Goal: Task Accomplishment & Management: Manage account settings

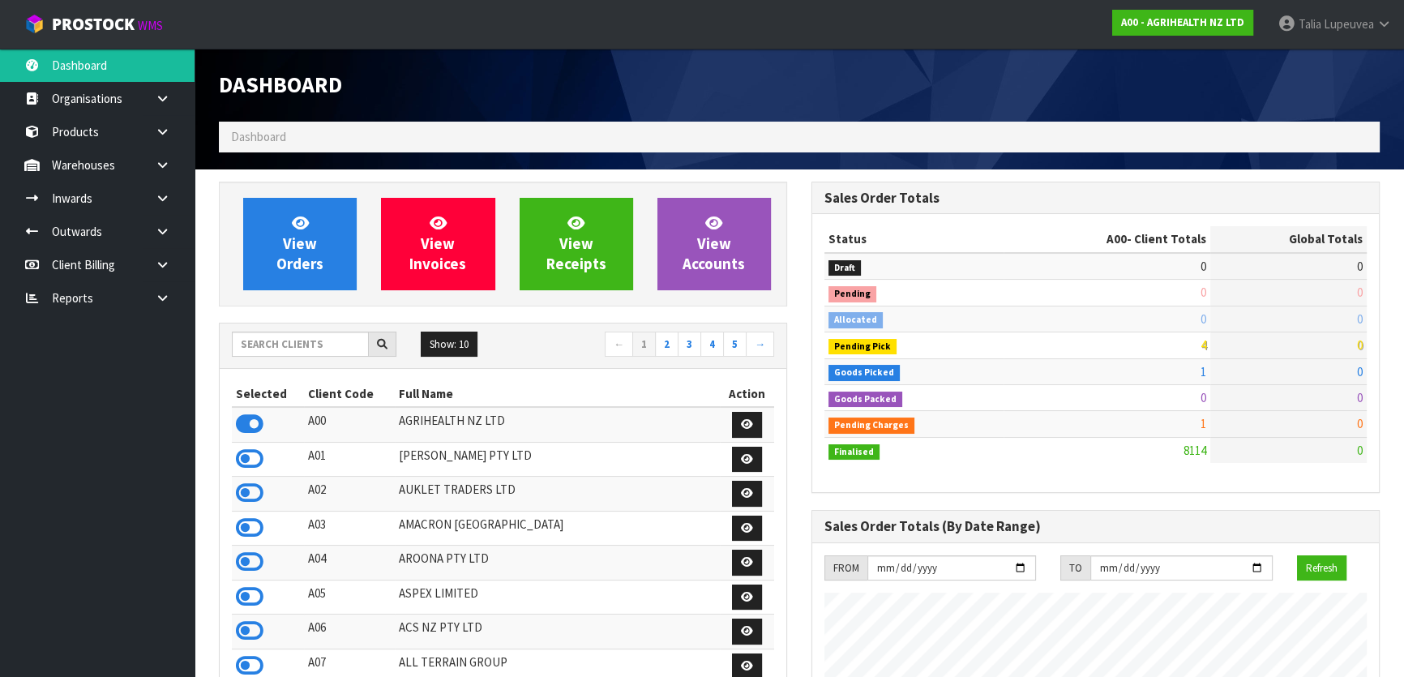
scroll to position [1226, 592]
click at [323, 347] on input "text" at bounding box center [300, 344] width 137 height 25
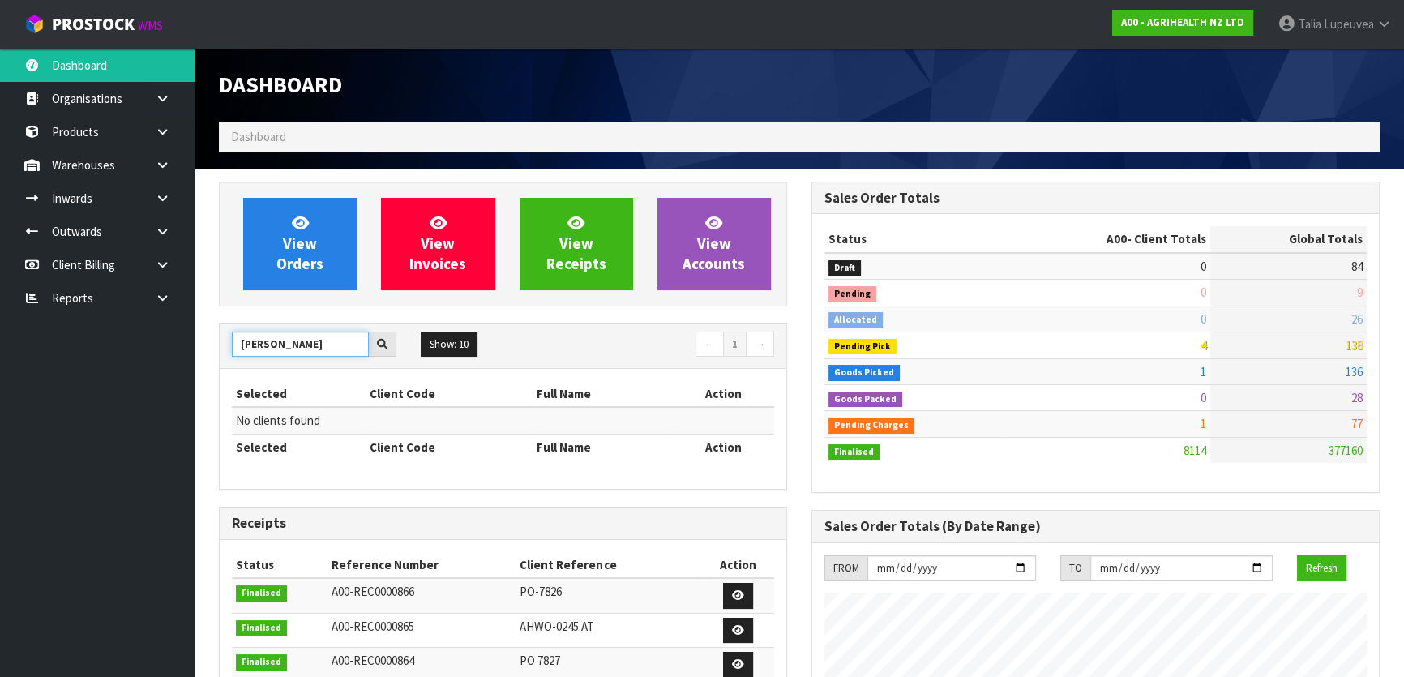
type input "J"
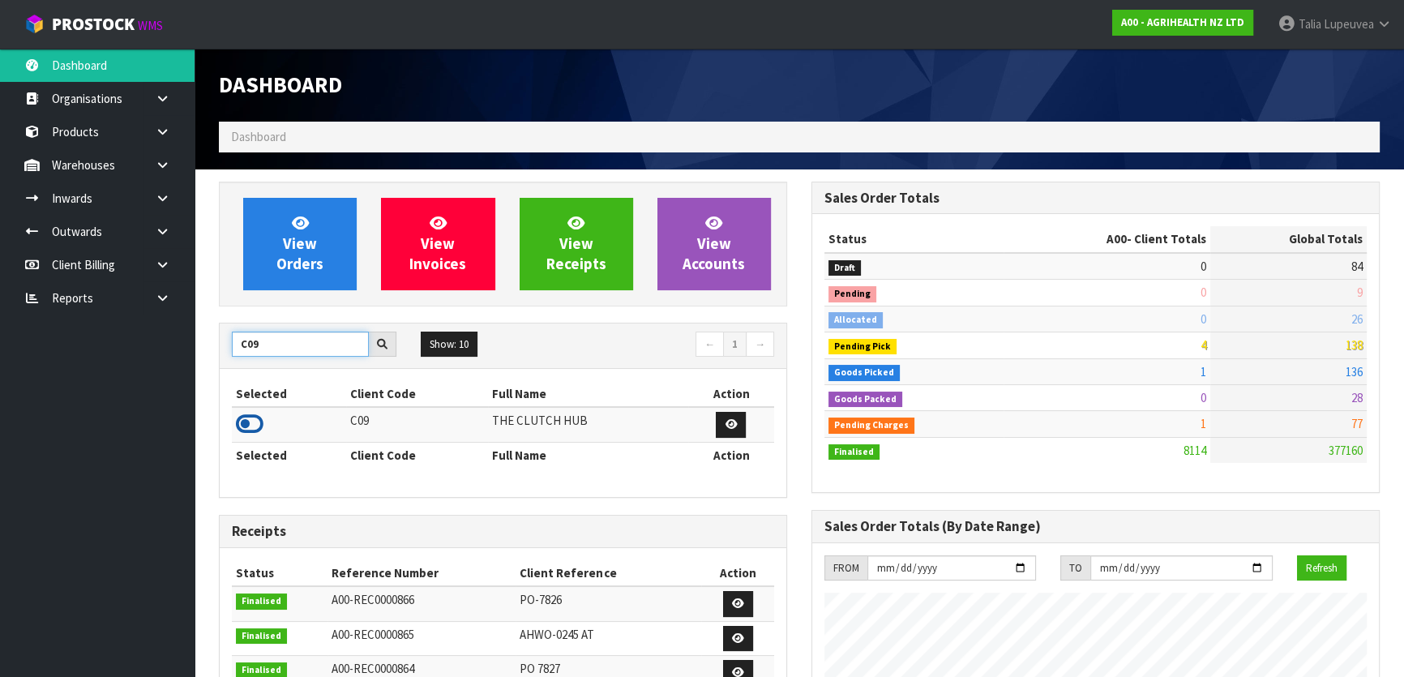
type input "C09"
click at [251, 419] on icon at bounding box center [250, 424] width 28 height 24
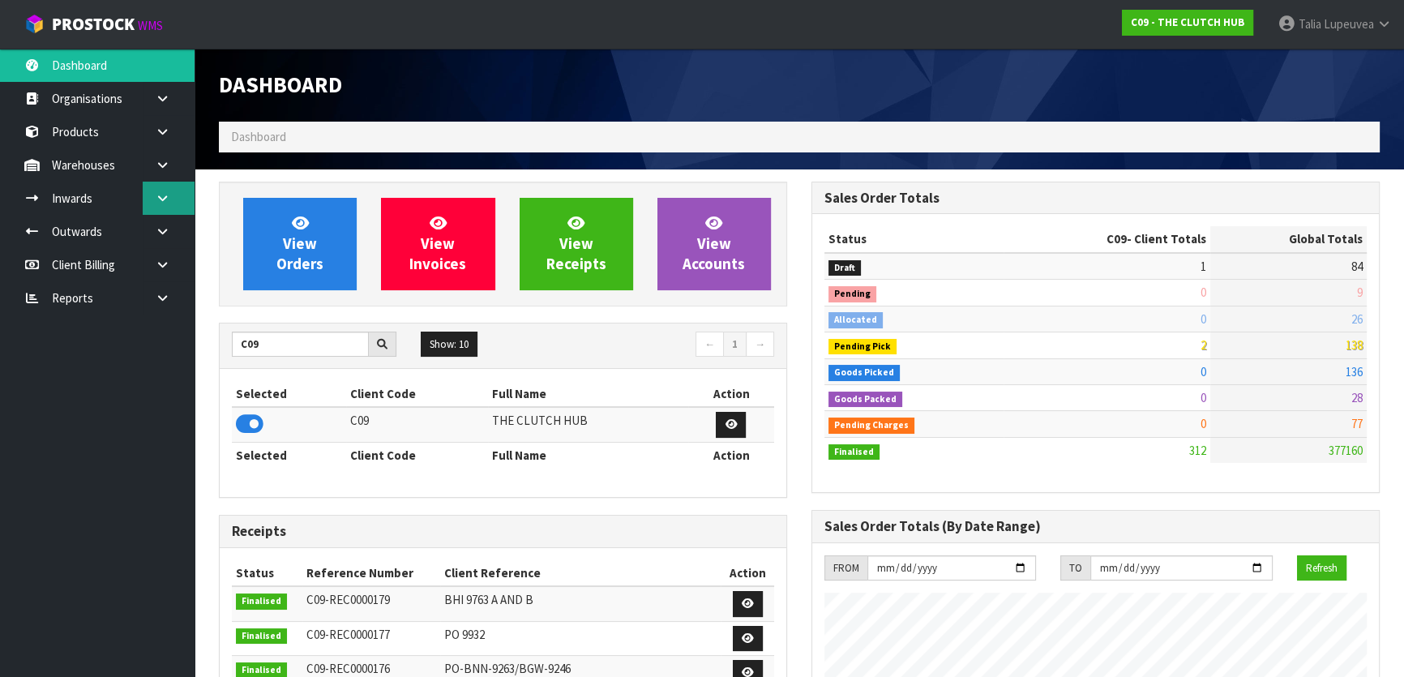
click at [155, 194] on icon at bounding box center [162, 198] width 15 height 12
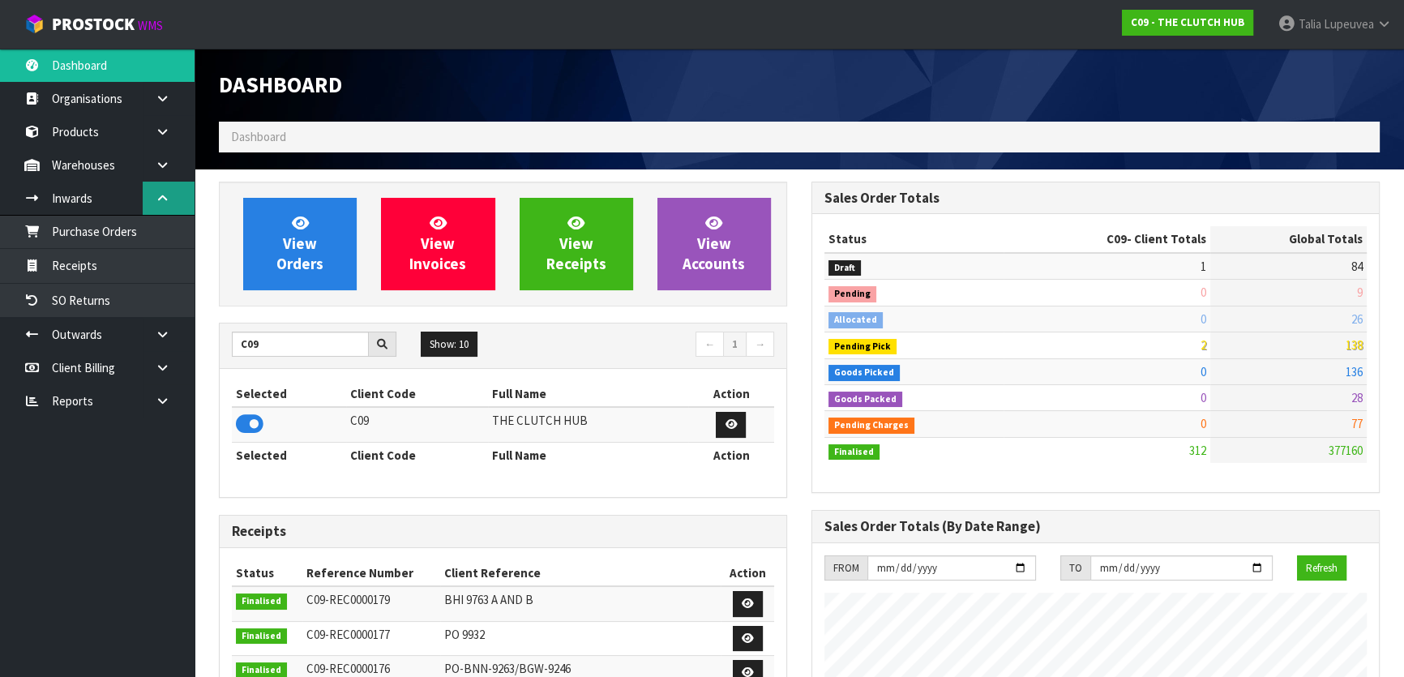
click at [163, 195] on icon at bounding box center [162, 198] width 15 height 12
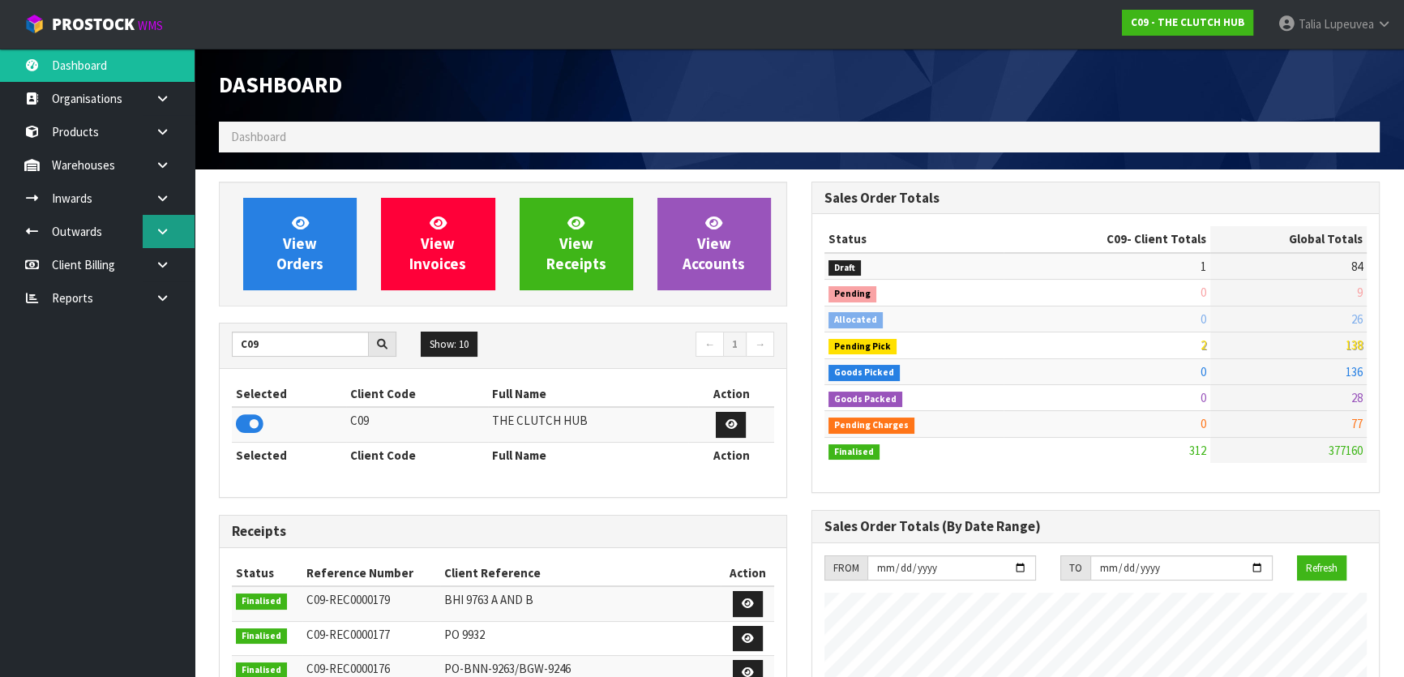
click at [159, 235] on icon at bounding box center [162, 231] width 15 height 12
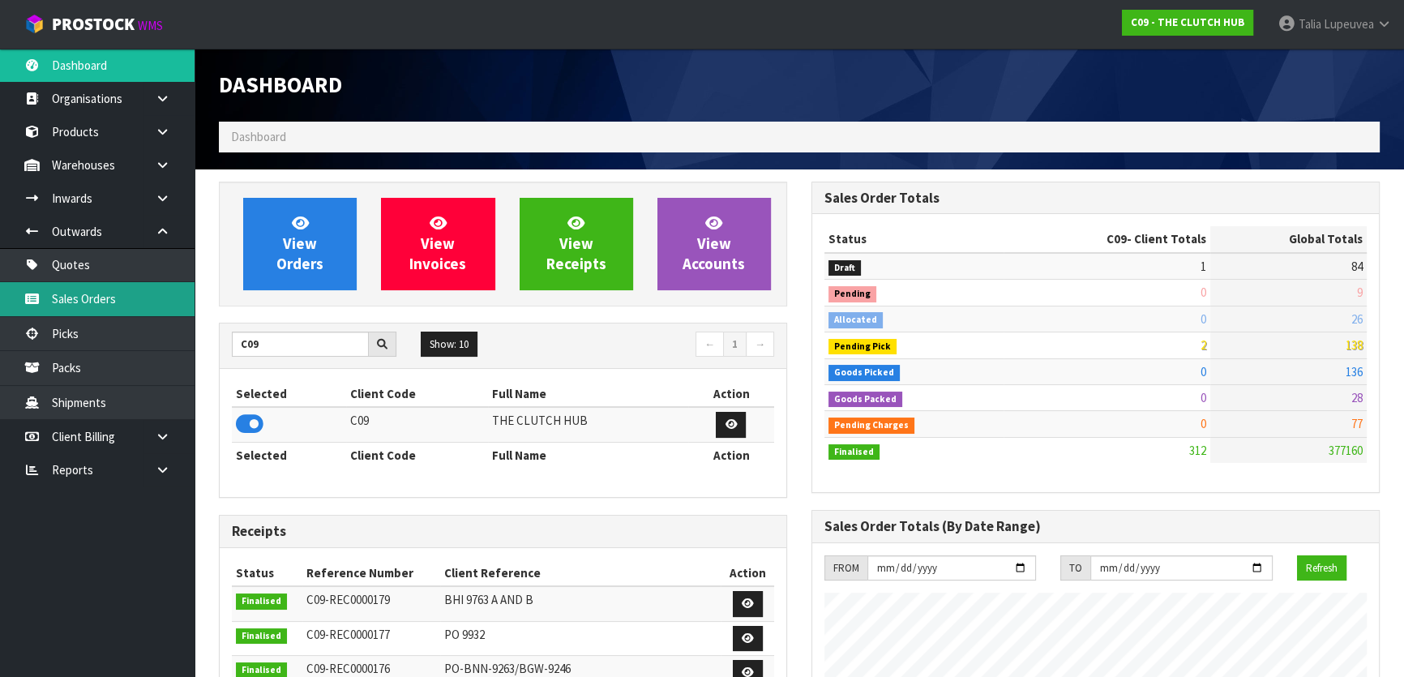
click at [150, 297] on link "Sales Orders" at bounding box center [97, 298] width 195 height 33
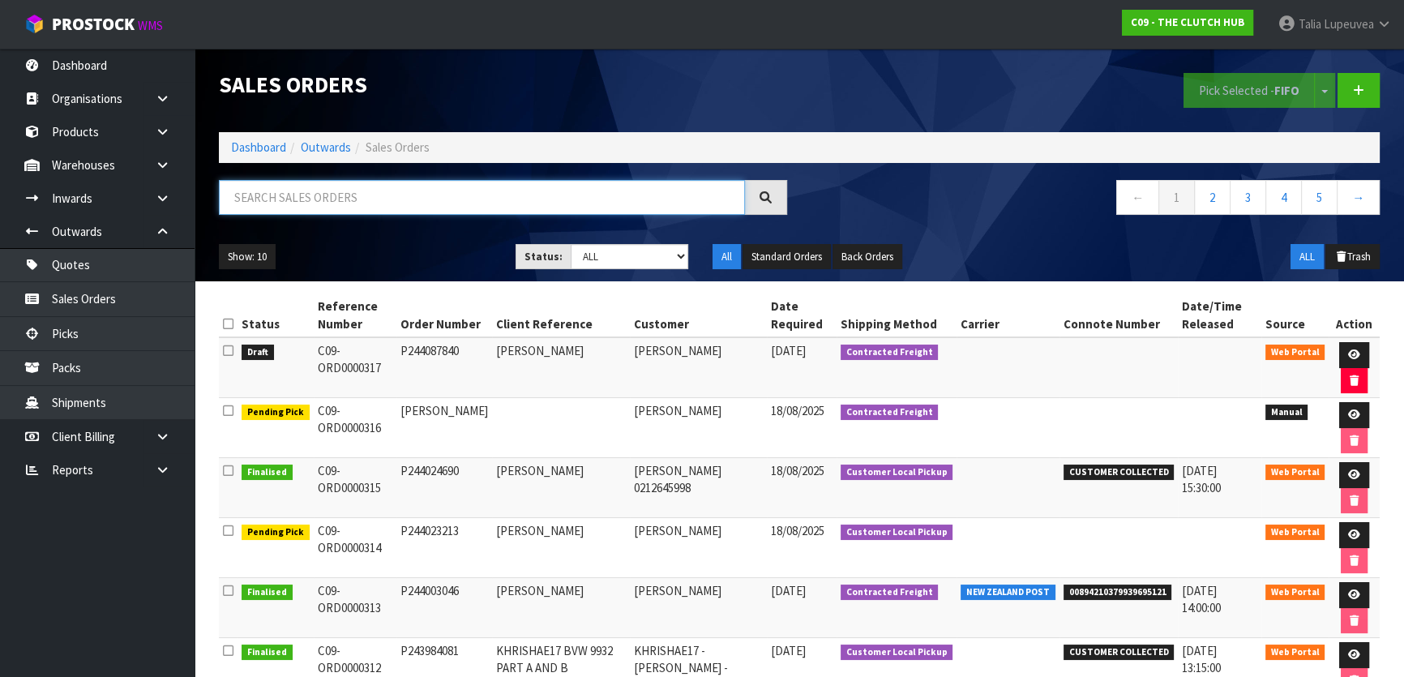
click at [349, 191] on input "text" at bounding box center [482, 197] width 526 height 35
type input "JOB-0408202"
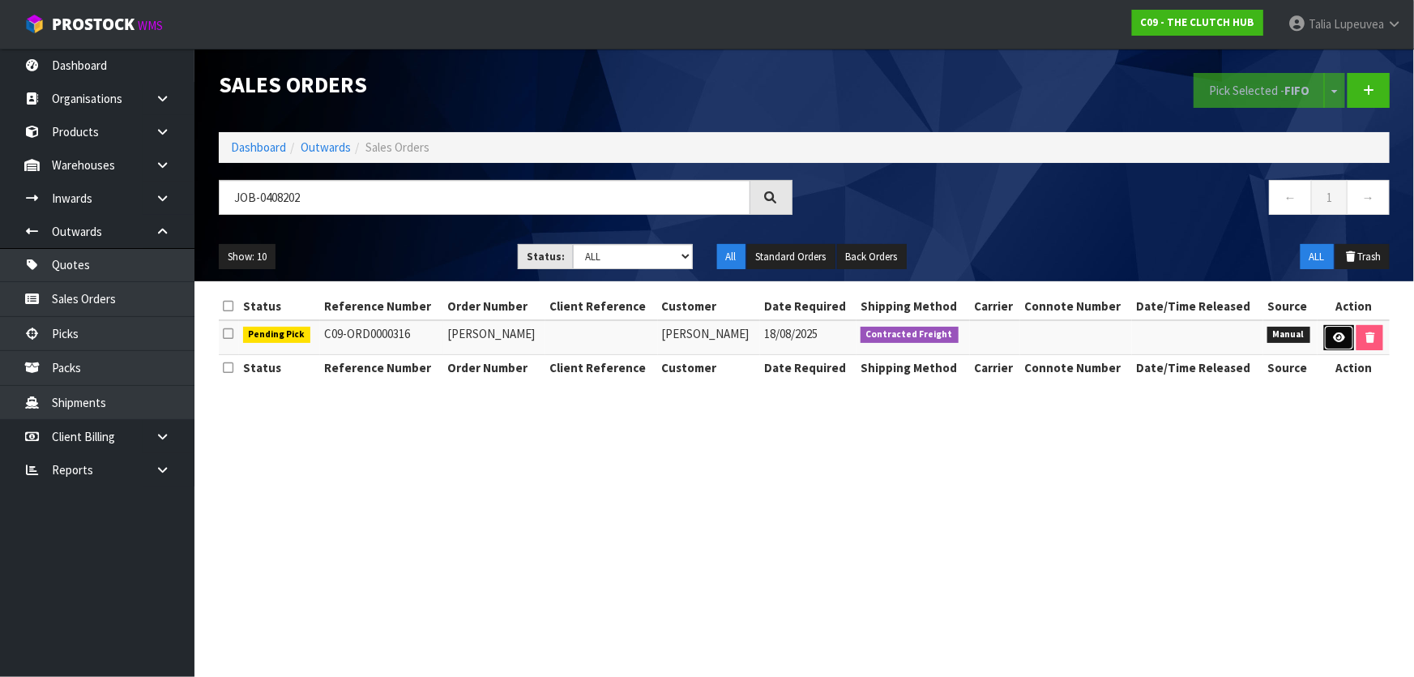
click at [1333, 339] on icon at bounding box center [1339, 337] width 12 height 11
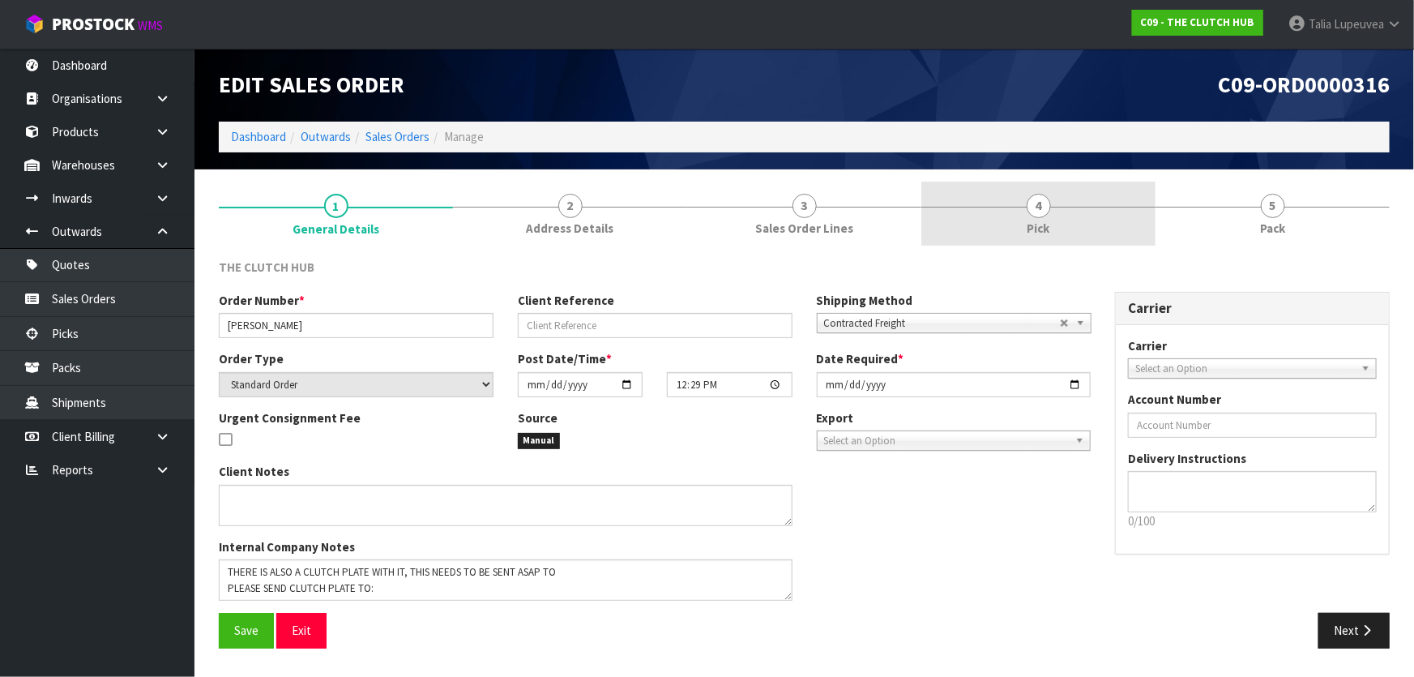
click at [1095, 207] on link "4 Pick" at bounding box center [1039, 214] width 234 height 64
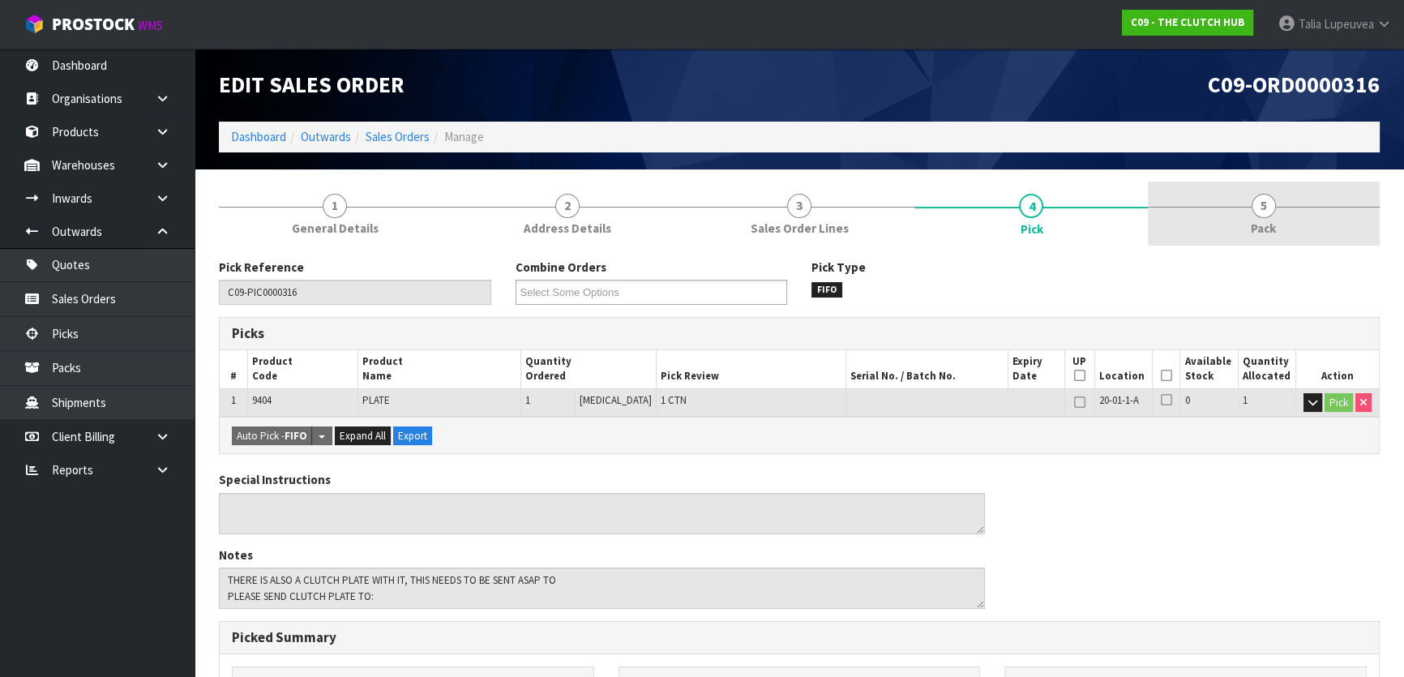
click at [1209, 205] on link "5 Pack" at bounding box center [1264, 214] width 232 height 64
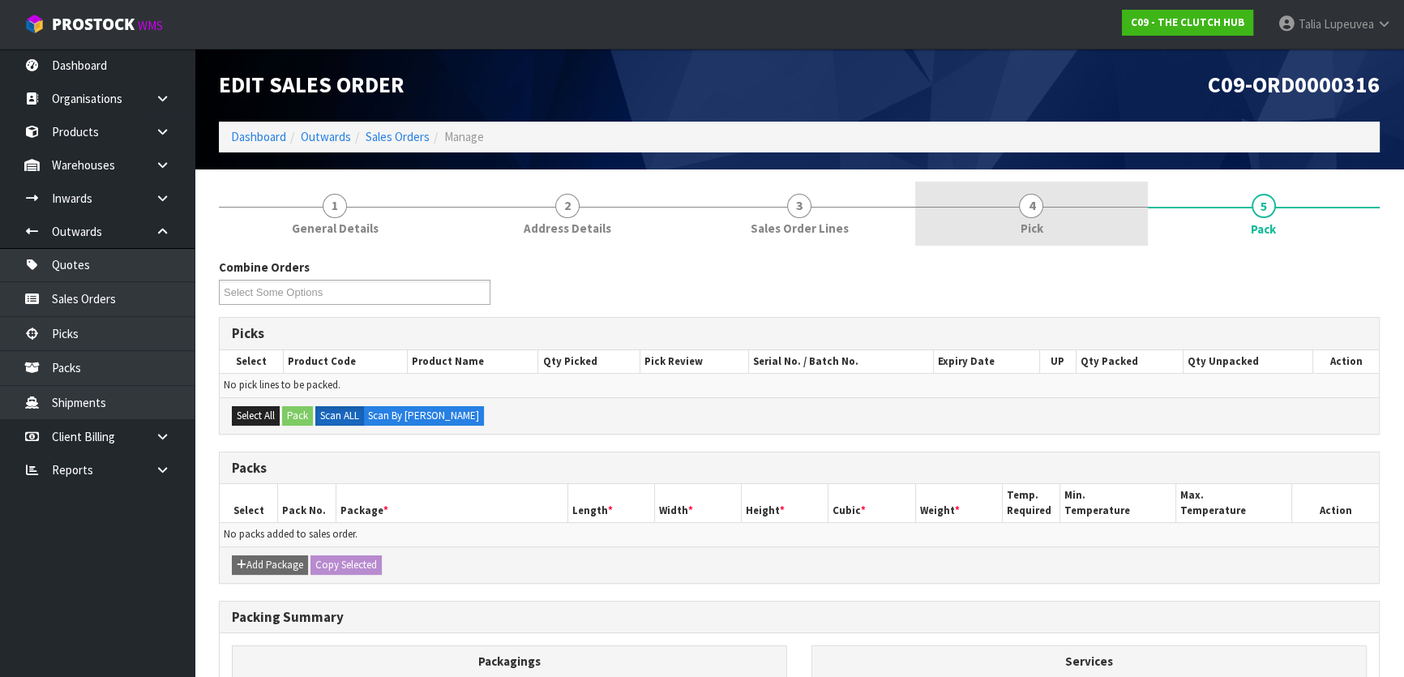
click at [1033, 220] on span "Pick" at bounding box center [1031, 228] width 23 height 17
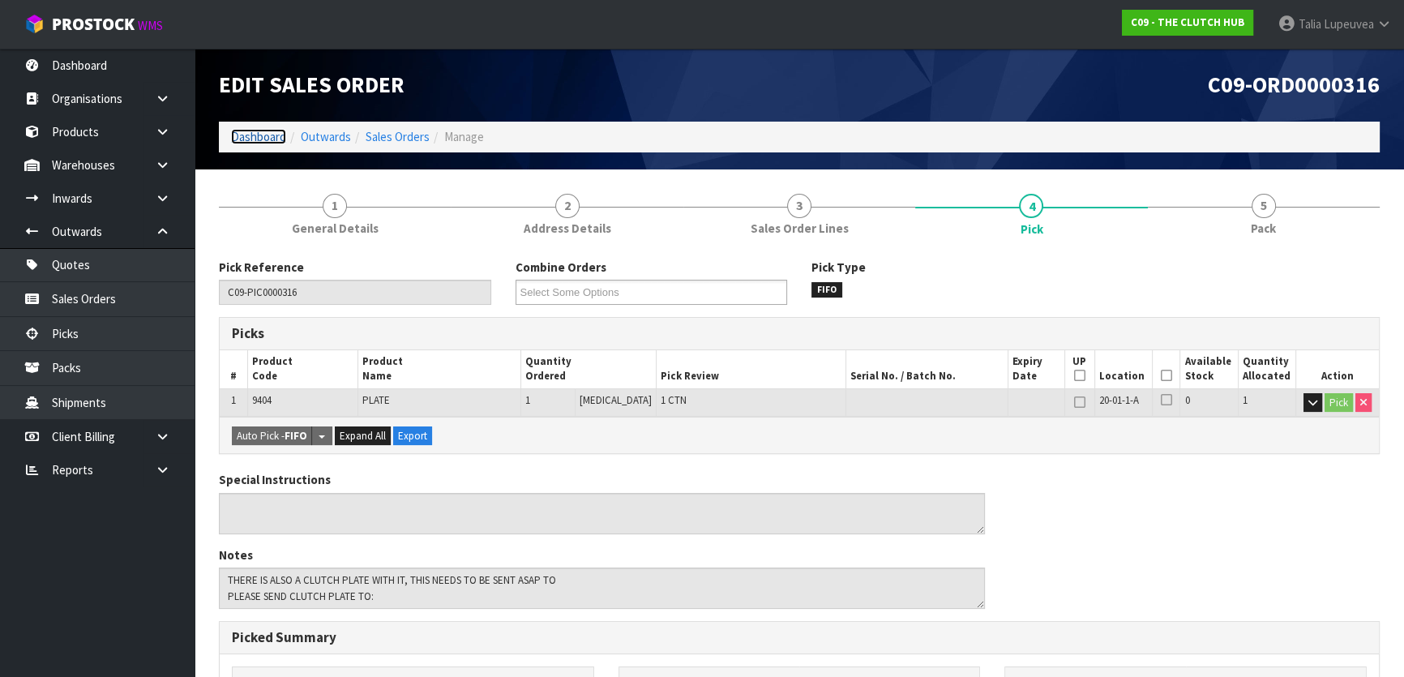
click at [250, 138] on link "Dashboard" at bounding box center [258, 136] width 55 height 15
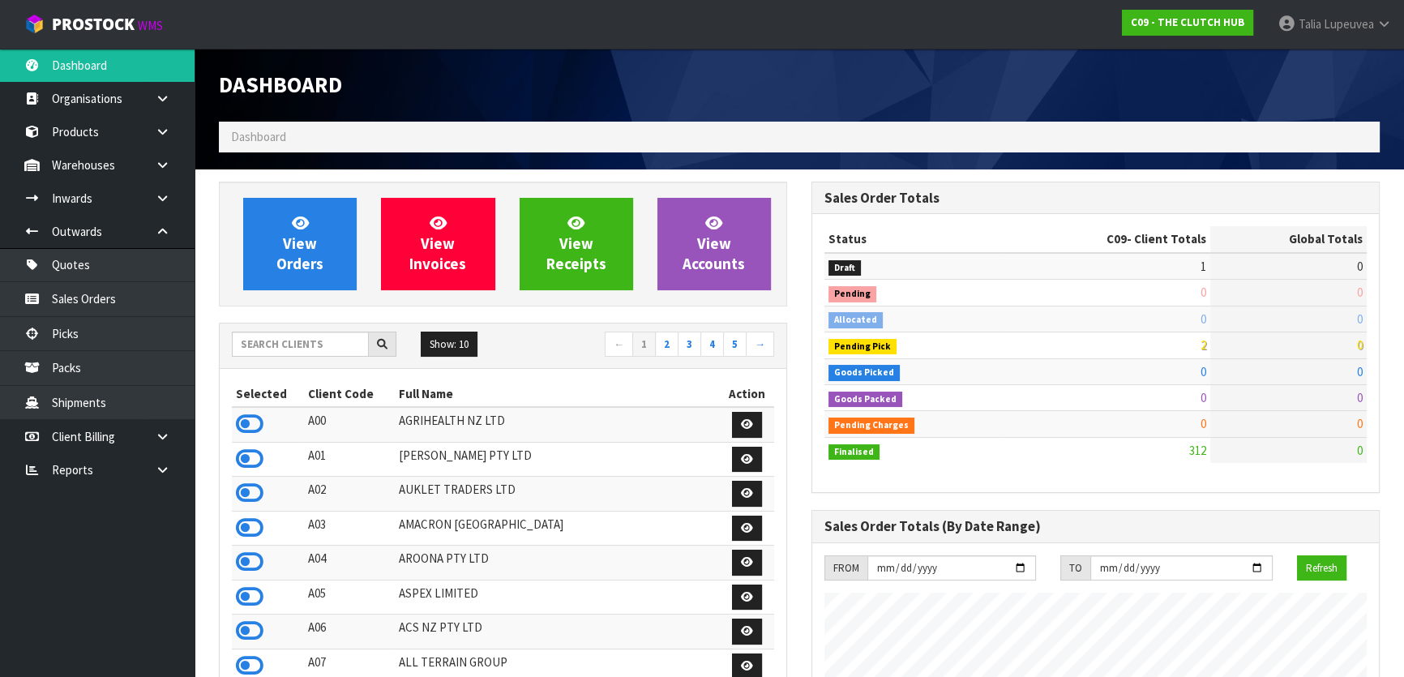
scroll to position [1226, 592]
click at [249, 345] on input "text" at bounding box center [300, 344] width 137 height 25
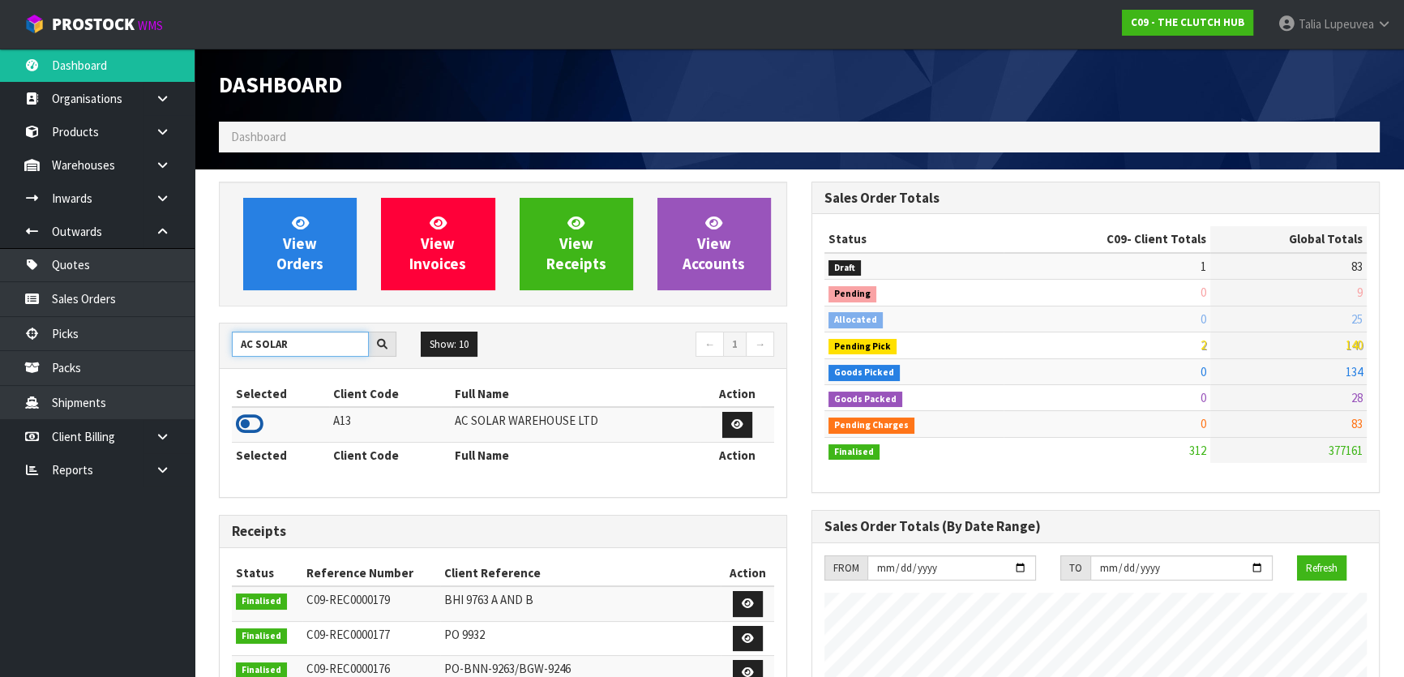
type input "AC SOLAR"
click at [252, 426] on icon at bounding box center [250, 424] width 28 height 24
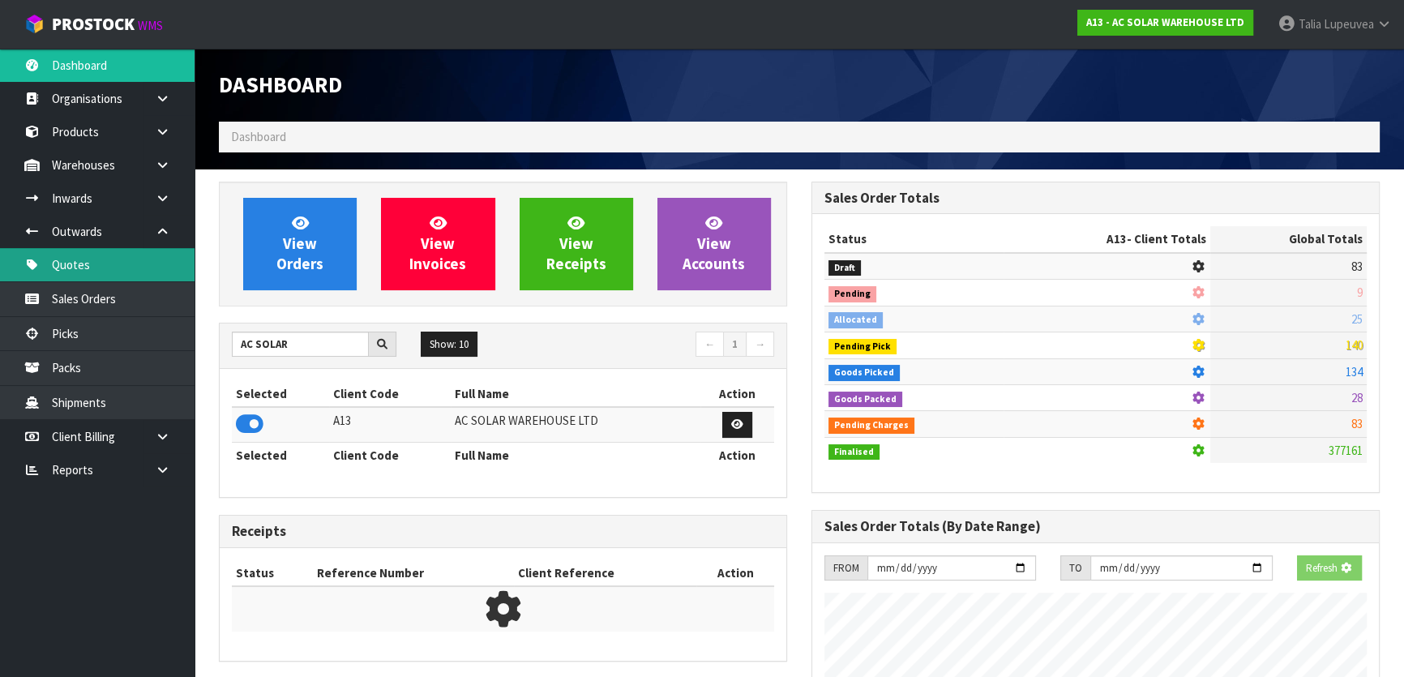
scroll to position [809576, 809993]
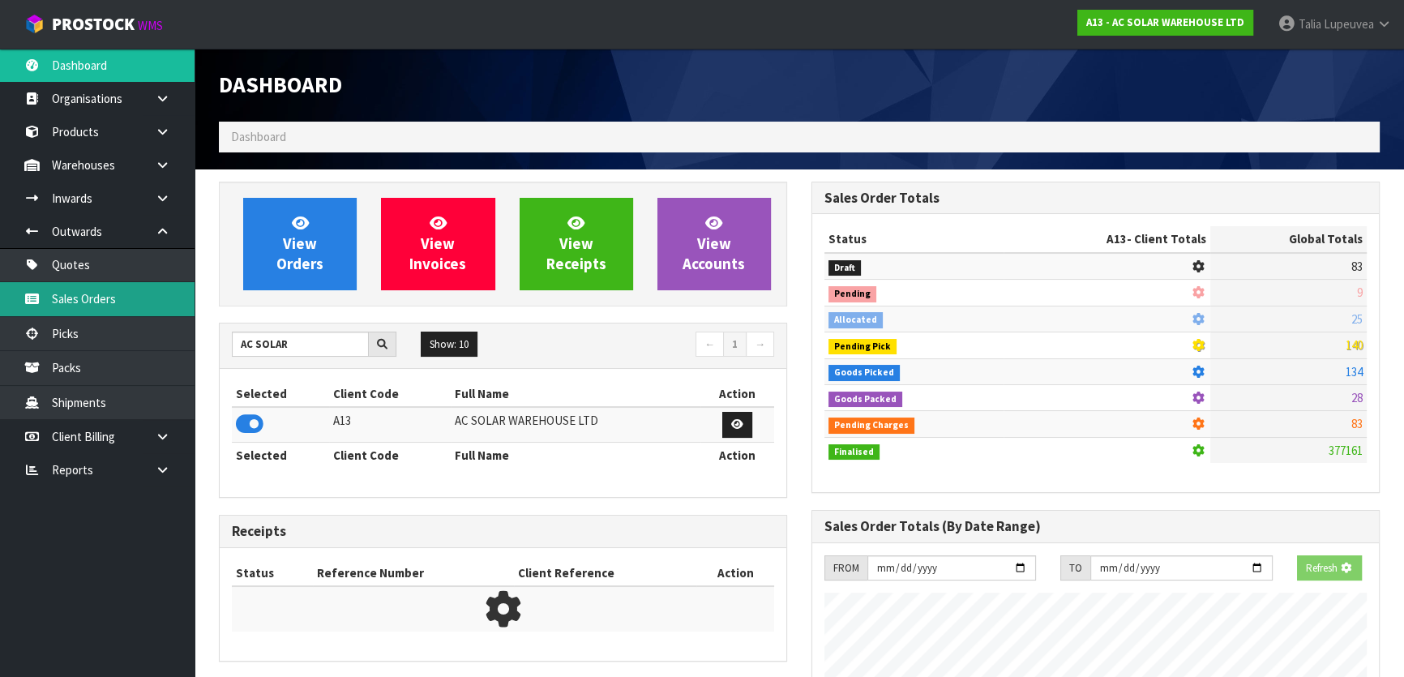
click at [89, 285] on link "Sales Orders" at bounding box center [97, 298] width 195 height 33
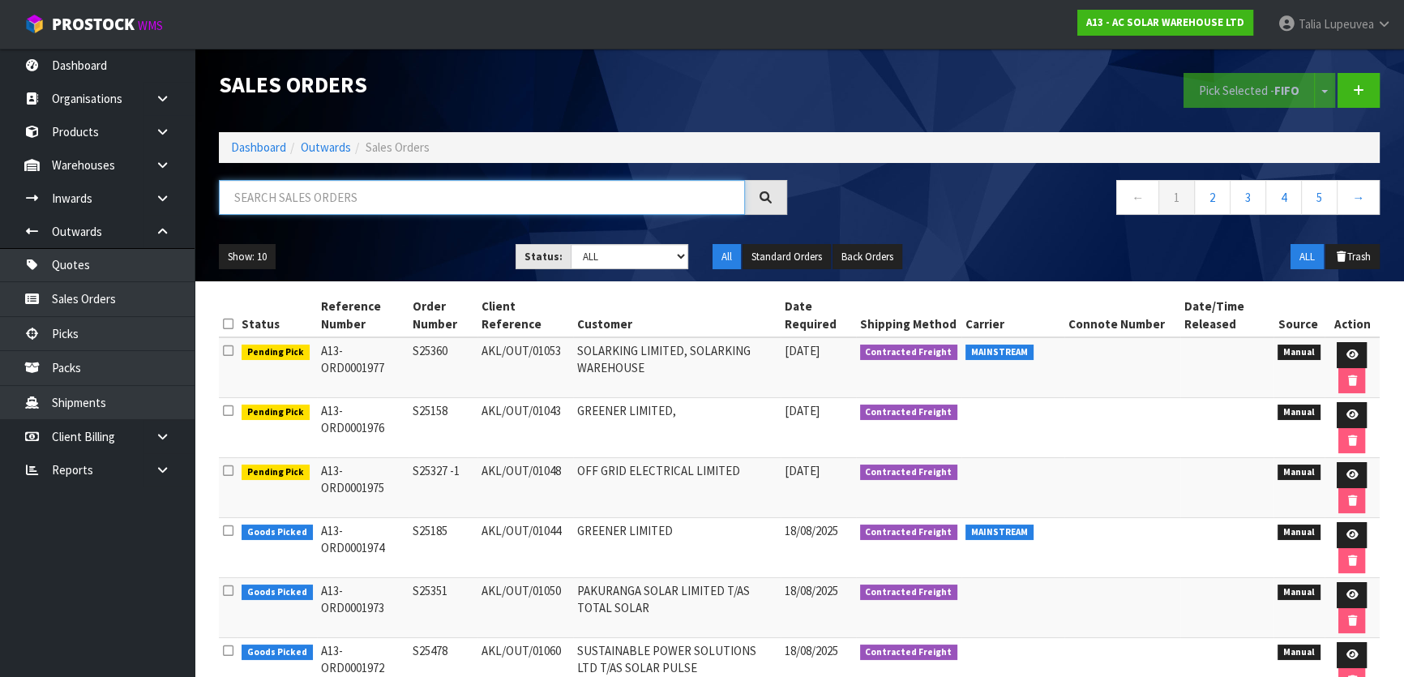
click at [387, 186] on input "text" at bounding box center [482, 197] width 526 height 35
type input "JOB-0408170"
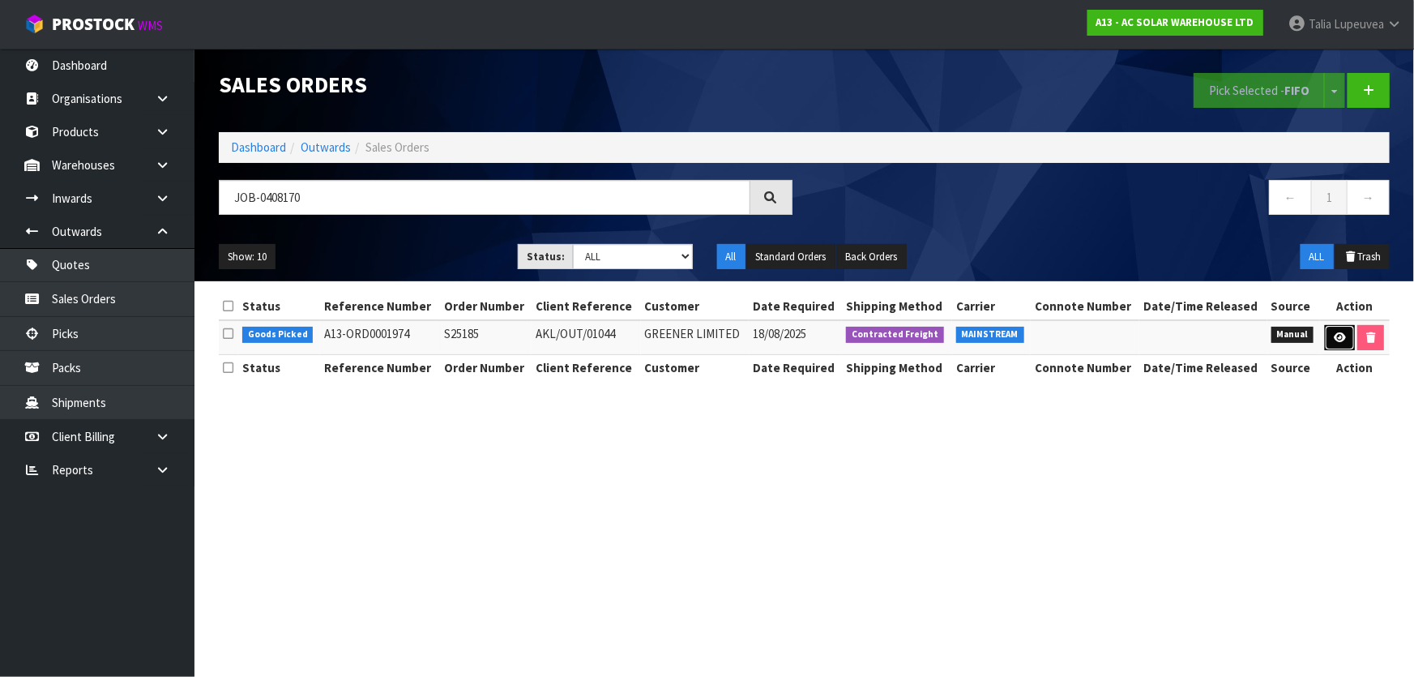
click at [1337, 336] on icon at bounding box center [1340, 337] width 12 height 11
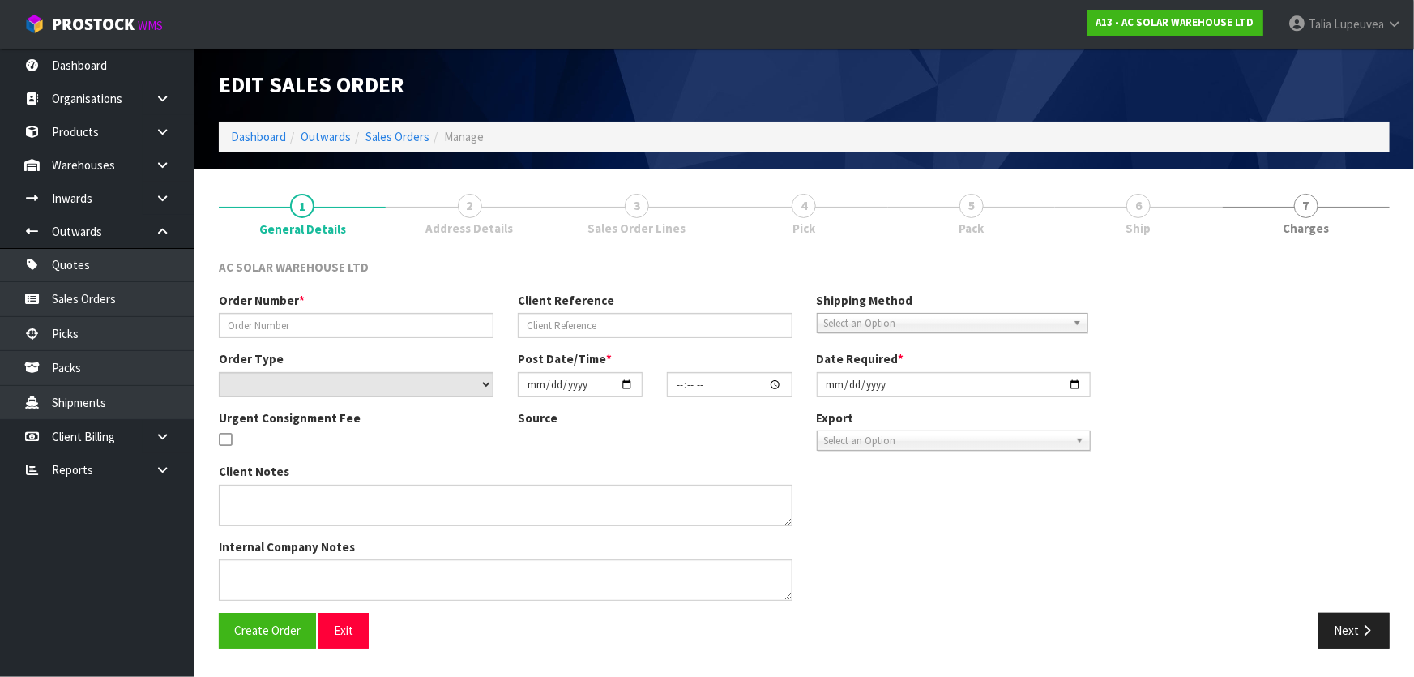
type input "S25185"
type input "AKL/OUT/01044"
select select "number:0"
type input "[DATE]"
type input "11:16:00.000"
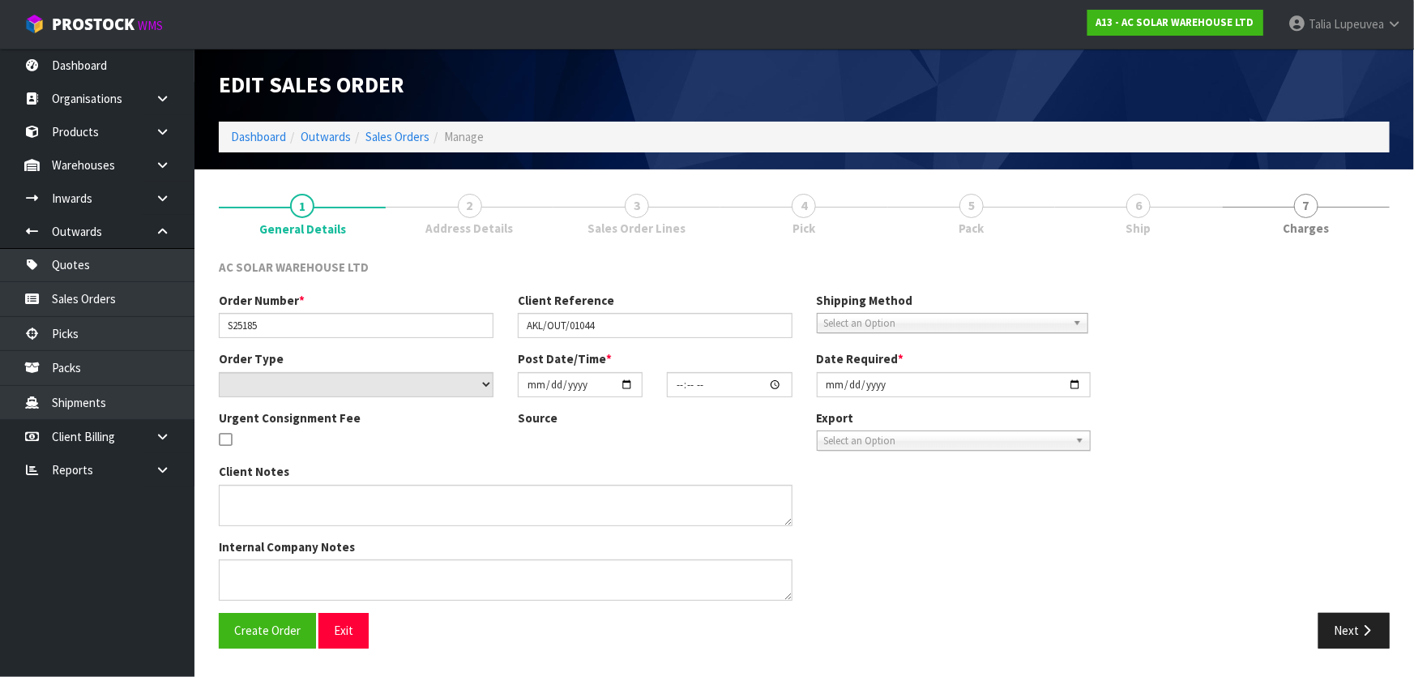
type input "[DATE]"
type textarea "SEND WITH MAINSTREAM"
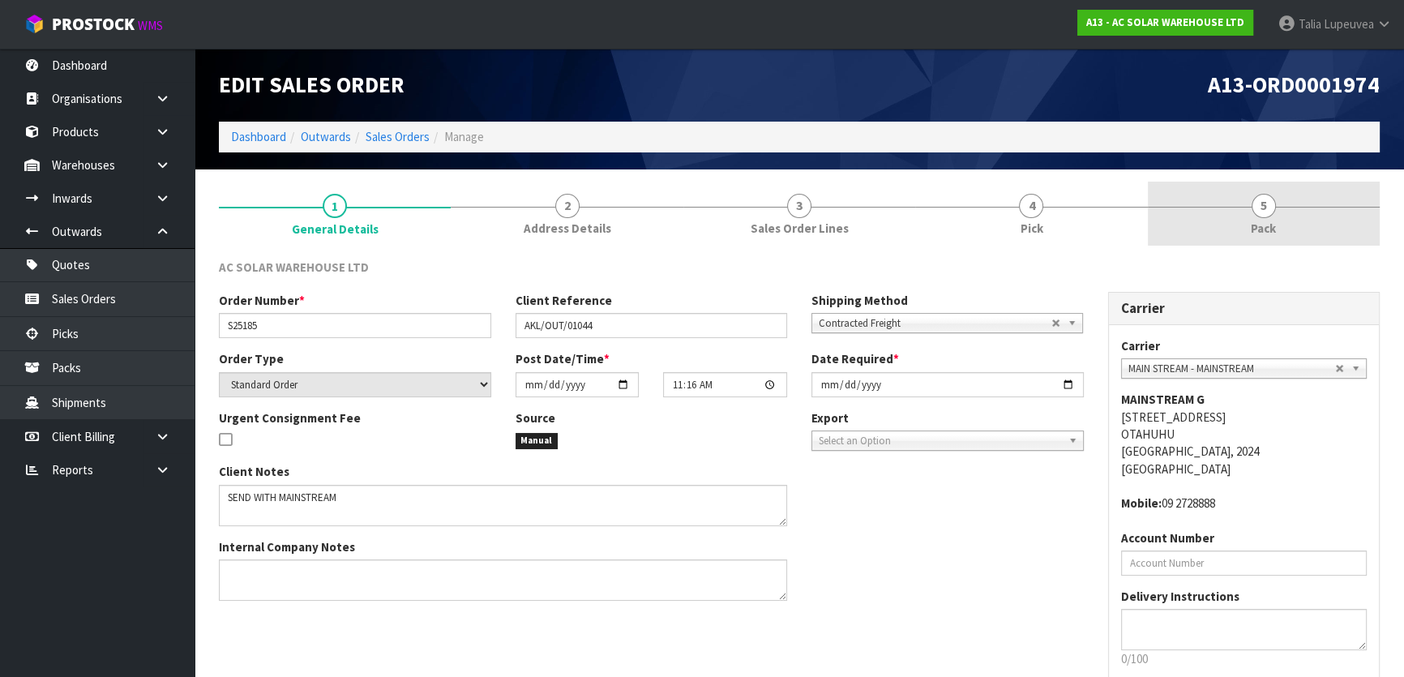
click at [1292, 227] on link "5 Pack" at bounding box center [1264, 214] width 232 height 64
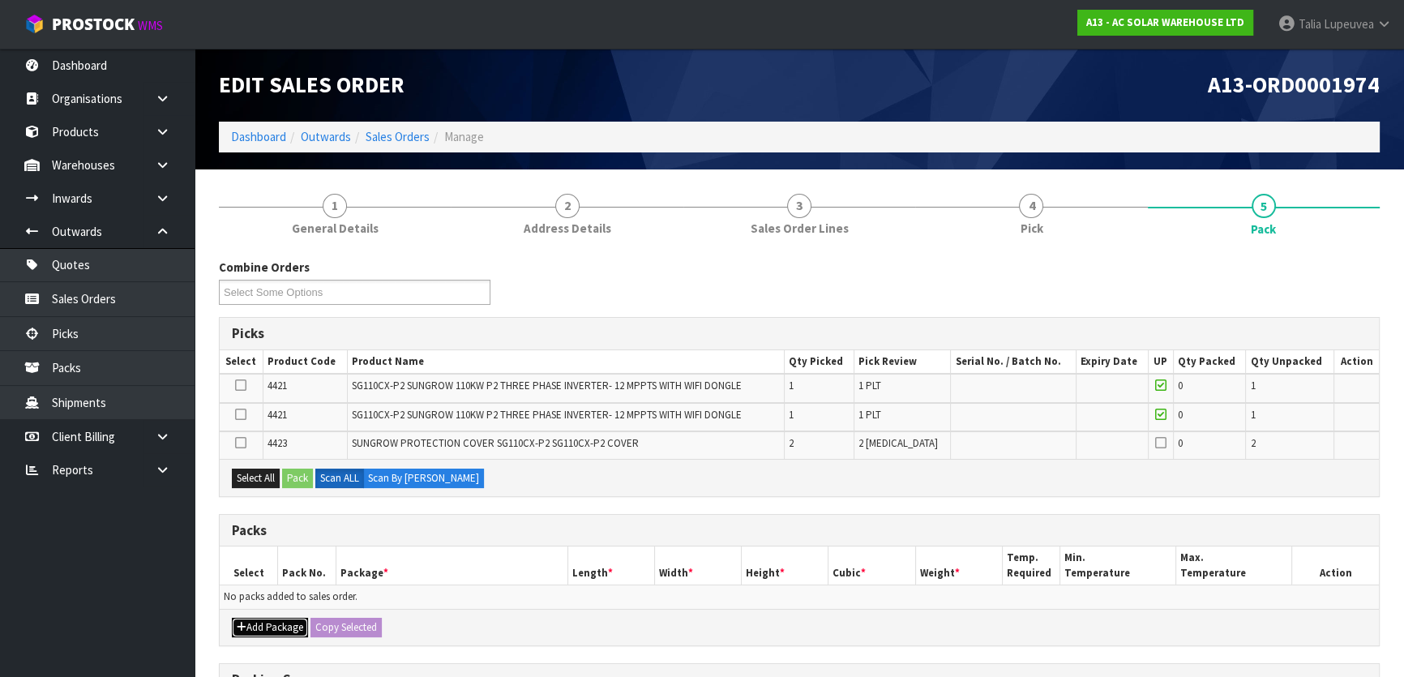
click at [276, 618] on button "Add Package" at bounding box center [270, 627] width 76 height 19
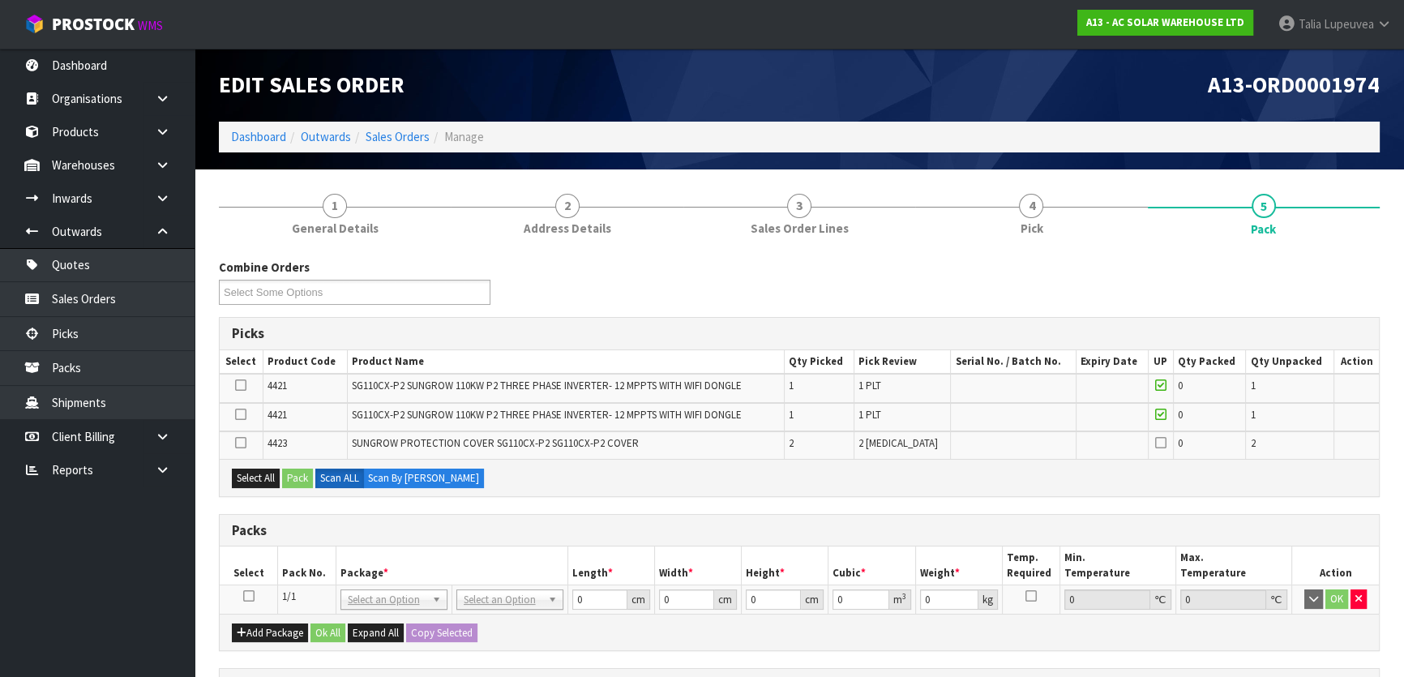
drag, startPoint x: 251, startPoint y: 588, endPoint x: 273, endPoint y: 588, distance: 21.9
click at [251, 596] on icon at bounding box center [248, 596] width 11 height 1
click at [257, 477] on button "Select All" at bounding box center [256, 478] width 48 height 19
click at [305, 477] on button "Pack" at bounding box center [297, 478] width 31 height 19
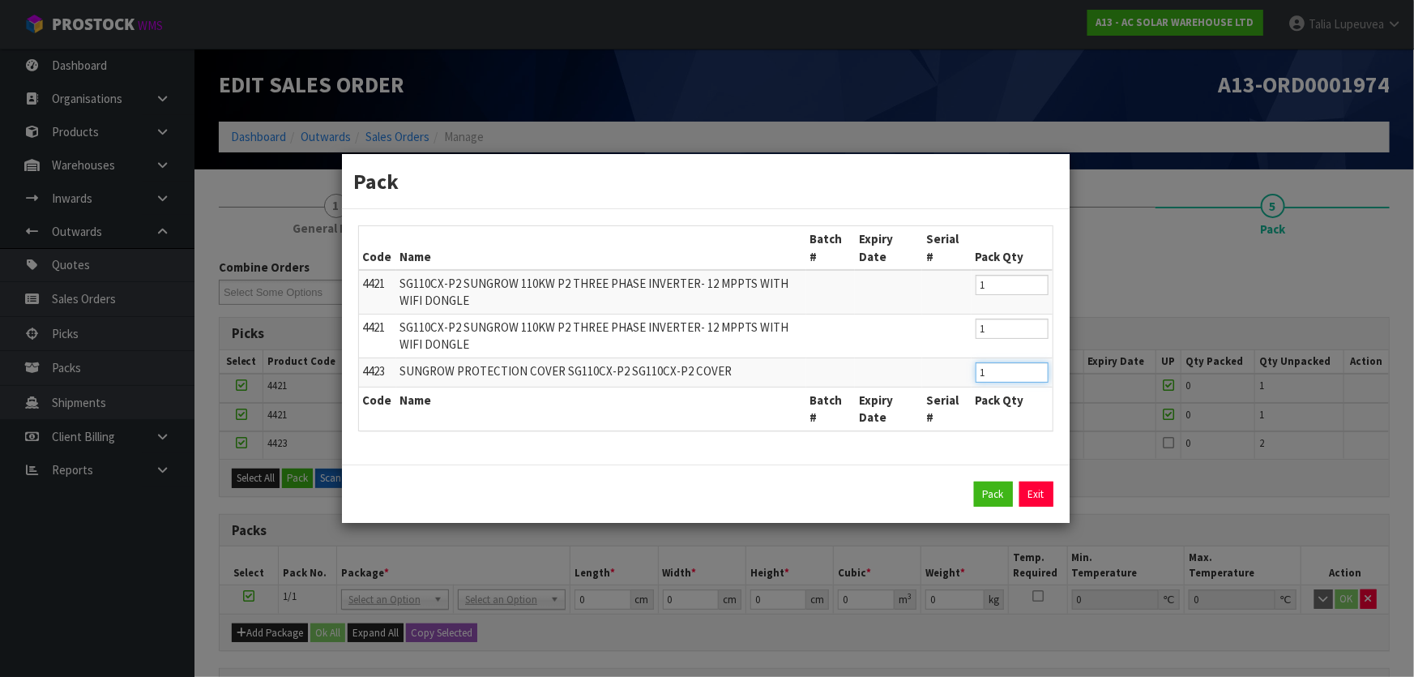
type input "1"
click at [1039, 374] on input "1" at bounding box center [1012, 372] width 73 height 20
type input "0"
click at [1039, 332] on input "0" at bounding box center [1012, 329] width 73 height 20
click at [1044, 488] on link "Exit" at bounding box center [1037, 494] width 34 height 26
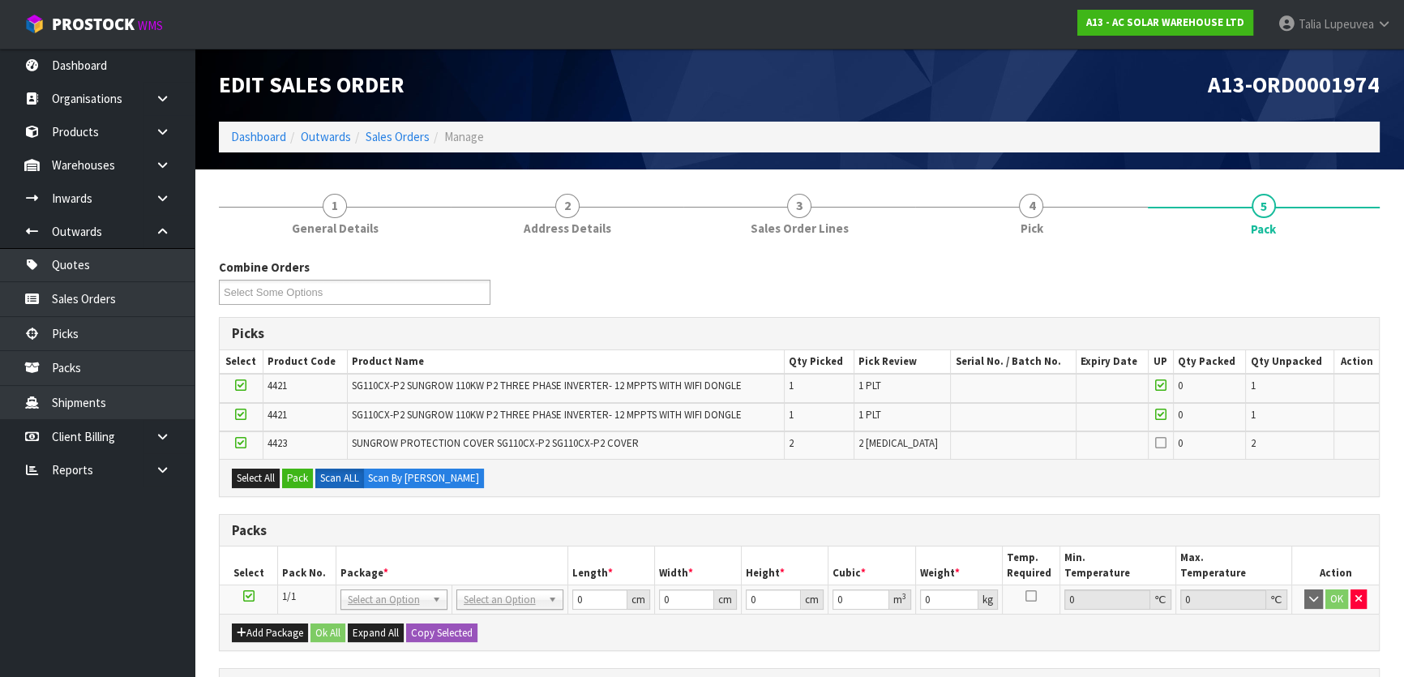
click at [238, 414] on icon at bounding box center [240, 414] width 11 height 1
click at [0, 0] on input "checkbox" at bounding box center [0, 0] width 0 height 0
click at [300, 476] on button "Pack" at bounding box center [297, 478] width 31 height 19
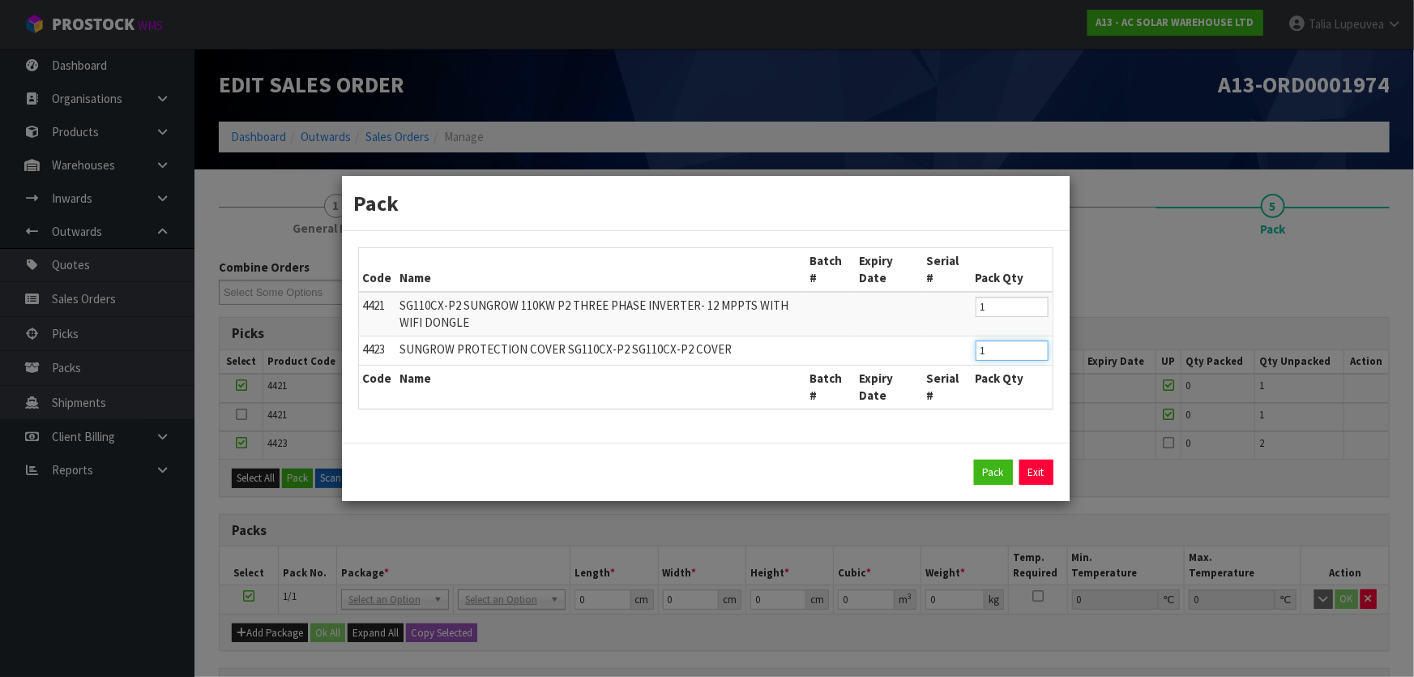
type input "1"
click at [1038, 353] on input "1" at bounding box center [1012, 350] width 73 height 20
click at [992, 475] on button "Pack" at bounding box center [993, 473] width 39 height 26
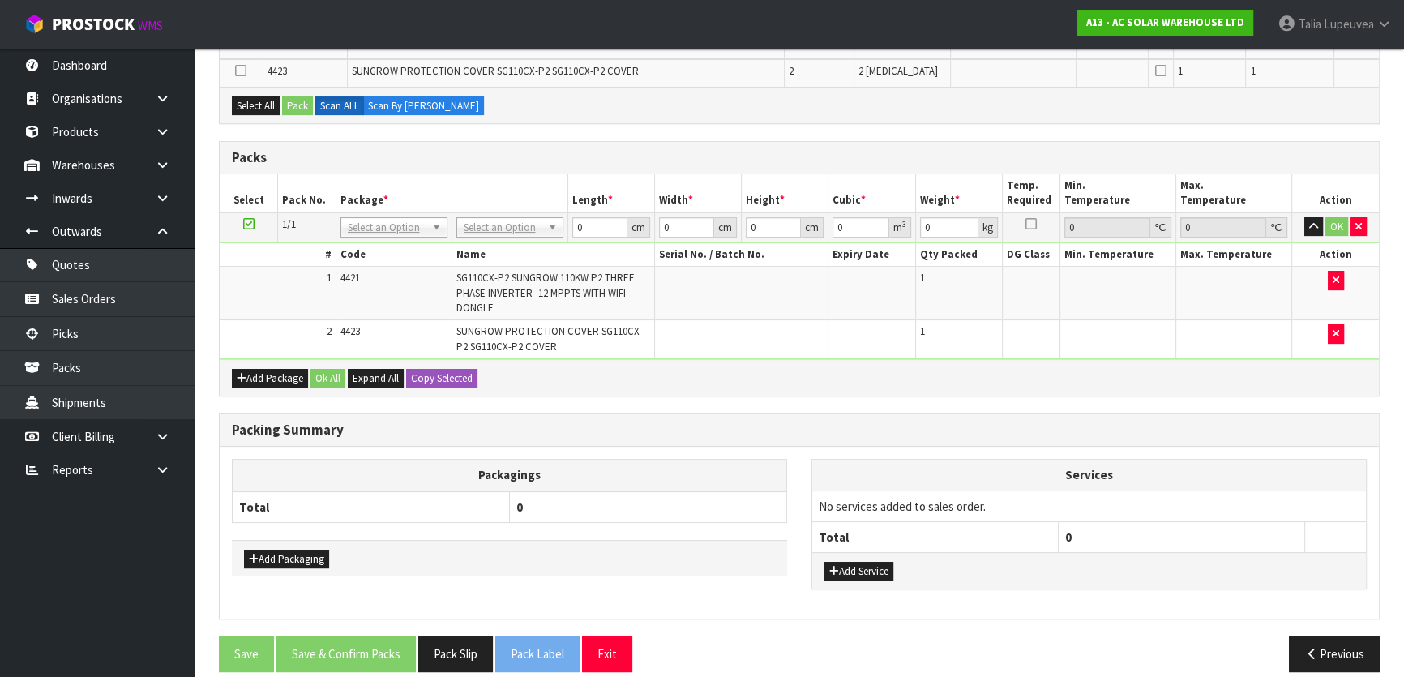
scroll to position [358, 0]
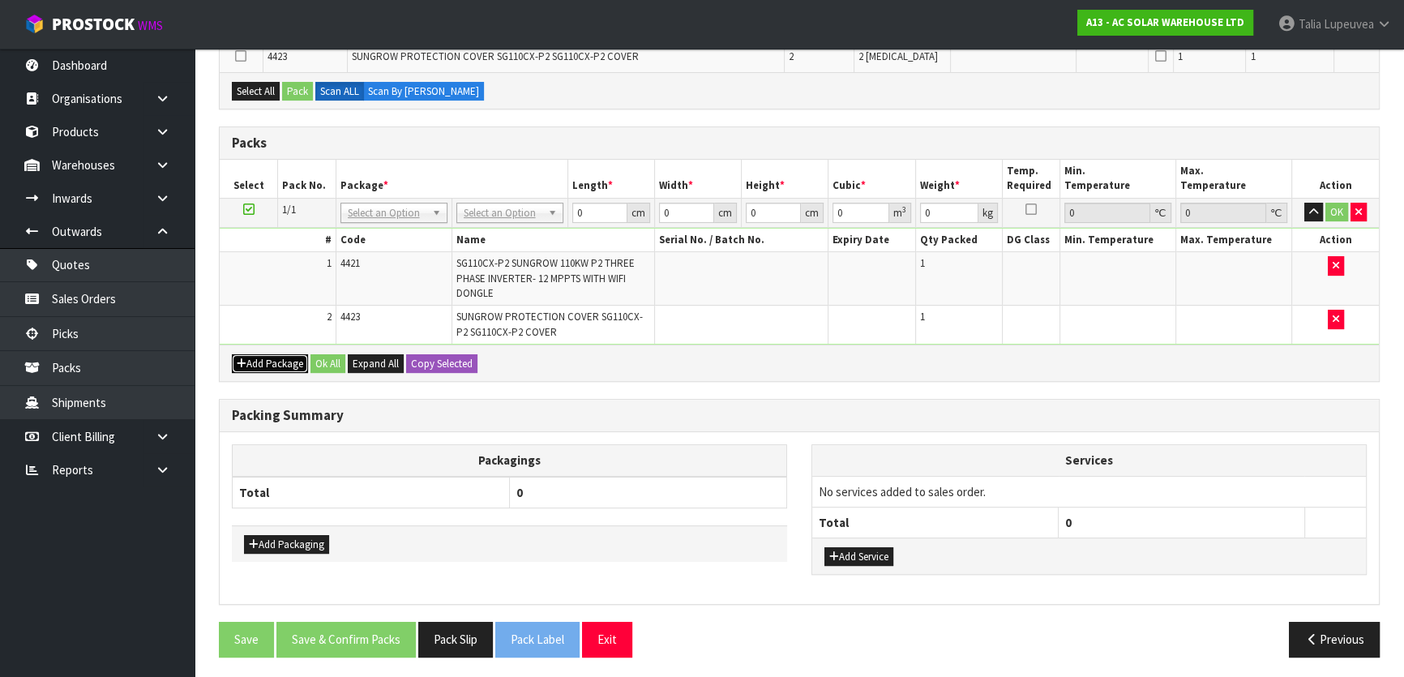
click at [288, 364] on button "Add Package" at bounding box center [270, 363] width 76 height 19
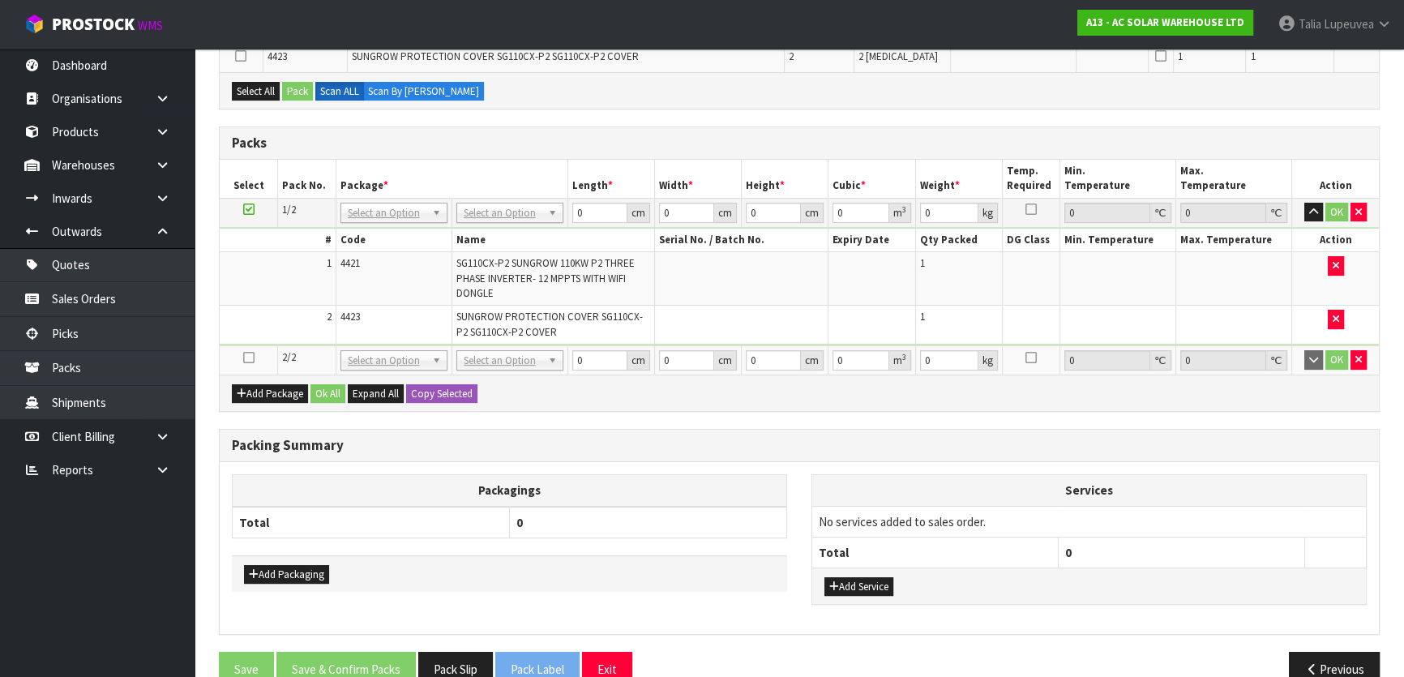
click at [244, 361] on link at bounding box center [248, 357] width 11 height 14
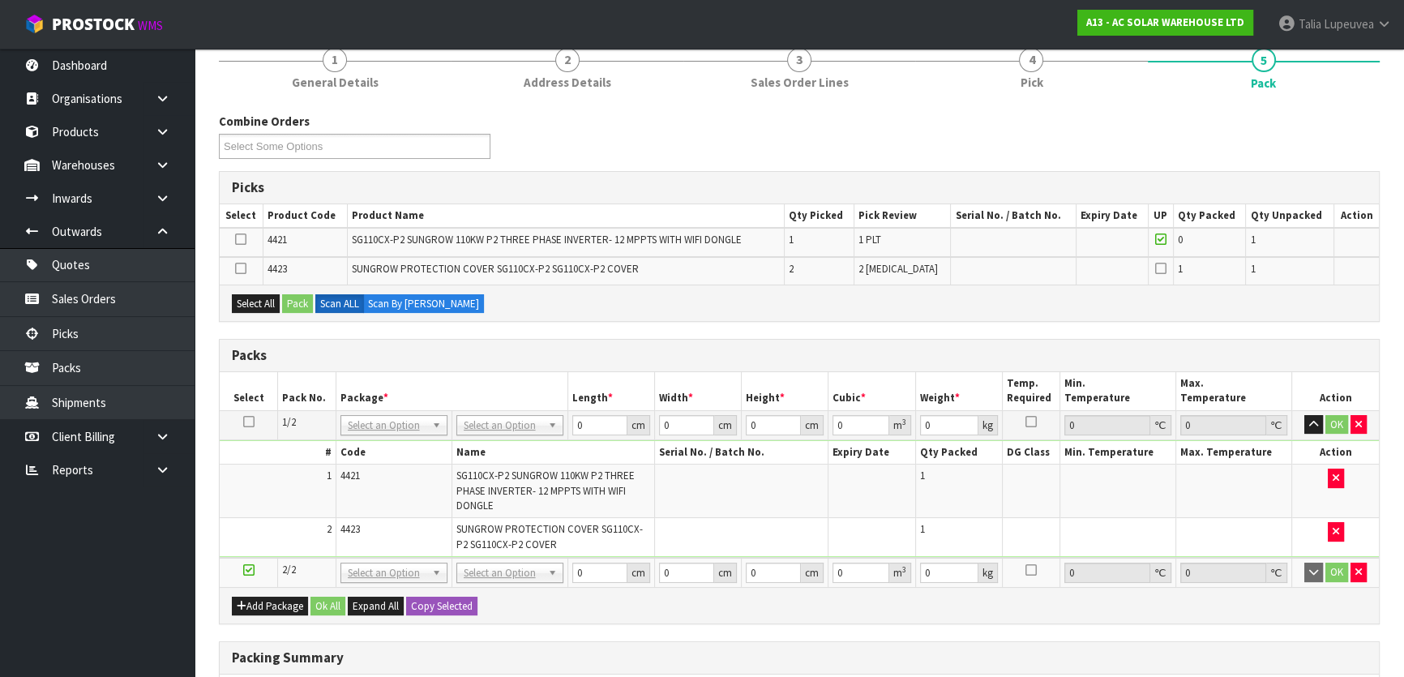
scroll to position [138, 0]
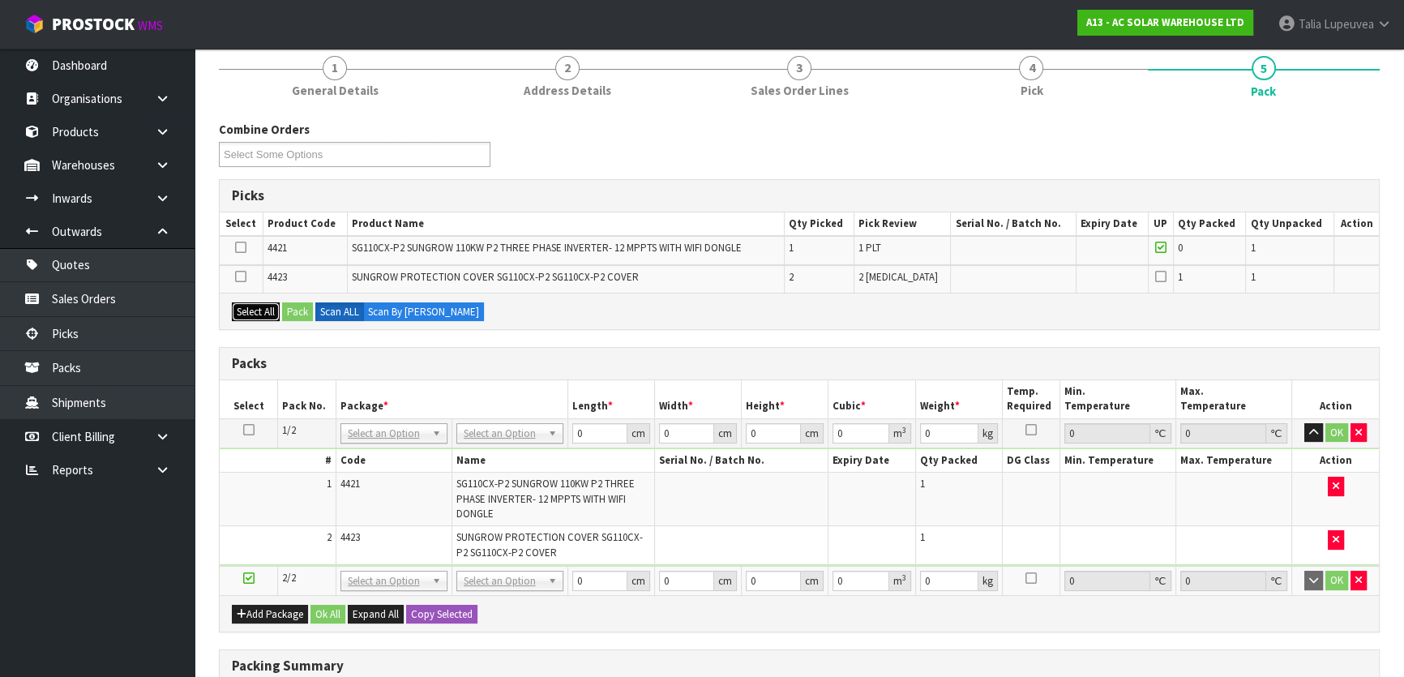
click at [259, 303] on button "Select All" at bounding box center [256, 311] width 48 height 19
click at [303, 303] on button "Pack" at bounding box center [297, 311] width 31 height 19
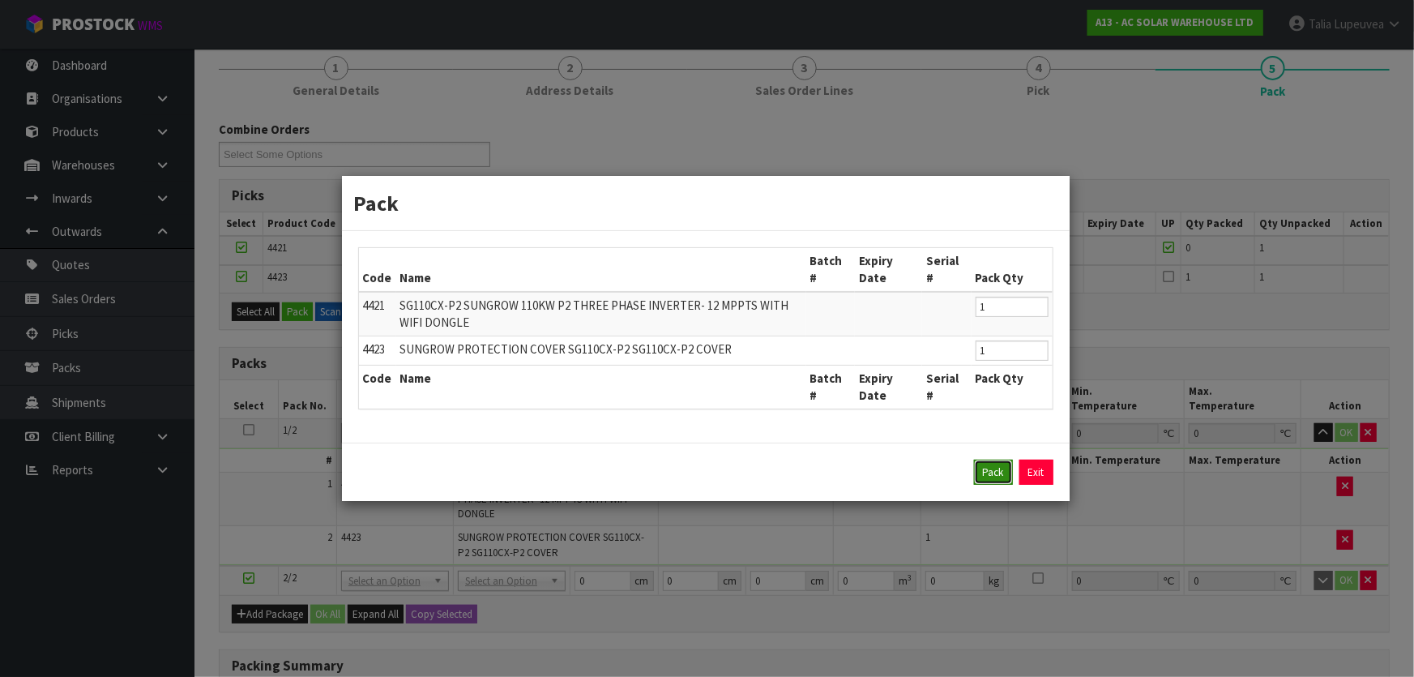
click at [996, 470] on button "Pack" at bounding box center [993, 473] width 39 height 26
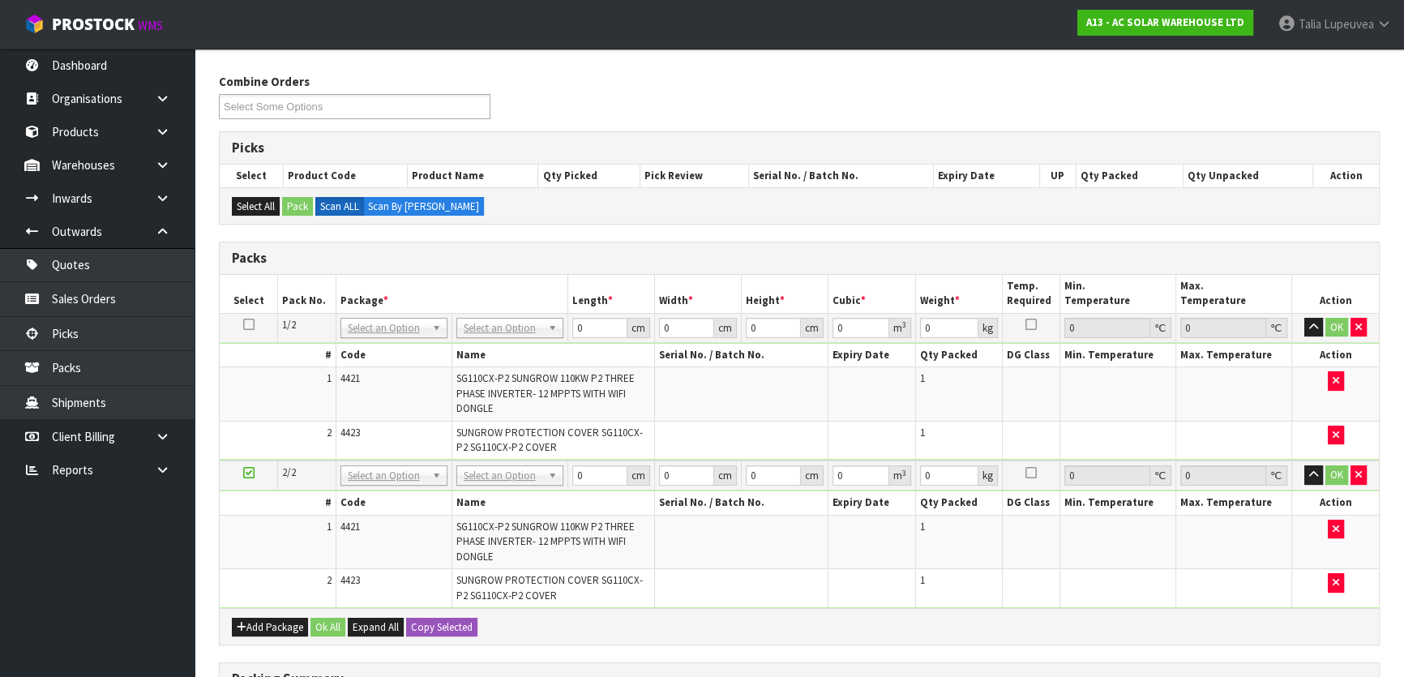
scroll to position [211, 0]
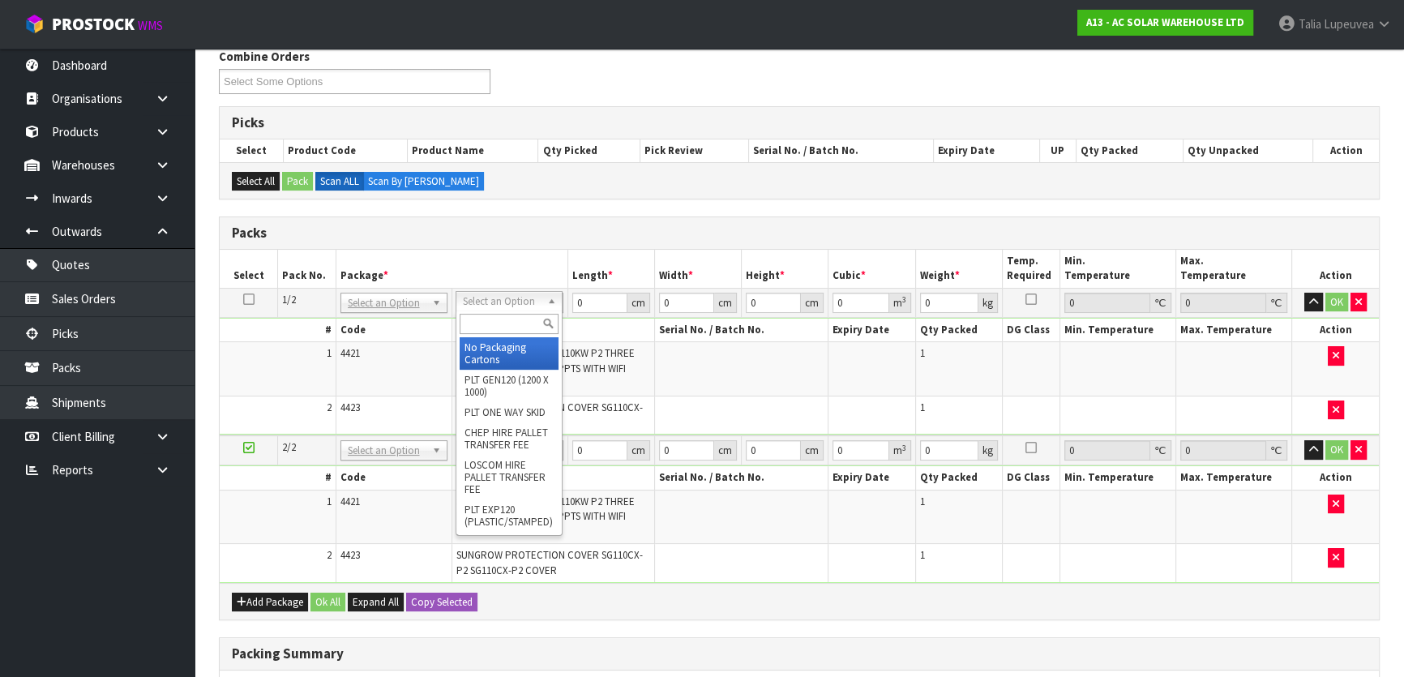
click at [490, 321] on input "text" at bounding box center [509, 324] width 99 height 20
type input "u"
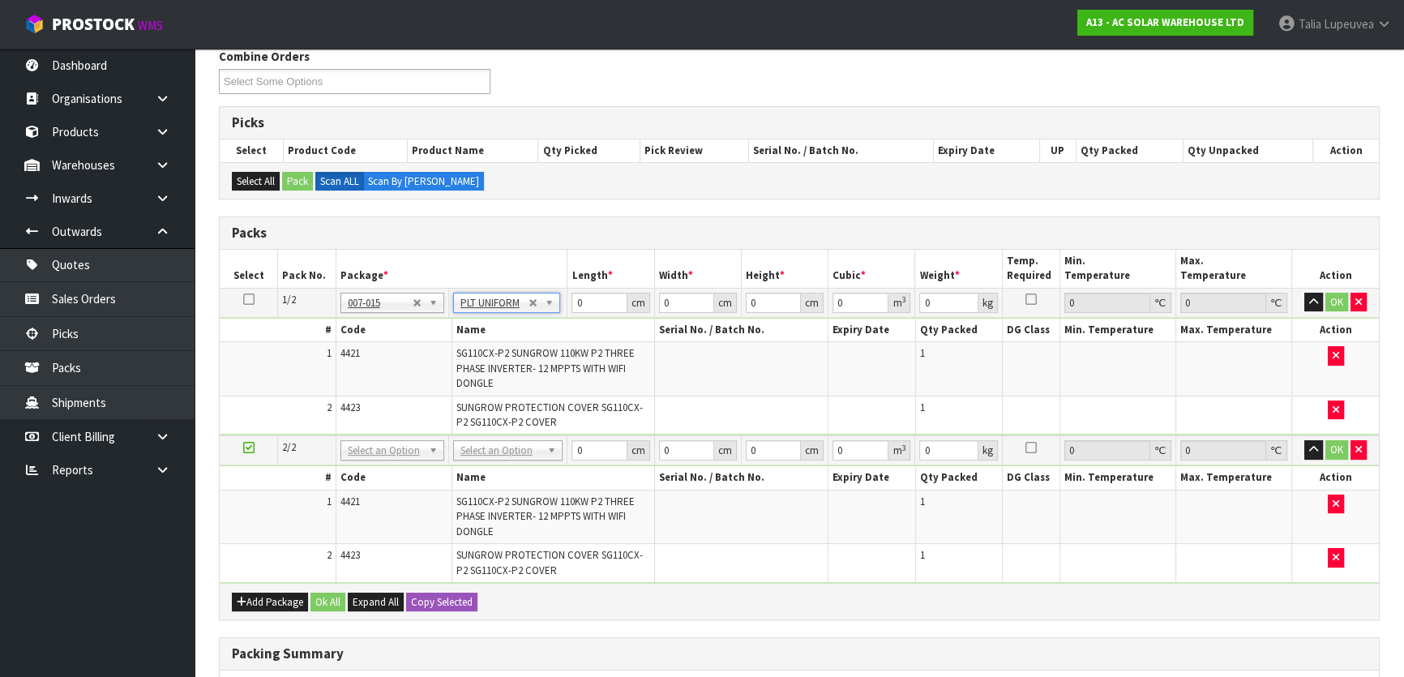
type input "137"
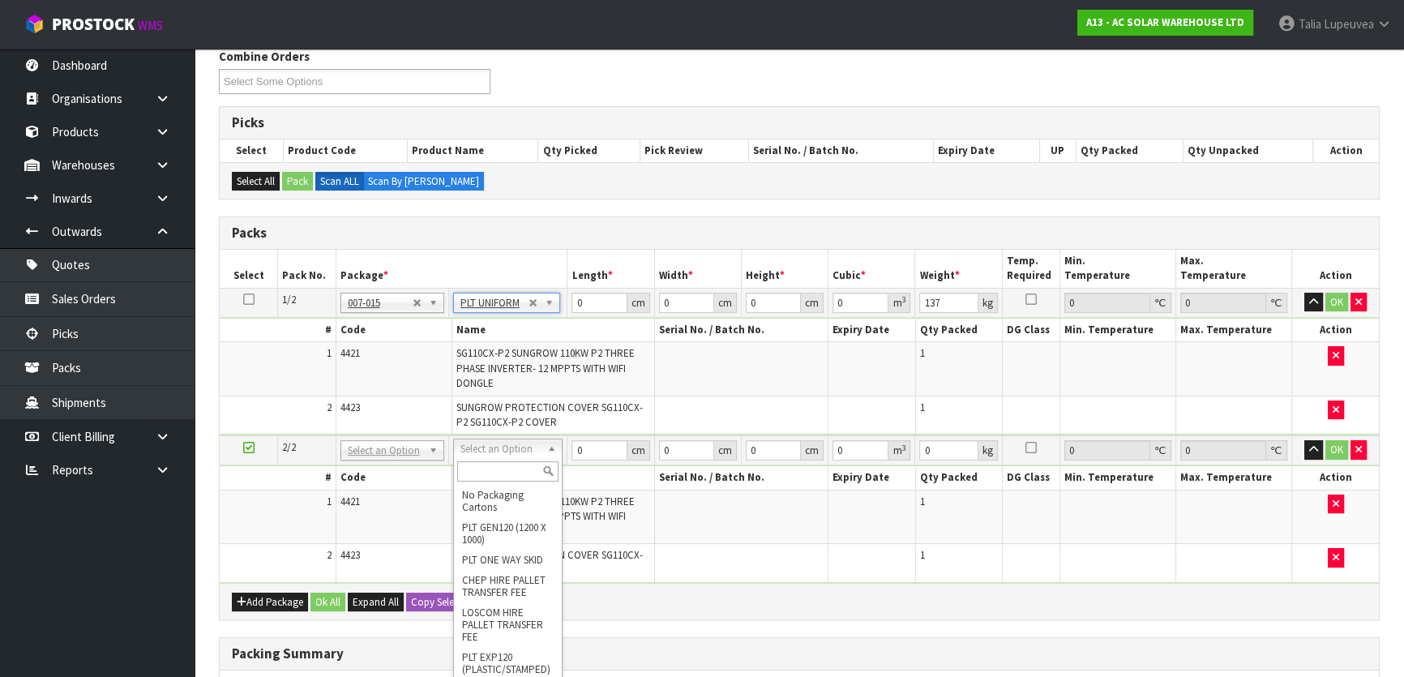
click at [487, 473] on input "text" at bounding box center [507, 471] width 101 height 20
type input "u"
type input "2"
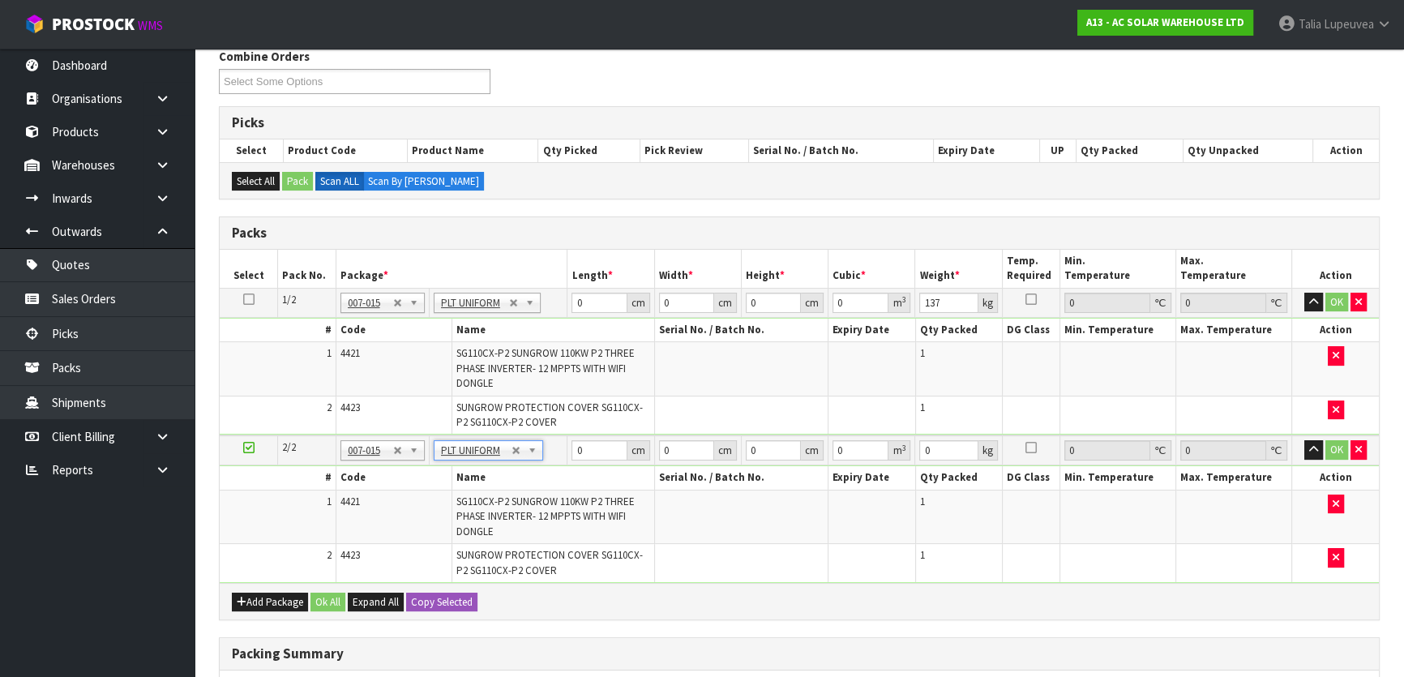
type input "137"
click at [251, 299] on icon at bounding box center [248, 299] width 11 height 1
click at [585, 297] on input "0" at bounding box center [598, 303] width 55 height 20
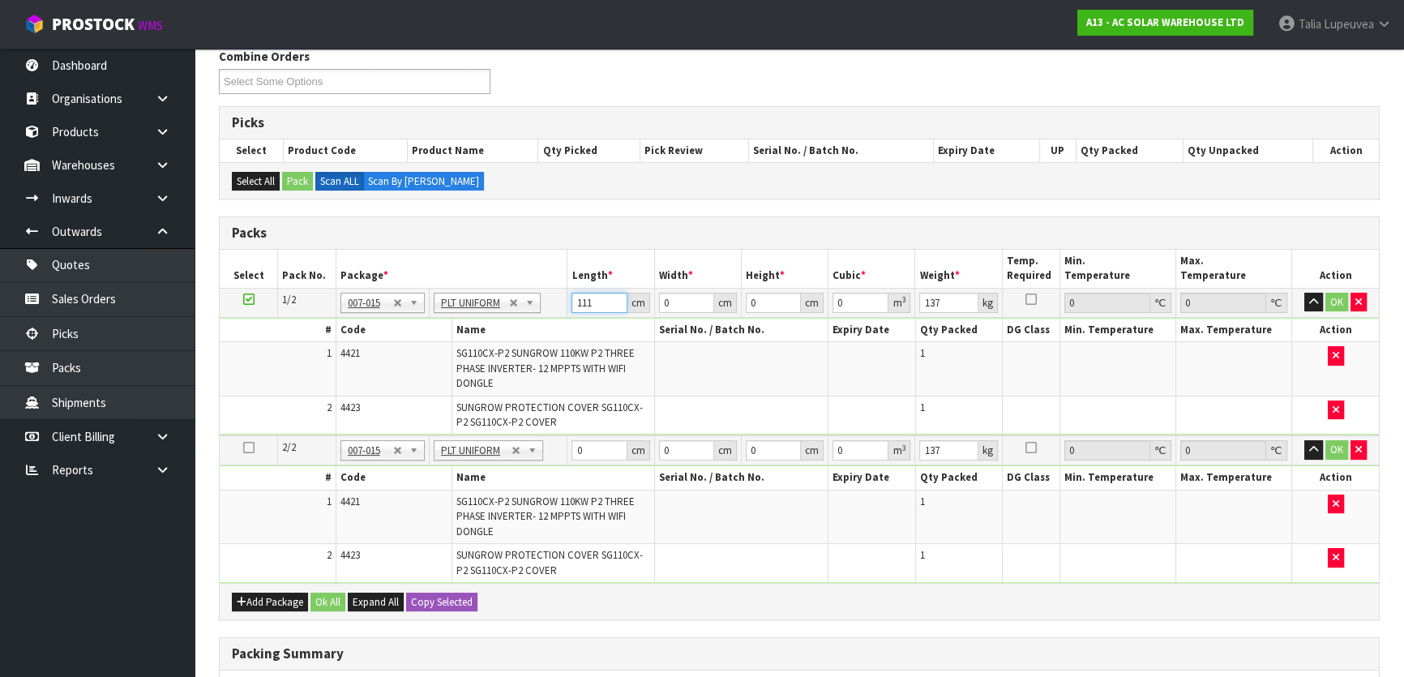
type input "111"
type input "90"
type input "8"
type input "0.07992"
type input "85"
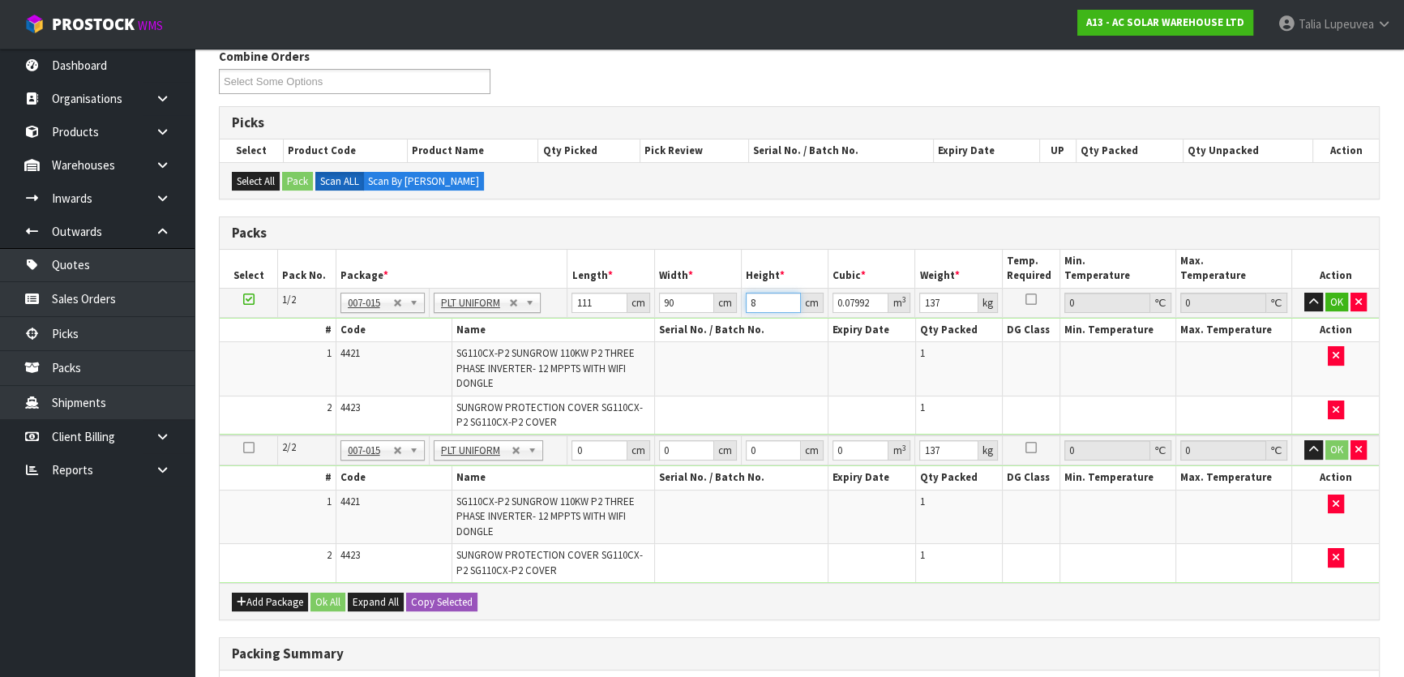
type input "0.84915"
type input "85"
type input "138"
click at [424, 601] on button "Copy Selected" at bounding box center [441, 602] width 71 height 19
click at [424, 601] on span "Confirm" at bounding box center [429, 602] width 36 height 14
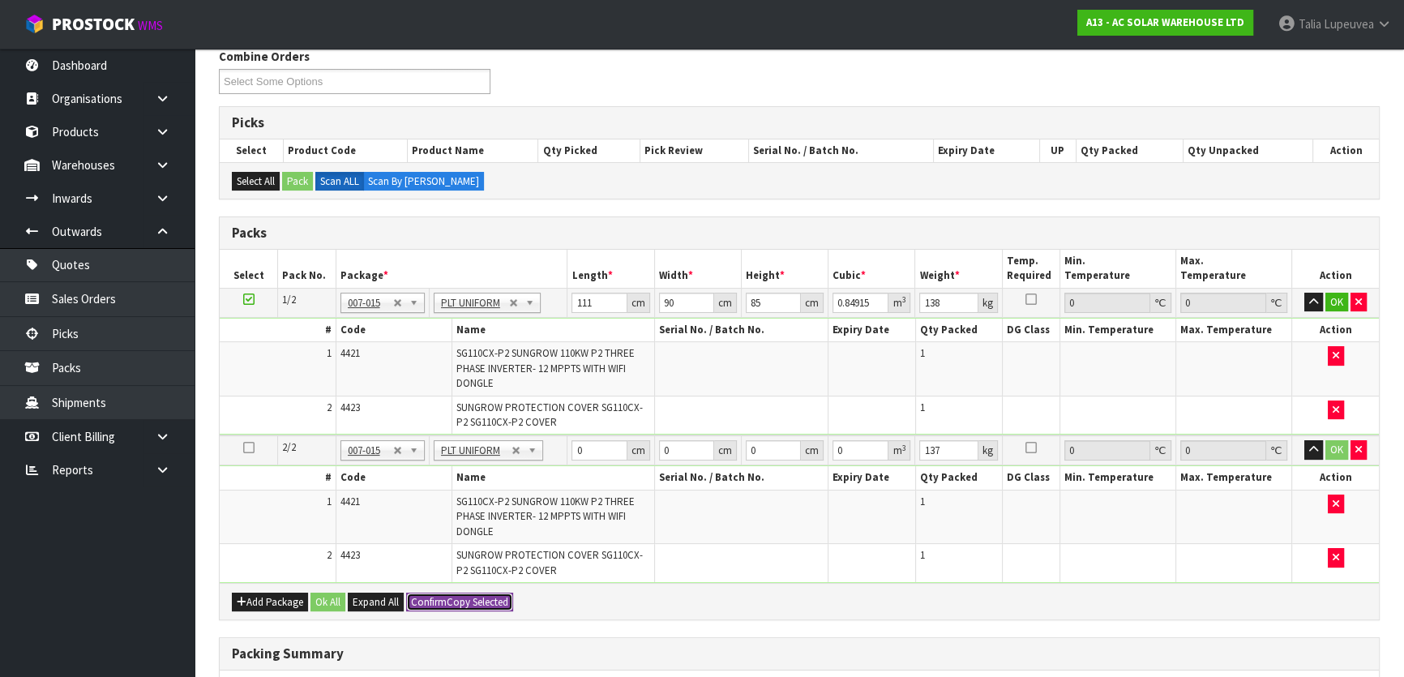
type input "111"
type input "90"
type input "85"
type input "0.84915"
type input "138"
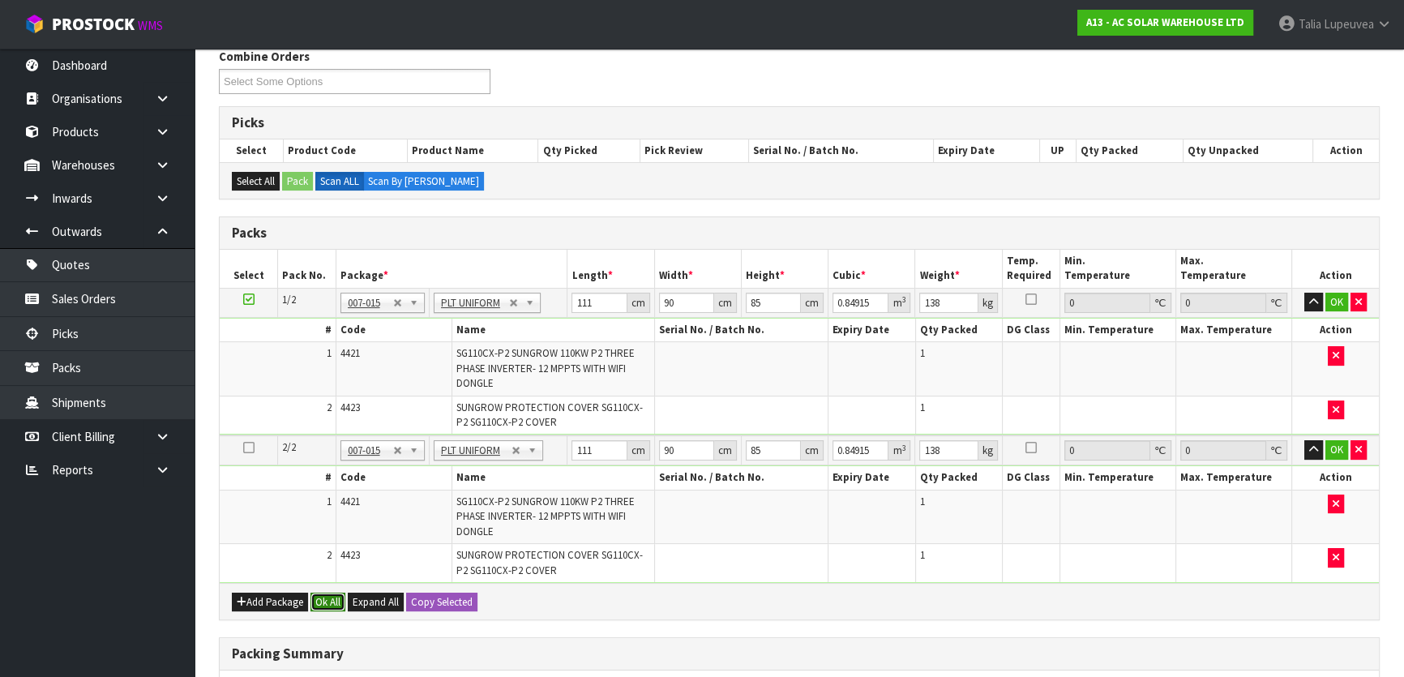
click at [324, 596] on button "Ok All" at bounding box center [327, 602] width 35 height 19
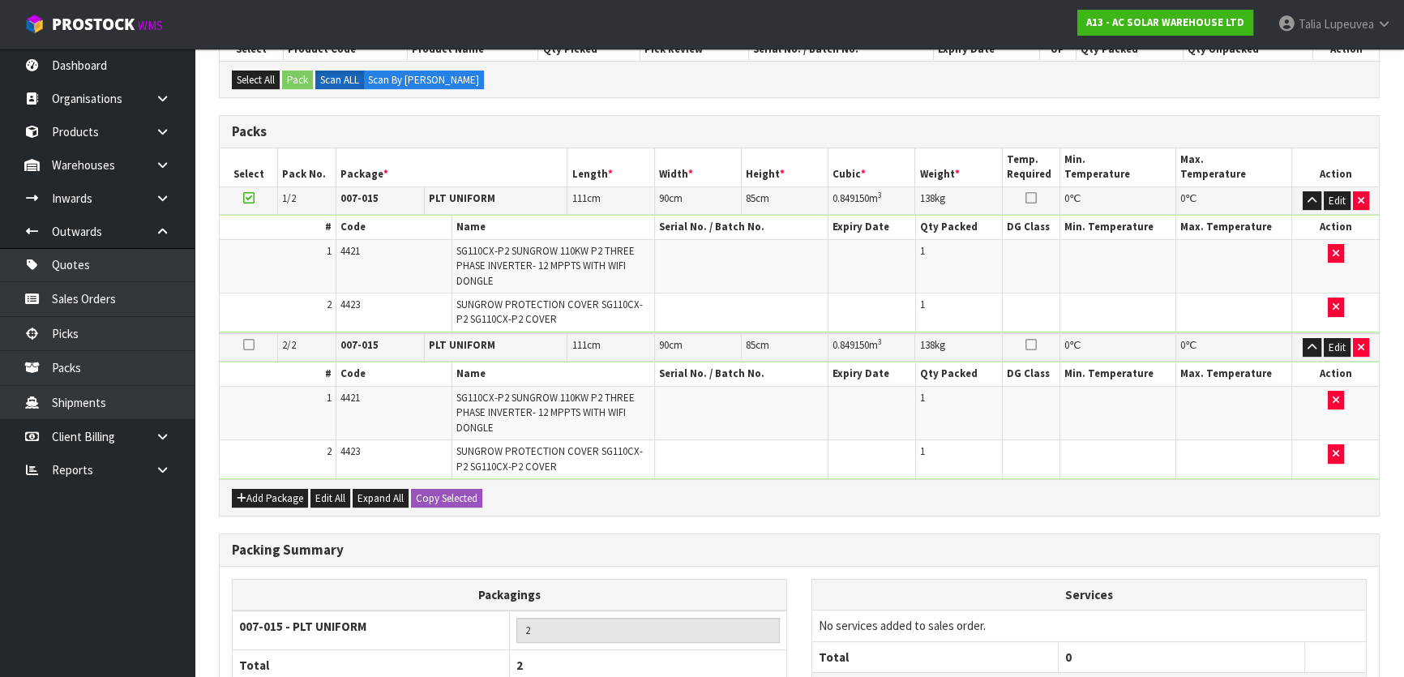
scroll to position [454, 0]
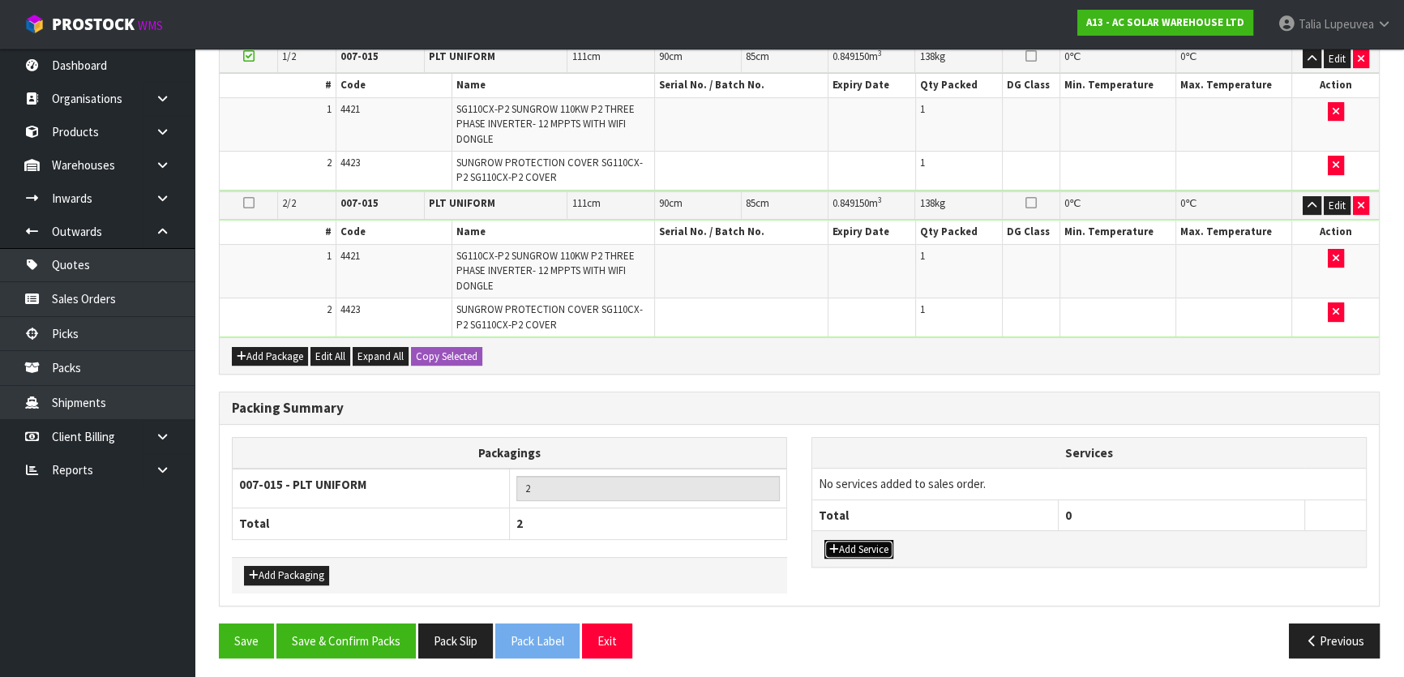
click at [871, 551] on button "Add Service" at bounding box center [858, 549] width 69 height 19
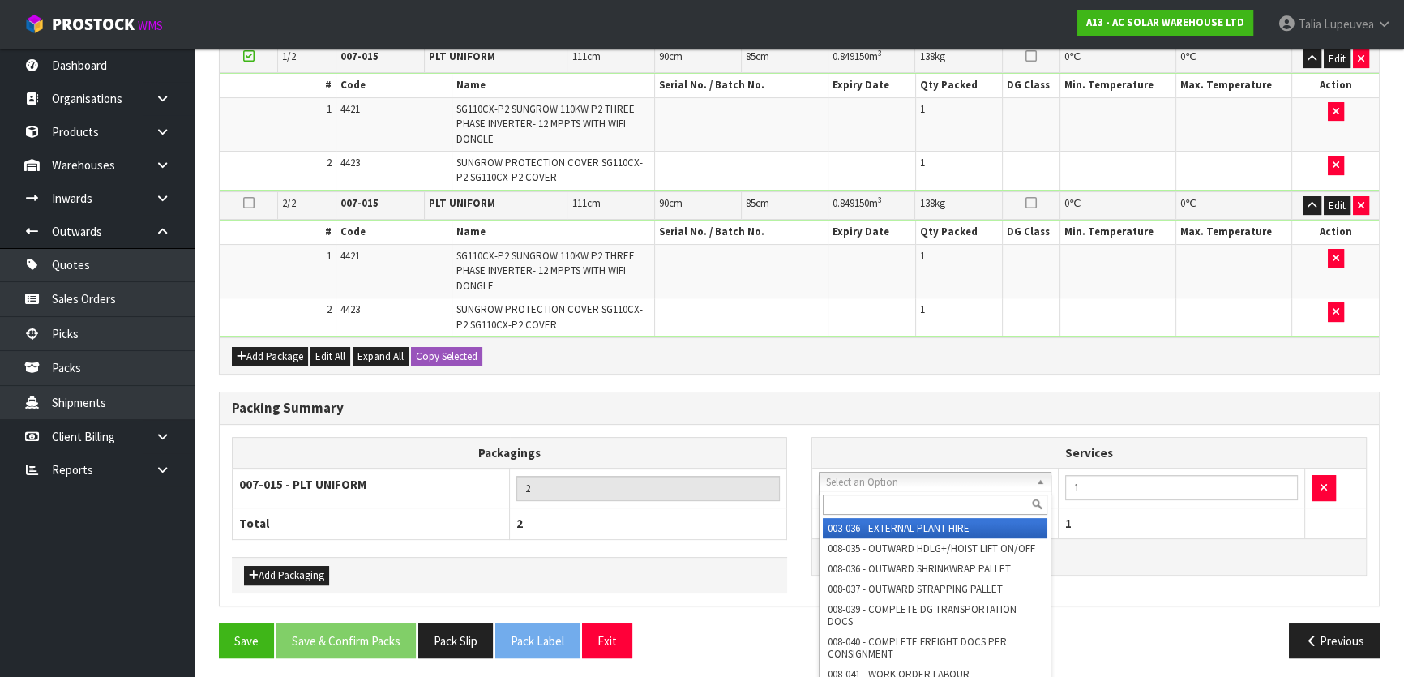
click at [905, 497] on input "text" at bounding box center [935, 504] width 225 height 20
type input "s"
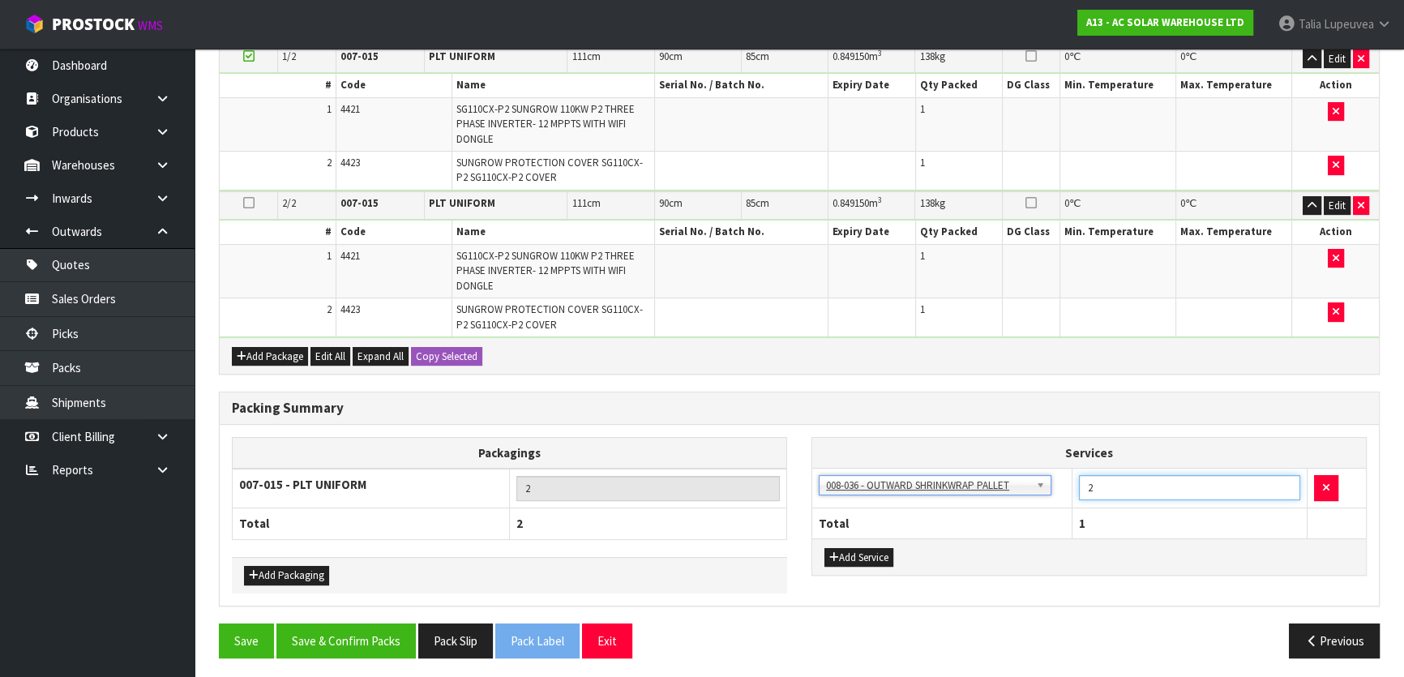
click at [1286, 478] on input "2" at bounding box center [1189, 487] width 221 height 25
click at [1282, 485] on input "1" at bounding box center [1189, 487] width 221 height 25
type input "2"
click at [1286, 480] on input "2" at bounding box center [1189, 487] width 221 height 25
click at [1050, 600] on div "Packagings 007-015 - PLT UNIFORM 2 Total 2 Add Packaging Services 003-036 - EXT…" at bounding box center [799, 515] width 1159 height 181
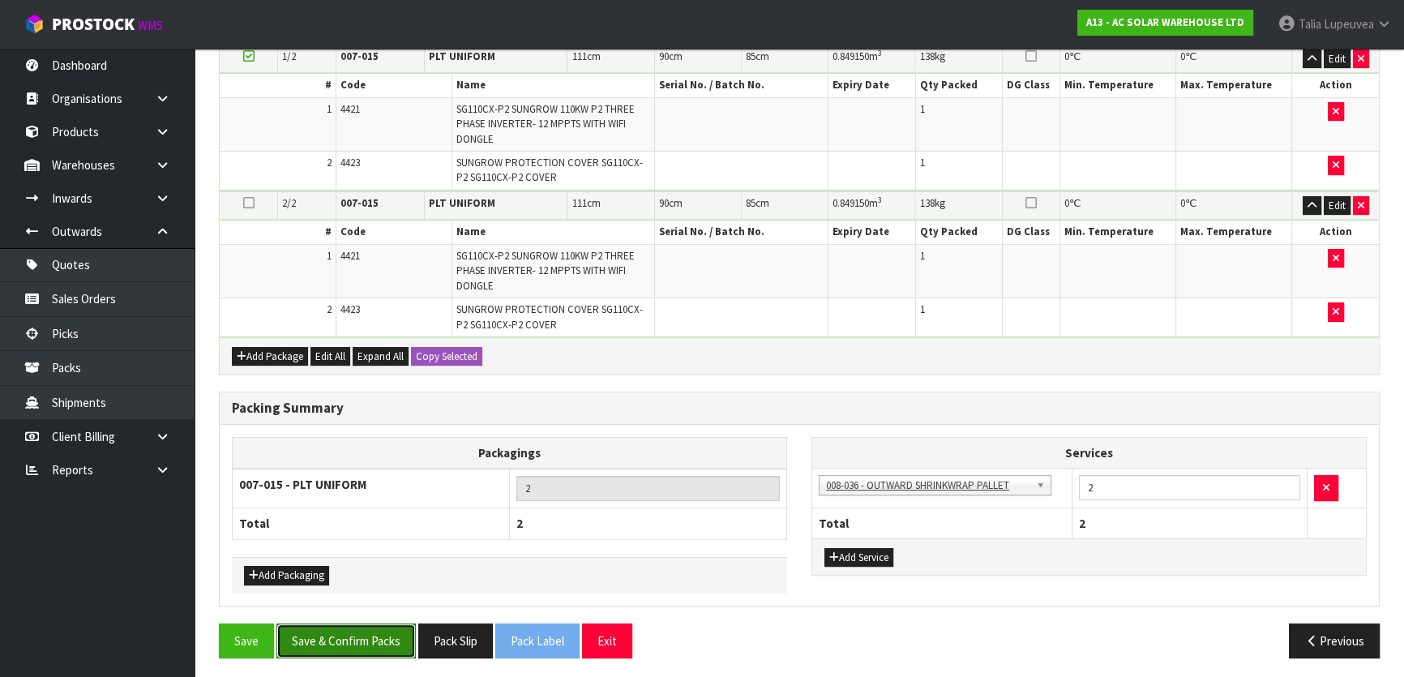
click at [391, 640] on button "Save & Confirm Packs" at bounding box center [345, 640] width 139 height 35
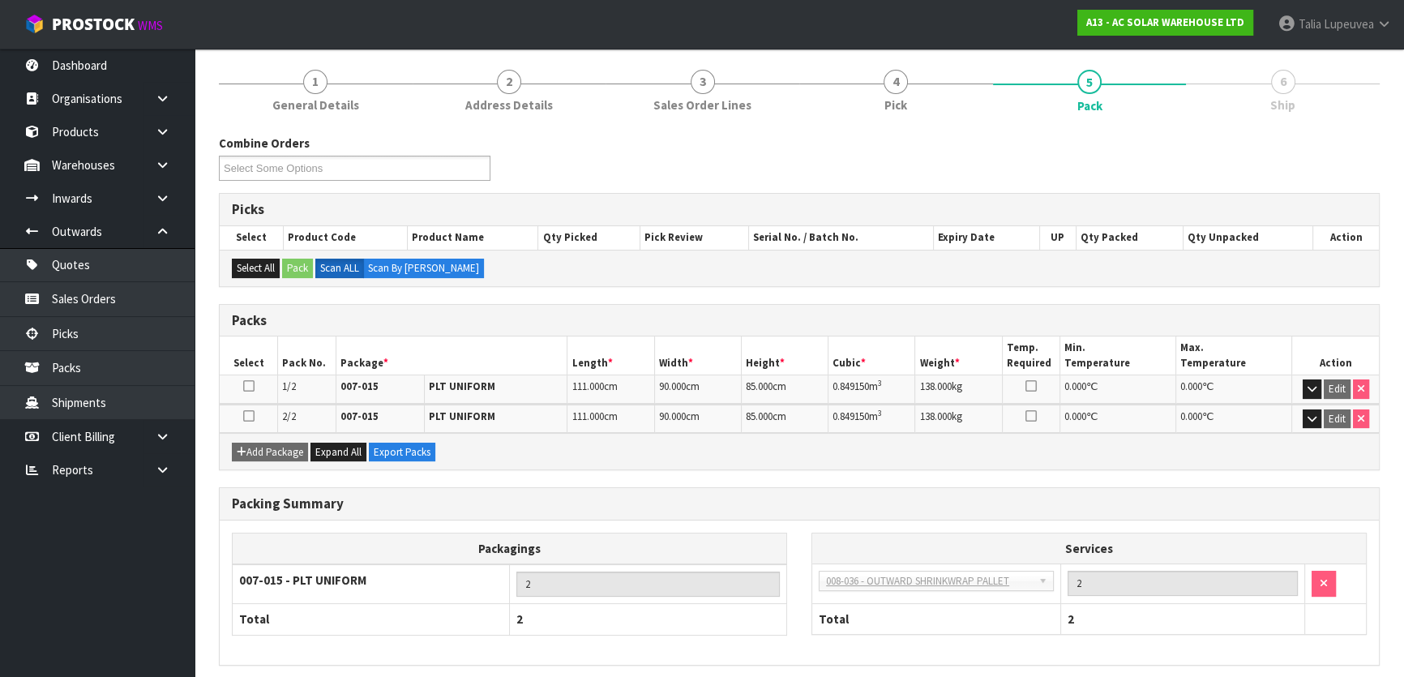
scroll to position [243, 0]
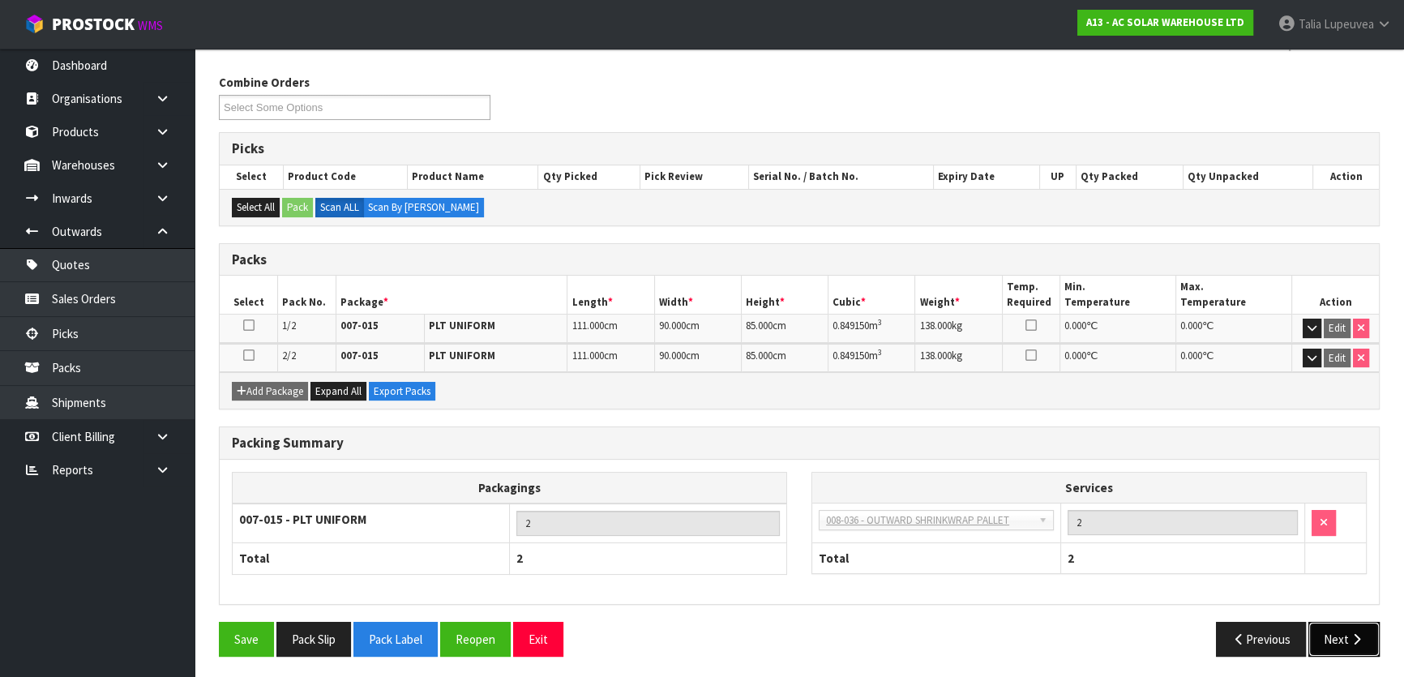
click at [1346, 622] on button "Next" at bounding box center [1343, 639] width 71 height 35
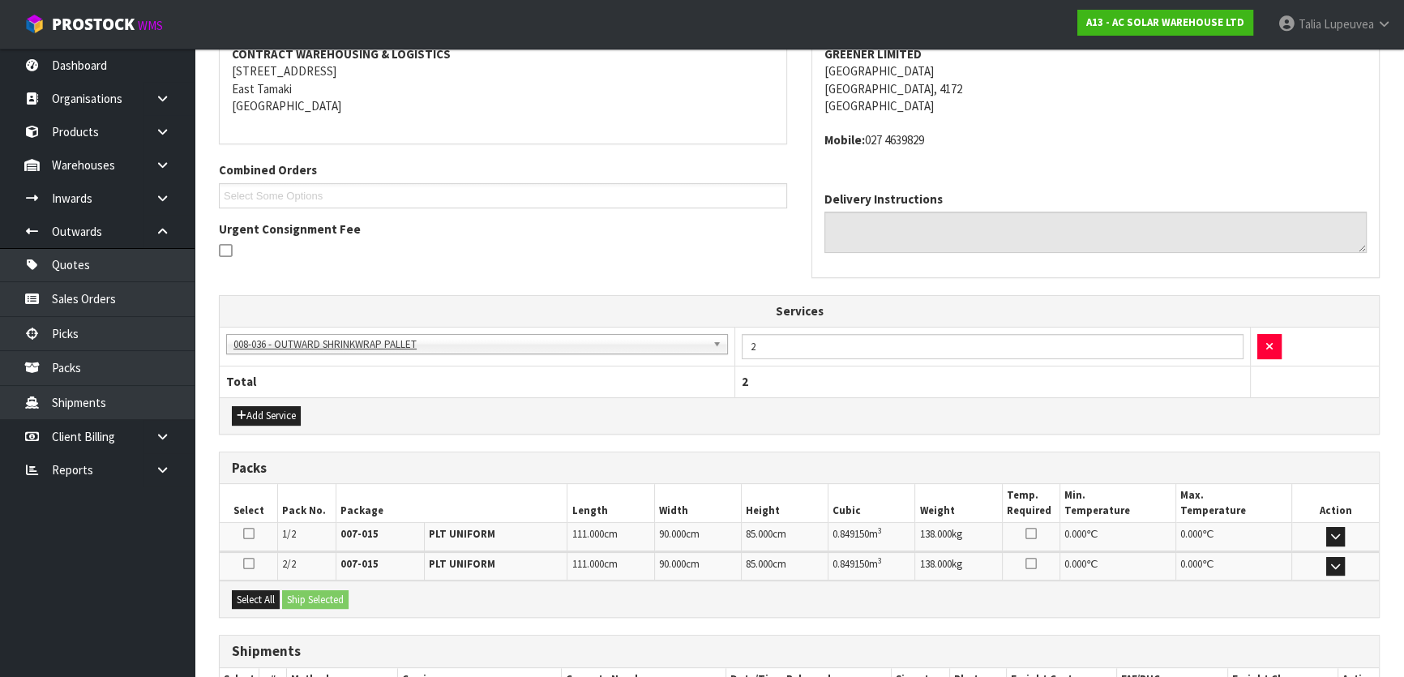
scroll to position [428, 0]
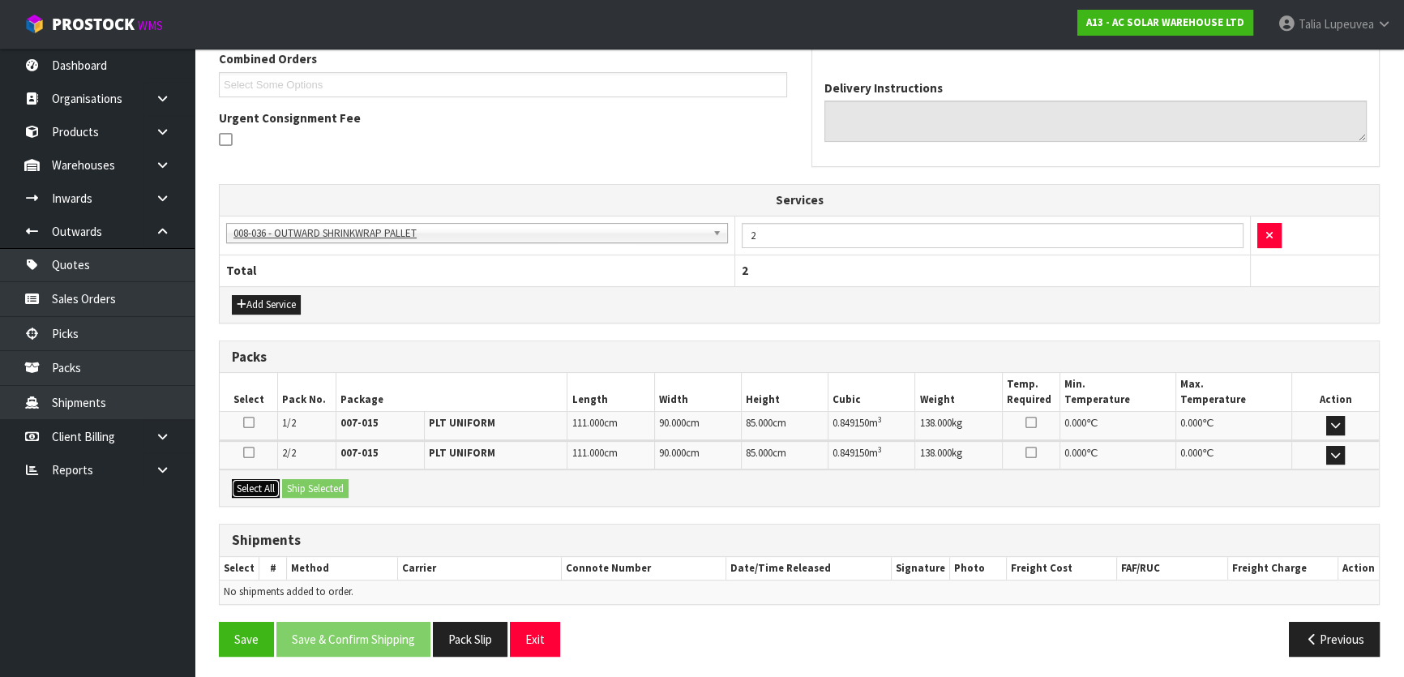
click at [247, 479] on button "Select All" at bounding box center [256, 488] width 48 height 19
click at [656, 341] on div "Packs" at bounding box center [799, 357] width 1159 height 32
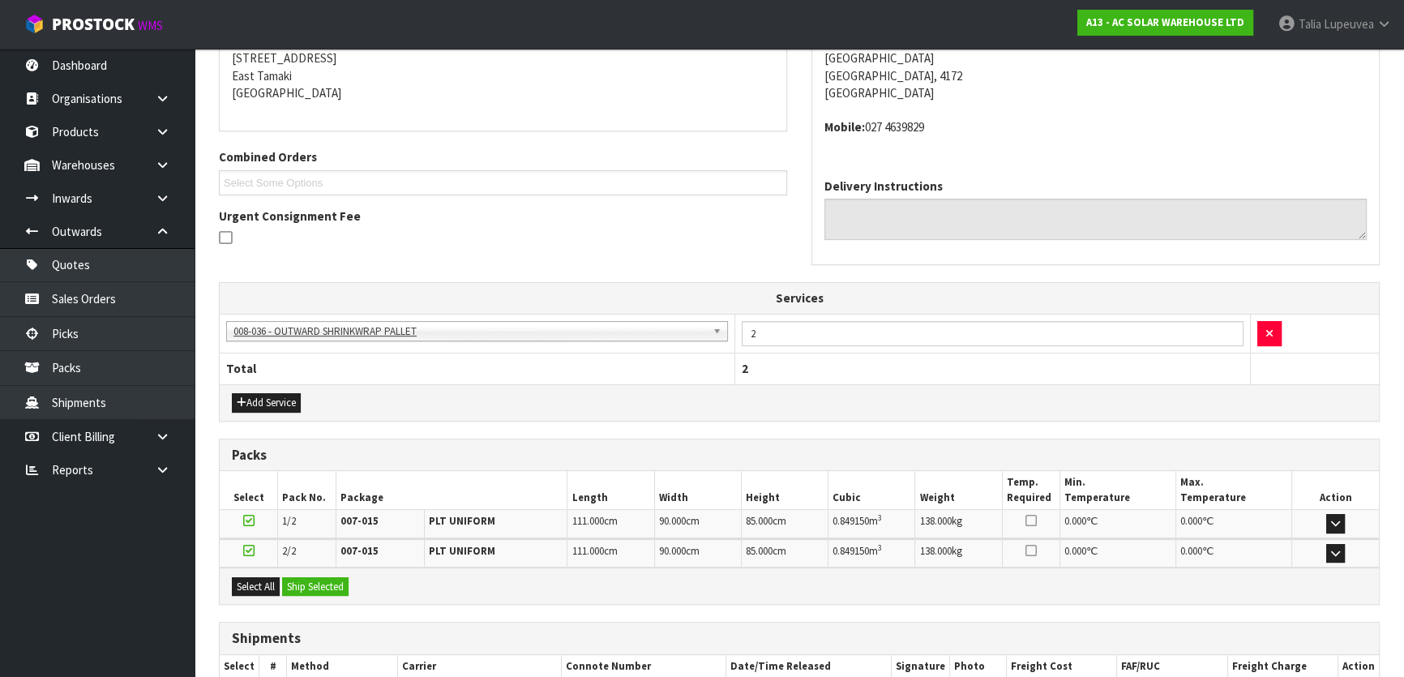
scroll to position [59, 0]
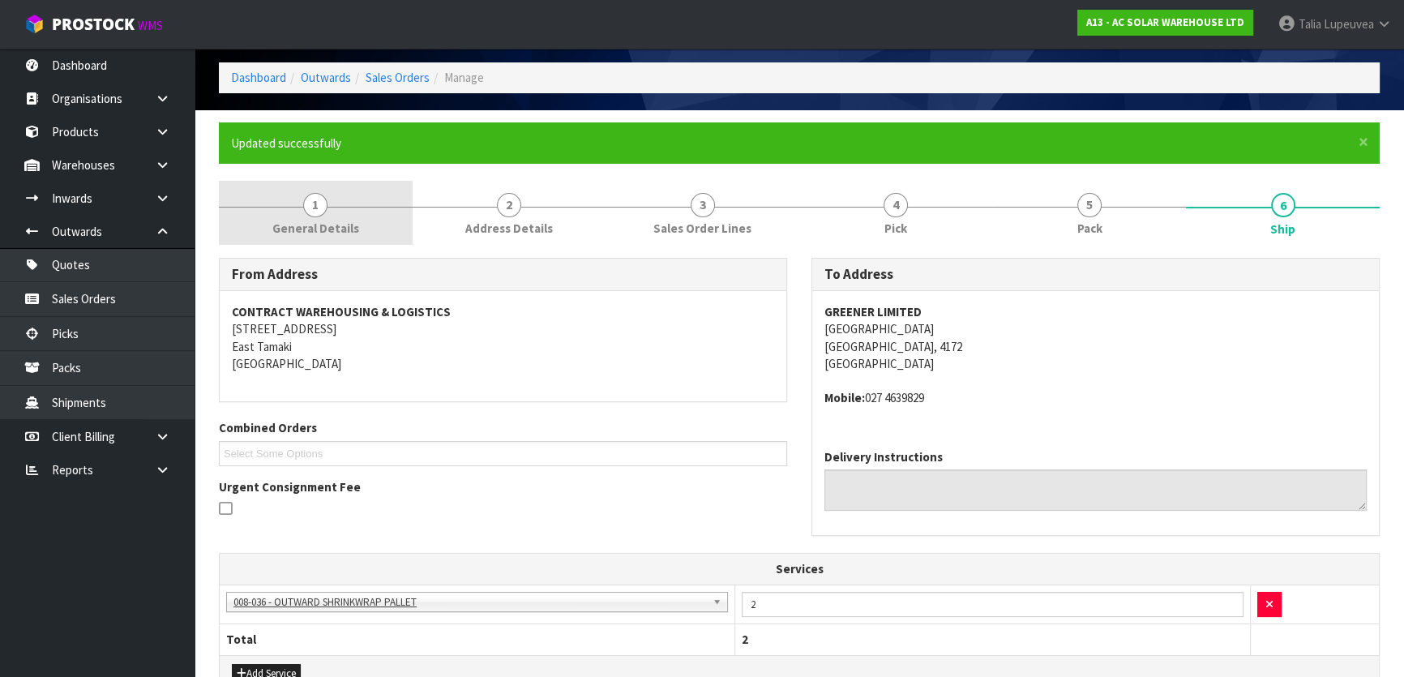
click at [346, 232] on span "General Details" at bounding box center [315, 228] width 87 height 17
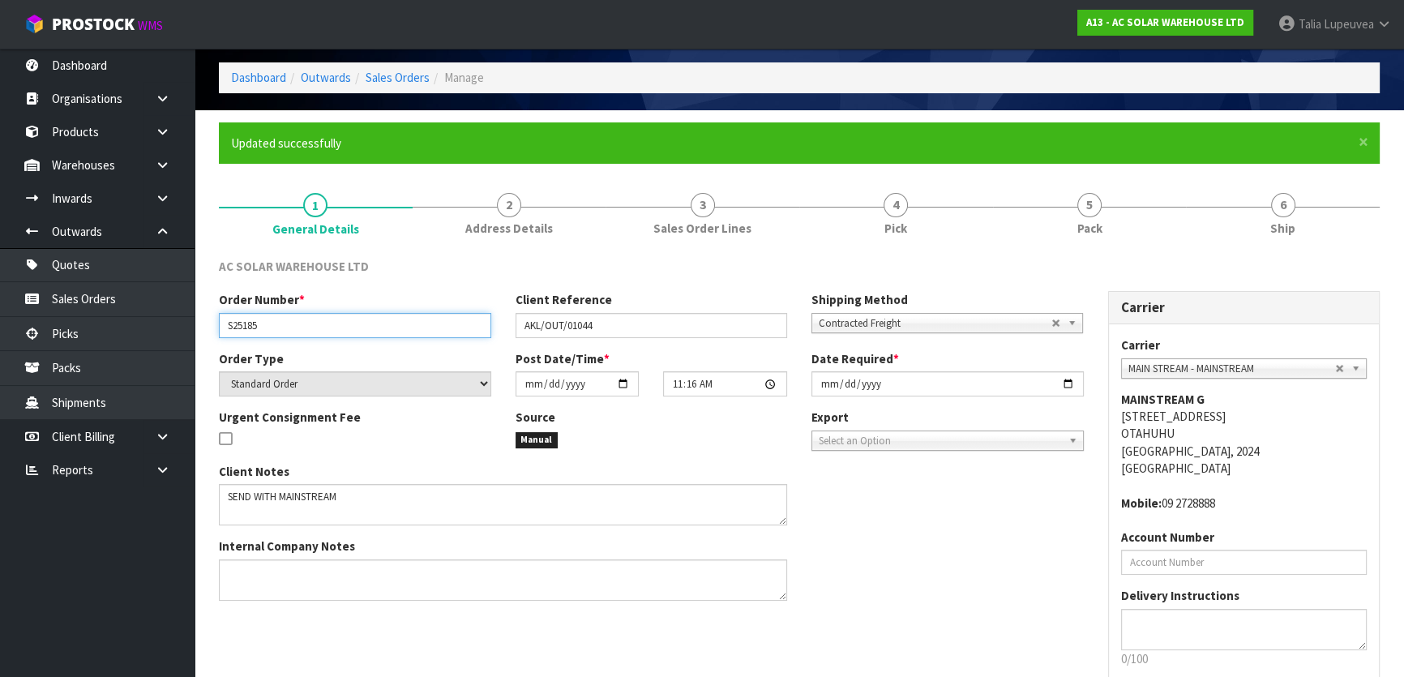
click at [247, 323] on input "S25185" at bounding box center [355, 325] width 272 height 25
click at [248, 324] on input "S25185" at bounding box center [355, 325] width 272 height 25
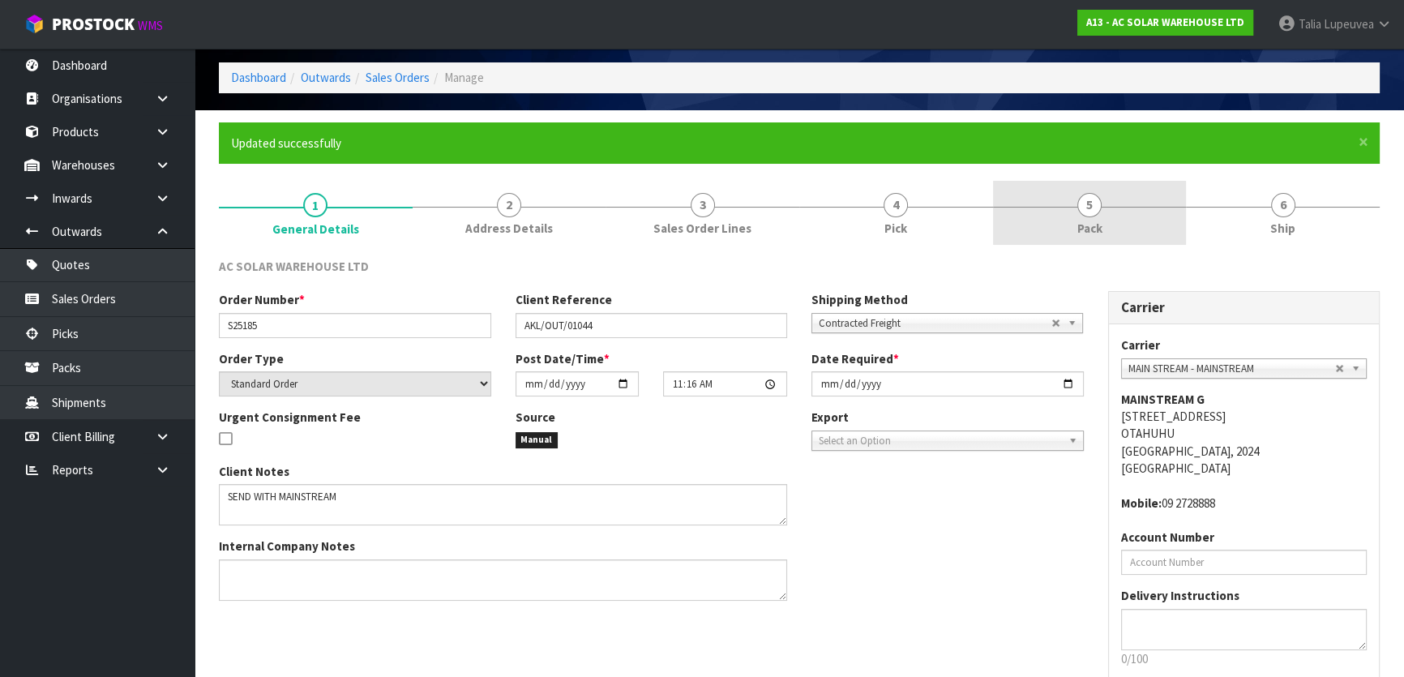
click at [1262, 206] on link "6 Ship" at bounding box center [1283, 213] width 194 height 64
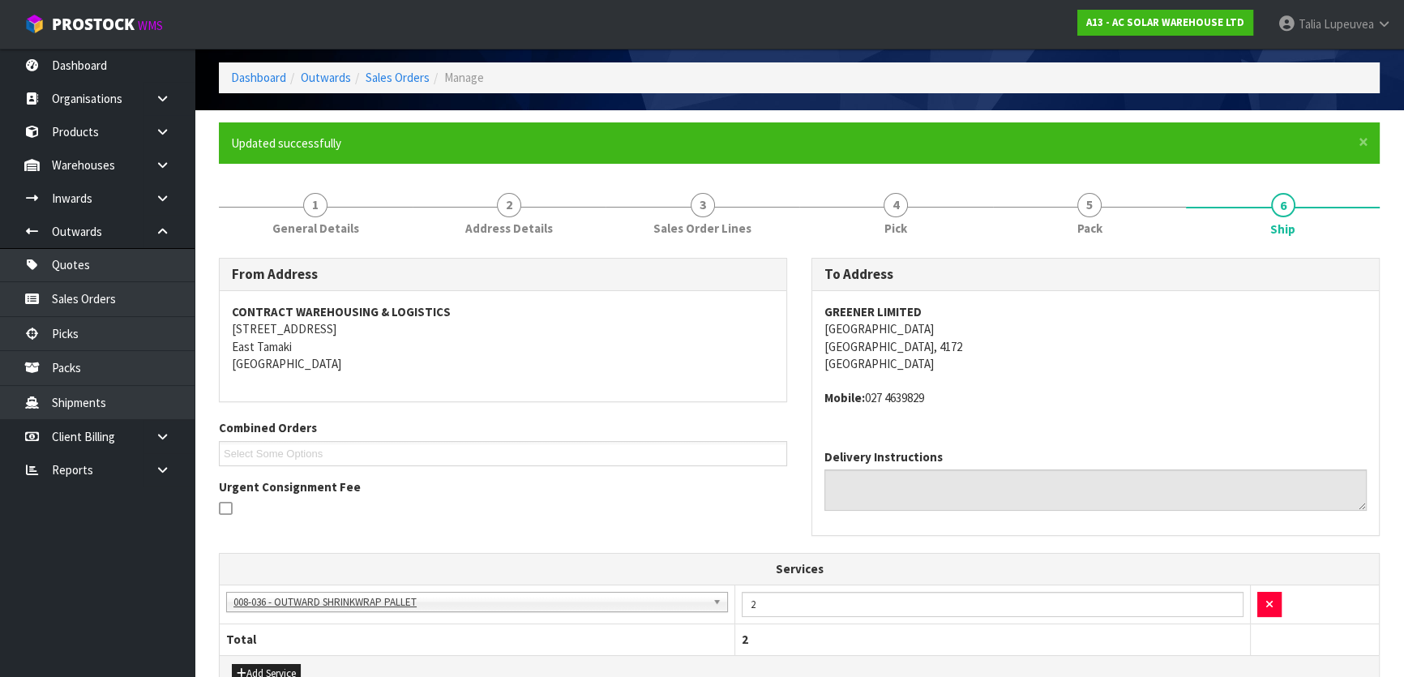
click at [858, 328] on address "GREENER LIMITED 295 MIDDLE ROAD Havelock North, 4172 New Zealand" at bounding box center [1095, 338] width 542 height 70
click at [858, 327] on address "GREENER LIMITED 295 MIDDLE ROAD Havelock North, 4172 New Zealand" at bounding box center [1095, 338] width 542 height 70
copy address "295 MIDDLE ROAD"
click at [882, 304] on strong "GREENER LIMITED" at bounding box center [872, 311] width 97 height 15
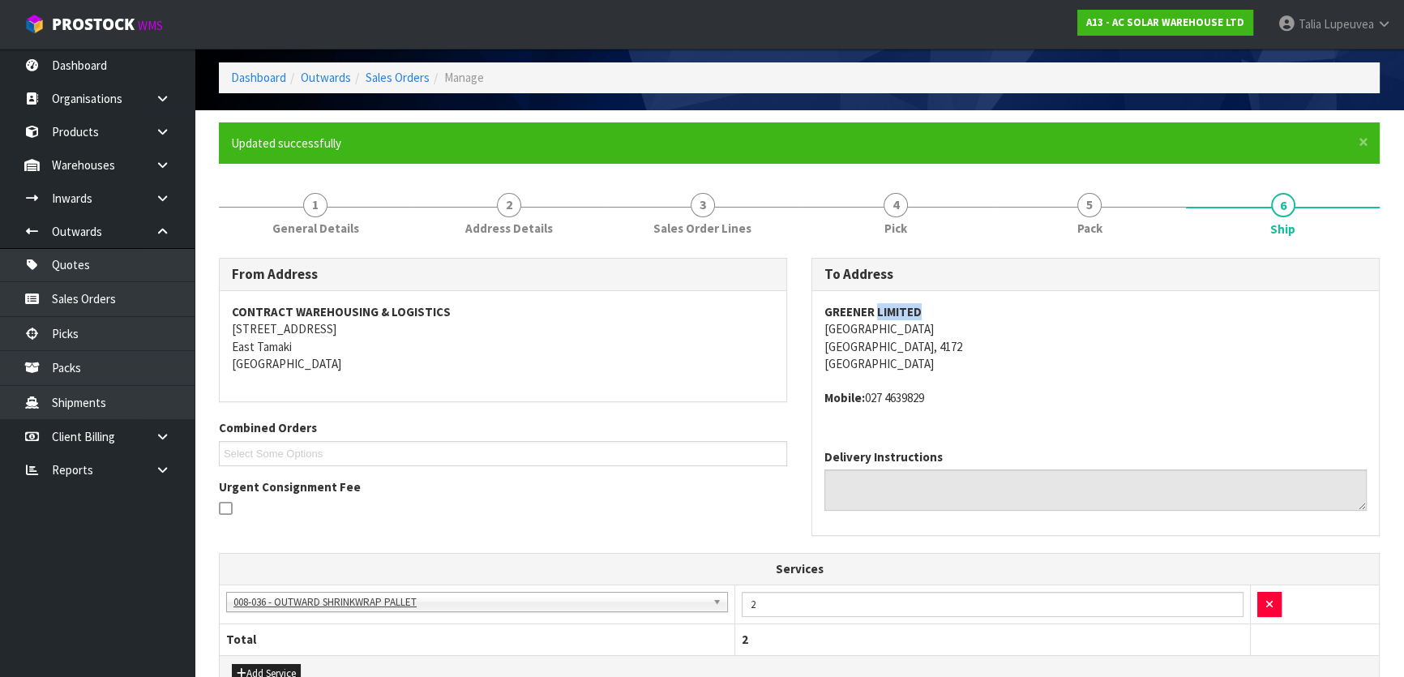
click at [882, 304] on strong "GREENER LIMITED" at bounding box center [872, 311] width 97 height 15
copy strong "GREENER LIMITED"
click at [882, 396] on address "Mobile: 027 4639829" at bounding box center [1095, 397] width 542 height 17
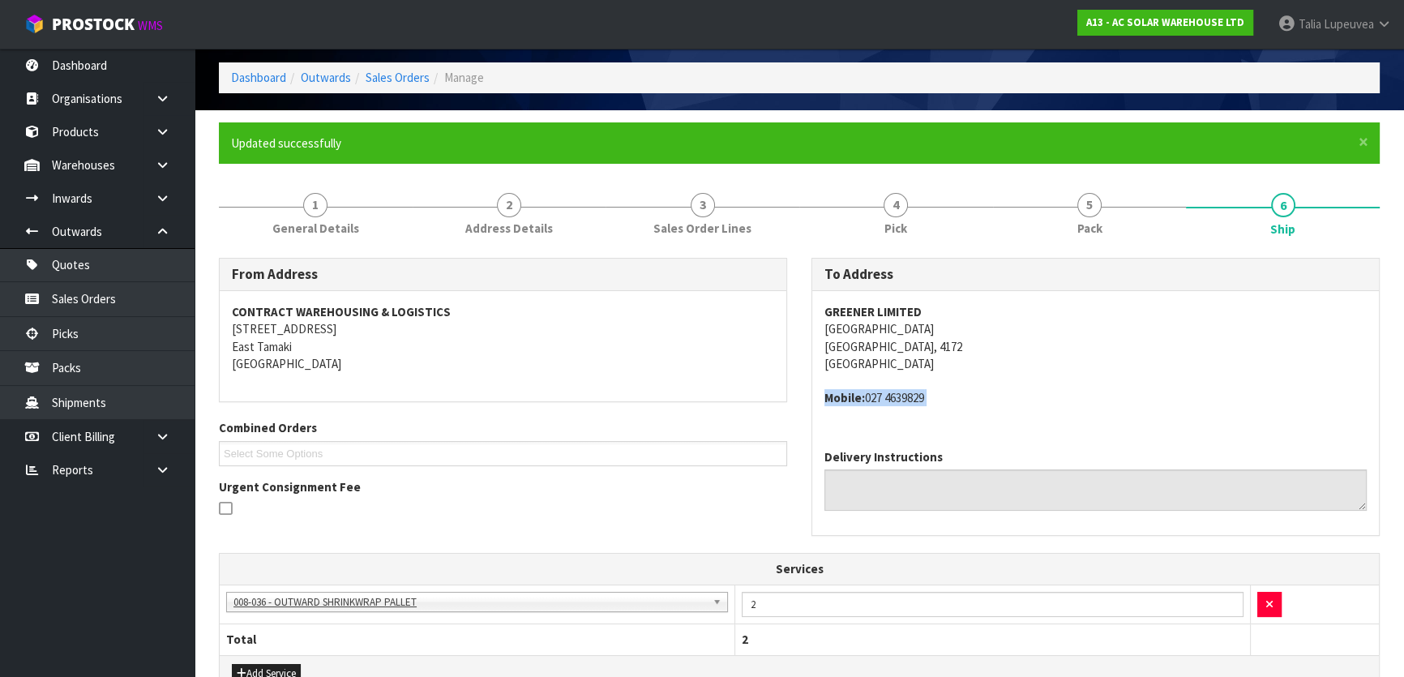
click at [884, 396] on address "Mobile: 027 4639829" at bounding box center [1095, 397] width 542 height 17
click at [884, 395] on address "Mobile: 027 4639829" at bounding box center [1095, 397] width 542 height 17
drag, startPoint x: 867, startPoint y: 396, endPoint x: 939, endPoint y: 417, distance: 75.4
click at [939, 417] on div "GREENER LIMITED 295 MIDDLE ROAD Havelock North, 4172 New Zealand Mobile: 027 46…" at bounding box center [1095, 363] width 567 height 145
copy address "027 4639829"
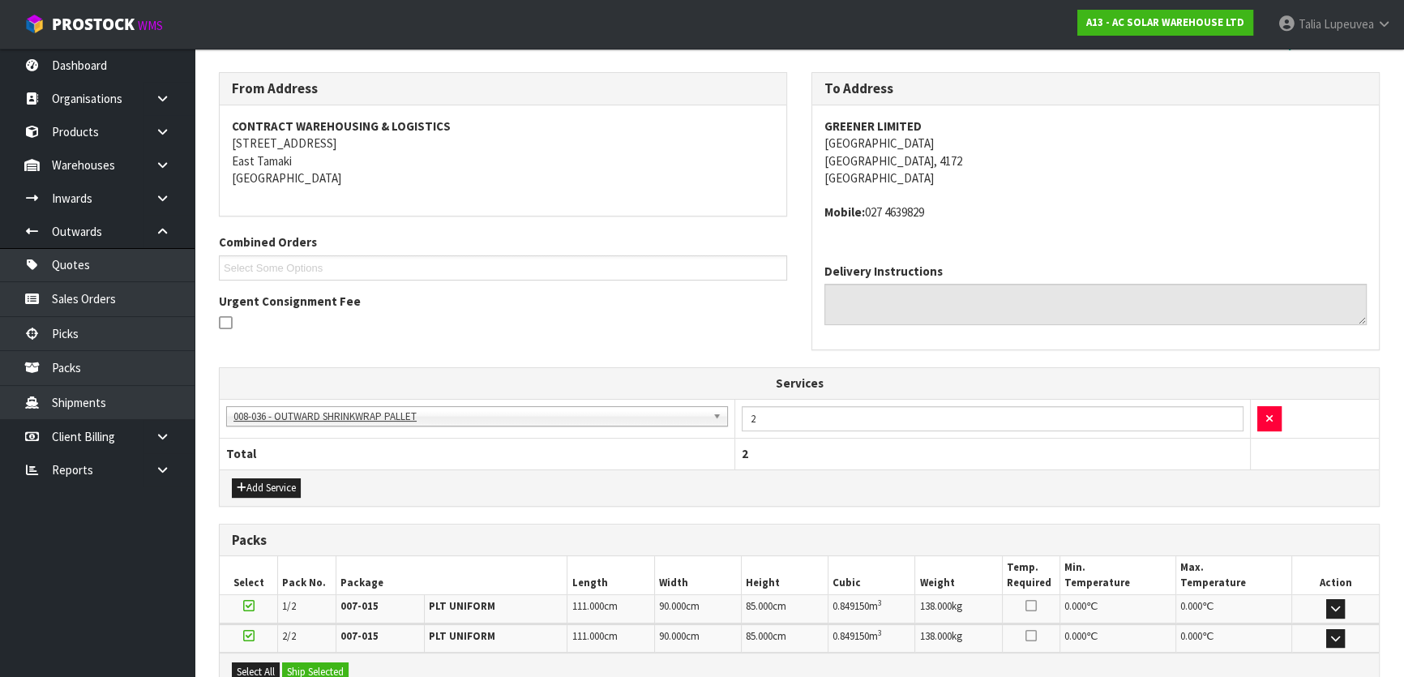
scroll to position [428, 0]
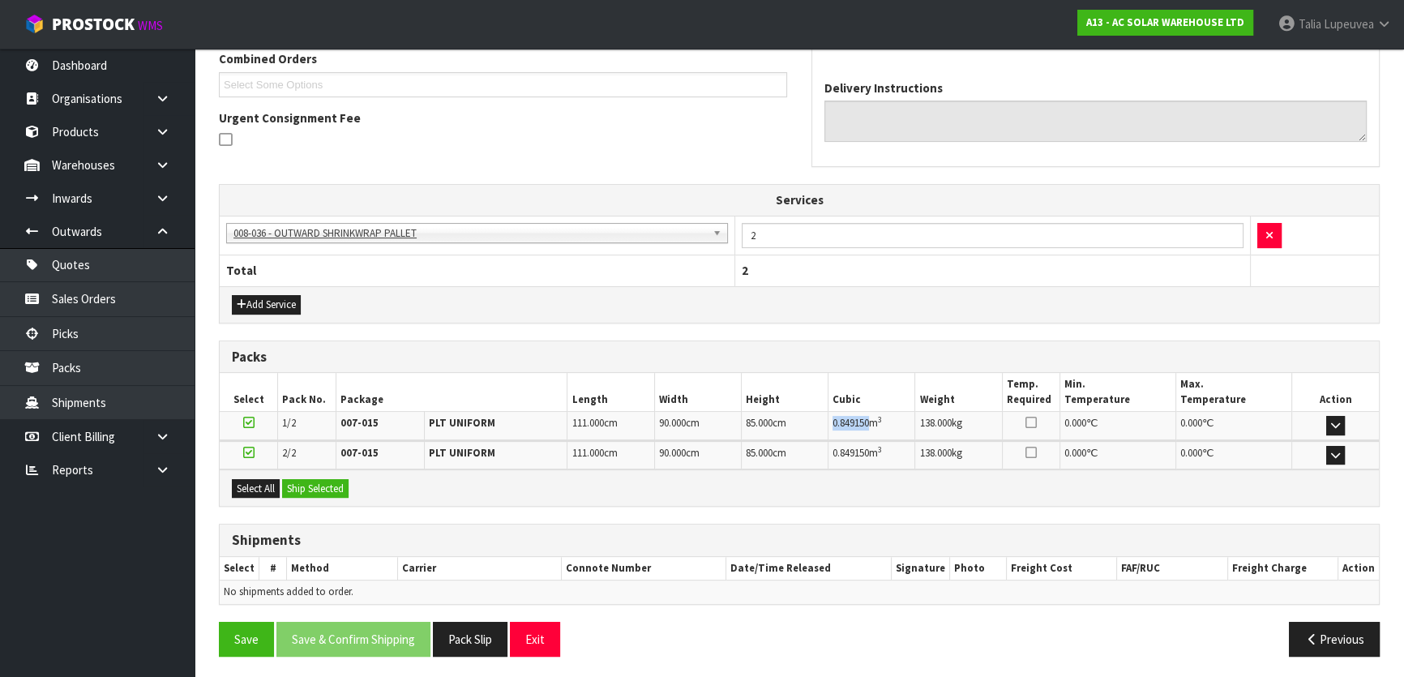
drag, startPoint x: 830, startPoint y: 423, endPoint x: 869, endPoint y: 429, distance: 39.3
click at [869, 429] on td "0.849150 m 3" at bounding box center [871, 426] width 87 height 28
copy span "0.849150"
drag, startPoint x: 919, startPoint y: 422, endPoint x: 937, endPoint y: 422, distance: 17.8
click at [937, 422] on span "138.000" at bounding box center [935, 423] width 32 height 14
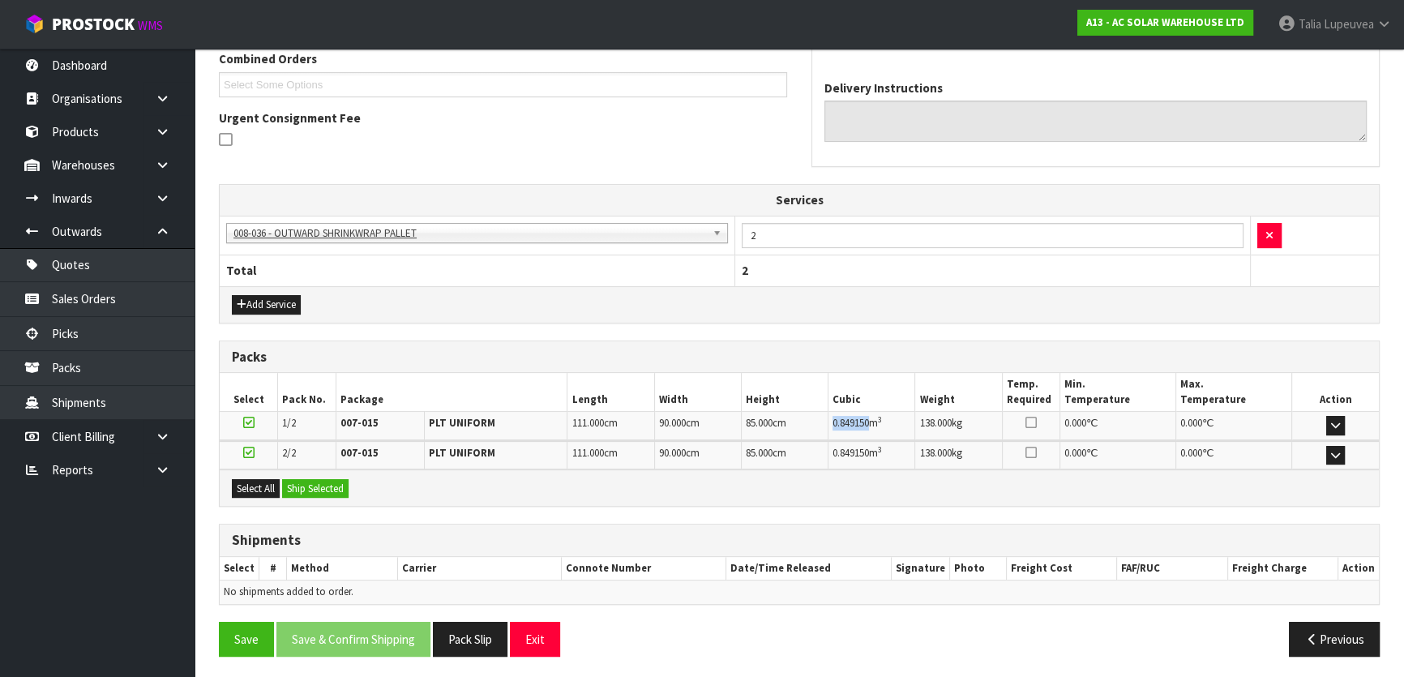
drag, startPoint x: 832, startPoint y: 418, endPoint x: 870, endPoint y: 430, distance: 40.0
click at [870, 430] on td "0.849150 m 3" at bounding box center [871, 426] width 87 height 28
copy span "0.849150"
drag, startPoint x: 915, startPoint y: 417, endPoint x: 932, endPoint y: 421, distance: 17.3
click at [932, 421] on td "138.000 kg" at bounding box center [958, 426] width 87 height 28
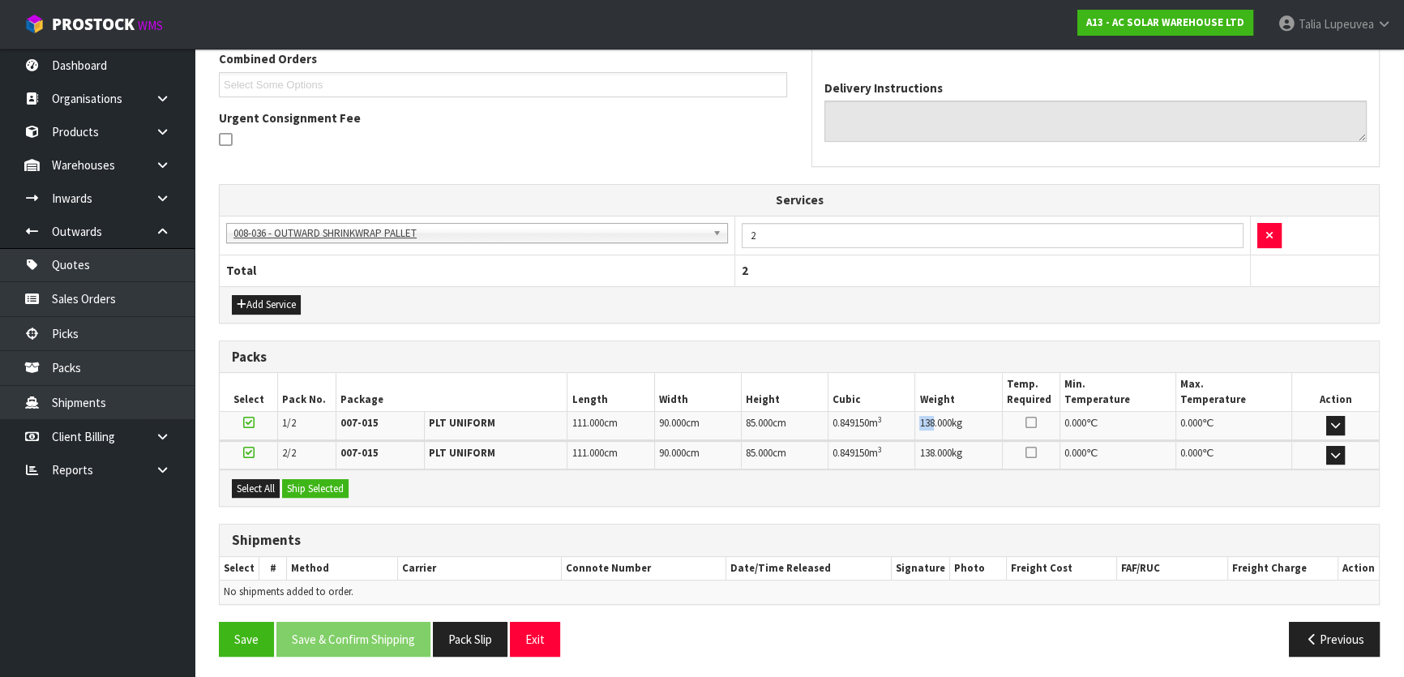
copy span "138"
drag, startPoint x: 830, startPoint y: 447, endPoint x: 872, endPoint y: 457, distance: 43.3
click at [872, 457] on td "0.849150 m 3" at bounding box center [871, 455] width 87 height 28
copy span "0.849150"
drag, startPoint x: 832, startPoint y: 422, endPoint x: 873, endPoint y: 430, distance: 42.0
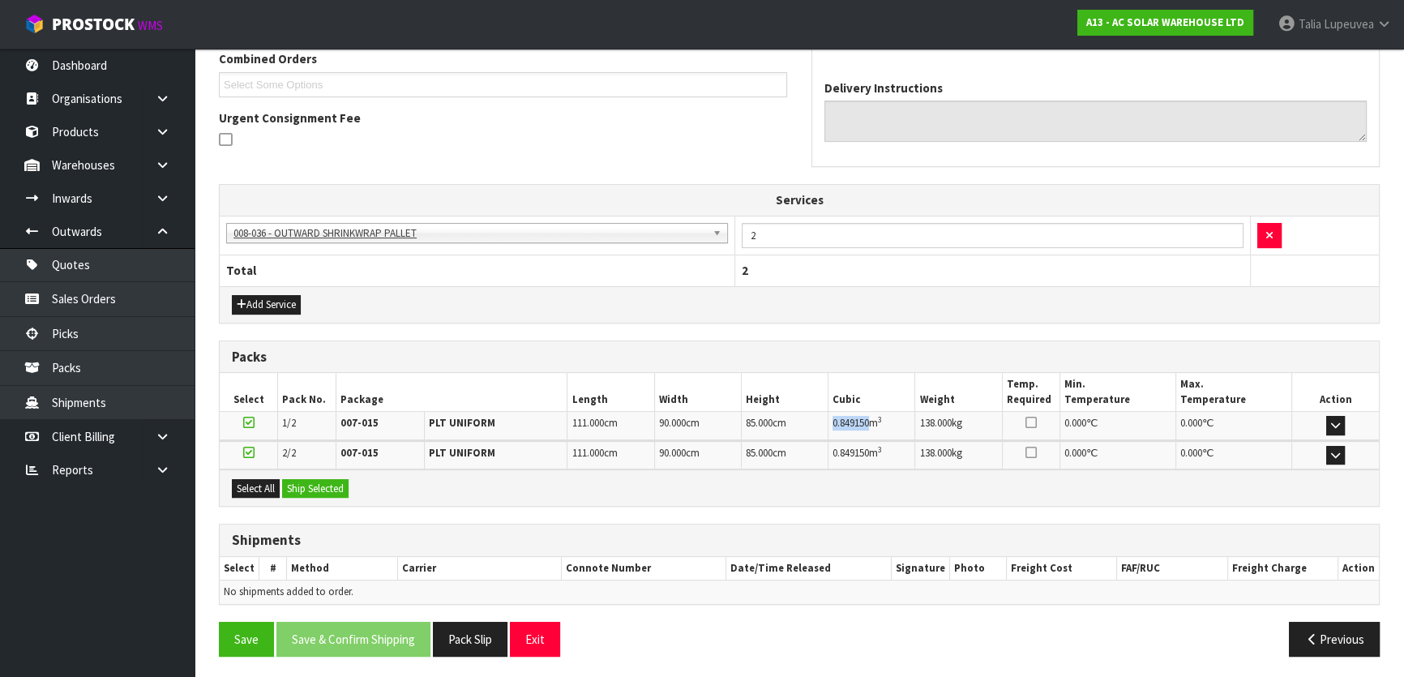
click at [873, 430] on td "0.849150 m 3" at bounding box center [871, 426] width 87 height 28
copy span "0.849150"
drag, startPoint x: 914, startPoint y: 418, endPoint x: 935, endPoint y: 430, distance: 23.9
click at [935, 430] on tr "1/2 007-015 PLT UNIFORM 111.000 cm 90.000 cm 85.000 cm 0.849150 m 3 138.000 kg …" at bounding box center [799, 426] width 1159 height 28
copy tr "138"
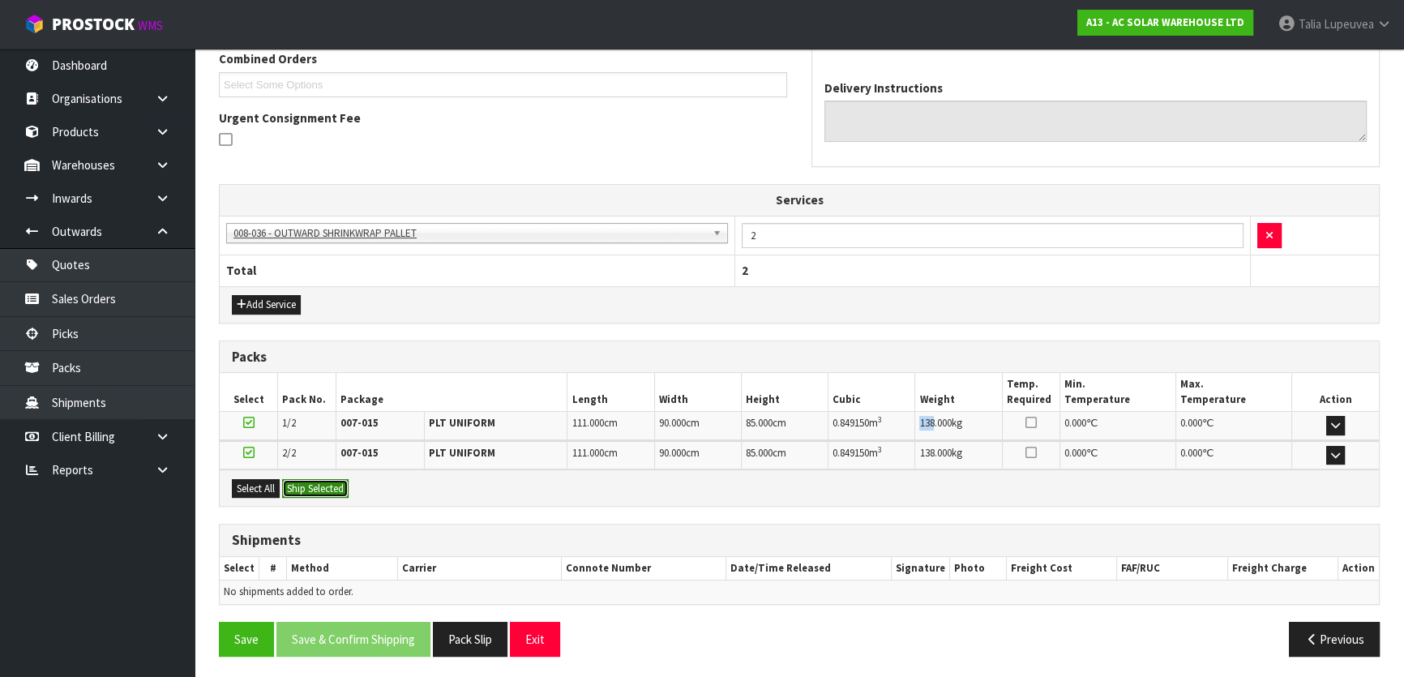
click at [323, 481] on button "Ship Selected" at bounding box center [315, 488] width 66 height 19
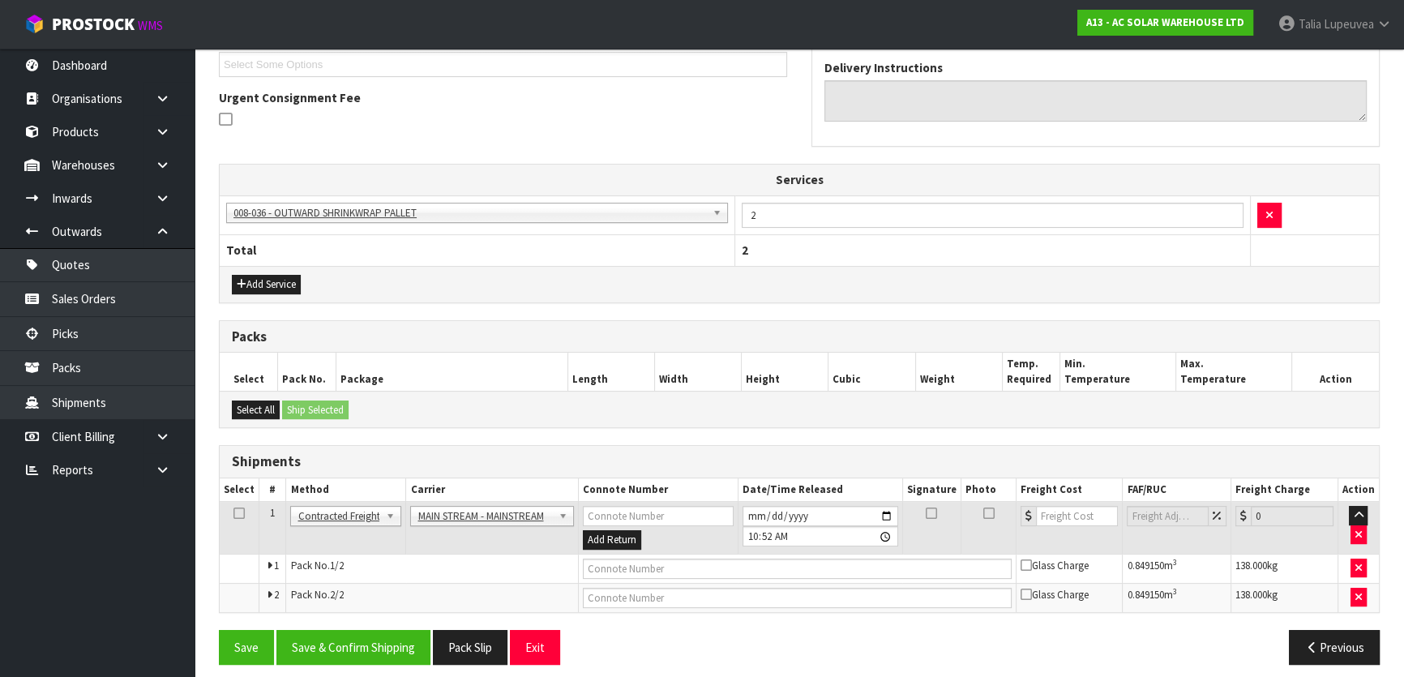
scroll to position [456, 0]
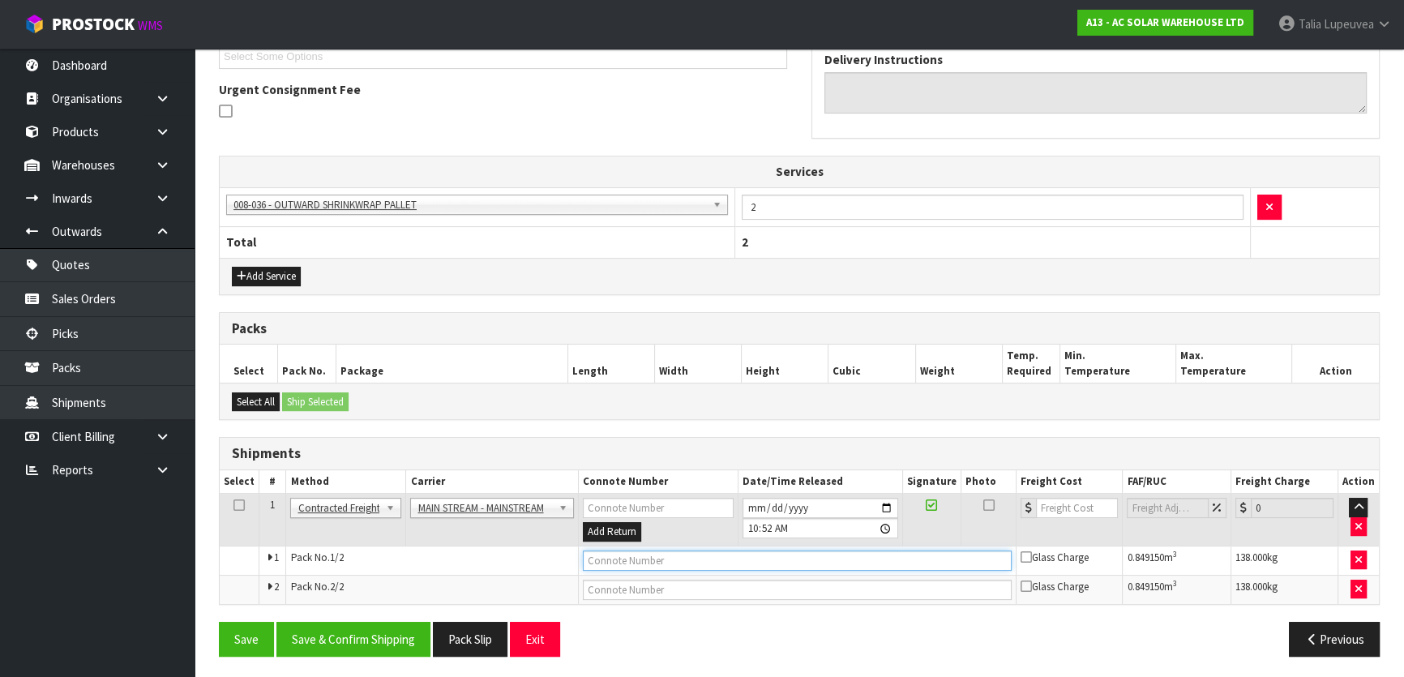
drag, startPoint x: 677, startPoint y: 558, endPoint x: 656, endPoint y: 557, distance: 21.1
click at [676, 557] on input "text" at bounding box center [797, 560] width 429 height 20
type input "CWL7715657/2"
click at [219, 622] on button "Save" at bounding box center [246, 639] width 55 height 35
click at [715, 581] on input "text" at bounding box center [797, 590] width 429 height 20
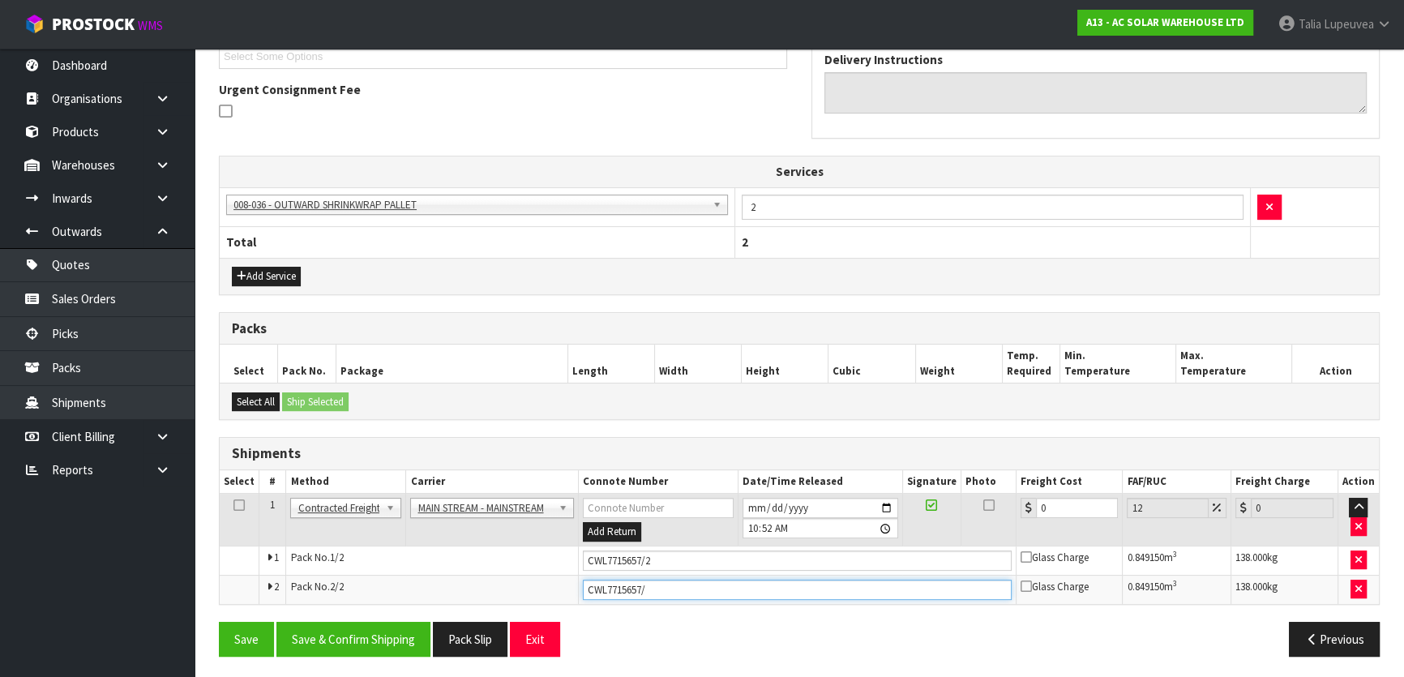
type input "CWL7715657/1"
click at [219, 622] on button "Save" at bounding box center [246, 639] width 55 height 35
drag, startPoint x: 678, startPoint y: 584, endPoint x: 663, endPoint y: 627, distance: 45.4
click at [663, 627] on div "Save Save & Confirm Shipping Pack Slip Exit" at bounding box center [503, 639] width 593 height 35
click at [666, 580] on input "CWL7715657/1" at bounding box center [797, 590] width 429 height 20
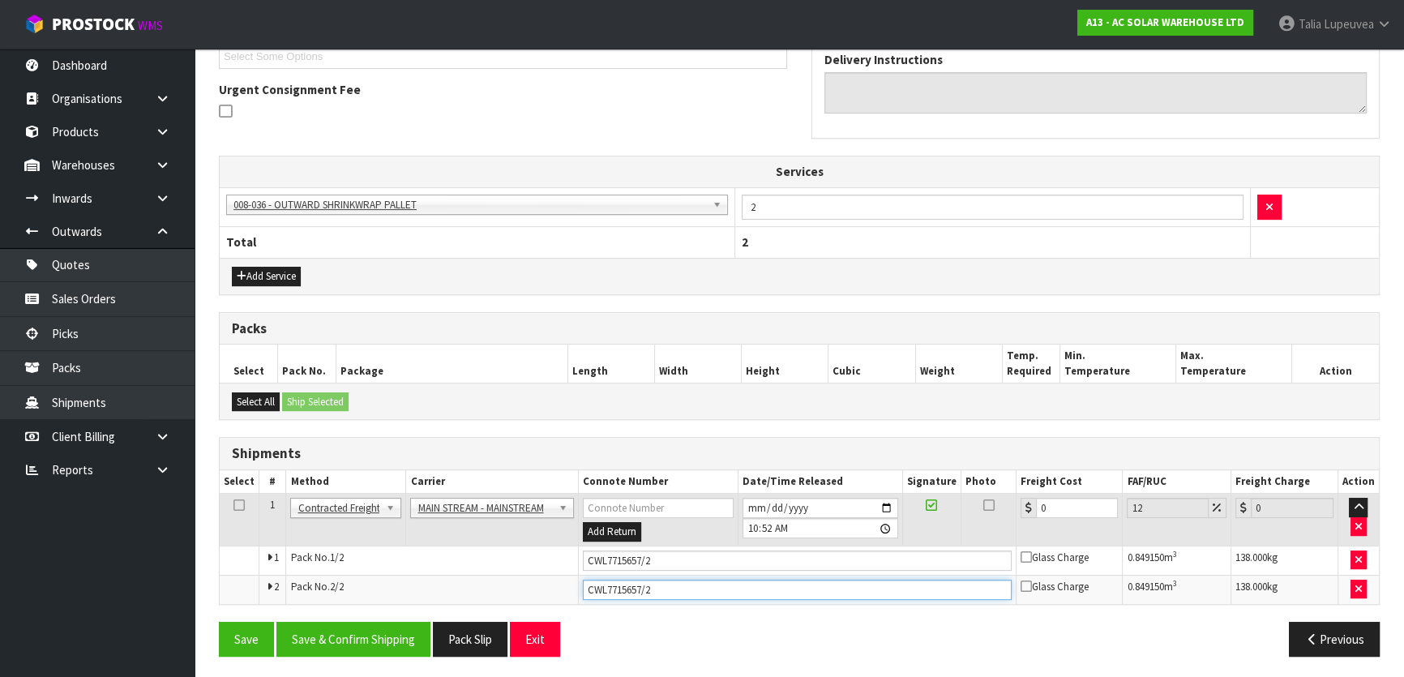
type input "CWL7715657/2"
click at [670, 551] on input "CWL7715657/2" at bounding box center [797, 560] width 429 height 20
type input "CWL7715657/1"
click at [713, 622] on div "Save Save & Confirm Shipping Pack Slip Exit" at bounding box center [503, 639] width 593 height 35
drag, startPoint x: 1052, startPoint y: 506, endPoint x: 1031, endPoint y: 507, distance: 21.1
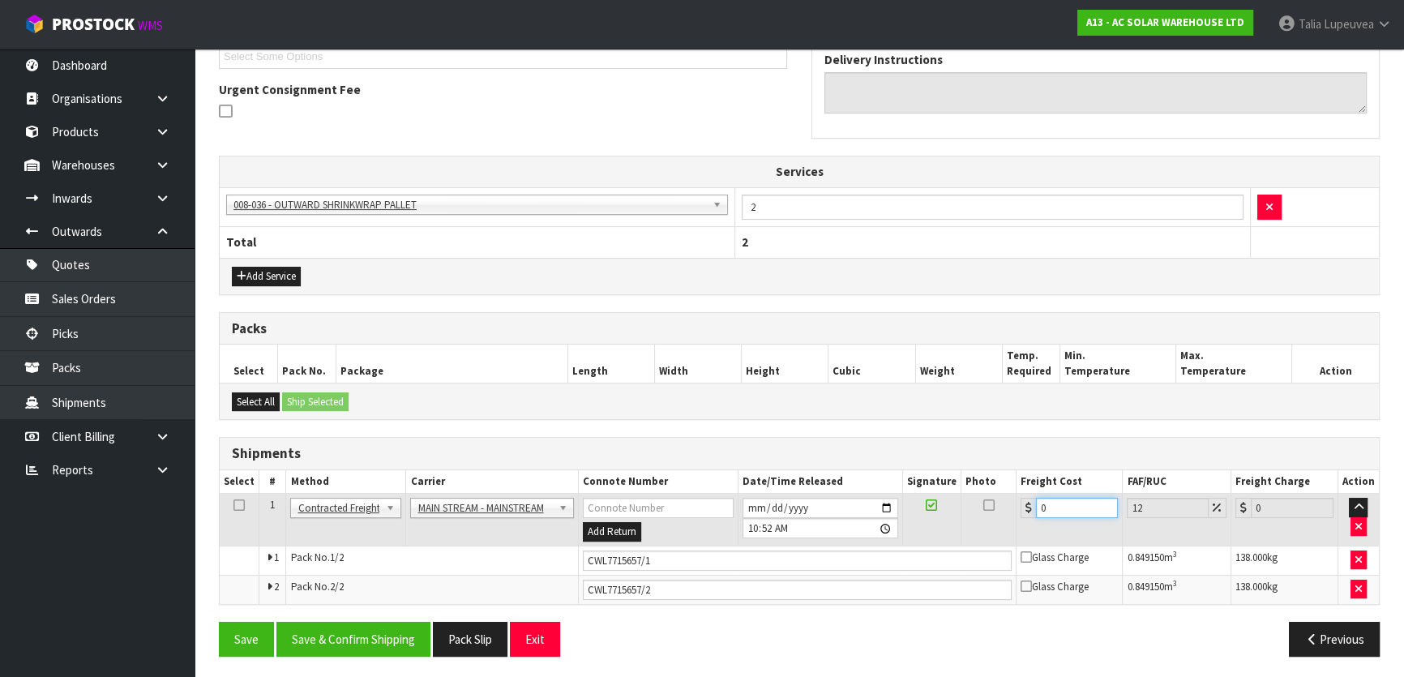
click at [1033, 506] on div "0" at bounding box center [1069, 508] width 97 height 20
type input "1"
type input "1.12"
type input "11"
type input "12.32"
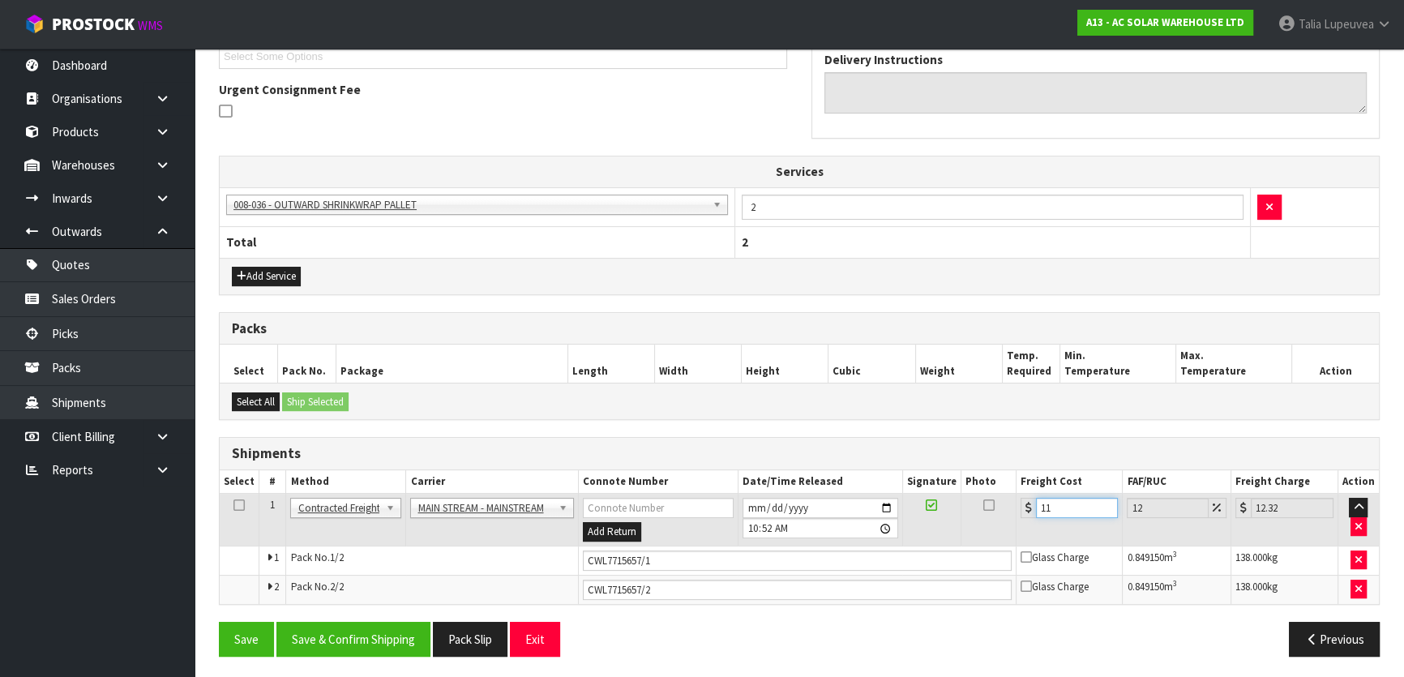
type input "119"
type input "133.28"
type input "119.9"
type input "134.29"
type input "119.95"
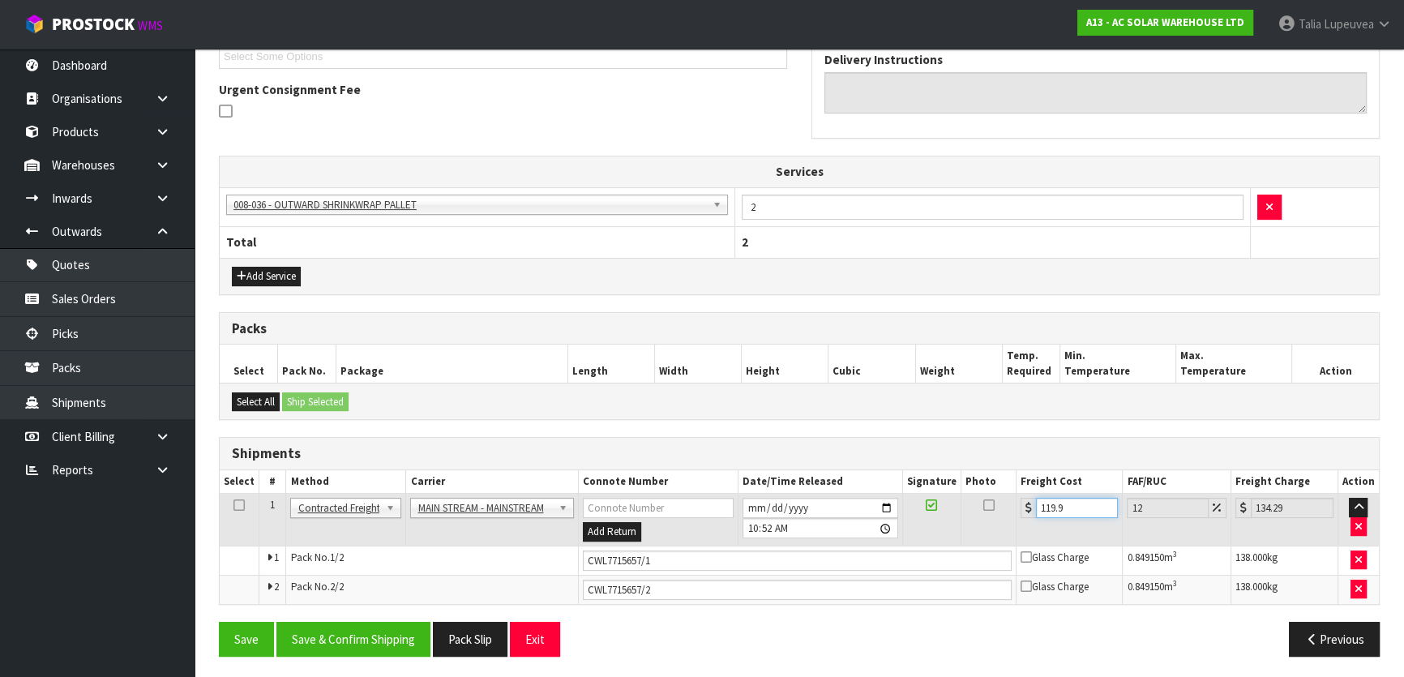
type input "134.34"
type input "119.95"
click at [365, 627] on button "Save & Confirm Shipping" at bounding box center [353, 639] width 154 height 35
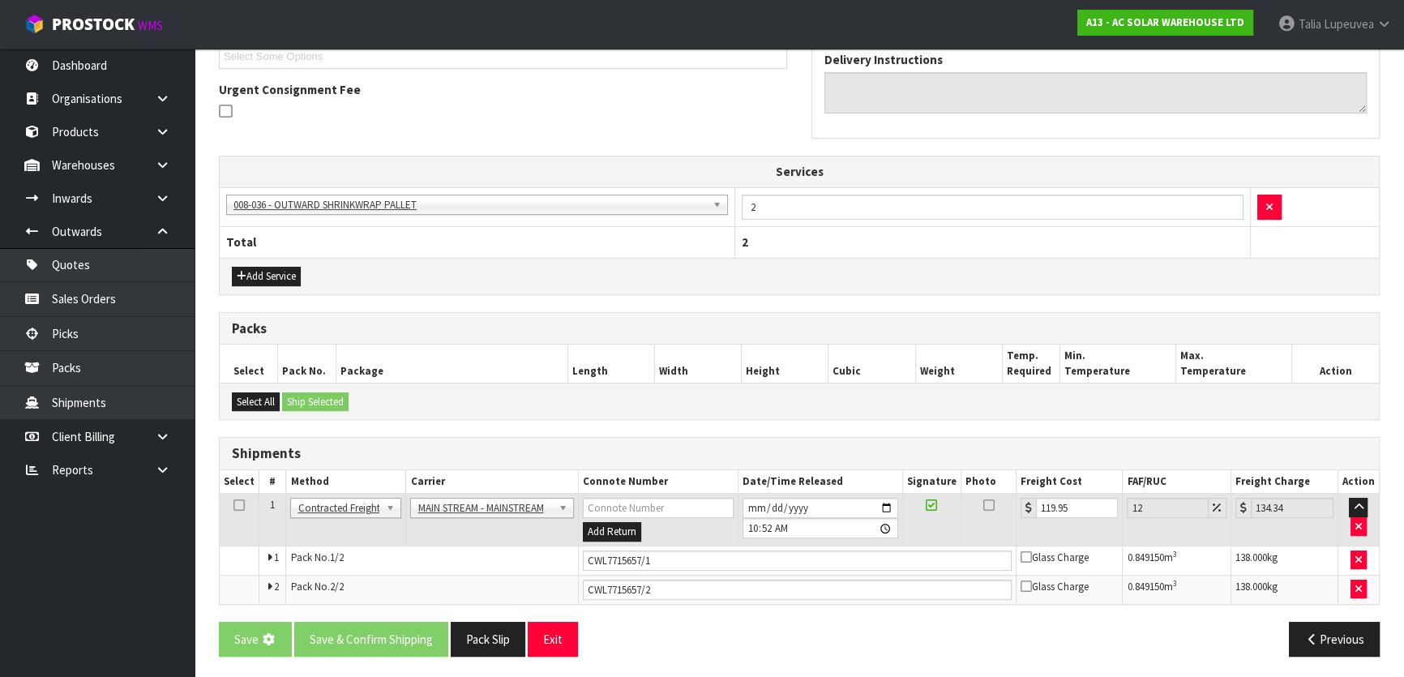
scroll to position [0, 0]
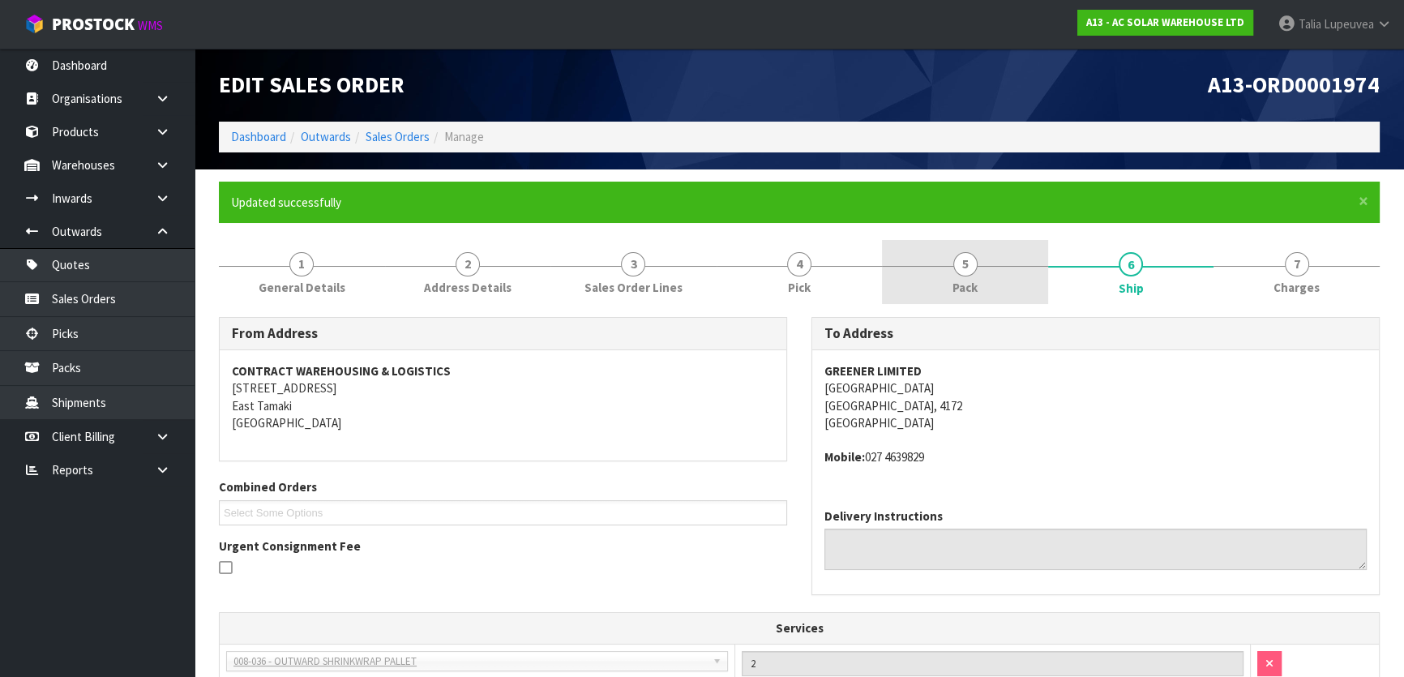
click at [964, 275] on span "5" at bounding box center [965, 264] width 24 height 24
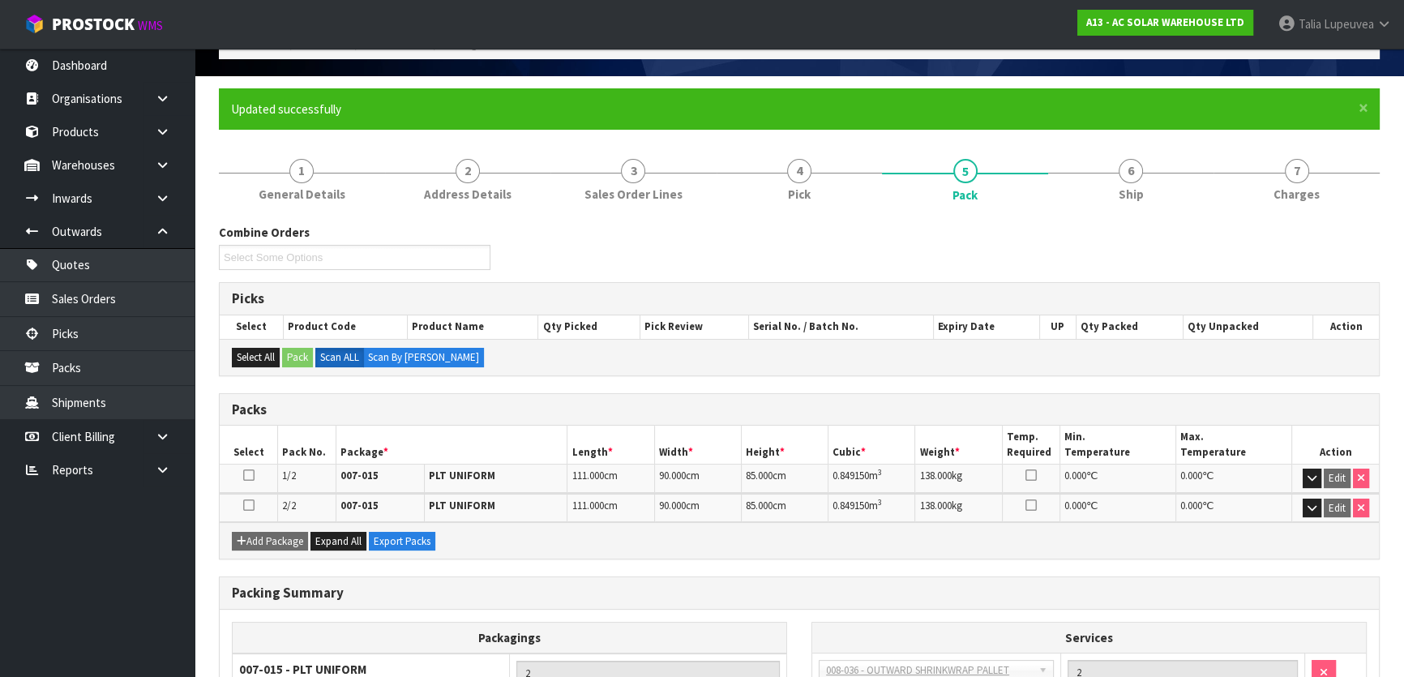
scroll to position [243, 0]
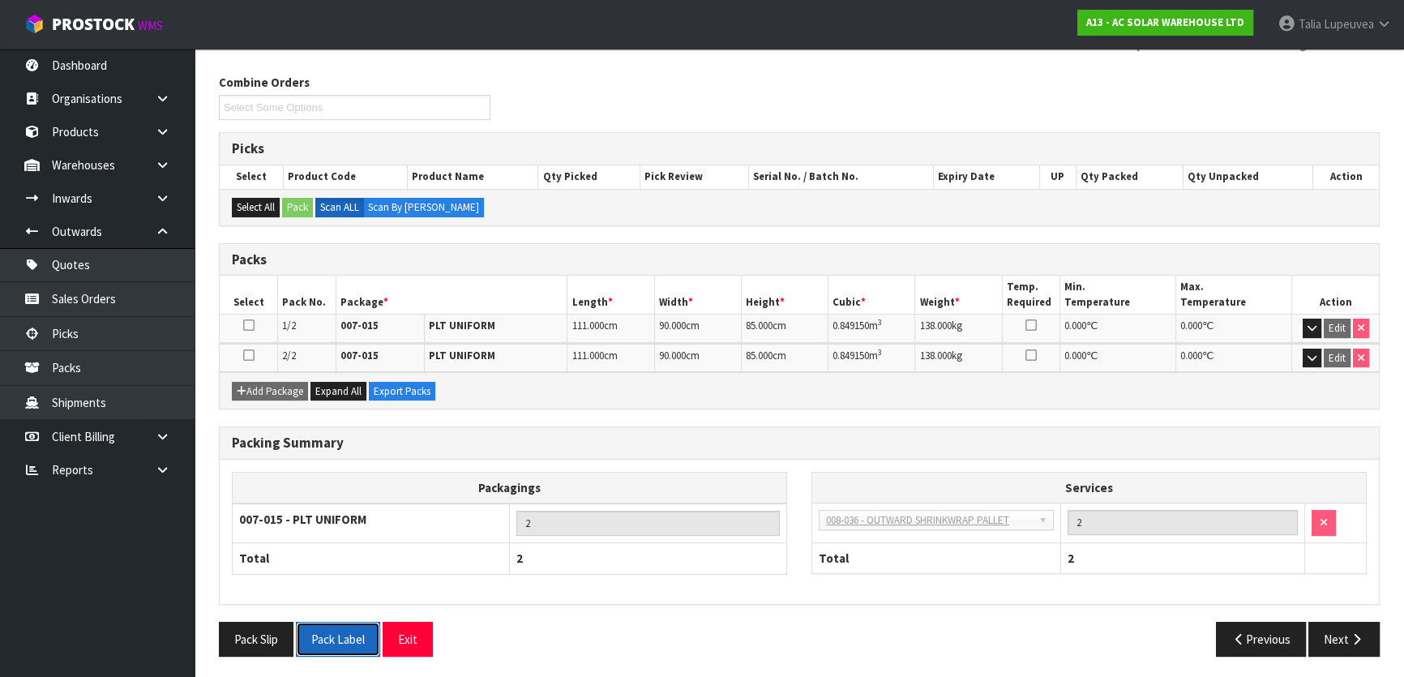
click at [342, 637] on button "Pack Label" at bounding box center [338, 639] width 84 height 35
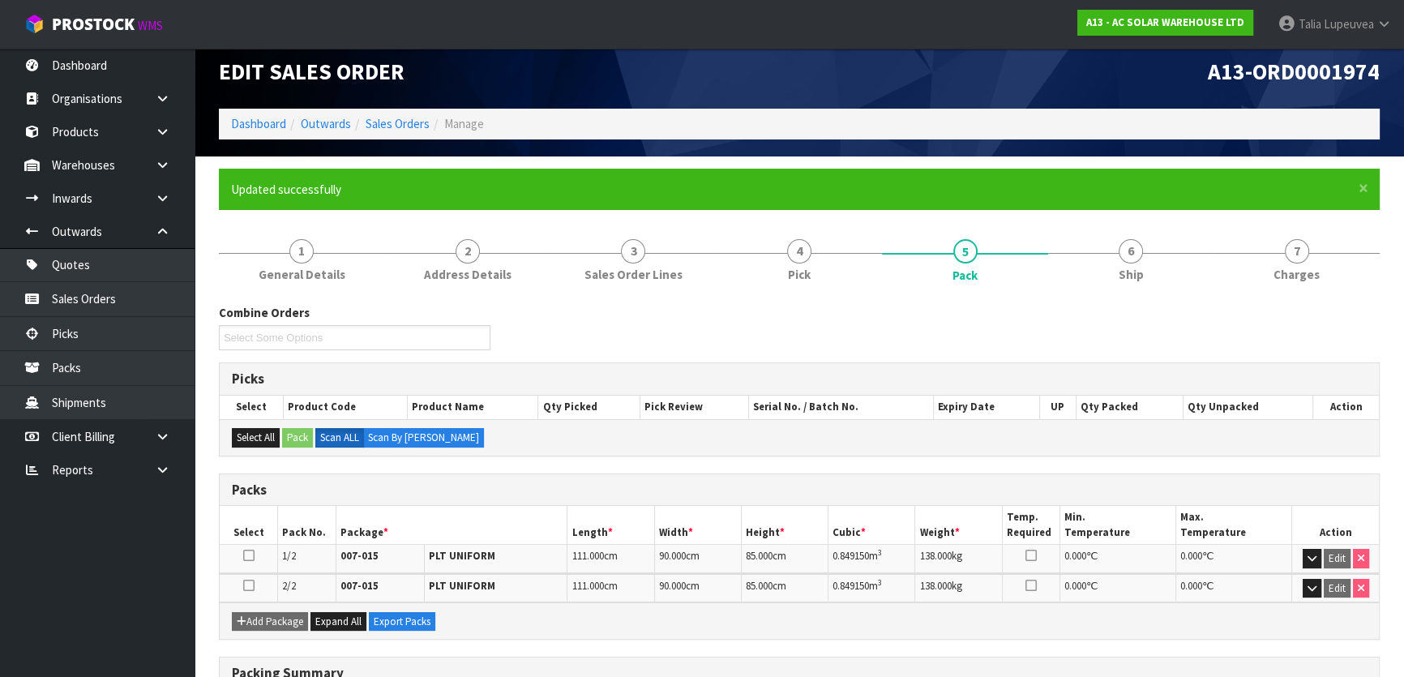
scroll to position [0, 0]
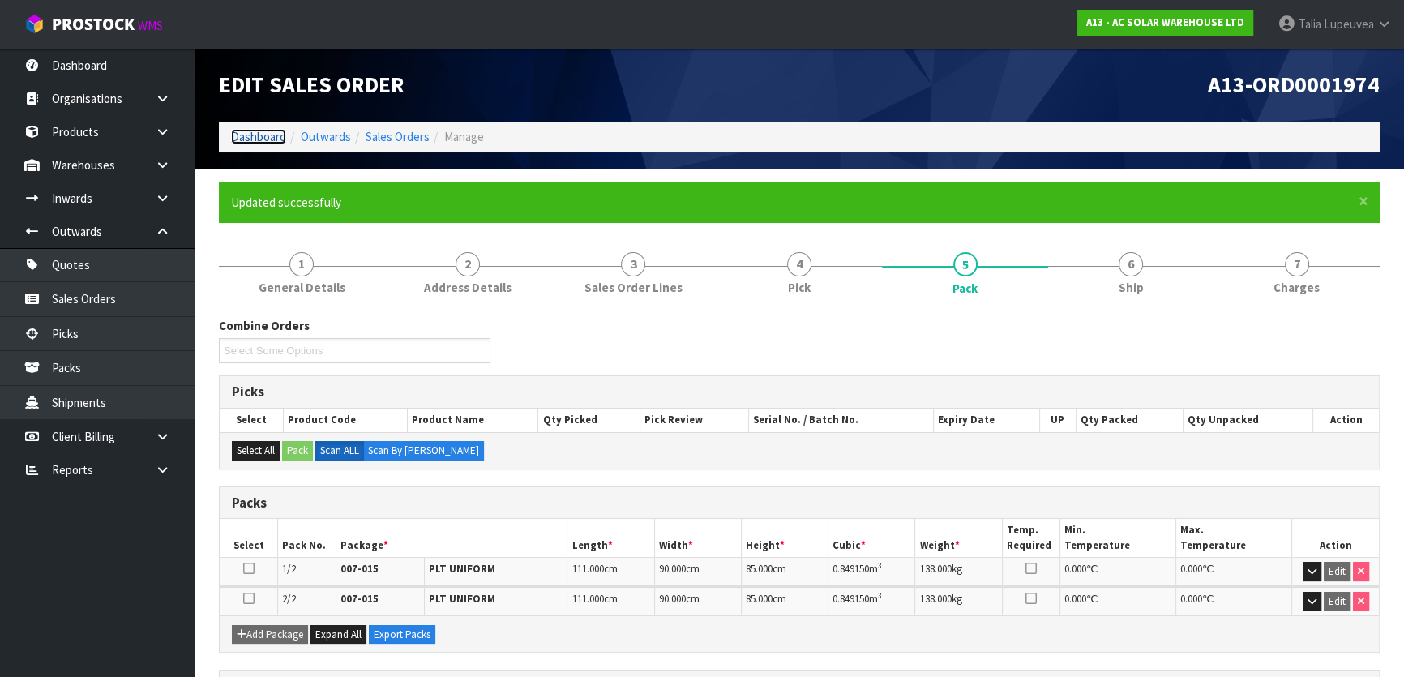
click at [271, 139] on link "Dashboard" at bounding box center [258, 136] width 55 height 15
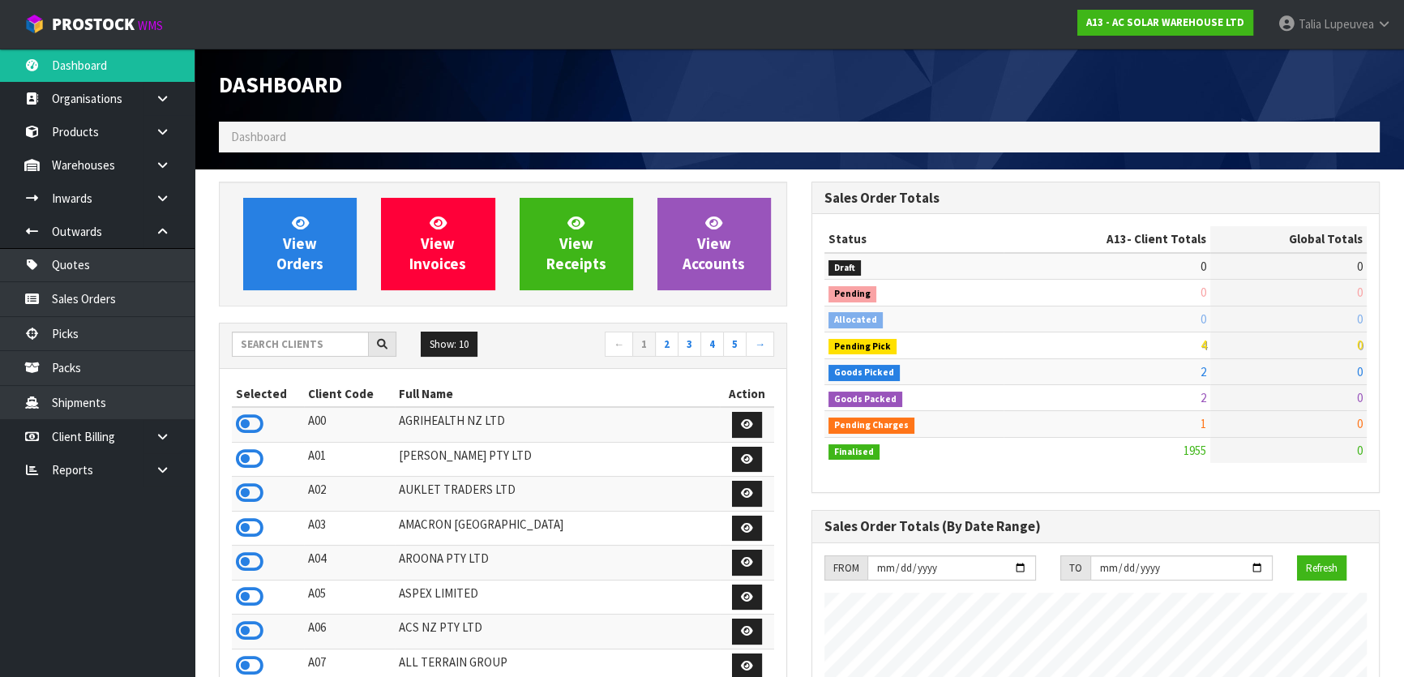
scroll to position [1295, 592]
click at [303, 334] on input "text" at bounding box center [300, 344] width 137 height 25
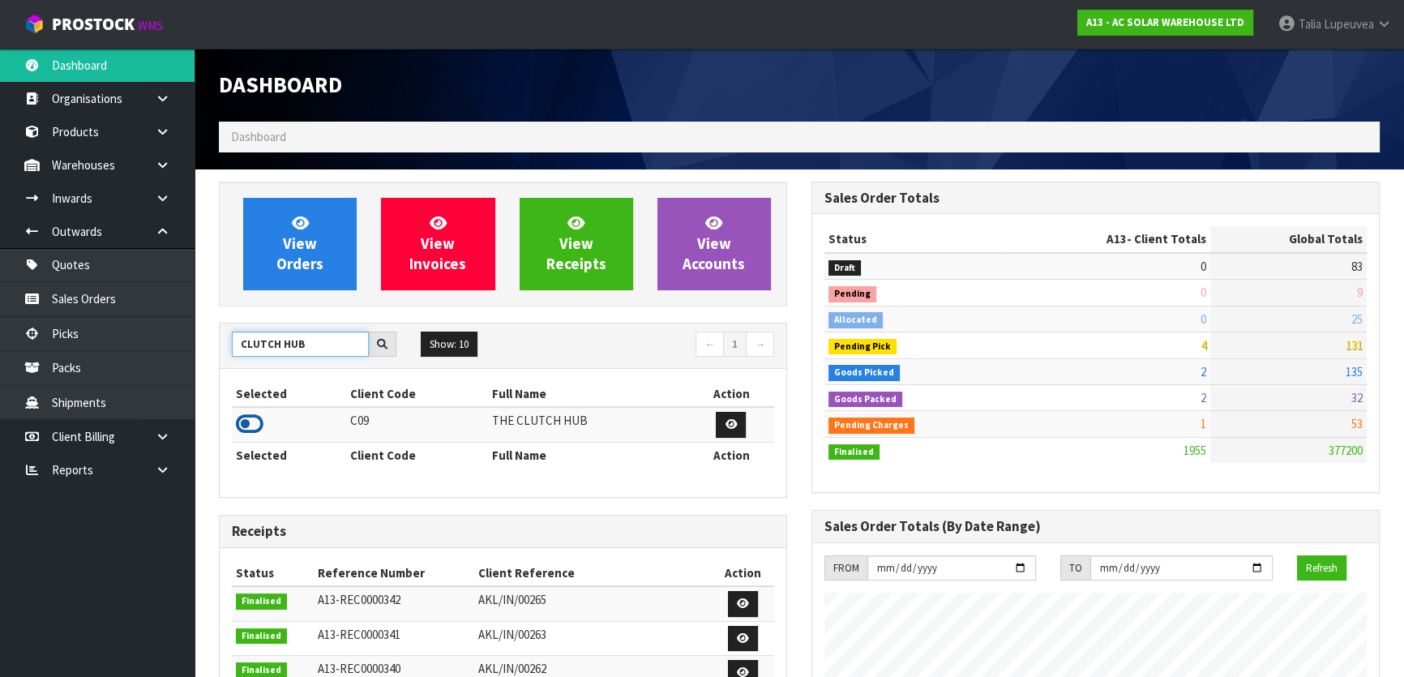
type input "CLUTCH HUB"
click at [246, 428] on icon at bounding box center [250, 424] width 28 height 24
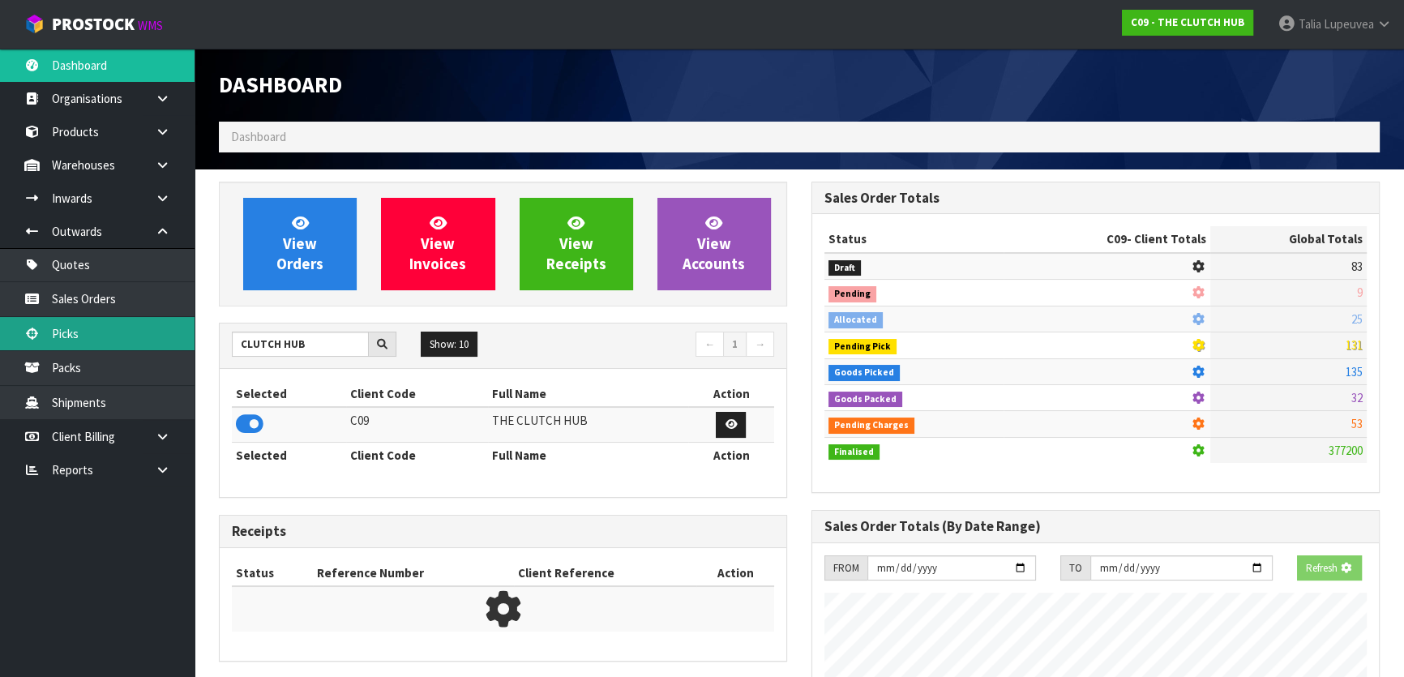
scroll to position [809576, 809993]
click at [159, 309] on link "Sales Orders" at bounding box center [97, 298] width 195 height 33
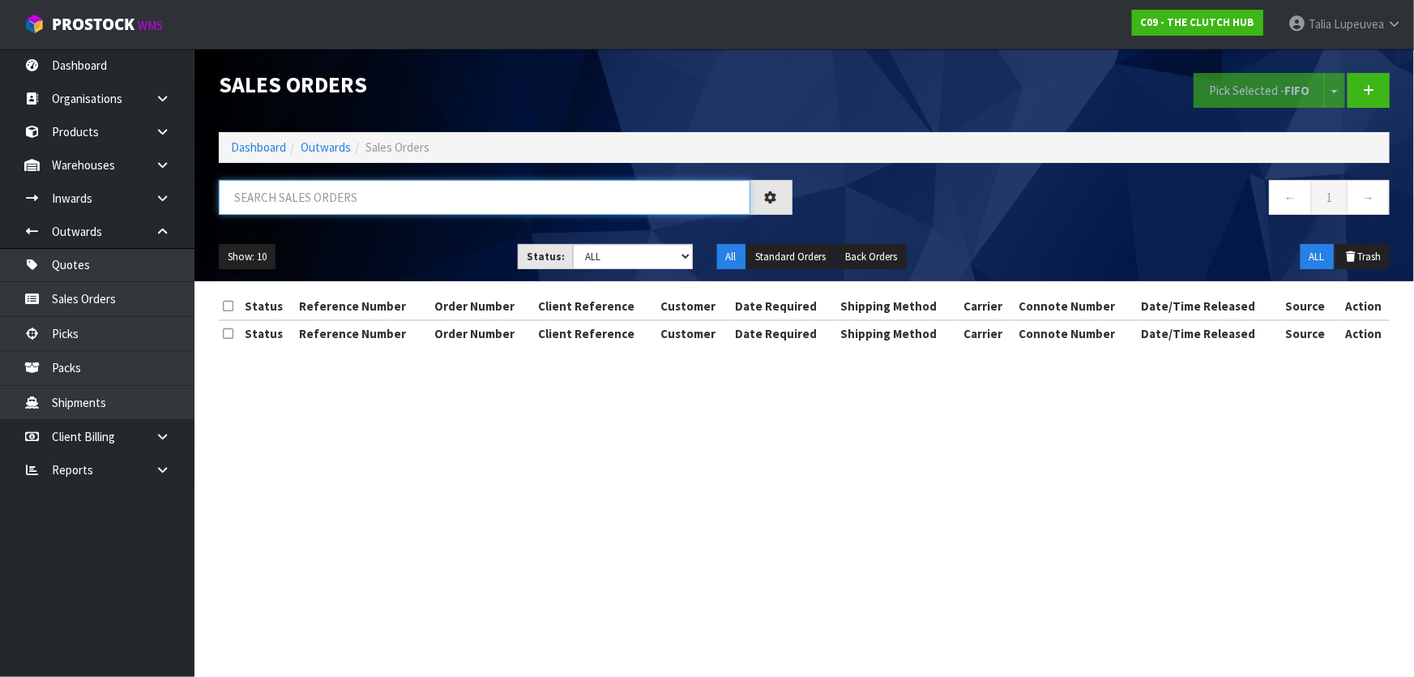
click at [324, 208] on input "text" at bounding box center [485, 197] width 532 height 35
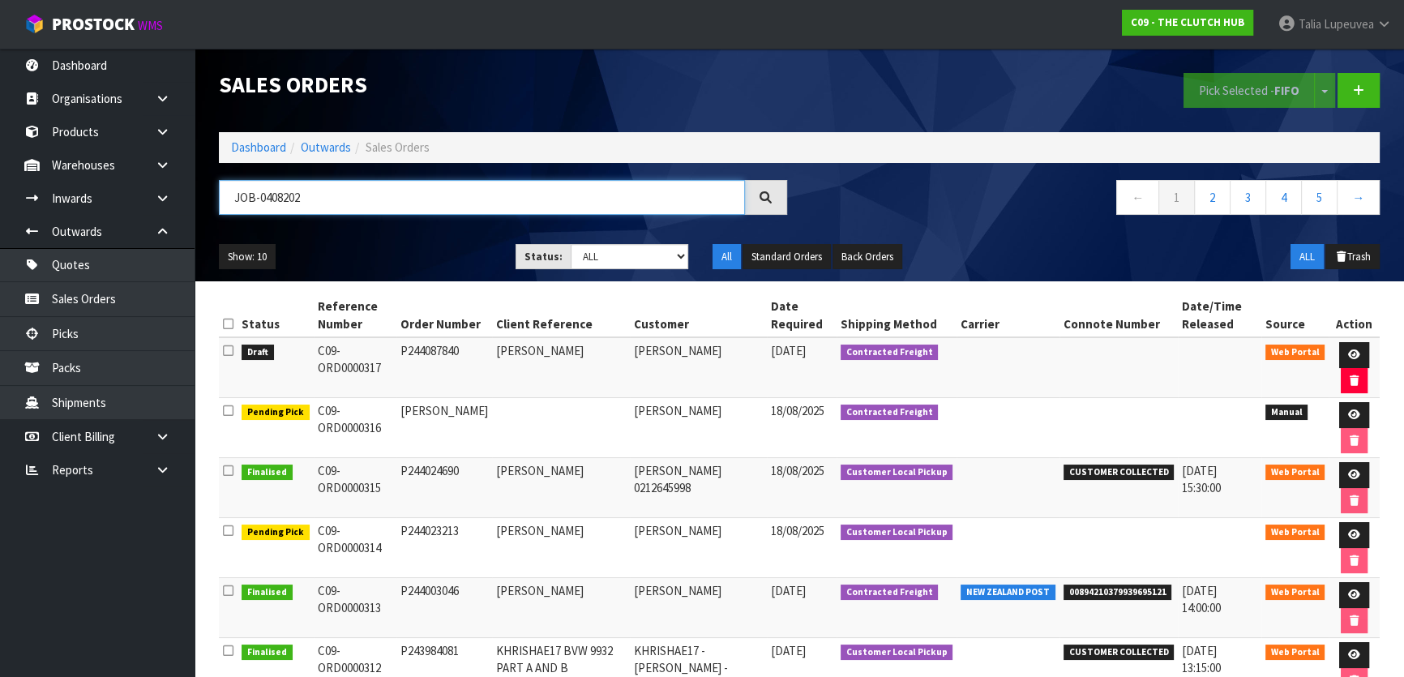
type input "JOB-0408202"
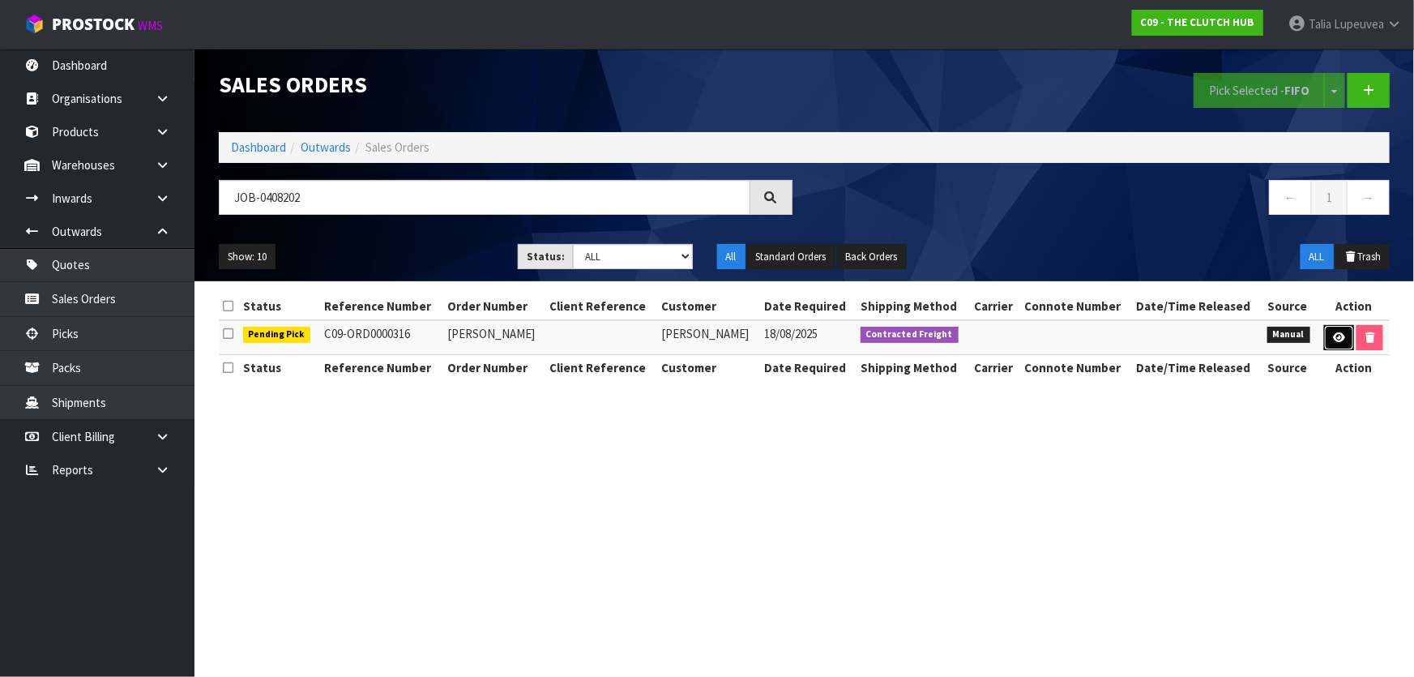
click at [1338, 332] on icon at bounding box center [1339, 337] width 12 height 11
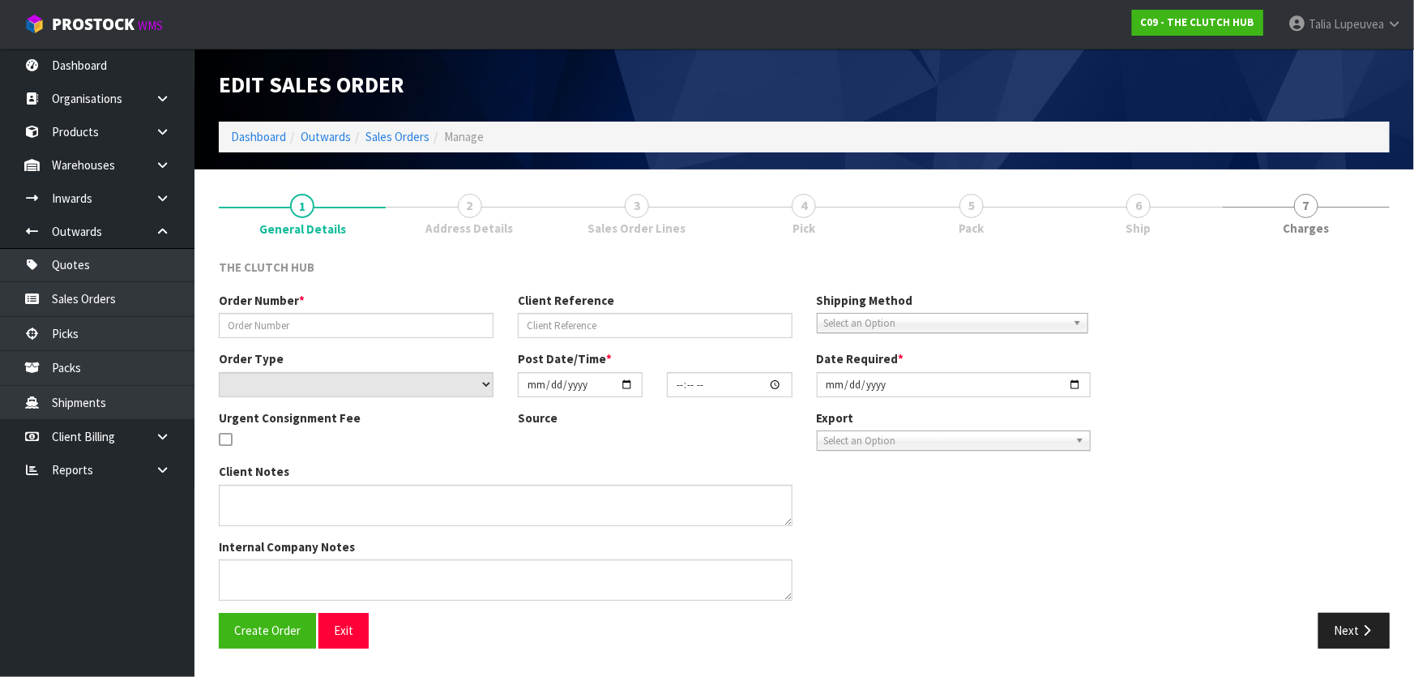
type input "DANNY TRISTRAM"
select select "number:0"
type input "2025-08-18"
type input "12:29:00.000"
type input "2025-08-18"
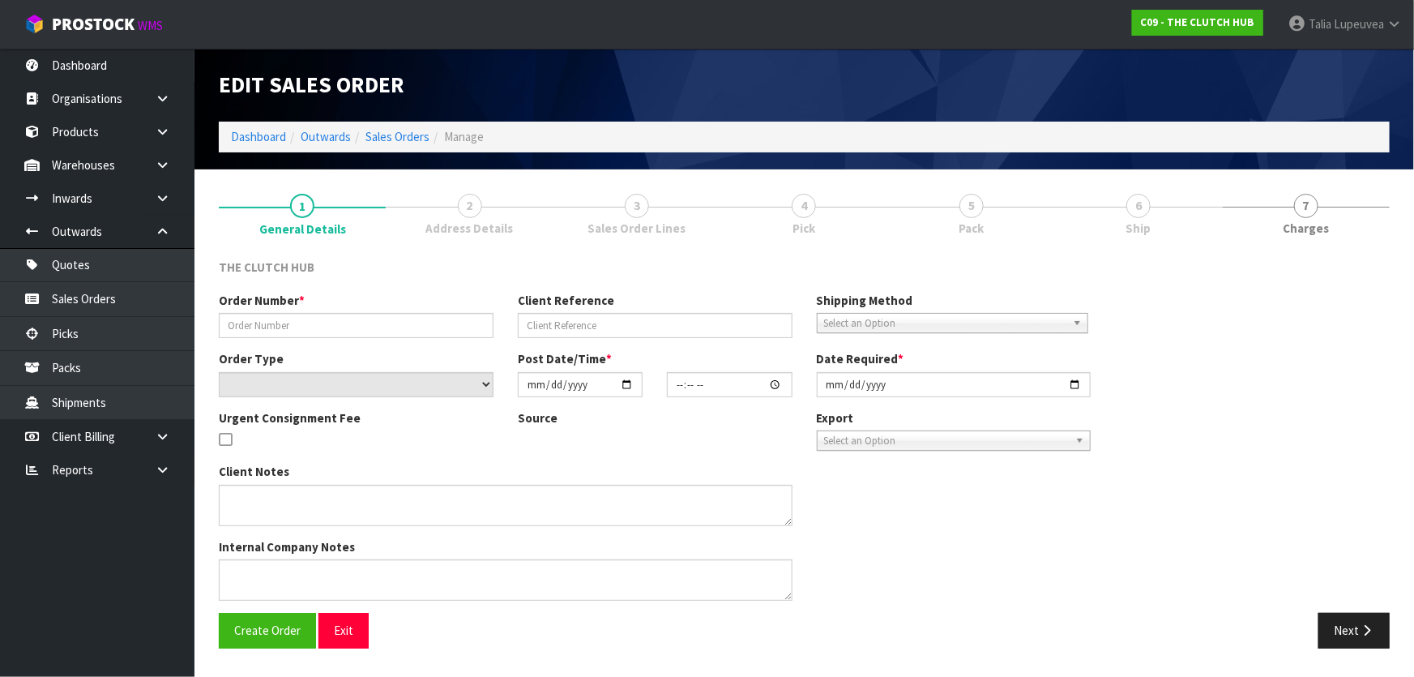
type textarea "THERE IS ALSO A CLUTCH PLATE WITH IT, THIS NEEDS TO BE SENT ASAP TO PLEASE SEND…"
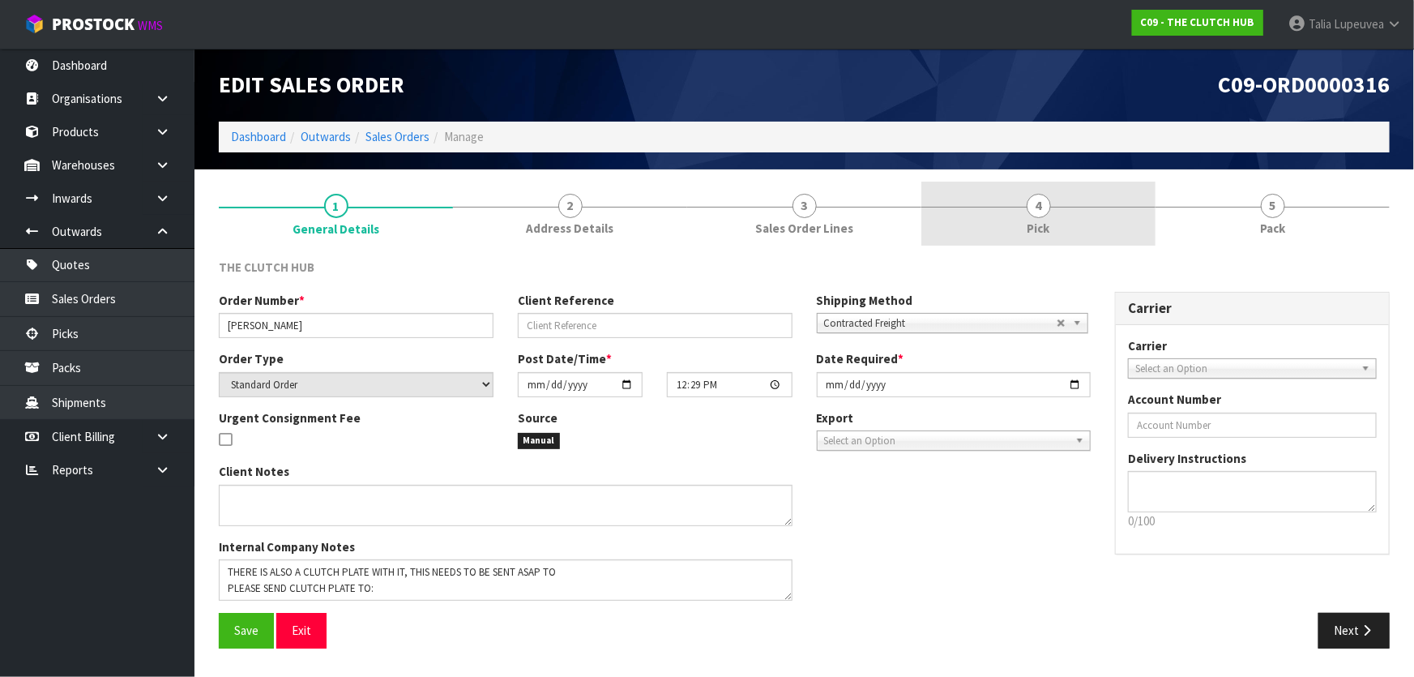
click at [1094, 227] on link "4 Pick" at bounding box center [1039, 214] width 234 height 64
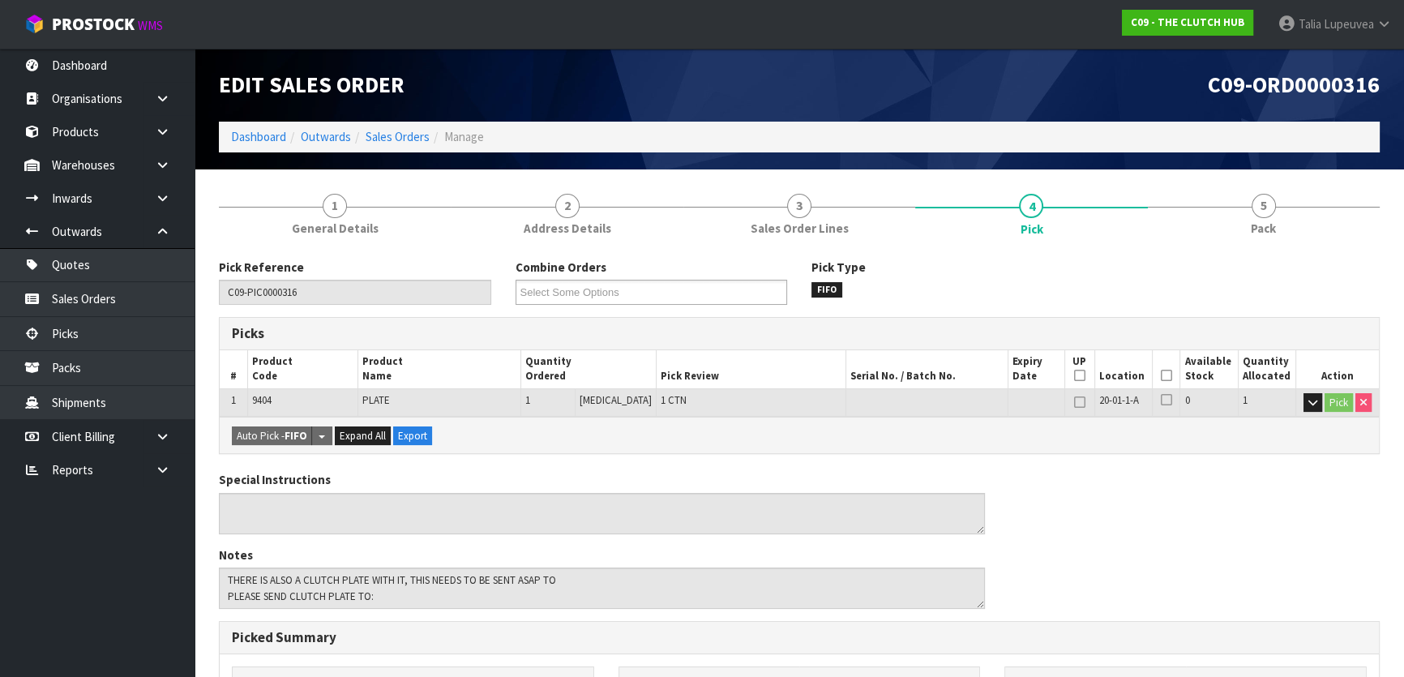
click at [1166, 375] on icon at bounding box center [1166, 375] width 11 height 1
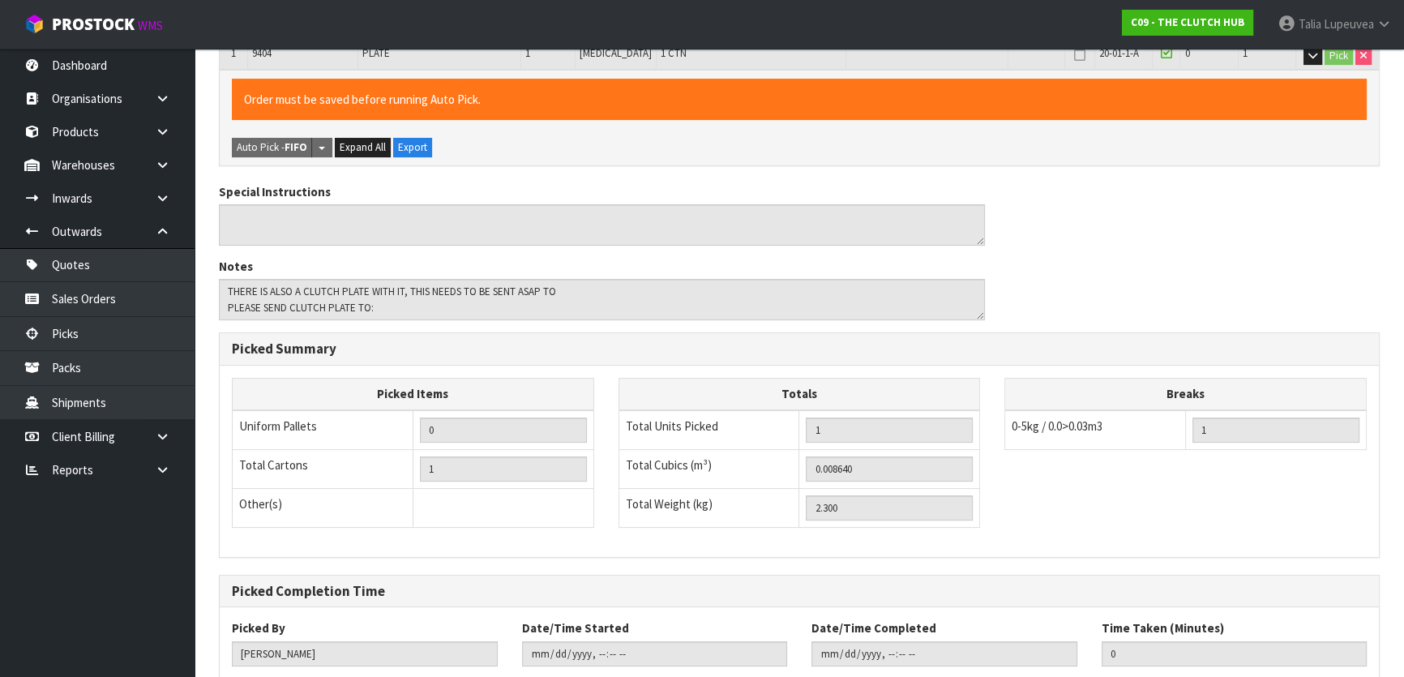
scroll to position [446, 0]
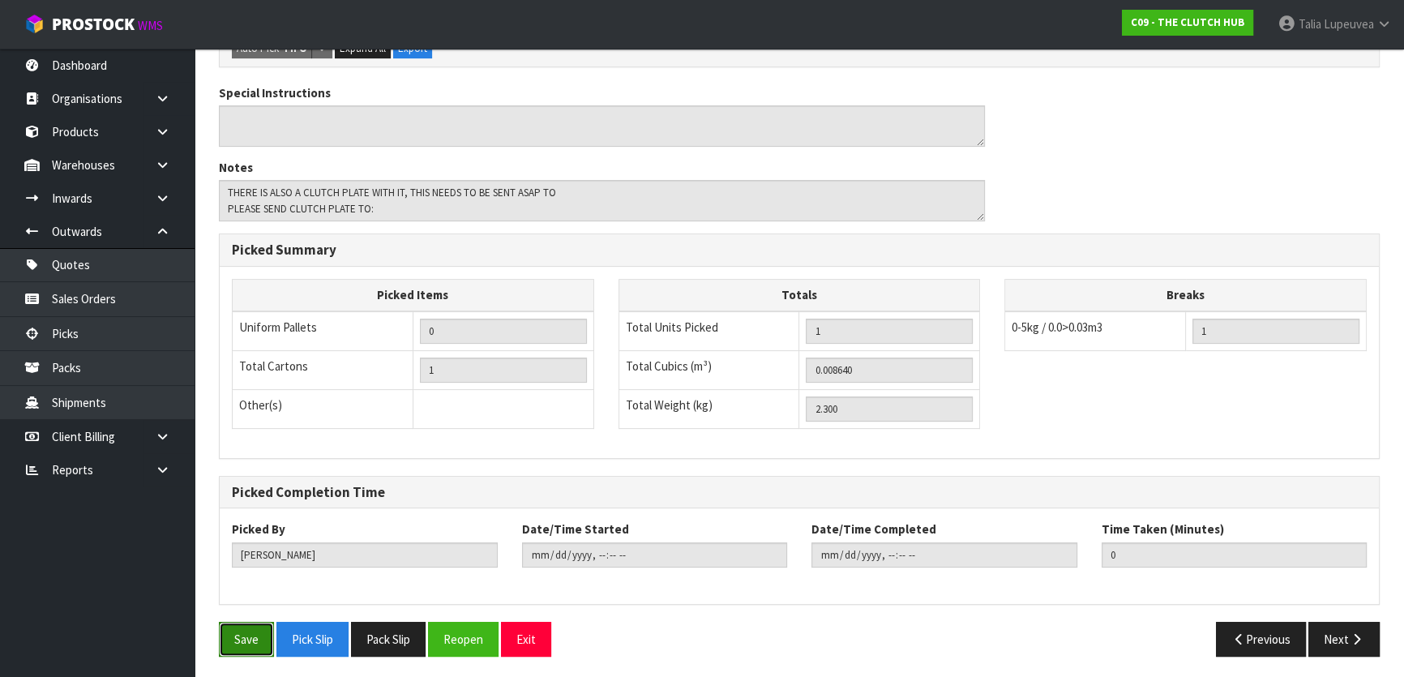
click at [262, 639] on button "Save" at bounding box center [246, 639] width 55 height 35
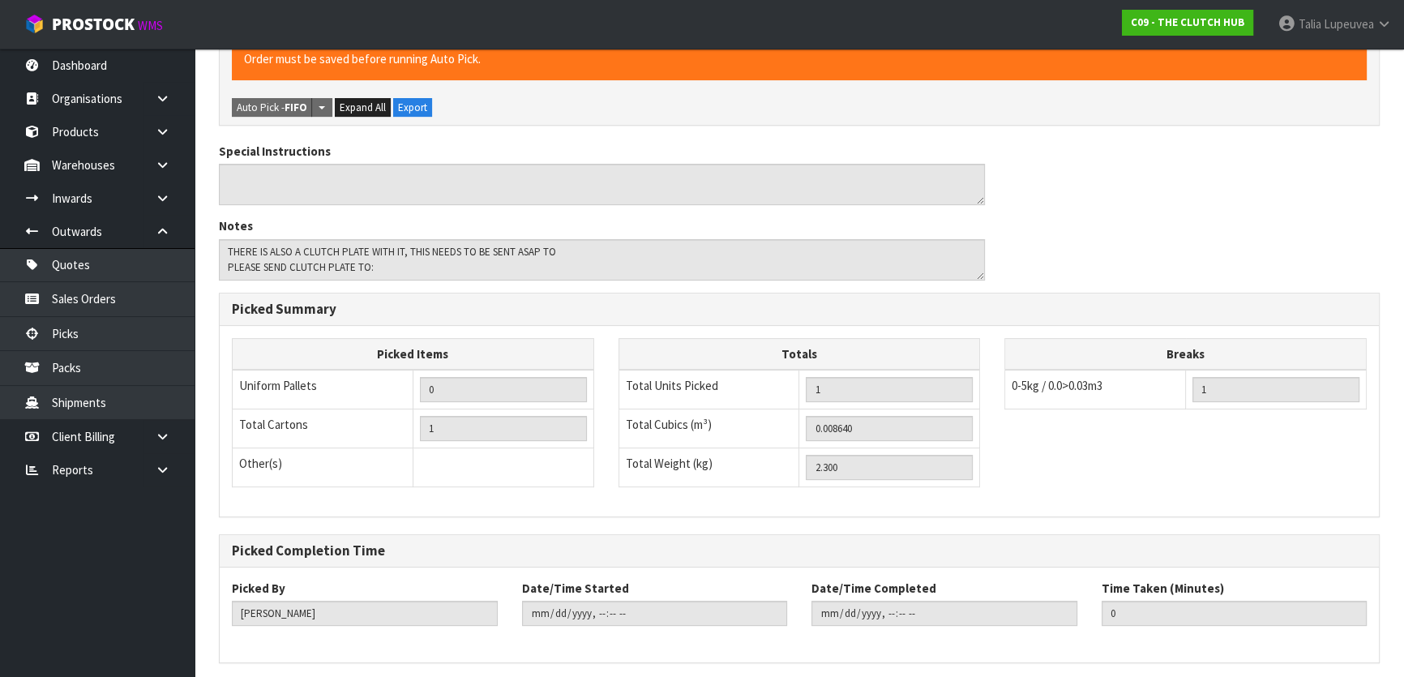
scroll to position [0, 0]
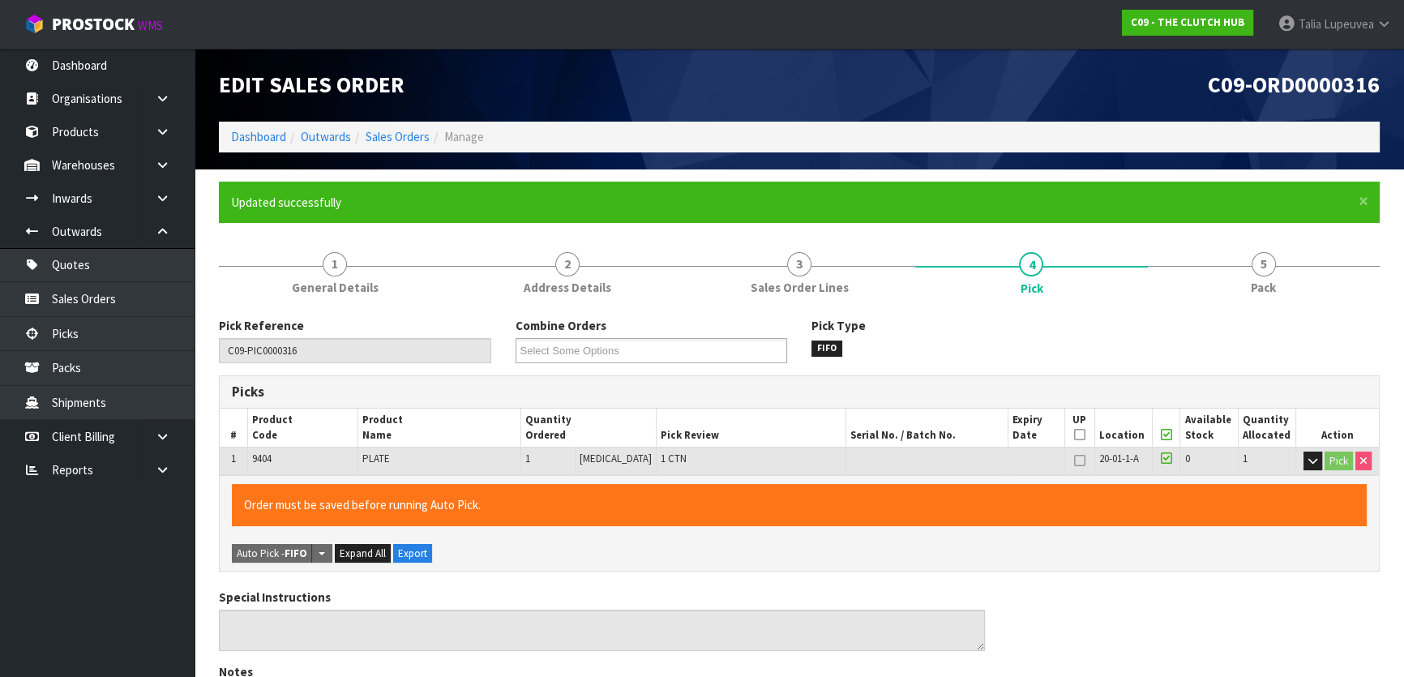
type input "Talia Lupeuvea"
type input "2025-08-19T10:57:57"
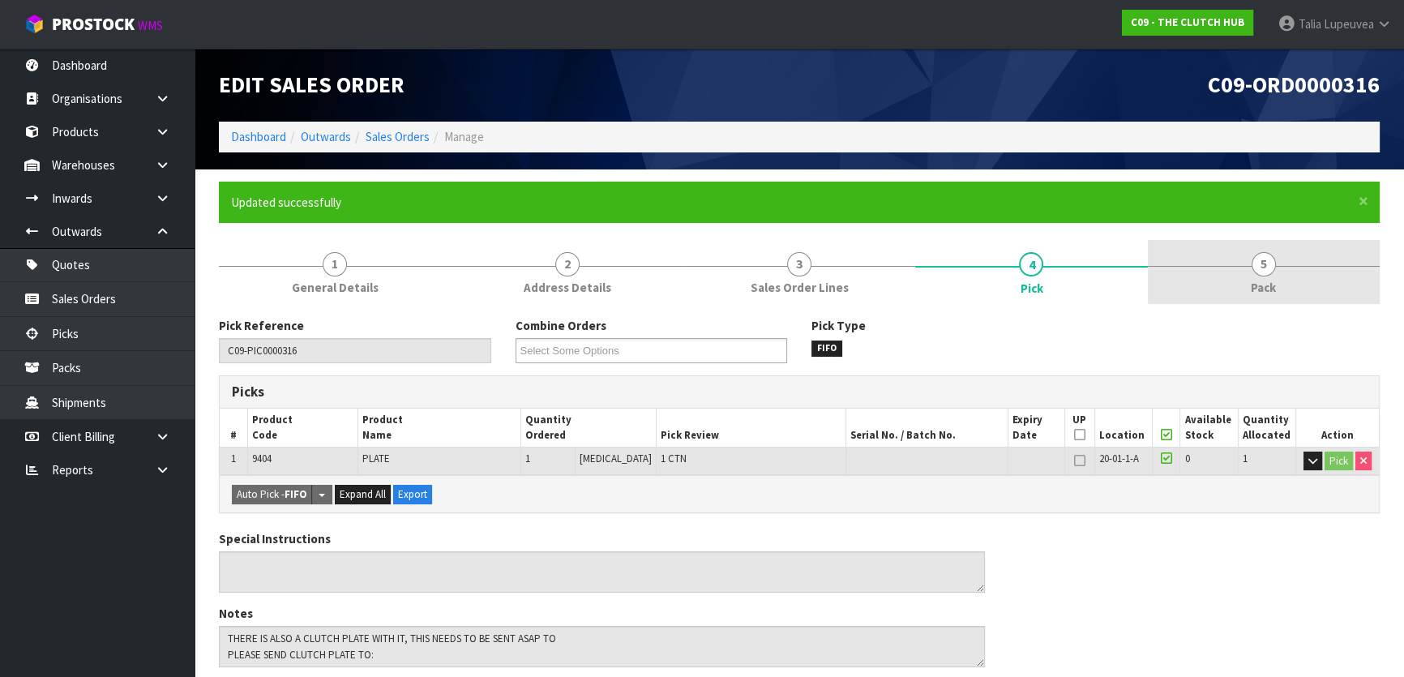
click at [1295, 277] on link "5 Pack" at bounding box center [1264, 272] width 232 height 64
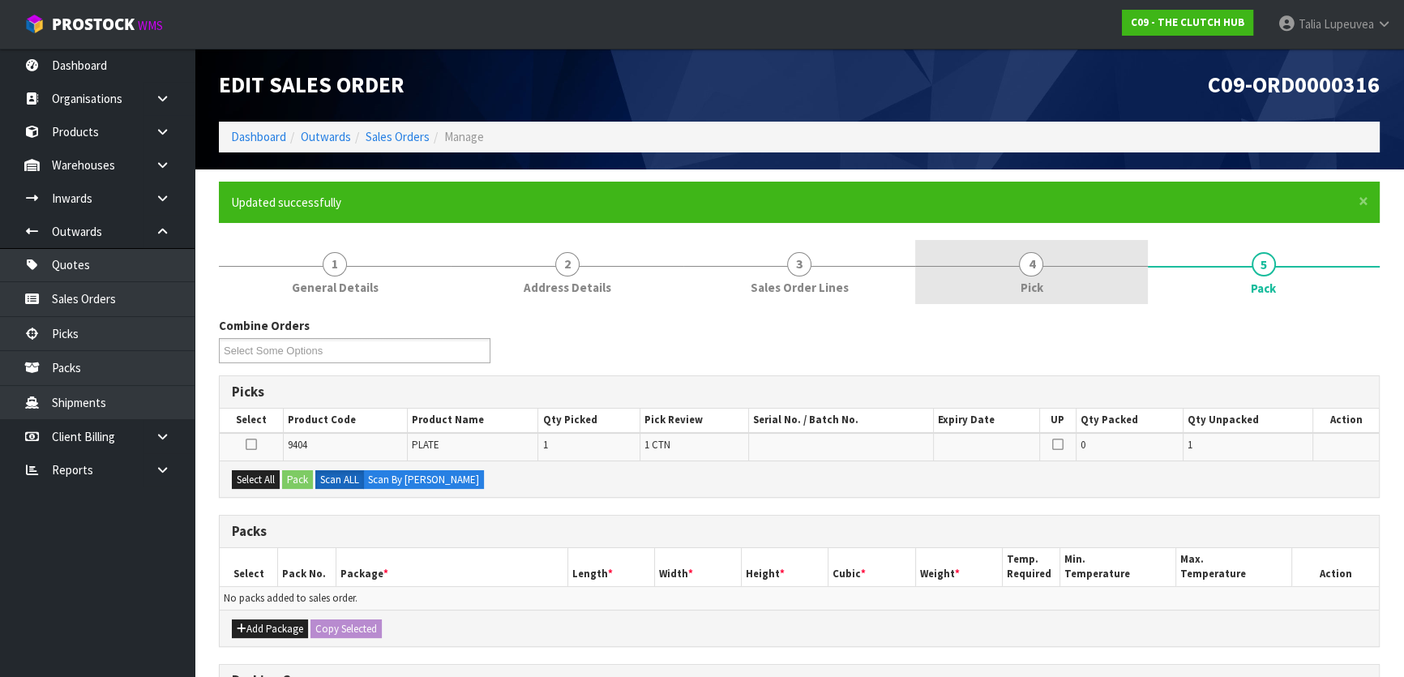
click at [1052, 280] on link "4 Pick" at bounding box center [1031, 272] width 232 height 64
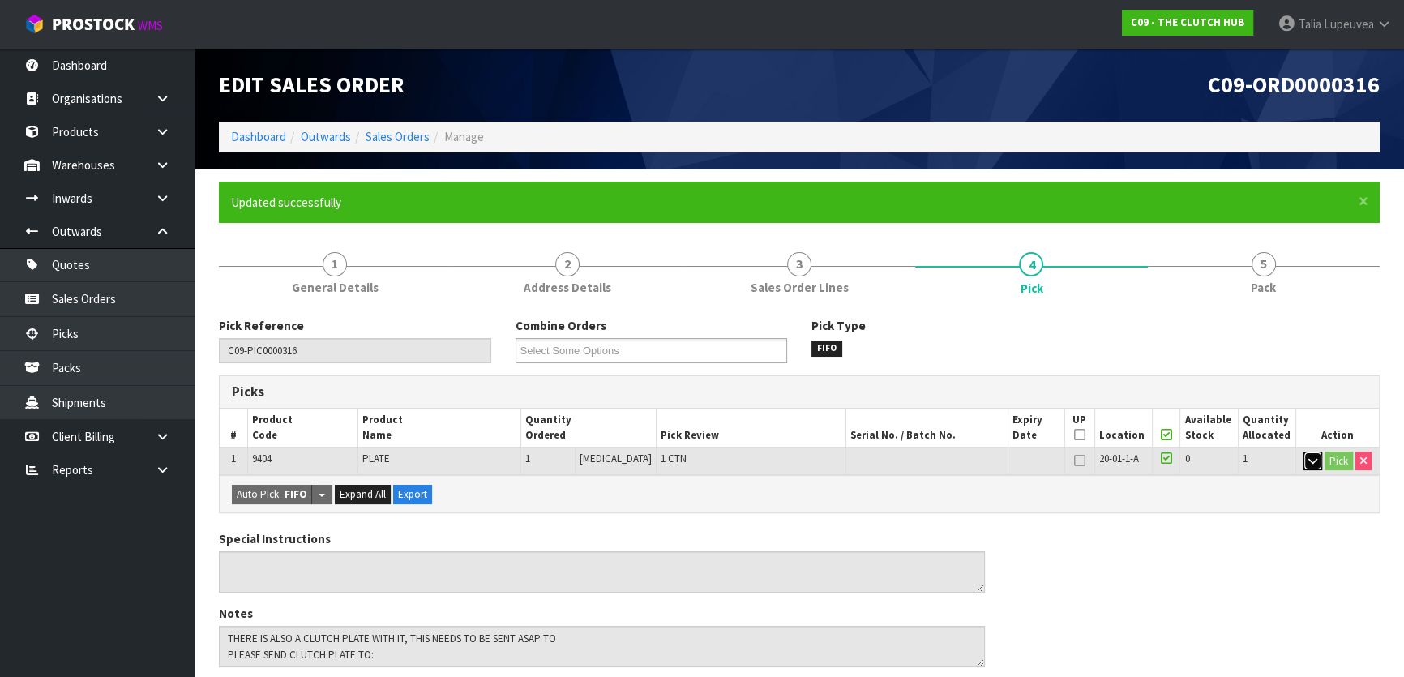
click at [1315, 460] on button "button" at bounding box center [1312, 460] width 19 height 19
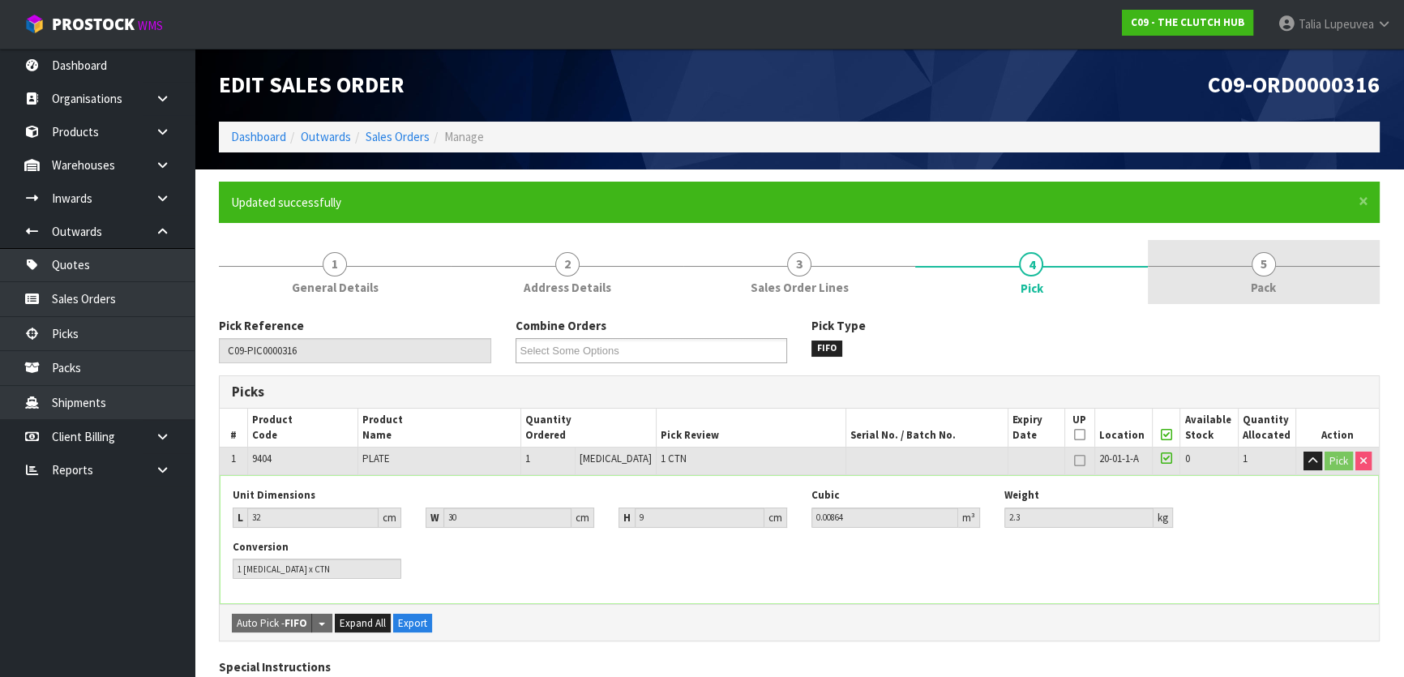
click at [1290, 267] on link "5 Pack" at bounding box center [1264, 272] width 232 height 64
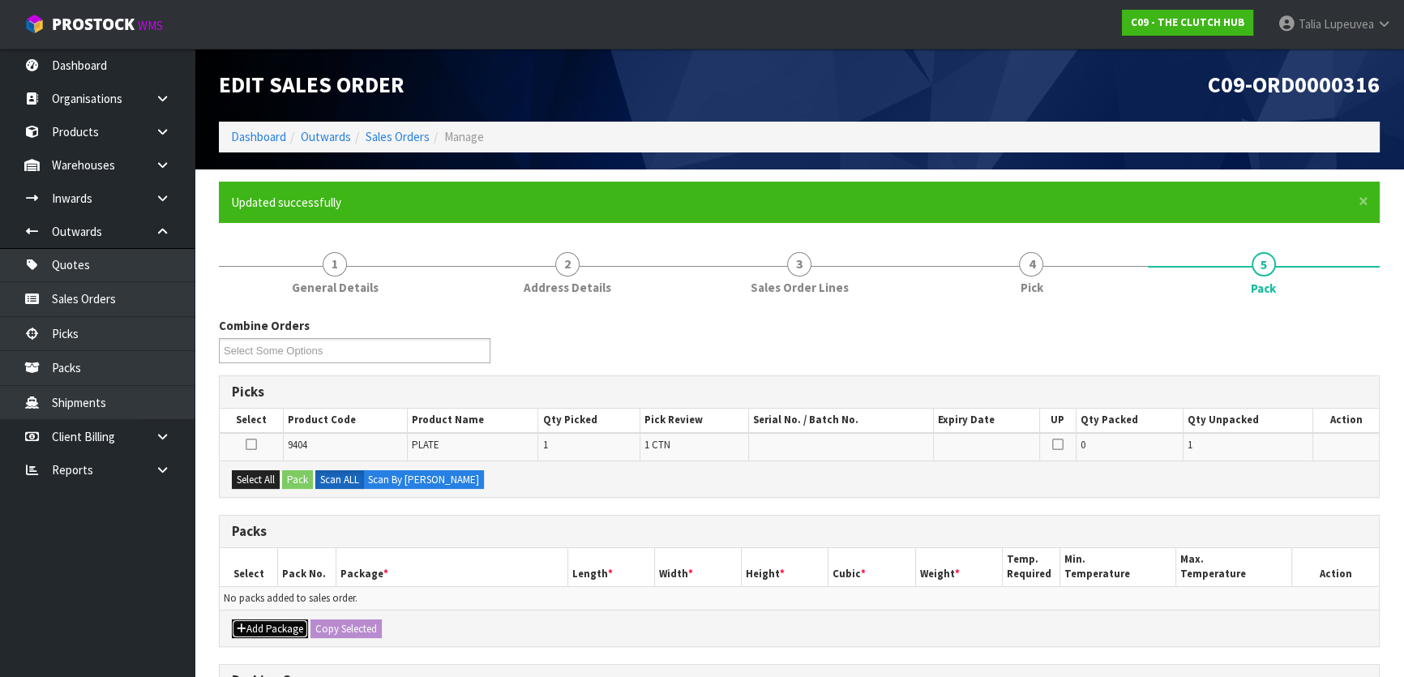
click at [262, 620] on button "Add Package" at bounding box center [270, 628] width 76 height 19
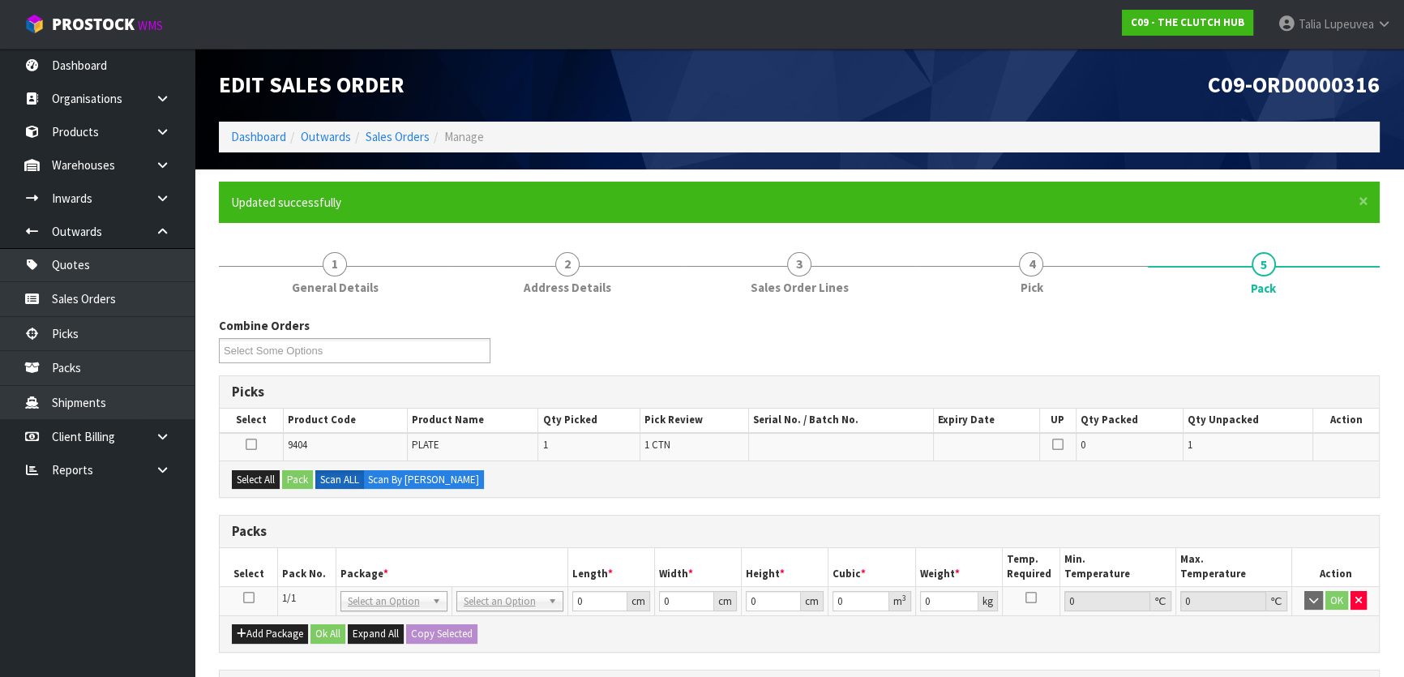
click at [249, 588] on td at bounding box center [249, 600] width 58 height 29
click at [249, 597] on icon at bounding box center [248, 597] width 11 height 1
click at [260, 477] on button "Select All" at bounding box center [256, 479] width 48 height 19
click at [310, 482] on button "Pack" at bounding box center [297, 479] width 31 height 19
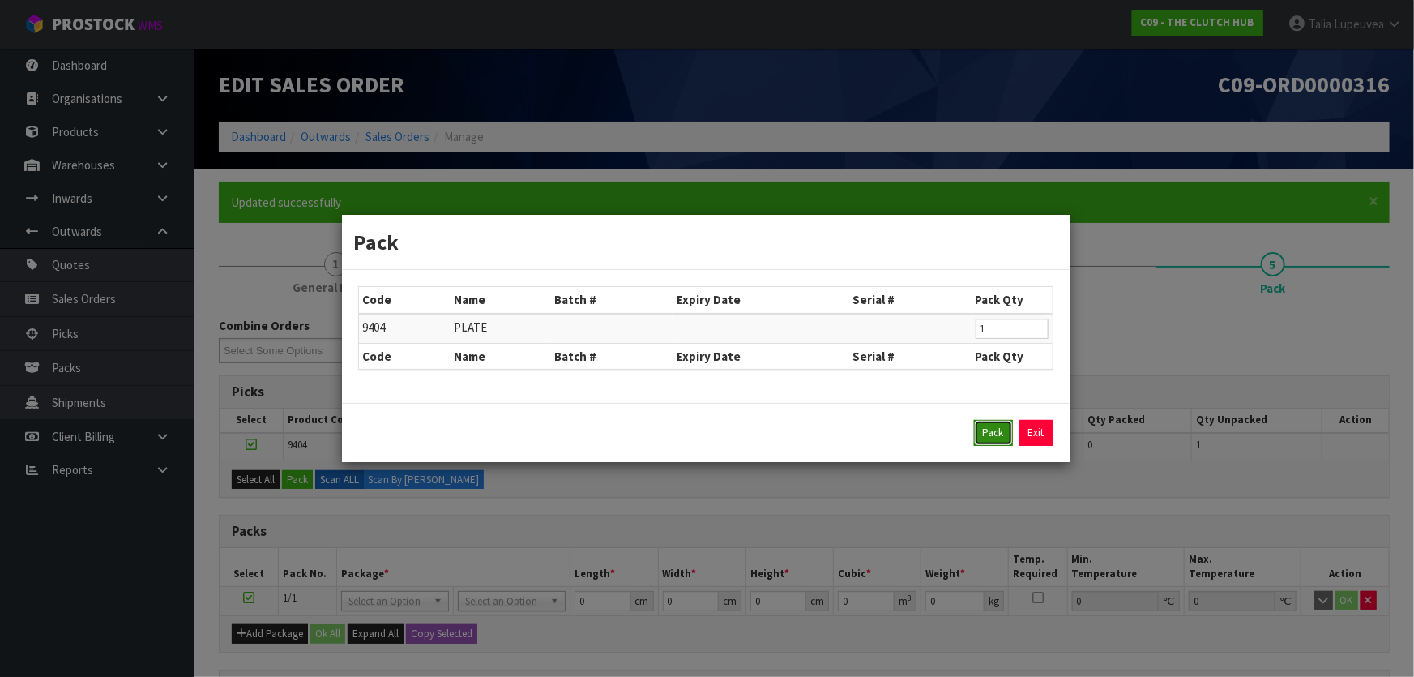
click at [997, 439] on button "Pack" at bounding box center [993, 433] width 39 height 26
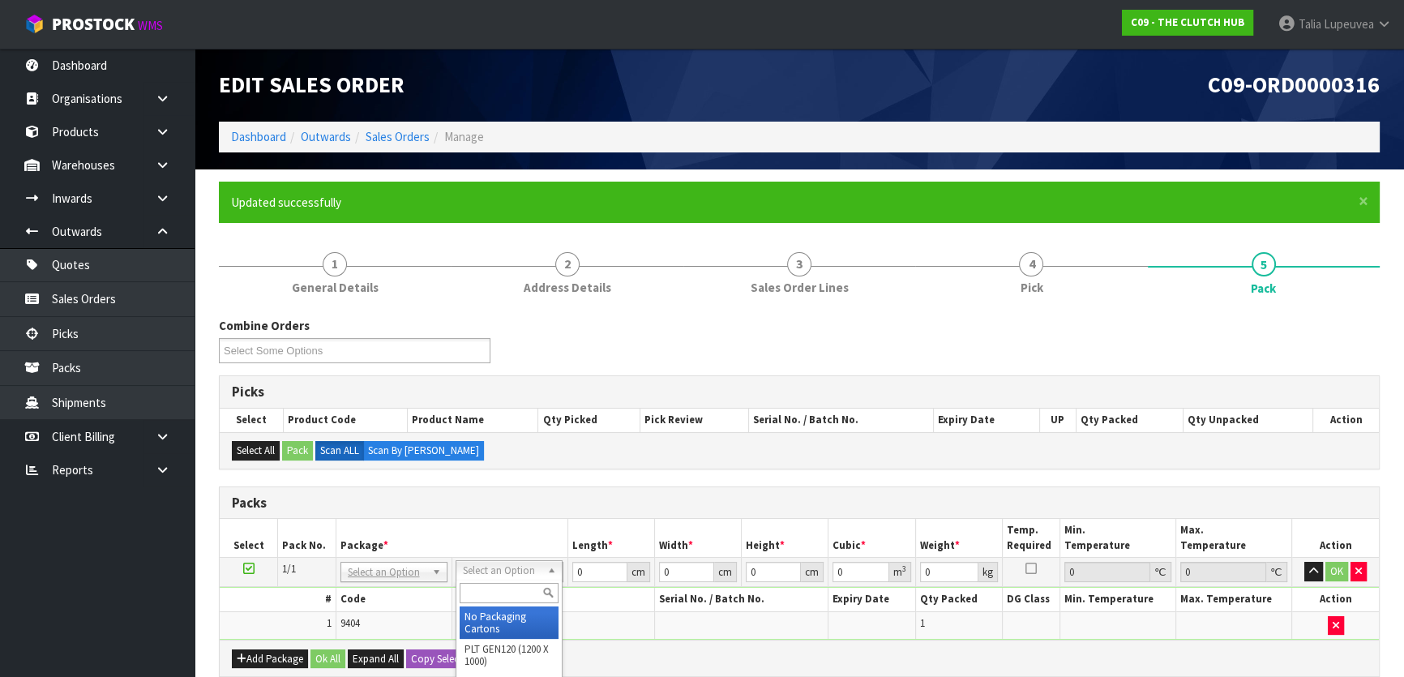
drag, startPoint x: 474, startPoint y: 617, endPoint x: 561, endPoint y: 586, distance: 92.0
drag, startPoint x: 588, startPoint y: 568, endPoint x: 561, endPoint y: 571, distance: 27.7
click at [561, 571] on tr "1/1 NONE 007-001 007-002 007-004 007-009 007-013 007-014 007-015 007-017 007-01…" at bounding box center [799, 572] width 1159 height 29
type input "32"
type input "30"
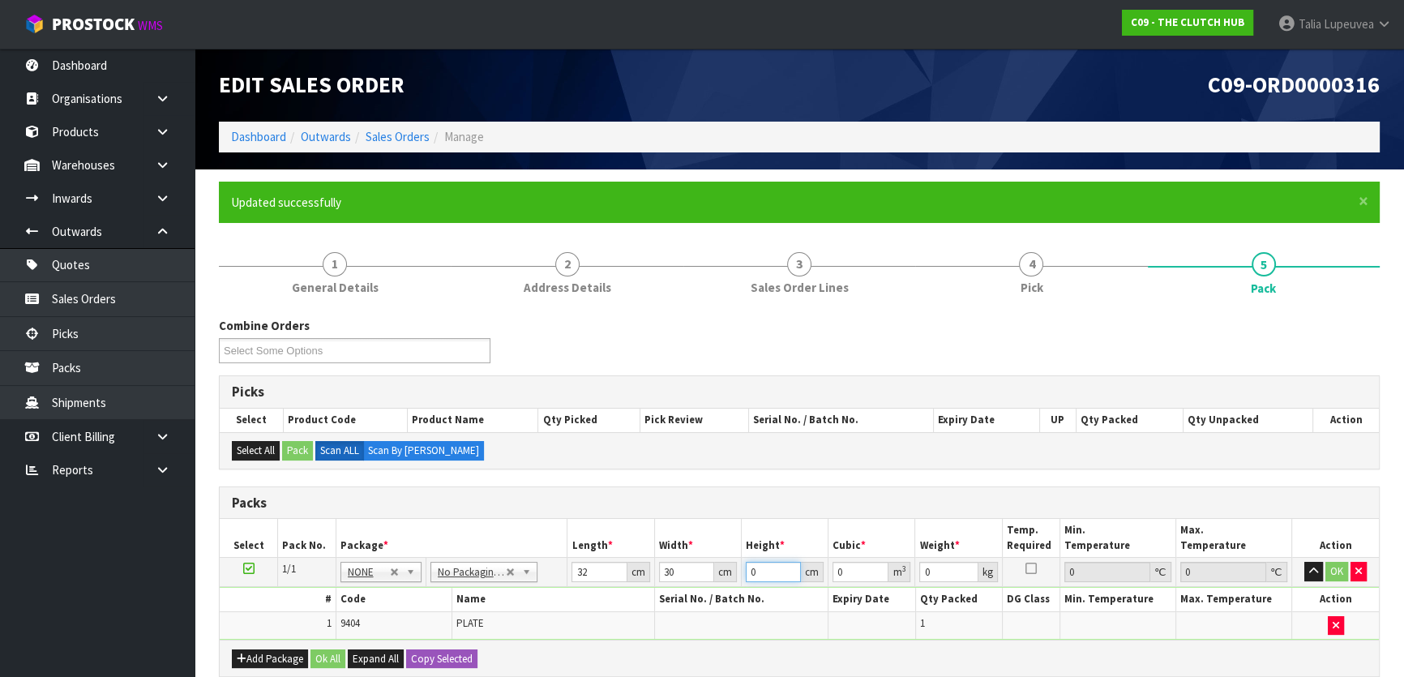
type input "9"
type input "0.00864"
type input "9"
type input "3"
click at [1336, 567] on button "OK" at bounding box center [1336, 571] width 23 height 19
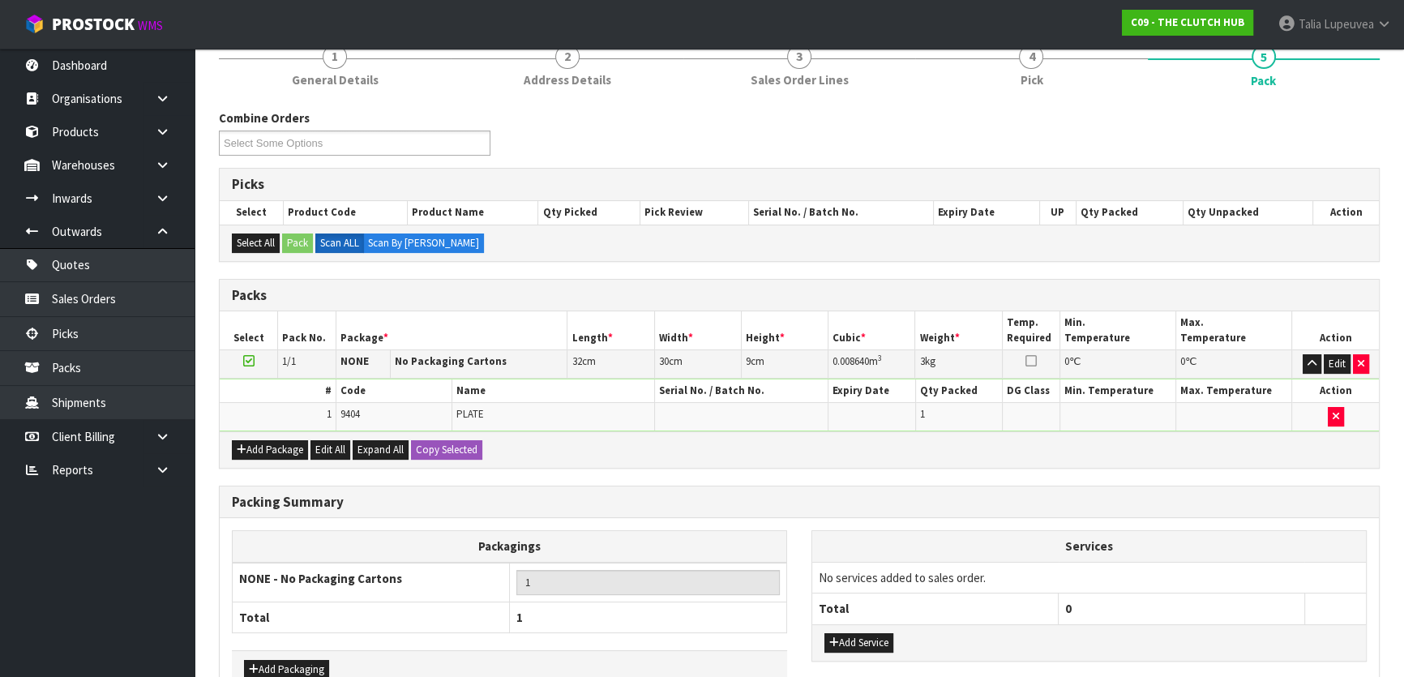
scroll to position [302, 0]
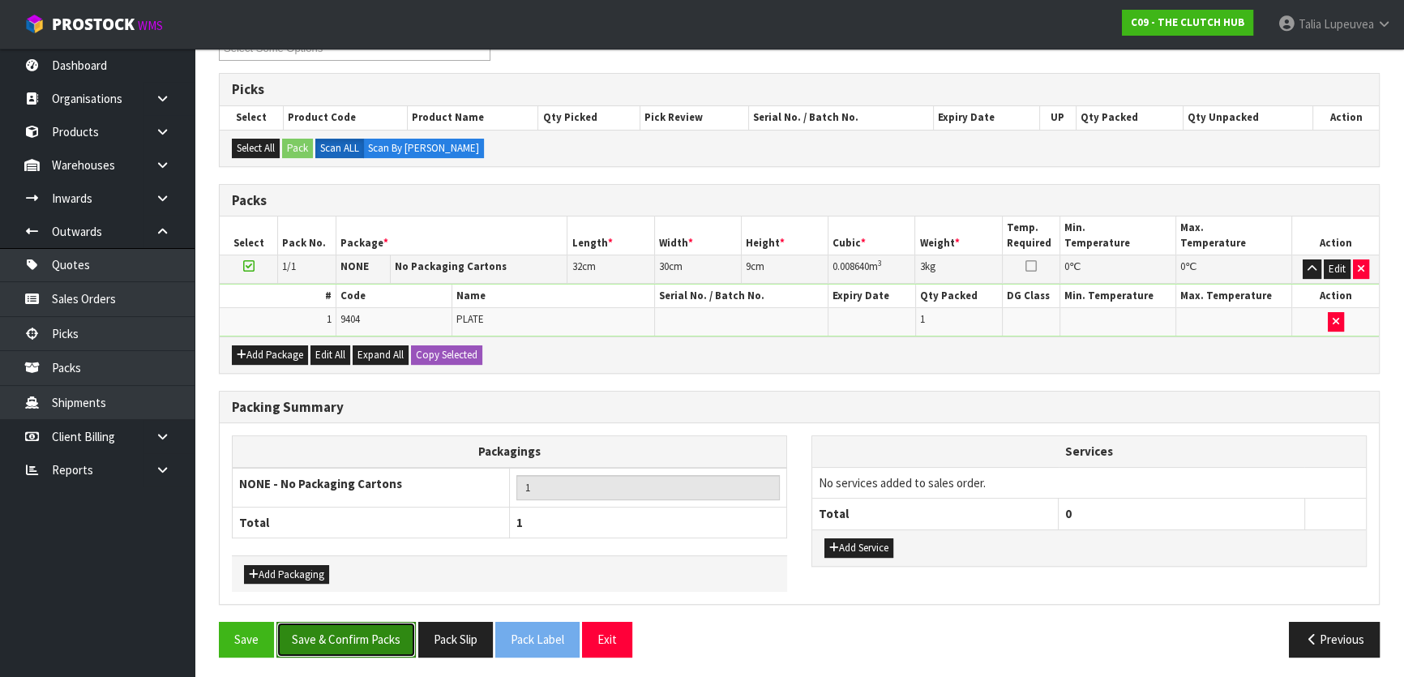
click at [359, 629] on button "Save & Confirm Packs" at bounding box center [345, 639] width 139 height 35
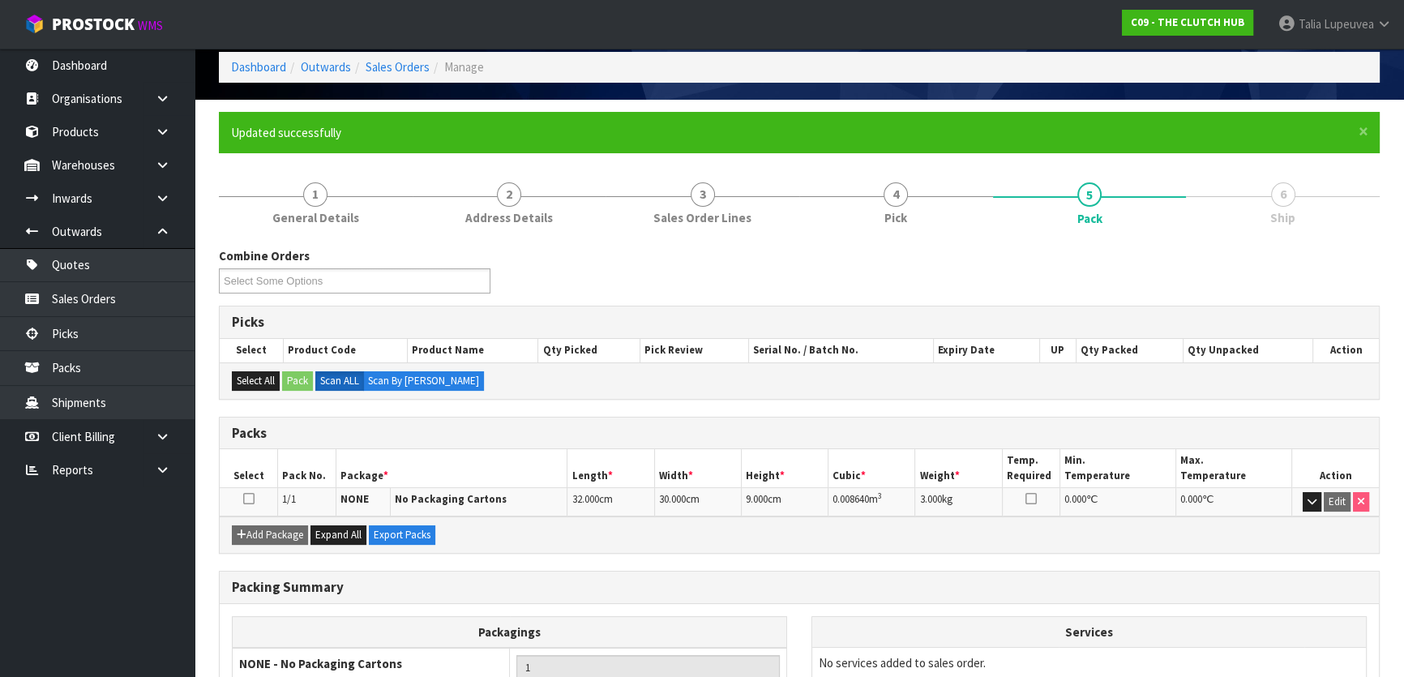
scroll to position [214, 0]
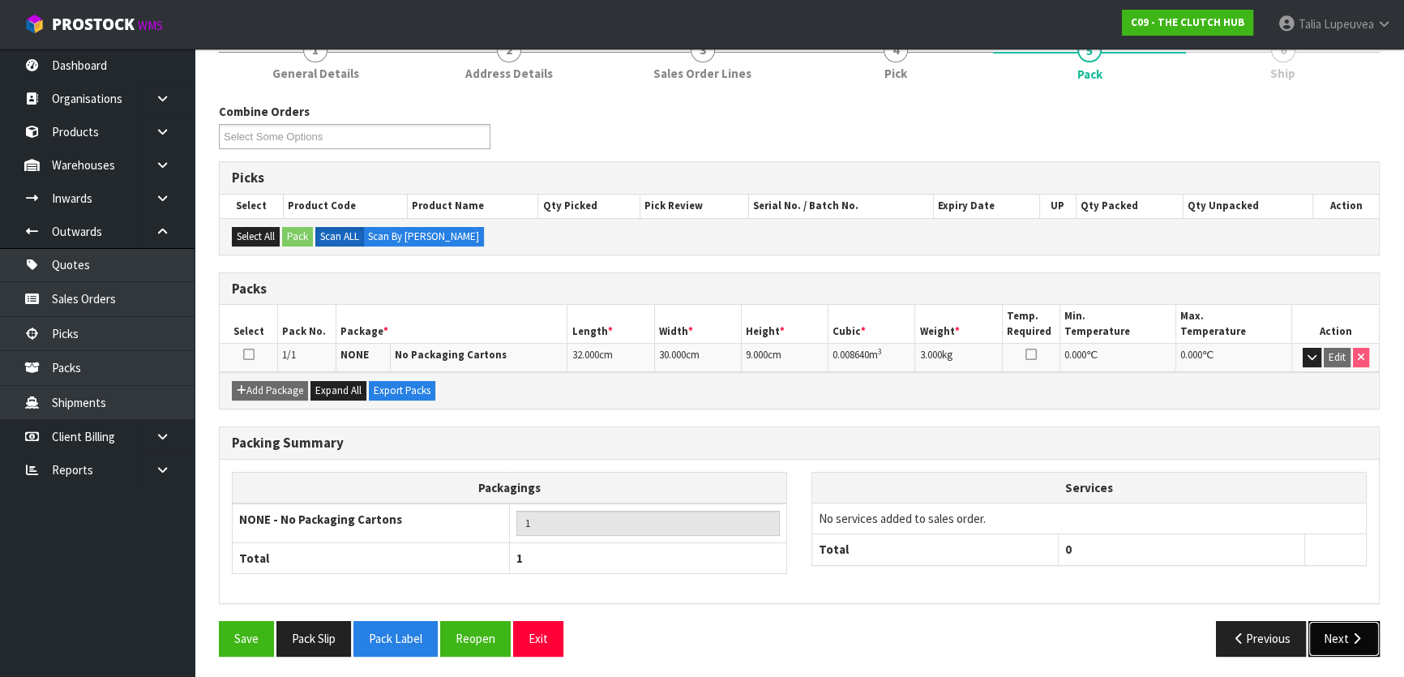
click at [1347, 625] on button "Next" at bounding box center [1343, 638] width 71 height 35
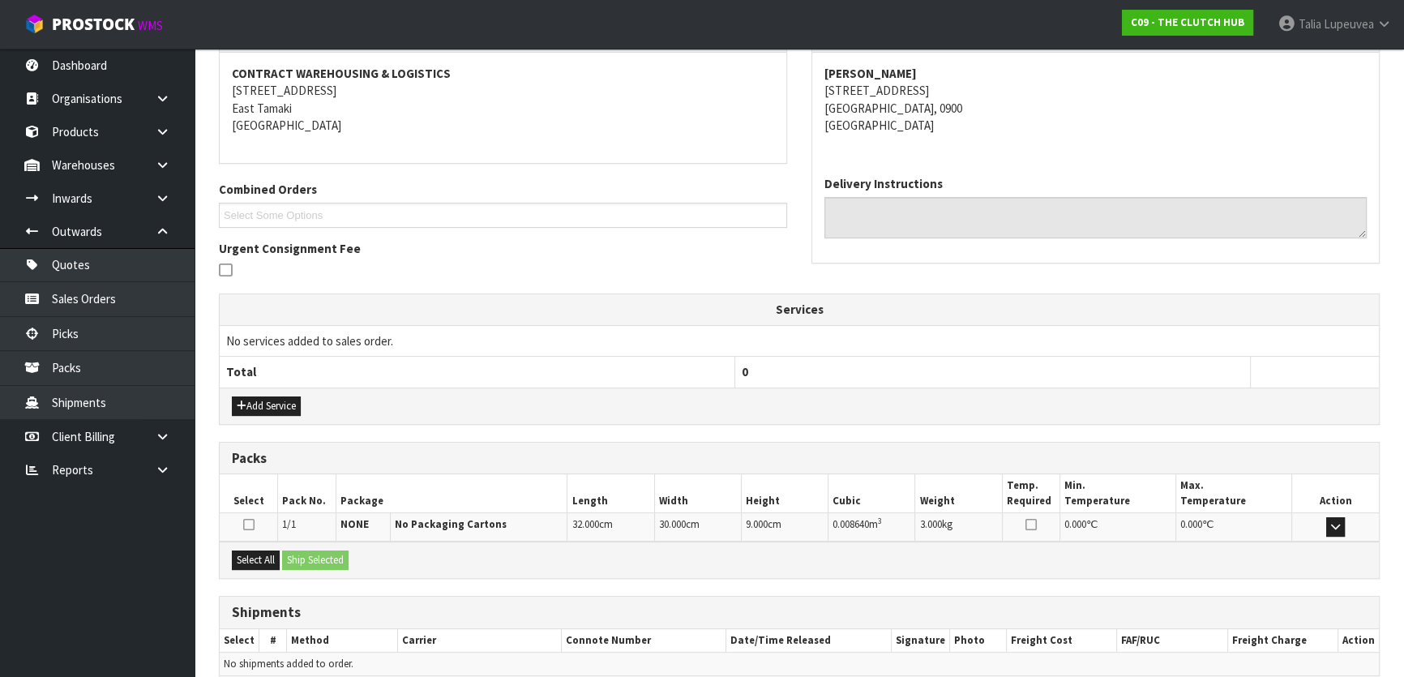
scroll to position [370, 0]
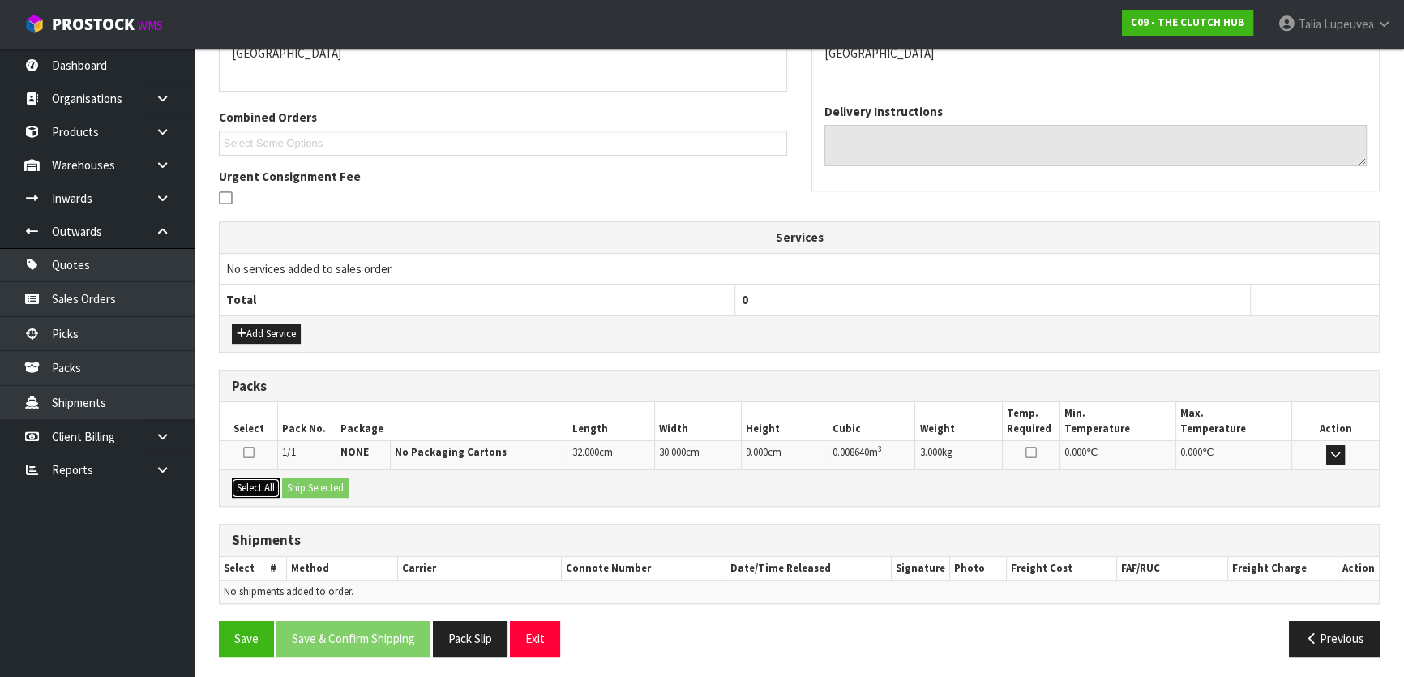
click at [247, 487] on button "Select All" at bounding box center [256, 487] width 48 height 19
click at [316, 485] on button "Ship Selected" at bounding box center [315, 487] width 66 height 19
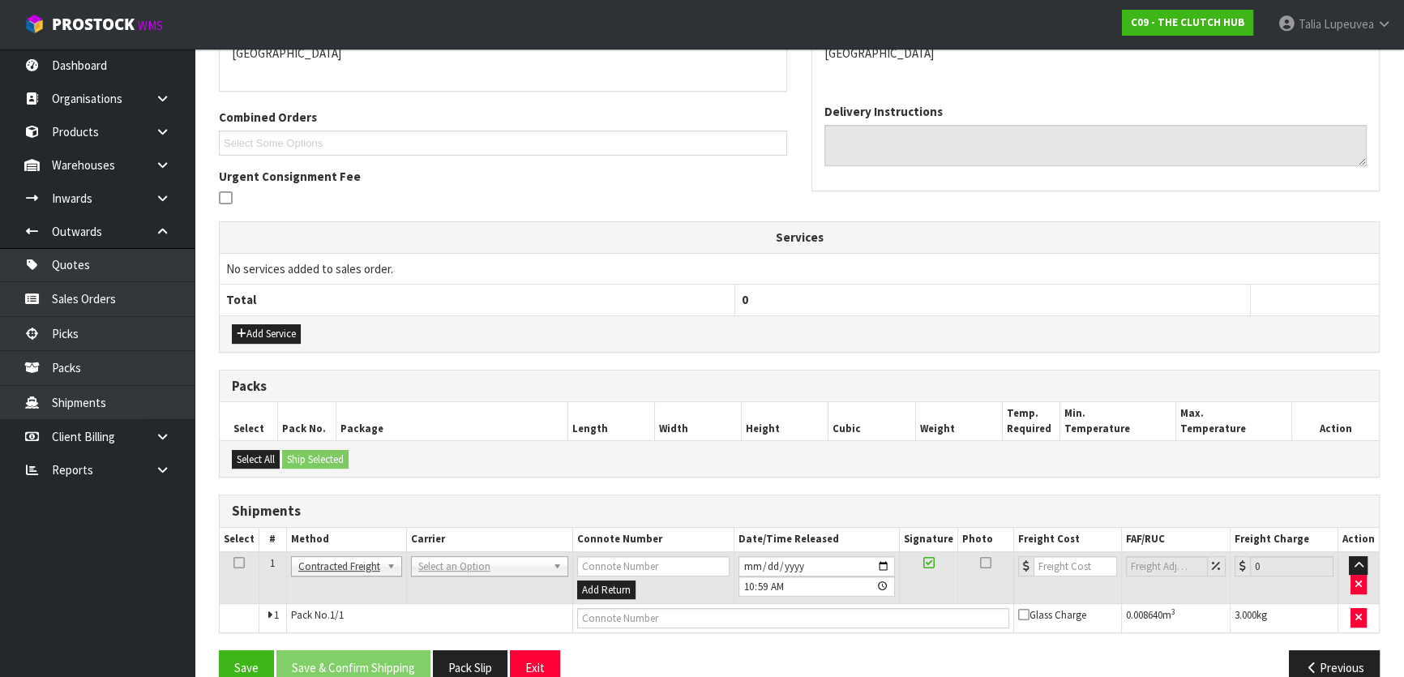
scroll to position [399, 0]
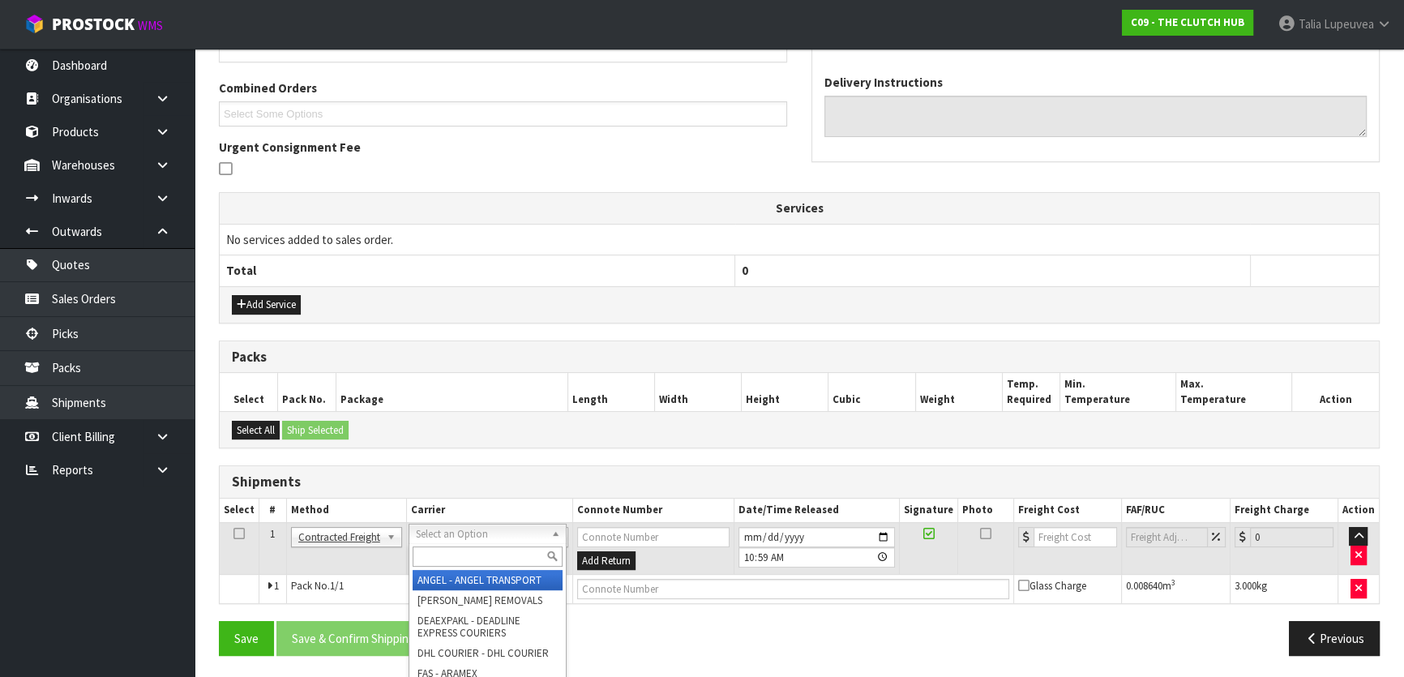
click at [477, 556] on input "text" at bounding box center [488, 556] width 150 height 20
type input "nzp"
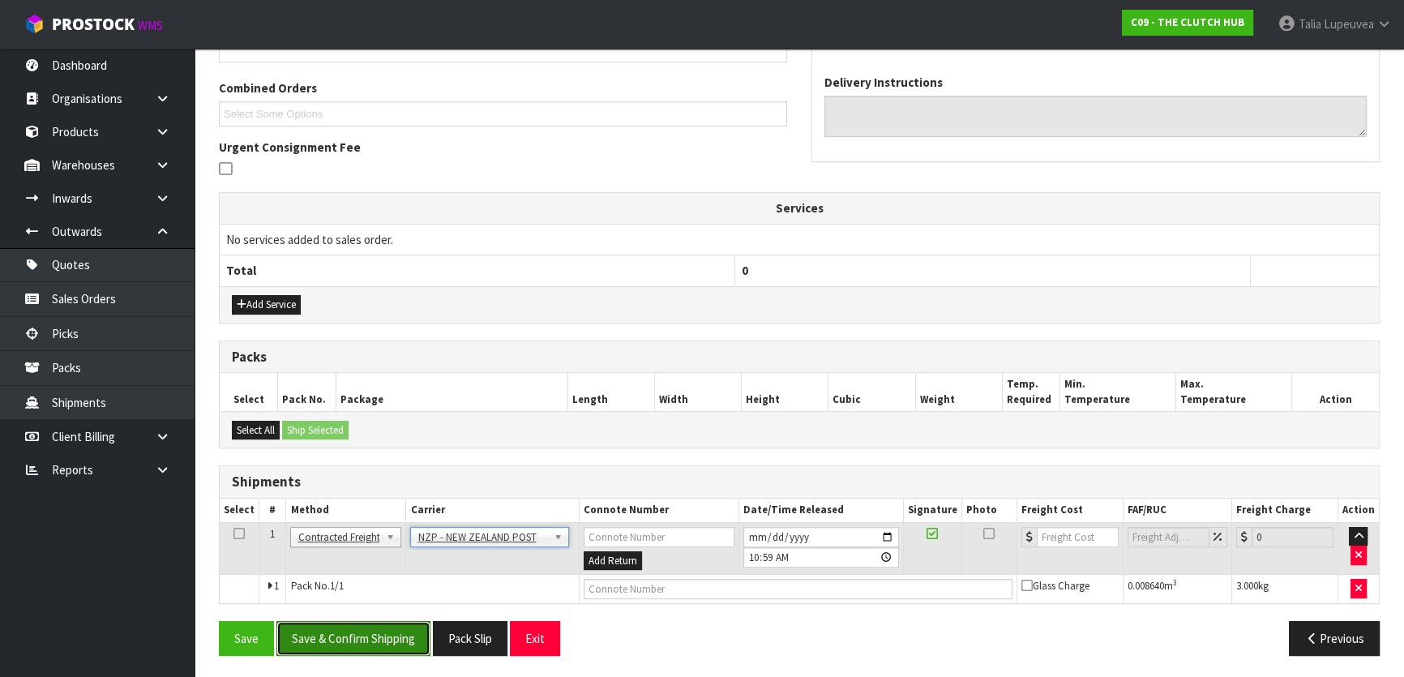
click at [376, 635] on button "Save & Confirm Shipping" at bounding box center [353, 638] width 154 height 35
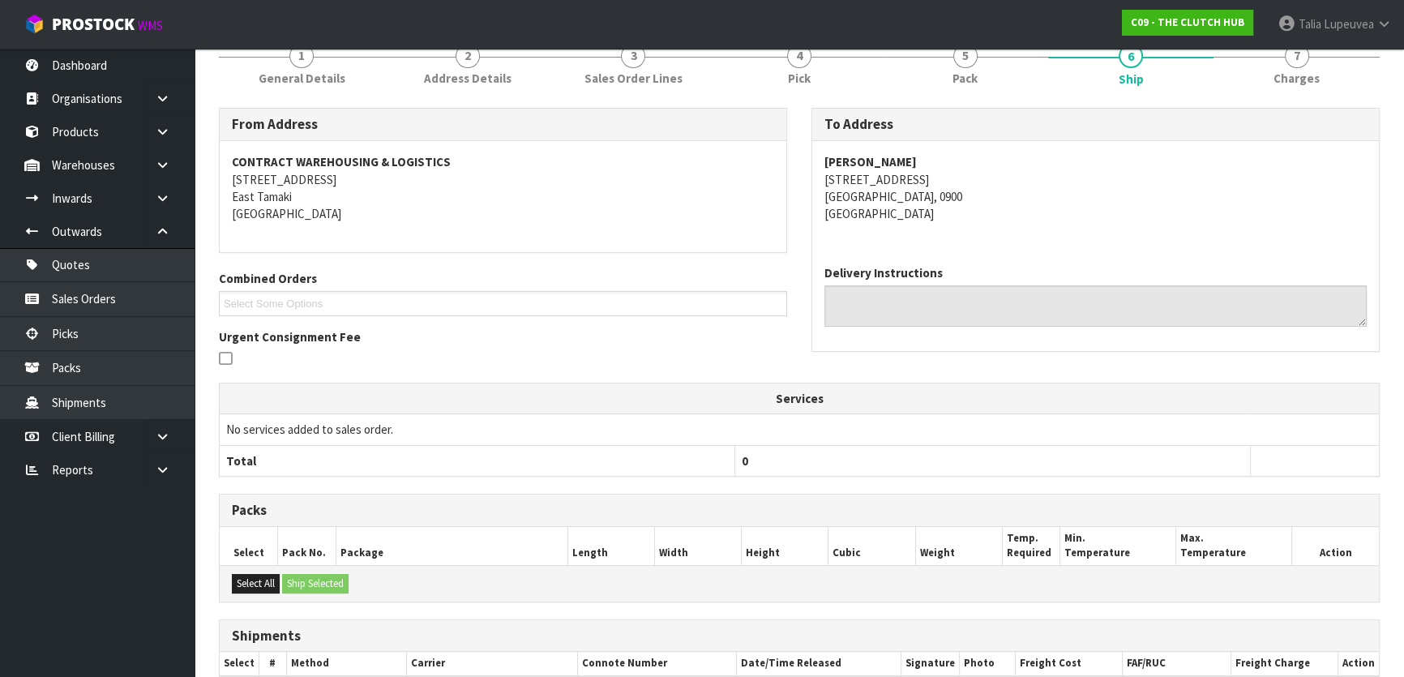
scroll to position [376, 0]
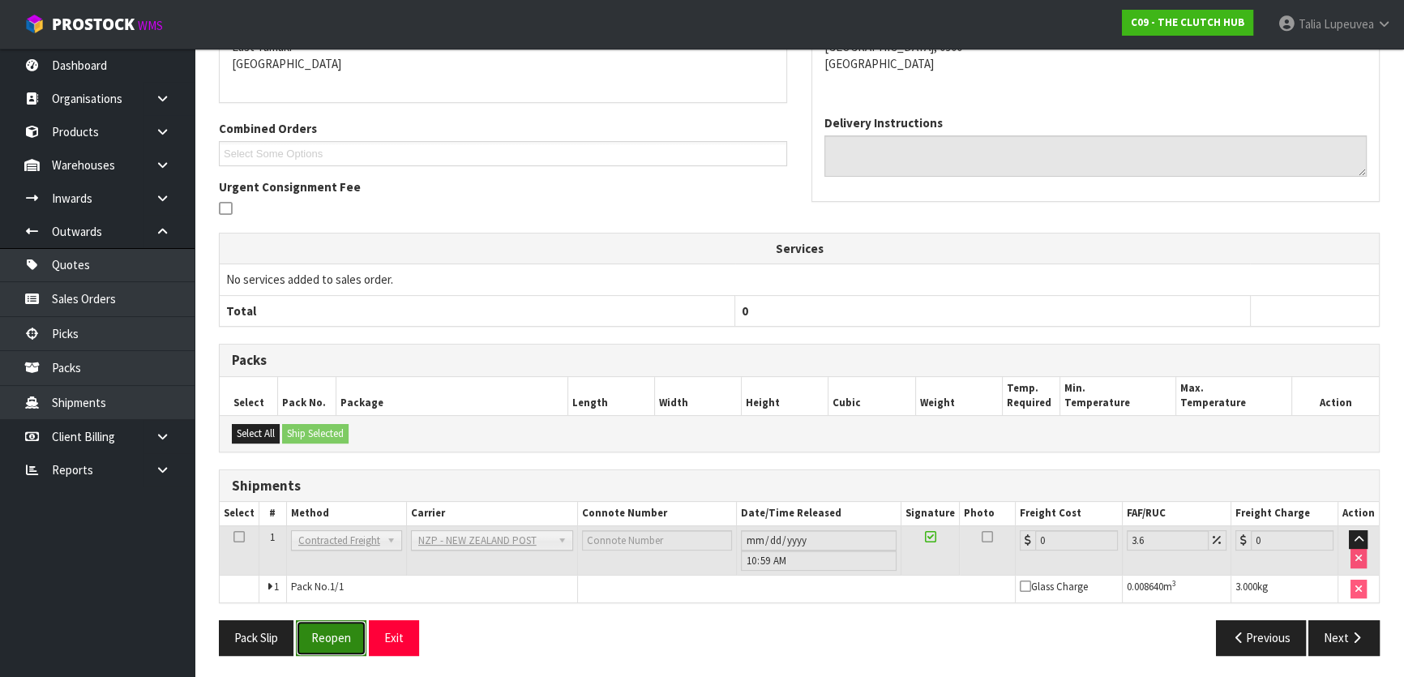
click at [327, 623] on button "Reopen" at bounding box center [331, 637] width 71 height 35
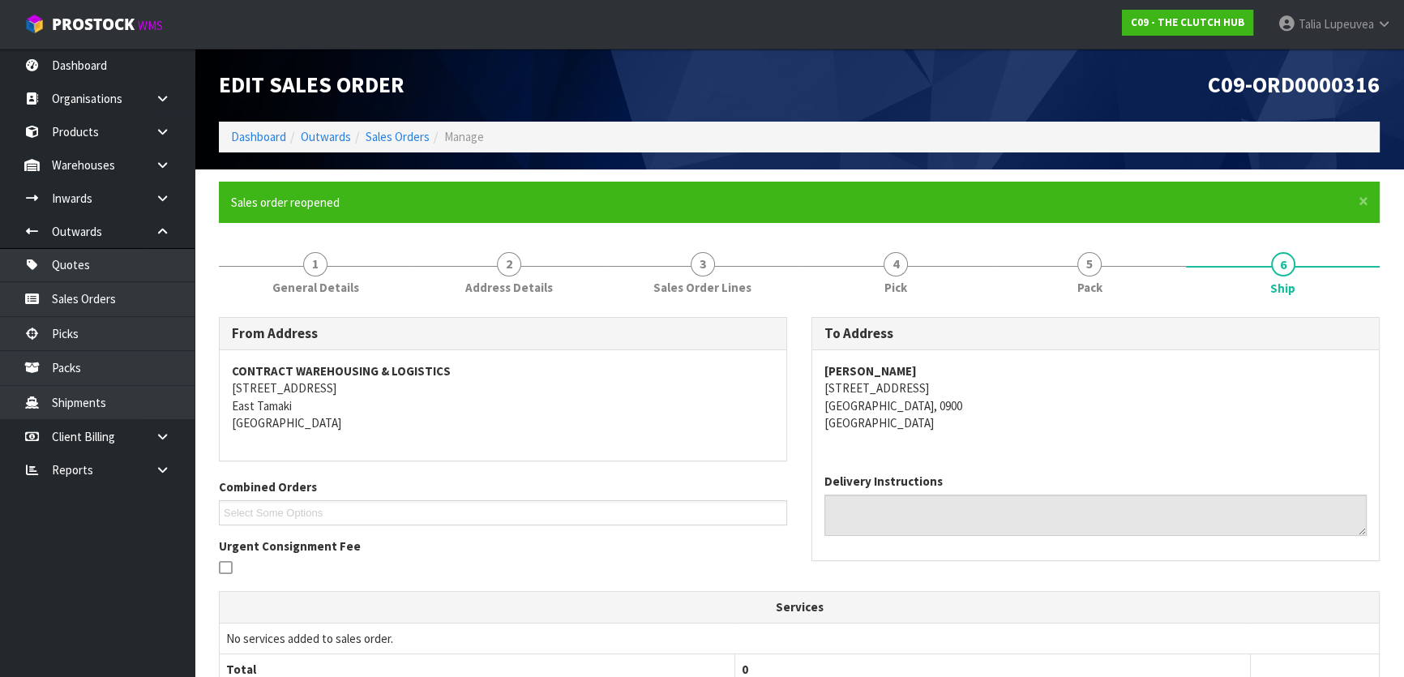
scroll to position [358, 0]
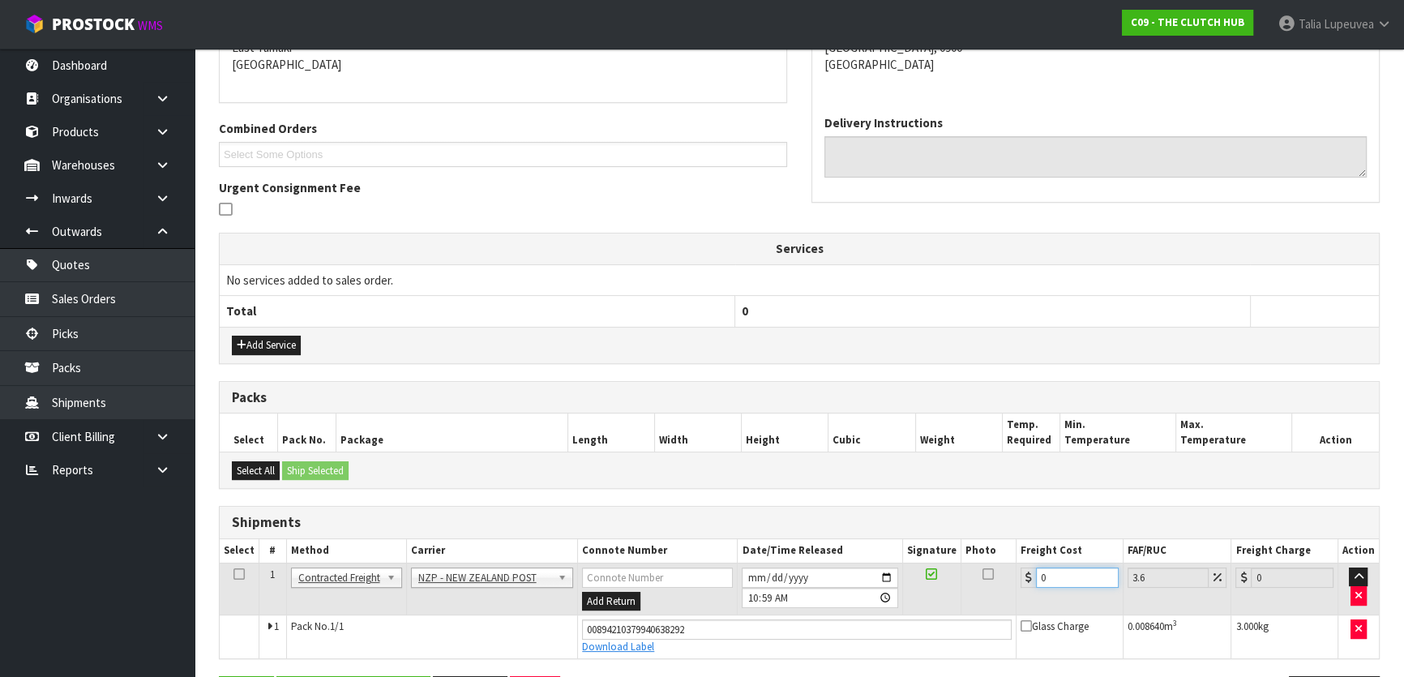
drag, startPoint x: 1047, startPoint y: 571, endPoint x: 1029, endPoint y: 571, distance: 18.7
click at [1029, 571] on div "0" at bounding box center [1070, 577] width 98 height 20
type input "4"
type input "4.14"
type input "4.3"
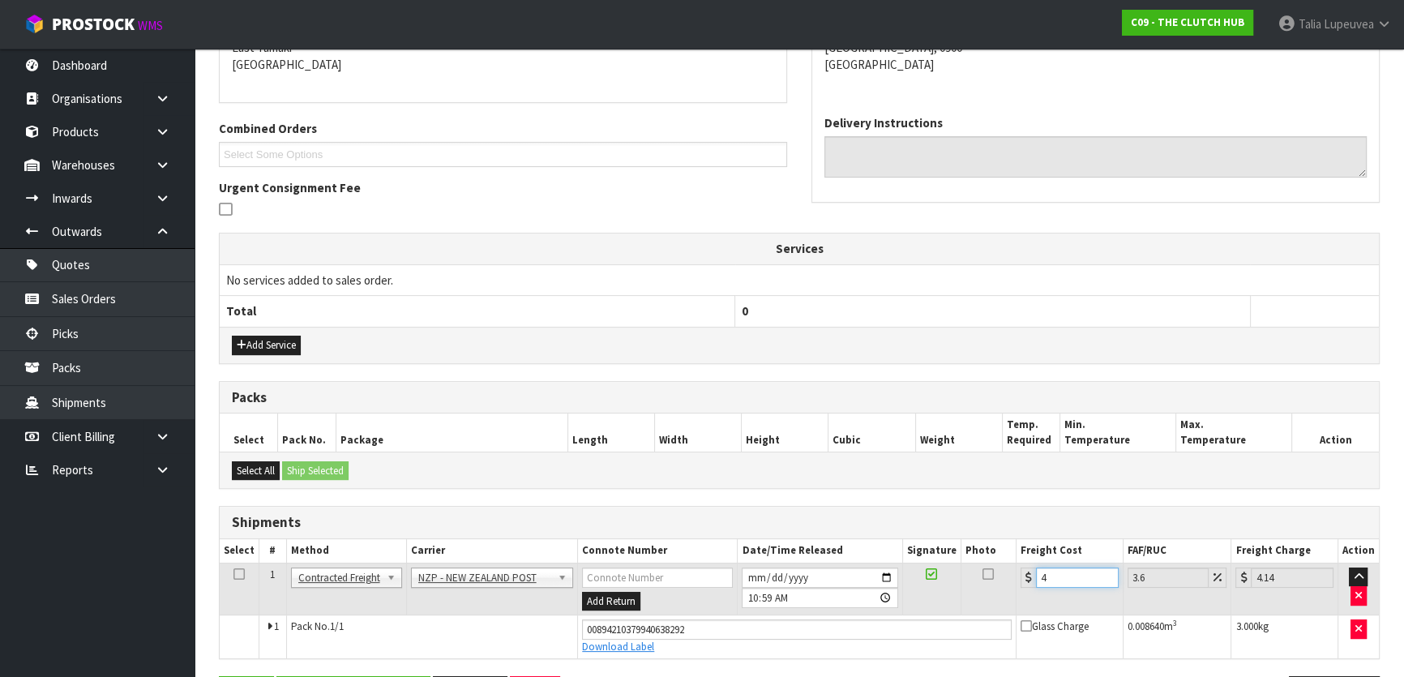
type input "4.45"
type input "4.33"
type input "4.49"
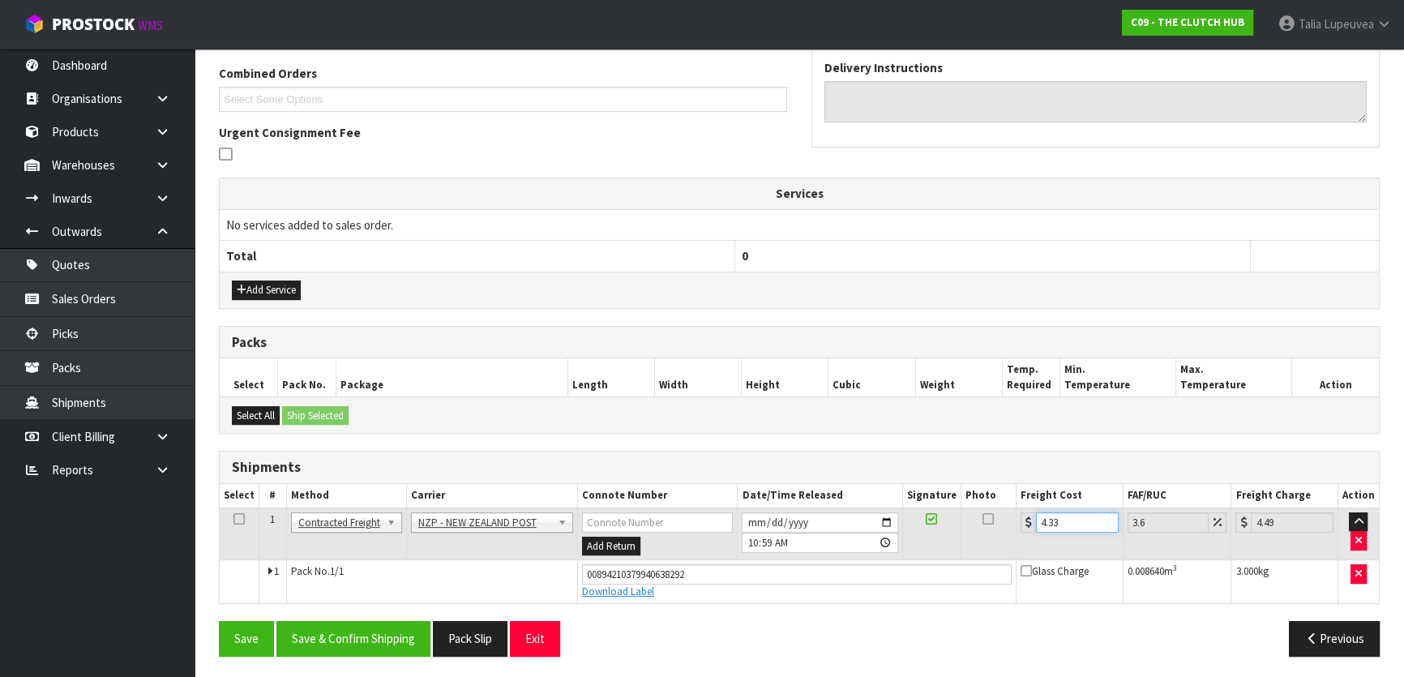
type input "4.33"
drag, startPoint x: 705, startPoint y: 561, endPoint x: 497, endPoint y: 592, distance: 210.6
click at [497, 592] on tr "1 Pack No. 1/1 00894210379940638292 Download Label Glass Charge 0.008640 m 3 3.…" at bounding box center [799, 582] width 1159 height 44
click at [319, 623] on button "Save & Confirm Shipping" at bounding box center [353, 638] width 154 height 35
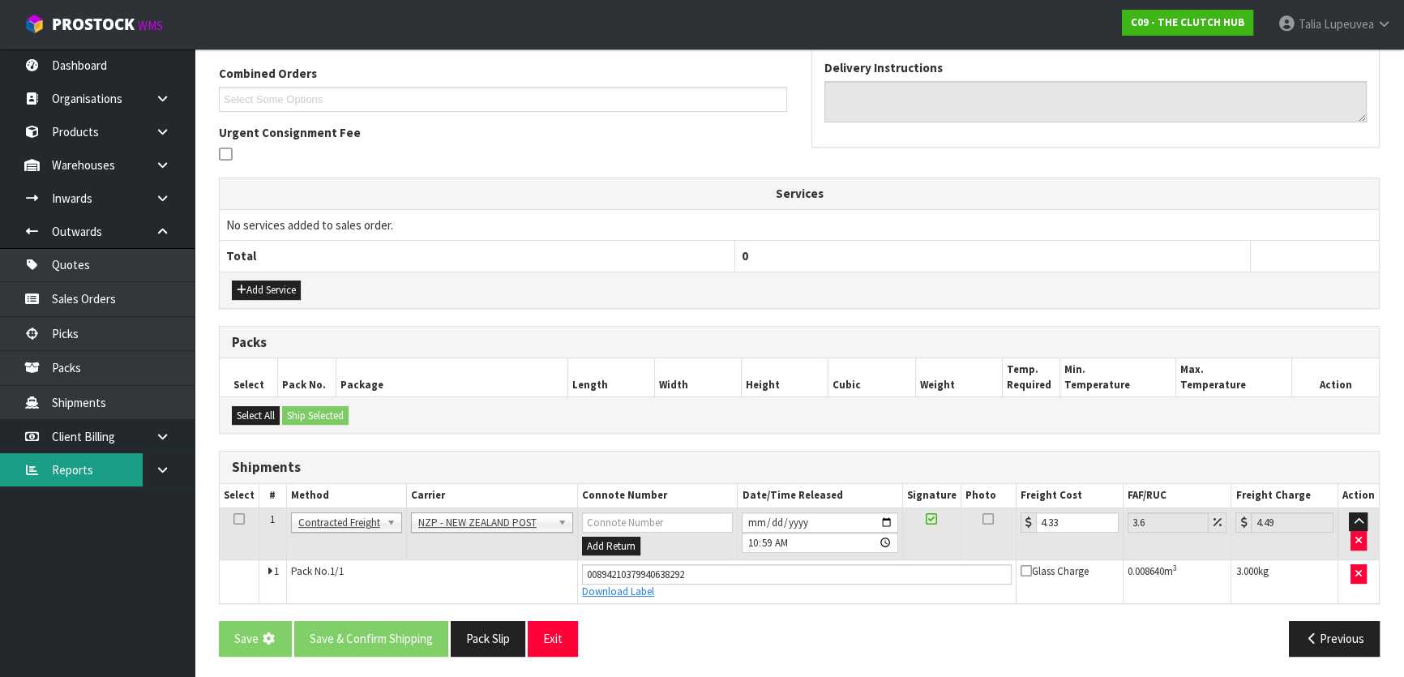
scroll to position [0, 0]
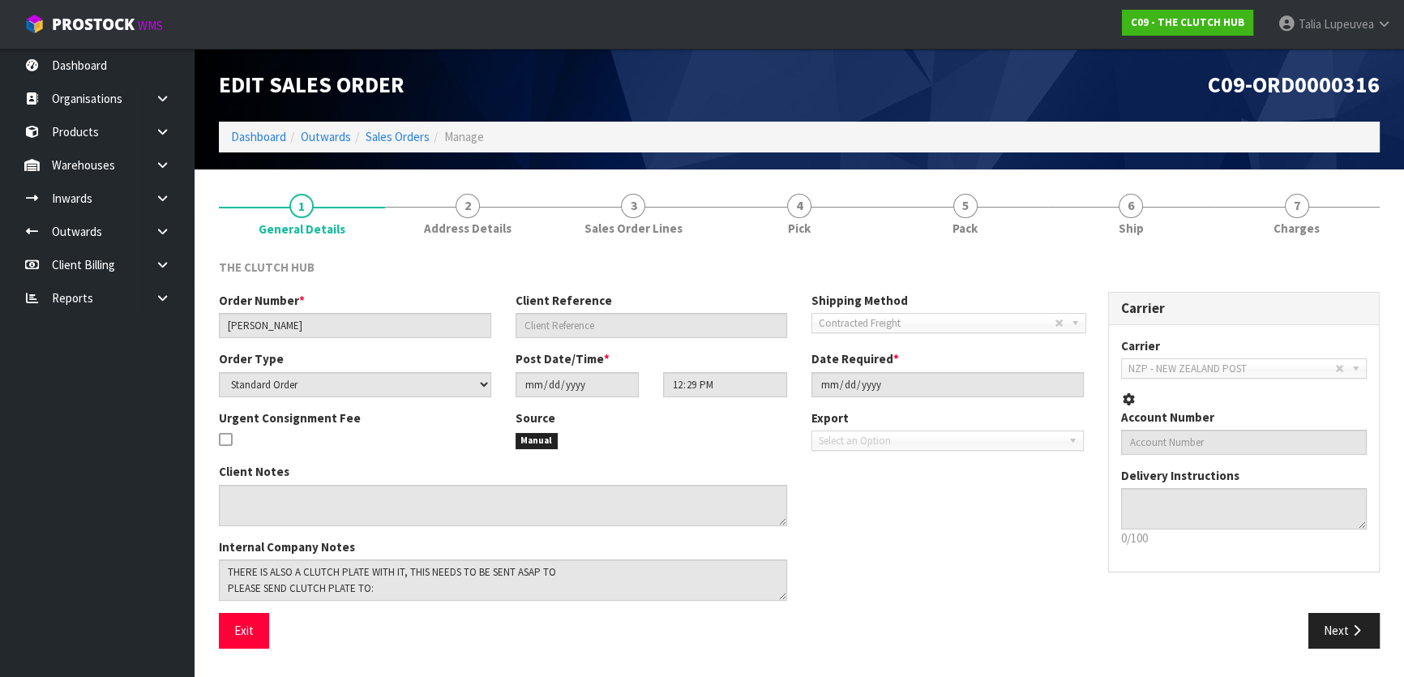
click at [259, 126] on ol "Dashboard Outwards Sales Orders Manage" at bounding box center [799, 137] width 1161 height 30
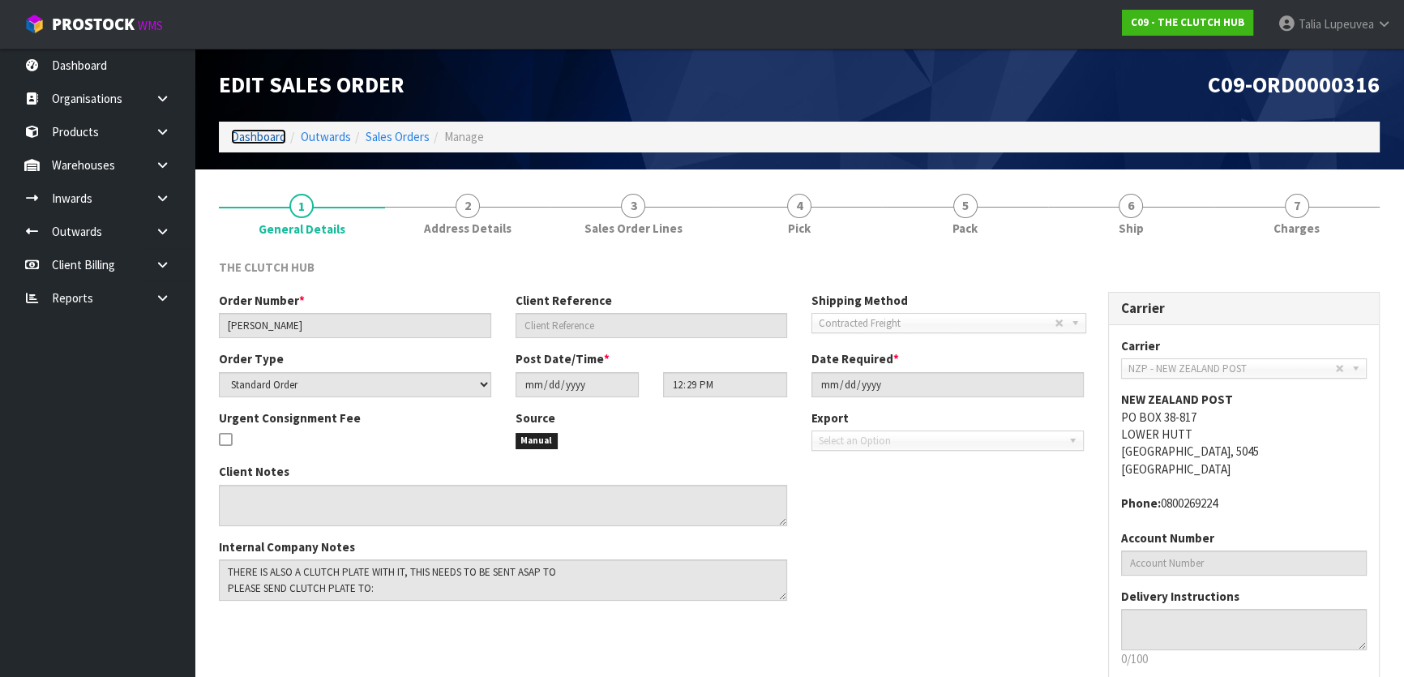
click at [257, 133] on link "Dashboard" at bounding box center [258, 136] width 55 height 15
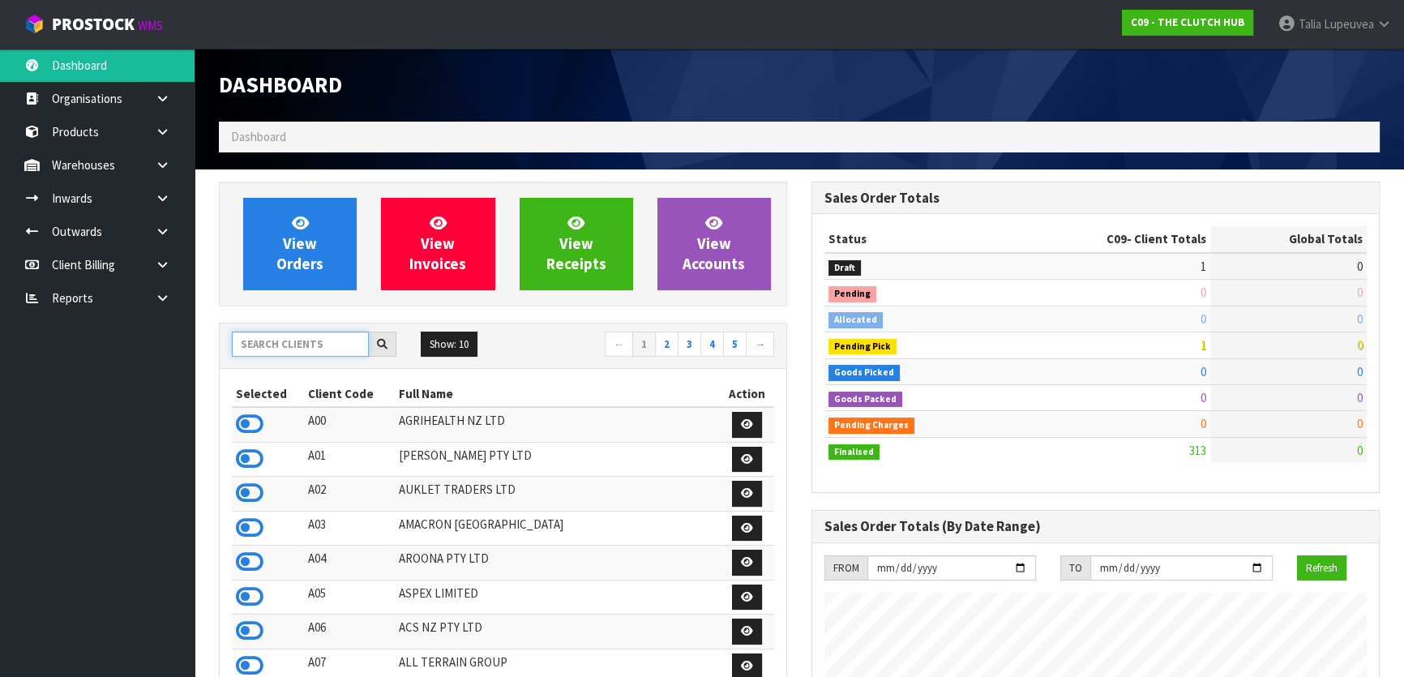
click at [281, 350] on input "text" at bounding box center [300, 344] width 137 height 25
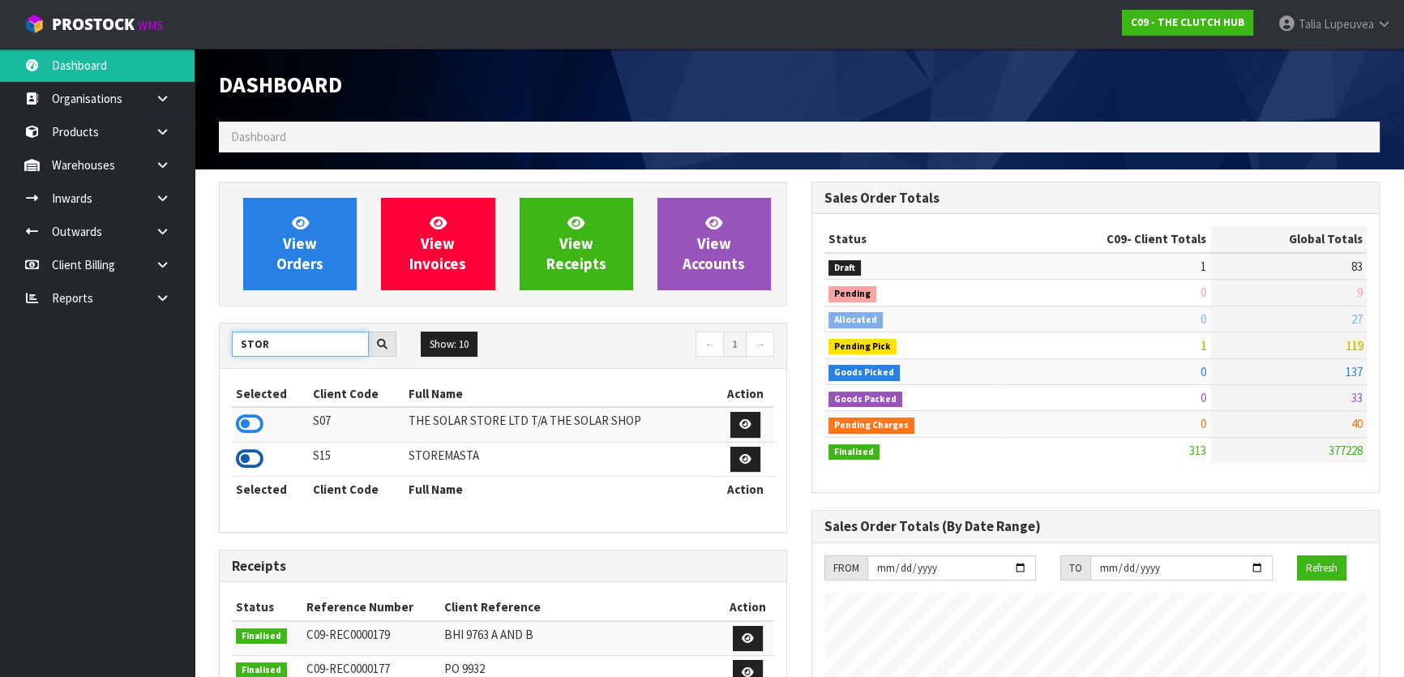
type input "STOR"
click at [246, 462] on icon at bounding box center [250, 459] width 28 height 24
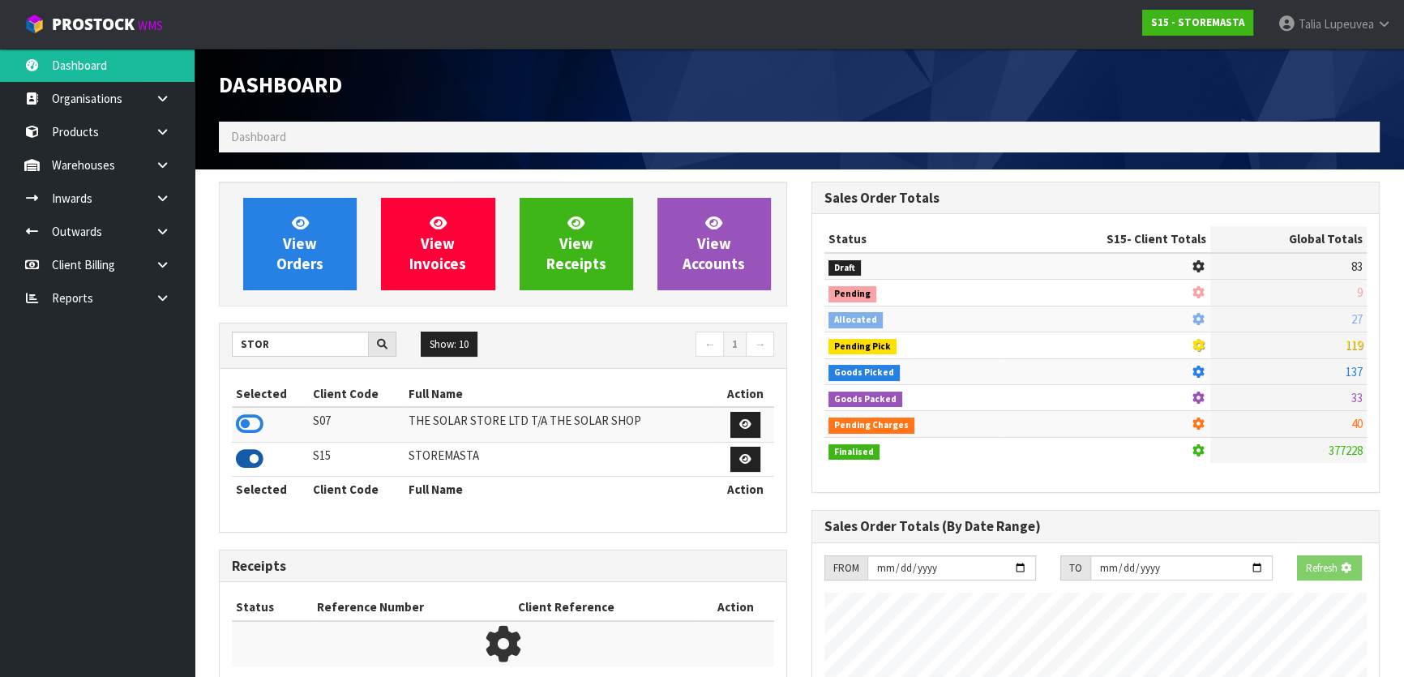
scroll to position [809596, 809993]
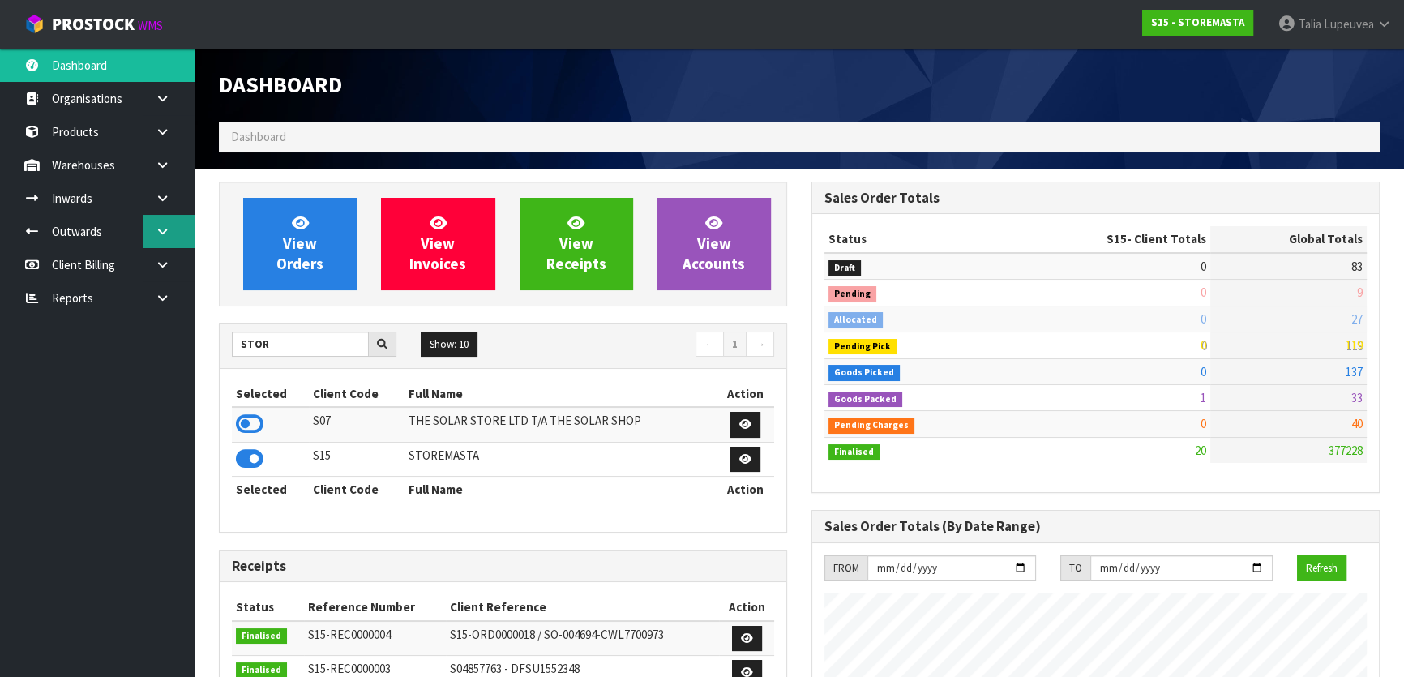
click at [163, 232] on icon at bounding box center [162, 231] width 15 height 12
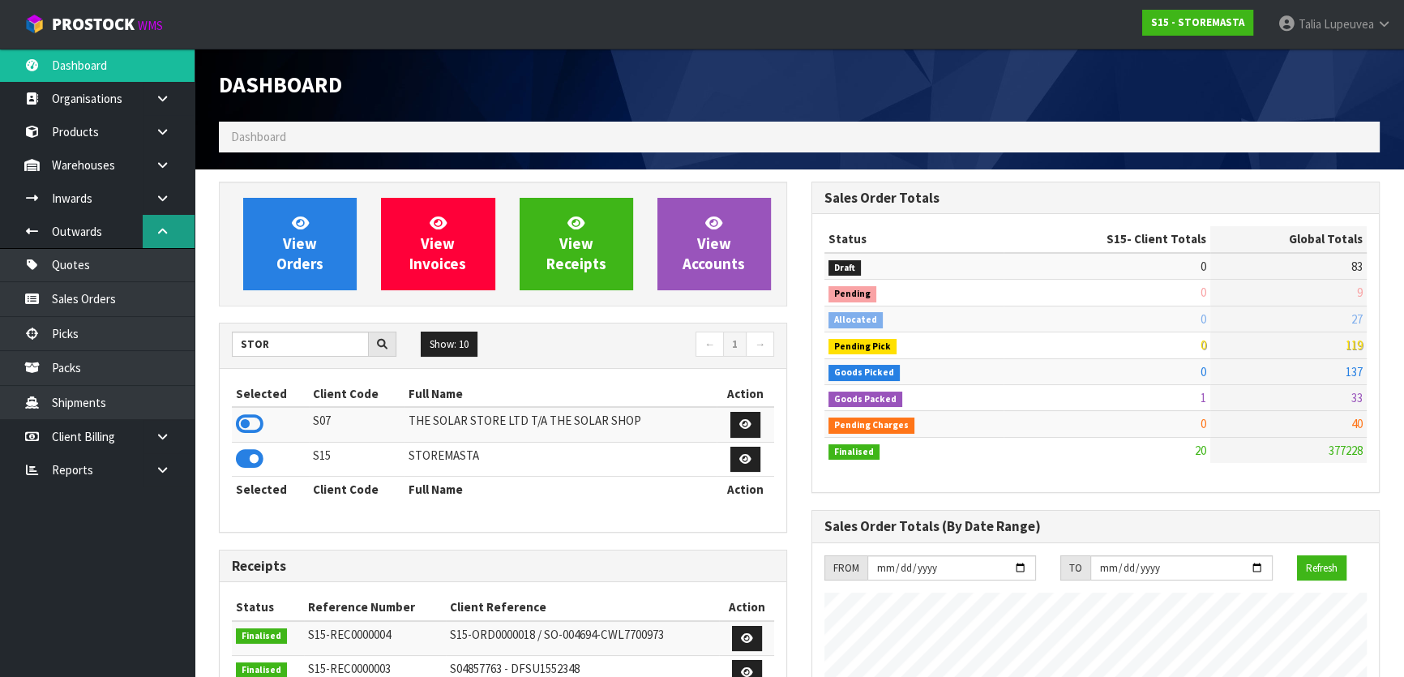
click at [163, 232] on icon at bounding box center [162, 231] width 15 height 12
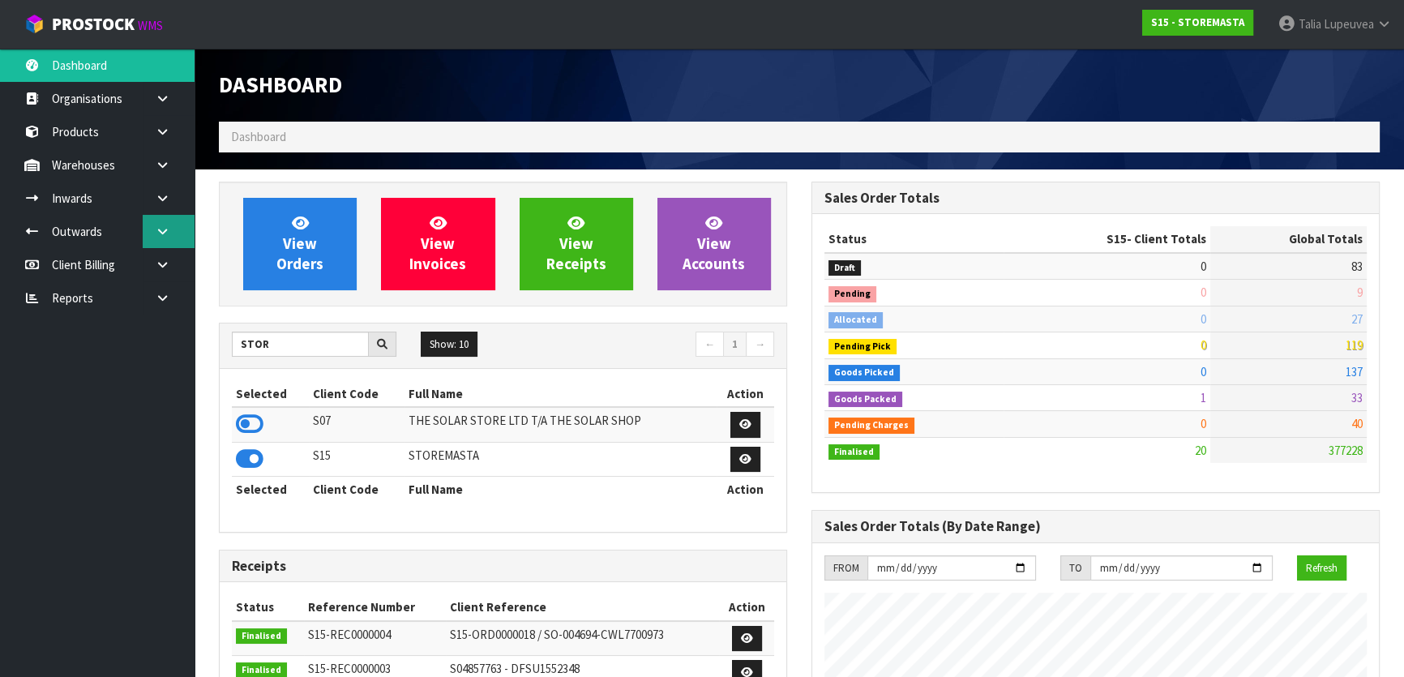
click at [169, 230] on icon at bounding box center [162, 231] width 15 height 12
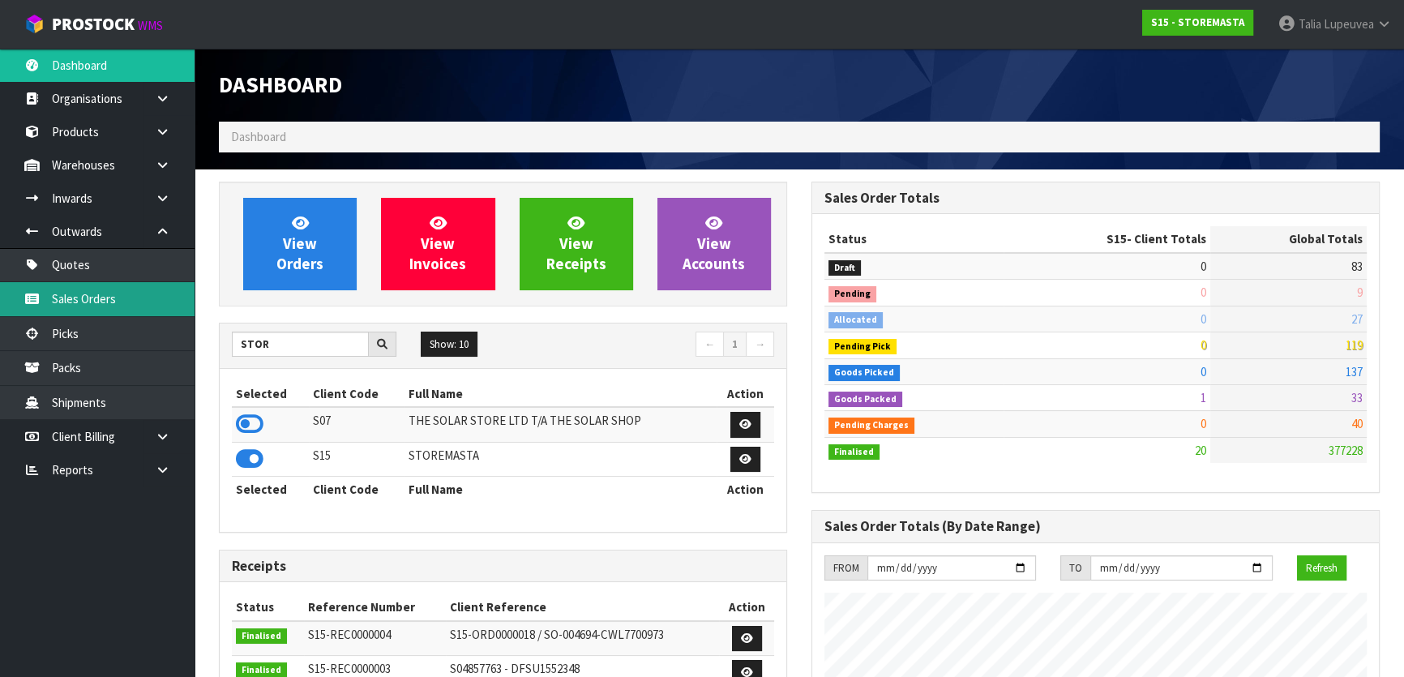
click at [156, 291] on link "Sales Orders" at bounding box center [97, 298] width 195 height 33
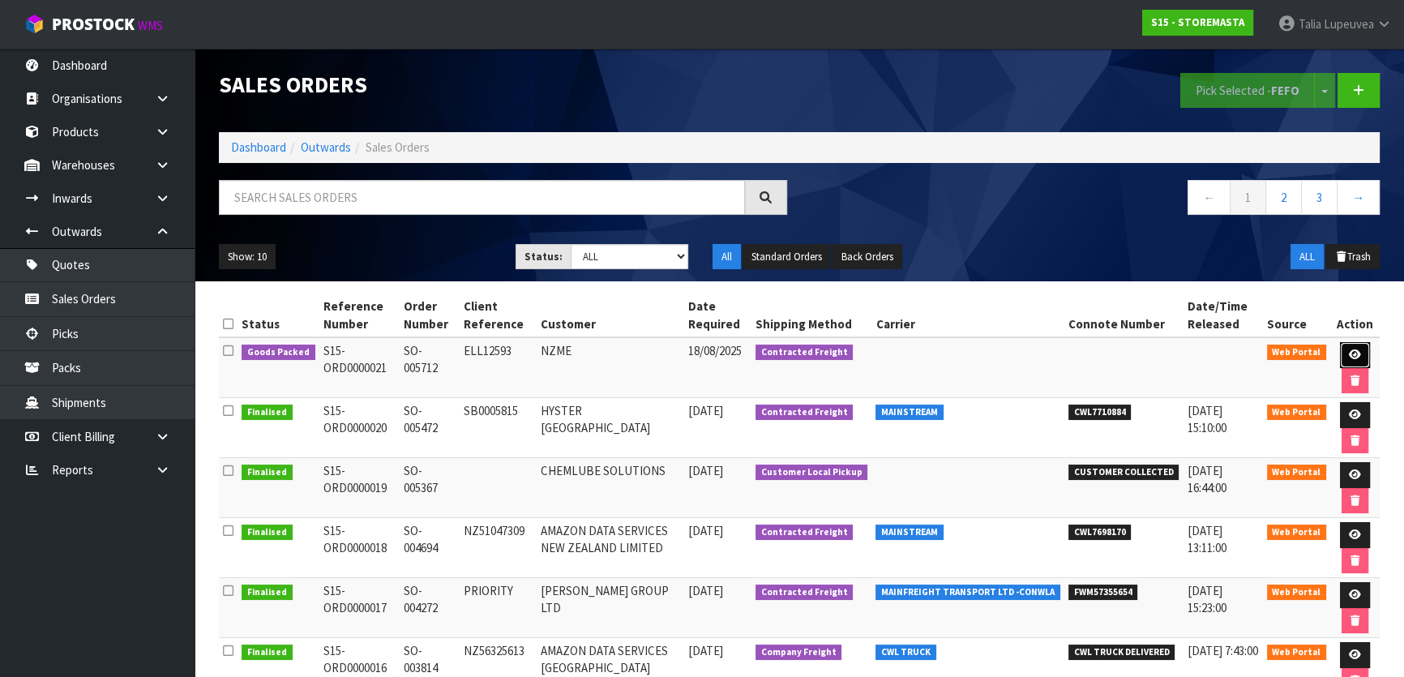
click at [1354, 349] on icon at bounding box center [1355, 354] width 12 height 11
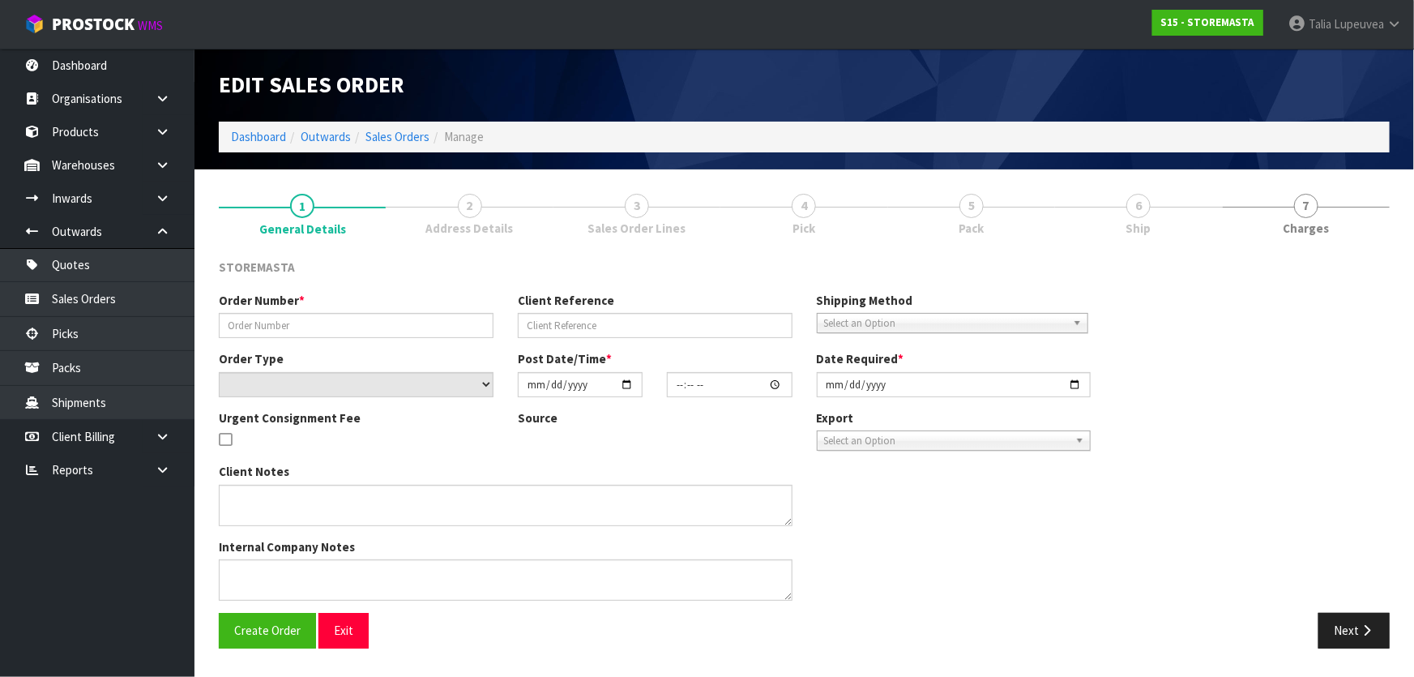
type input "SO-005712"
type input "ELL12593"
select select "number:0"
type input "[DATE]"
type input "18:38:00.000"
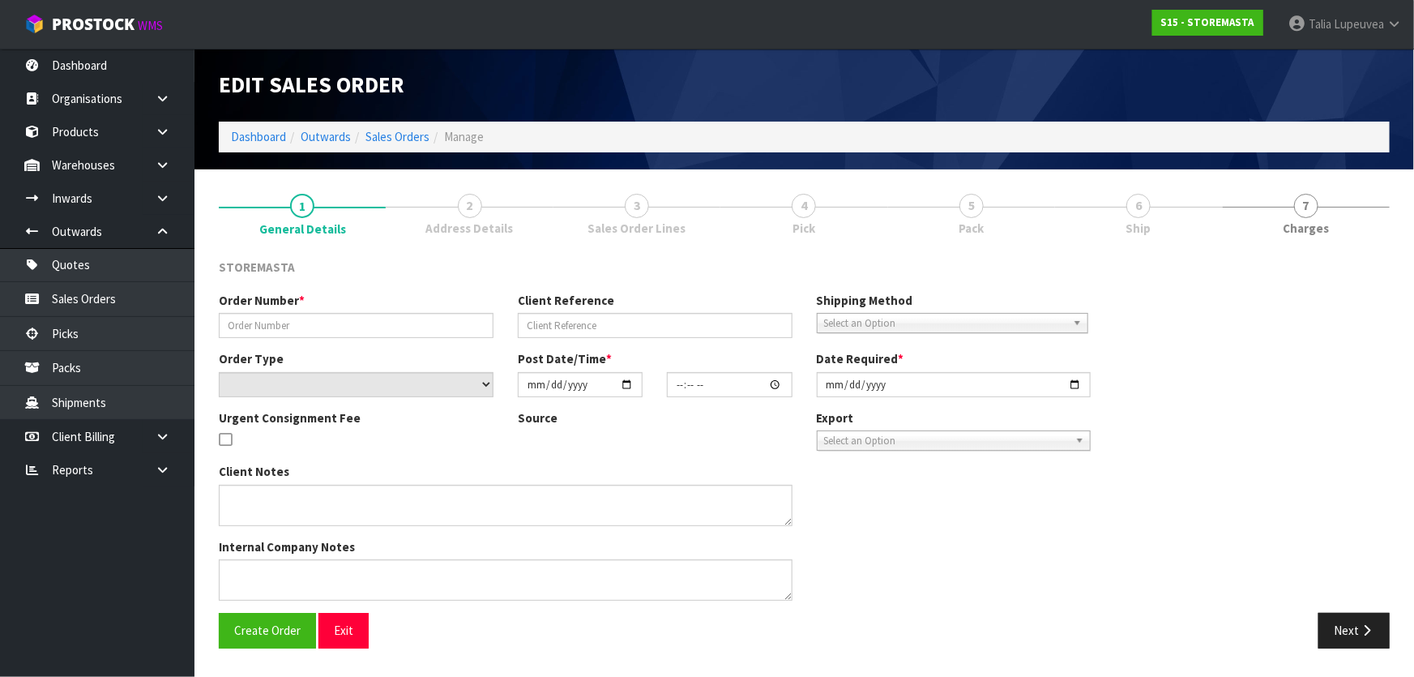
type input "[DATE]"
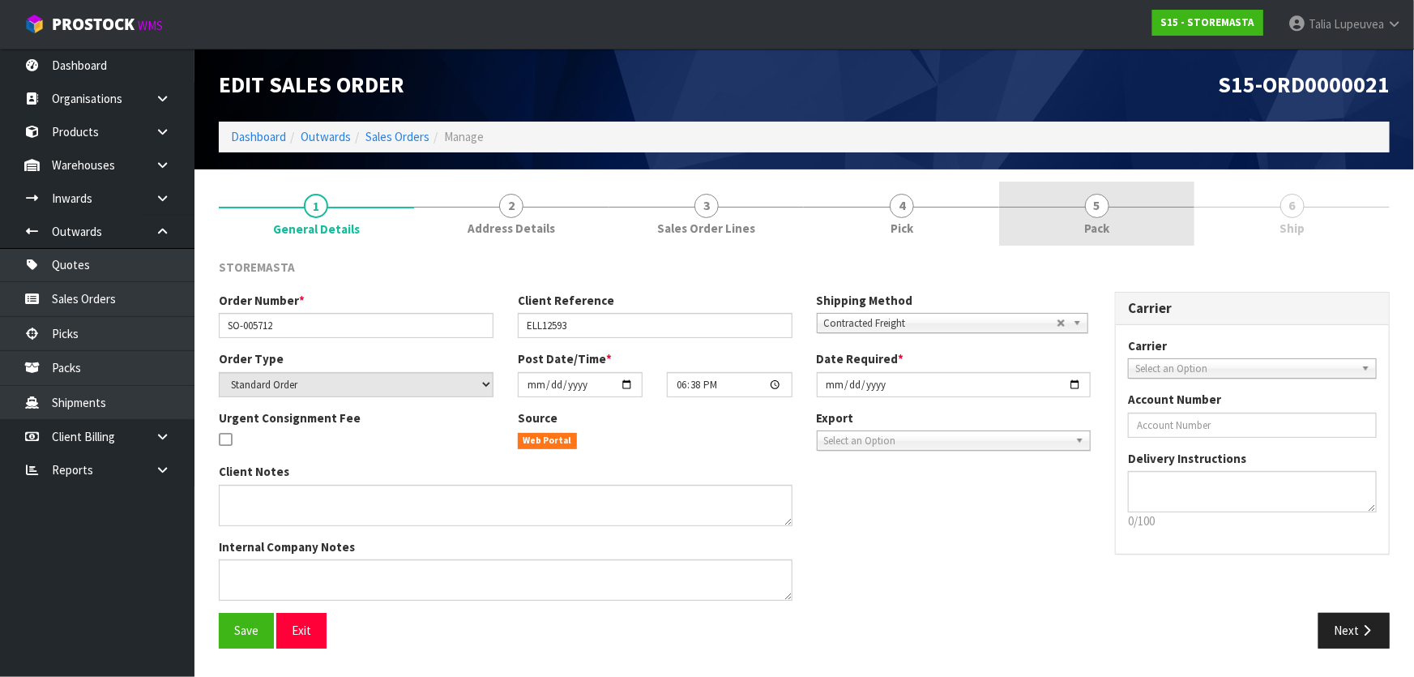
click at [1072, 208] on link "5 Pack" at bounding box center [1096, 214] width 195 height 64
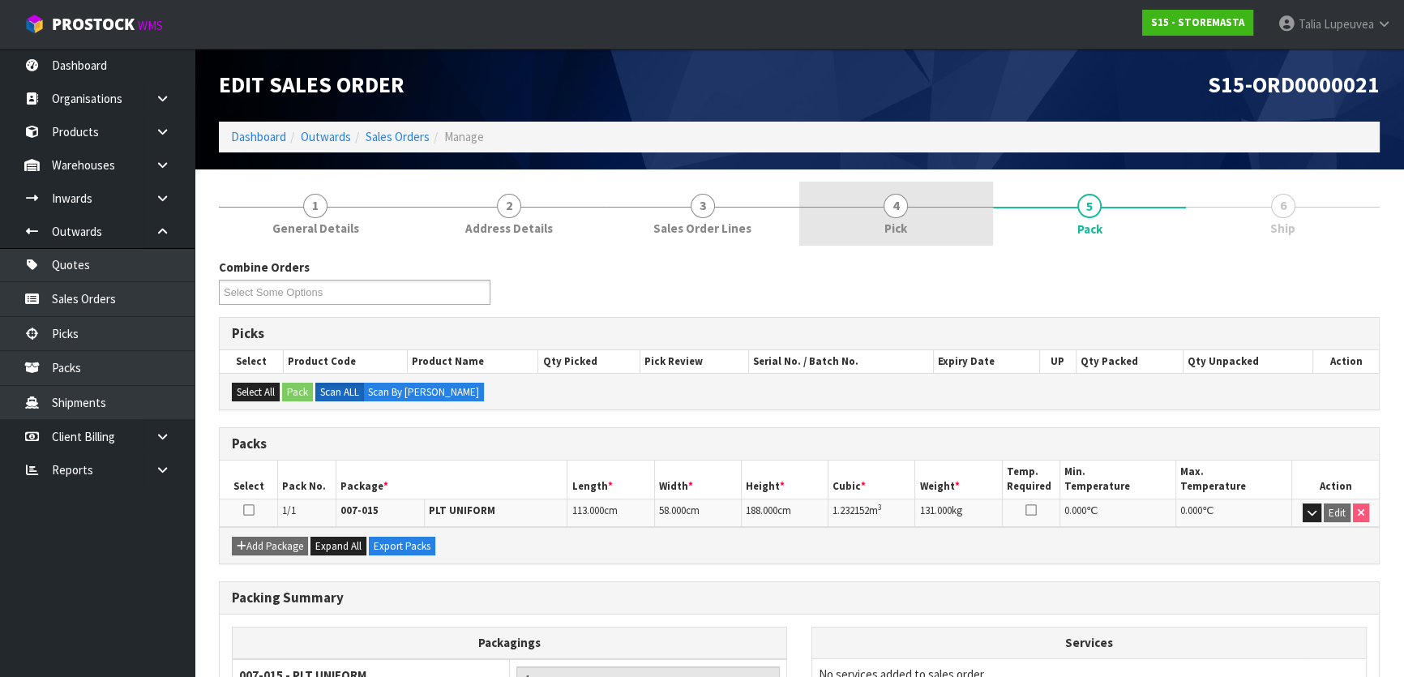
click at [943, 216] on link "4 Pick" at bounding box center [896, 214] width 194 height 64
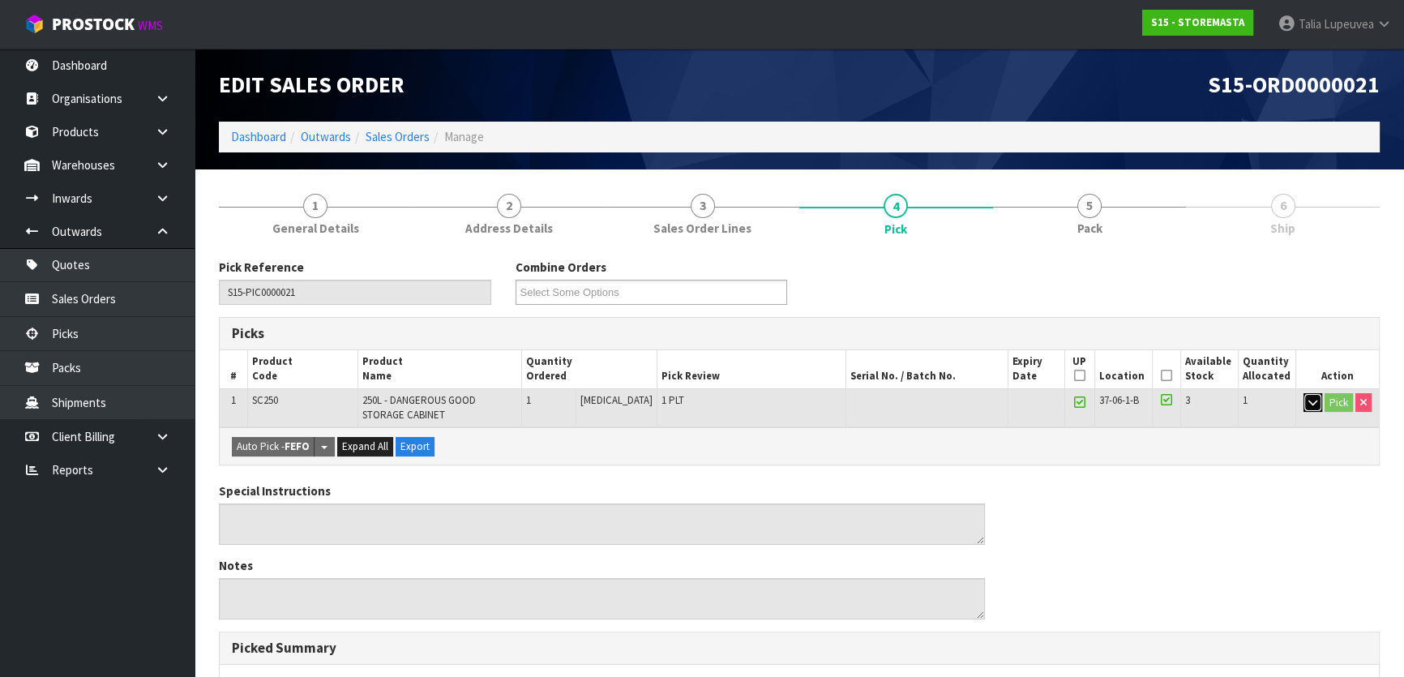
click at [1306, 395] on button "button" at bounding box center [1312, 402] width 19 height 19
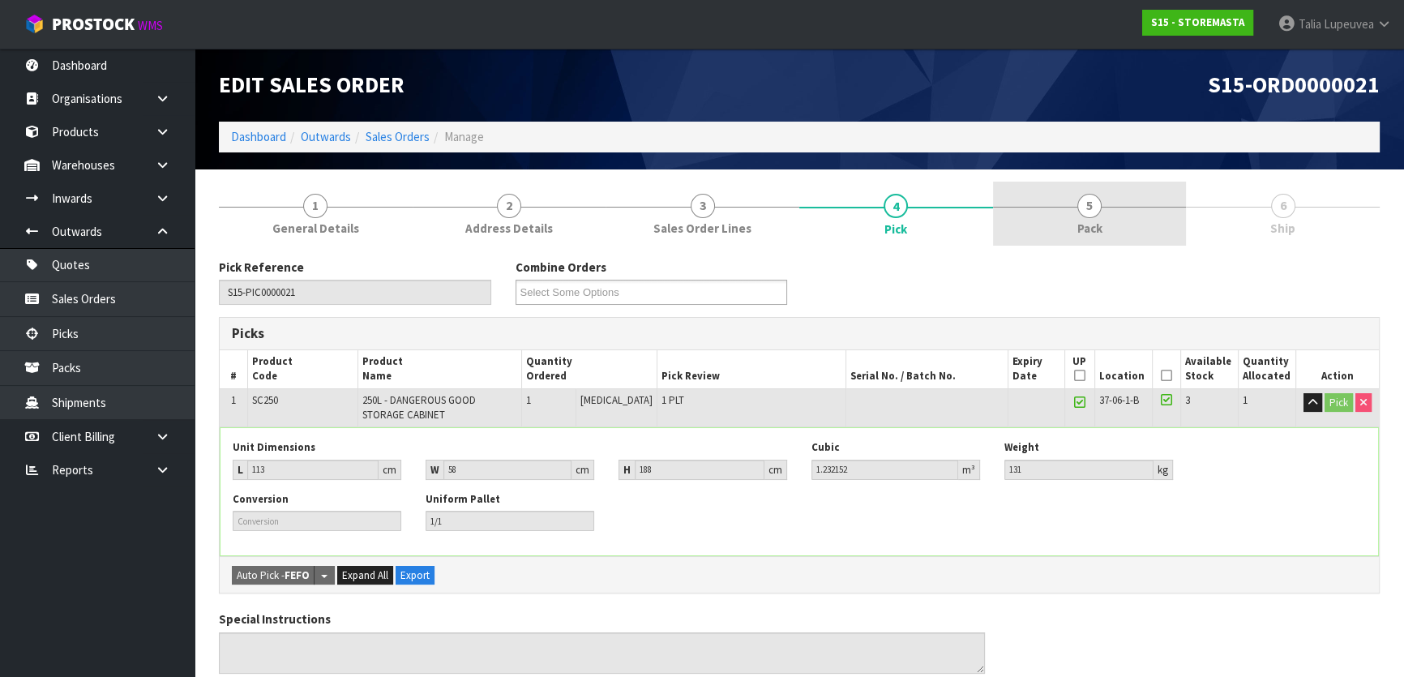
click at [1053, 202] on link "5 Pack" at bounding box center [1090, 214] width 194 height 64
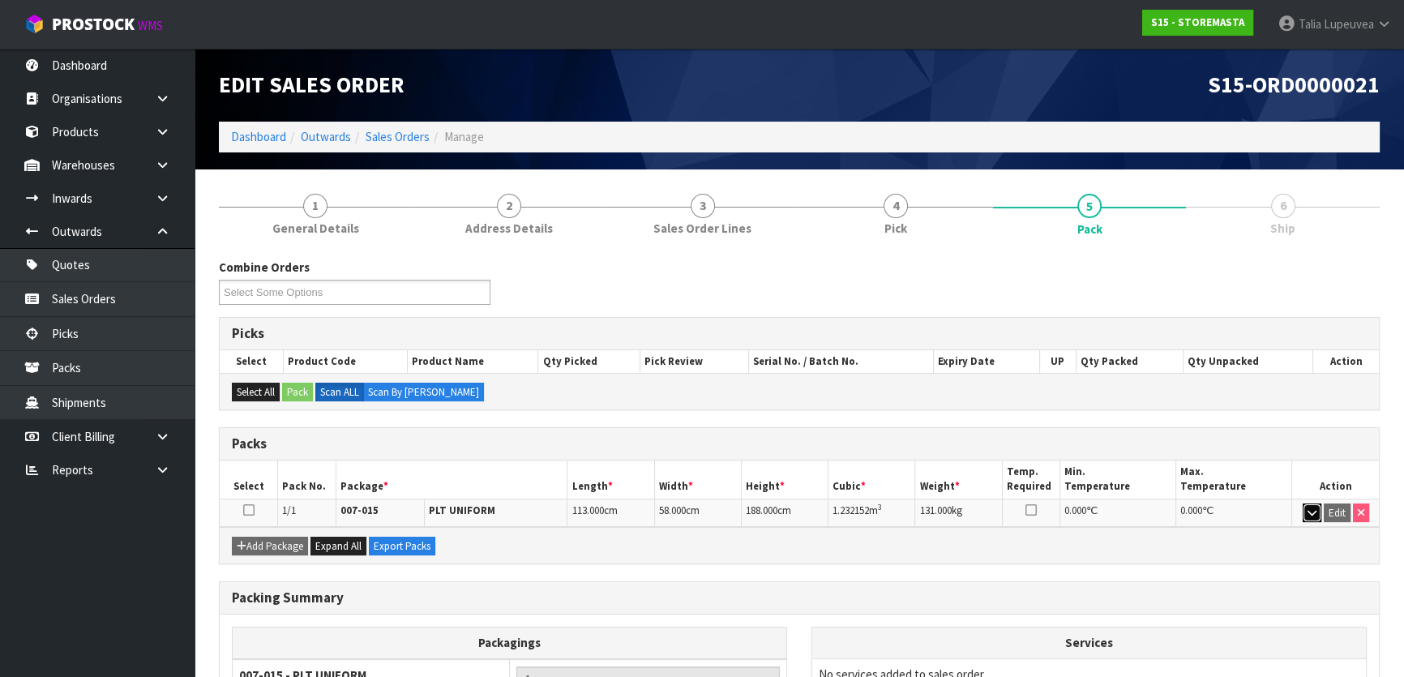
click at [1310, 510] on icon "button" at bounding box center [1311, 512] width 9 height 11
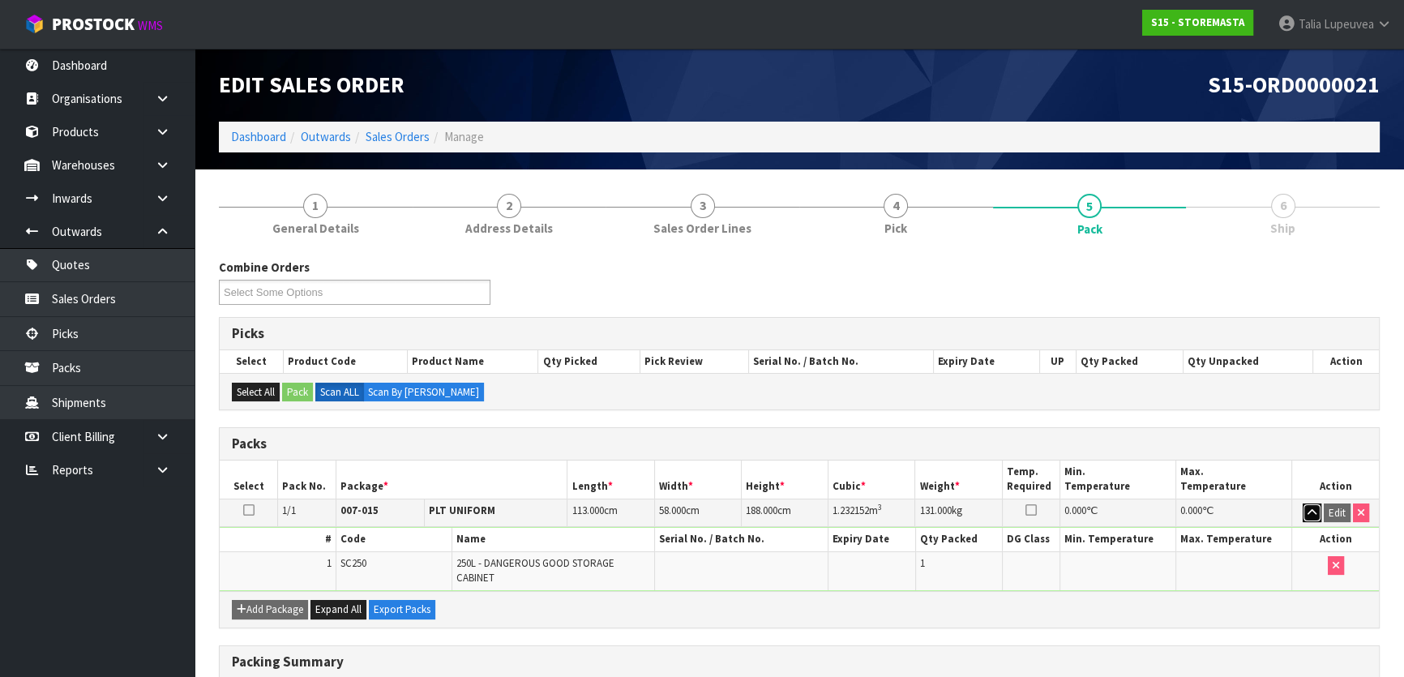
click at [1309, 507] on icon "button" at bounding box center [1311, 512] width 9 height 11
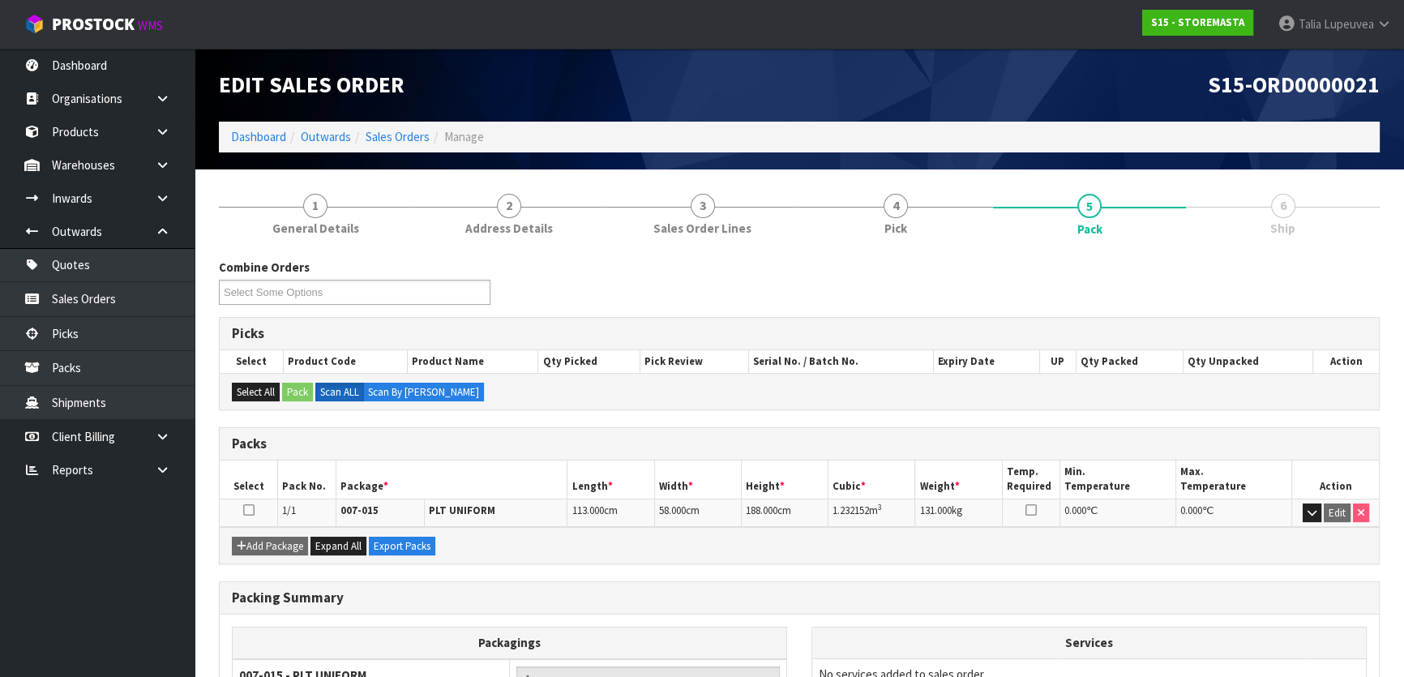
click at [785, 292] on div "Combine Orders S15-ORD0000021 Select Some Options" at bounding box center [799, 288] width 1185 height 58
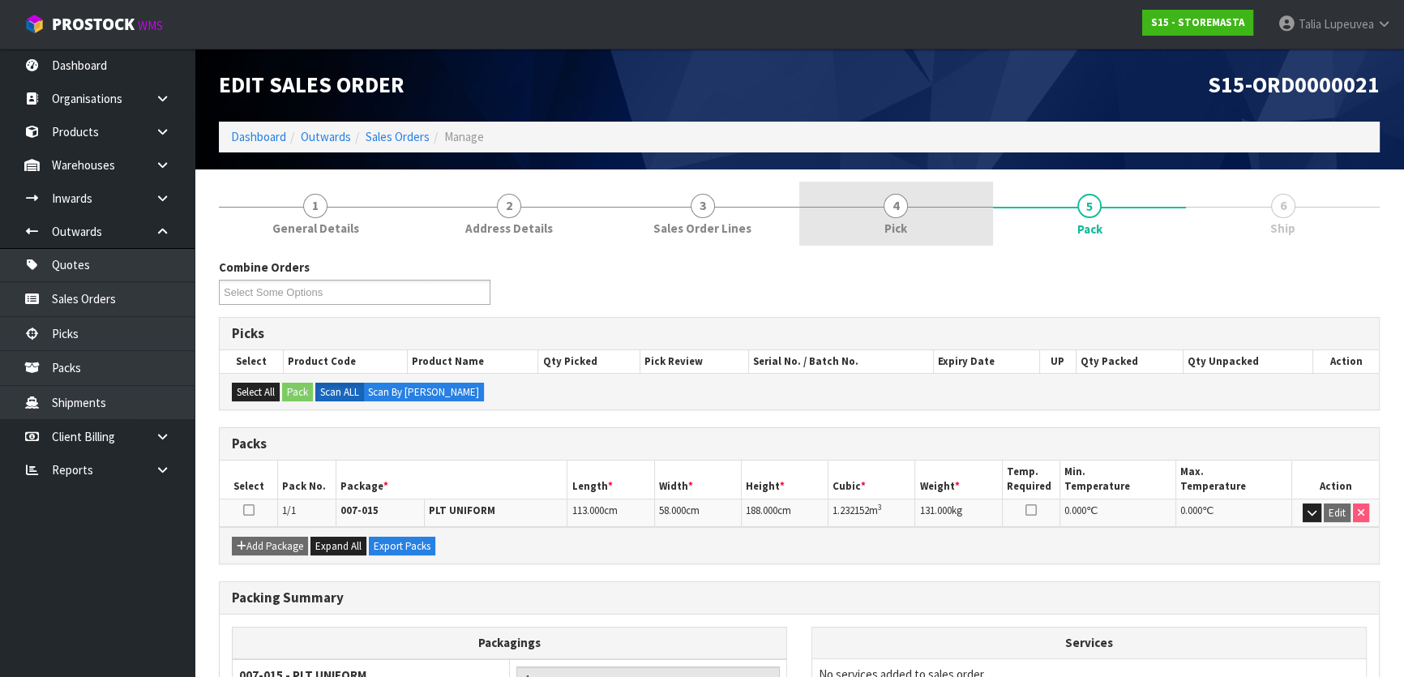
click at [881, 221] on link "4 Pick" at bounding box center [896, 214] width 194 height 64
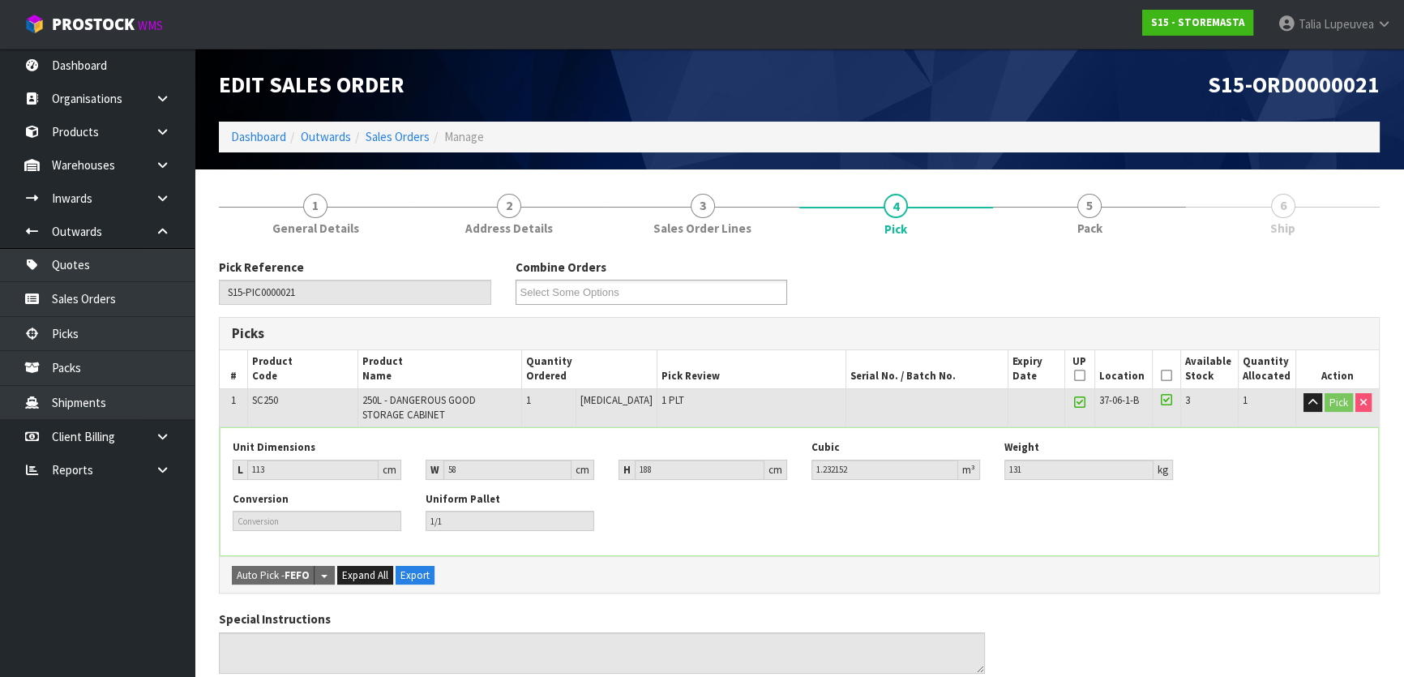
click at [1174, 280] on div "Pick Reference S15-PIC0000021 Combine Orders S15-ORD0000021 Select Some Options" at bounding box center [799, 288] width 1185 height 58
click at [248, 139] on link "Dashboard" at bounding box center [258, 136] width 55 height 15
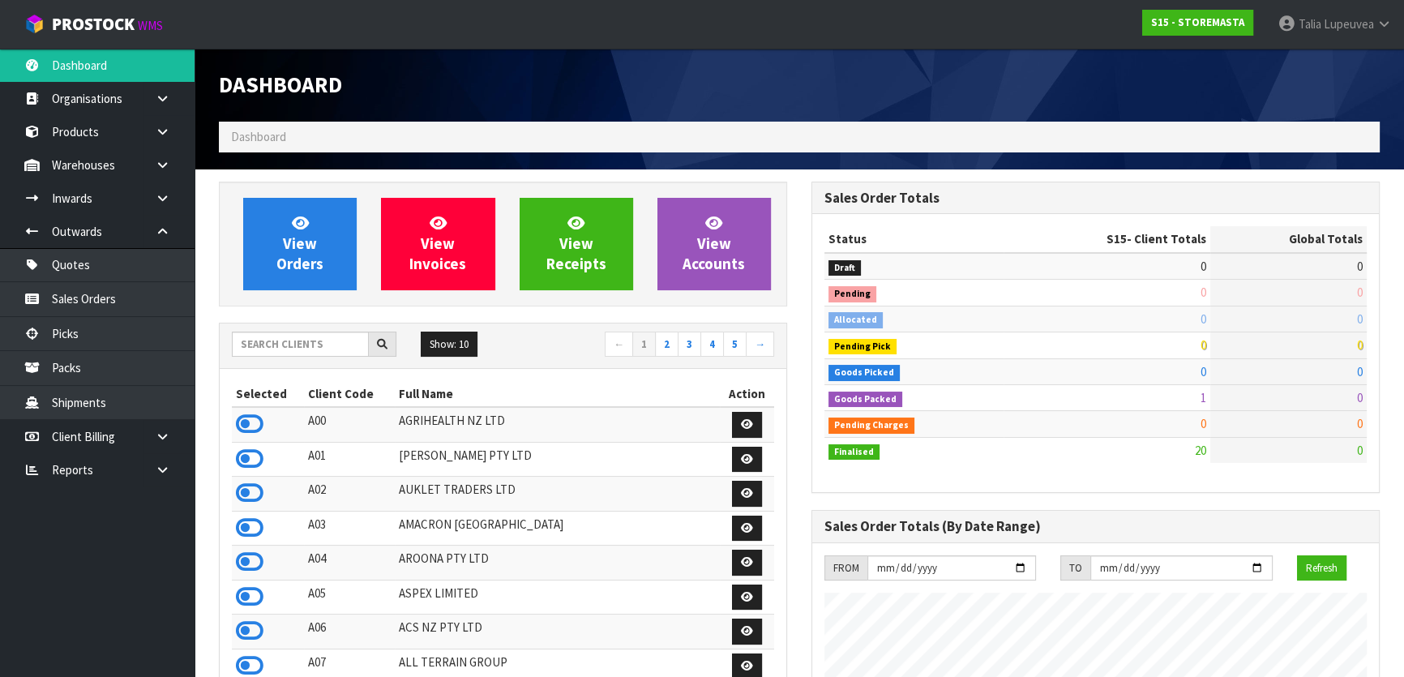
scroll to position [990, 592]
click at [315, 346] on input "text" at bounding box center [300, 344] width 137 height 25
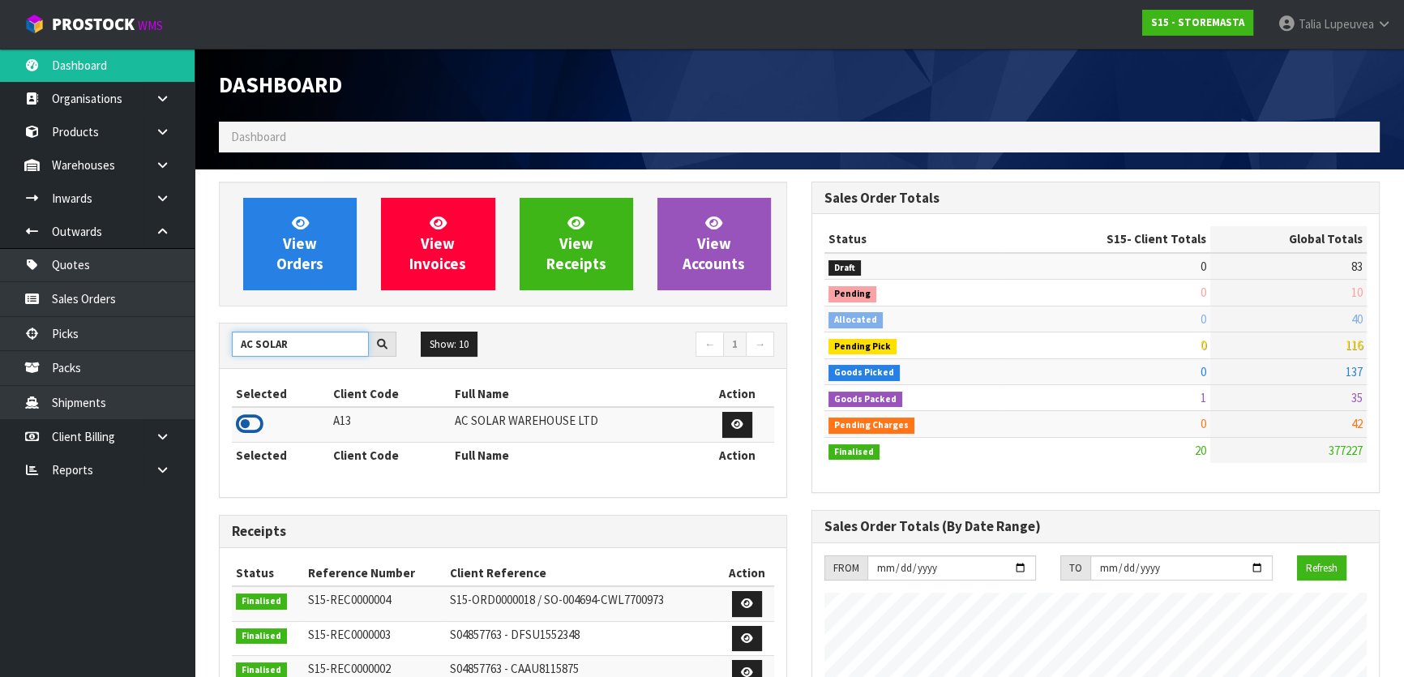
type input "AC SOLAR"
click at [256, 417] on icon at bounding box center [250, 424] width 28 height 24
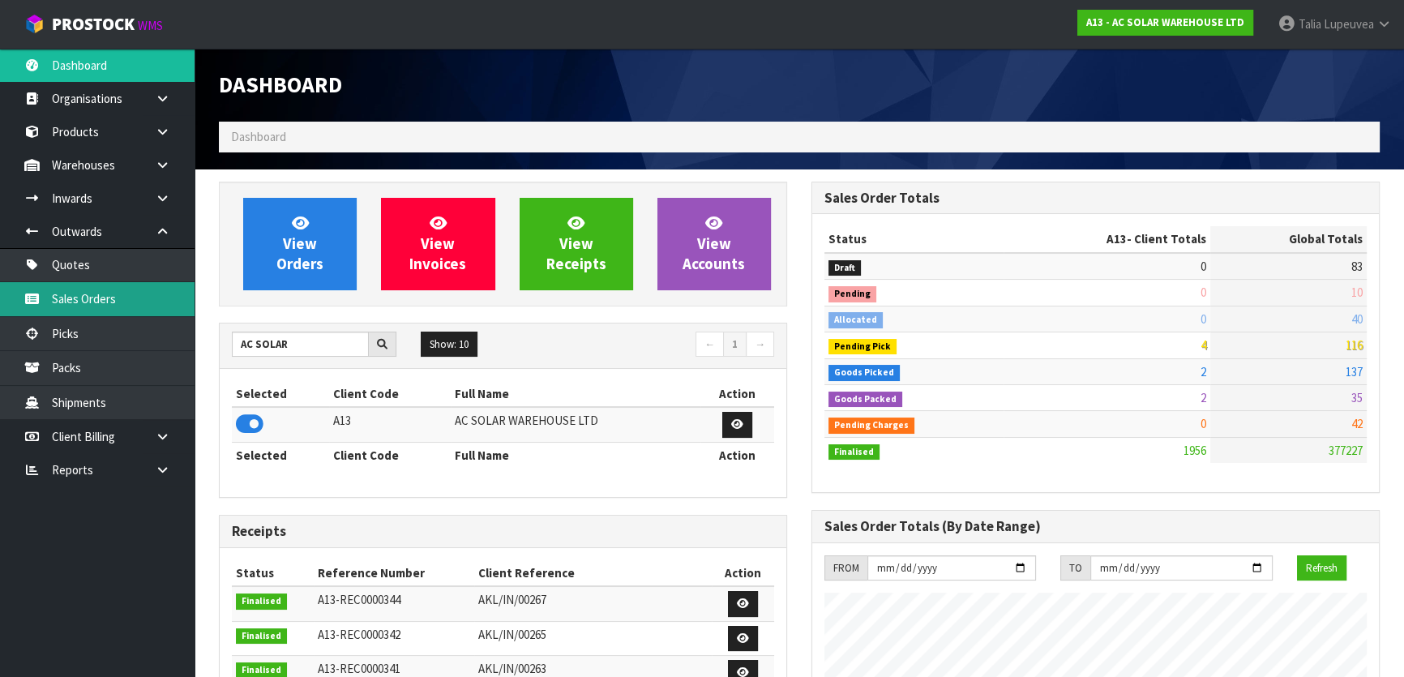
scroll to position [1312, 592]
click at [122, 290] on link "Sales Orders" at bounding box center [97, 298] width 195 height 33
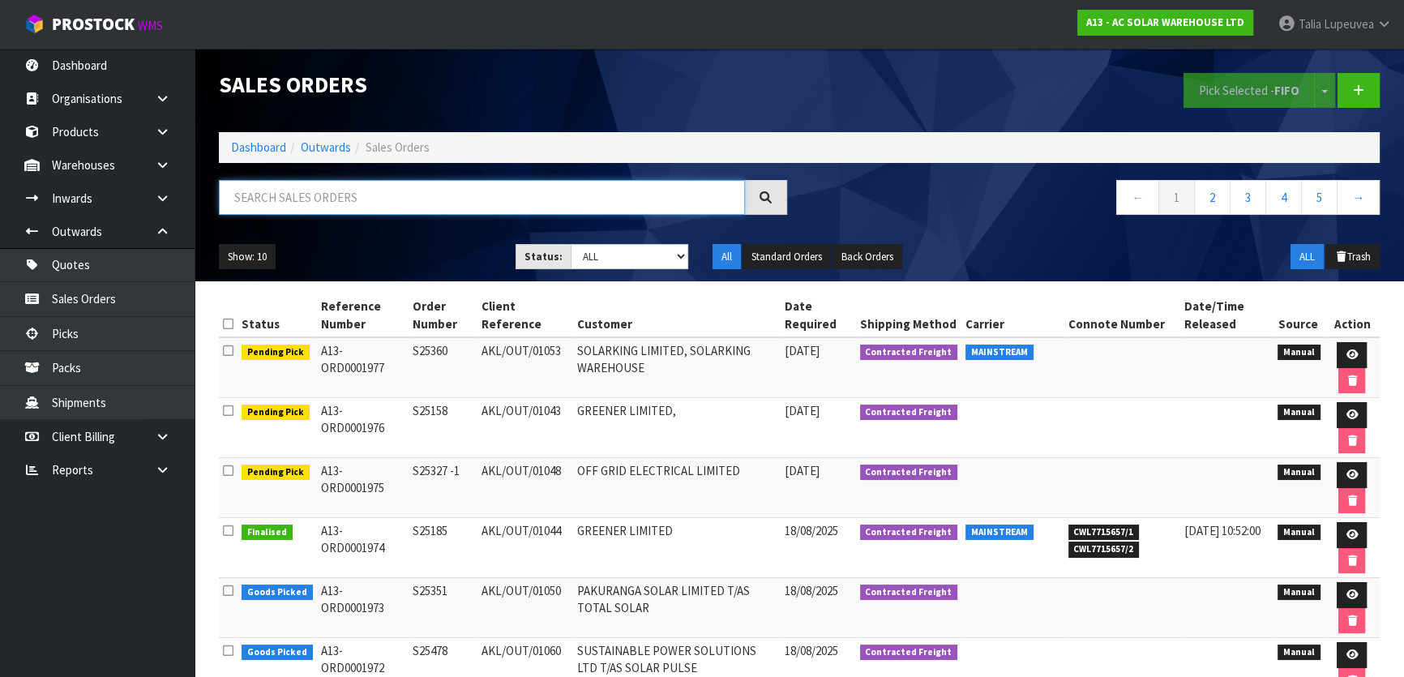
click at [313, 205] on input "text" at bounding box center [482, 197] width 526 height 35
type input "JOB-0408103"
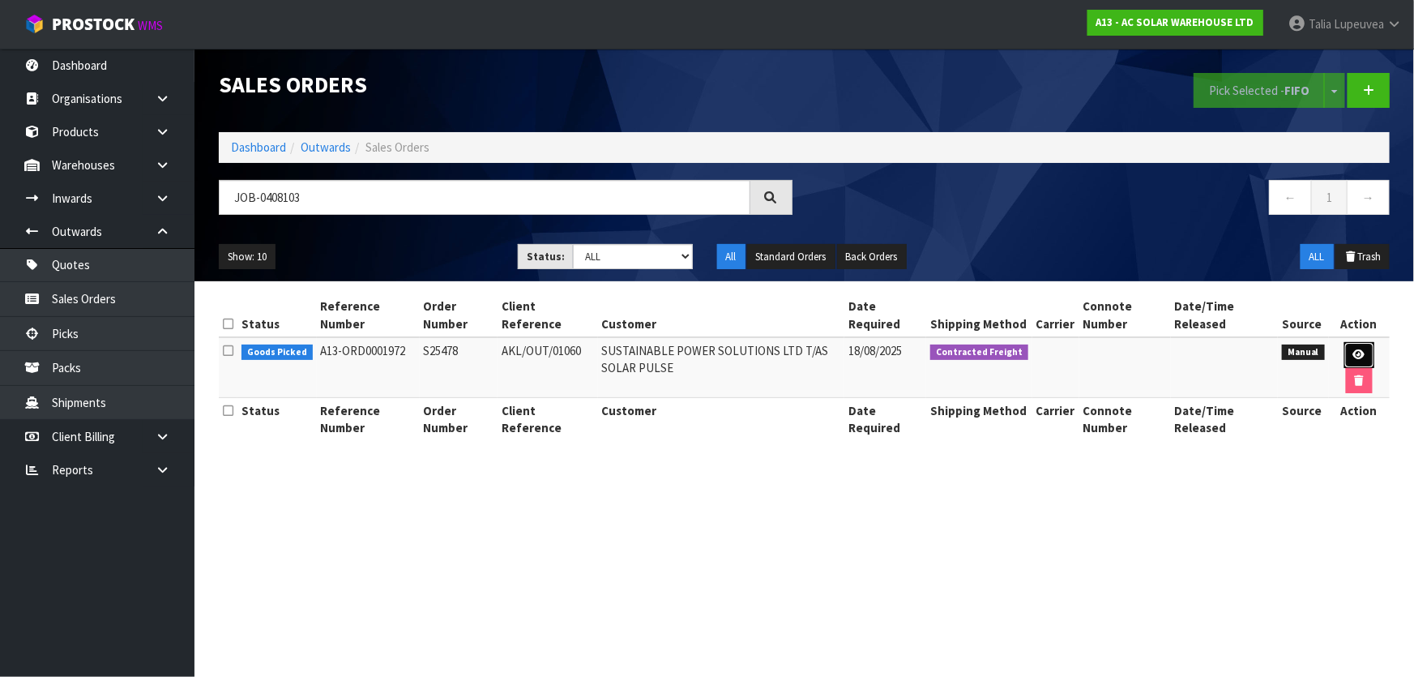
click at [1365, 356] on link at bounding box center [1360, 355] width 30 height 26
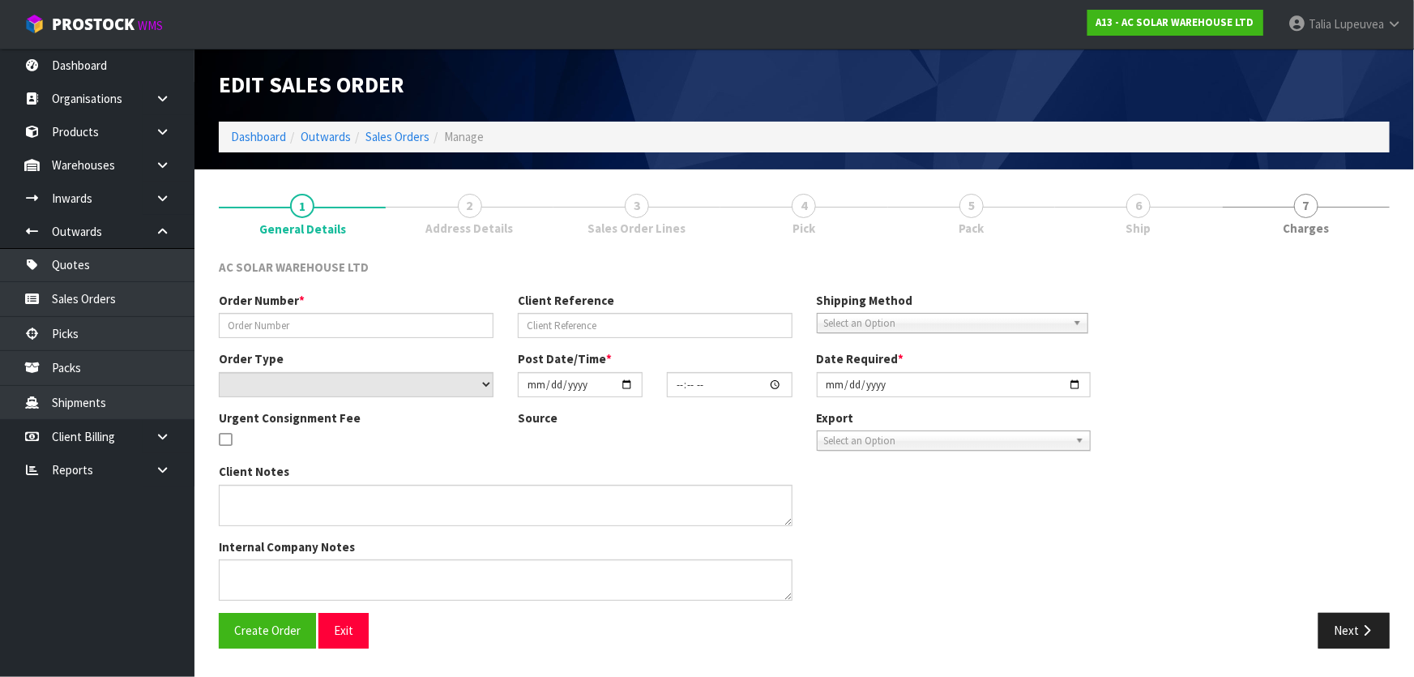
type input "S25478"
type input "AKL/OUT/01060"
select select "number:0"
type input "[DATE]"
type input "08:31:00.000"
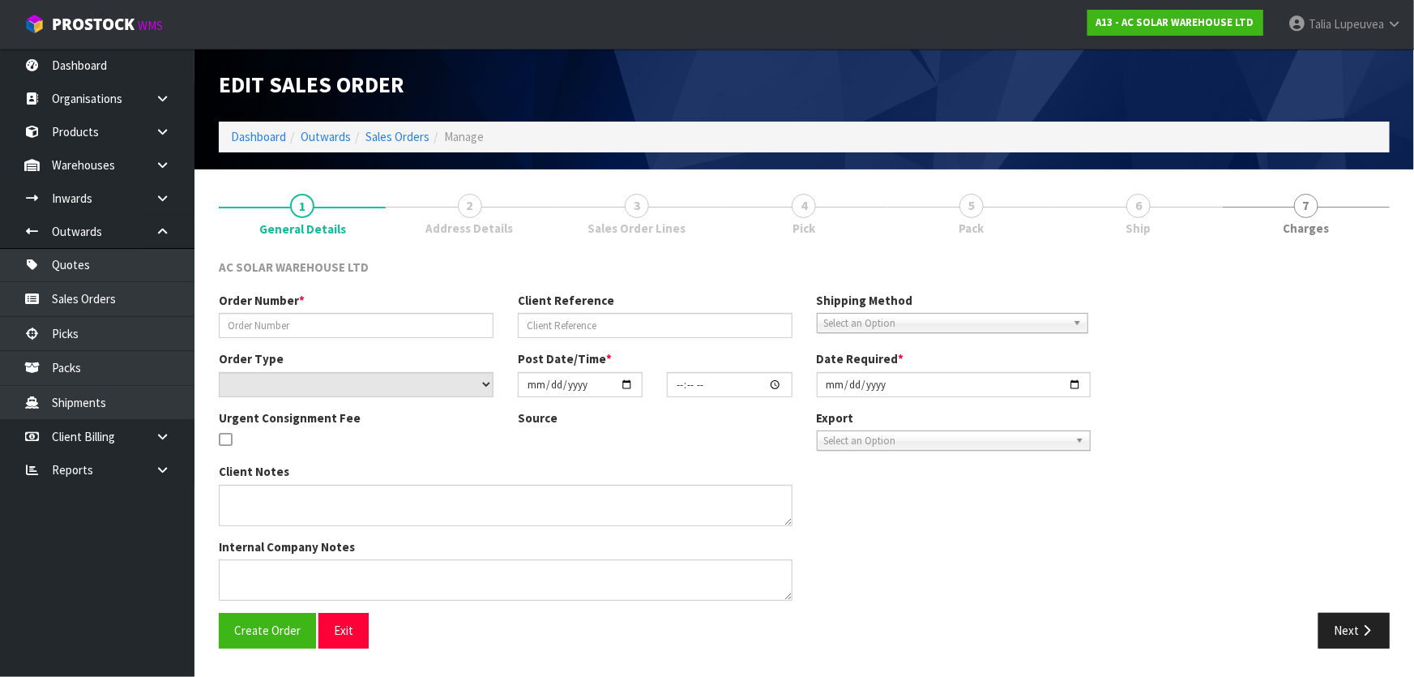
type input "[DATE]"
type textarea "SEND WITH MAINSTREAM"
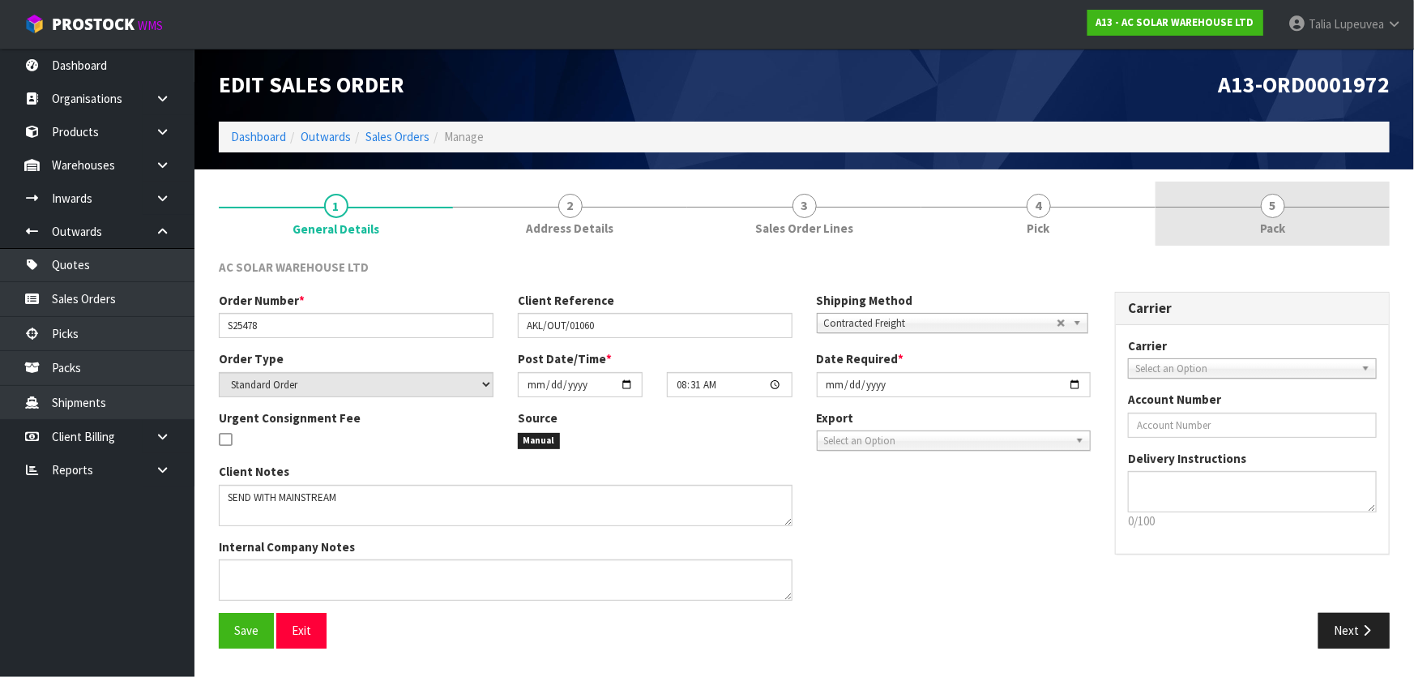
click at [1252, 202] on link "5 Pack" at bounding box center [1273, 214] width 234 height 64
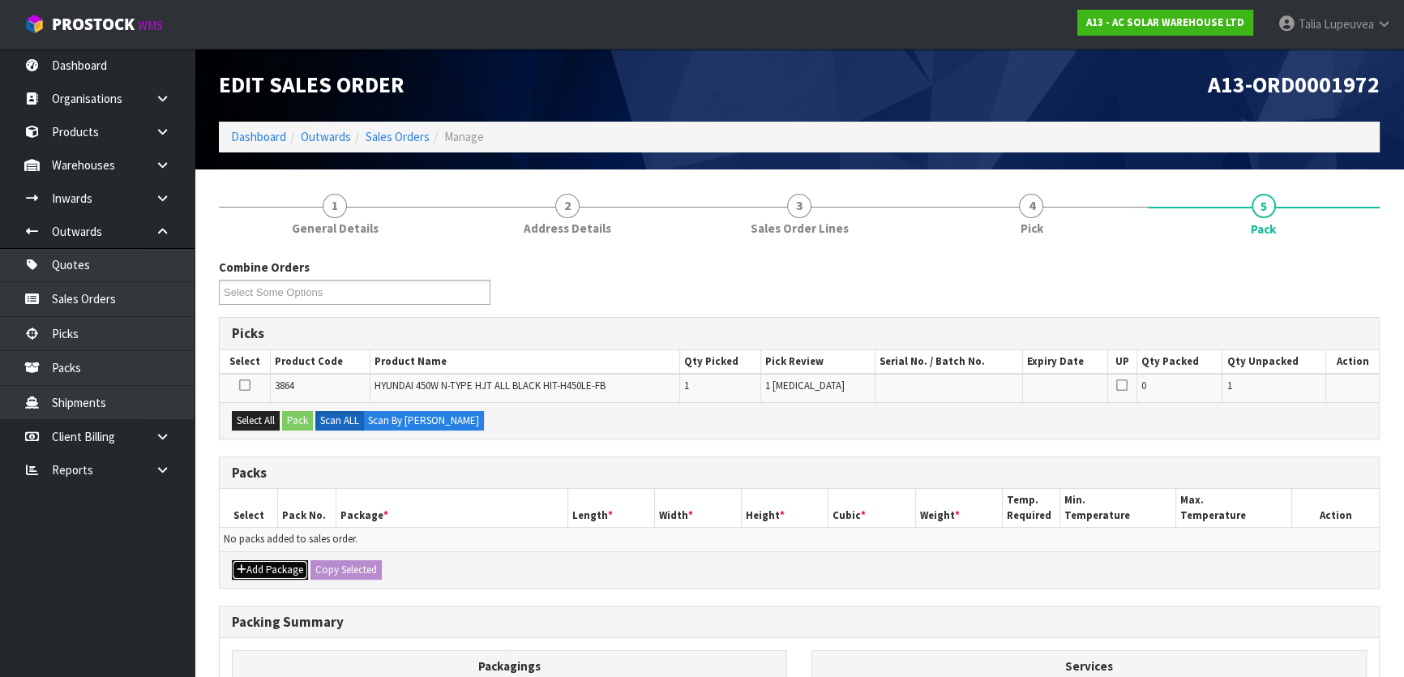
click at [259, 565] on button "Add Package" at bounding box center [270, 569] width 76 height 19
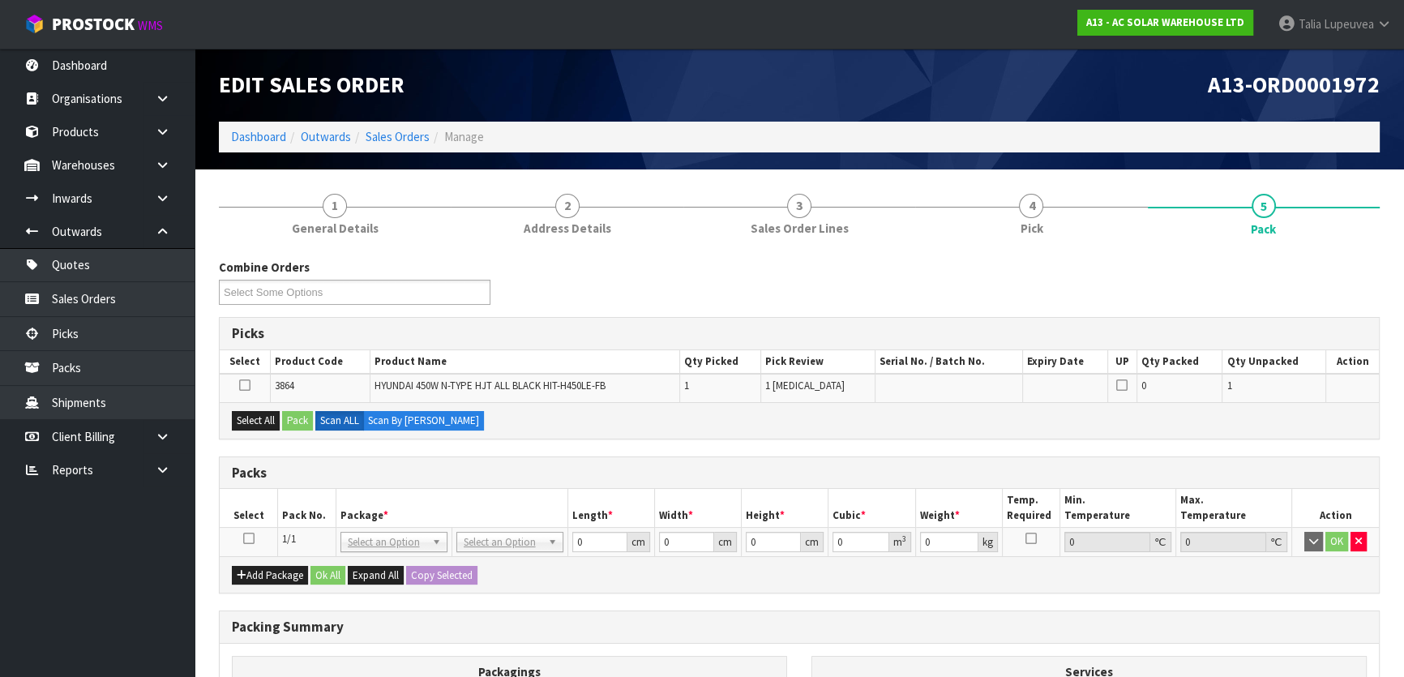
click at [246, 538] on icon at bounding box center [248, 538] width 11 height 1
drag, startPoint x: 263, startPoint y: 425, endPoint x: 274, endPoint y: 422, distance: 11.0
click at [268, 424] on button "Select All" at bounding box center [256, 420] width 48 height 19
click at [292, 417] on button "Pack" at bounding box center [297, 420] width 31 height 19
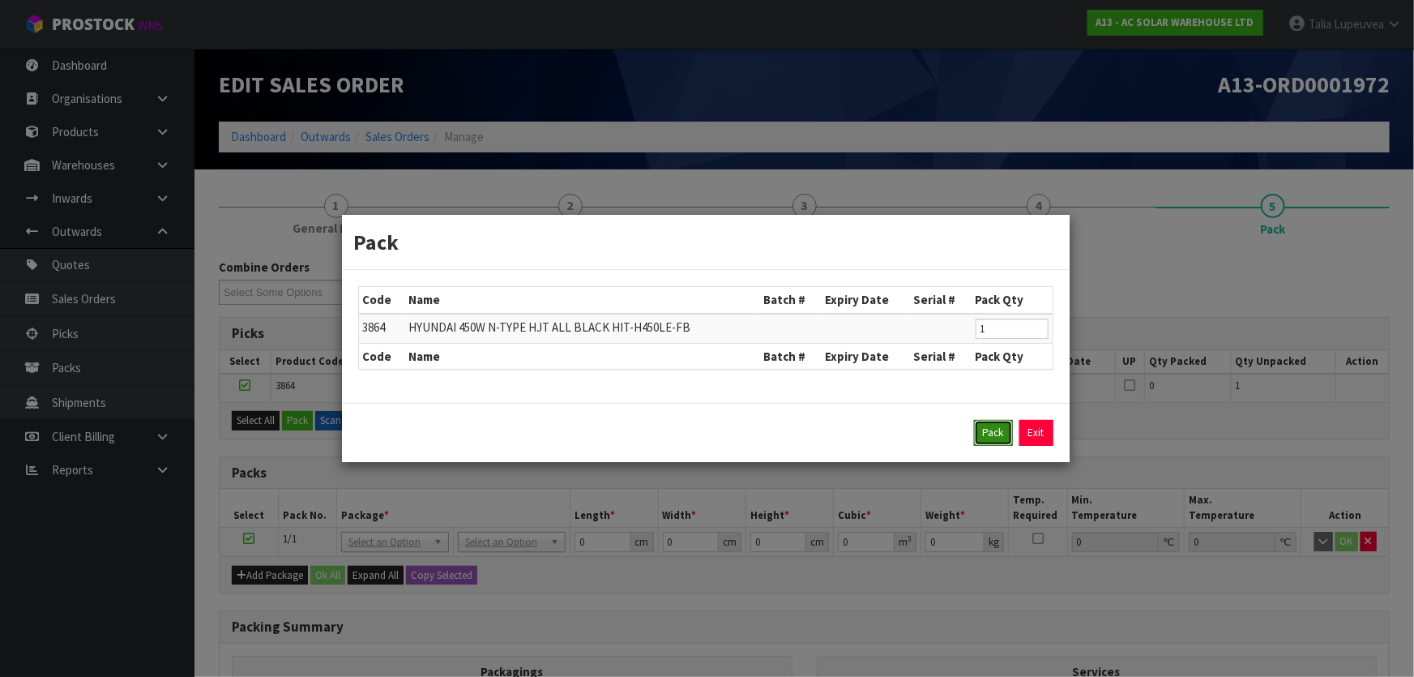
click at [999, 439] on button "Pack" at bounding box center [993, 433] width 39 height 26
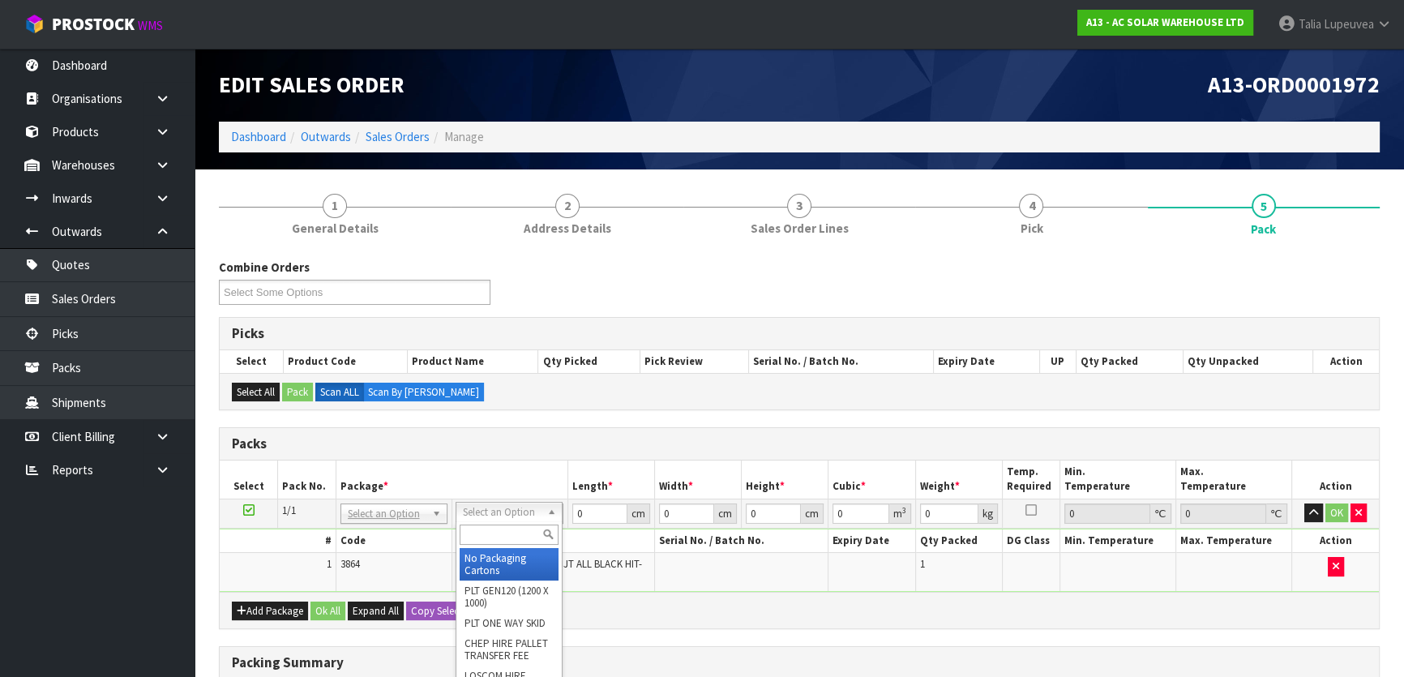
click at [476, 526] on input "text" at bounding box center [509, 534] width 99 height 20
type input "c"
type input "a"
type input "pallet"
click at [406, 140] on link "Sales Orders" at bounding box center [398, 136] width 64 height 15
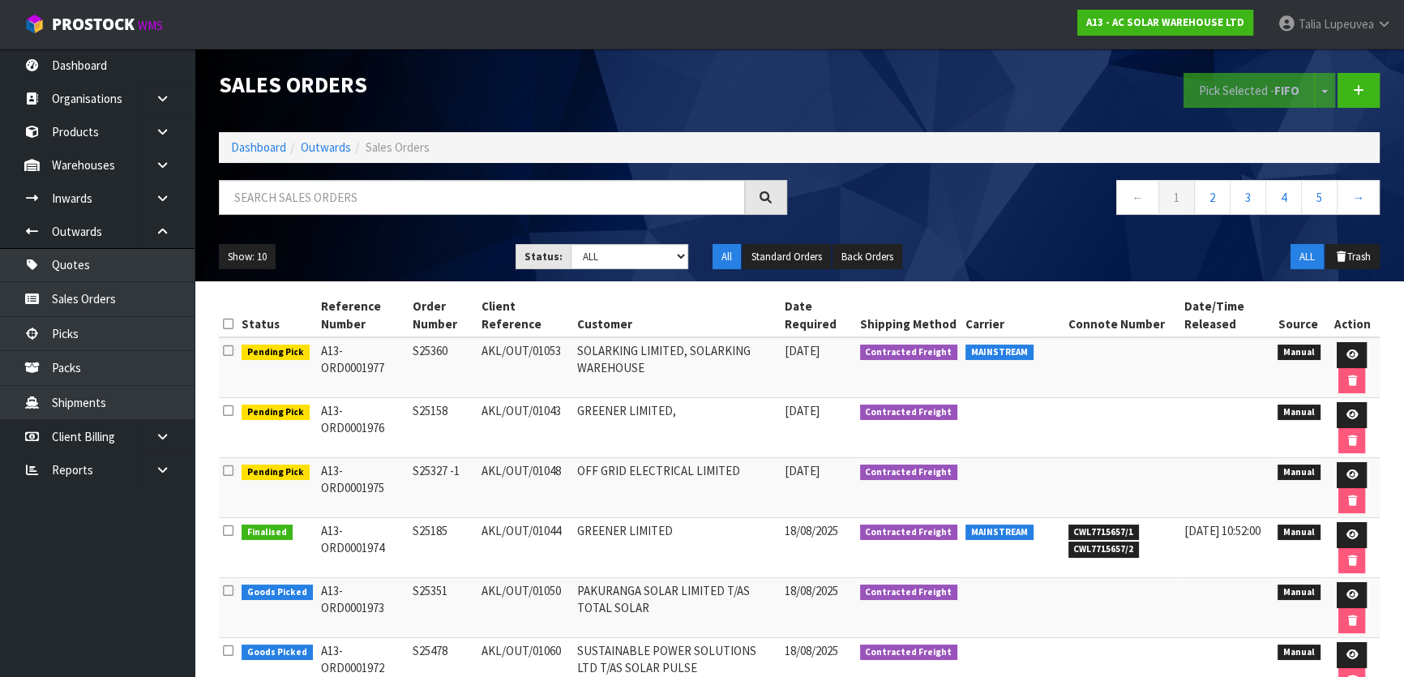
scroll to position [328, 0]
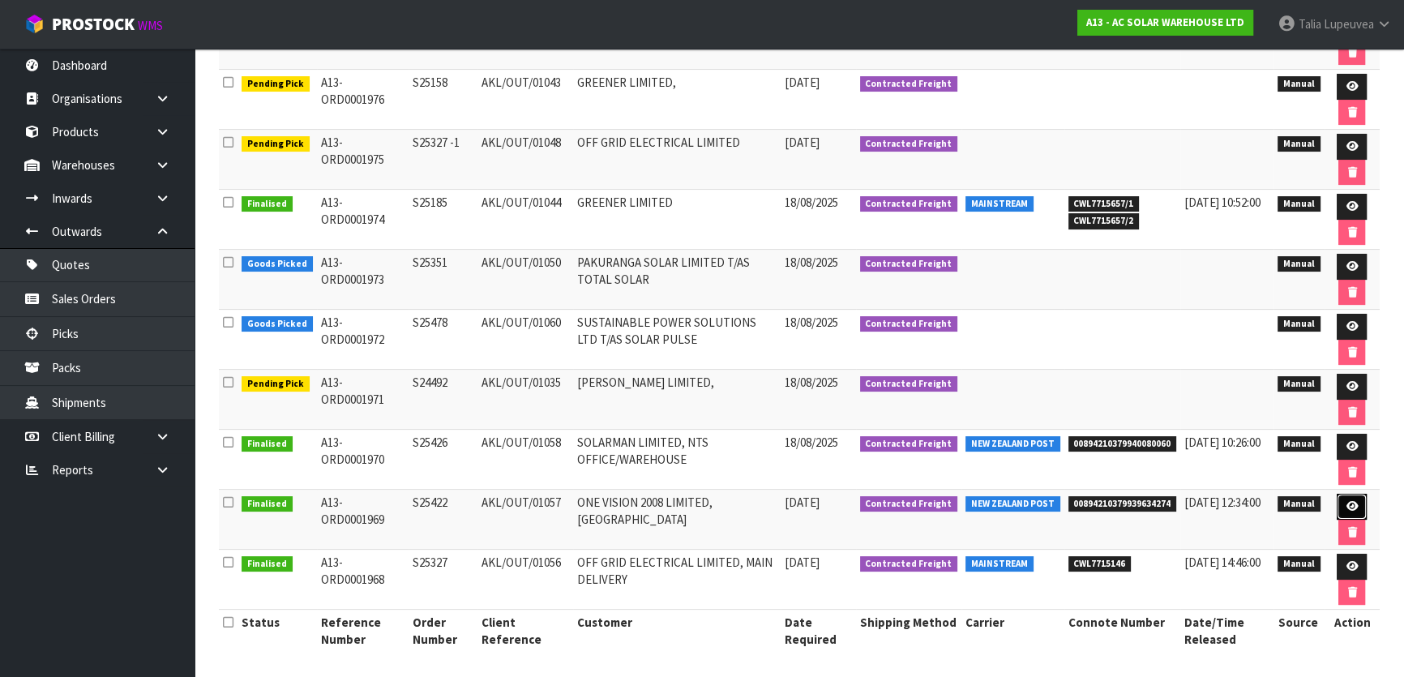
click at [1360, 499] on link at bounding box center [1352, 507] width 30 height 26
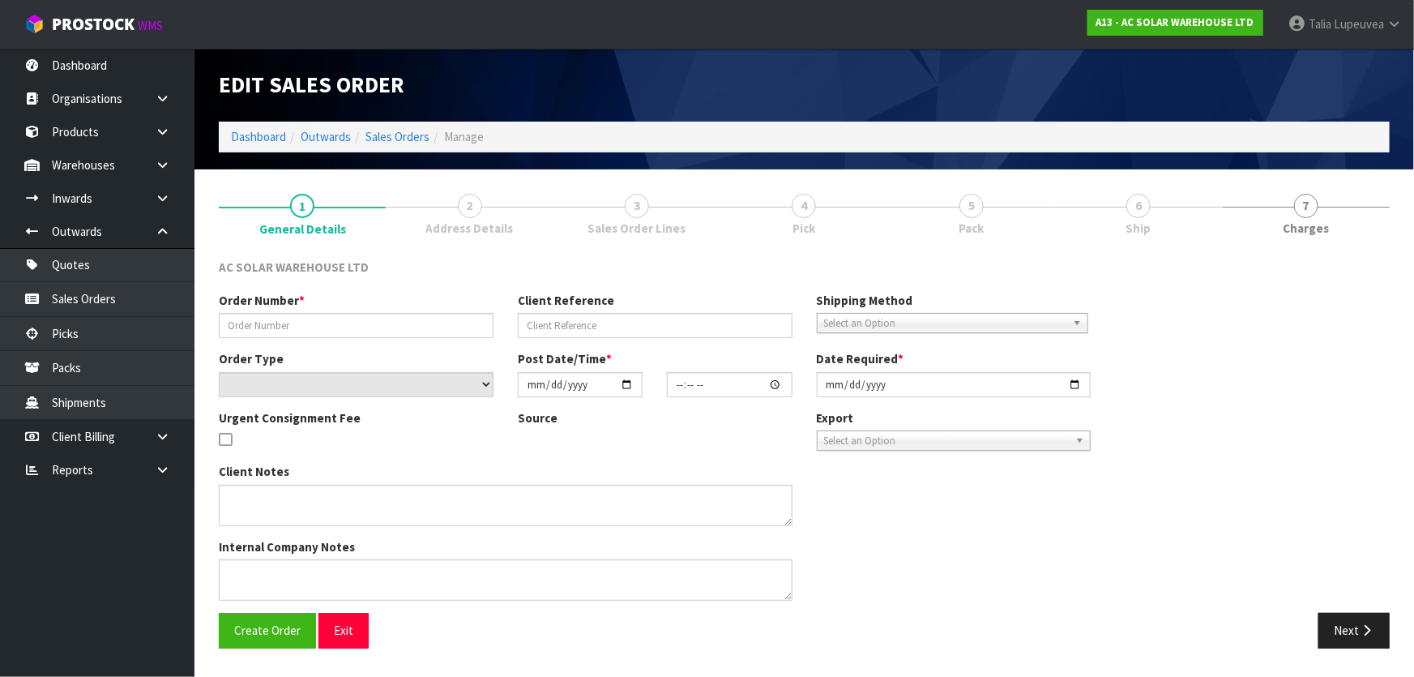
type input "S25422"
type input "AKL/OUT/01057"
select select "number:0"
type input "[DATE]"
type input "11:50:00.000"
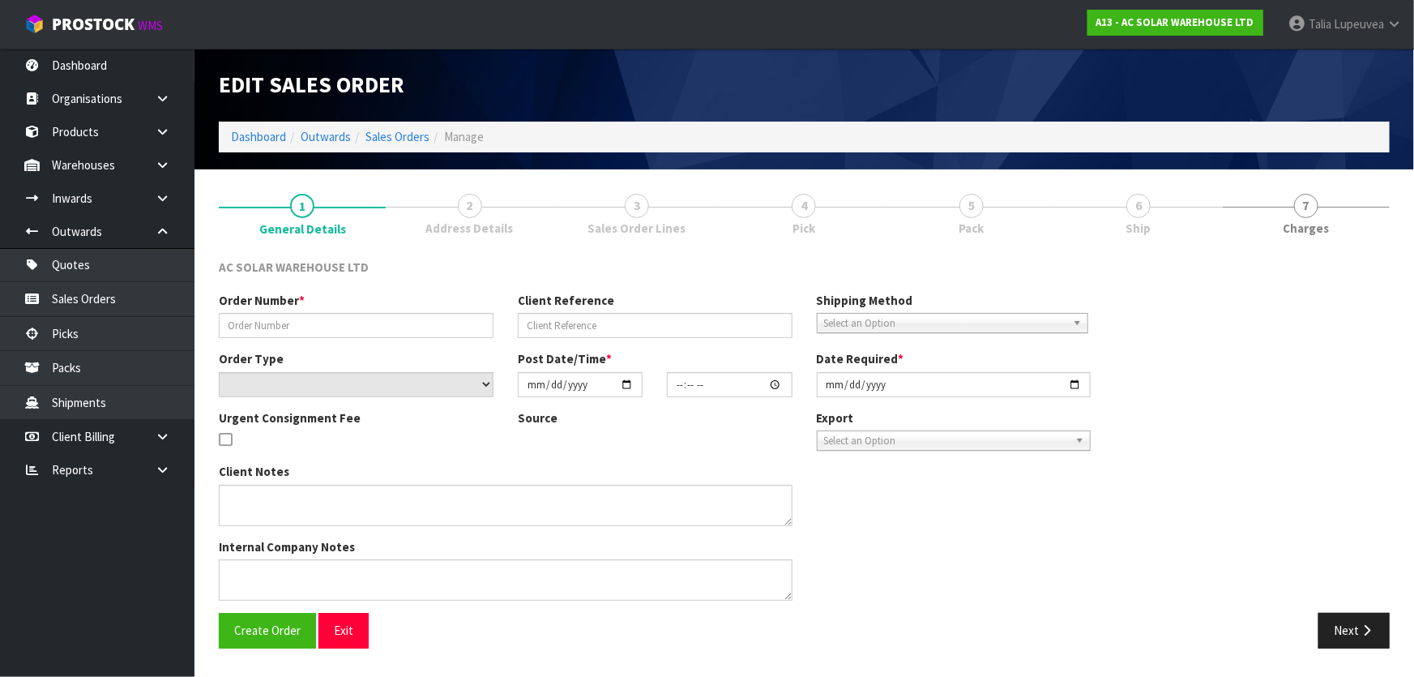
type input "[DATE]"
type textarea "SEND WITH NZ POST"
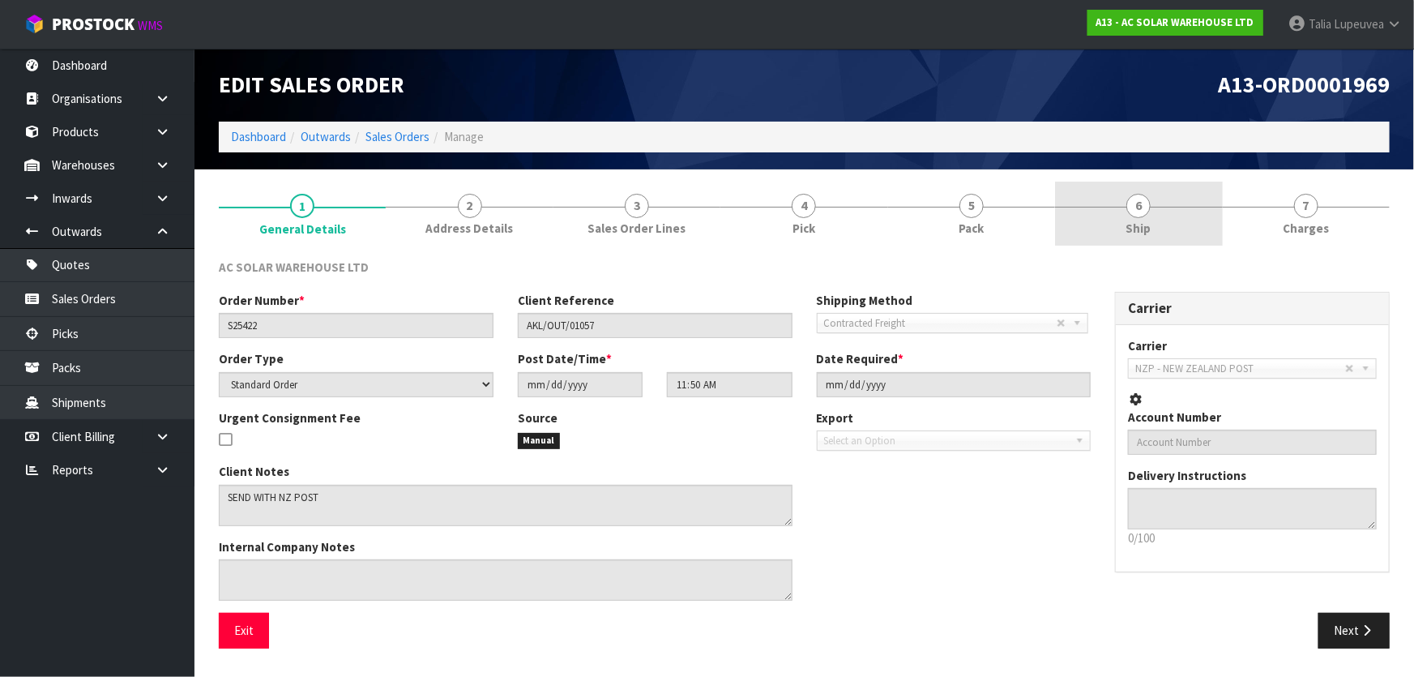
click at [1148, 212] on link "6 Ship" at bounding box center [1138, 214] width 167 height 64
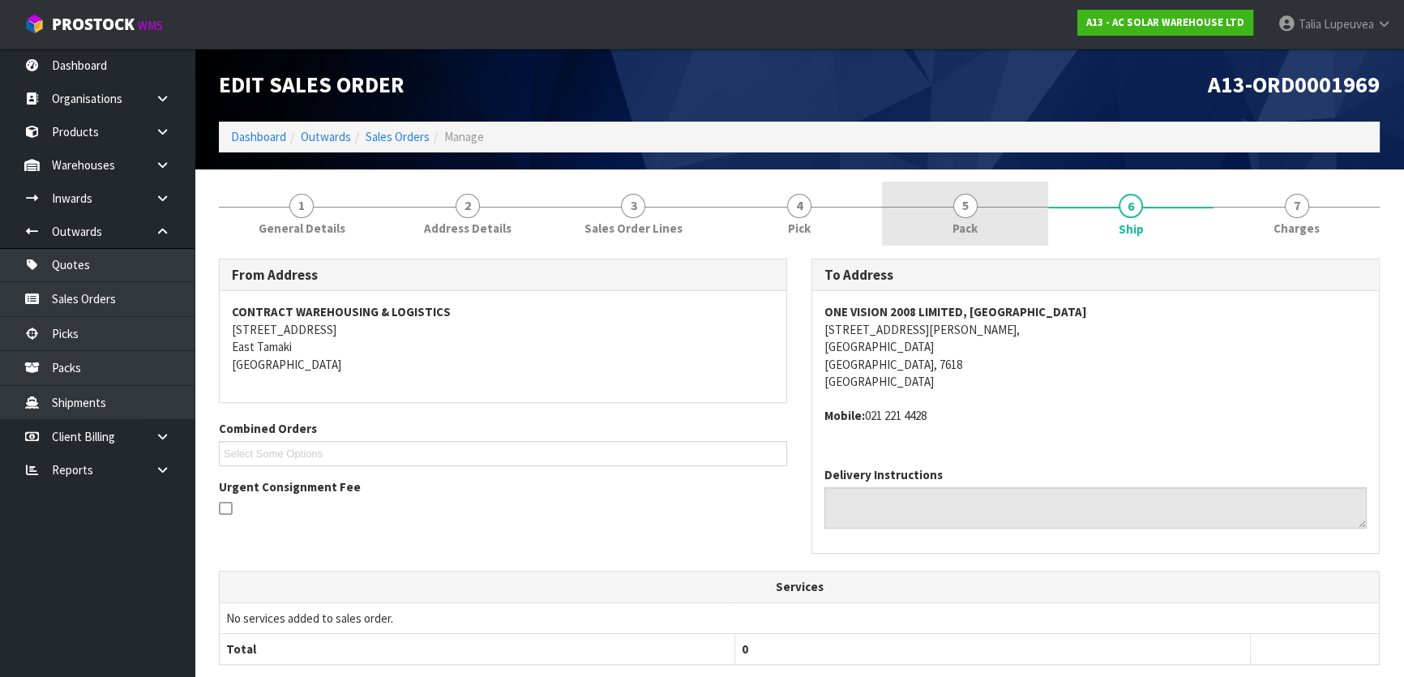
click at [968, 217] on link "5 Pack" at bounding box center [965, 214] width 166 height 64
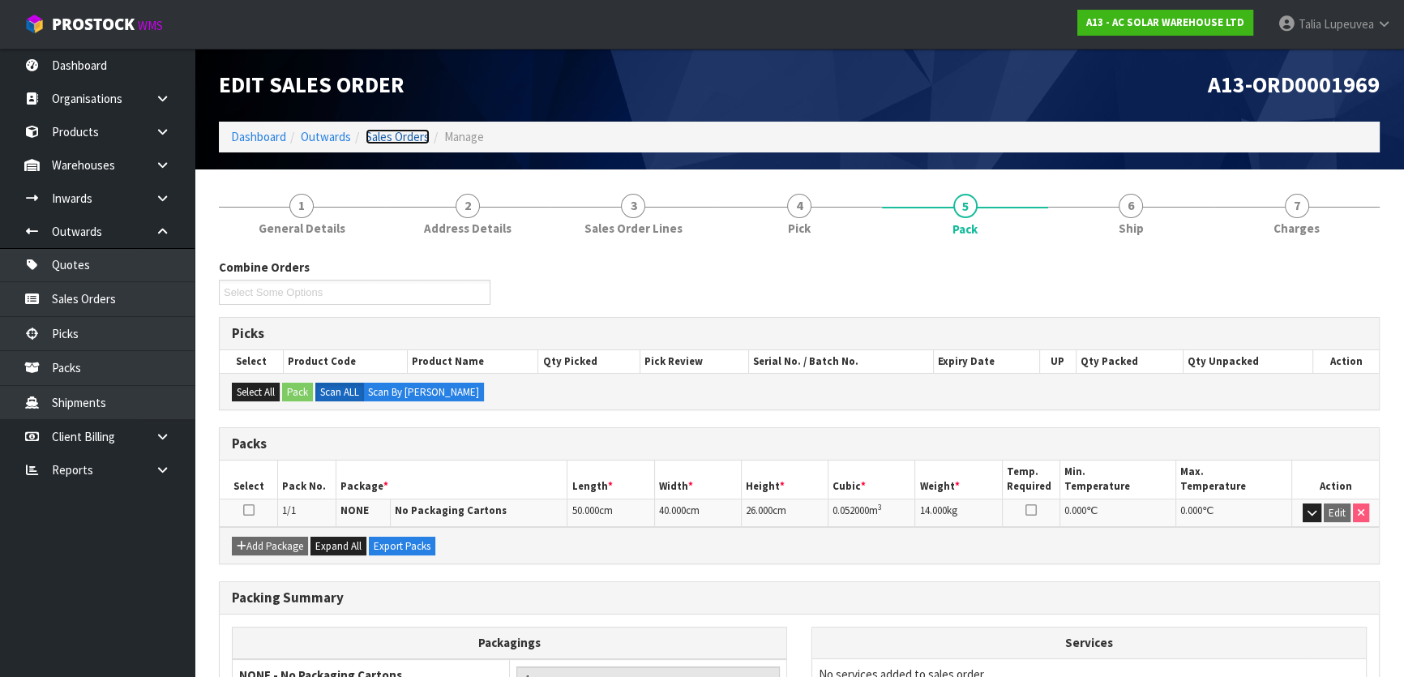
click at [382, 142] on link "Sales Orders" at bounding box center [398, 136] width 64 height 15
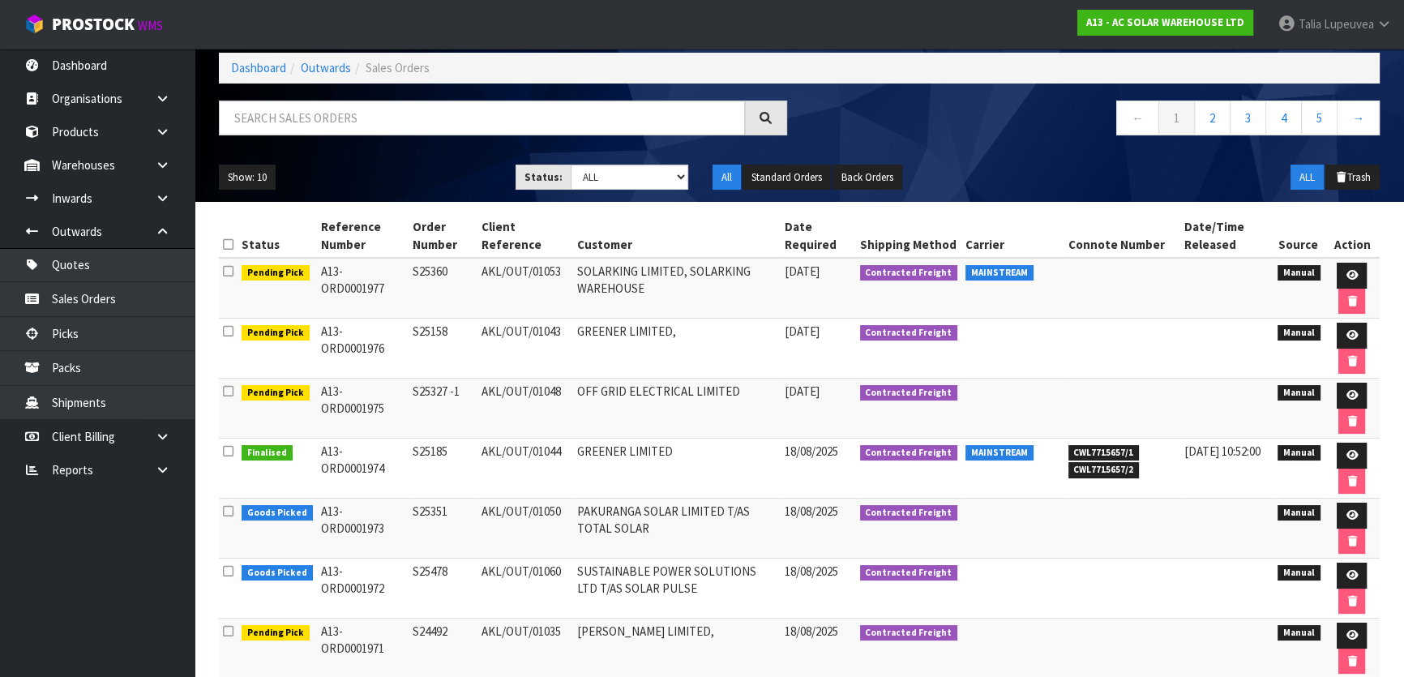
scroll to position [328, 0]
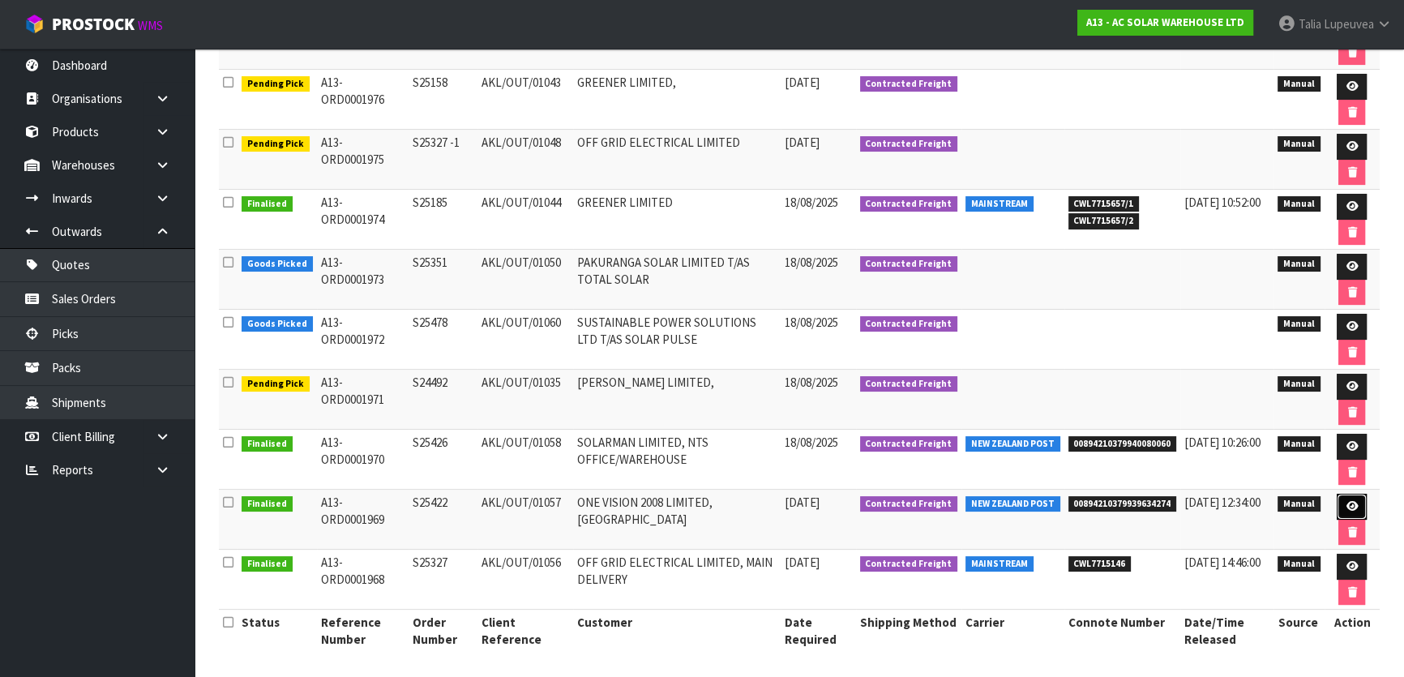
click at [1351, 501] on icon at bounding box center [1352, 506] width 12 height 11
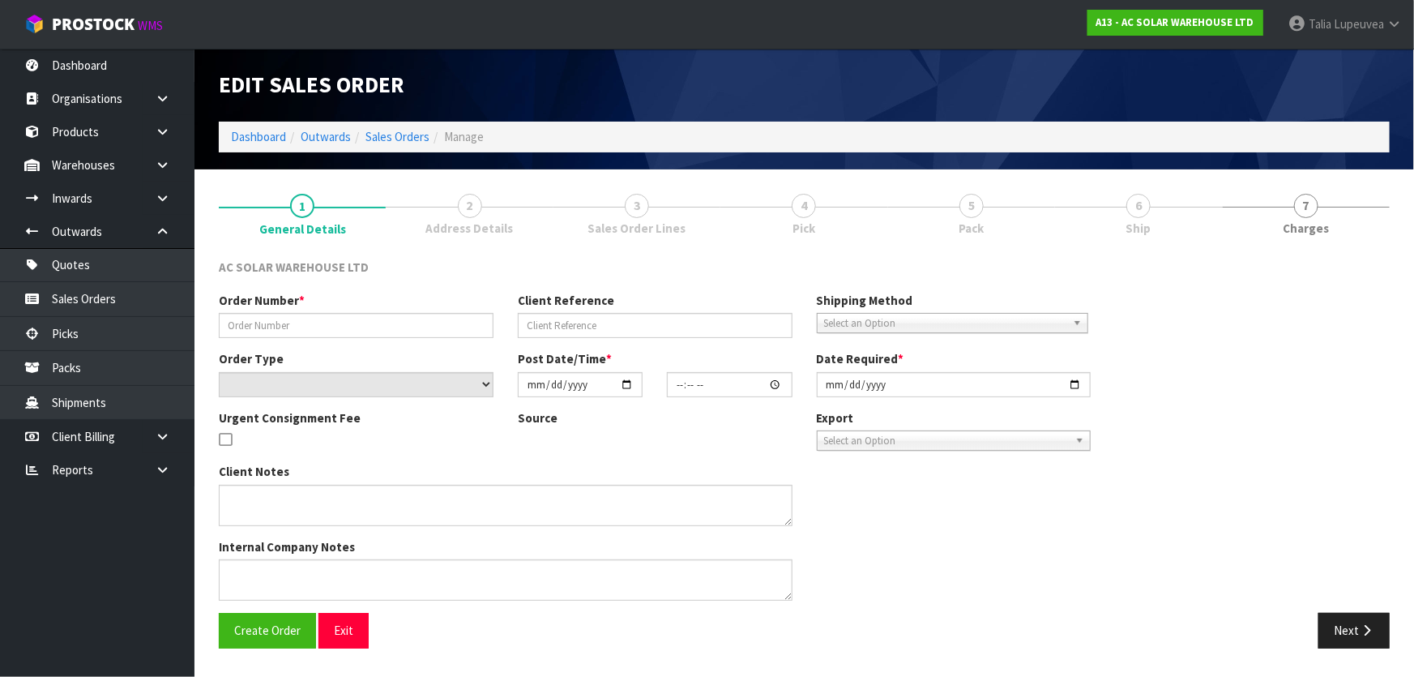
type input "S25422"
type input "AKL/OUT/01057"
select select "number:0"
type input "[DATE]"
type input "11:50:00.000"
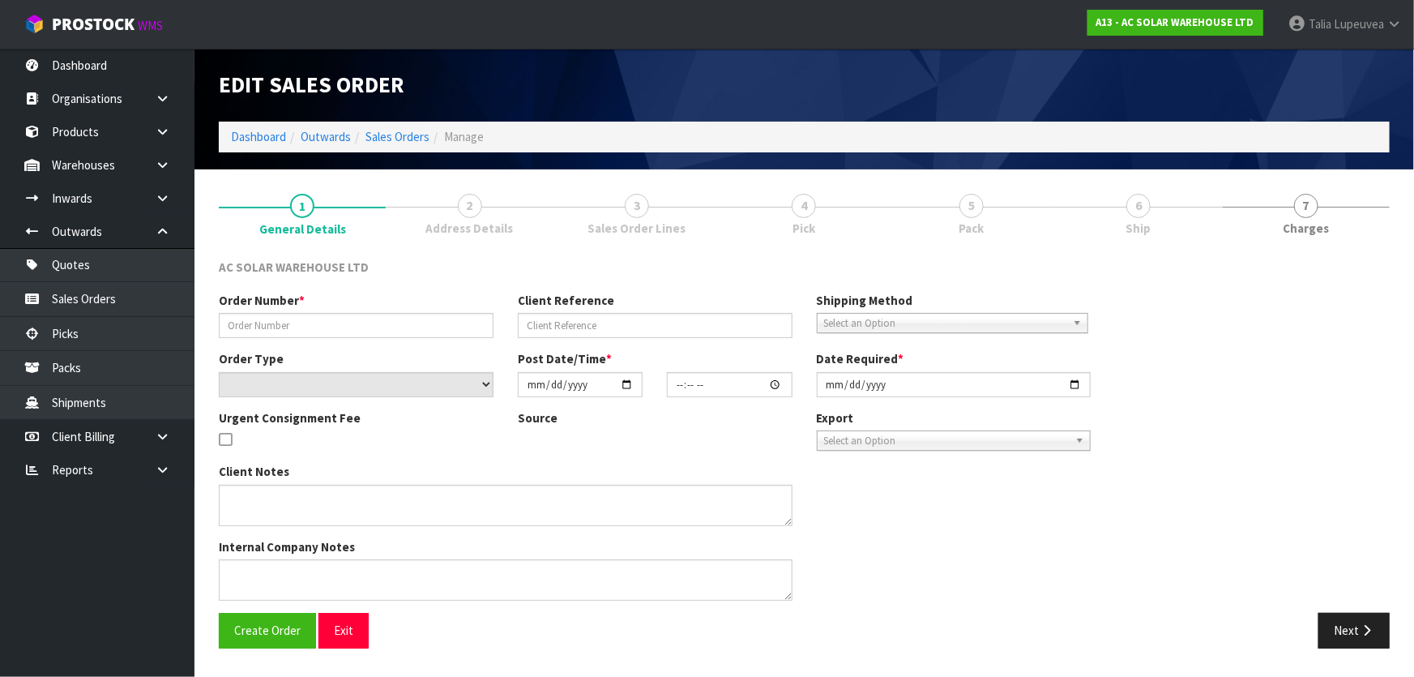
type input "[DATE]"
type textarea "SEND WITH NZ POST"
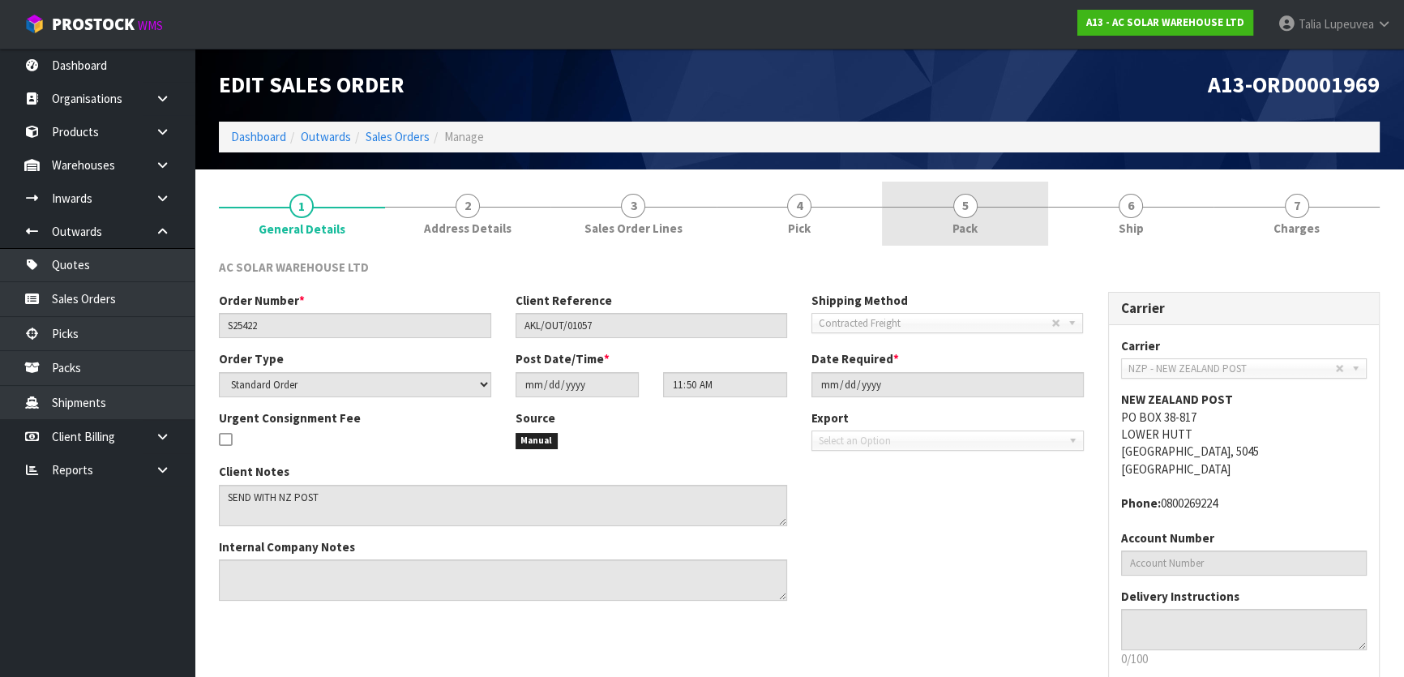
click at [975, 214] on link "5 Pack" at bounding box center [965, 214] width 166 height 64
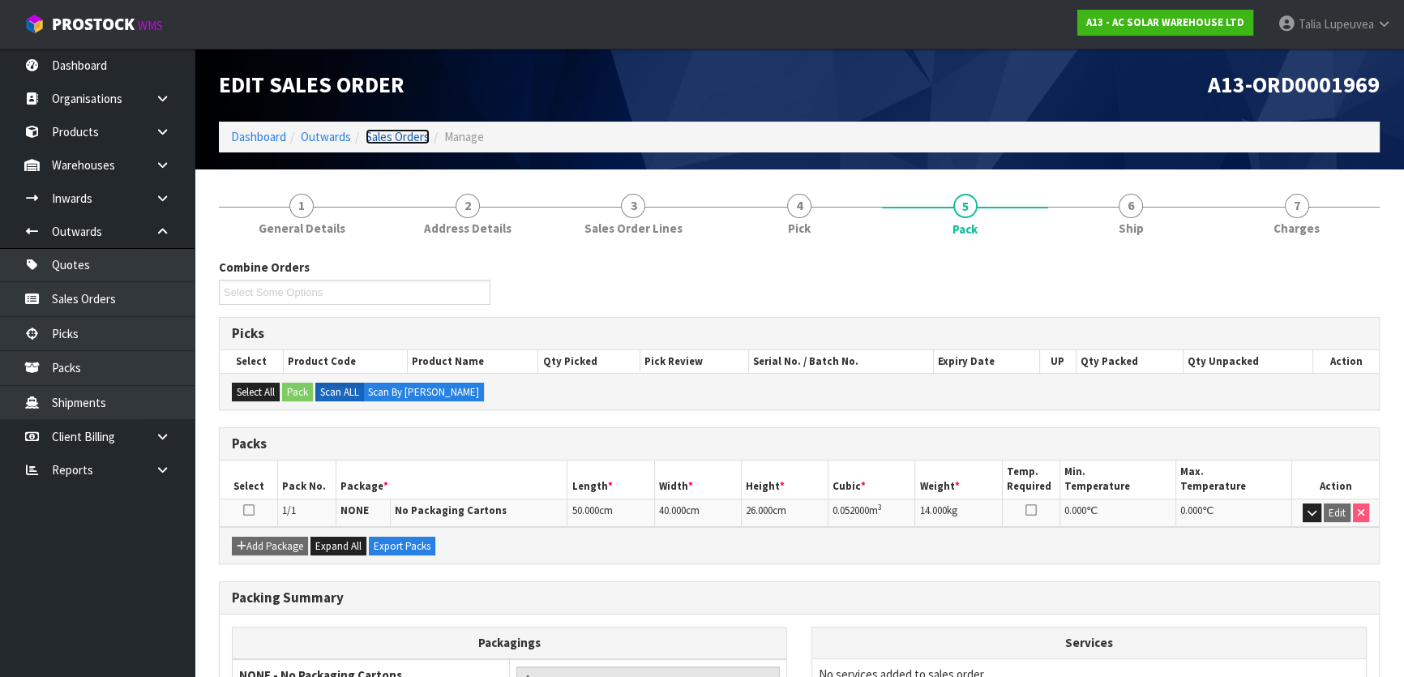
click at [400, 136] on link "Sales Orders" at bounding box center [398, 136] width 64 height 15
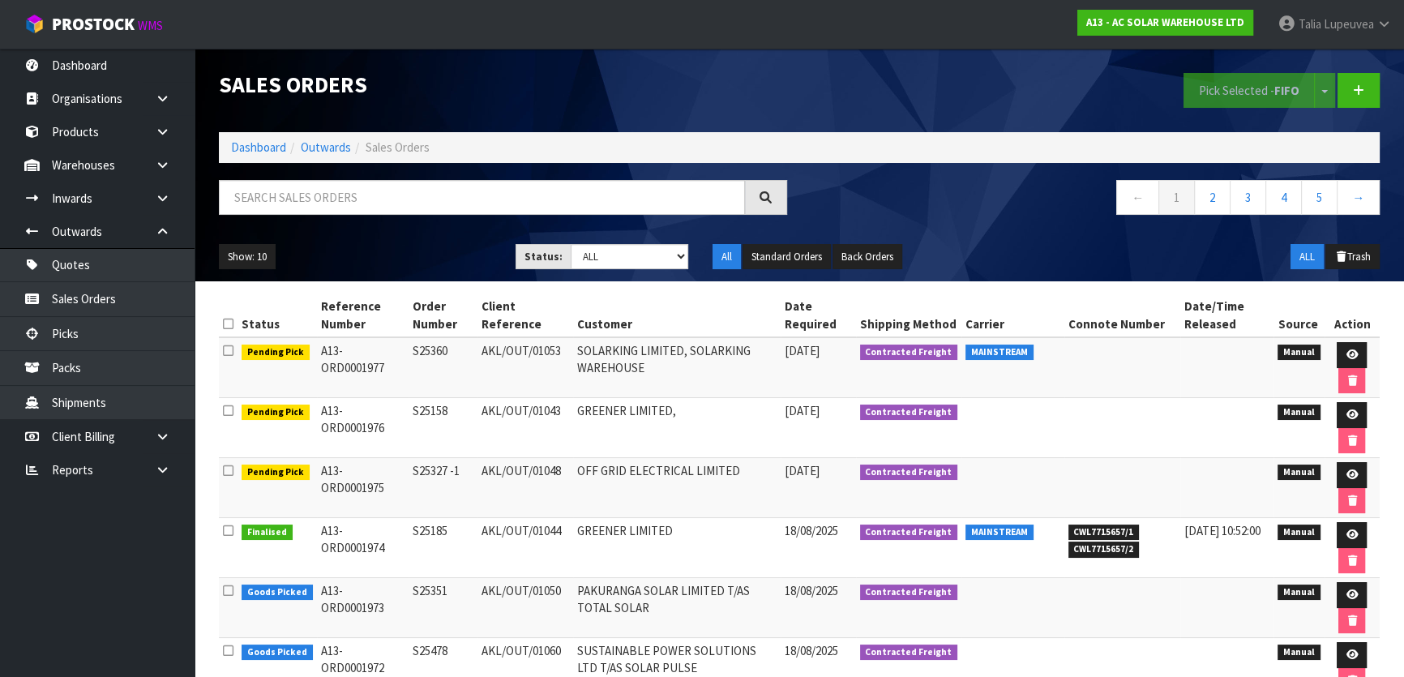
click at [422, 251] on ul "Show: 10 5 10 25 50" at bounding box center [355, 257] width 272 height 26
click at [605, 255] on select "Draft Pending Allocated Pending Pick Goods Picked Goods Packed Pending Charges …" at bounding box center [630, 256] width 118 height 25
select select "string:9"
click at [571, 244] on select "Draft Pending Allocated Pending Pick Goods Picked Goods Packed Pending Charges …" at bounding box center [630, 256] width 118 height 25
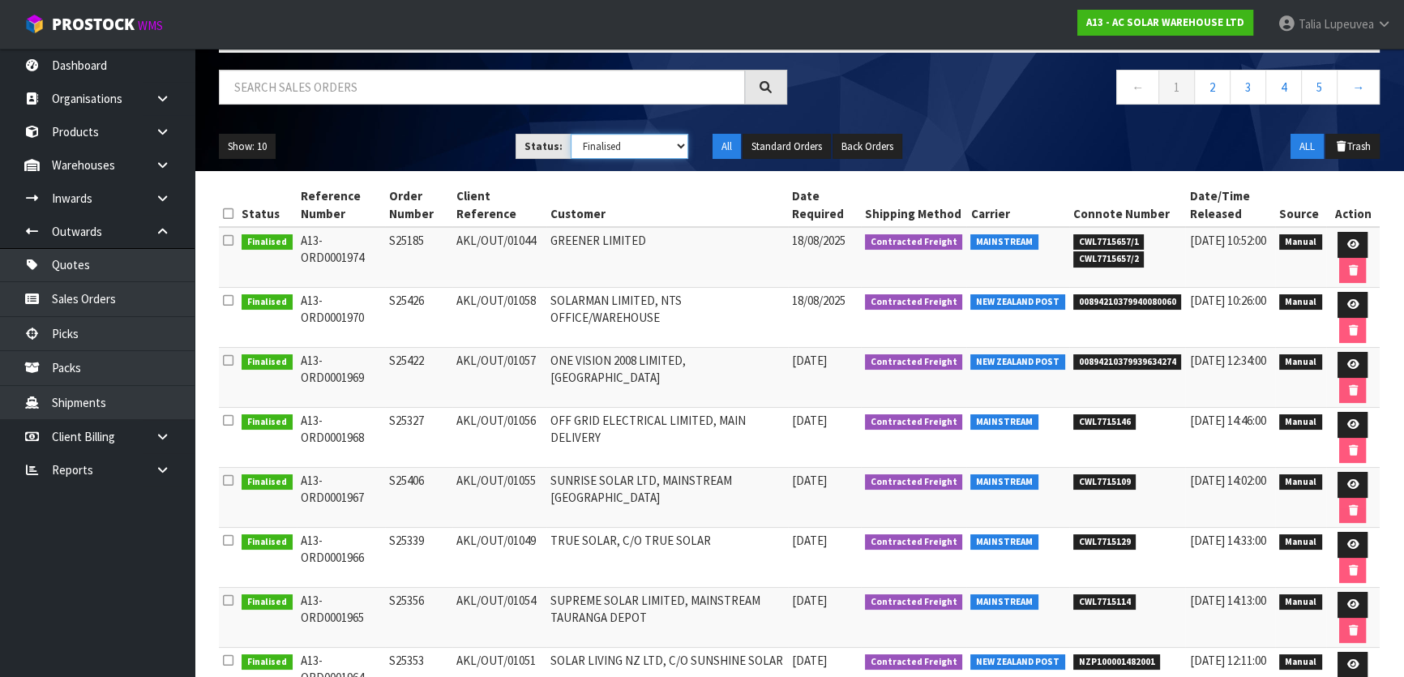
scroll to position [328, 0]
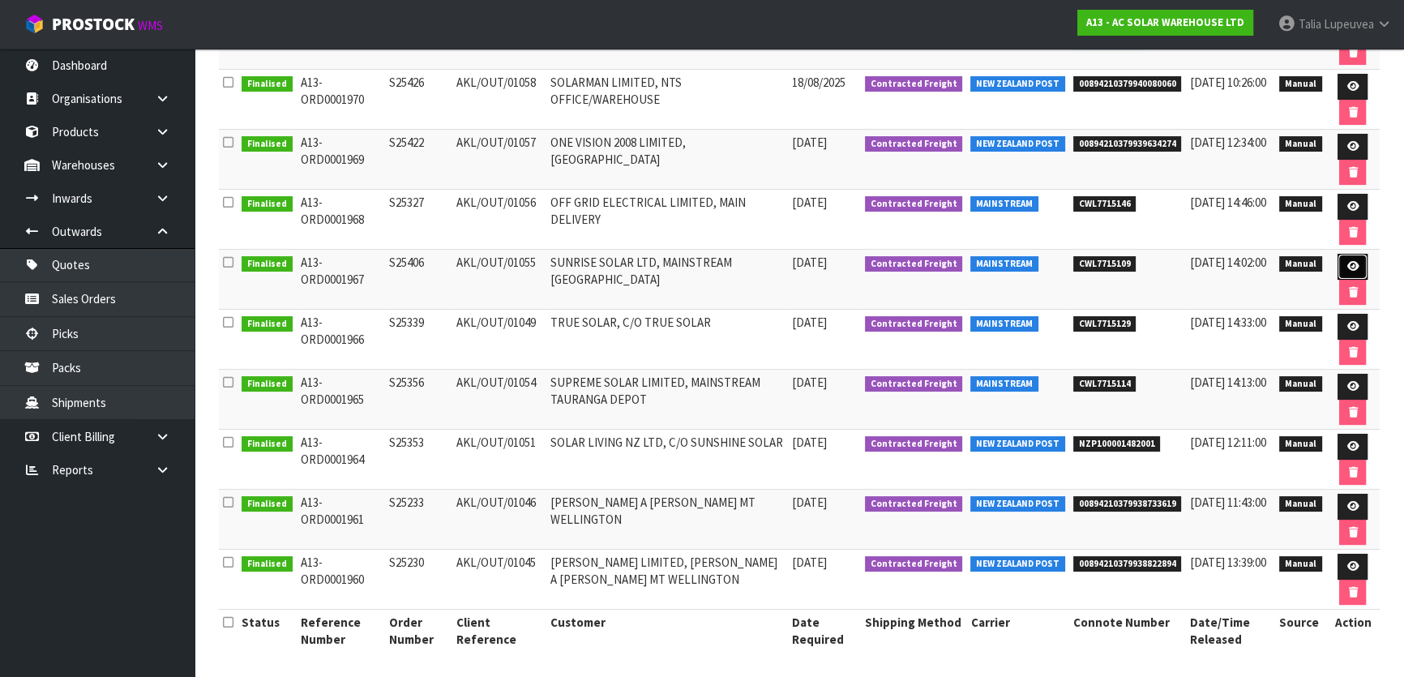
click at [1341, 259] on link at bounding box center [1352, 267] width 30 height 26
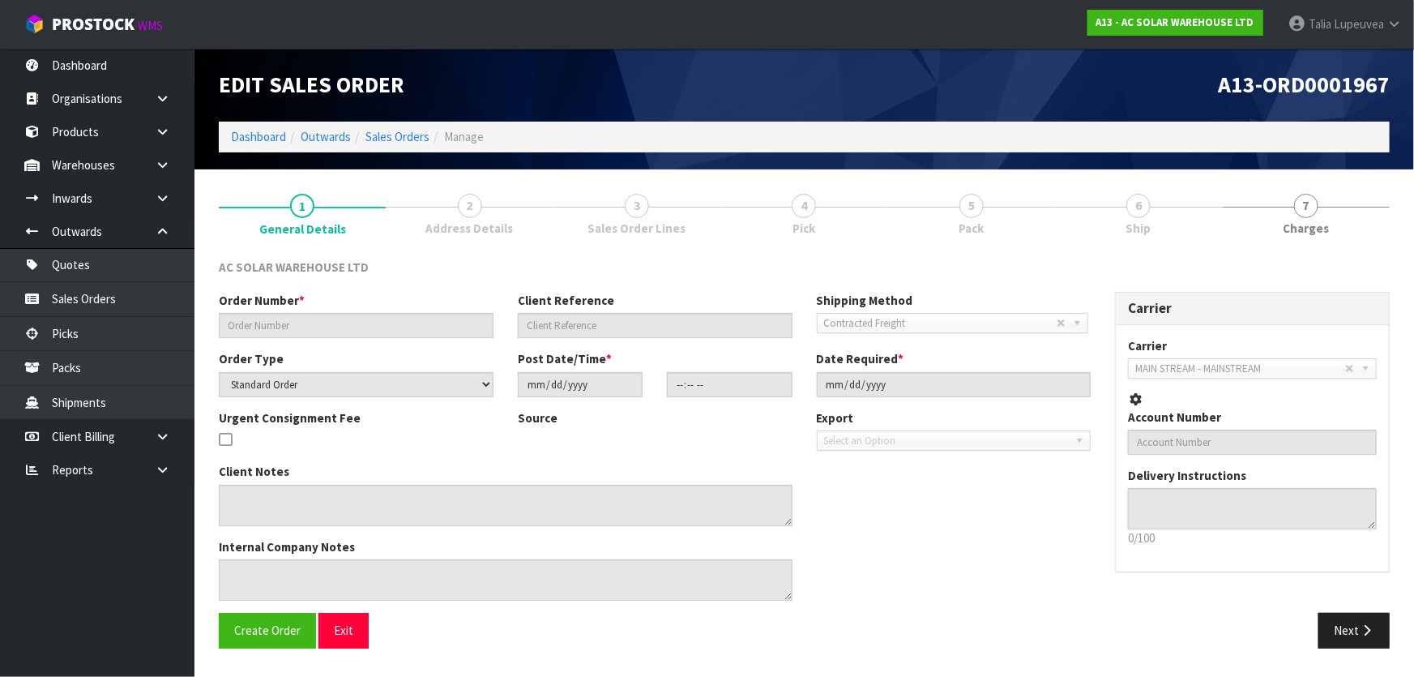
type input "S25406"
type input "AKL/OUT/01055"
select select "number:0"
type input "[DATE]"
type input "10:30:00.000"
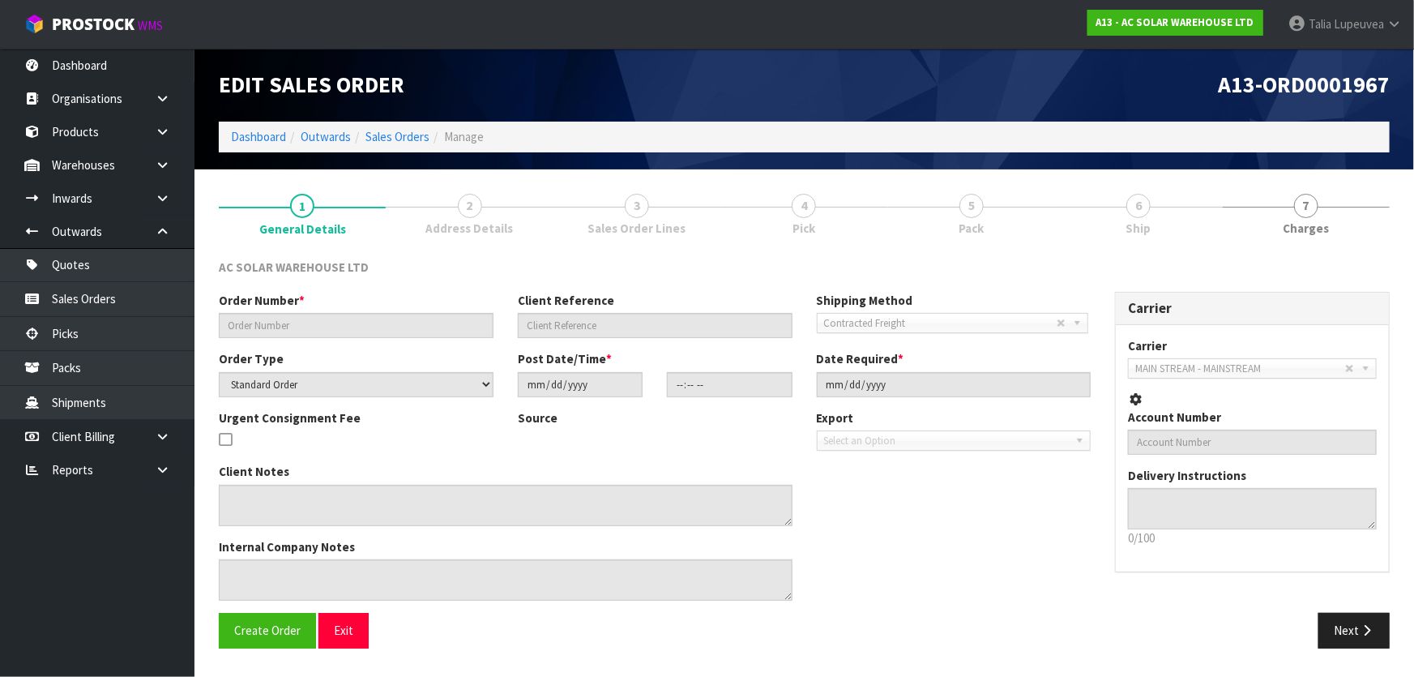
type input "[DATE]"
type textarea "SEND WITH MAINSTREAM"
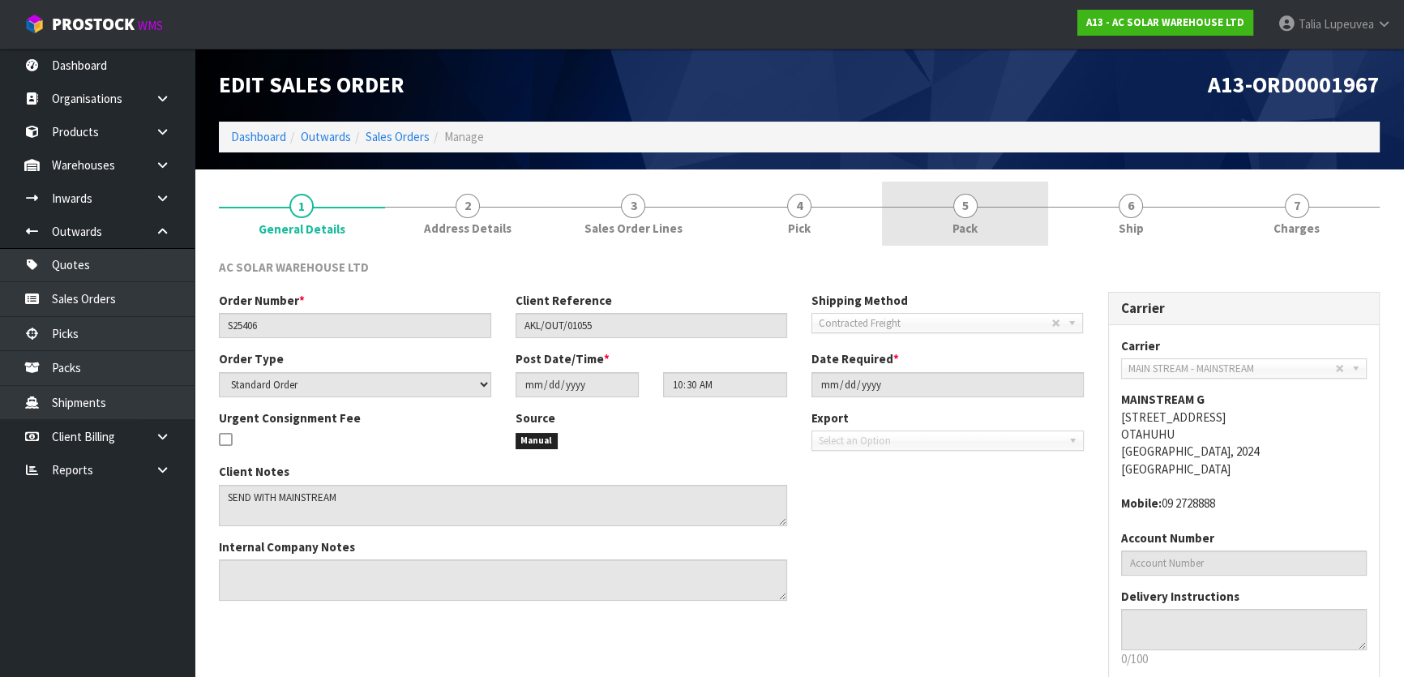
click at [990, 216] on link "5 Pack" at bounding box center [965, 214] width 166 height 64
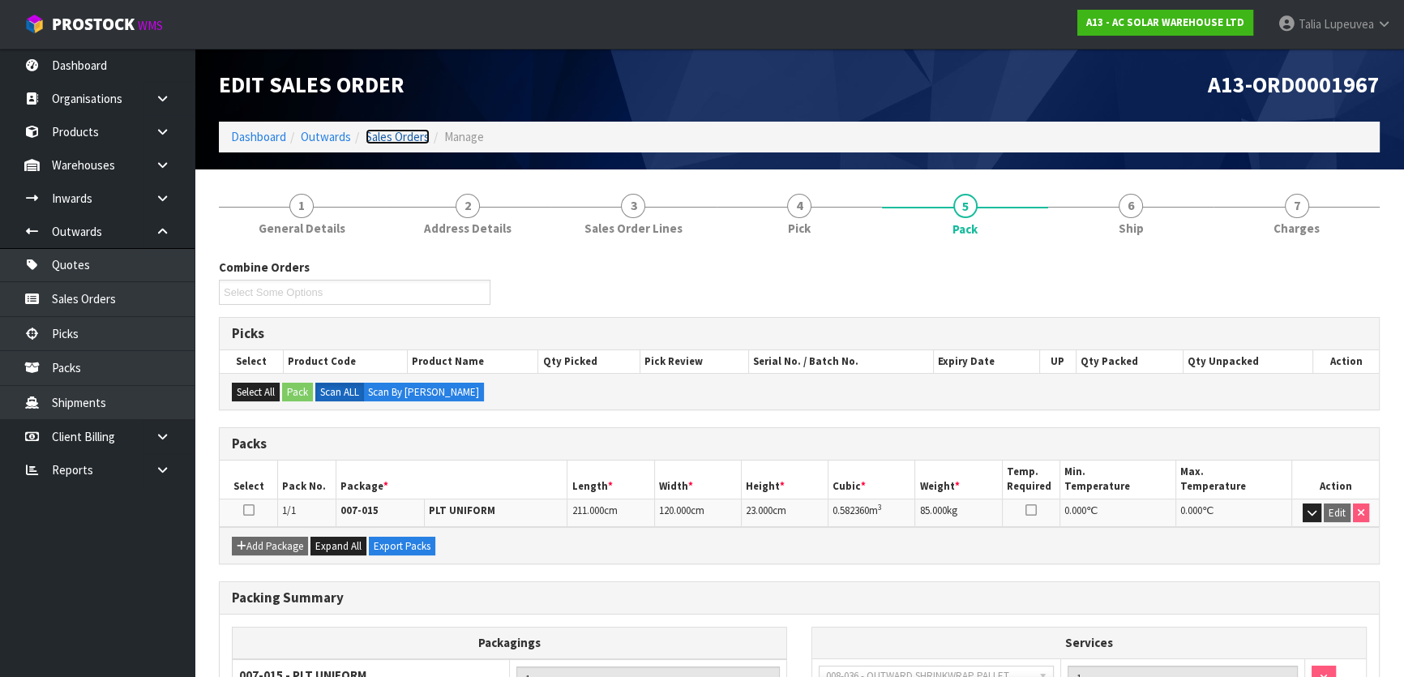
click at [392, 134] on link "Sales Orders" at bounding box center [398, 136] width 64 height 15
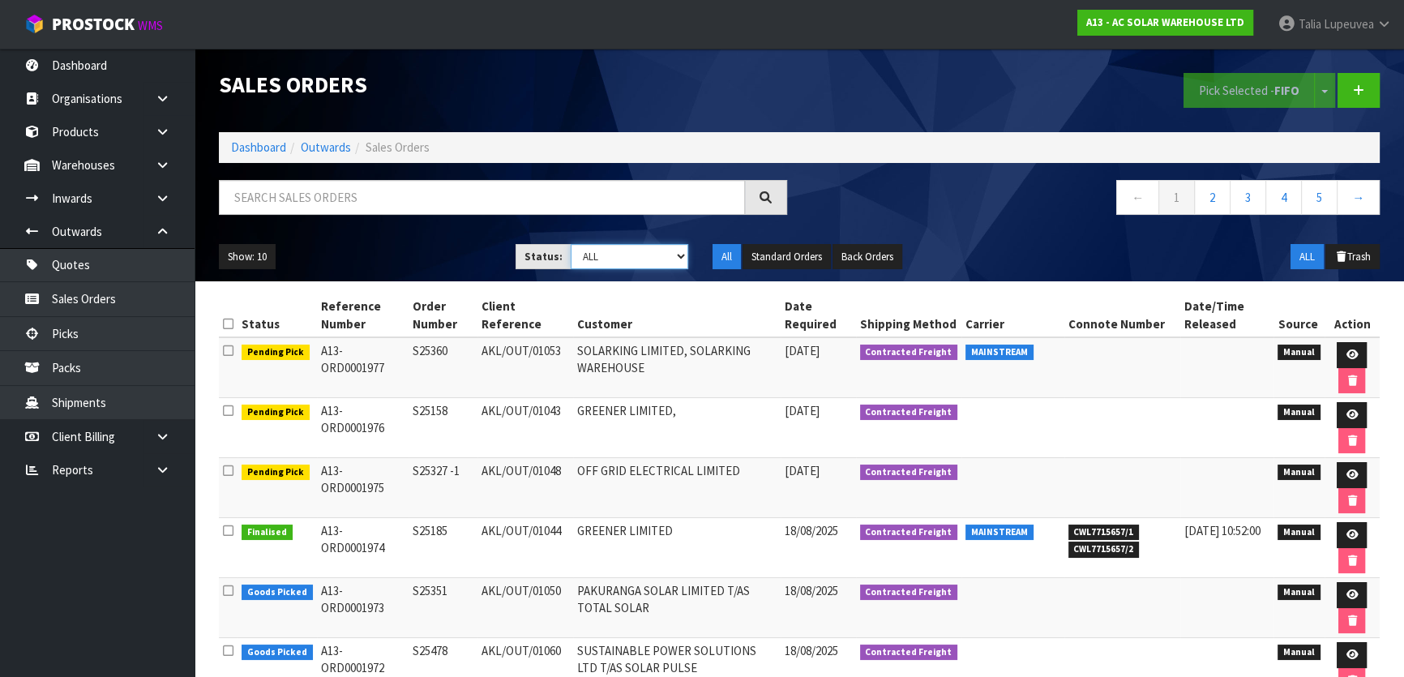
click at [662, 250] on select "Draft Pending Allocated Pending Pick Goods Picked Goods Packed Pending Charges …" at bounding box center [630, 256] width 118 height 25
select select "string:9"
click at [571, 244] on select "Draft Pending Allocated Pending Pick Goods Picked Goods Packed Pending Charges …" at bounding box center [630, 256] width 118 height 25
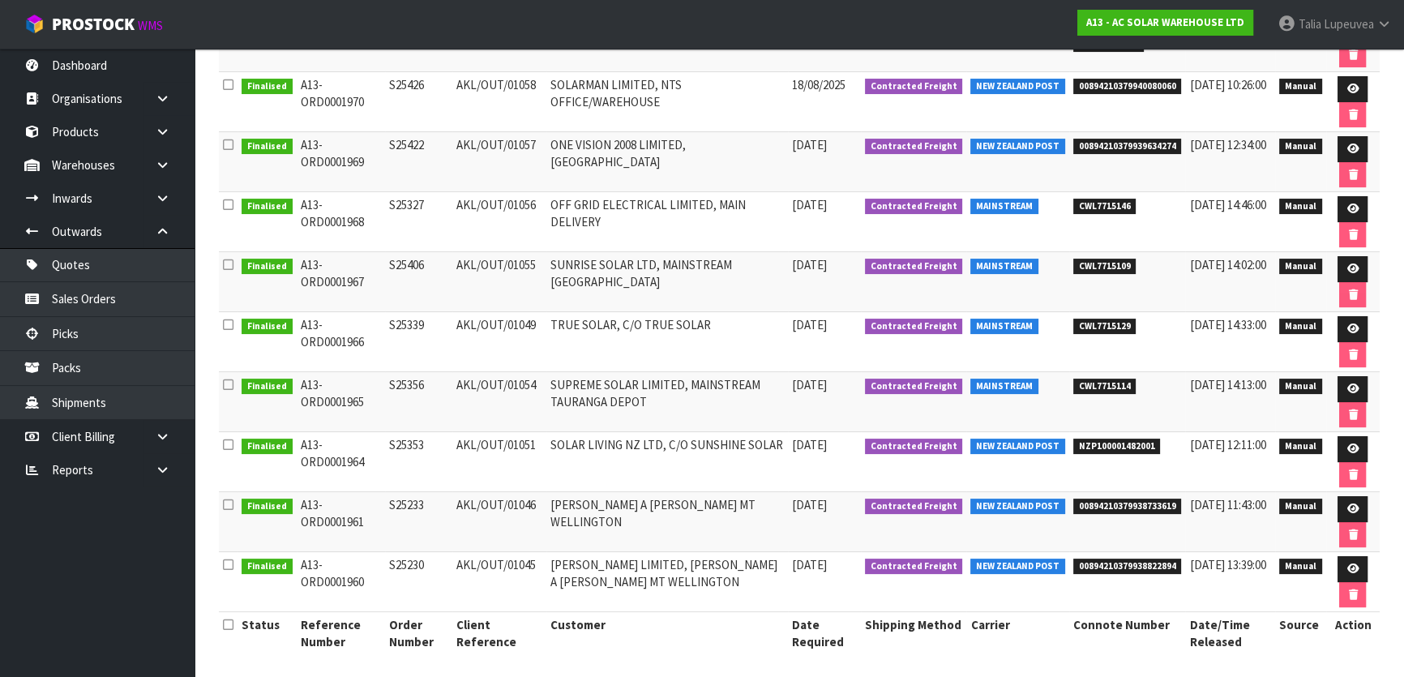
scroll to position [328, 0]
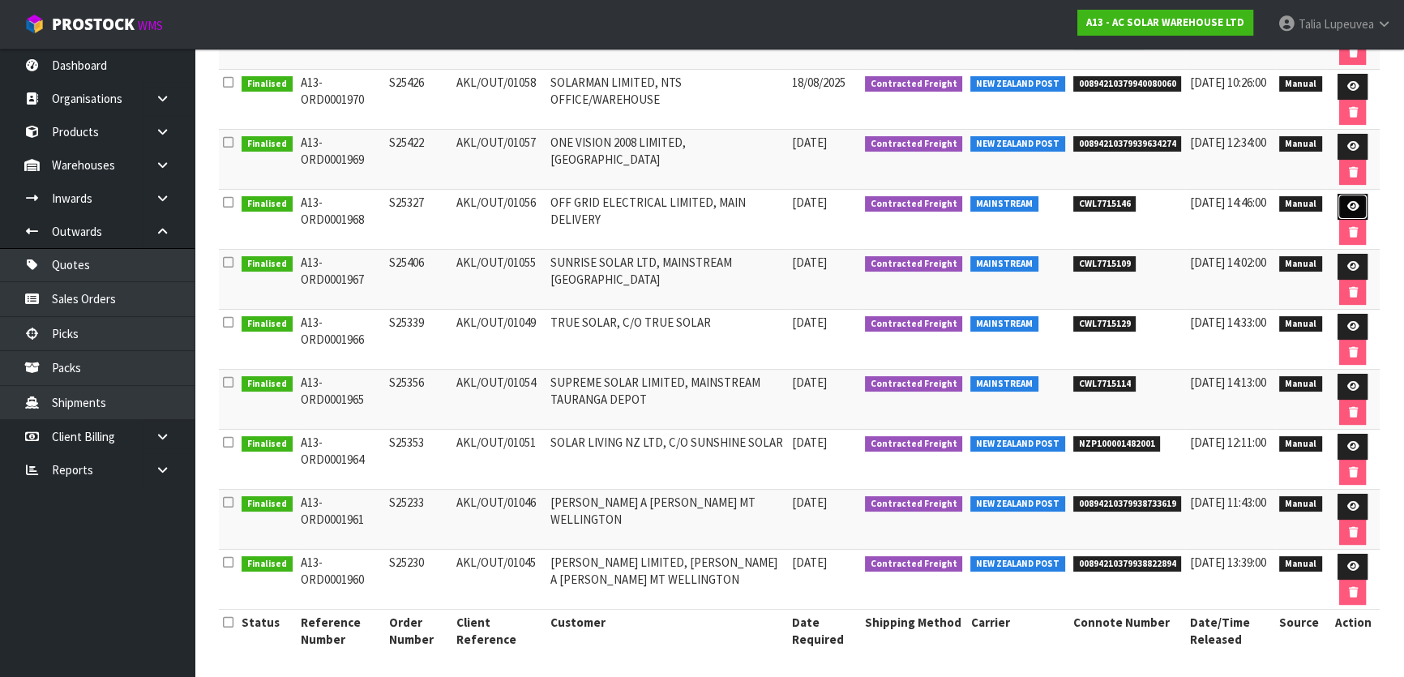
click at [1353, 202] on icon at bounding box center [1352, 206] width 12 height 11
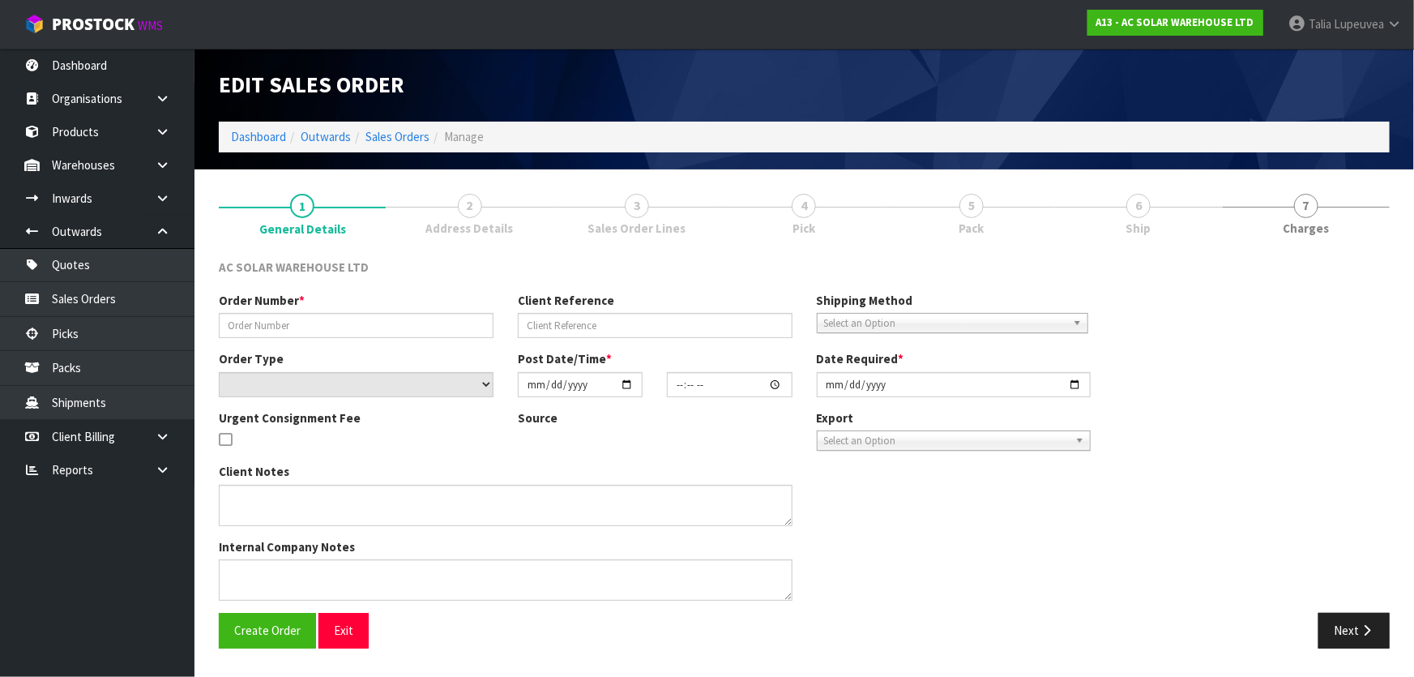
type input "S25327"
type input "AKL/OUT/01056"
select select "number:0"
type input "[DATE]"
type input "10:31:00.000"
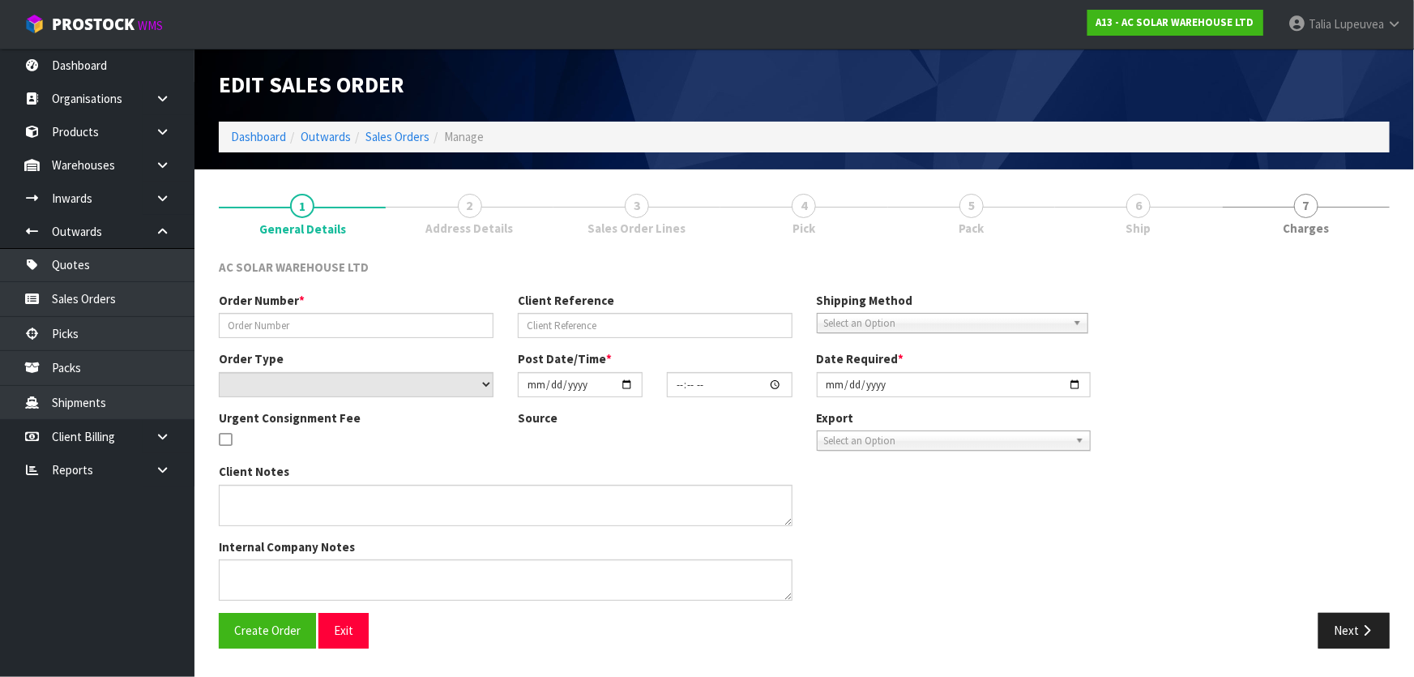
type input "[DATE]"
type textarea "SEND WITH MAINSTREAM"
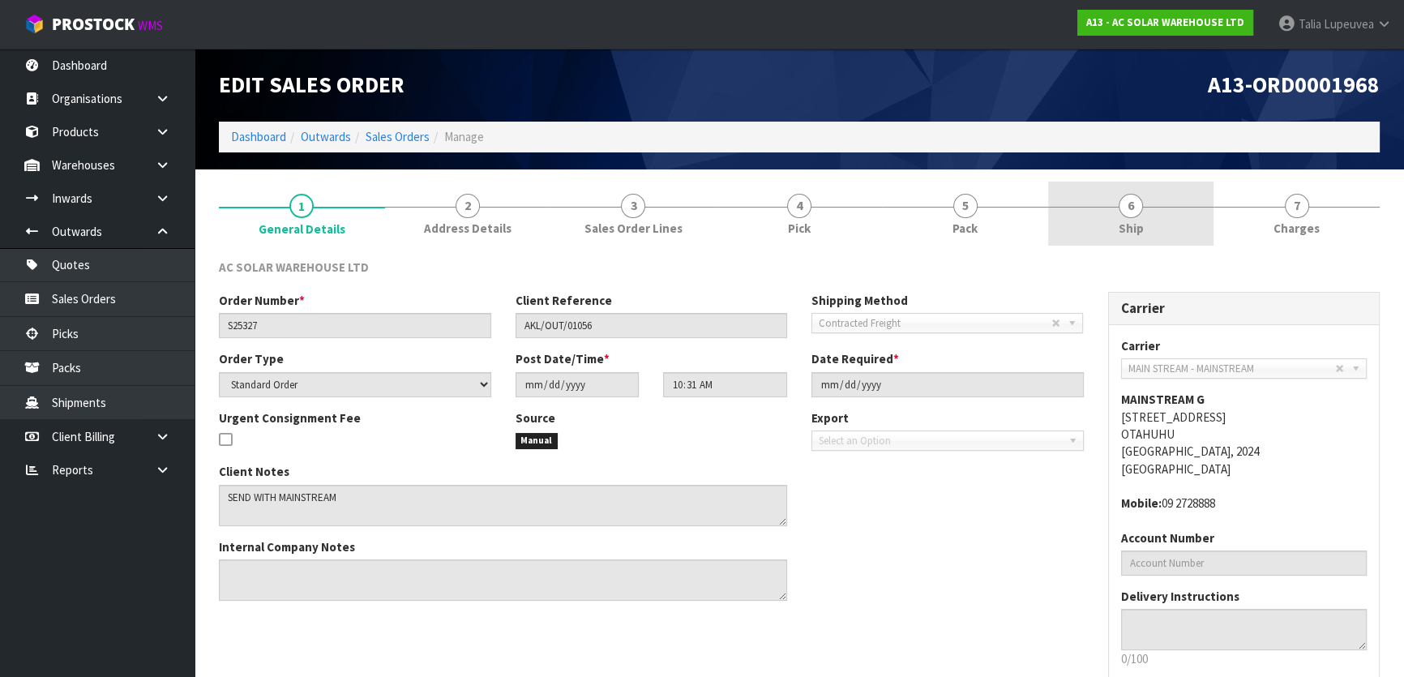
click at [1167, 224] on link "6 Ship" at bounding box center [1131, 214] width 166 height 64
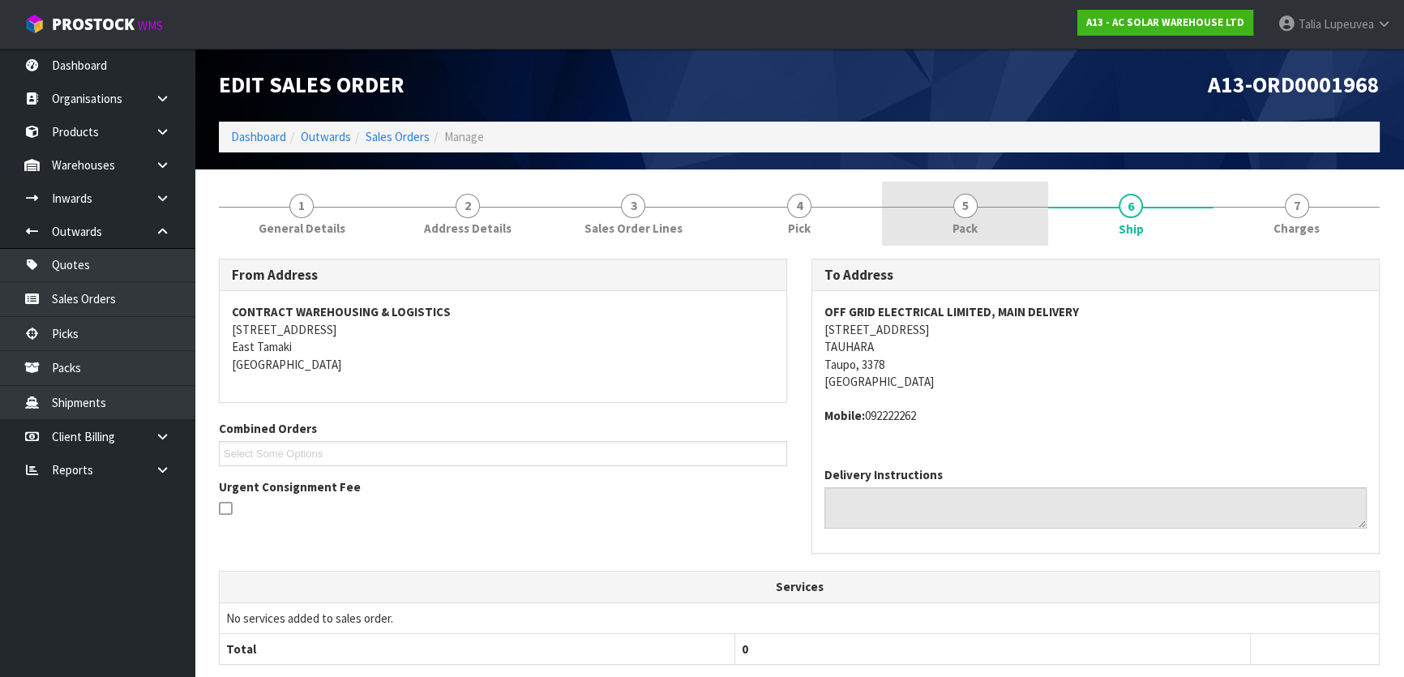
click at [982, 196] on link "5 Pack" at bounding box center [965, 214] width 166 height 64
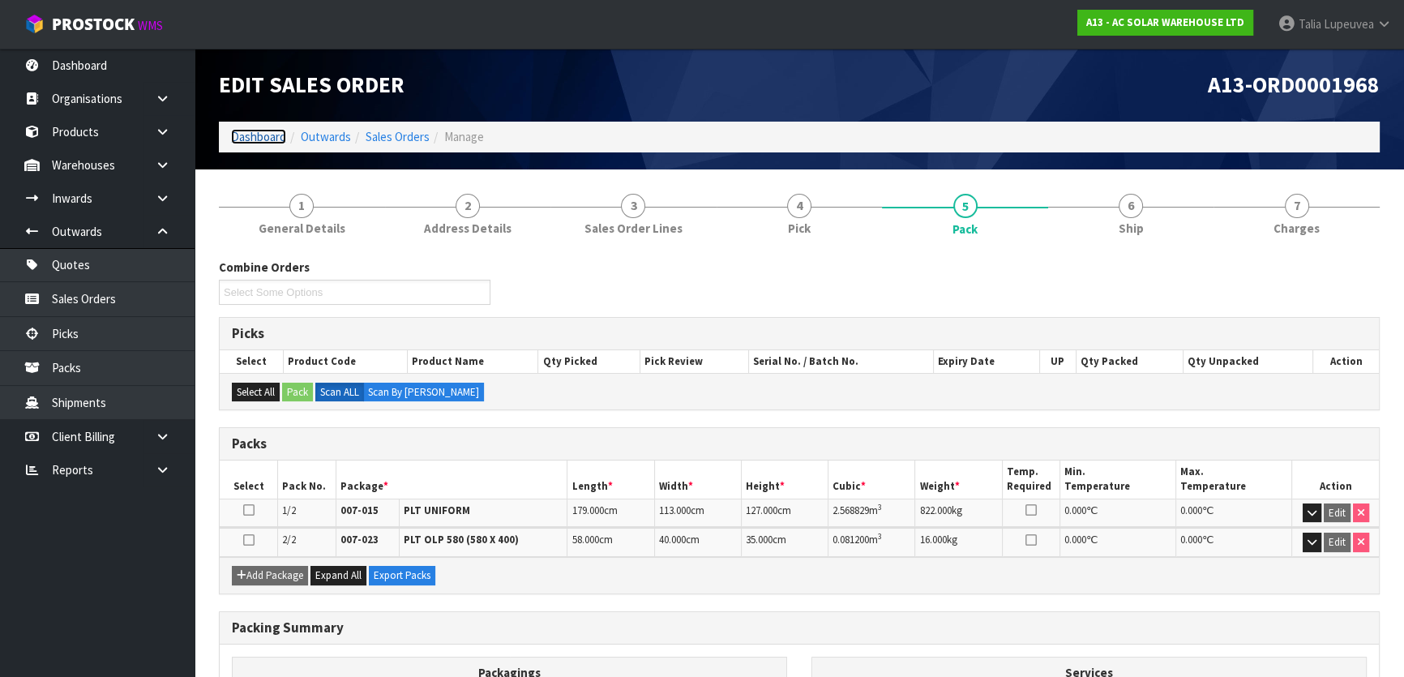
click at [266, 134] on link "Dashboard" at bounding box center [258, 136] width 55 height 15
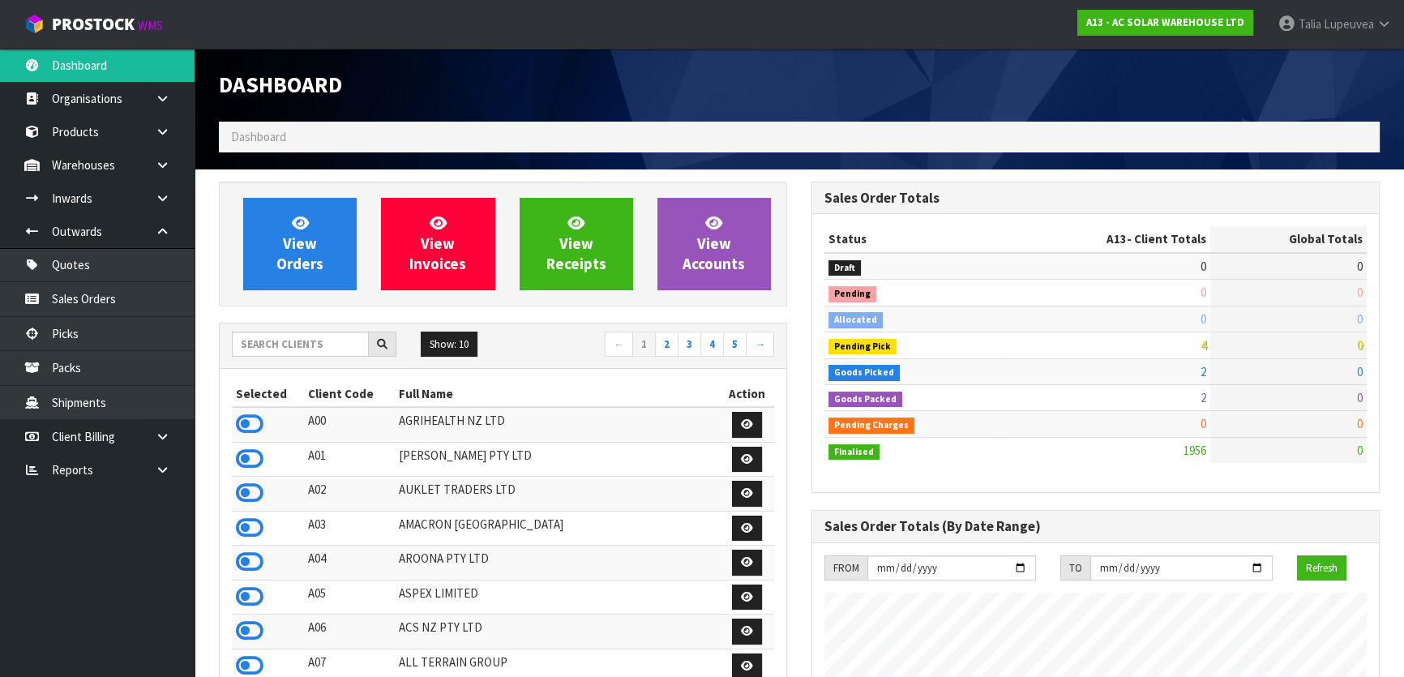
scroll to position [1312, 592]
click at [113, 300] on link "Sales Orders" at bounding box center [97, 298] width 195 height 33
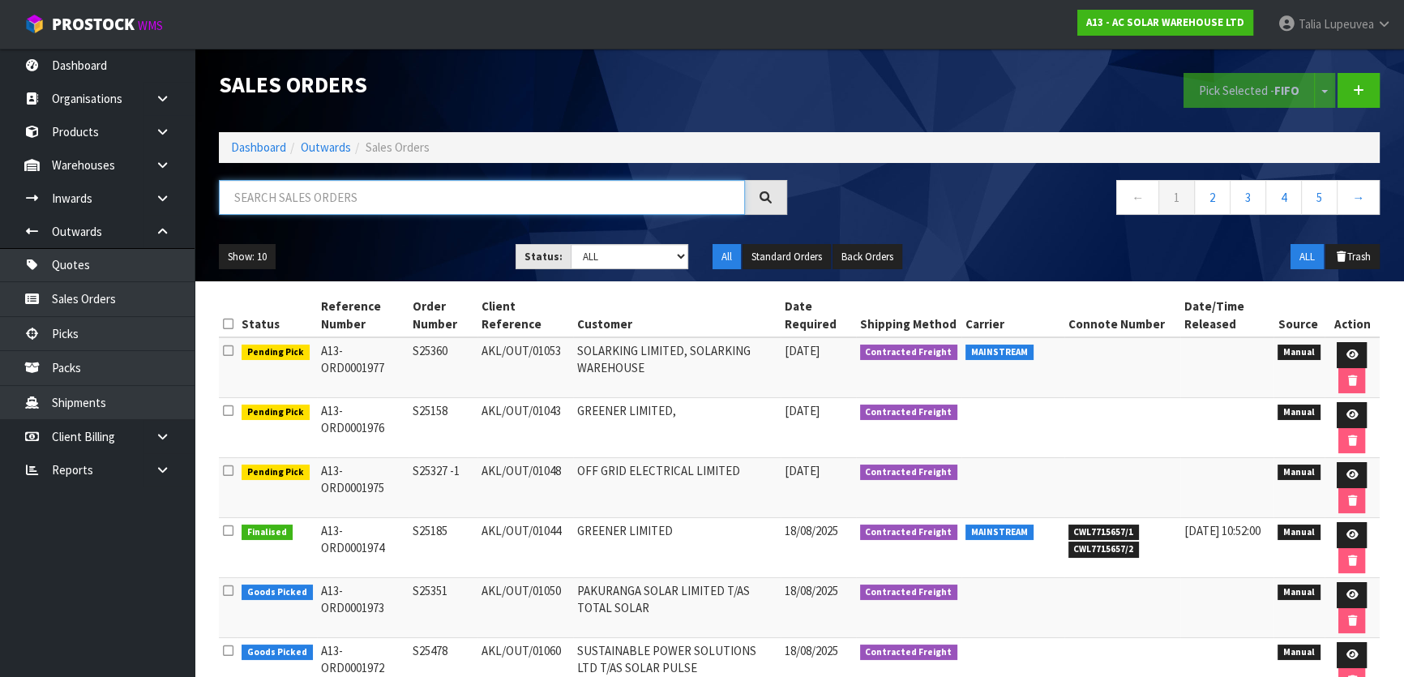
click at [410, 195] on input "text" at bounding box center [482, 197] width 526 height 35
type input "JOB-0408103"
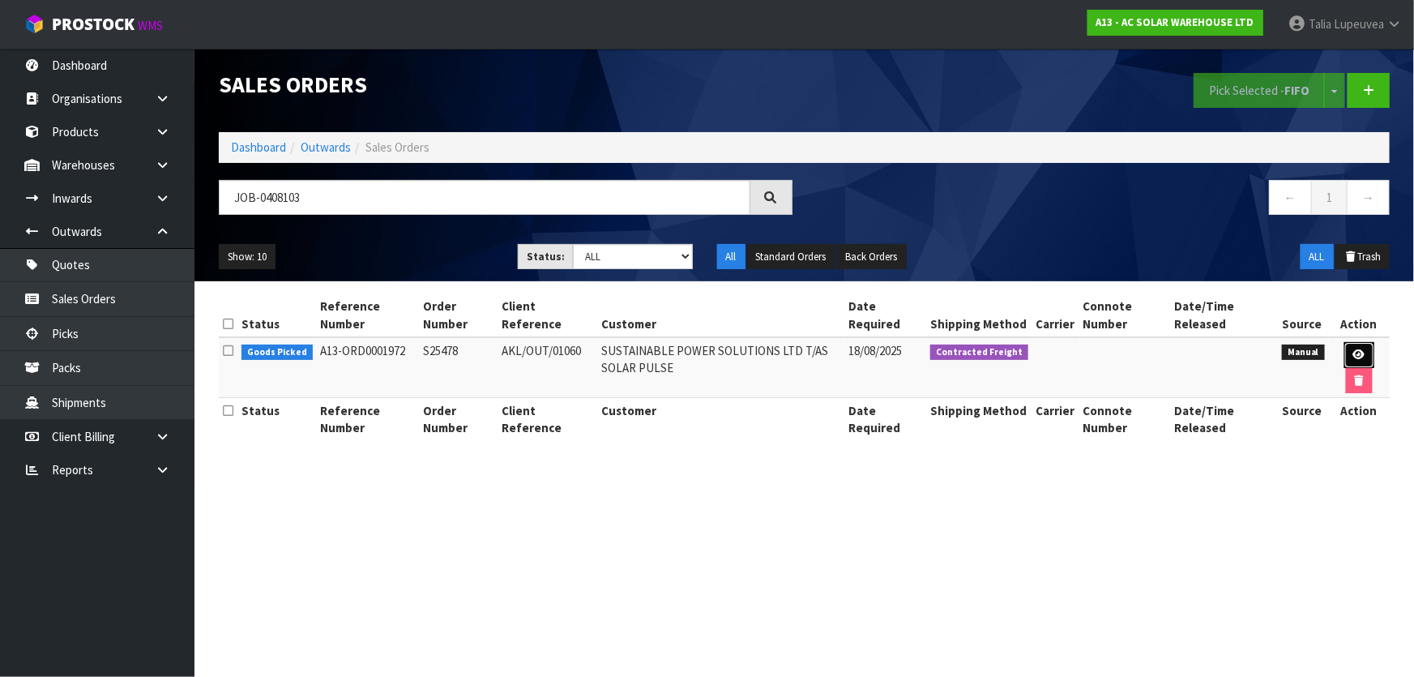
click at [1357, 346] on link at bounding box center [1360, 355] width 30 height 26
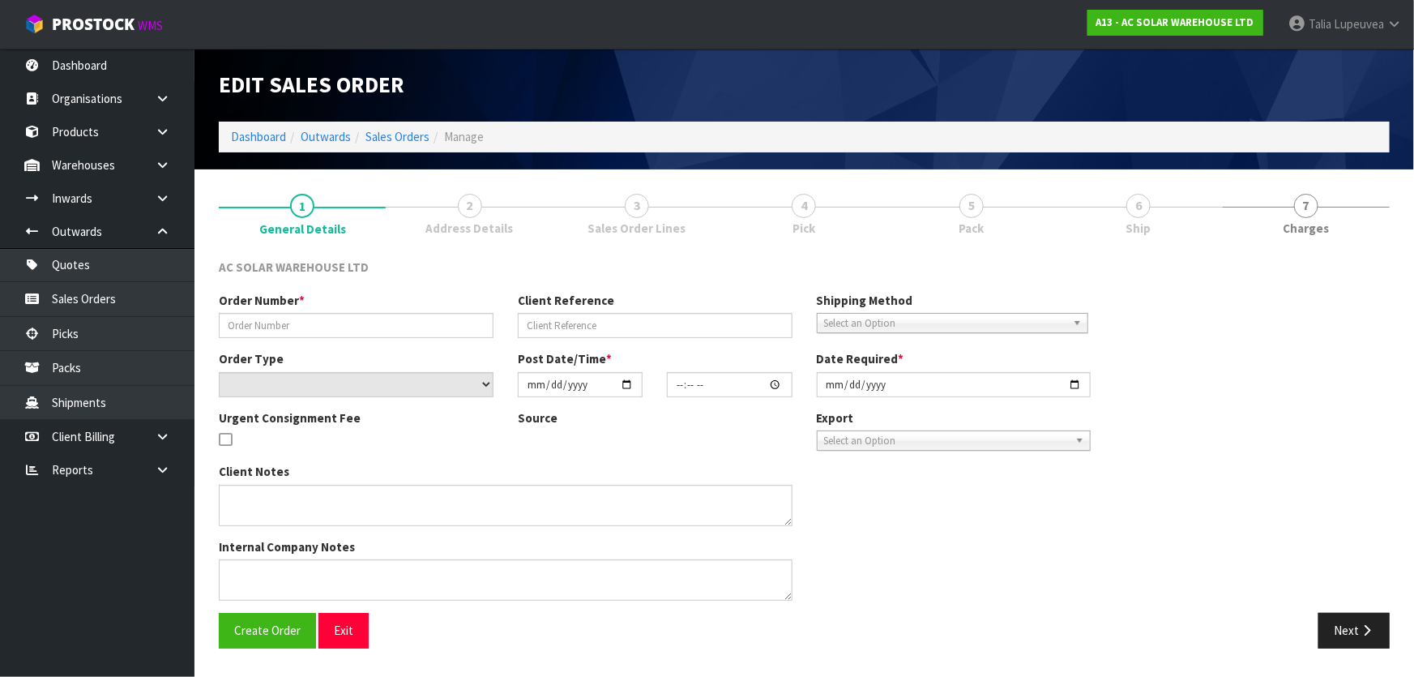
type input "S25478"
type input "AKL/OUT/01060"
select select "number:0"
type input "2025-08-18"
type input "08:31:00.000"
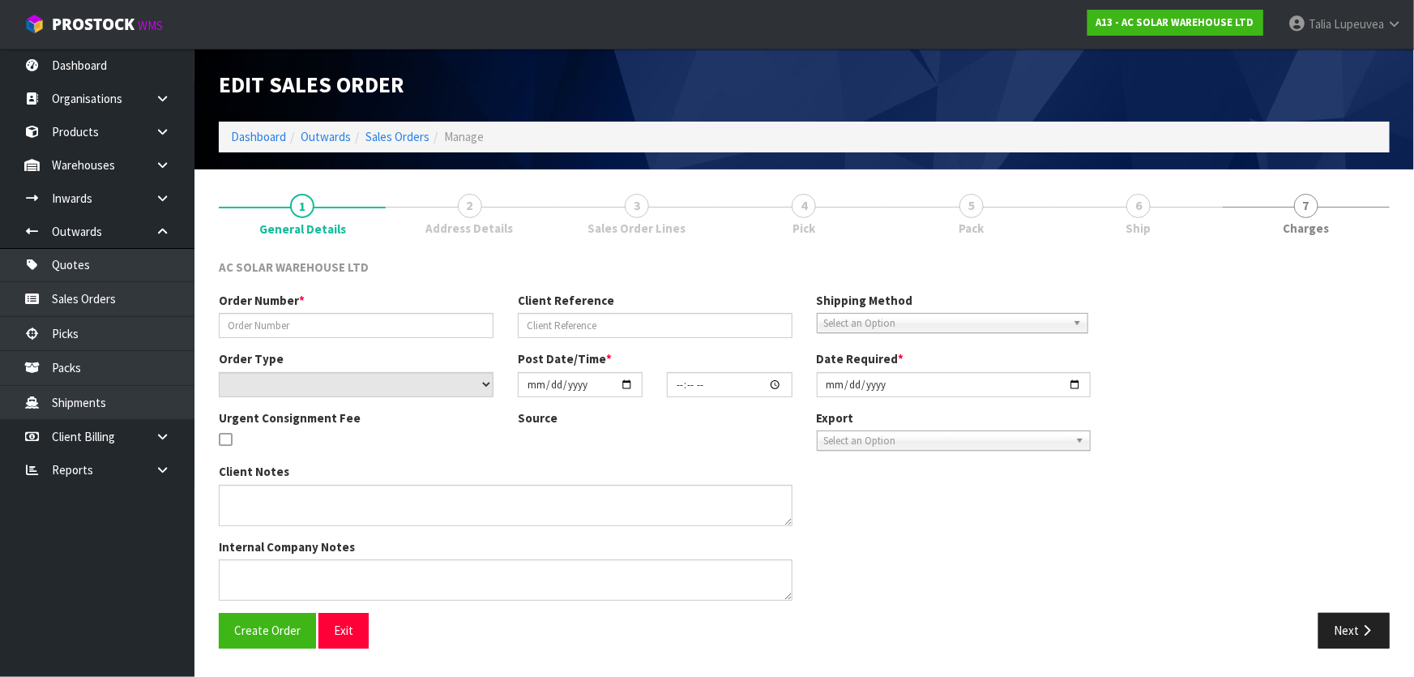
type input "2025-08-18"
type textarea "SEND WITH MAINSTREAM"
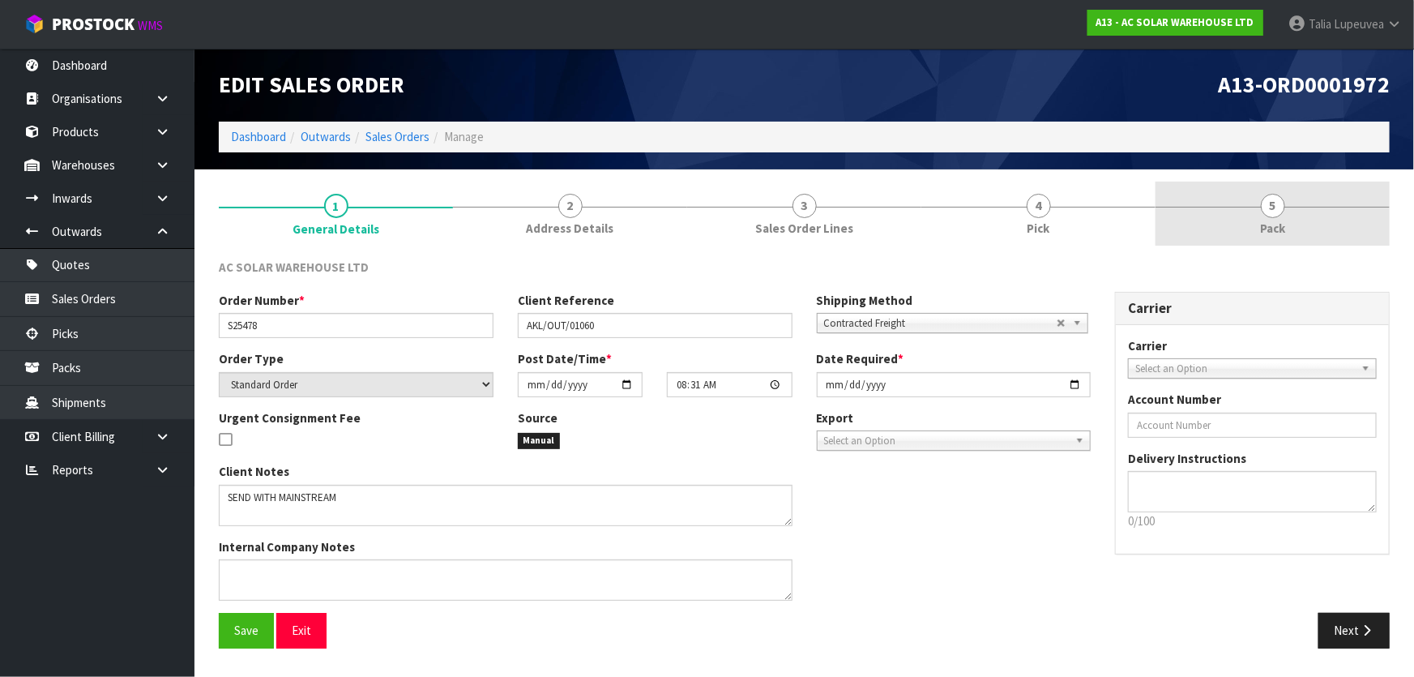
click at [1294, 223] on link "5 Pack" at bounding box center [1273, 214] width 234 height 64
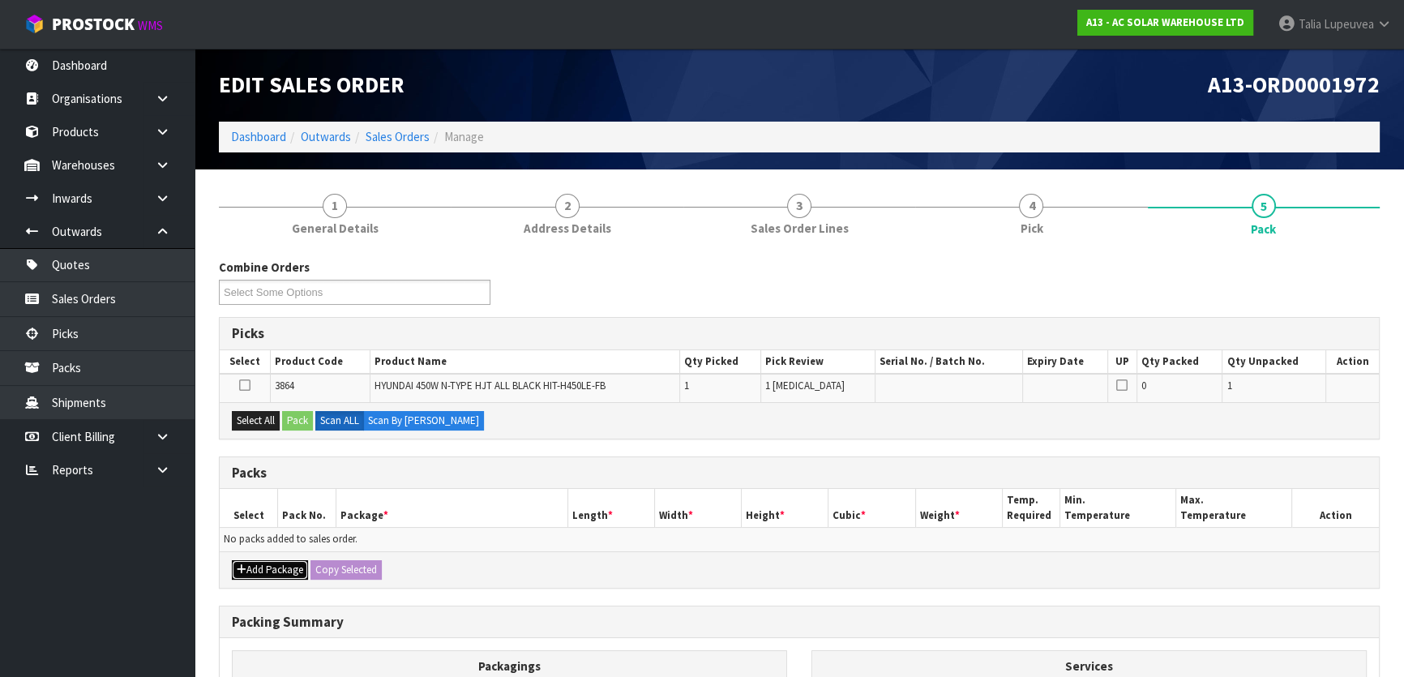
click at [255, 564] on button "Add Package" at bounding box center [270, 569] width 76 height 19
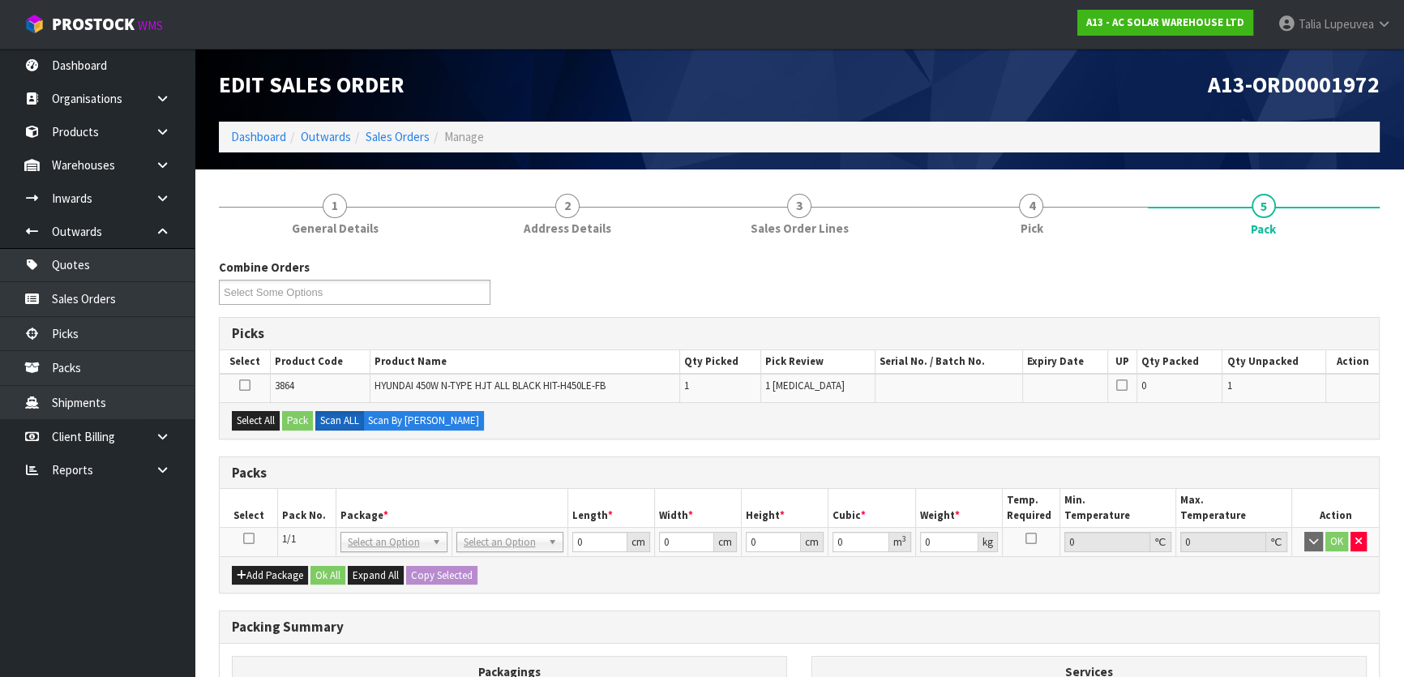
drag, startPoint x: 250, startPoint y: 540, endPoint x: 286, endPoint y: 537, distance: 36.6
click at [250, 539] on icon at bounding box center [248, 538] width 11 height 1
click at [268, 417] on button "Select All" at bounding box center [256, 420] width 48 height 19
click at [293, 417] on button "Pack" at bounding box center [297, 420] width 31 height 19
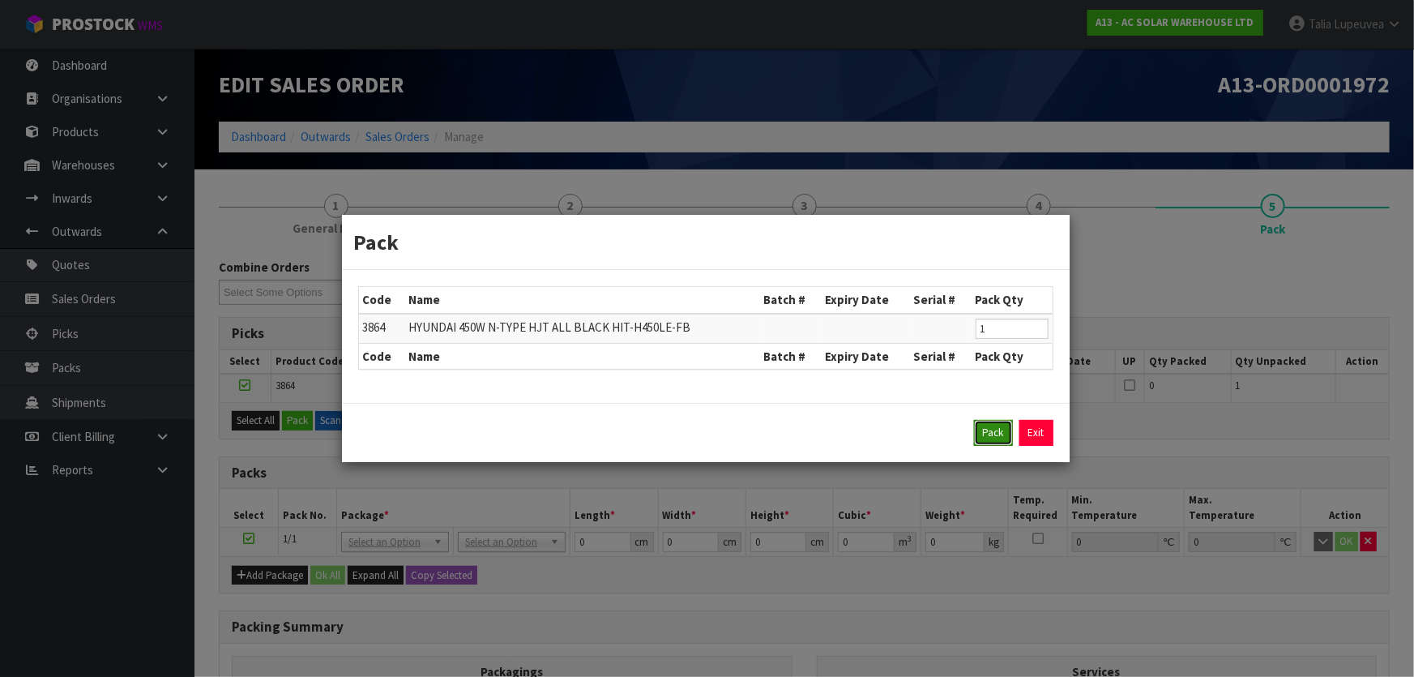
click at [999, 436] on button "Pack" at bounding box center [993, 433] width 39 height 26
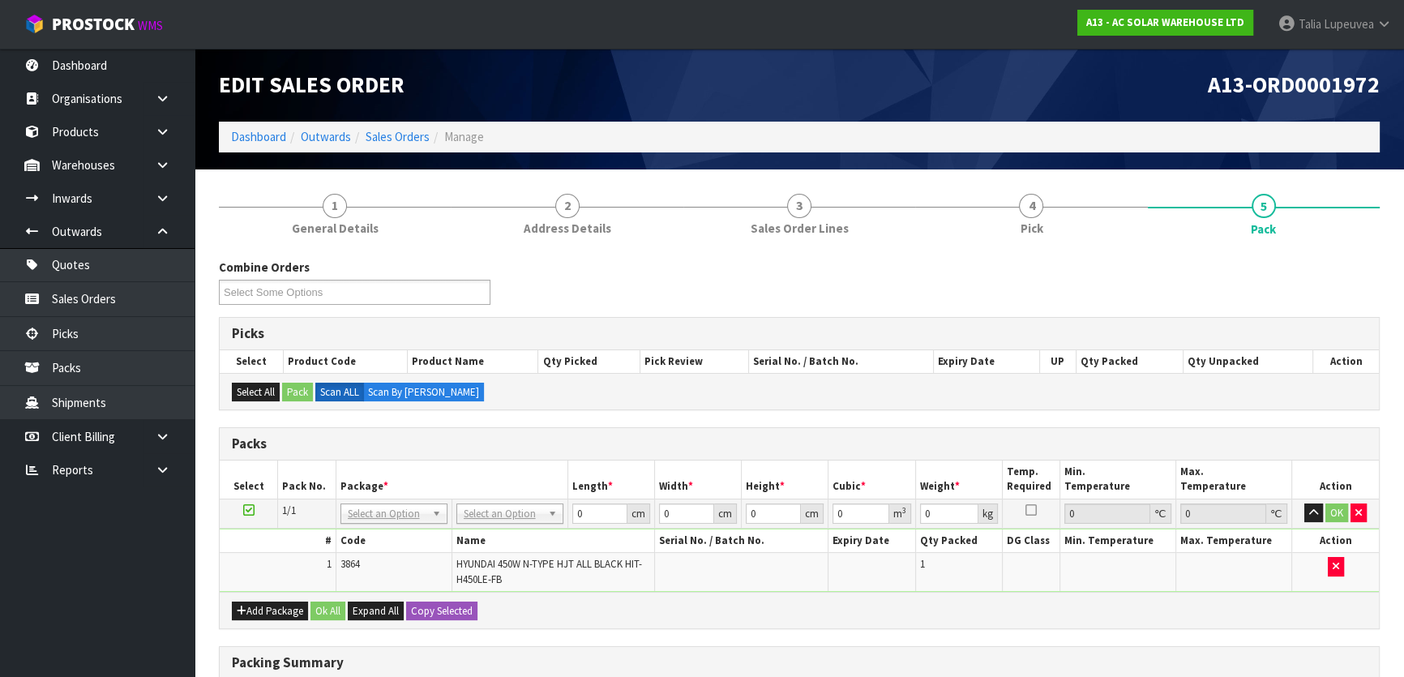
drag, startPoint x: 510, startPoint y: 506, endPoint x: 506, endPoint y: 518, distance: 12.8
drag, startPoint x: 495, startPoint y: 537, endPoint x: 494, endPoint y: 528, distance: 9.1
click at [494, 532] on input "text" at bounding box center [509, 534] width 99 height 20
type input "olp"
type input "58"
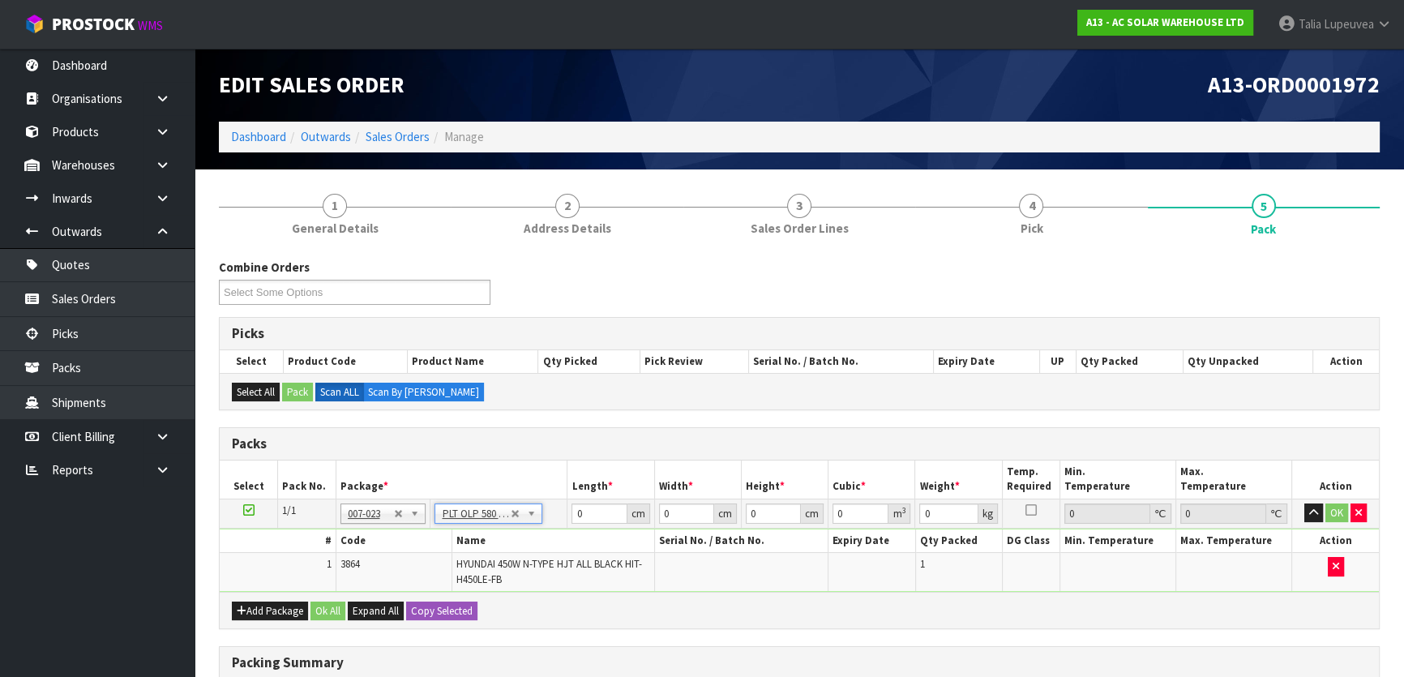
type input "40"
type input "22"
click at [496, 532] on input "text" at bounding box center [513, 534] width 99 height 20
type input "olp"
type input "91.5"
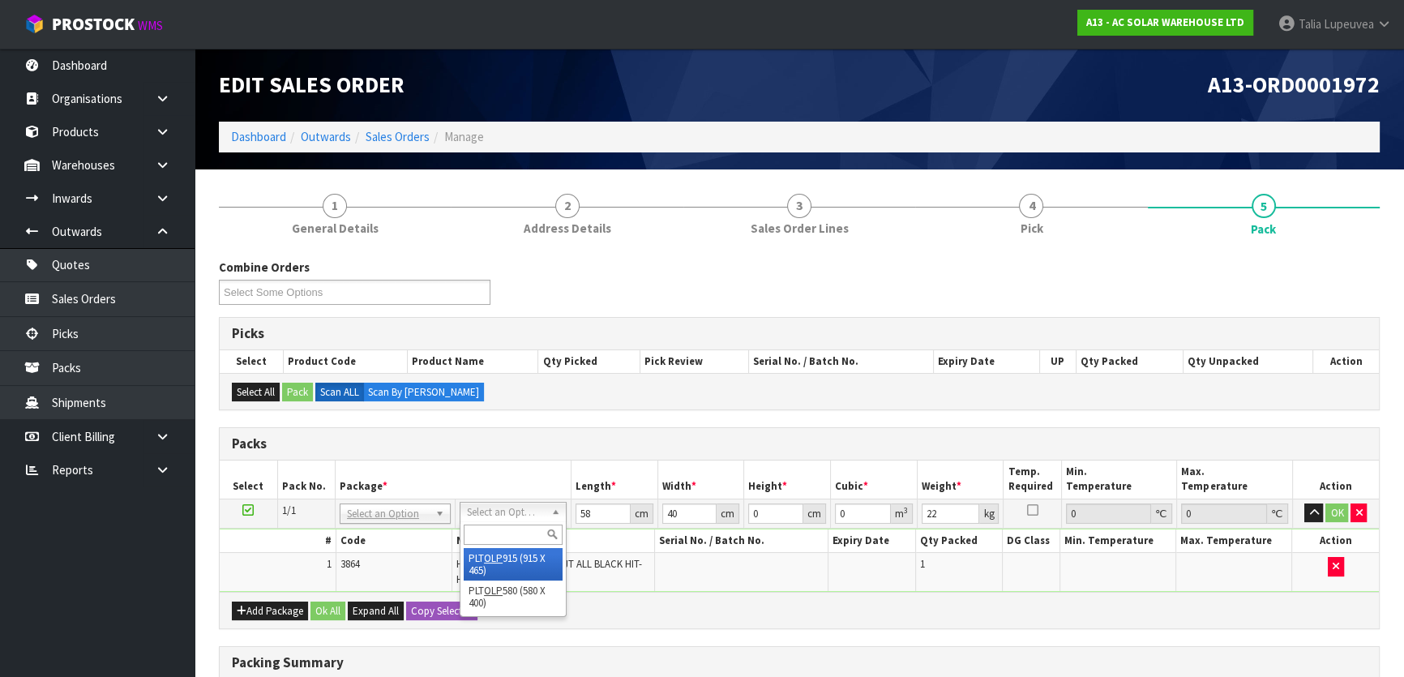
type input "46.5"
click at [579, 510] on input "91.5" at bounding box center [598, 513] width 55 height 20
type input "212"
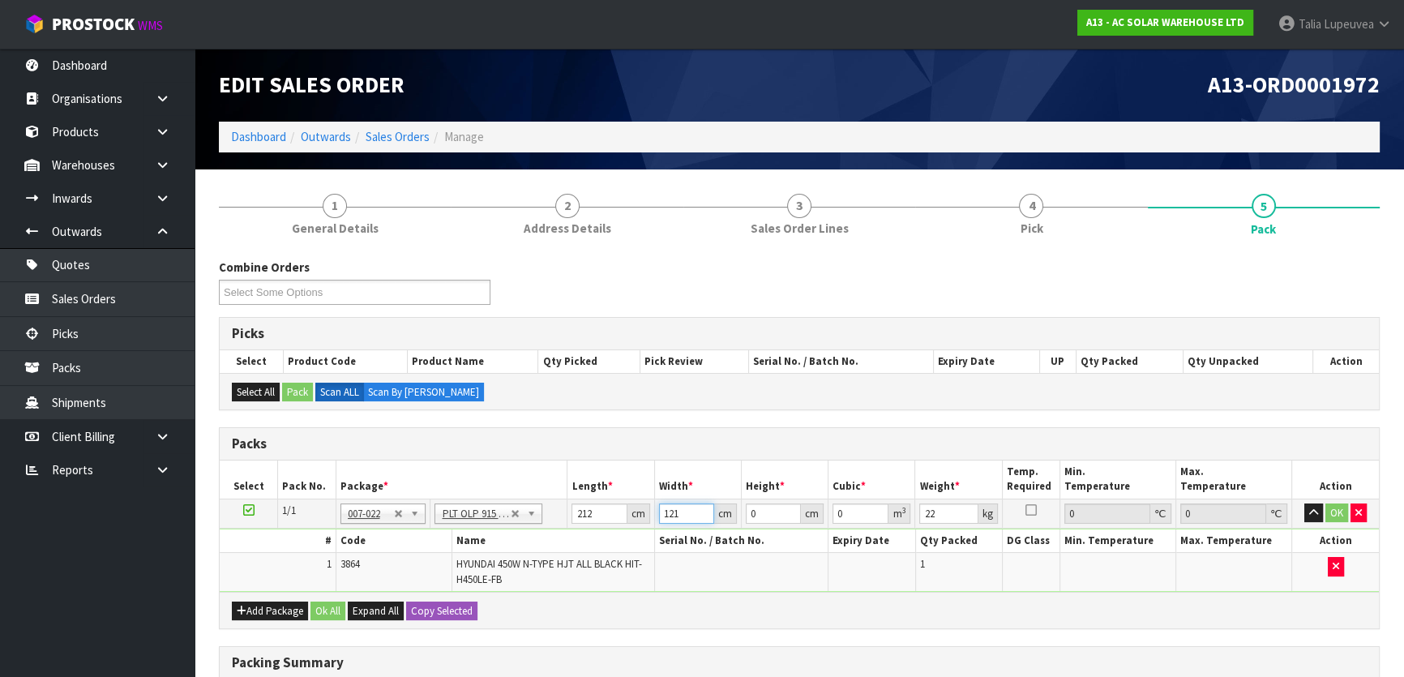
type input "121"
type input "2"
type input "0.051304"
type input "21"
type input "0.538692"
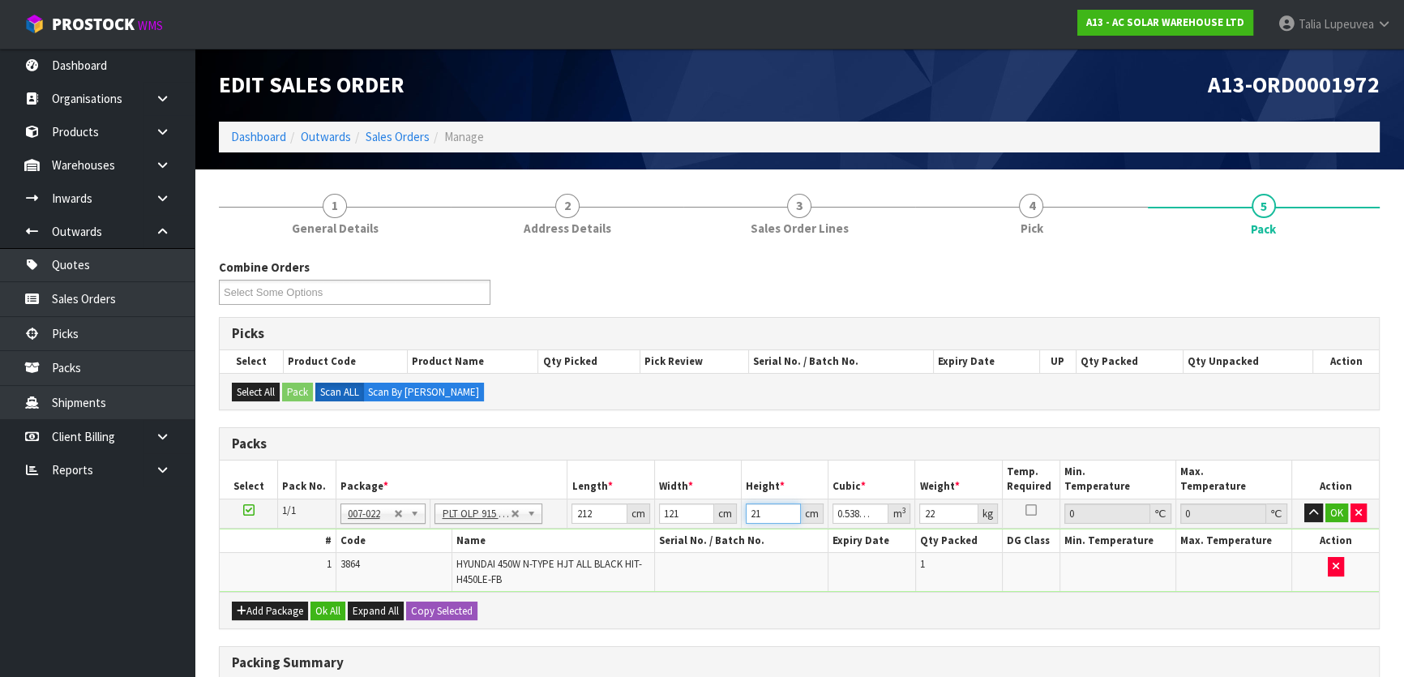
type input "21"
type input "55"
click at [1333, 509] on button "OK" at bounding box center [1336, 512] width 23 height 19
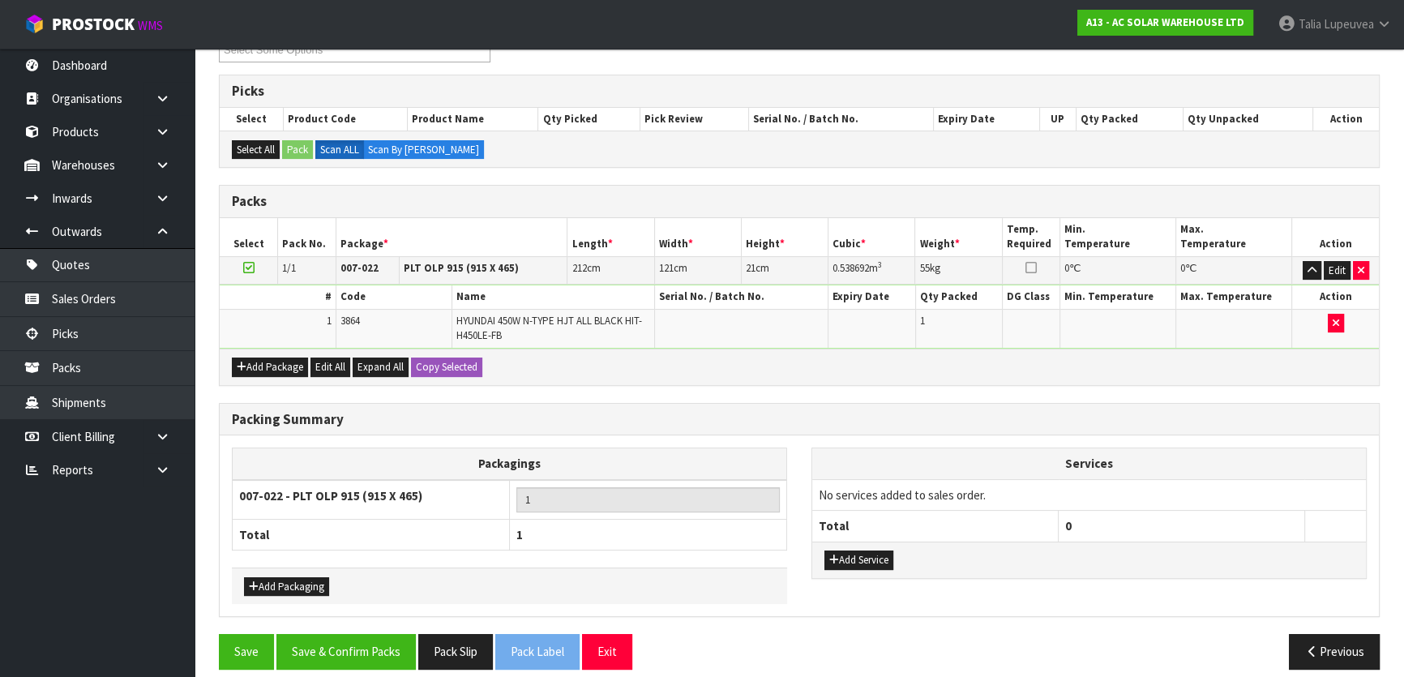
scroll to position [255, 0]
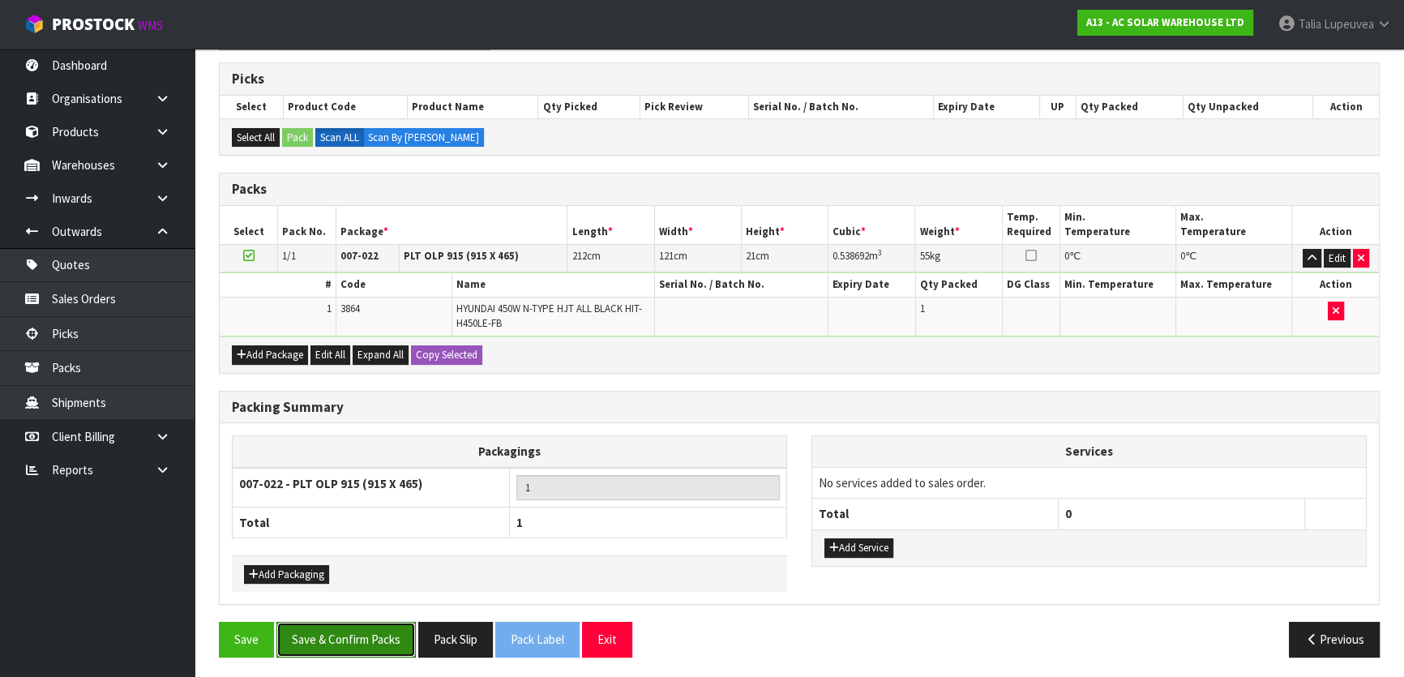
click at [360, 635] on button "Save & Confirm Packs" at bounding box center [345, 639] width 139 height 35
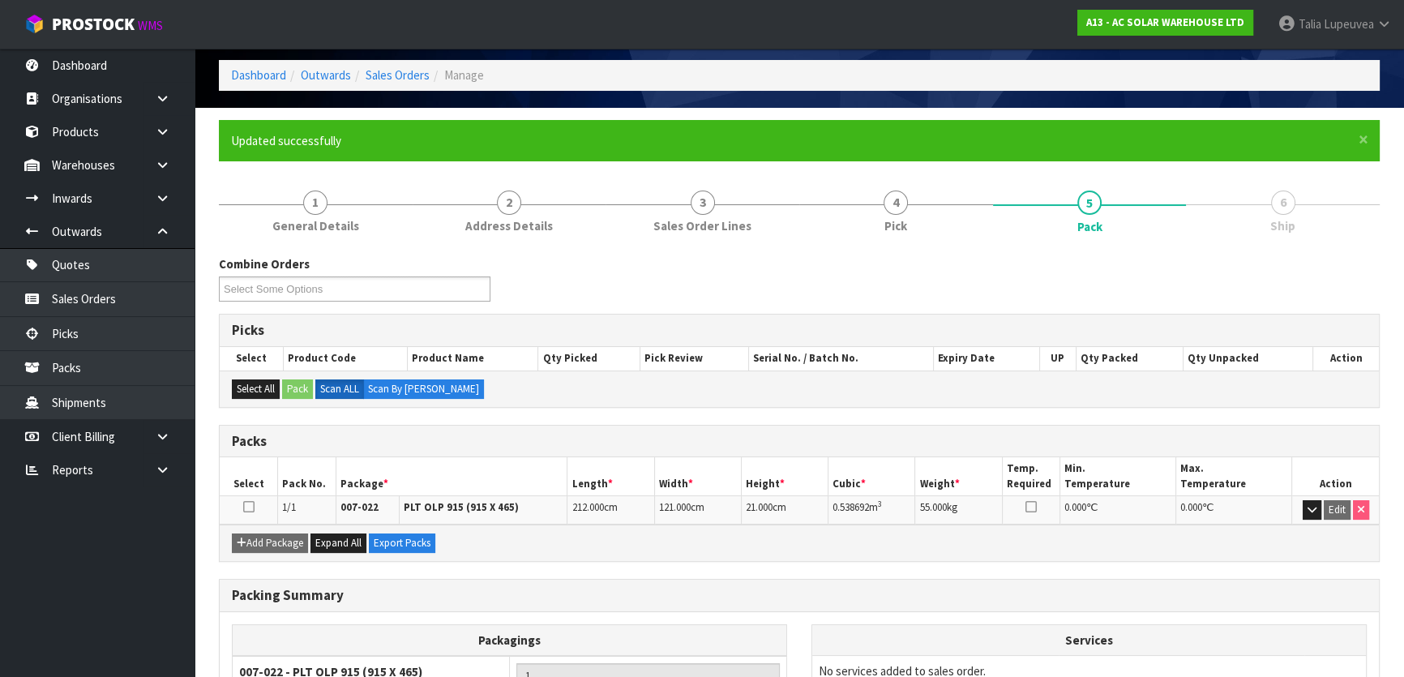
scroll to position [0, 0]
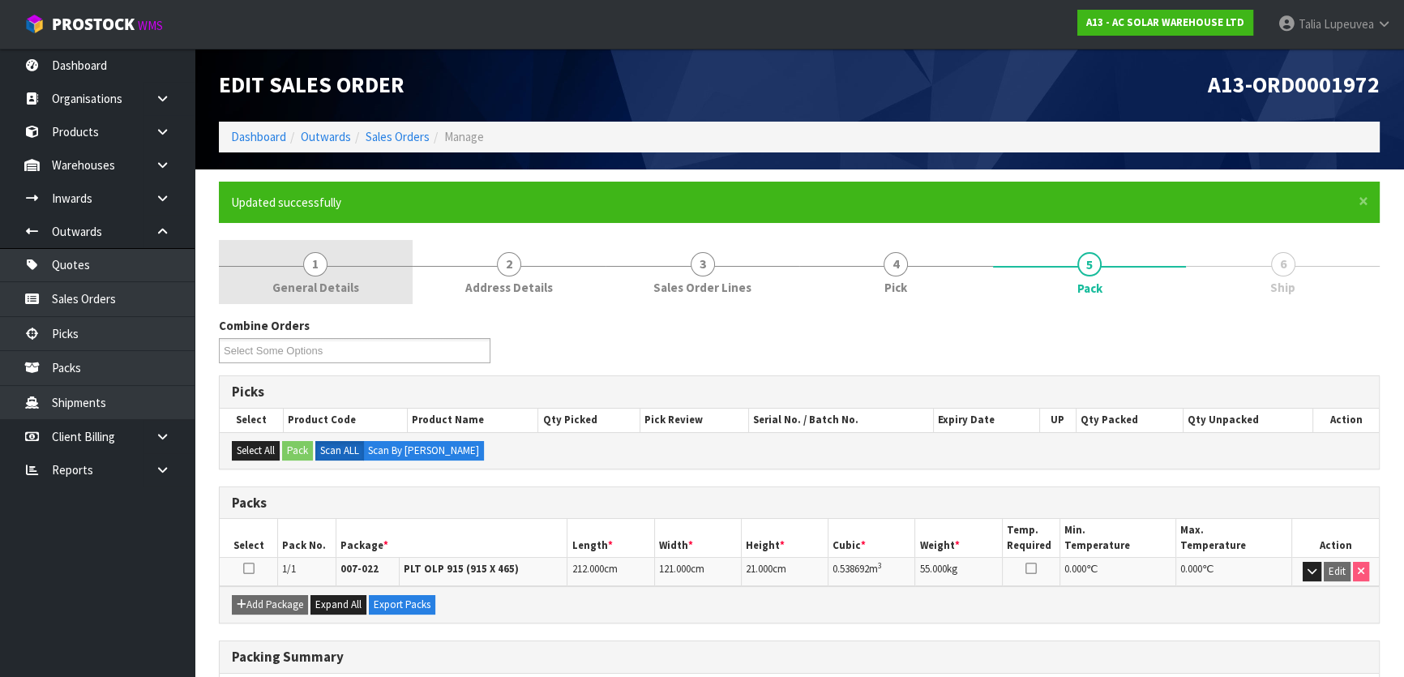
click at [312, 279] on span "General Details" at bounding box center [315, 287] width 87 height 17
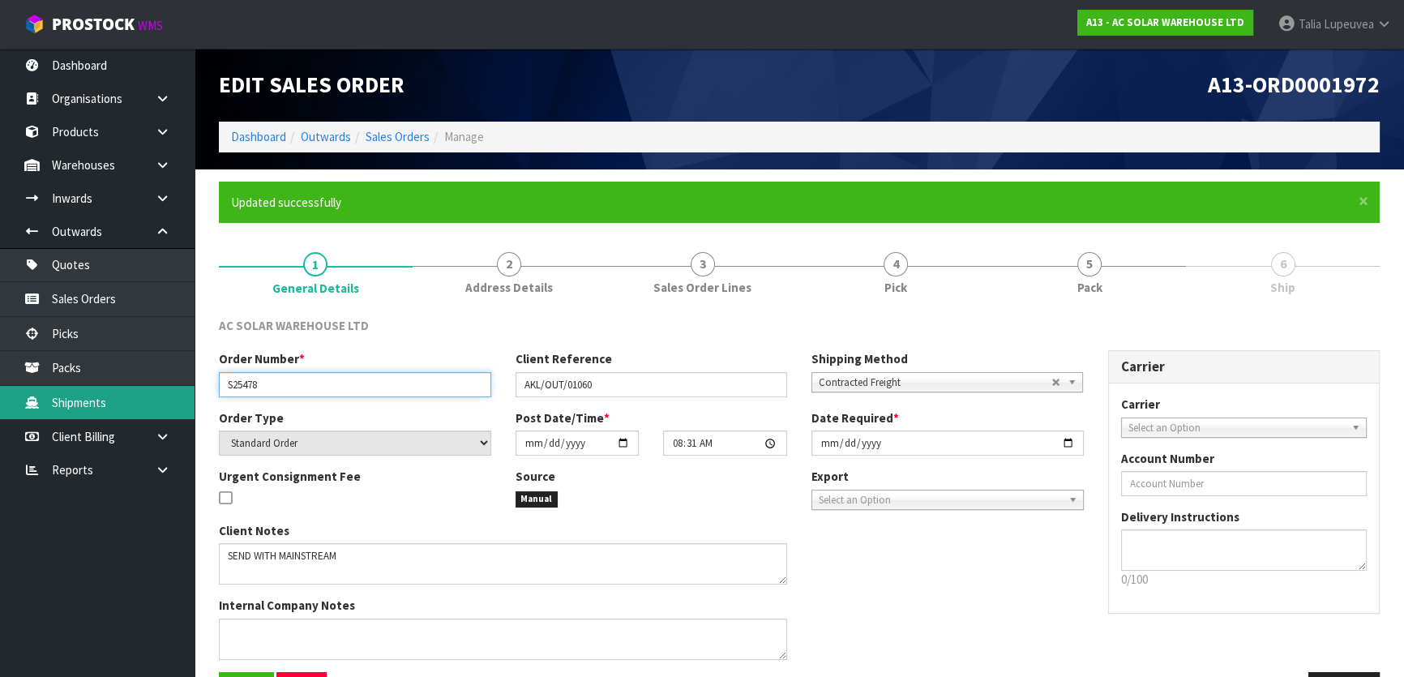
drag, startPoint x: 278, startPoint y: 383, endPoint x: 189, endPoint y: 404, distance: 91.6
click at [189, 404] on body "Toggle navigation ProStock WMS A13 - AC SOLAR WAREHOUSE LTD Talia Lupeuvea Logo…" at bounding box center [702, 338] width 1404 height 677
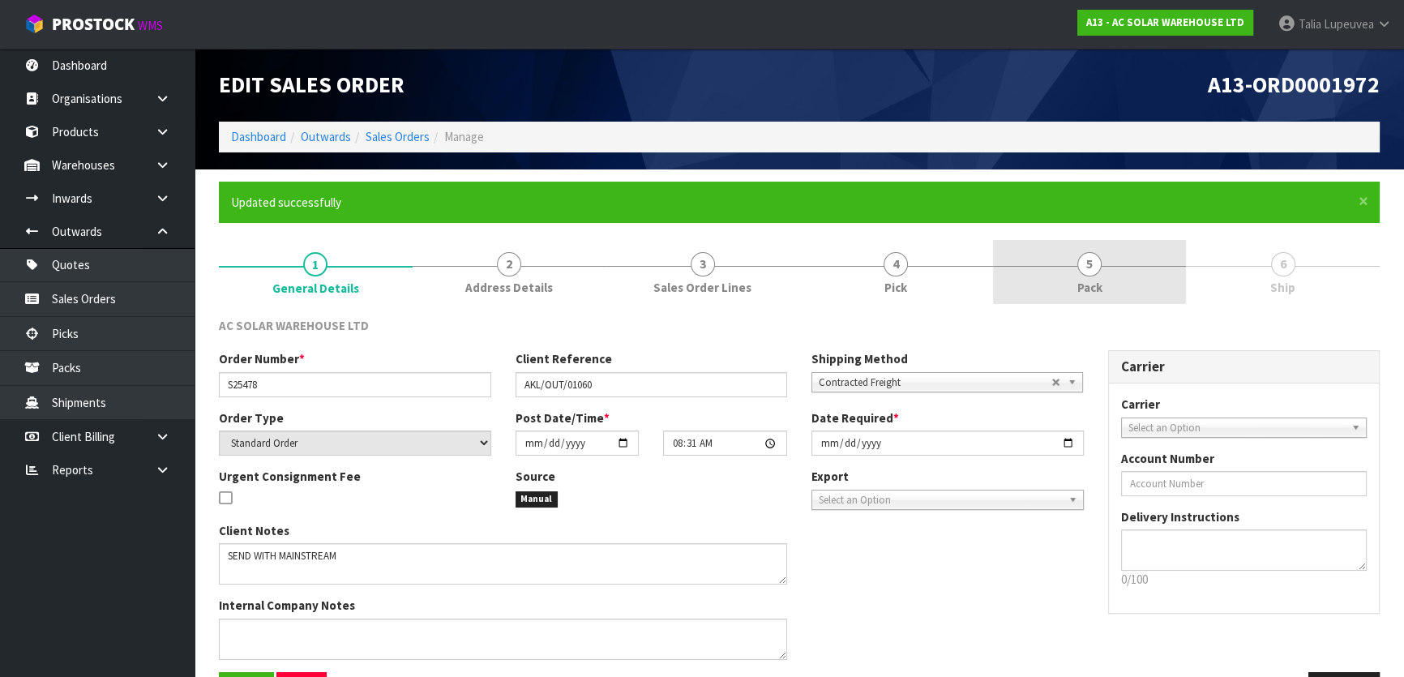
click at [1137, 260] on link "5 Pack" at bounding box center [1090, 272] width 194 height 64
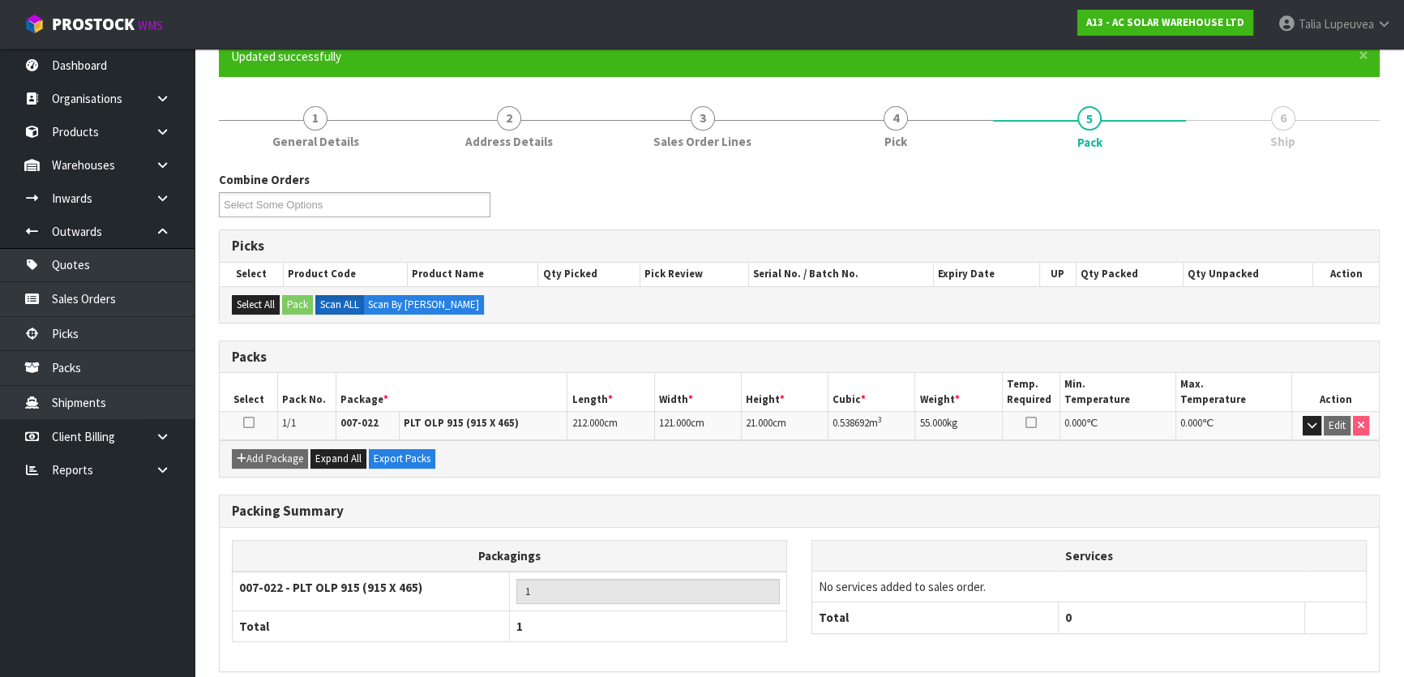
scroll to position [214, 0]
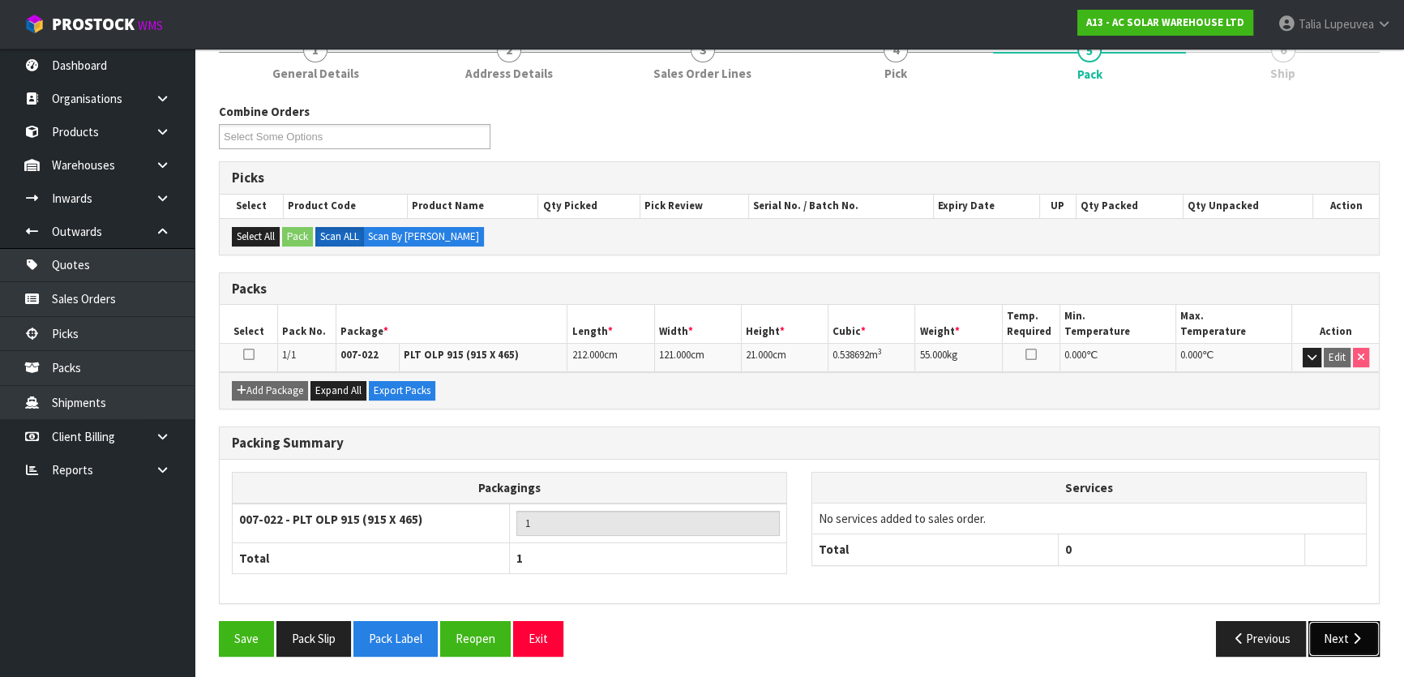
click at [1354, 621] on button "Next" at bounding box center [1343, 638] width 71 height 35
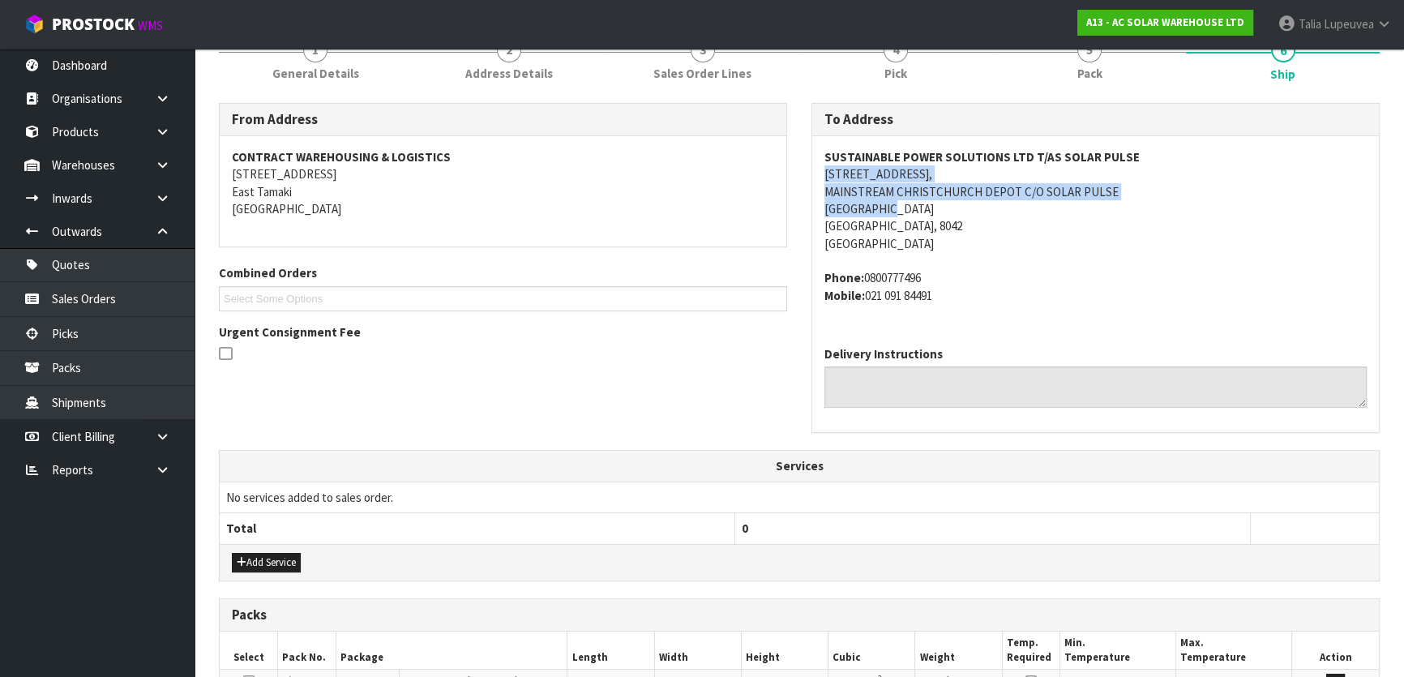
drag, startPoint x: 824, startPoint y: 173, endPoint x: 1128, endPoint y: 202, distance: 305.3
click at [1128, 202] on address "SUSTAINABLE POWER SOLUTIONS LTD T/AS SOLAR PULSE 8 JIPCHO ROAD, MAINSTREAM CHRI…" at bounding box center [1095, 200] width 542 height 105
copy address "8 JIPCHO ROAD, MAINSTREAM CHRISTCHURCH DEPOT C/O SOLAR PULSE WIGRAM PARK"
click at [849, 150] on strong "SUSTAINABLE POWER SOLUTIONS LTD T/AS SOLAR PULSE" at bounding box center [981, 156] width 315 height 15
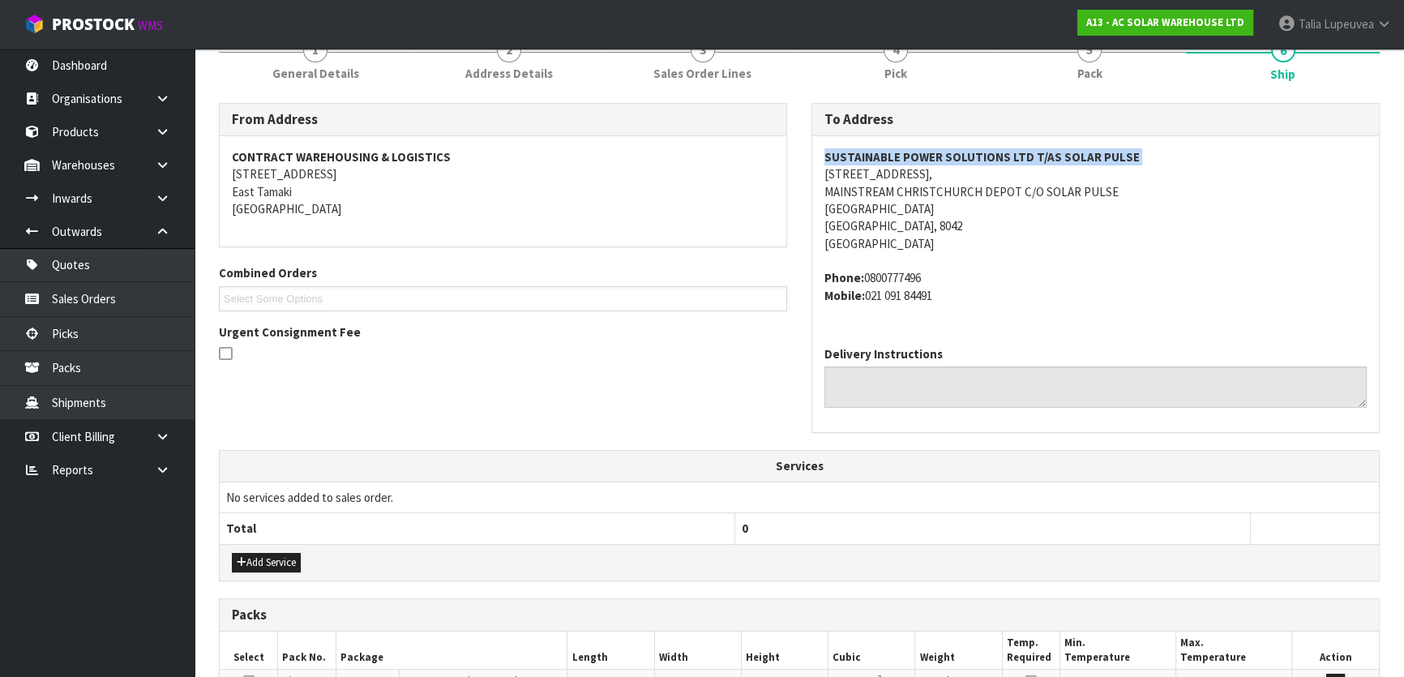
click at [849, 150] on strong "SUSTAINABLE POWER SOLUTIONS LTD T/AS SOLAR PULSE" at bounding box center [981, 156] width 315 height 15
copy strong "SUSTAINABLE POWER SOLUTIONS LTD T/AS SOLAR PULSE"
drag, startPoint x: 867, startPoint y: 276, endPoint x: 941, endPoint y: 276, distance: 73.8
click at [941, 276] on address "Phone: 0800777496 Mobile: 021 091 84491" at bounding box center [1095, 286] width 542 height 35
click at [904, 276] on address "Phone: 0800777496 Mobile: 021 091 84491" at bounding box center [1095, 286] width 542 height 35
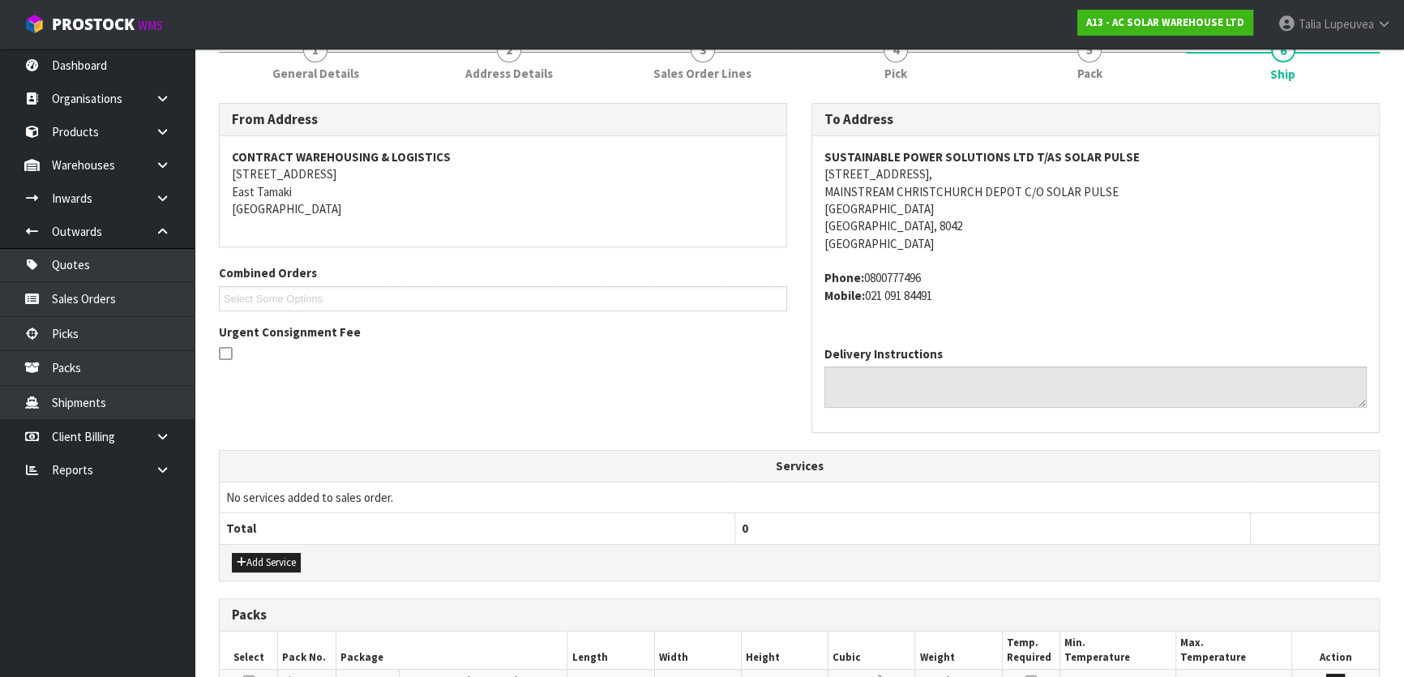
drag, startPoint x: 863, startPoint y: 276, endPoint x: 931, endPoint y: 285, distance: 68.6
click at [931, 285] on address "Phone: 0800777496 Mobile: 021 091 84491" at bounding box center [1095, 286] width 542 height 35
copy address "0800777496"
drag, startPoint x: 864, startPoint y: 292, endPoint x: 973, endPoint y: 296, distance: 108.7
click at [973, 296] on address "Phone: 0800777496 Mobile: 021 091 84491" at bounding box center [1095, 286] width 542 height 35
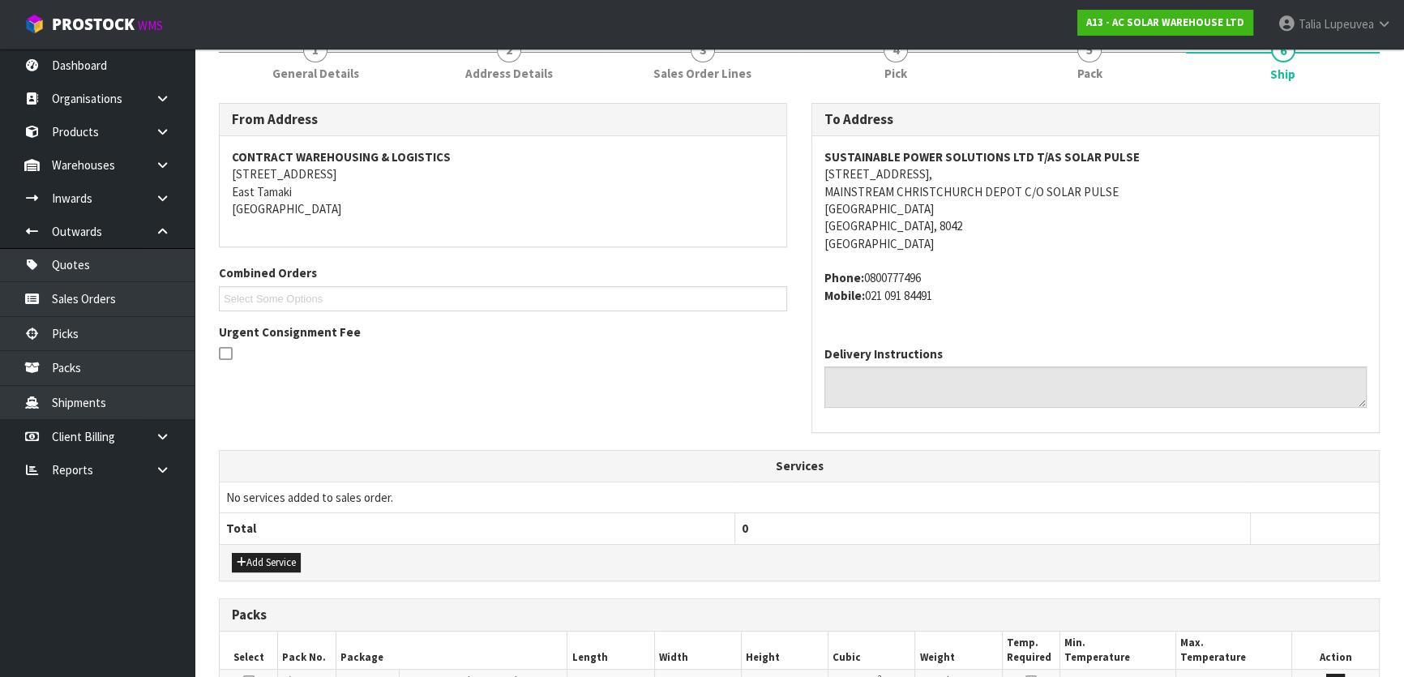
copy address "021 091 84491"
drag, startPoint x: 820, startPoint y: 154, endPoint x: 1136, endPoint y: 147, distance: 316.2
click at [1136, 147] on div "SUSTAINABLE POWER SOLUTIONS LTD T/AS SOLAR PULSE 8 JIPCHO ROAD, MAINSTREAM CHRI…" at bounding box center [1095, 234] width 567 height 197
copy strong "SUSTAINABLE POWER SOLUTIONS LTD T/AS SOLAR PULSE"
drag, startPoint x: 868, startPoint y: 294, endPoint x: 948, endPoint y: 310, distance: 81.9
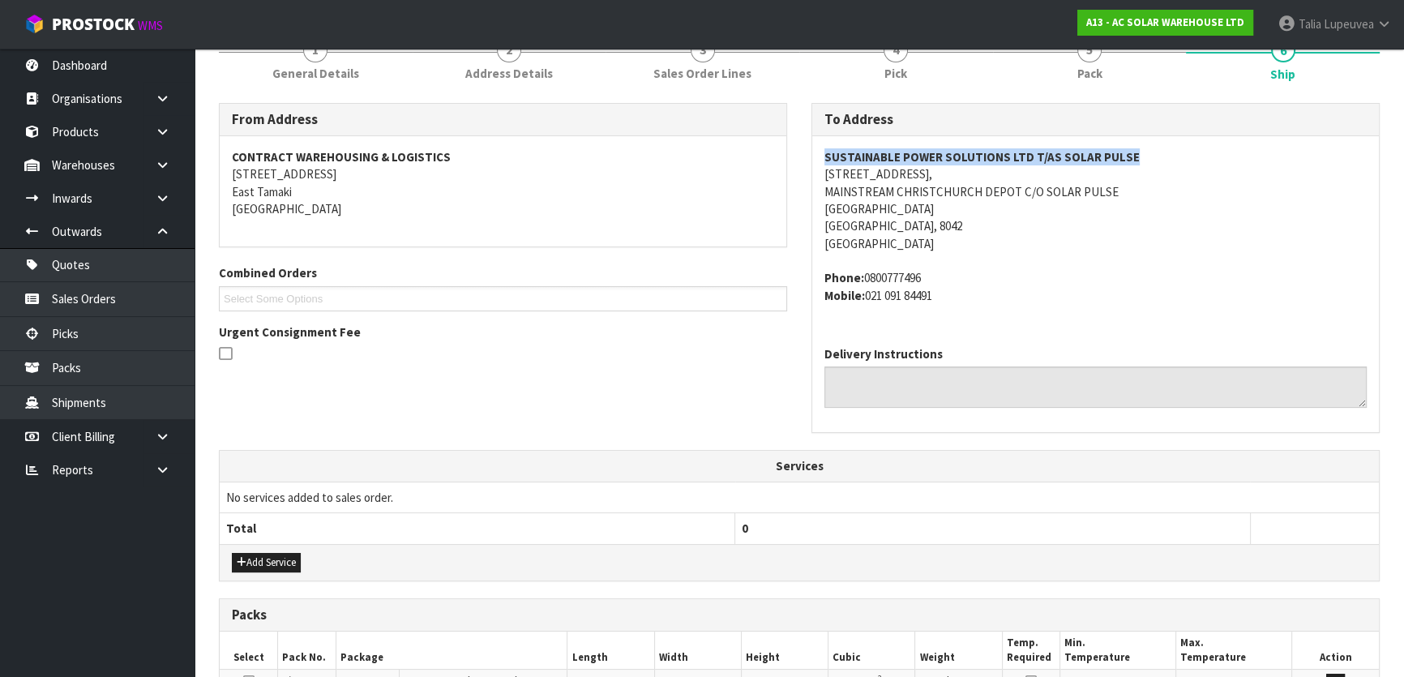
click at [948, 310] on div "SUSTAINABLE POWER SOLUTIONS LTD T/AS SOLAR PULSE 8 JIPCHO ROAD, MAINSTREAM CHRI…" at bounding box center [1095, 234] width 567 height 197
copy address "021 091 84491"
drag, startPoint x: 863, startPoint y: 276, endPoint x: 941, endPoint y: 280, distance: 77.9
click at [941, 280] on address "Phone: 0800777496 Mobile: 021 091 84491" at bounding box center [1095, 286] width 542 height 35
copy address "0800777496"
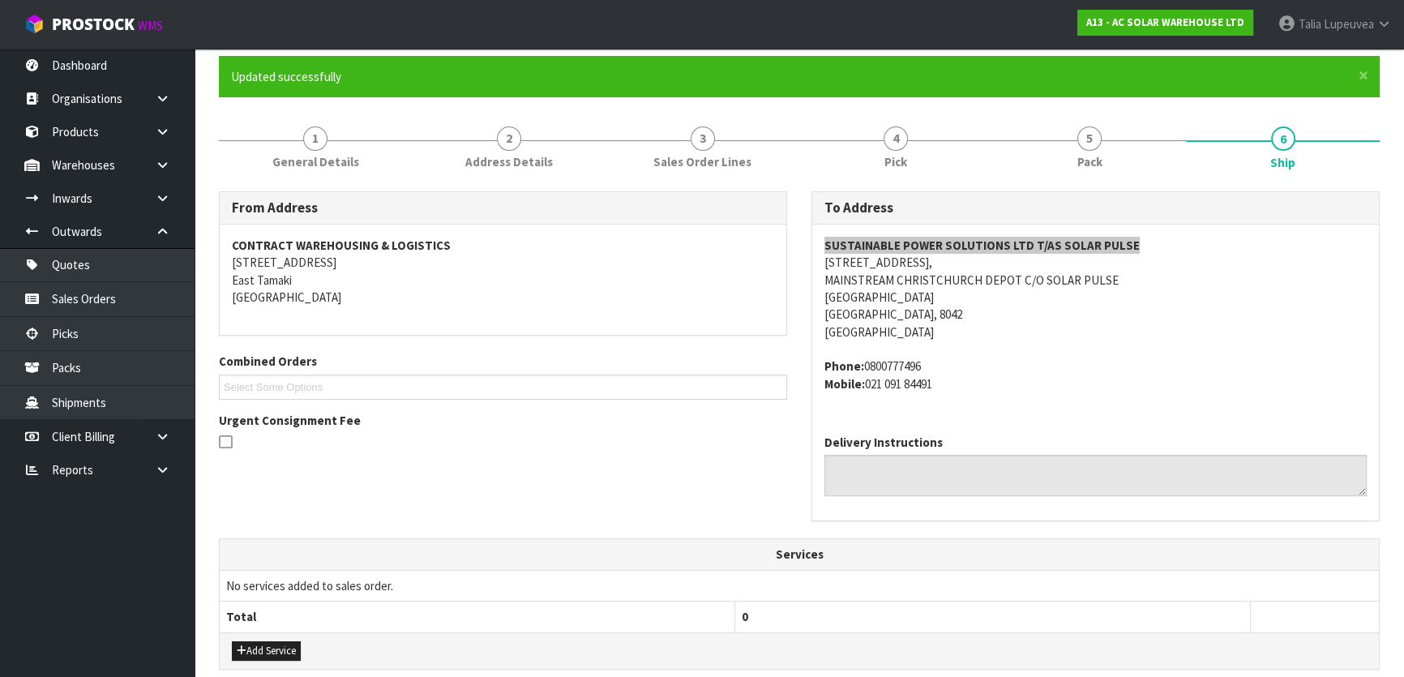
scroll to position [0, 0]
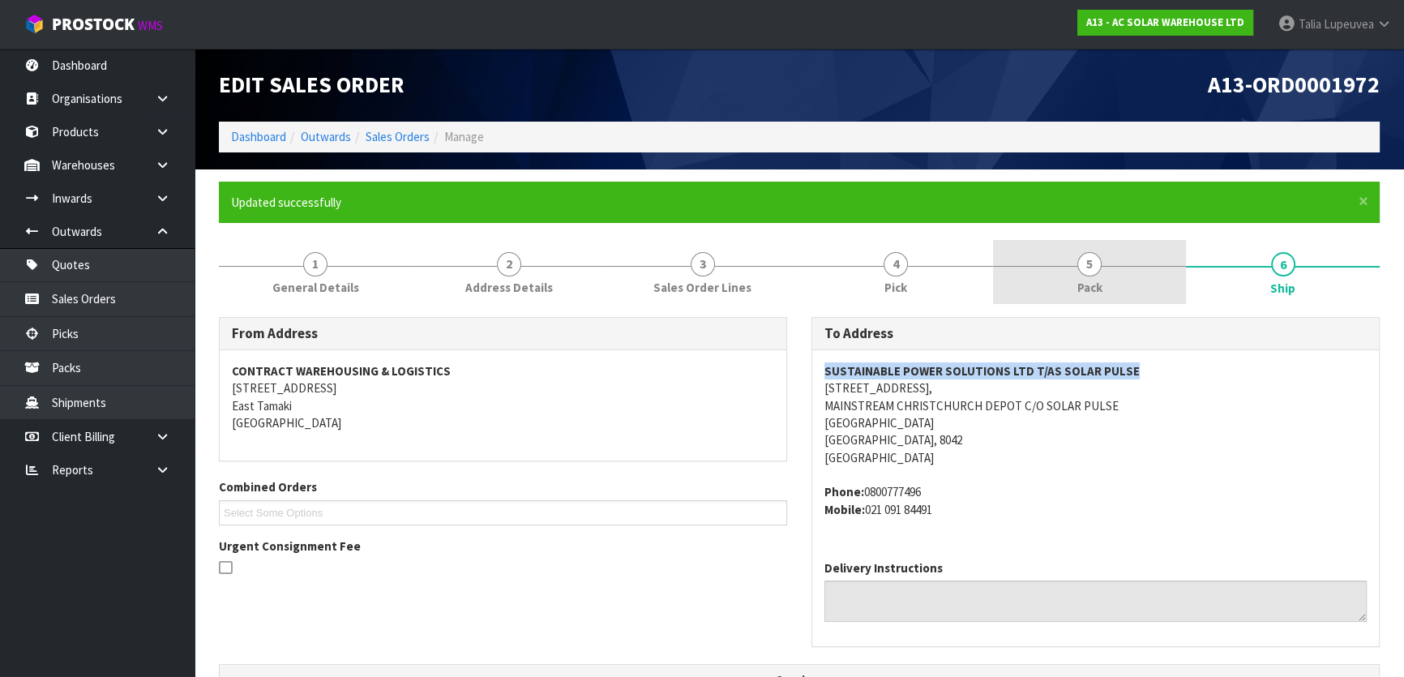
click at [1089, 263] on span "5" at bounding box center [1089, 264] width 24 height 24
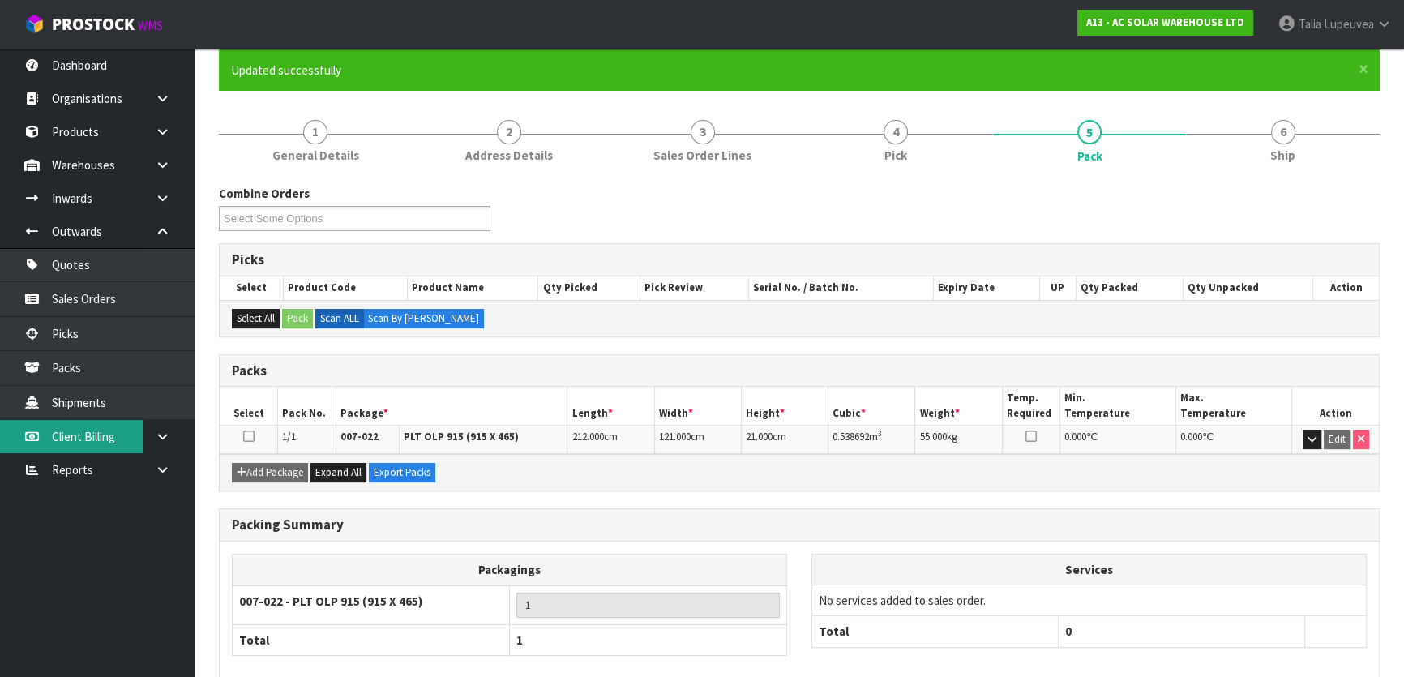
scroll to position [147, 0]
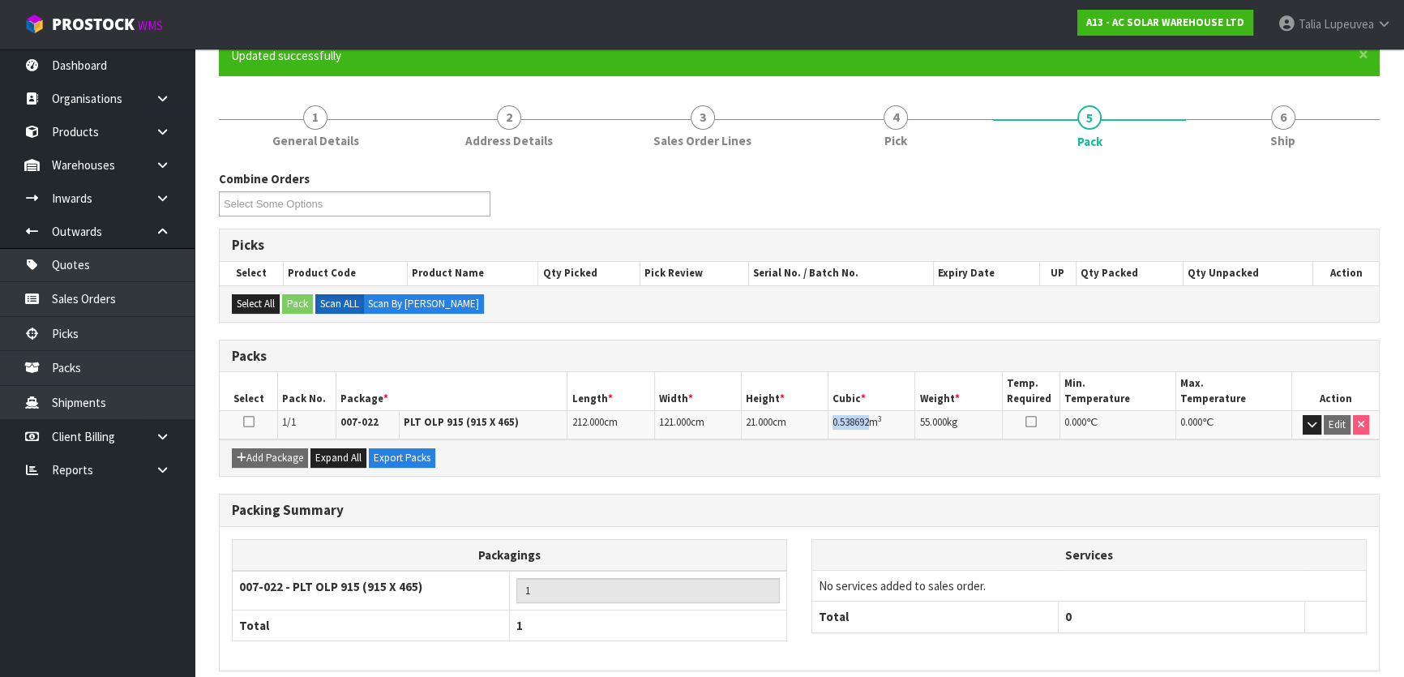
drag, startPoint x: 832, startPoint y: 422, endPoint x: 871, endPoint y: 429, distance: 39.4
click at [871, 429] on td "0.538692 m 3" at bounding box center [871, 425] width 87 height 28
copy span "0.538692"
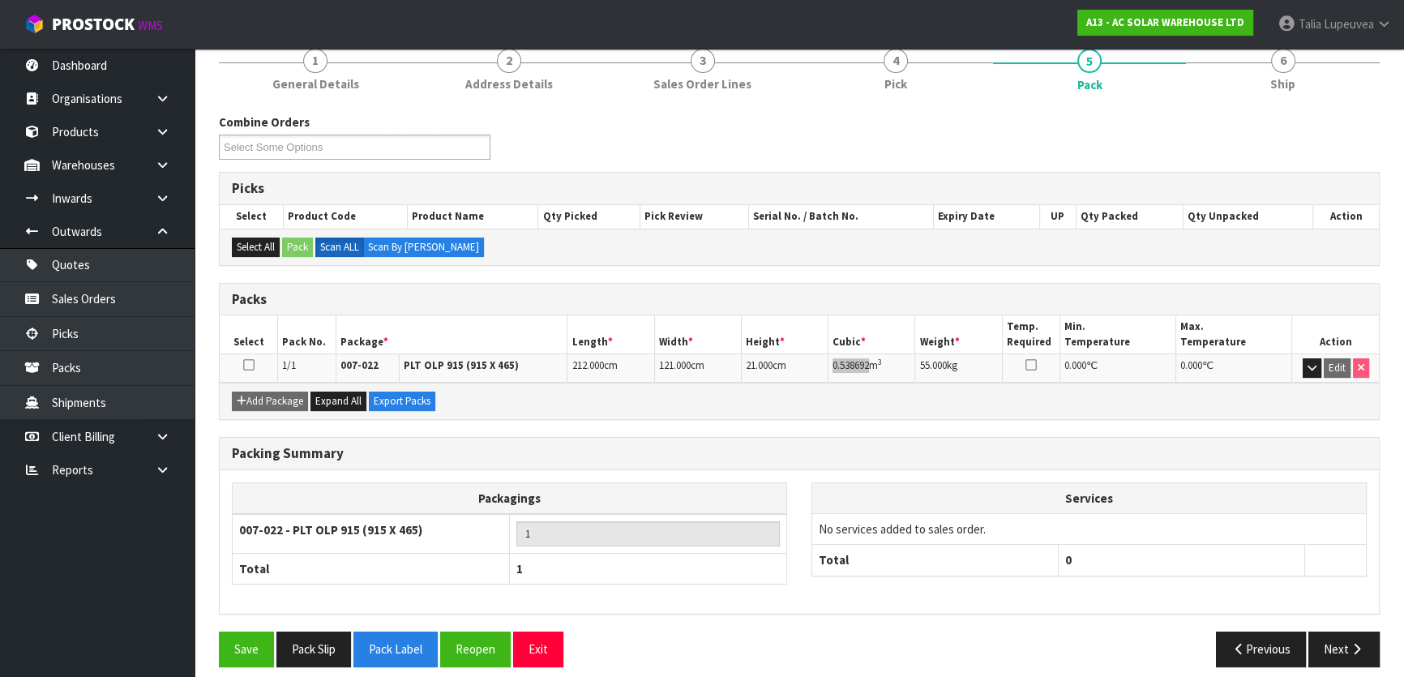
scroll to position [214, 0]
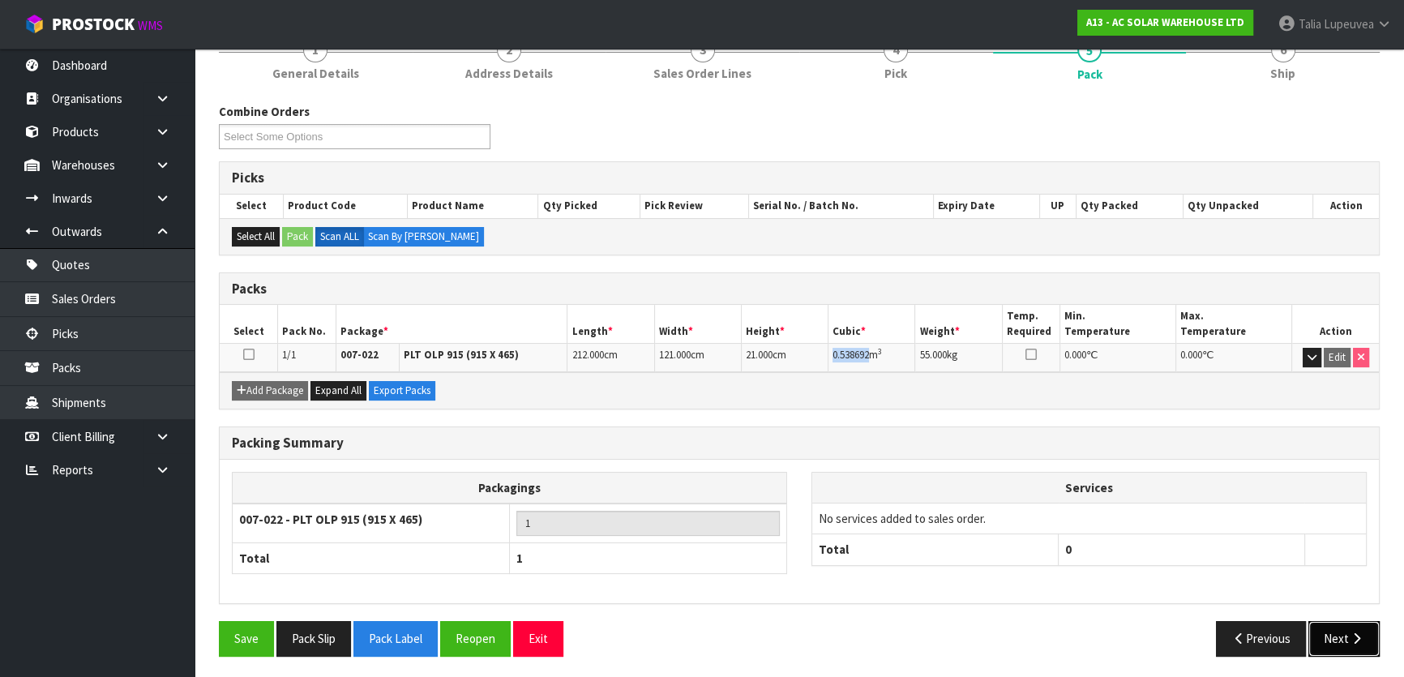
click at [1358, 632] on icon "button" at bounding box center [1356, 638] width 15 height 12
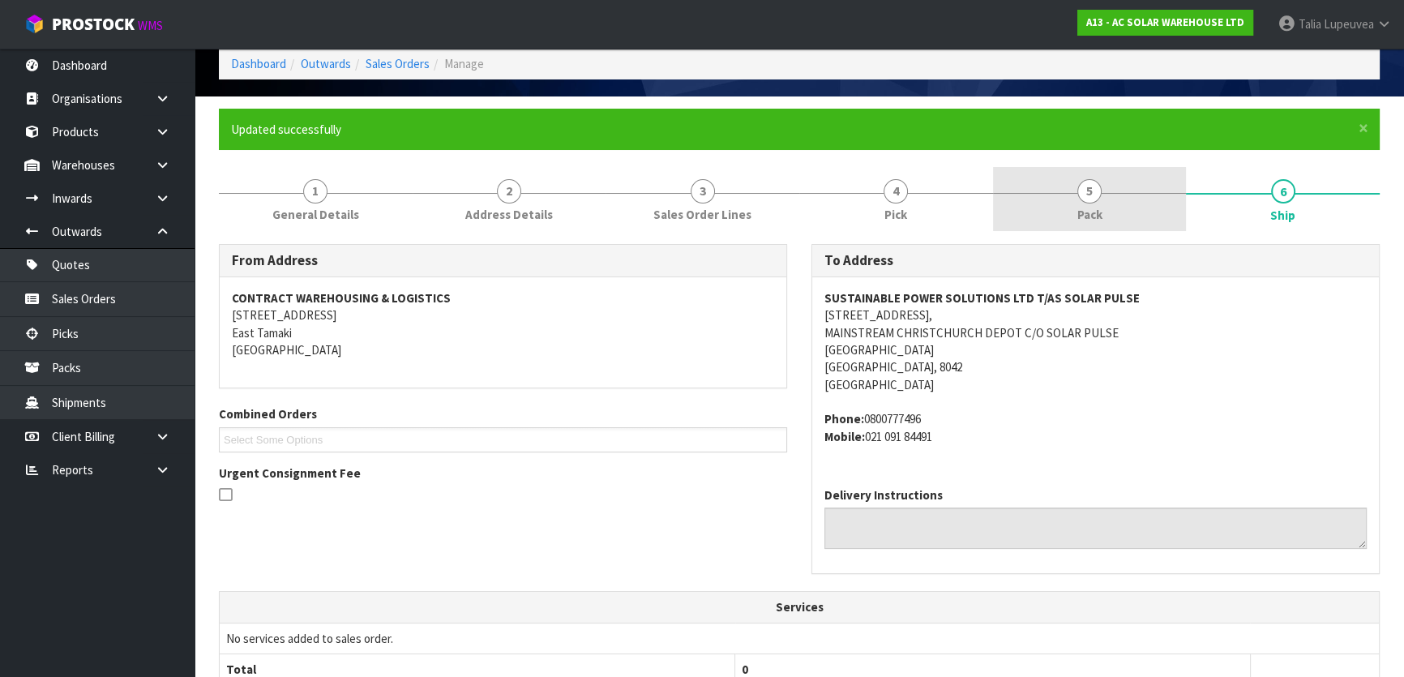
click at [1134, 184] on link "5 Pack" at bounding box center [1090, 199] width 194 height 64
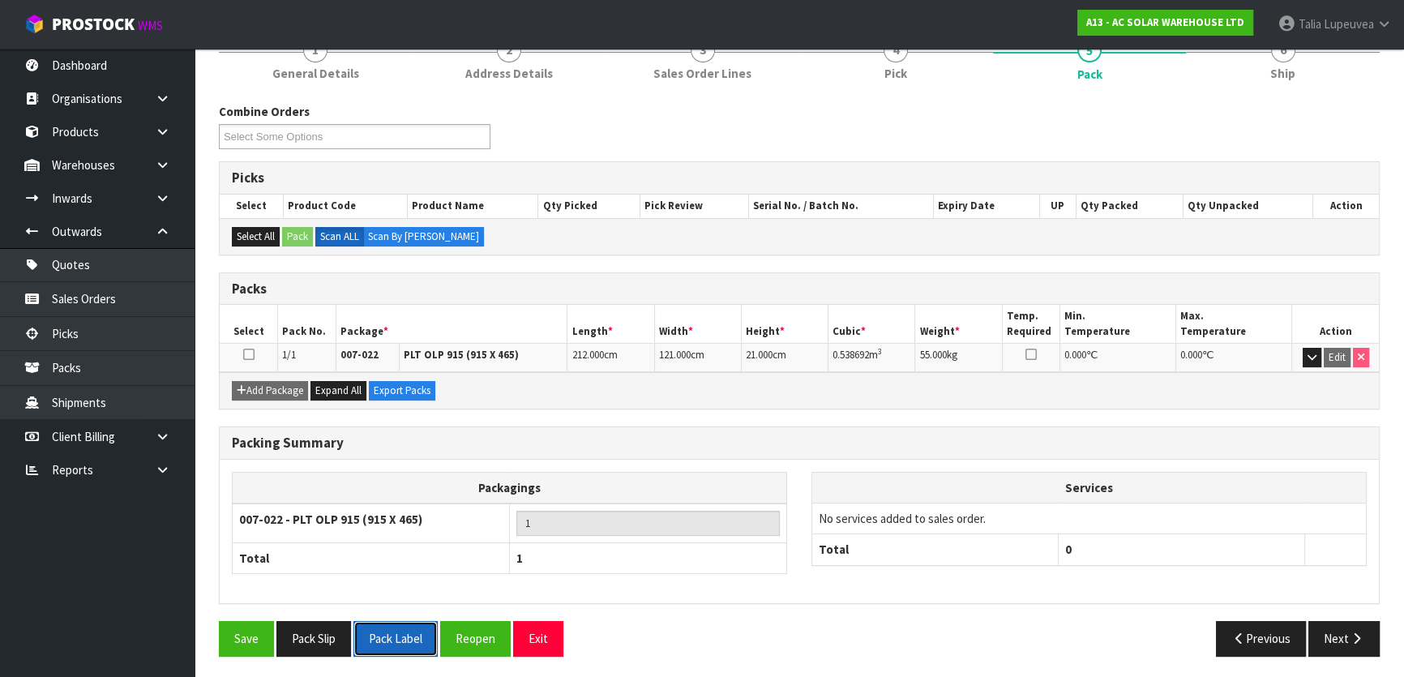
click at [399, 637] on button "Pack Label" at bounding box center [395, 638] width 84 height 35
drag, startPoint x: 420, startPoint y: 618, endPoint x: 673, endPoint y: 567, distance: 258.0
click at [1350, 622] on button "Next" at bounding box center [1343, 638] width 71 height 35
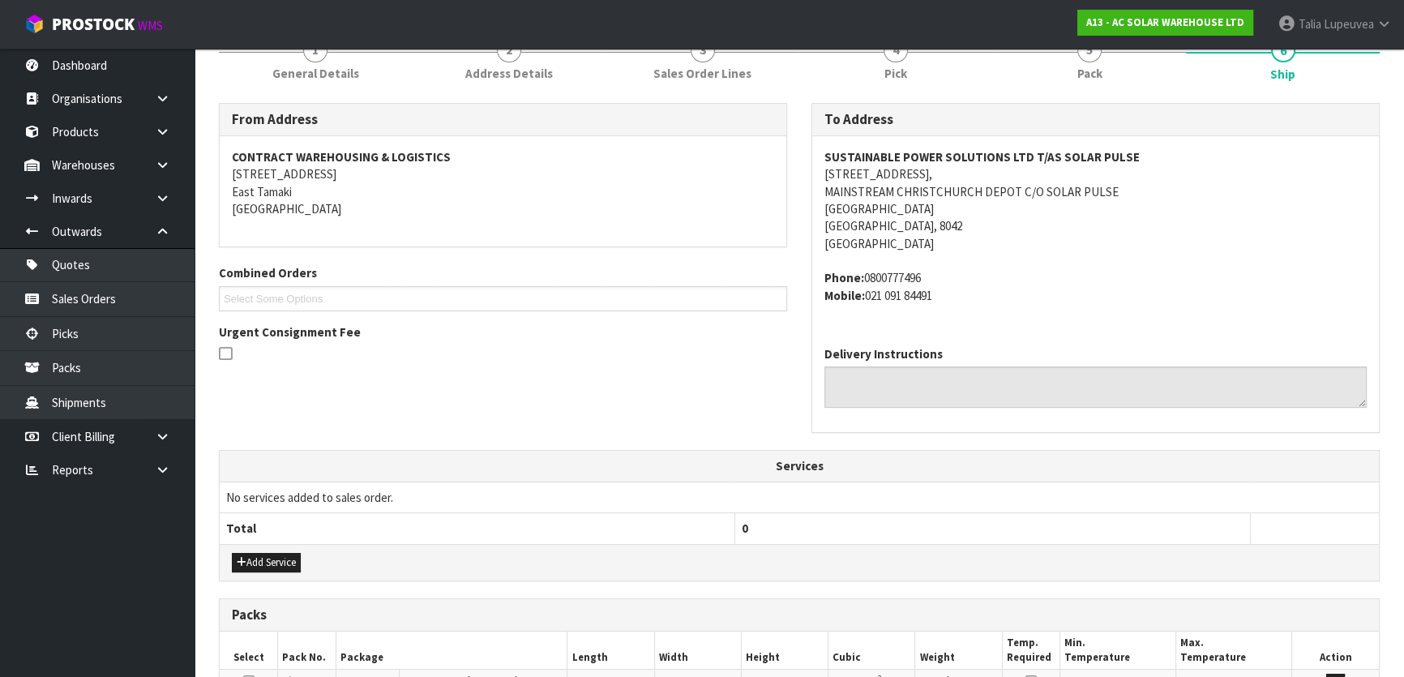
scroll to position [443, 0]
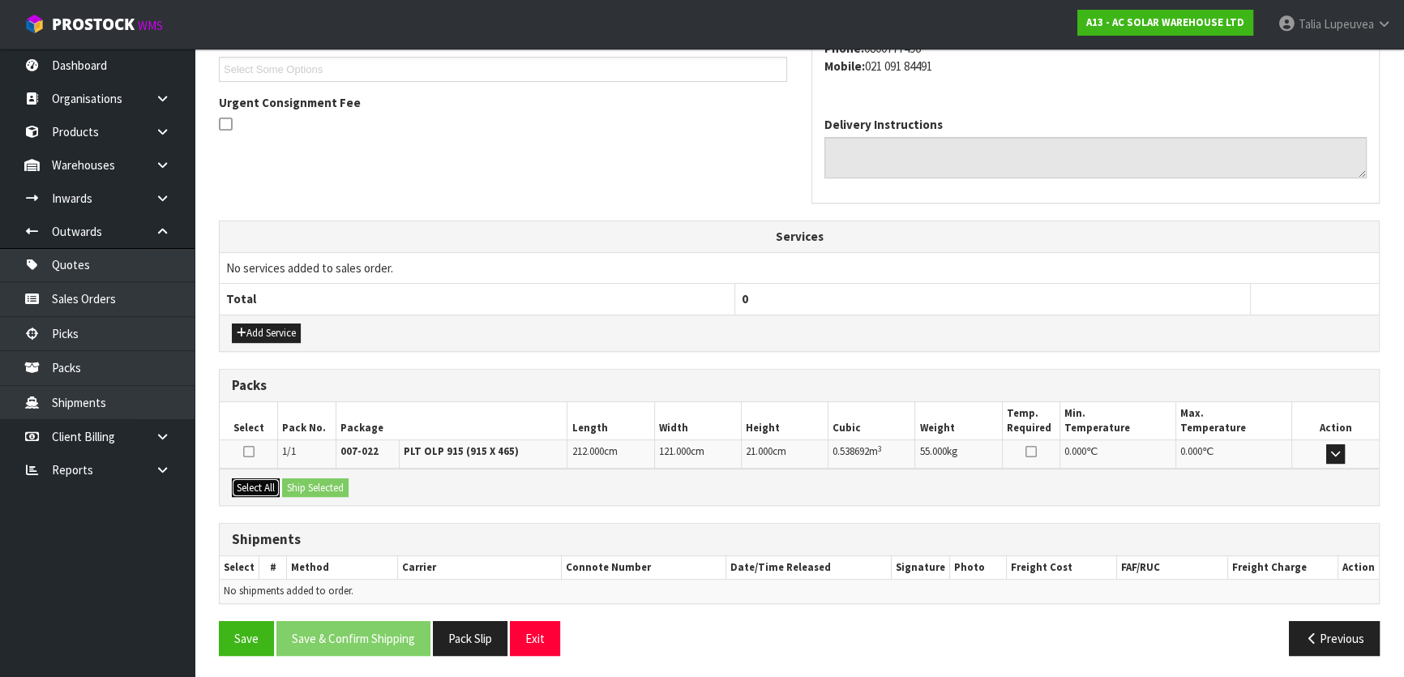
click at [245, 486] on button "Select All" at bounding box center [256, 487] width 48 height 19
click at [319, 486] on button "Ship Selected" at bounding box center [315, 487] width 66 height 19
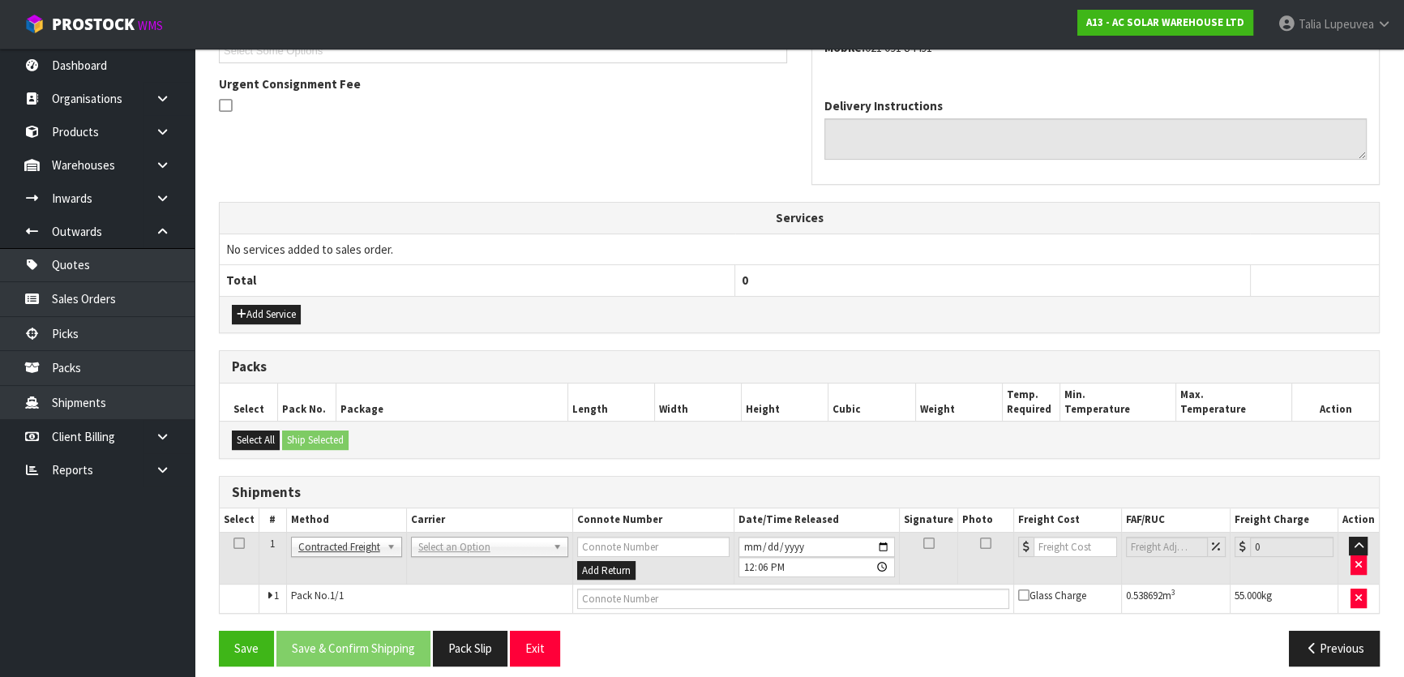
scroll to position [472, 0]
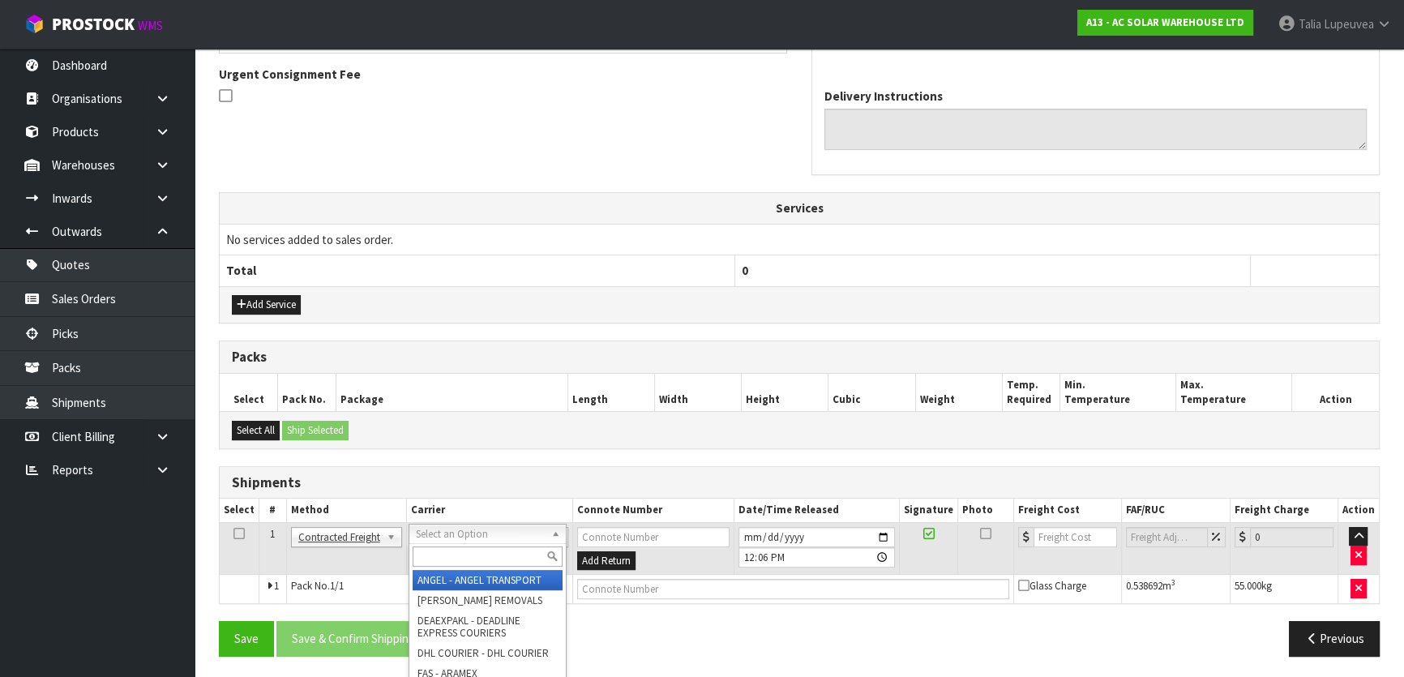
click at [477, 551] on input "text" at bounding box center [488, 556] width 150 height 20
type input "main"
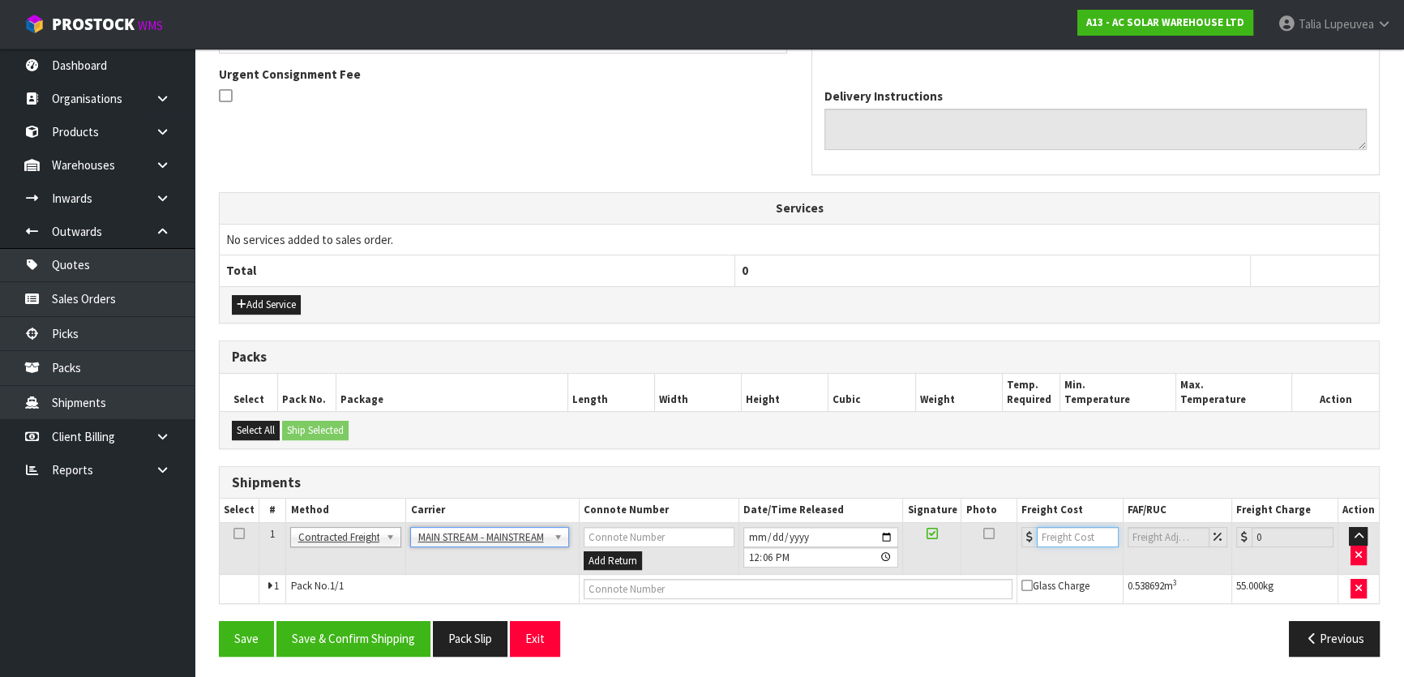
click at [1086, 539] on input "number" at bounding box center [1078, 537] width 82 height 20
type input "63.18"
click at [356, 626] on button "Save & Confirm Shipping" at bounding box center [353, 638] width 154 height 35
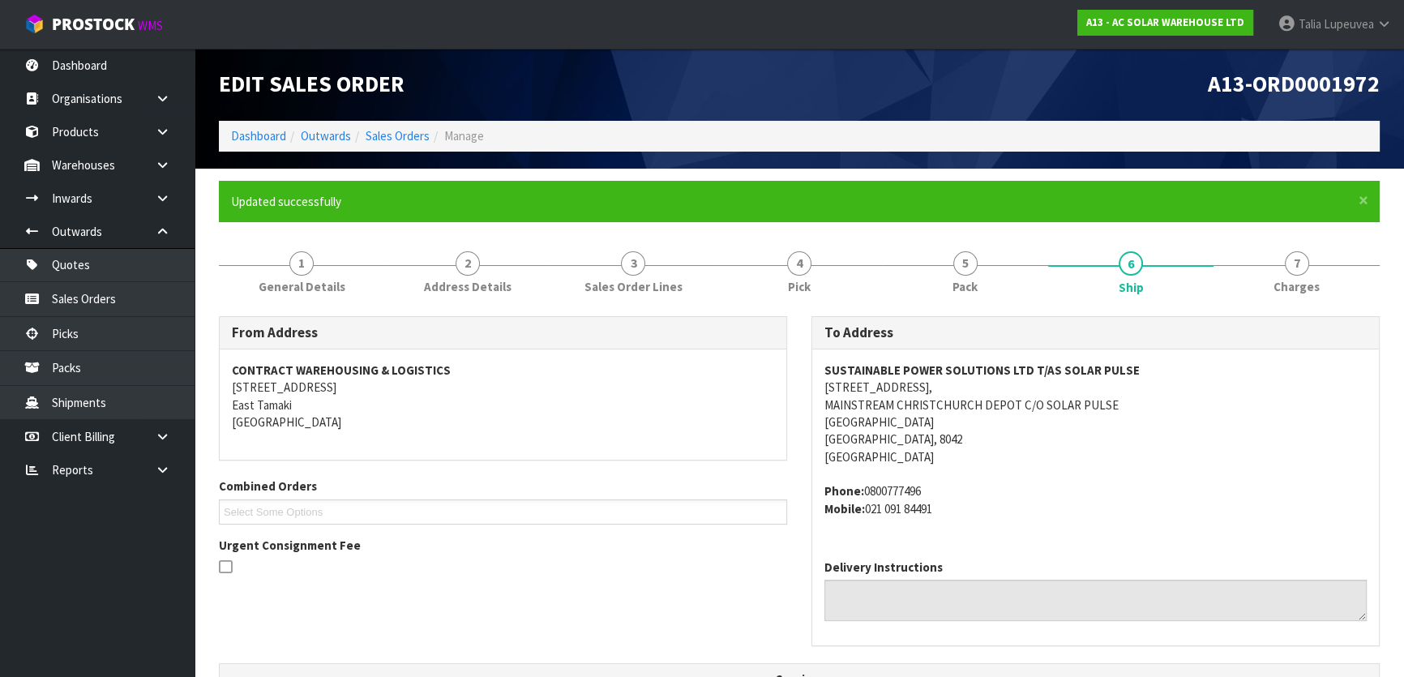
scroll to position [0, 0]
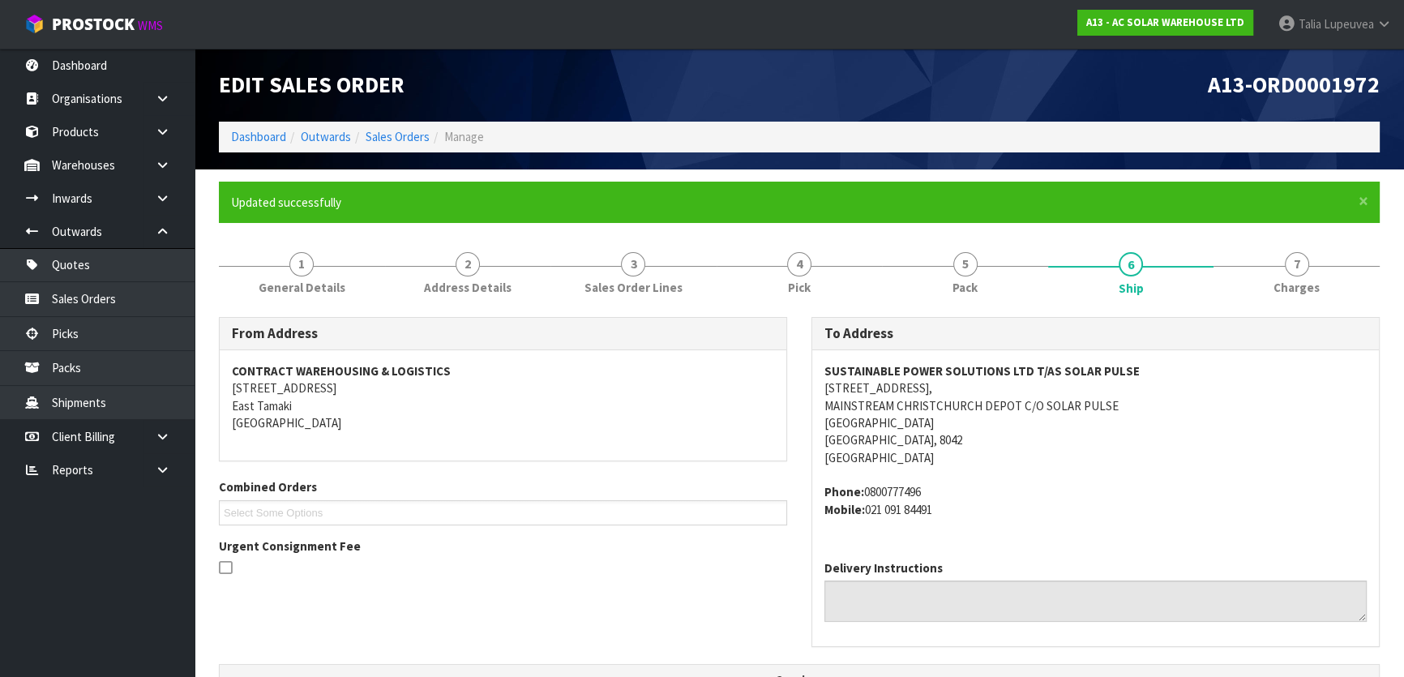
click at [251, 127] on ol "Dashboard Outwards Sales Orders Manage" at bounding box center [799, 137] width 1161 height 30
click at [251, 133] on link "Dashboard" at bounding box center [258, 136] width 55 height 15
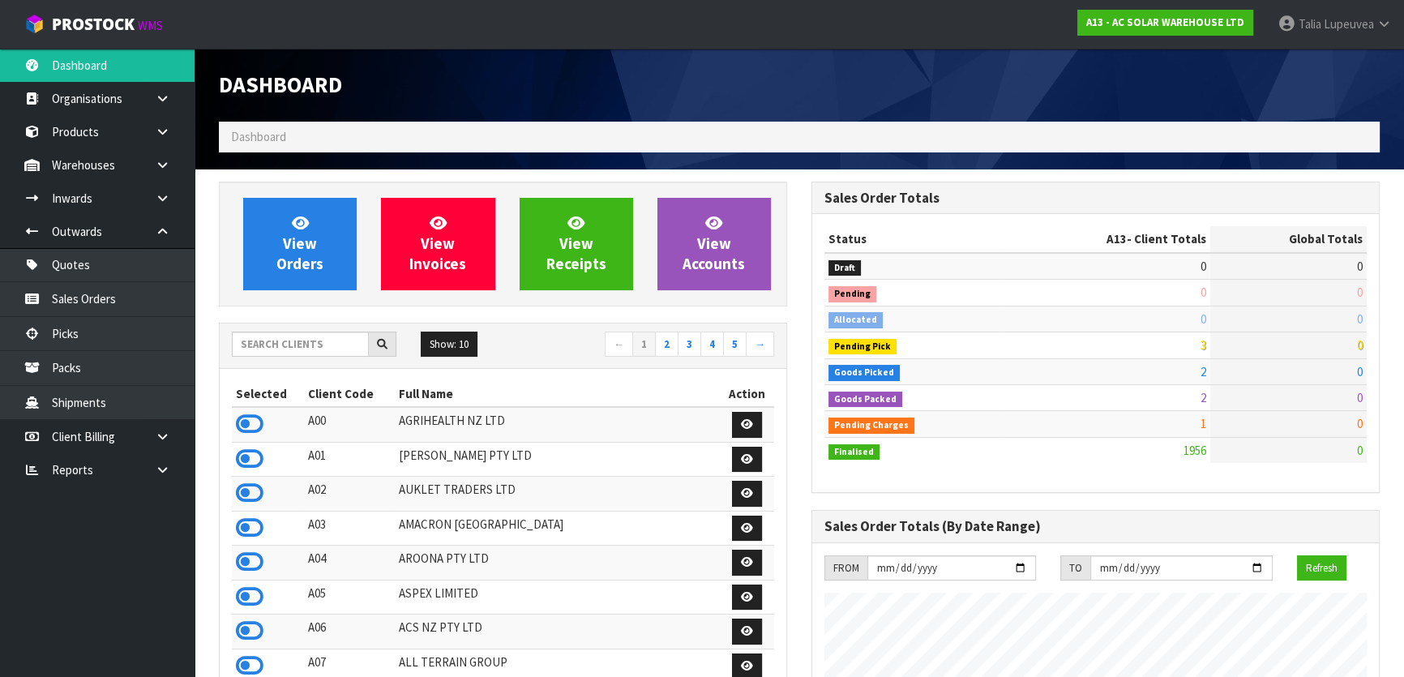
scroll to position [1312, 592]
click at [300, 339] on input "text" at bounding box center [300, 344] width 137 height 25
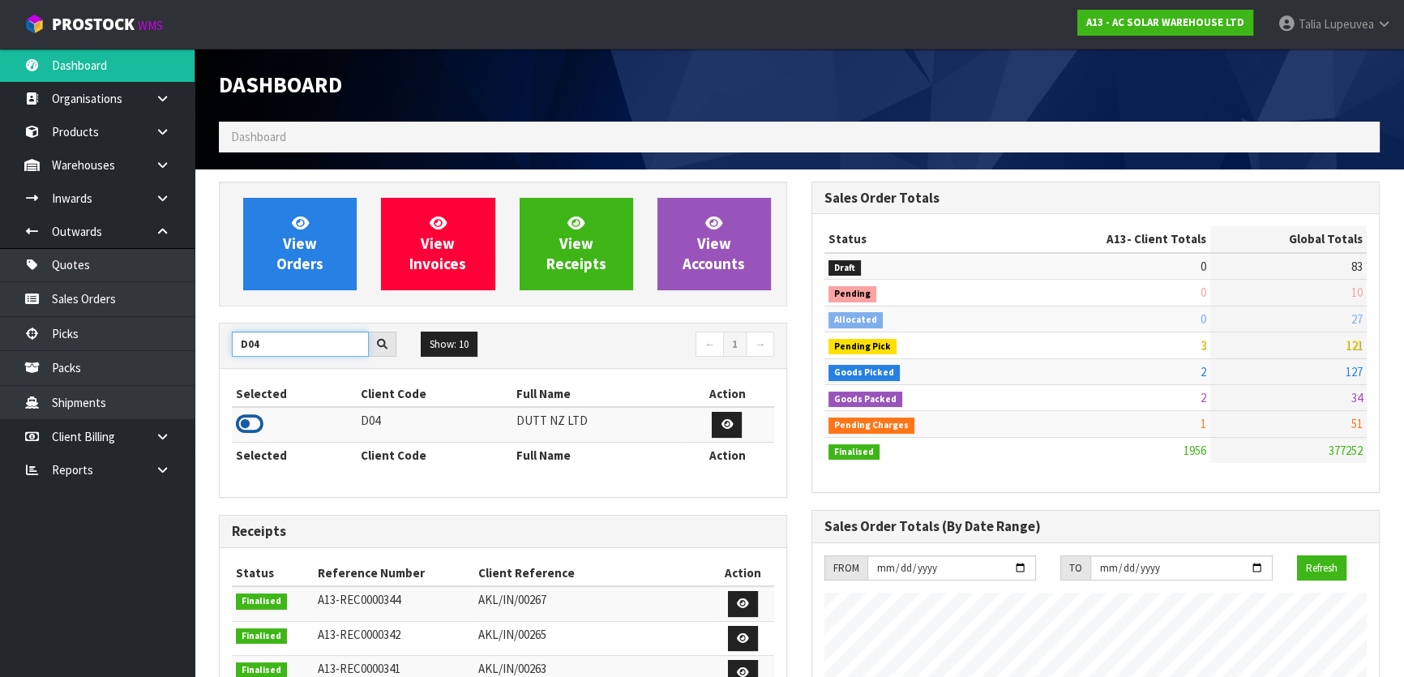
type input "D04"
click at [242, 422] on icon at bounding box center [250, 424] width 28 height 24
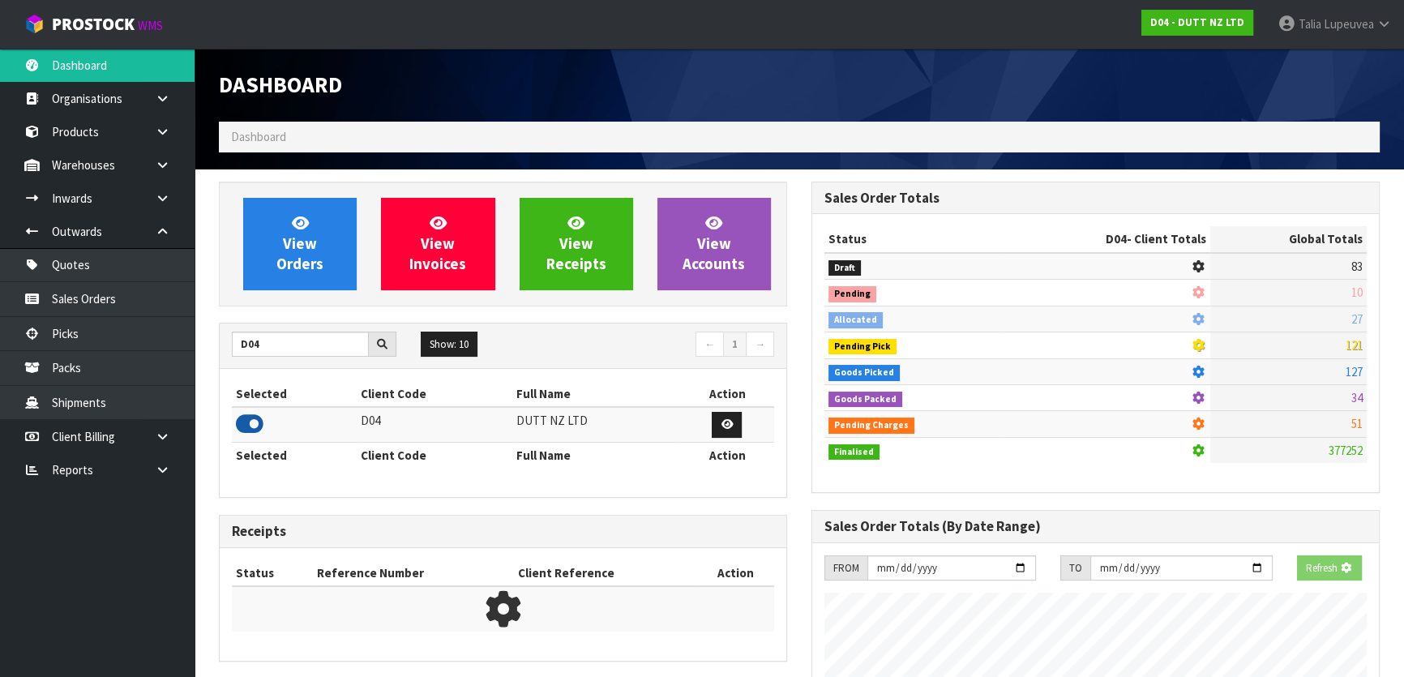
scroll to position [1277, 592]
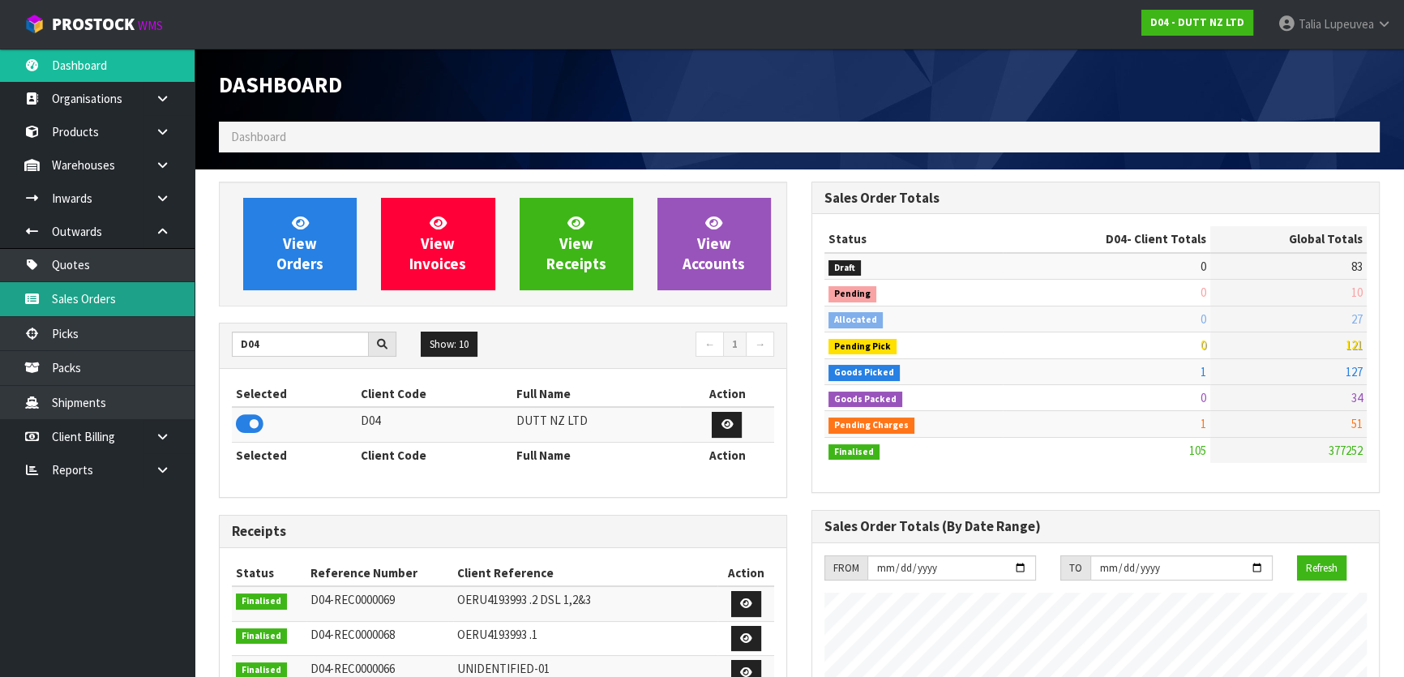
click at [106, 289] on link "Sales Orders" at bounding box center [97, 298] width 195 height 33
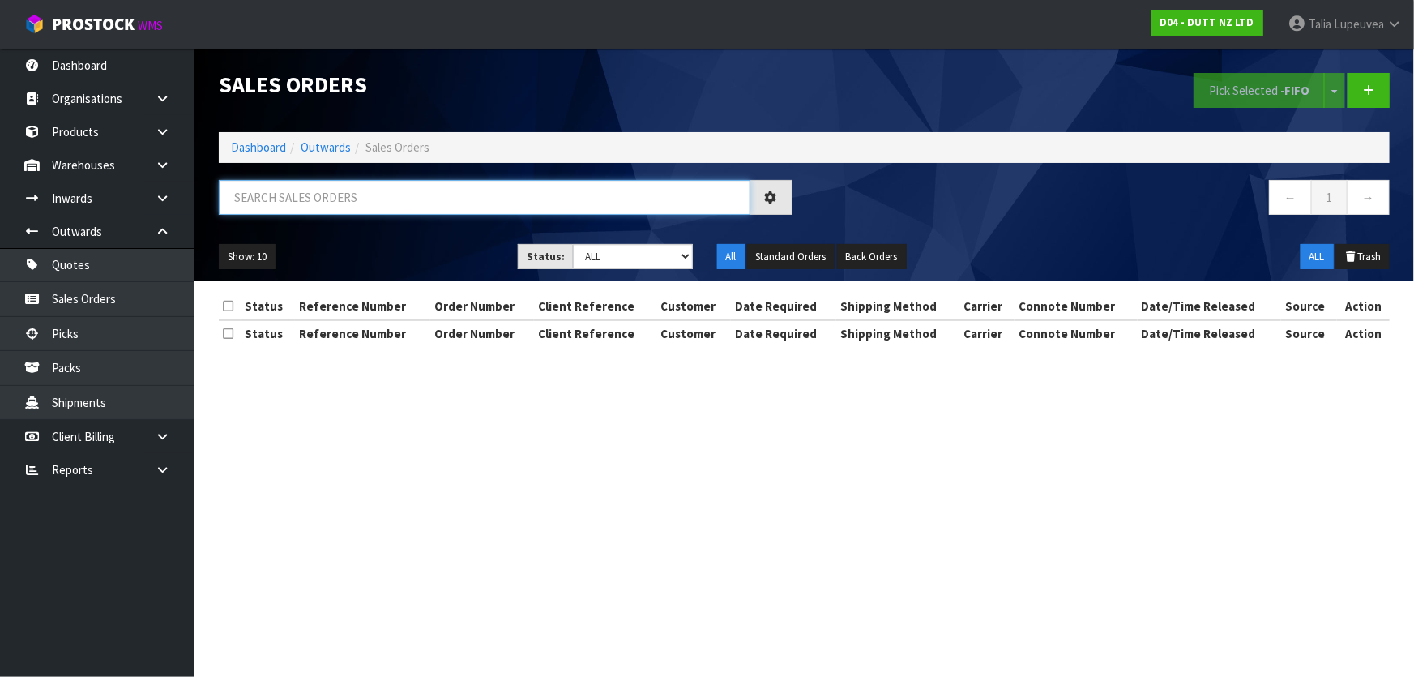
click at [315, 195] on input "text" at bounding box center [485, 197] width 532 height 35
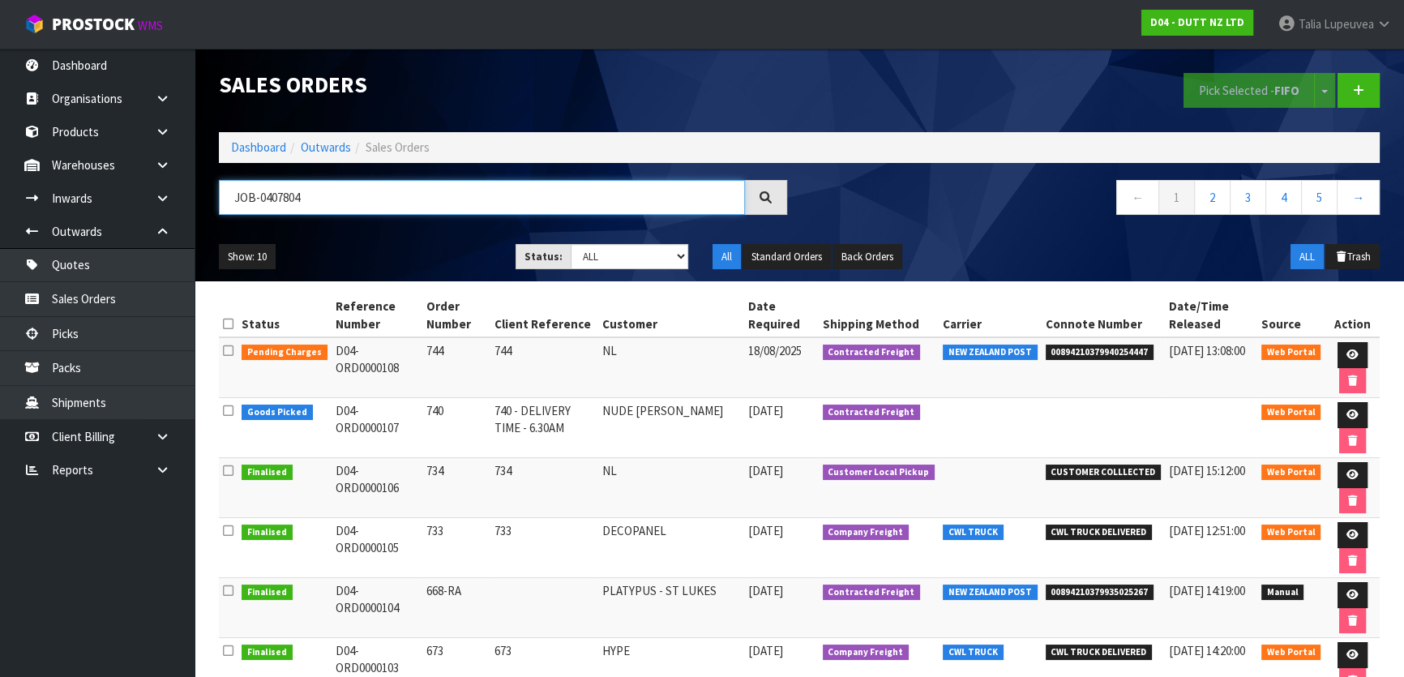
type input "JOB-0407804"
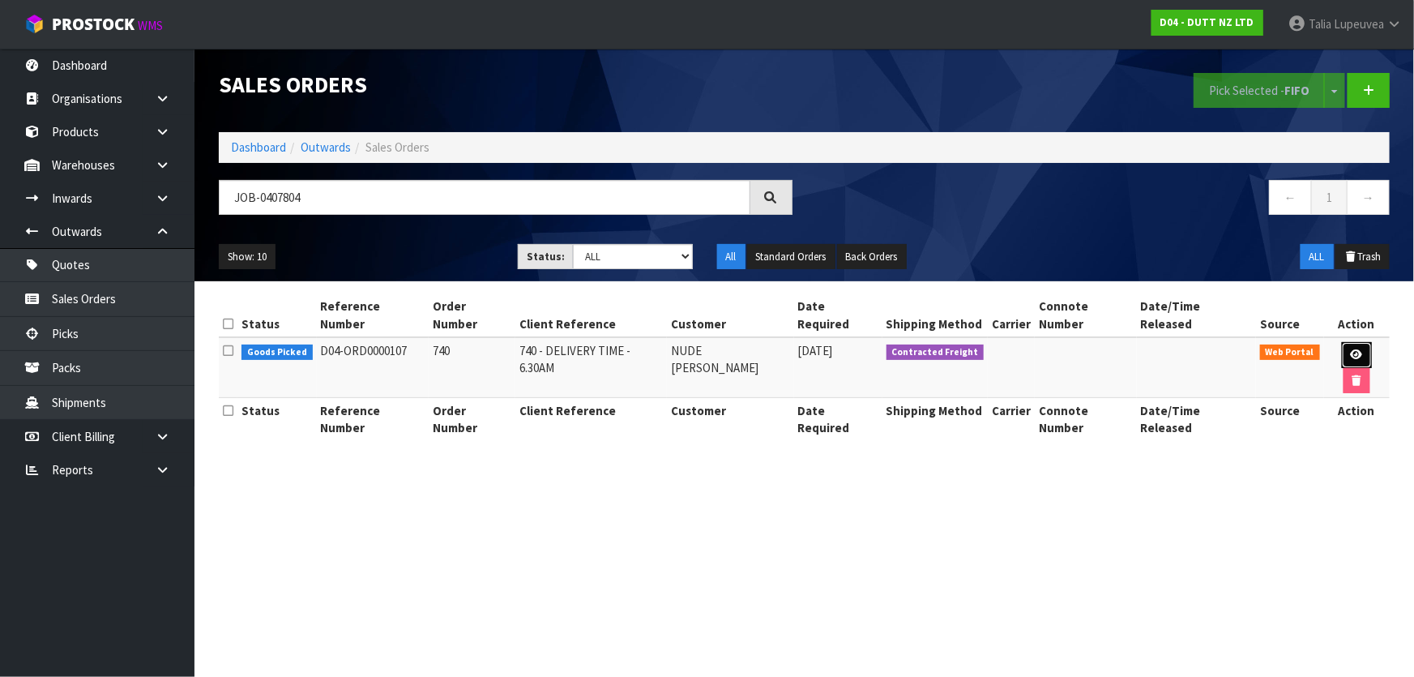
click at [1342, 342] on link at bounding box center [1357, 355] width 30 height 26
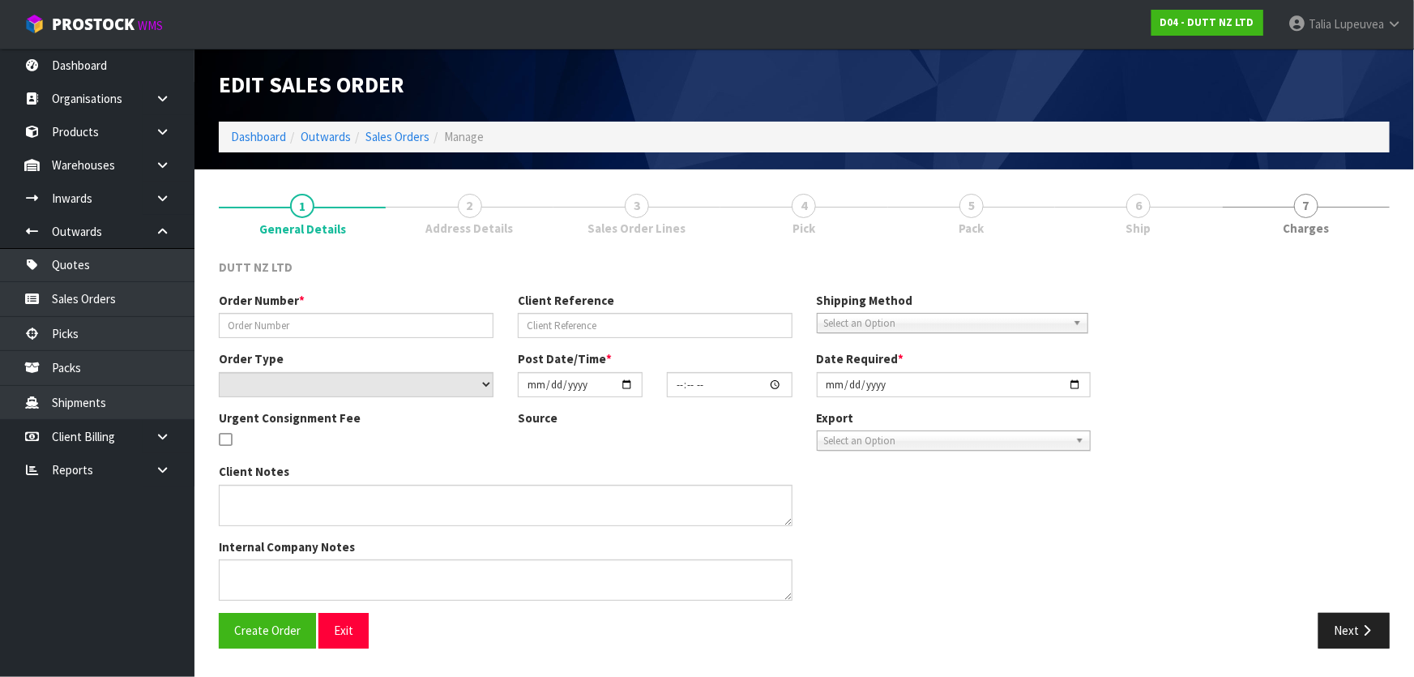
type input "740"
type input "740 - DELIVERY TIME - 6.30AM"
select select "number:0"
type input "2025-08-15"
type input "10:23:00.000"
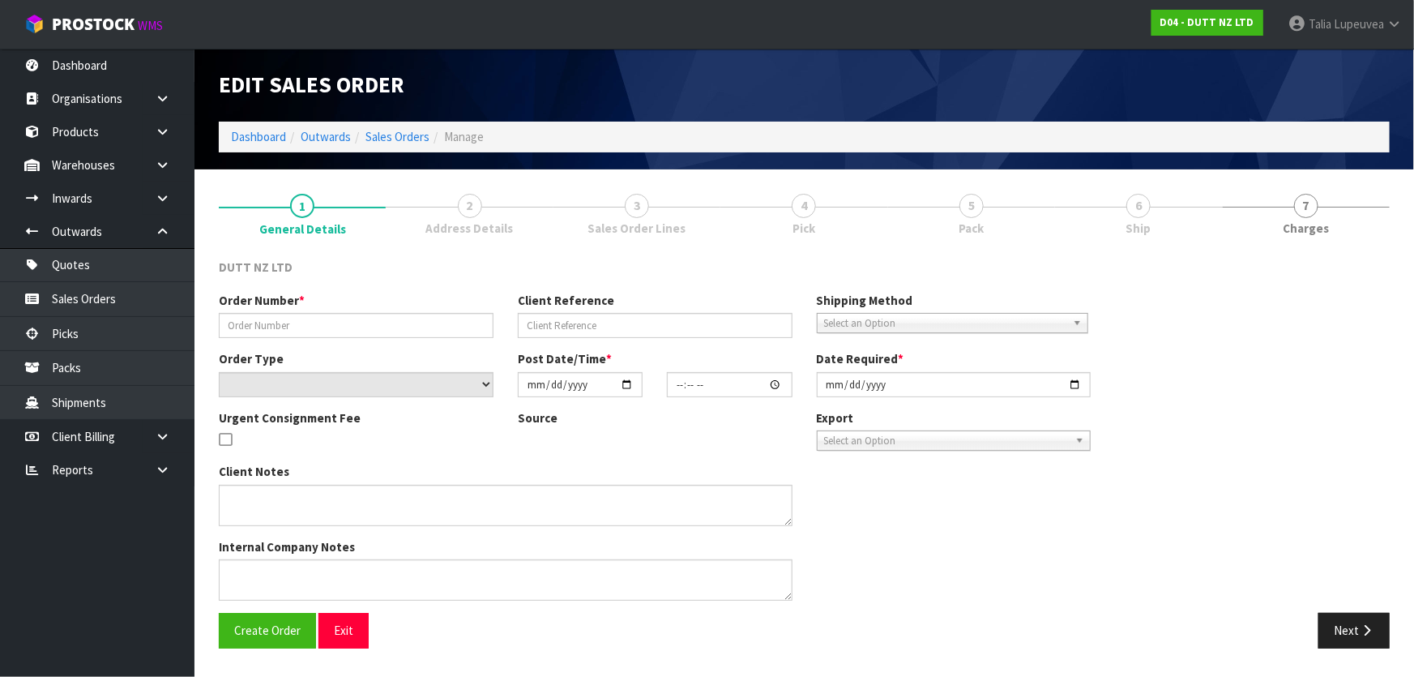
type input "2025-08-20"
type textarea "TAILGATE/ PALLET JACK DELIVERY TO STORE PLEASE CONTACT THE SITE CONTACT ON ARRI…"
type textarea "REPRINTED - AFTER UOM IS CHANGED"
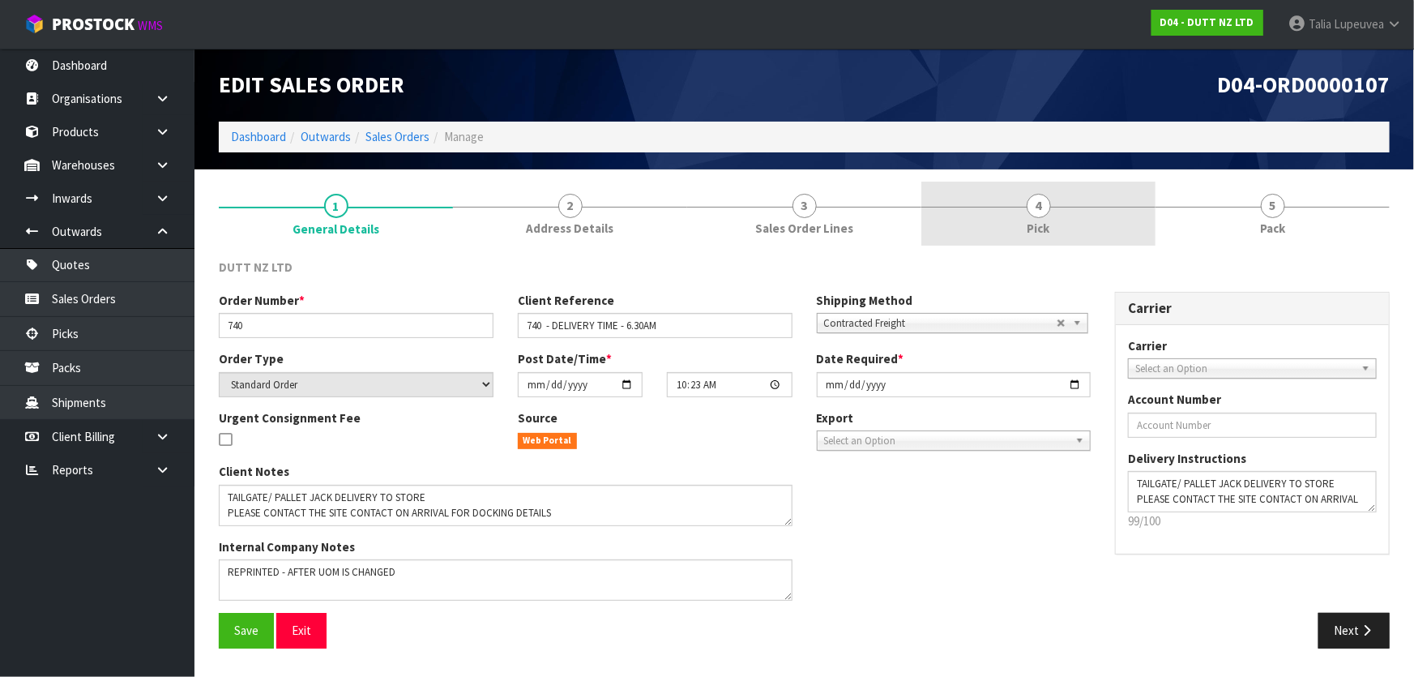
click at [1084, 202] on link "4 Pick" at bounding box center [1039, 214] width 234 height 64
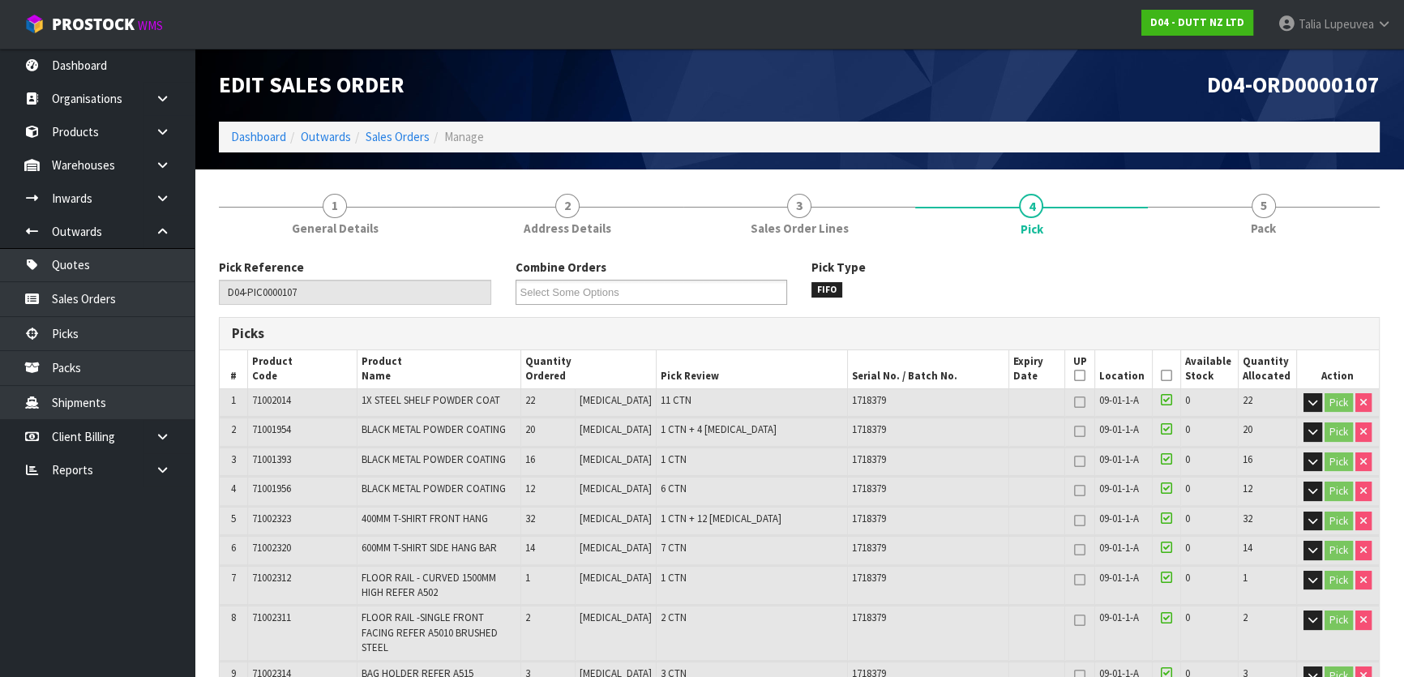
click at [1135, 286] on div "Pick Reference D04-PIC0000107 Combine Orders D04-ORD0000107 Select Some Options…" at bounding box center [799, 288] width 1185 height 58
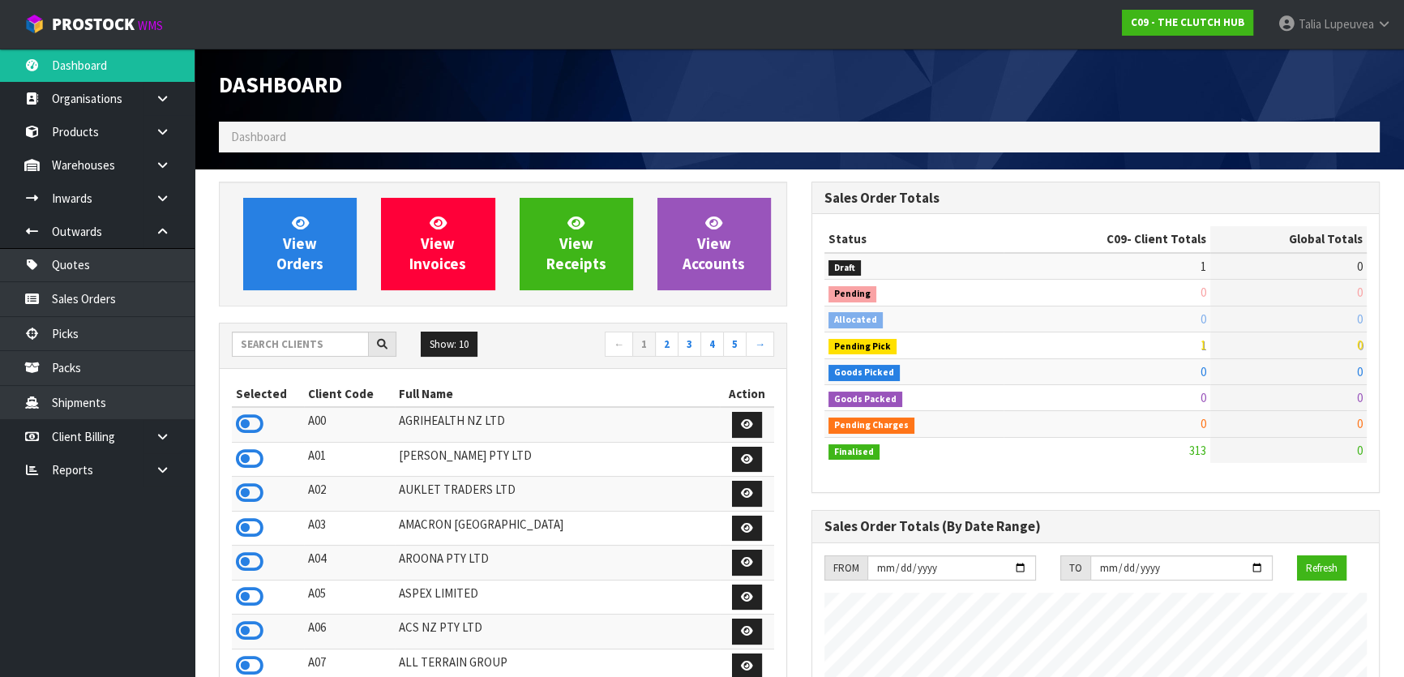
scroll to position [1226, 592]
click at [281, 342] on input "text" at bounding box center [300, 344] width 137 height 25
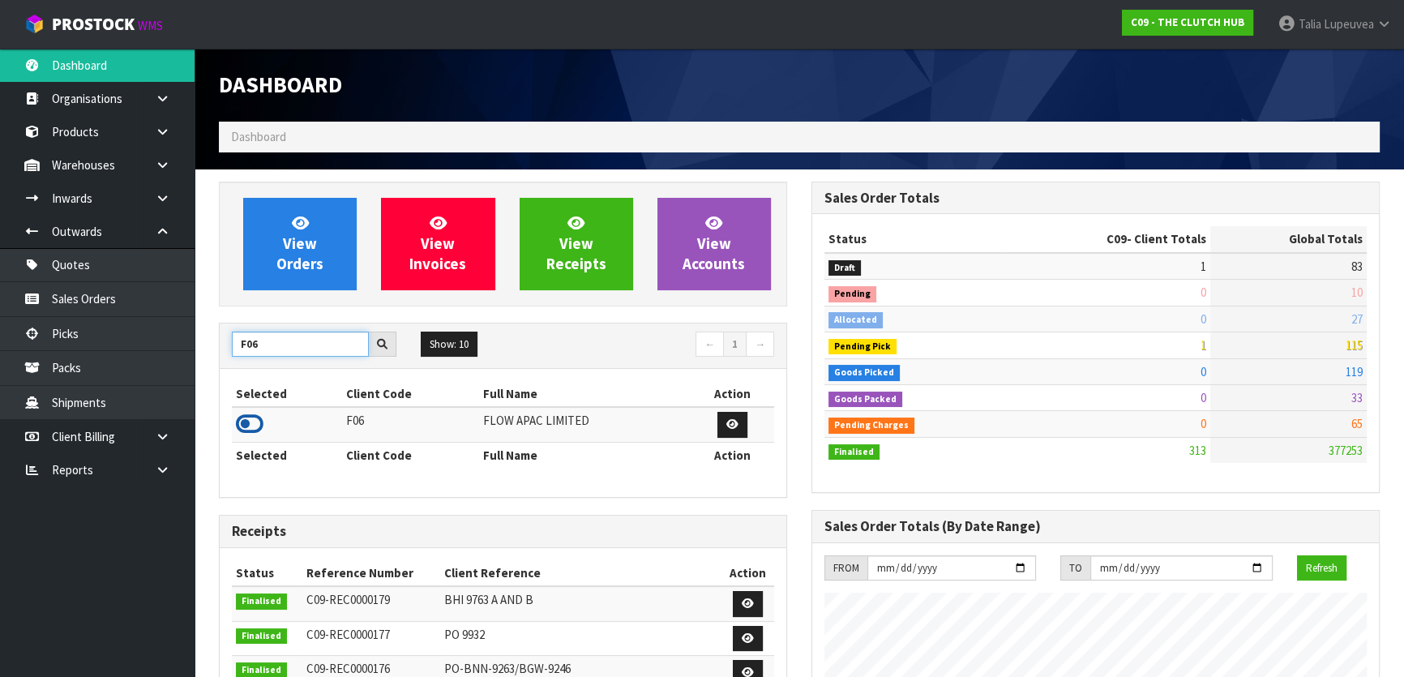
type input "F06"
click at [255, 420] on icon at bounding box center [250, 424] width 28 height 24
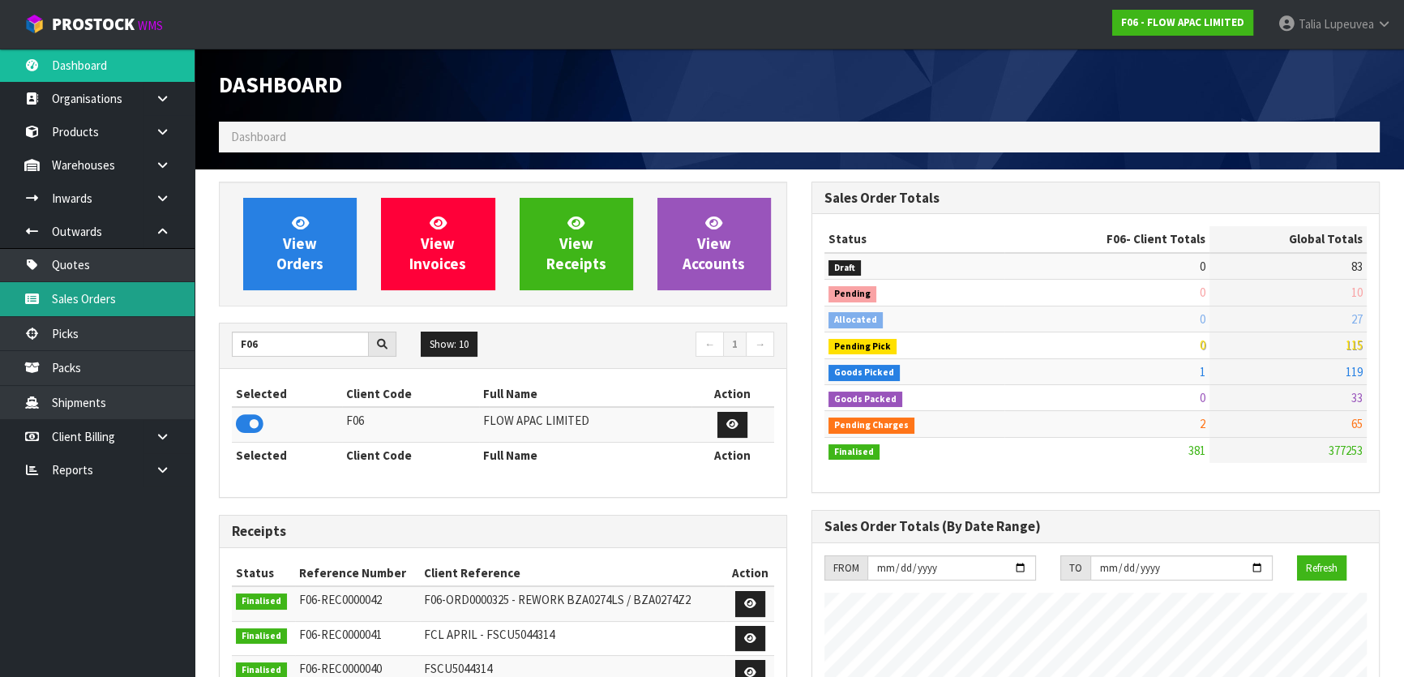
scroll to position [1094, 592]
click at [173, 292] on link "Sales Orders" at bounding box center [97, 298] width 195 height 33
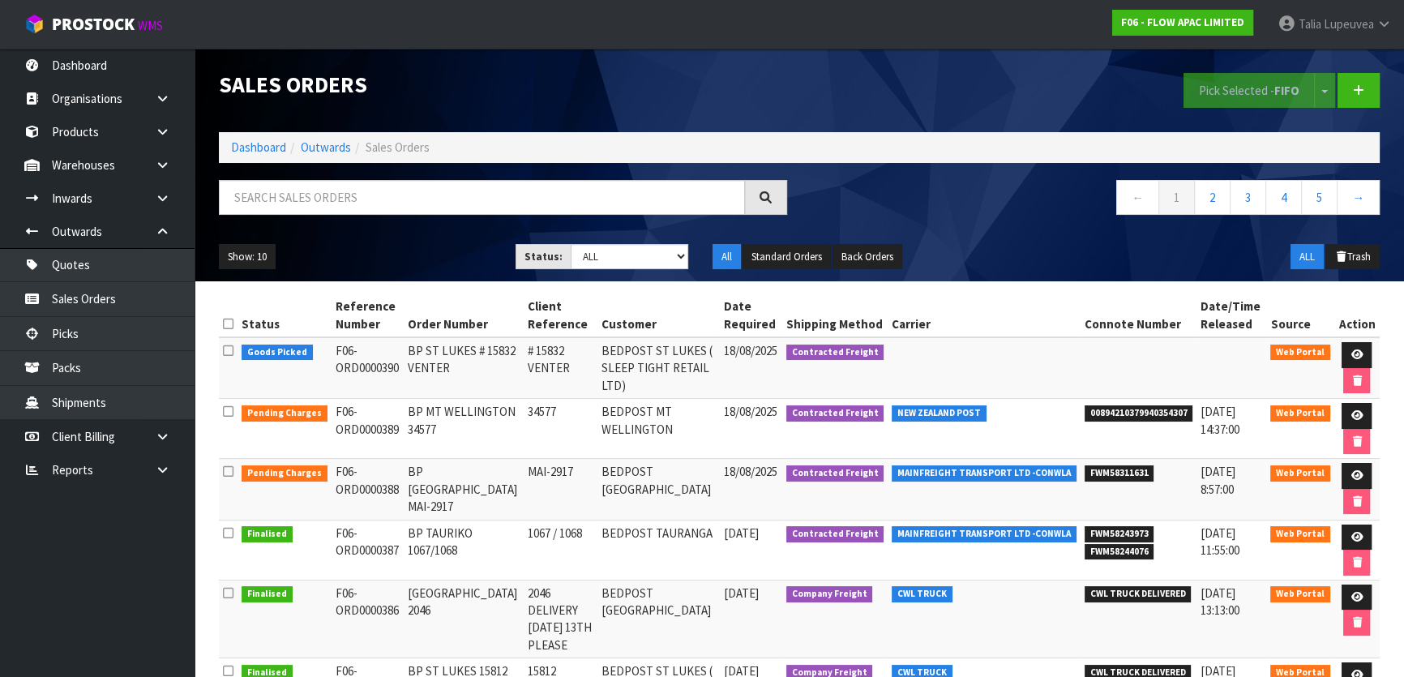
click at [353, 218] on div at bounding box center [503, 203] width 593 height 47
click at [423, 208] on input "text" at bounding box center [482, 197] width 526 height 35
type input "JOB-0408198"
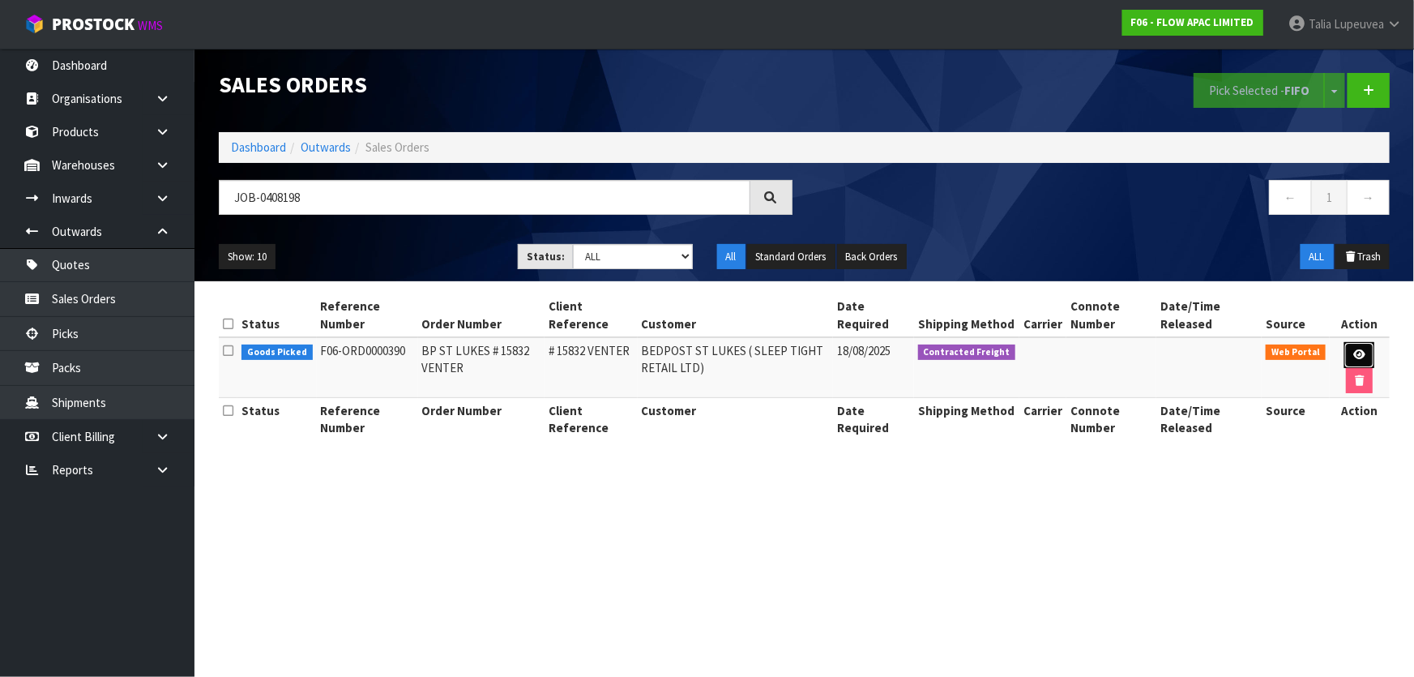
click at [1352, 354] on link at bounding box center [1360, 355] width 30 height 26
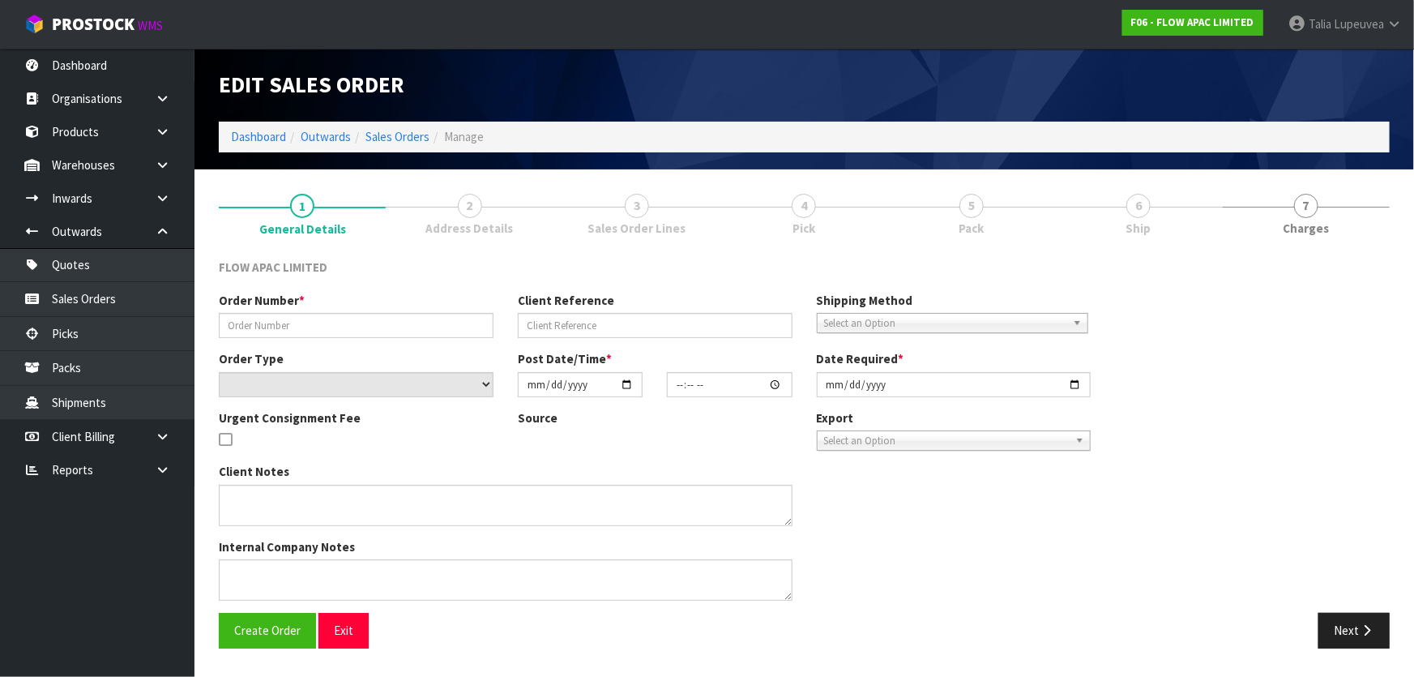
type input "BP ST LUKES # 15832 VENTER"
type input "# 15832 VENTER"
select select "number:0"
type input "[DATE]"
type input "15:49:00.000"
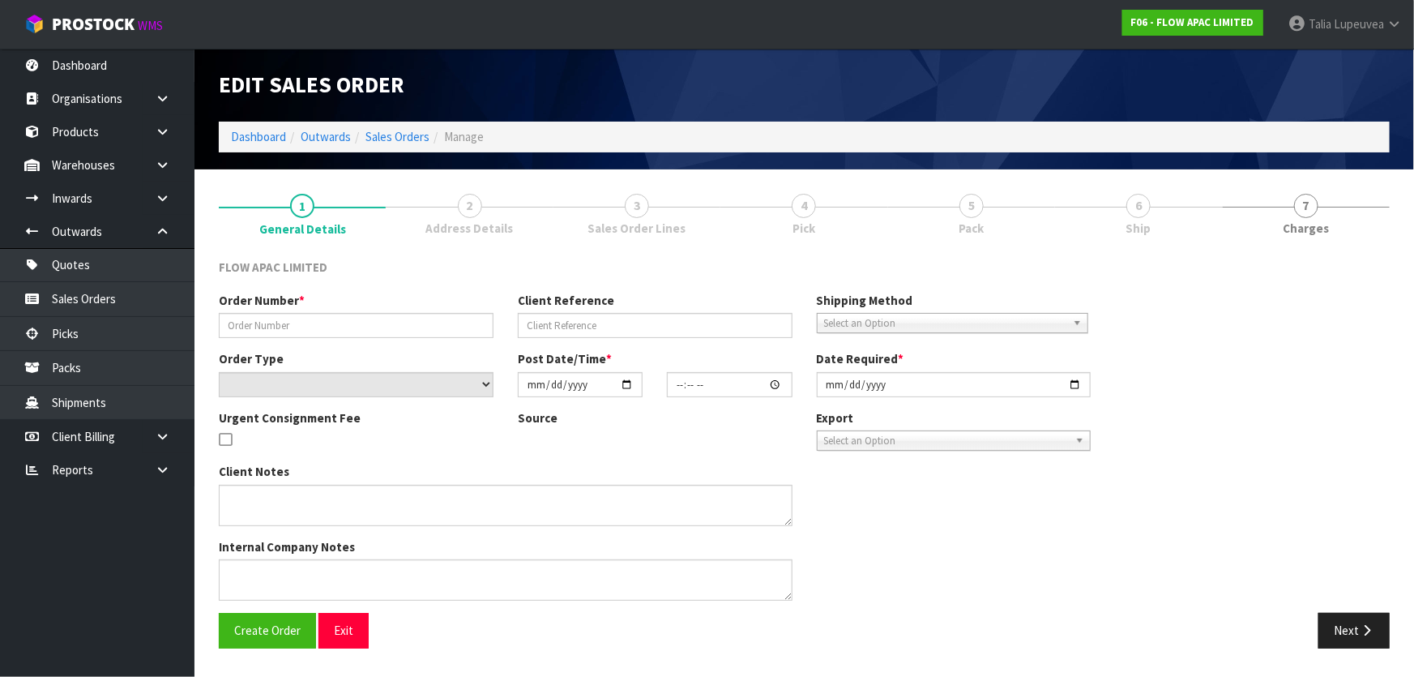
type input "[DATE]"
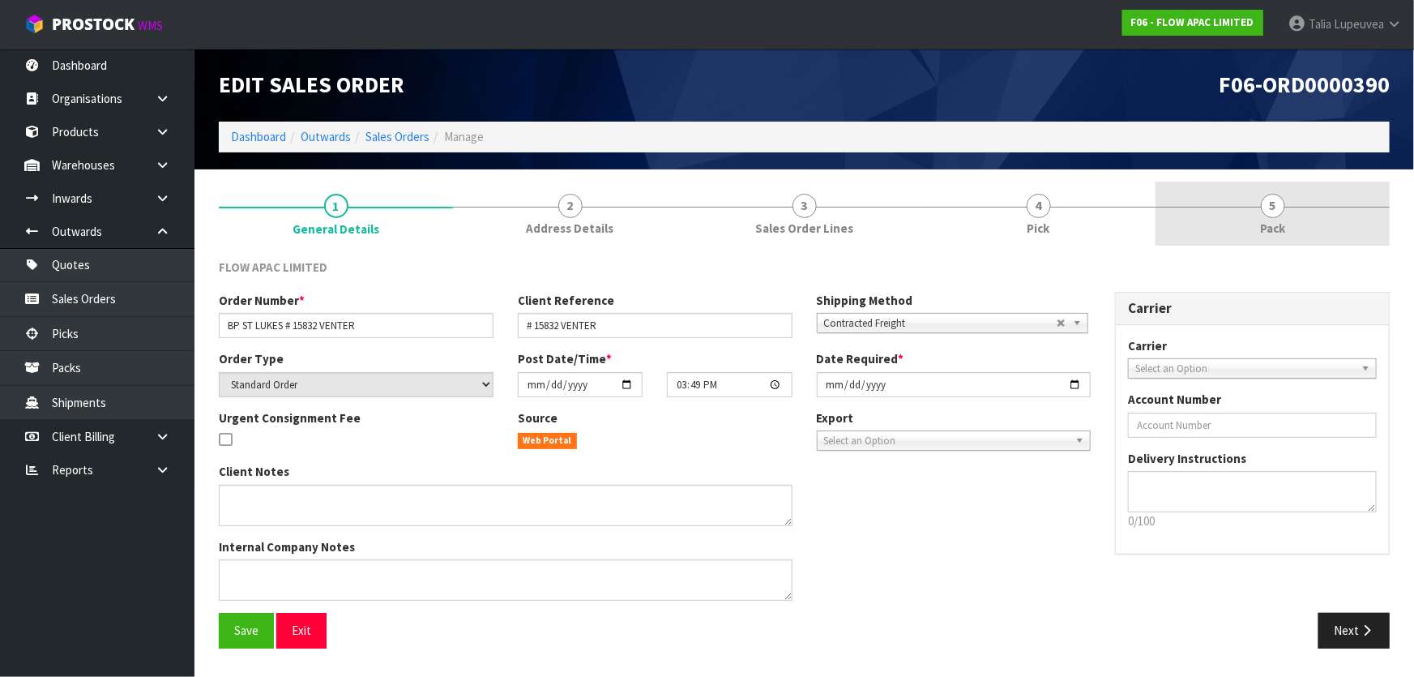
click at [1217, 208] on link "5 Pack" at bounding box center [1273, 214] width 234 height 64
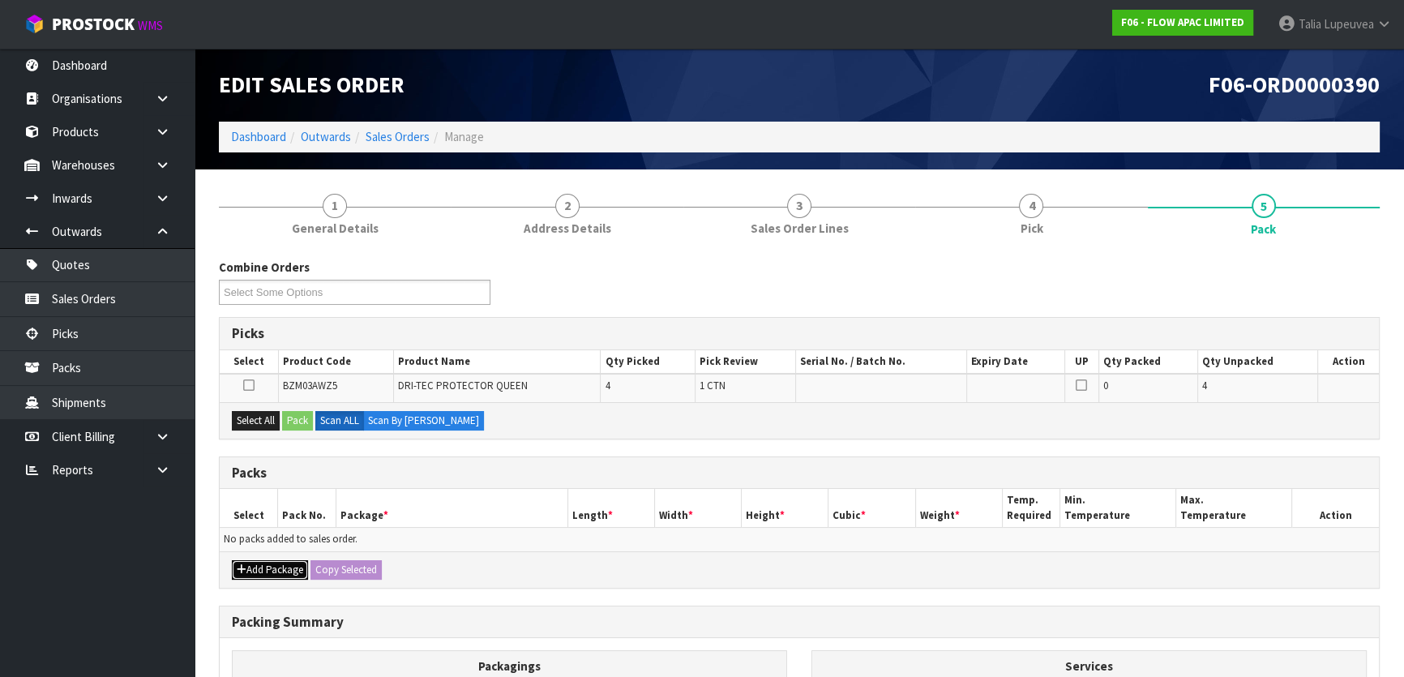
click at [251, 571] on button "Add Package" at bounding box center [270, 569] width 76 height 19
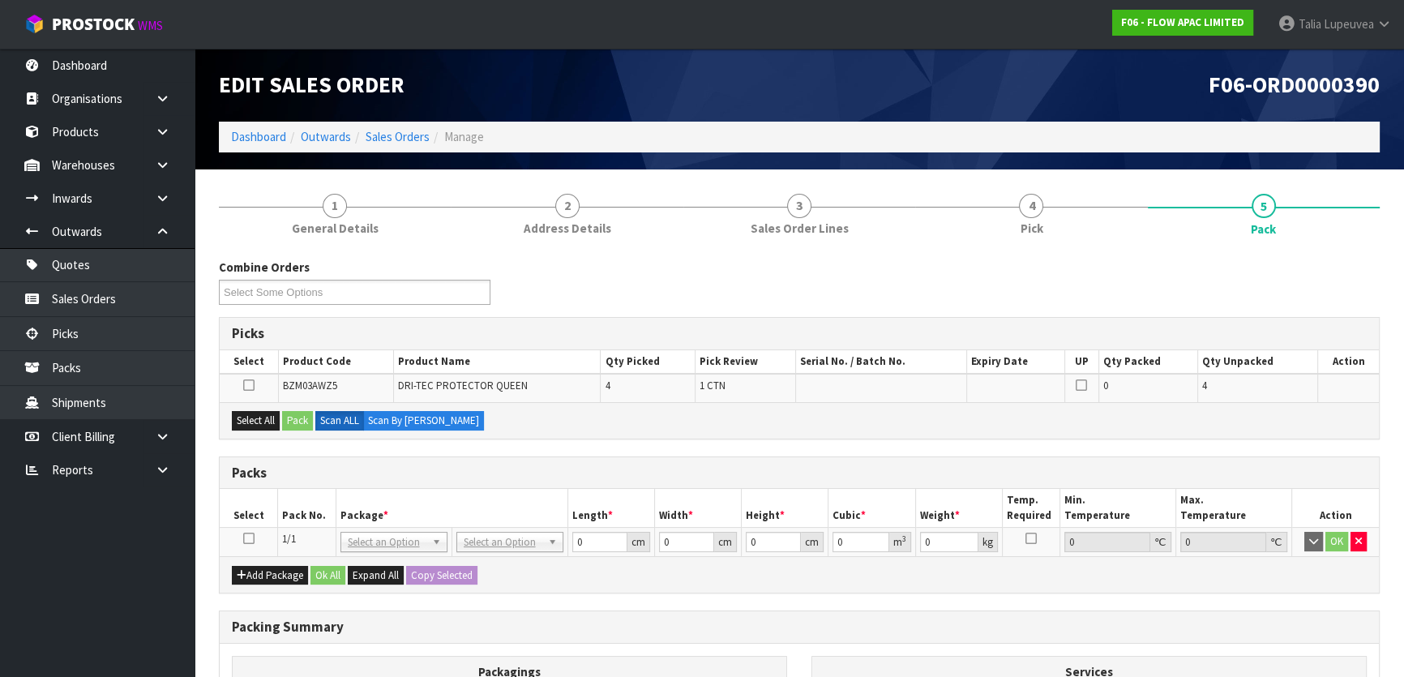
click at [248, 538] on icon at bounding box center [248, 538] width 11 height 1
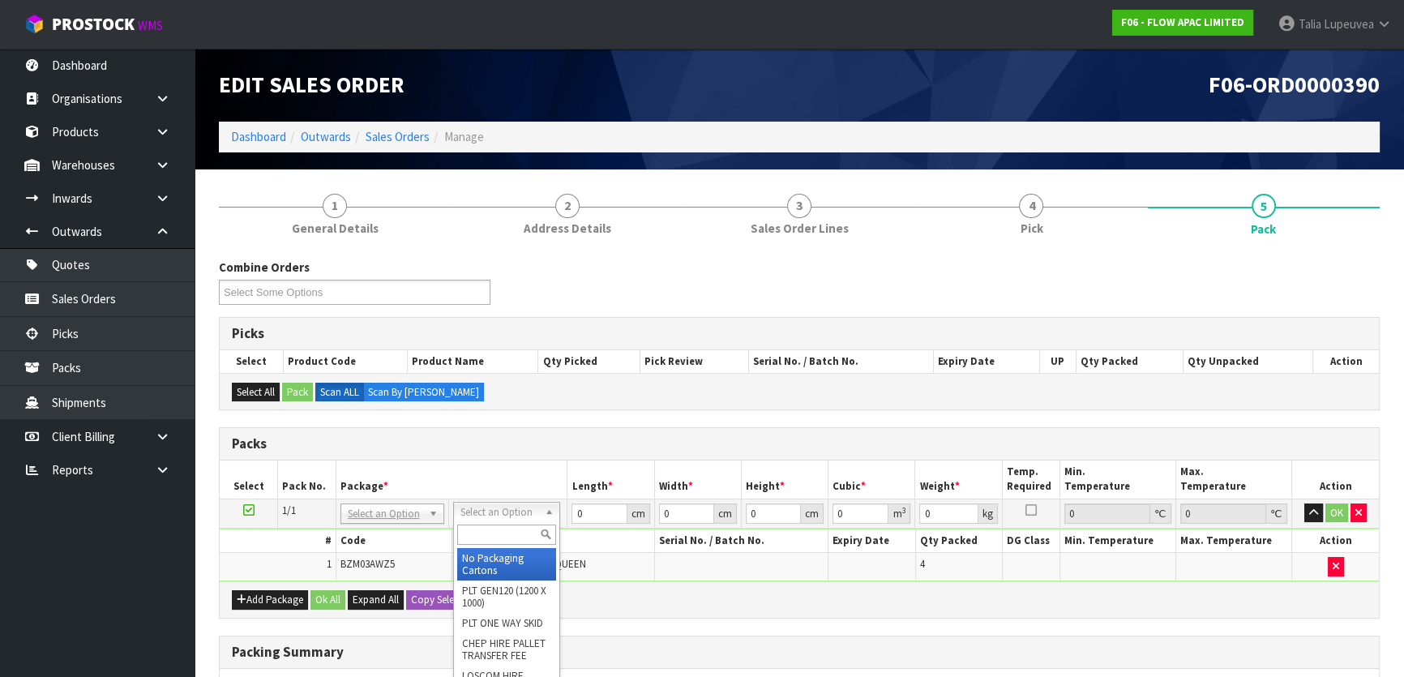
drag, startPoint x: 497, startPoint y: 510, endPoint x: 490, endPoint y: 558, distance: 48.3
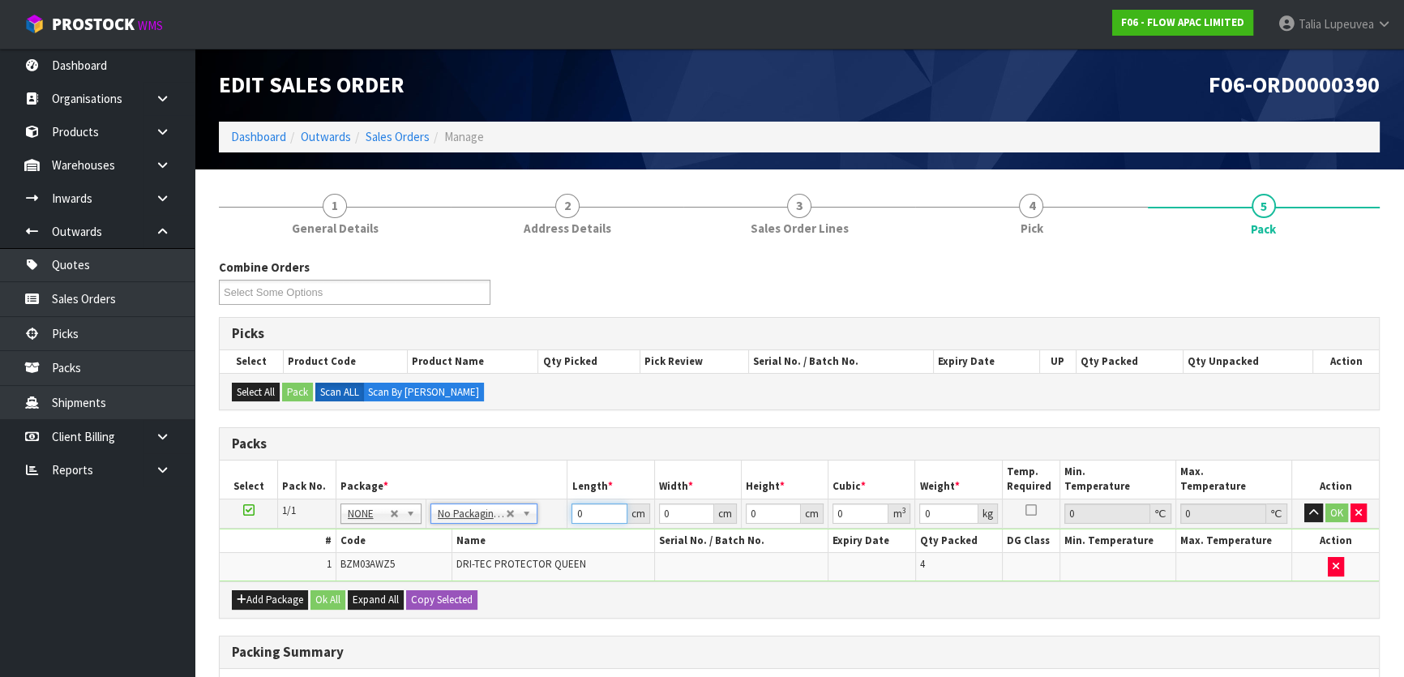
drag, startPoint x: 587, startPoint y: 516, endPoint x: 554, endPoint y: 522, distance: 33.1
click at [554, 522] on tr "1/1 NONE 007-001 007-002 007-004 007-009 007-013 007-014 007-015 007-017 007-01…" at bounding box center [799, 513] width 1159 height 29
type input "38"
type input "31"
type input "4"
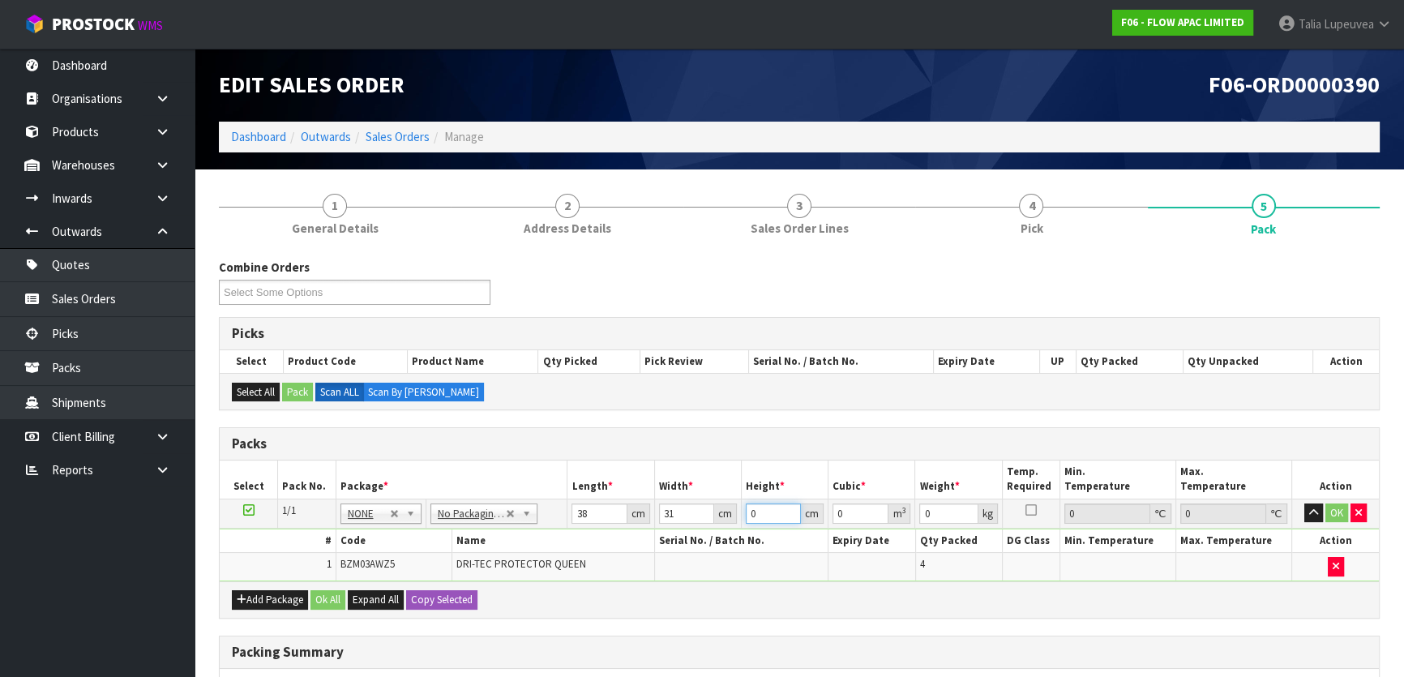
type input "0.004712"
type input "43"
type input "0.050654"
type input "43"
type input "7"
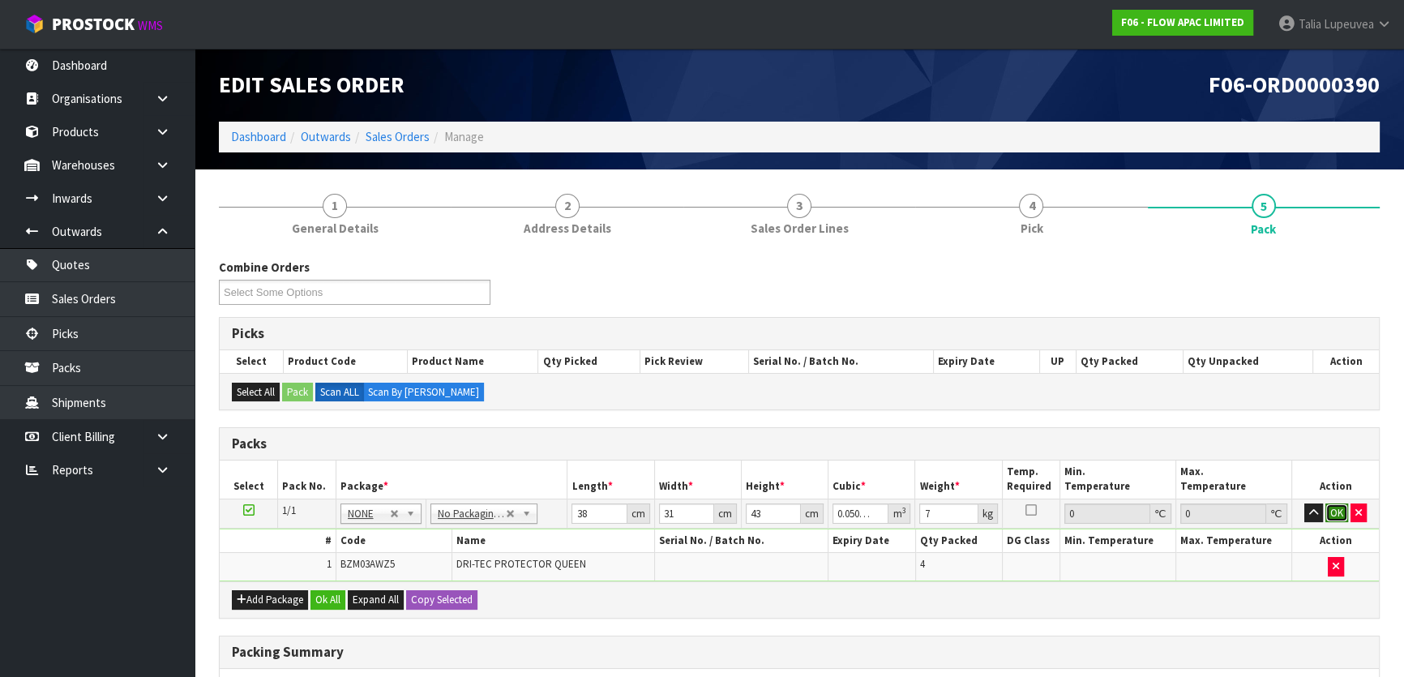
click at [1338, 515] on button "OK" at bounding box center [1336, 512] width 23 height 19
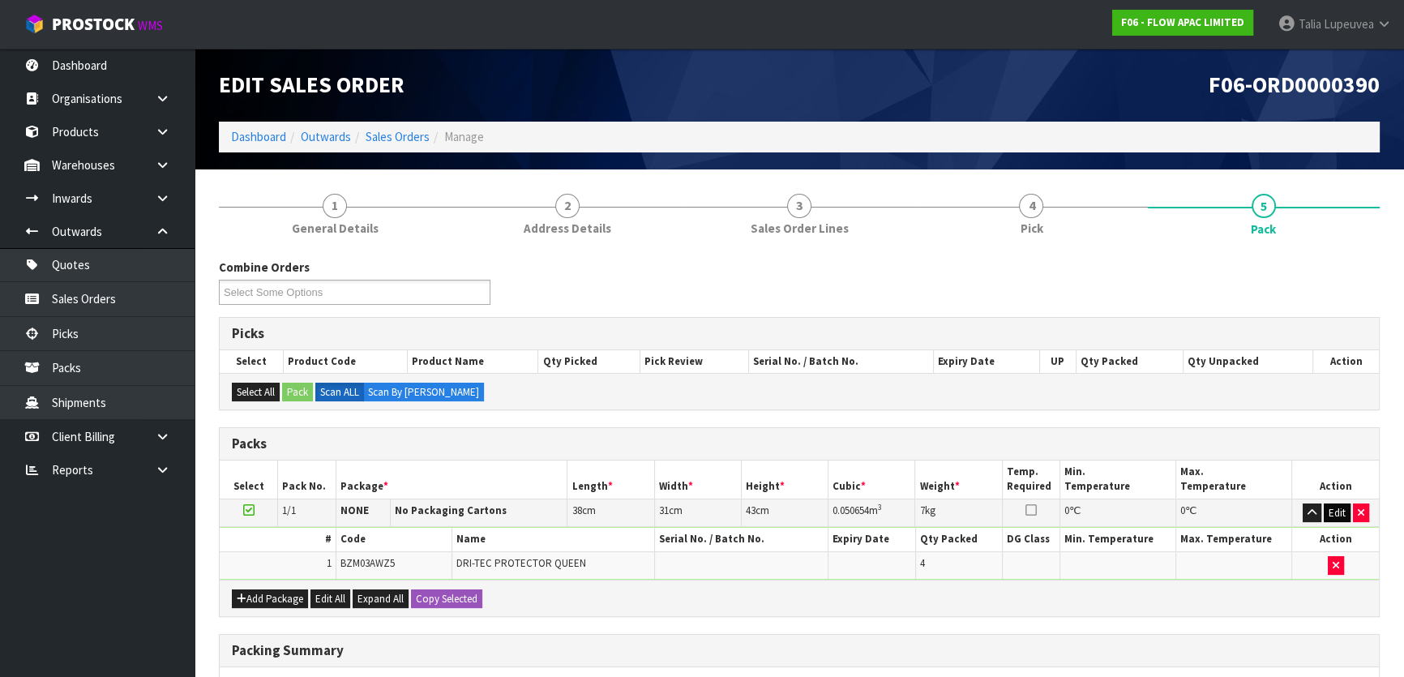
scroll to position [243, 0]
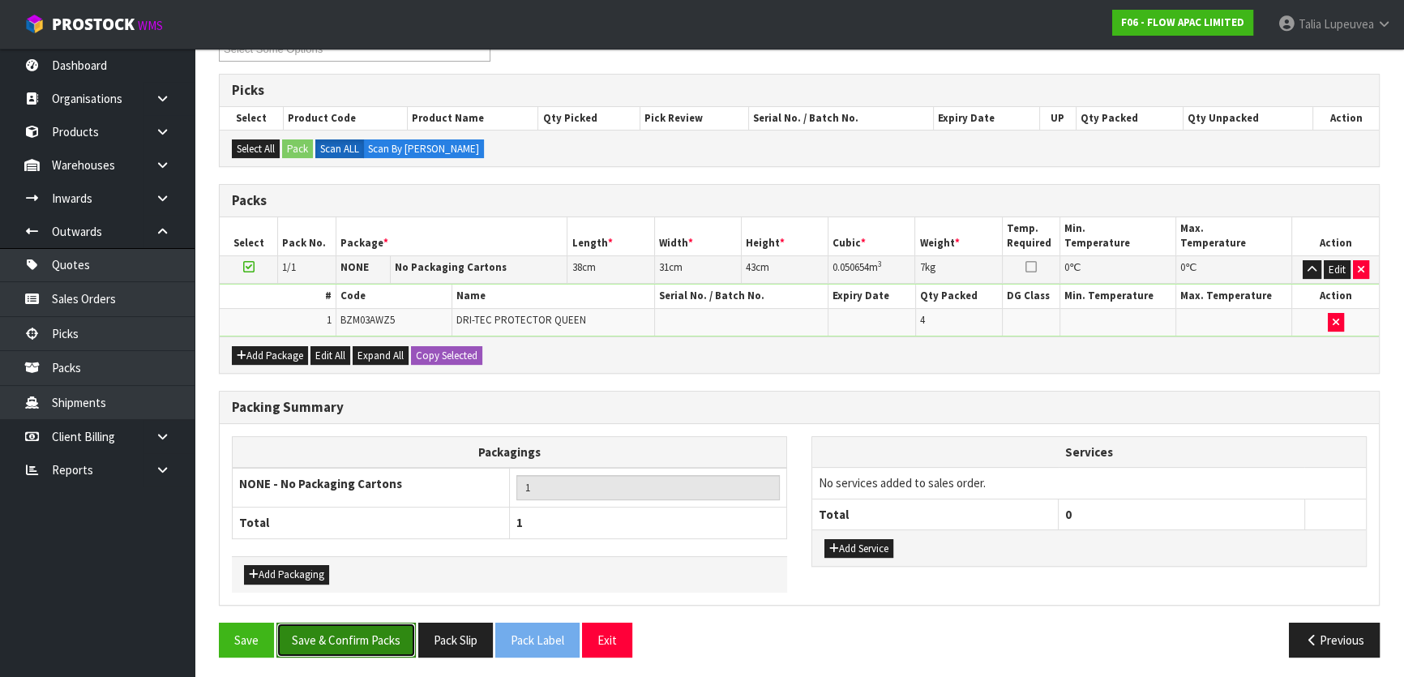
click at [351, 640] on button "Save & Confirm Packs" at bounding box center [345, 640] width 139 height 35
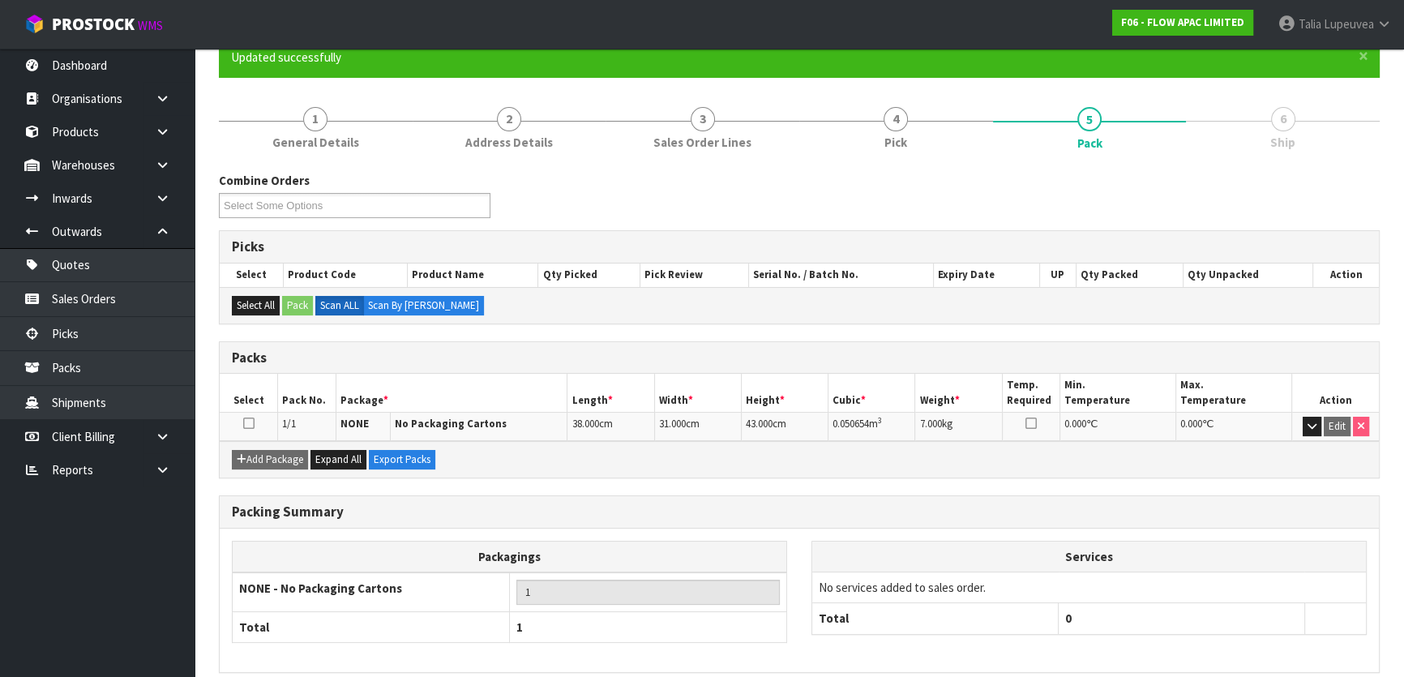
scroll to position [214, 0]
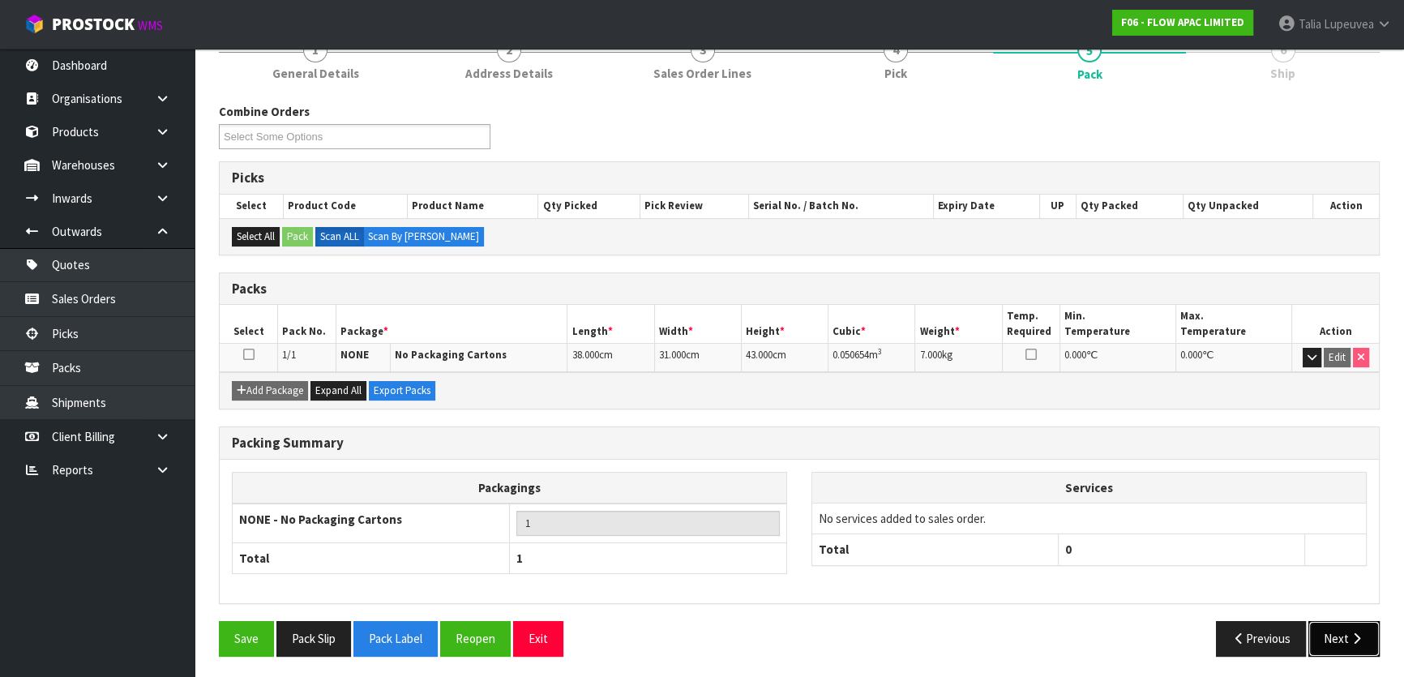
click at [1349, 632] on icon "button" at bounding box center [1356, 638] width 15 height 12
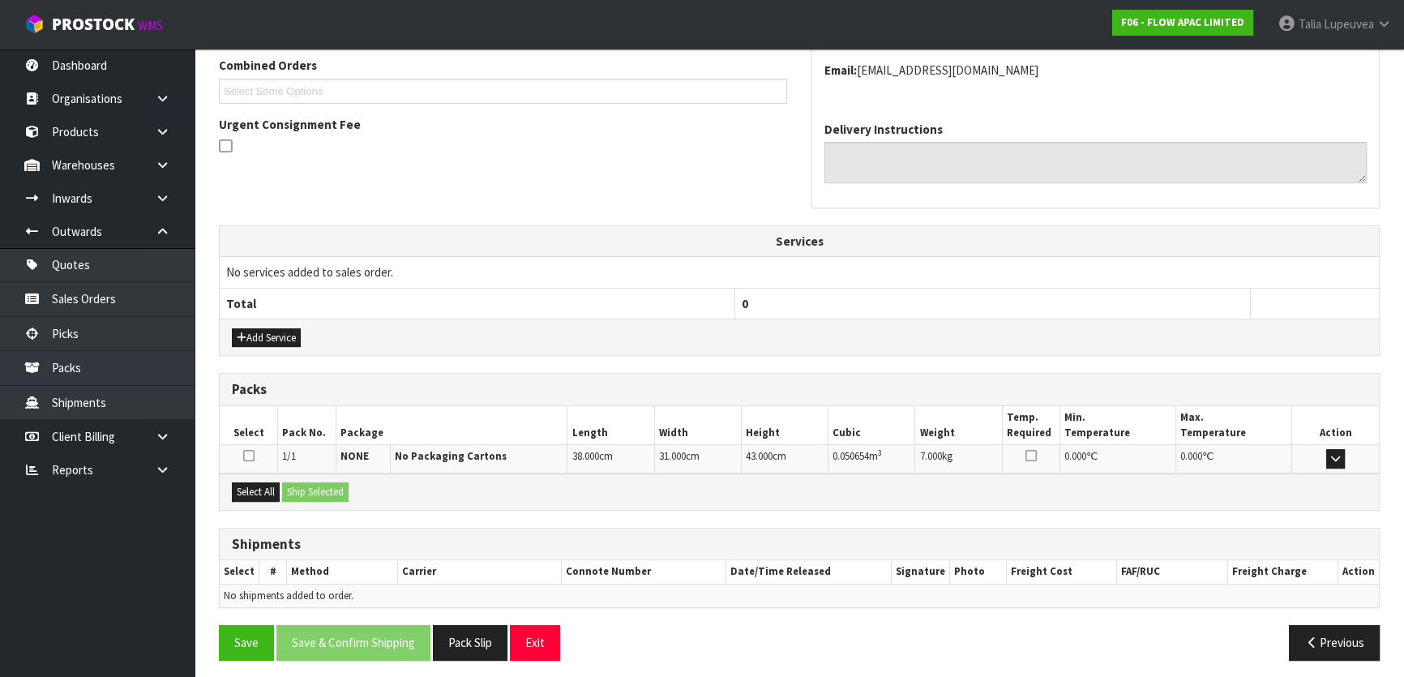
scroll to position [426, 0]
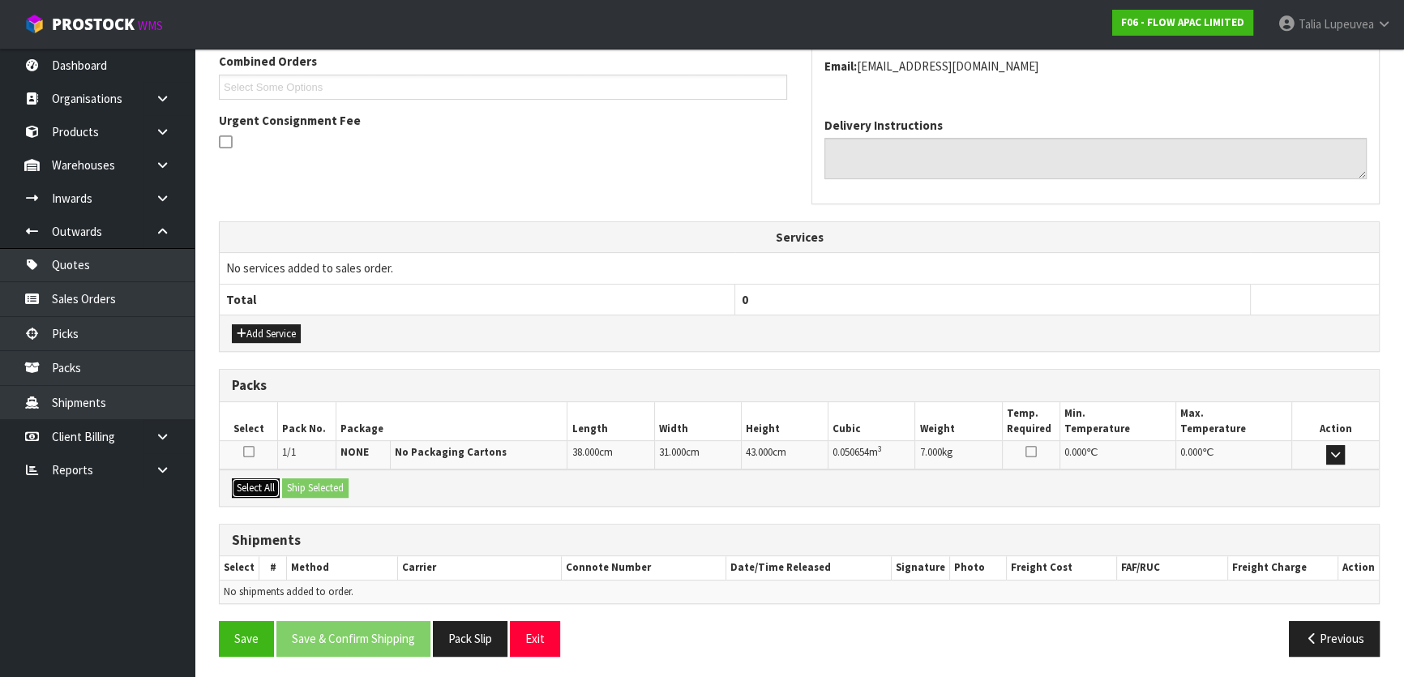
click at [263, 483] on button "Select All" at bounding box center [256, 487] width 48 height 19
click at [331, 482] on button "Ship Selected" at bounding box center [315, 487] width 66 height 19
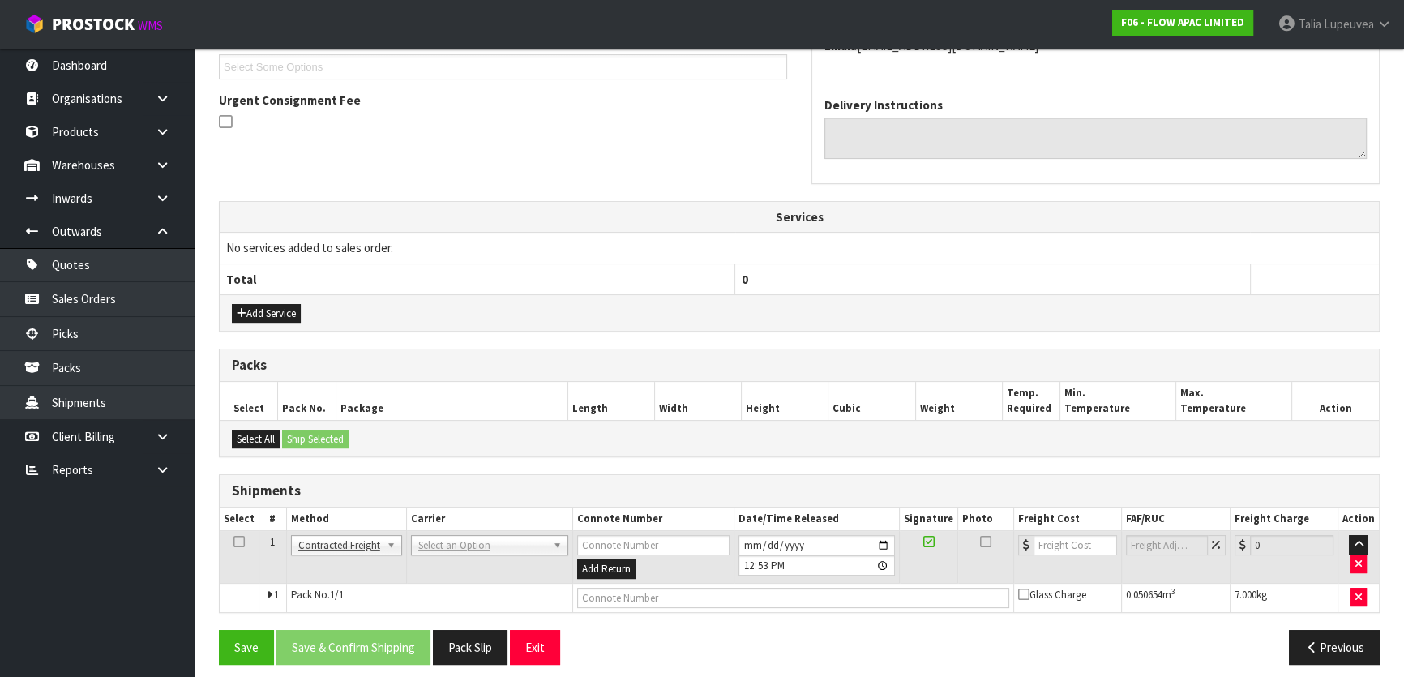
scroll to position [454, 0]
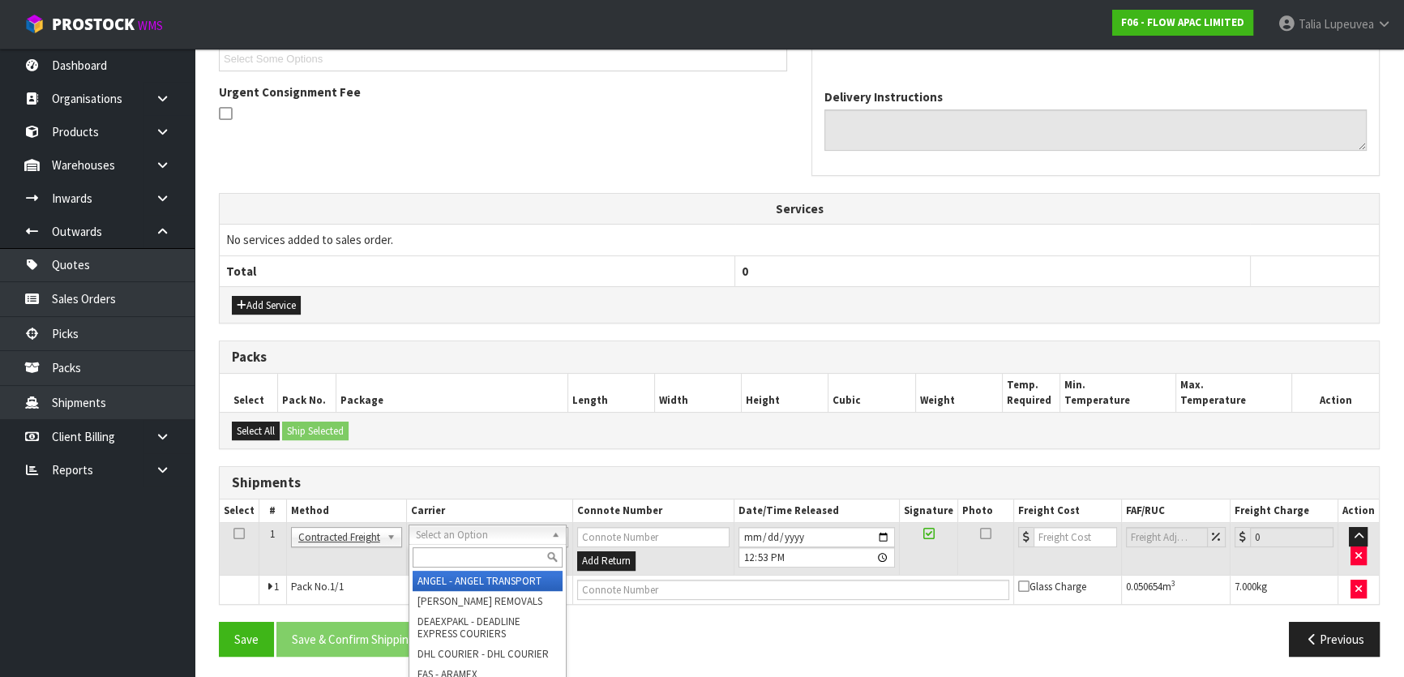
click at [465, 550] on input "text" at bounding box center [488, 557] width 150 height 20
type input "nzp"
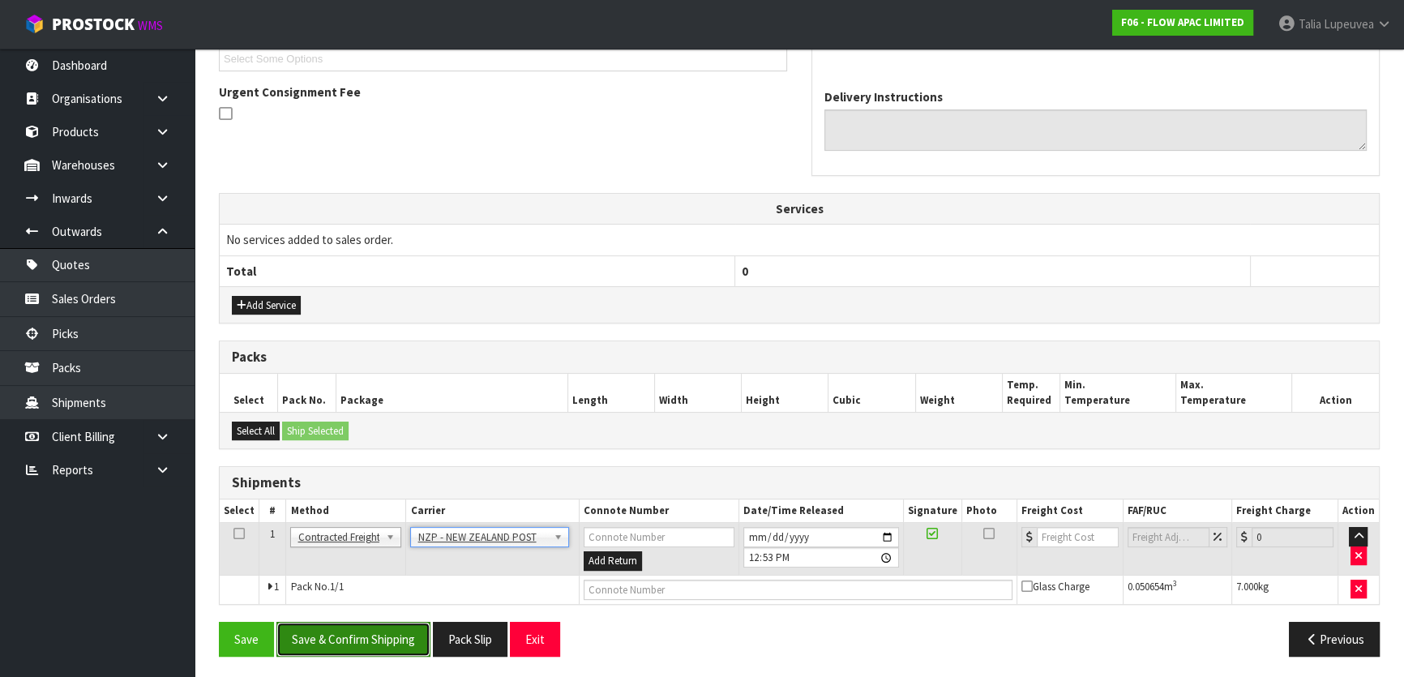
click at [381, 636] on button "Save & Confirm Shipping" at bounding box center [353, 639] width 154 height 35
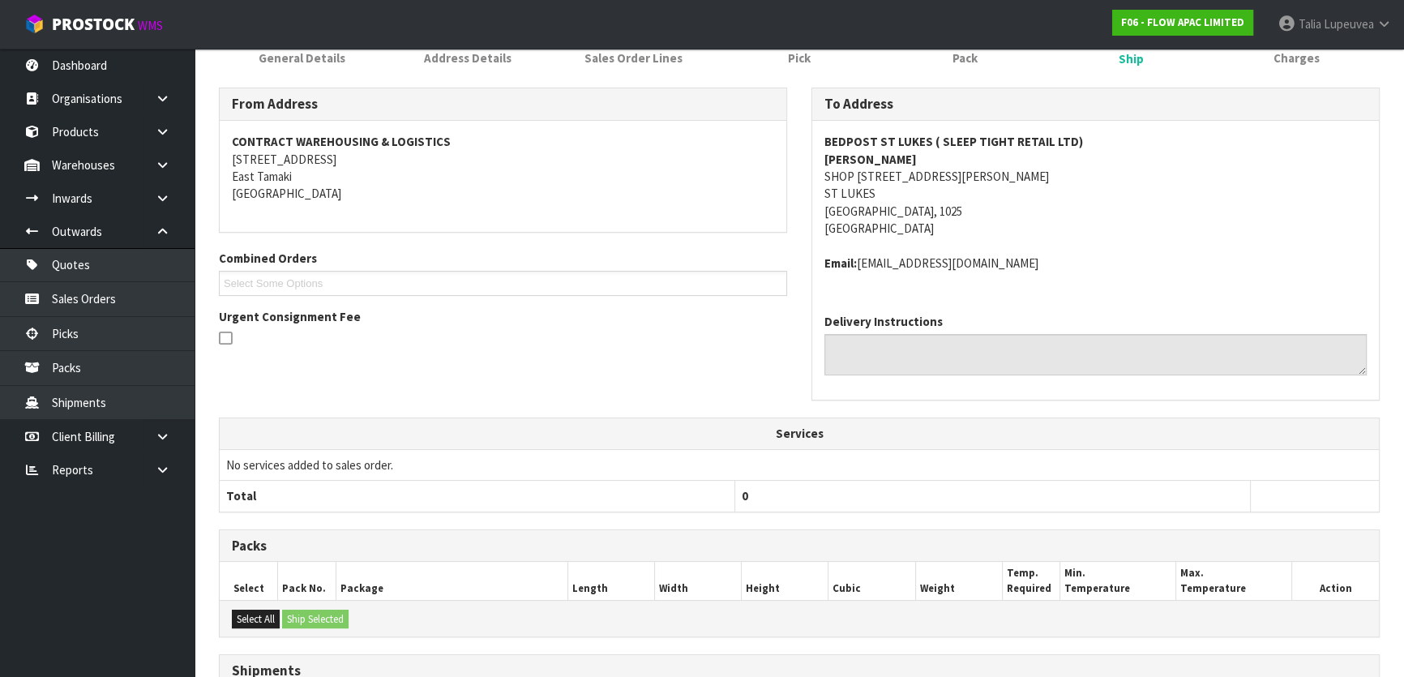
scroll to position [431, 0]
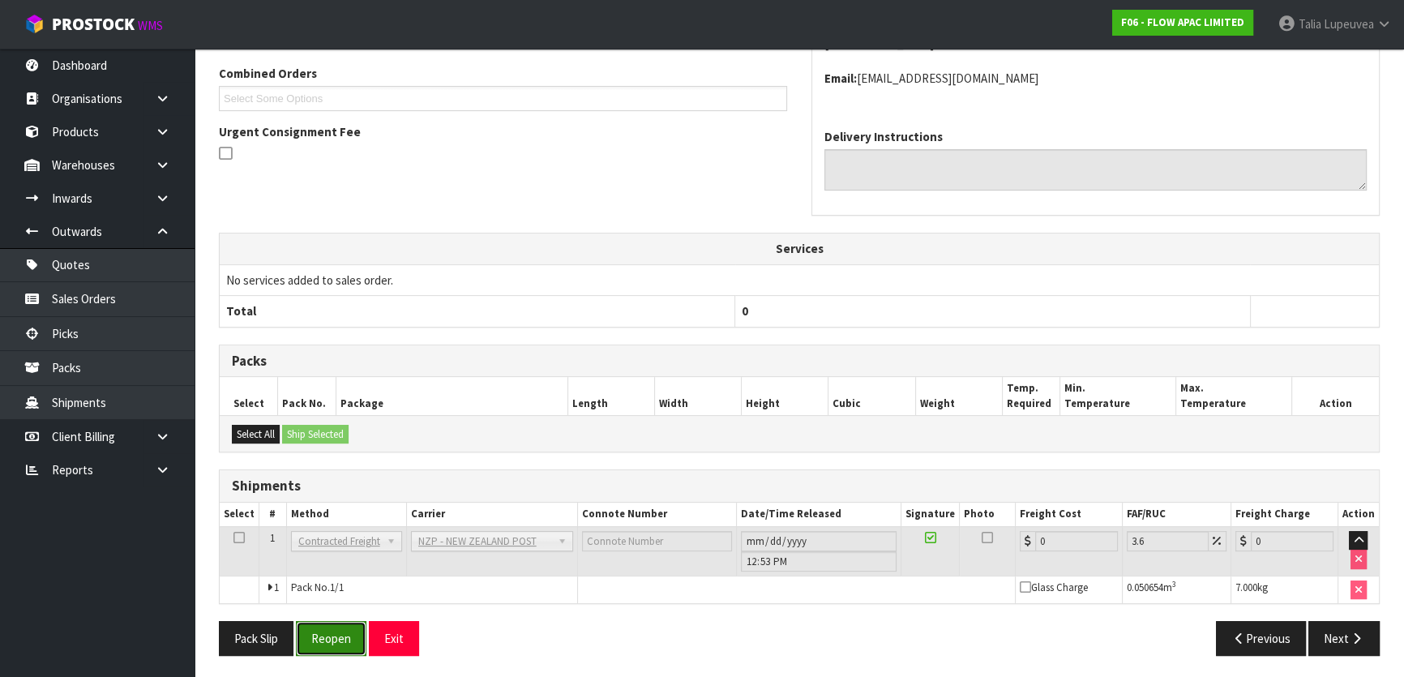
click at [327, 644] on button "Reopen" at bounding box center [331, 638] width 71 height 35
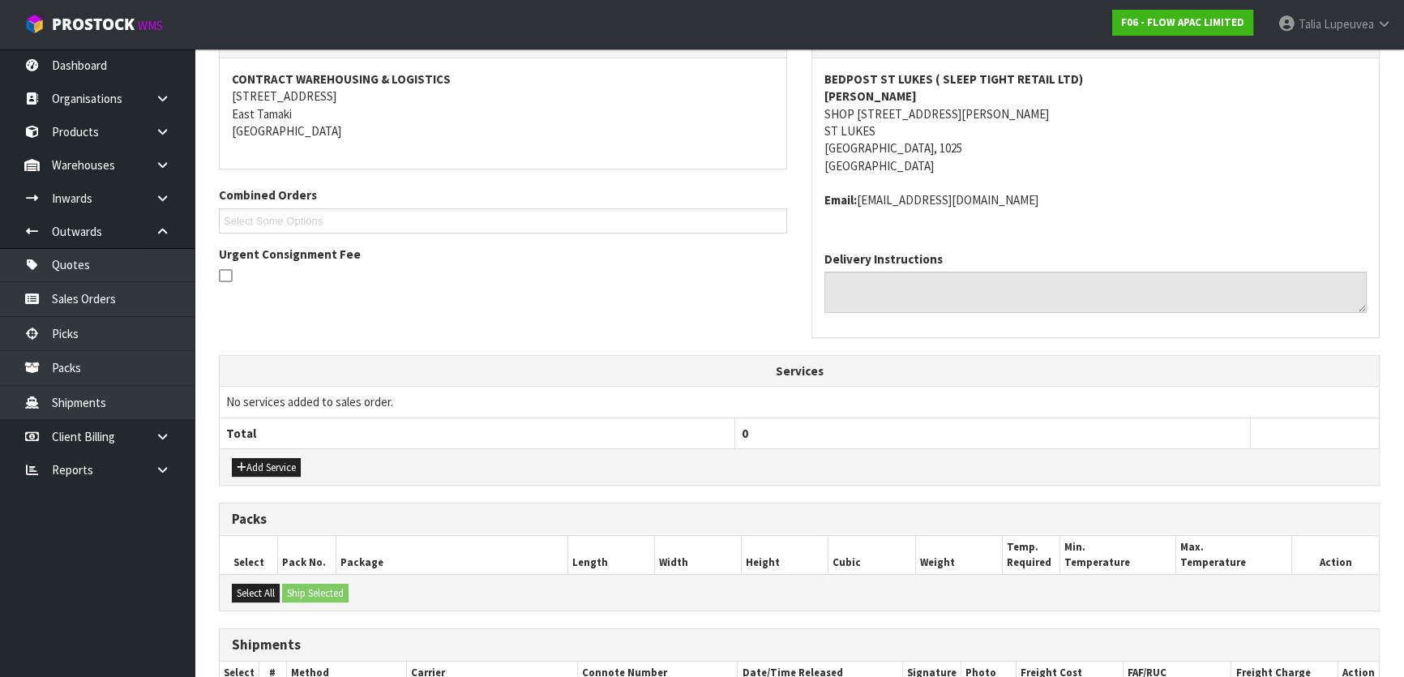
scroll to position [469, 0]
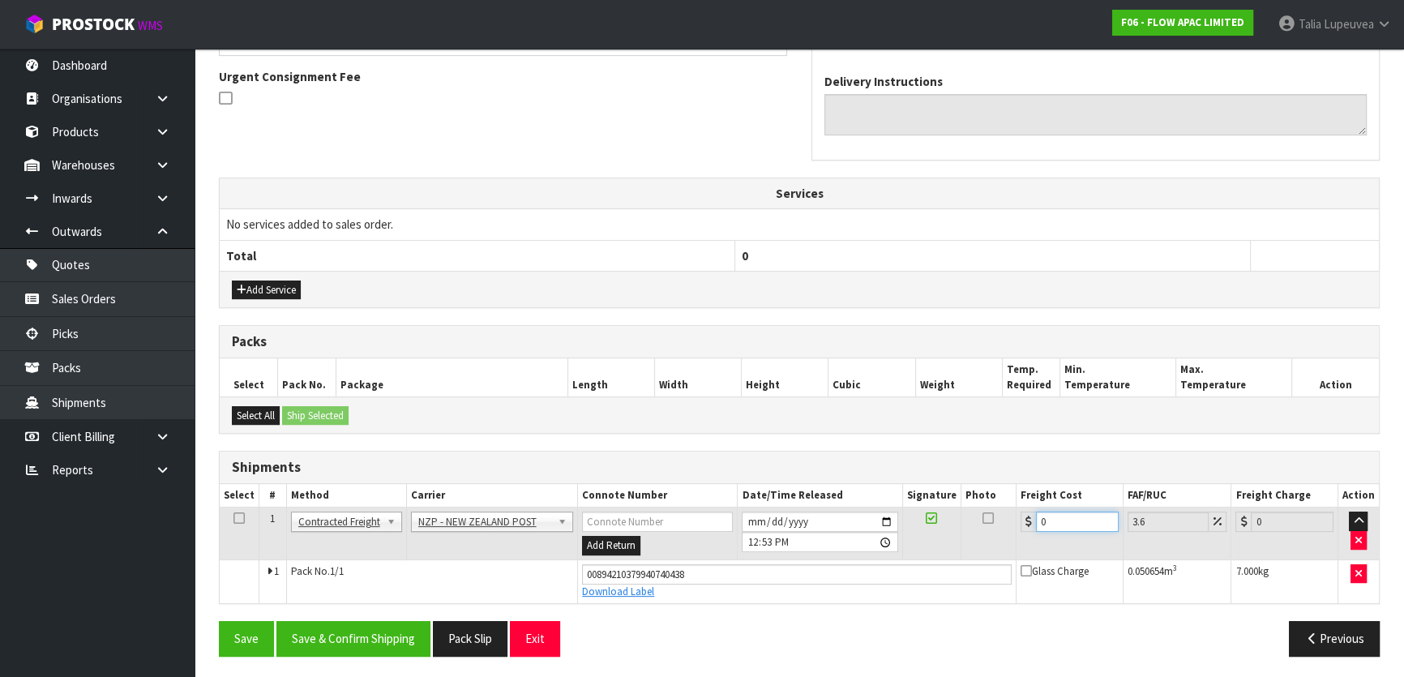
drag, startPoint x: 1032, startPoint y: 526, endPoint x: 1003, endPoint y: 541, distance: 32.6
click at [991, 543] on tr "1 Client Local Pickup Customer Local Pickup Company Freight Contracted Freight …" at bounding box center [799, 533] width 1159 height 53
type input "4"
type input "4.14"
type input "4.3"
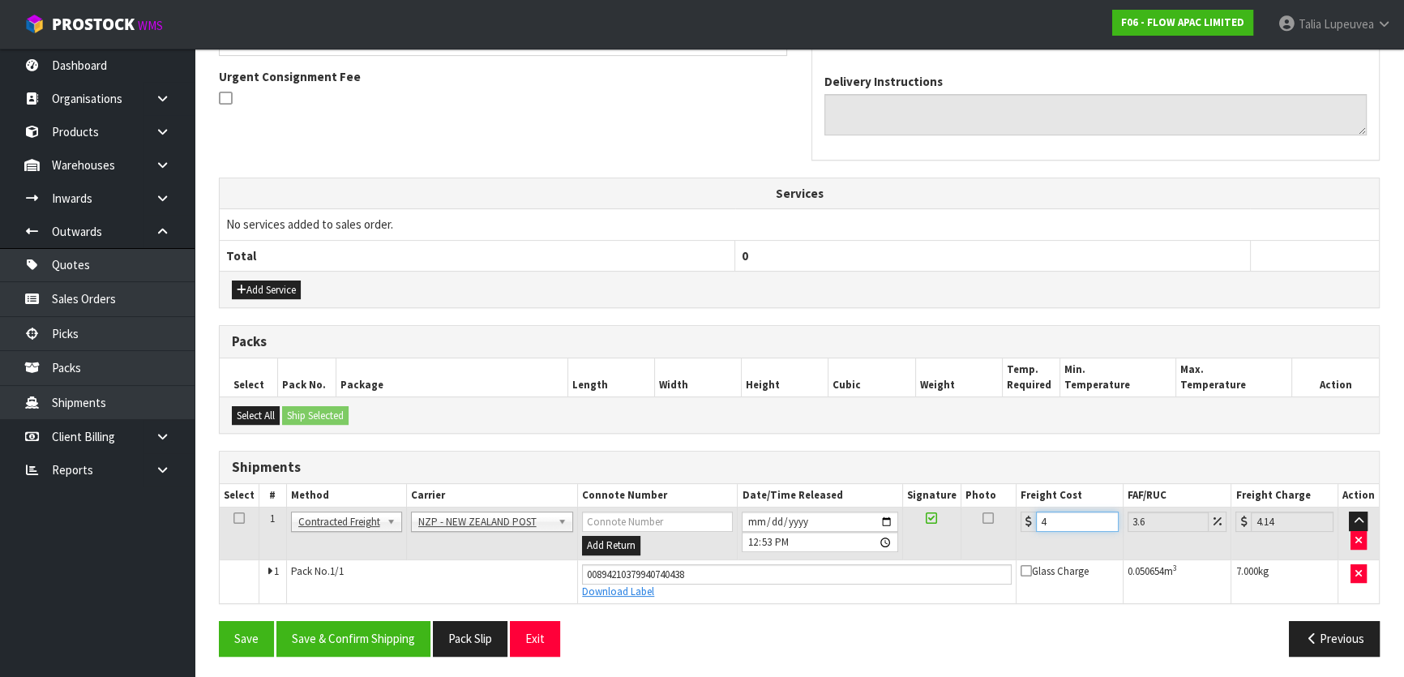
type input "4.45"
type input "4.33"
type input "4.49"
type input "4.33"
click at [387, 635] on button "Save & Confirm Shipping" at bounding box center [353, 638] width 154 height 35
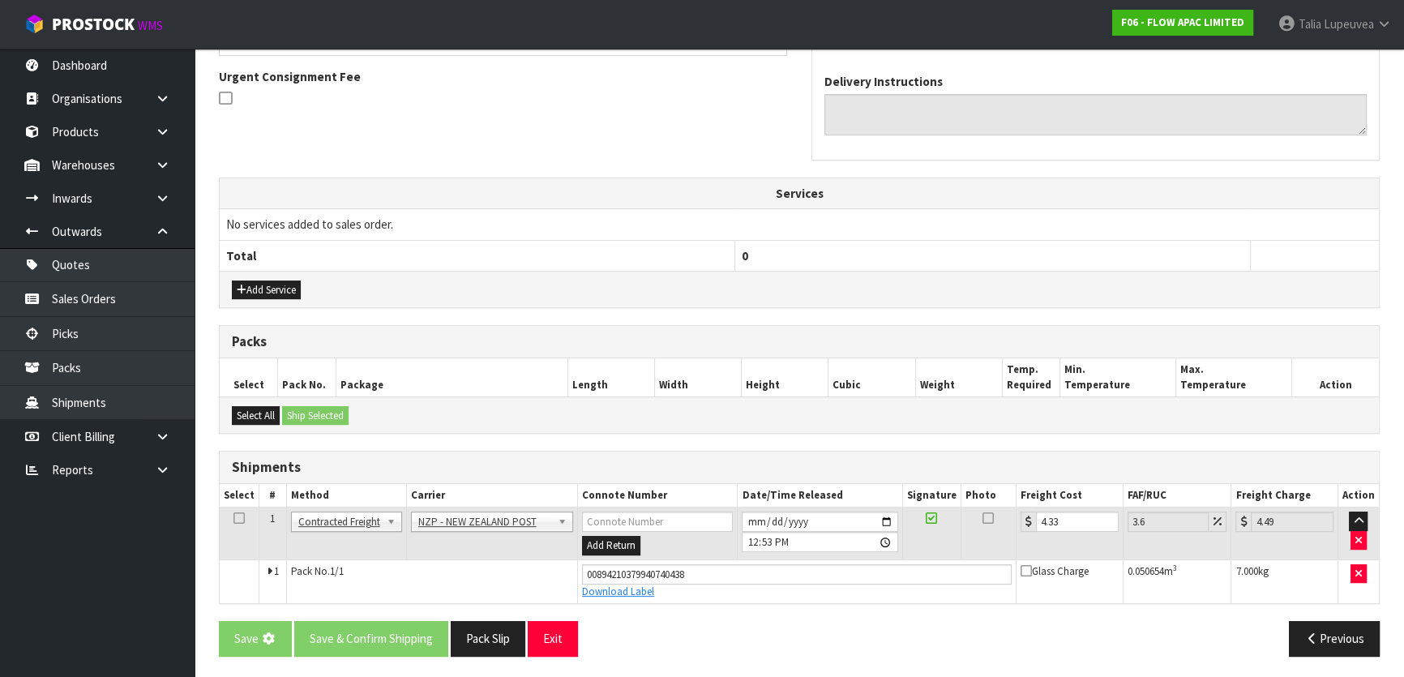
scroll to position [0, 0]
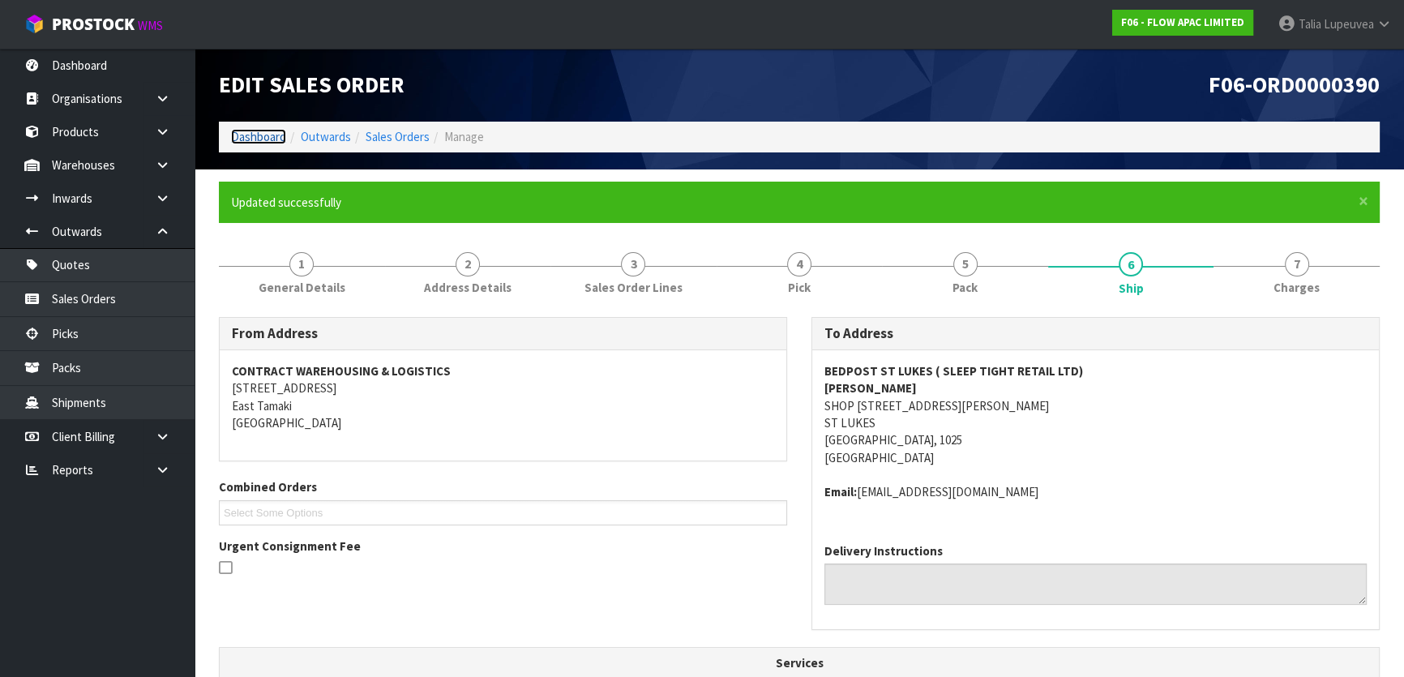
click at [263, 131] on link "Dashboard" at bounding box center [258, 136] width 55 height 15
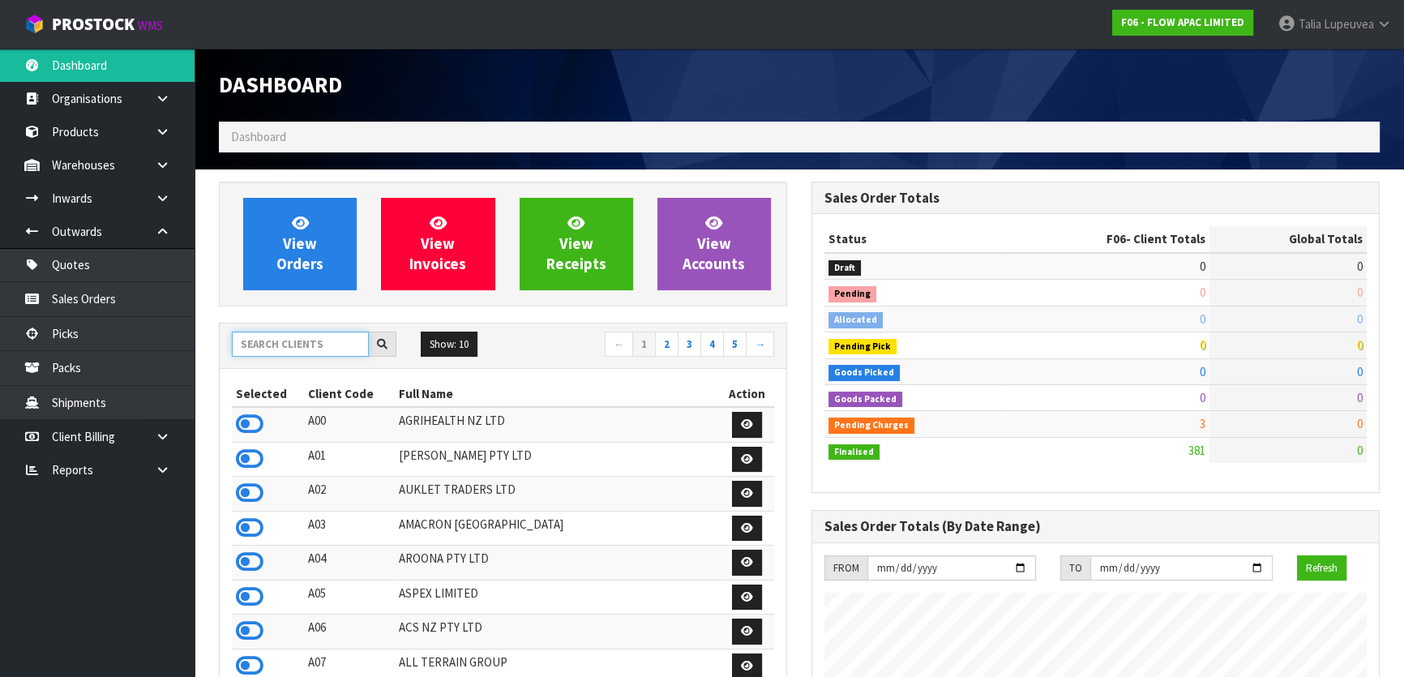
scroll to position [1094, 592]
click at [275, 353] on input "text" at bounding box center [300, 344] width 137 height 25
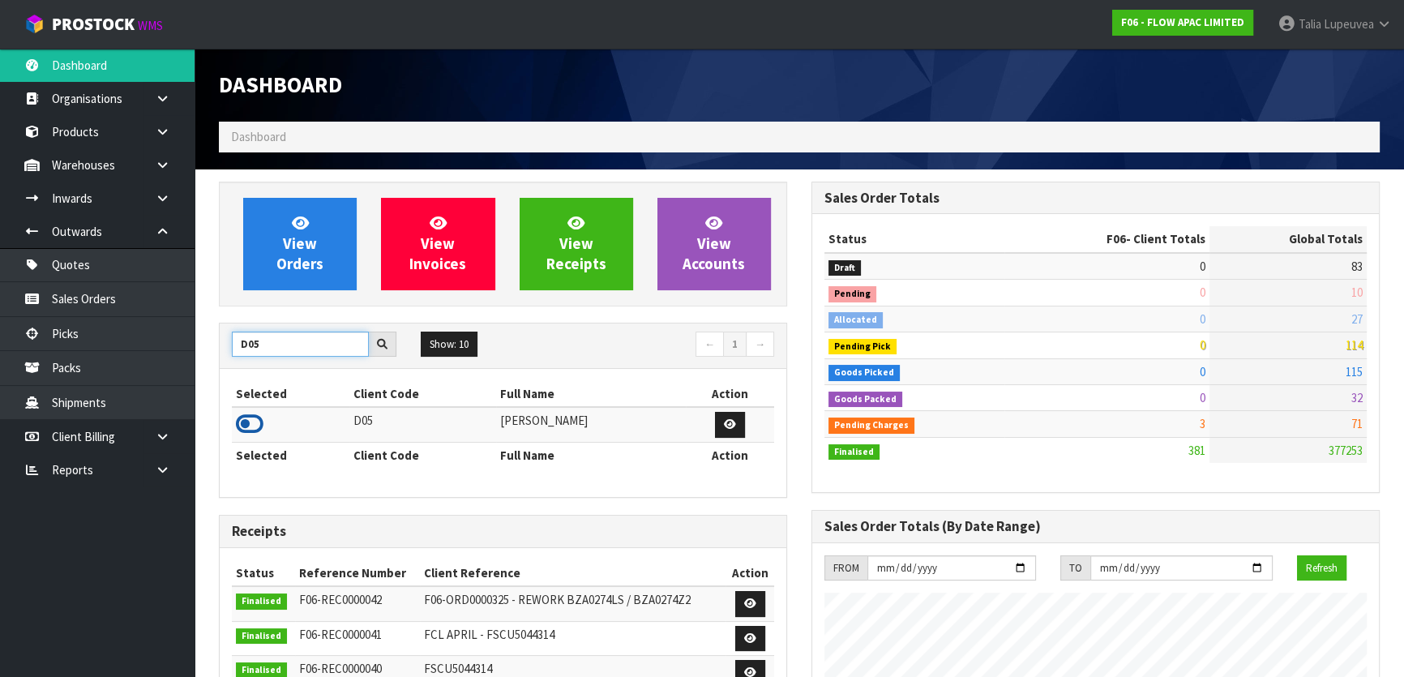
type input "D05"
click at [252, 417] on icon at bounding box center [250, 424] width 28 height 24
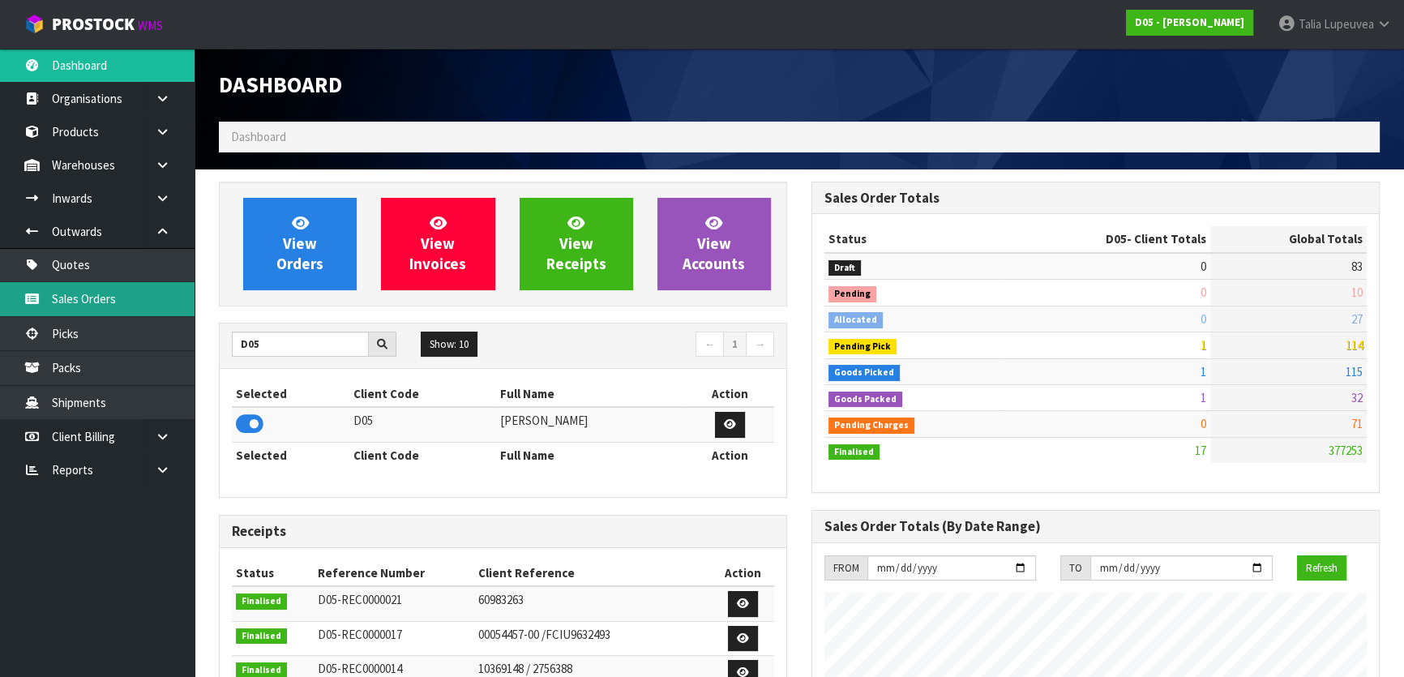
scroll to position [1434, 592]
click at [107, 297] on link "Sales Orders" at bounding box center [97, 298] width 195 height 33
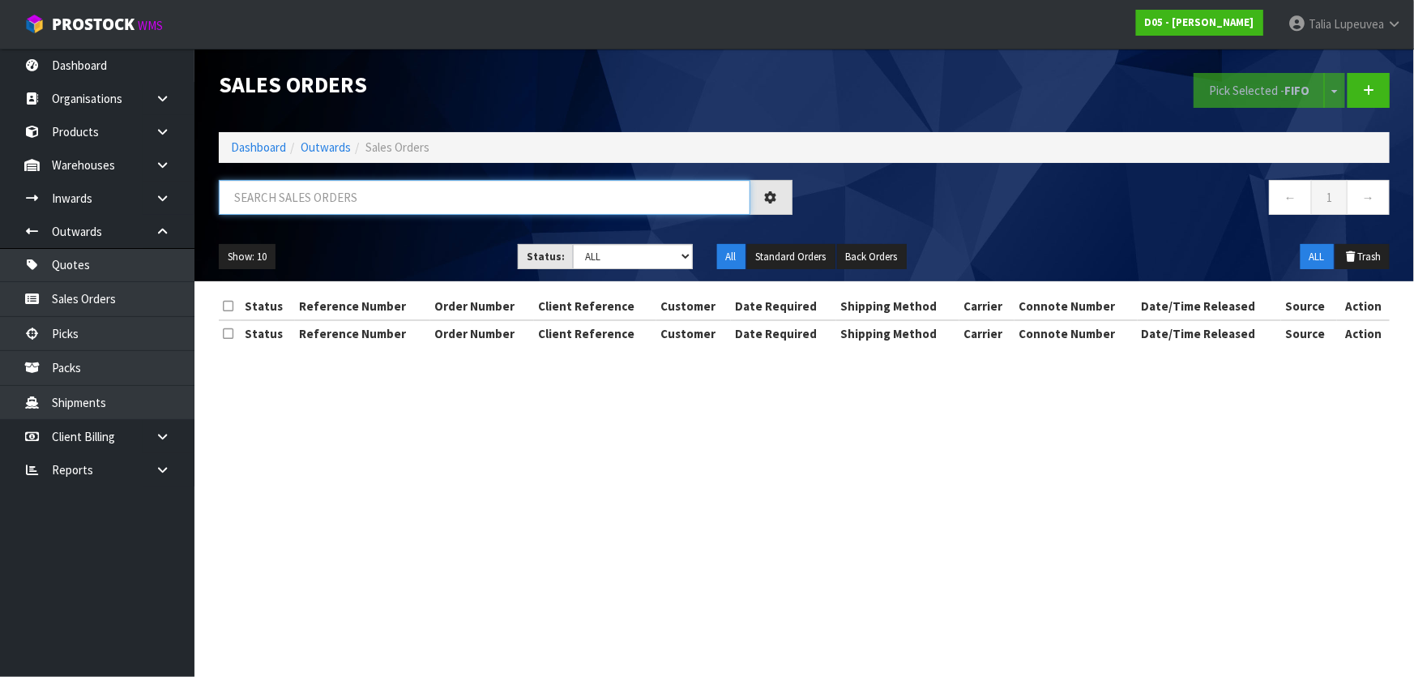
click at [371, 202] on input "text" at bounding box center [485, 197] width 532 height 35
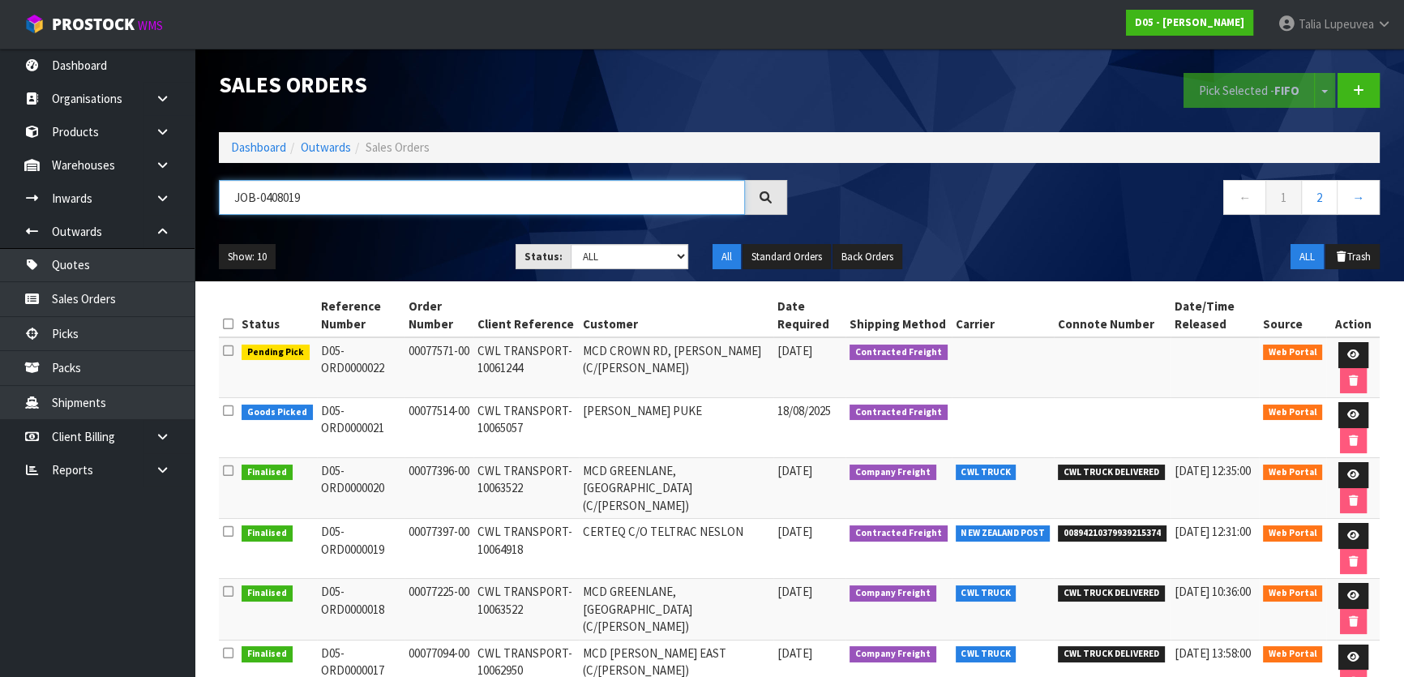
type input "JOB-0408019"
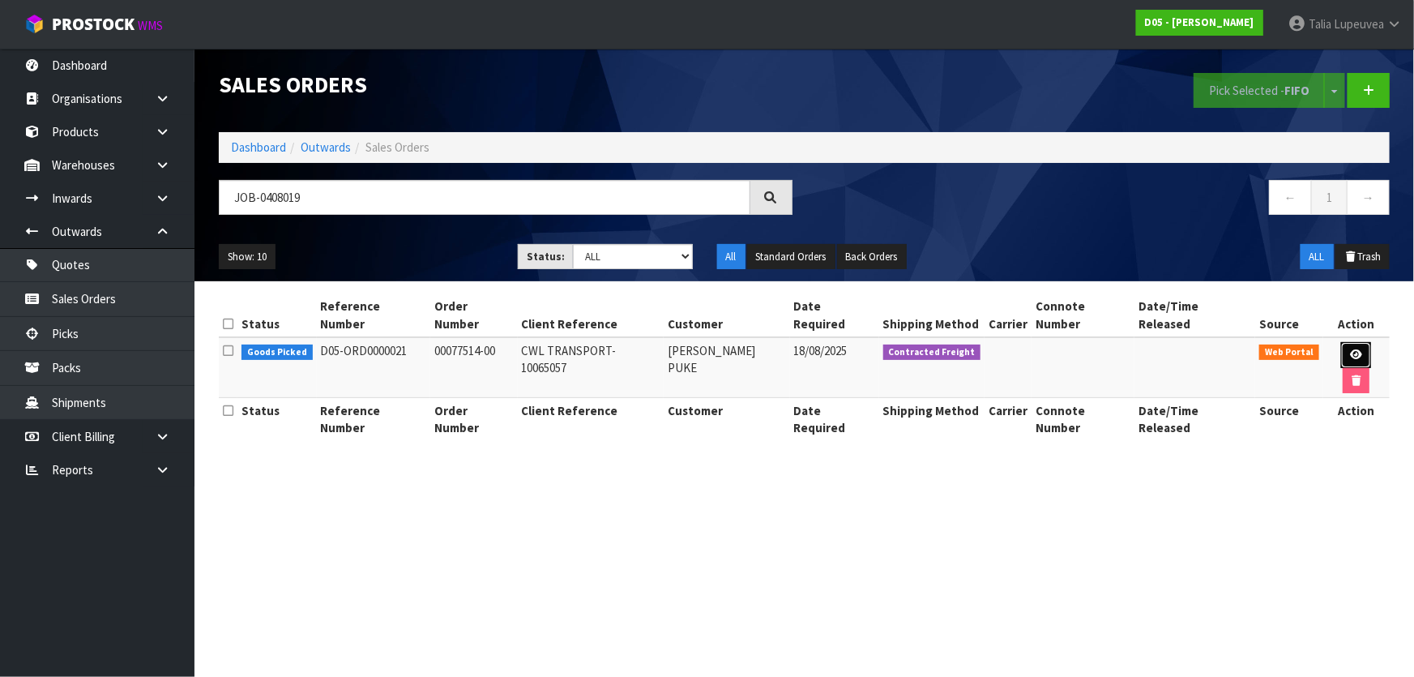
click at [1342, 342] on link at bounding box center [1357, 355] width 30 height 26
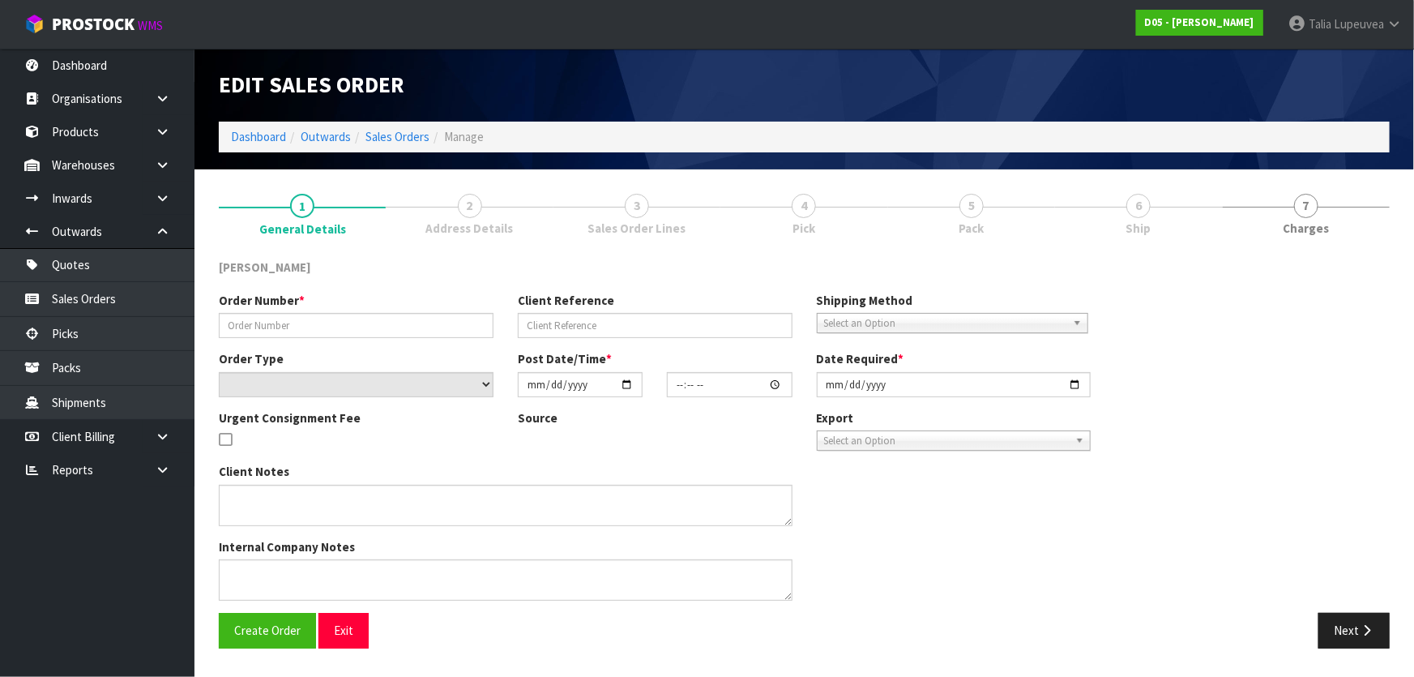
type input "00077514-00"
type input "CWL TRANSPORT-10065057"
select select "number:0"
type input "[DATE]"
type input "17:38:00.000"
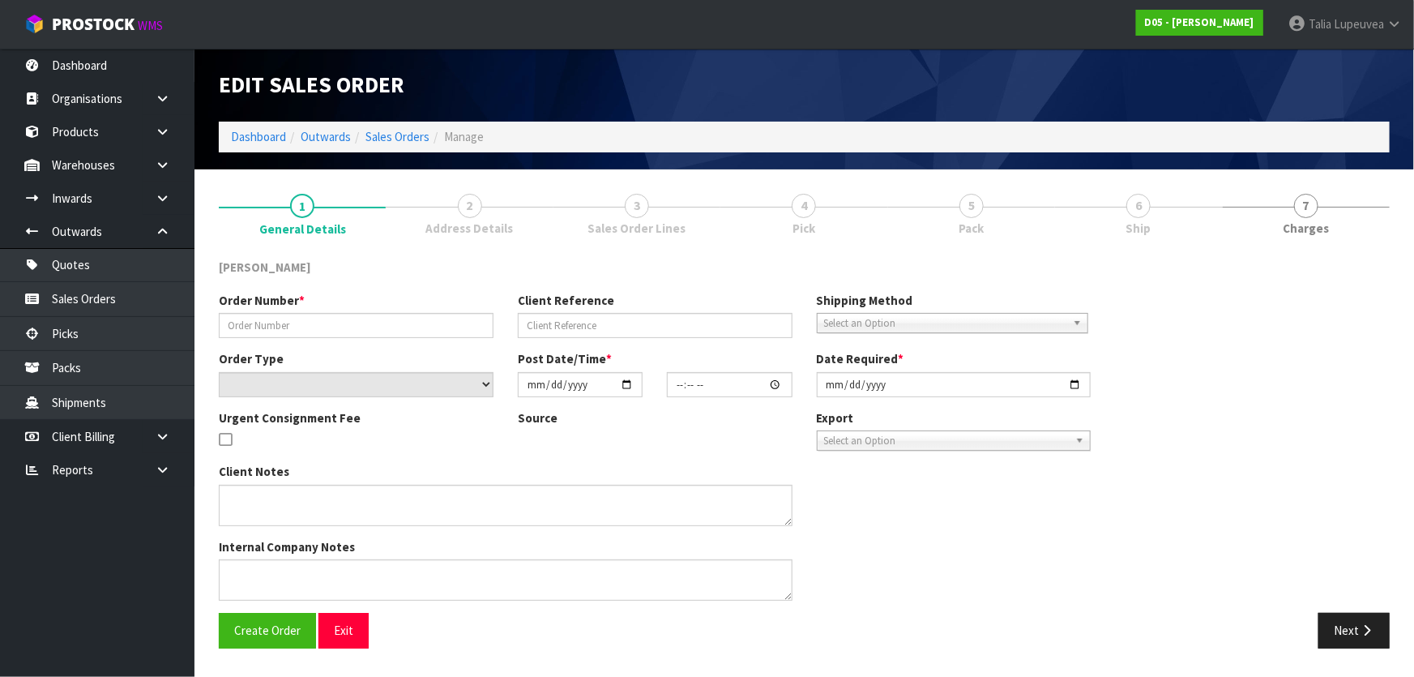
type input "[DATE]"
type textarea "PLEASE SHIP TO SITE"
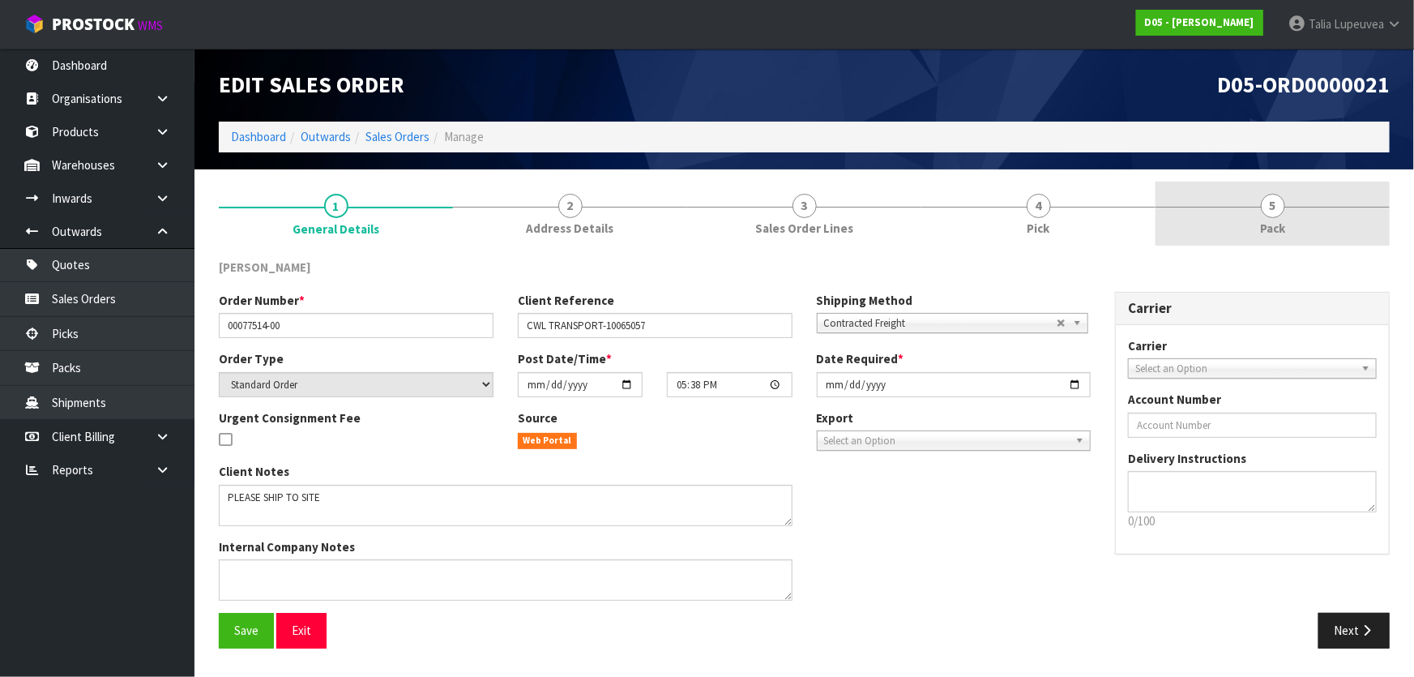
click at [1252, 227] on link "5 Pack" at bounding box center [1273, 214] width 234 height 64
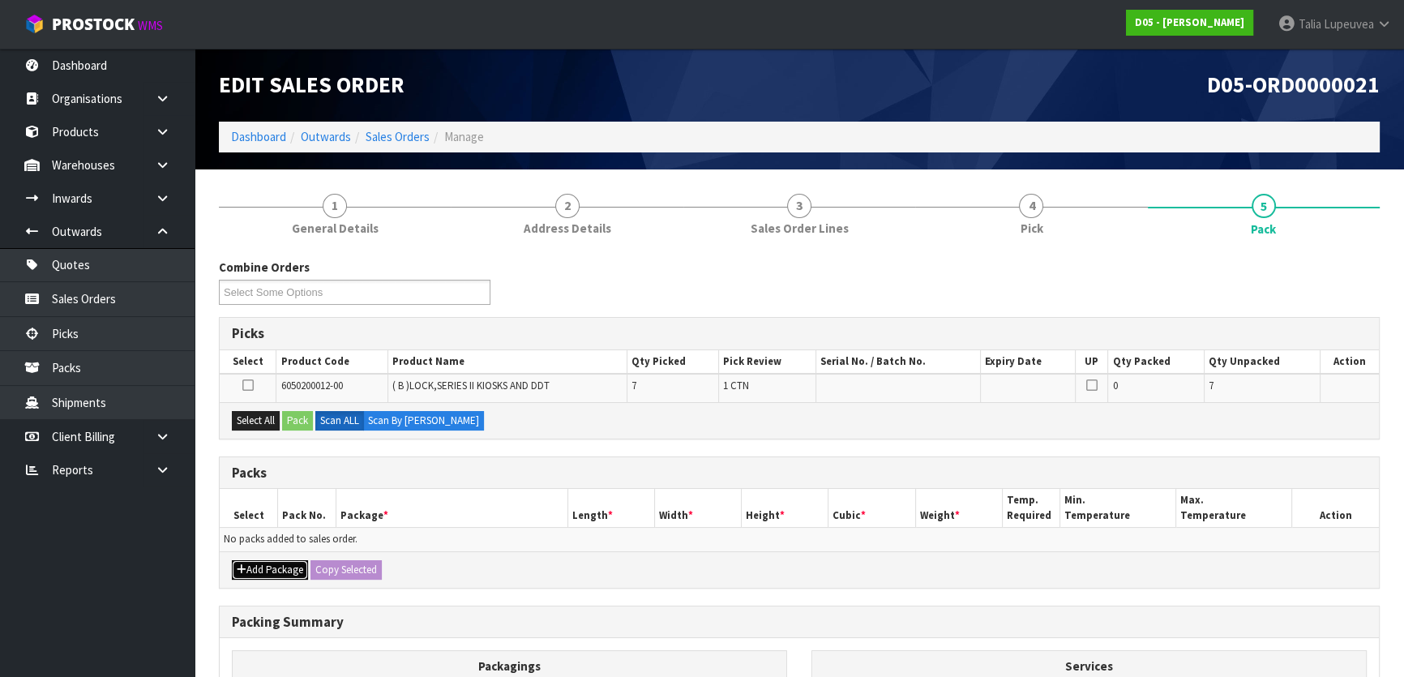
click at [297, 564] on button "Add Package" at bounding box center [270, 569] width 76 height 19
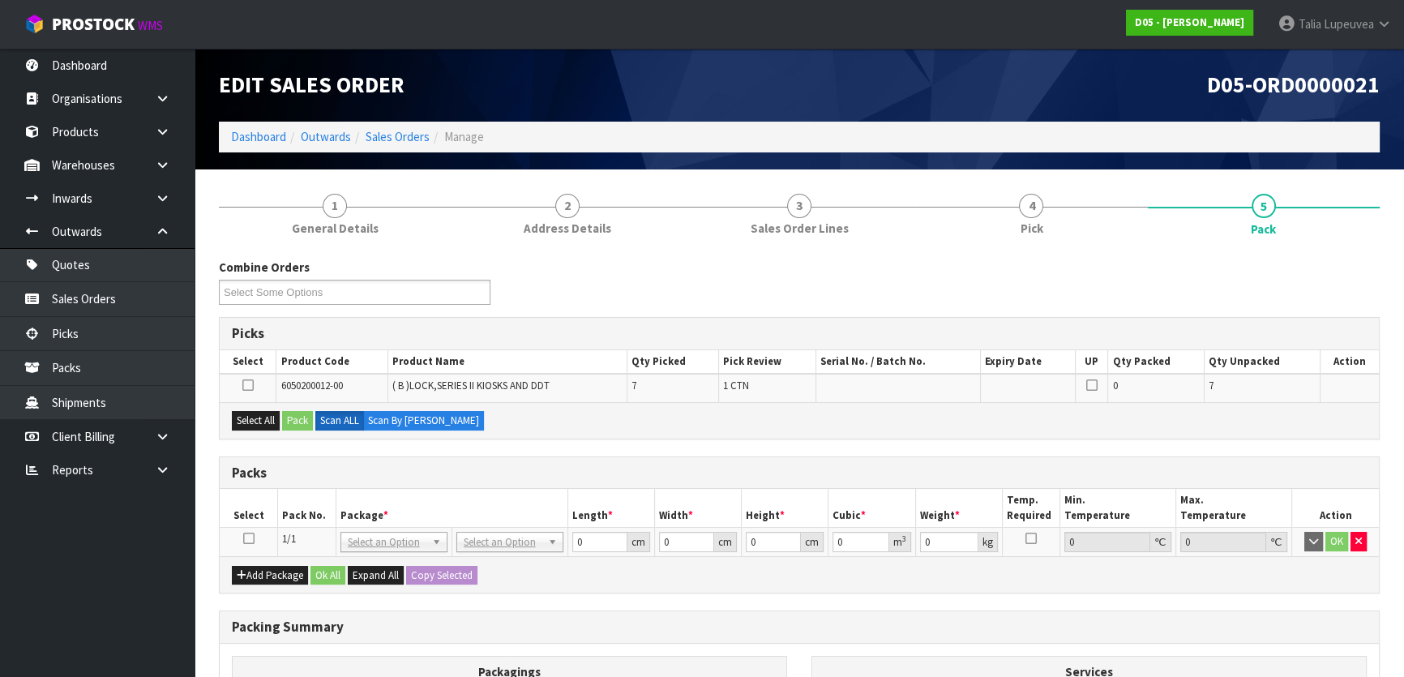
drag, startPoint x: 244, startPoint y: 535, endPoint x: 248, endPoint y: 524, distance: 11.3
click at [245, 538] on icon at bounding box center [248, 538] width 11 height 1
click at [270, 416] on button "Select All" at bounding box center [256, 420] width 48 height 19
click at [303, 422] on button "Pack" at bounding box center [297, 420] width 31 height 19
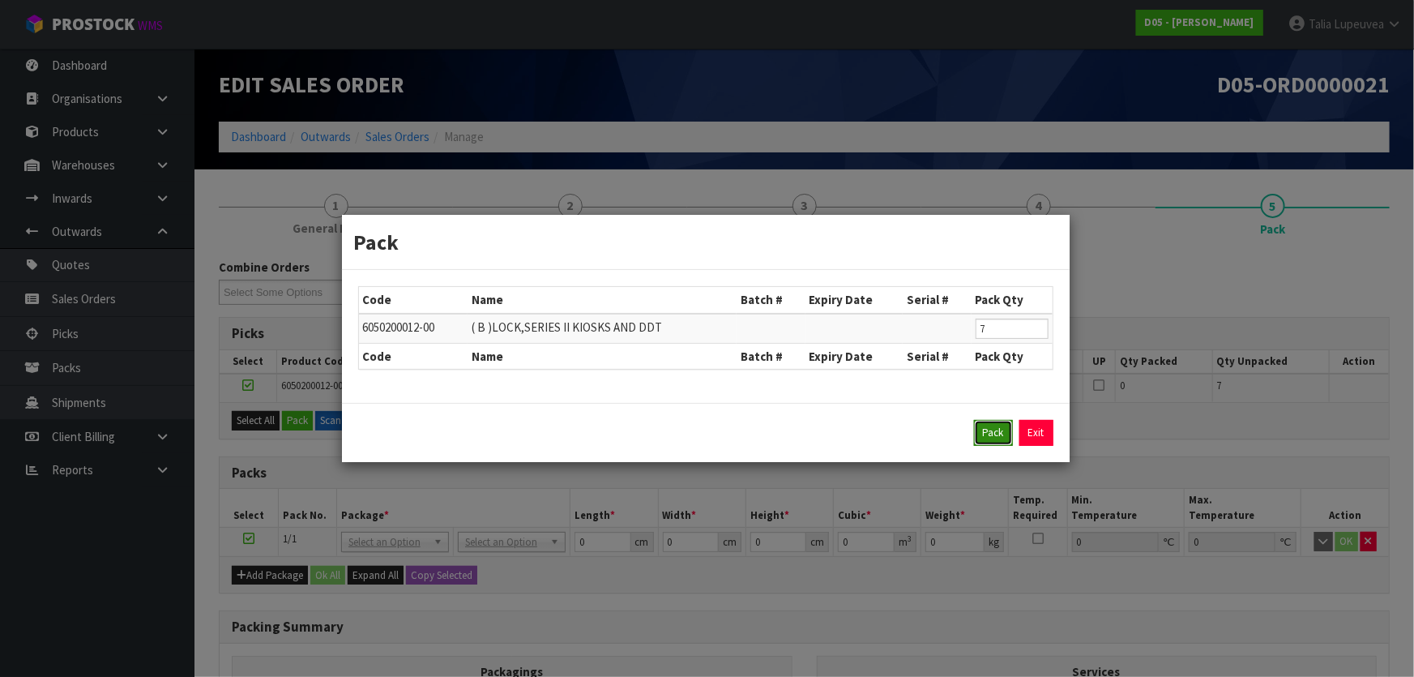
click at [986, 442] on button "Pack" at bounding box center [993, 433] width 39 height 26
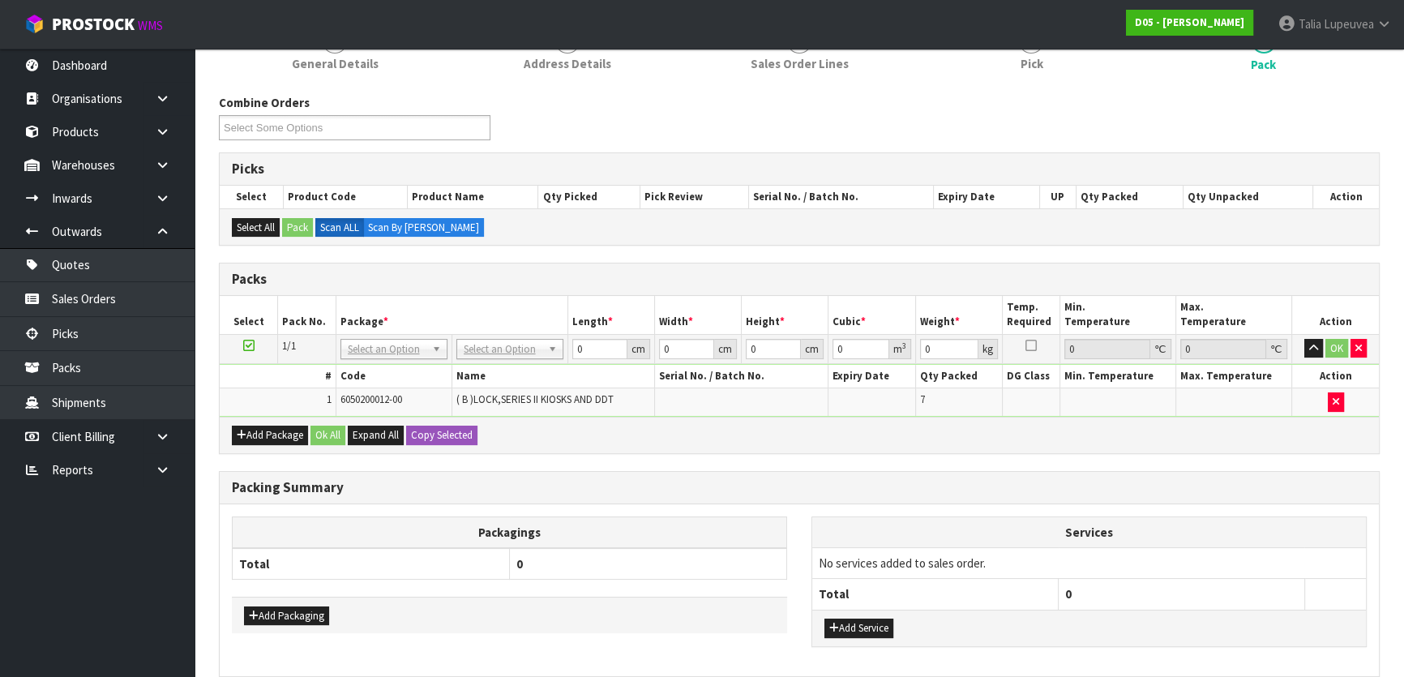
scroll to position [236, 0]
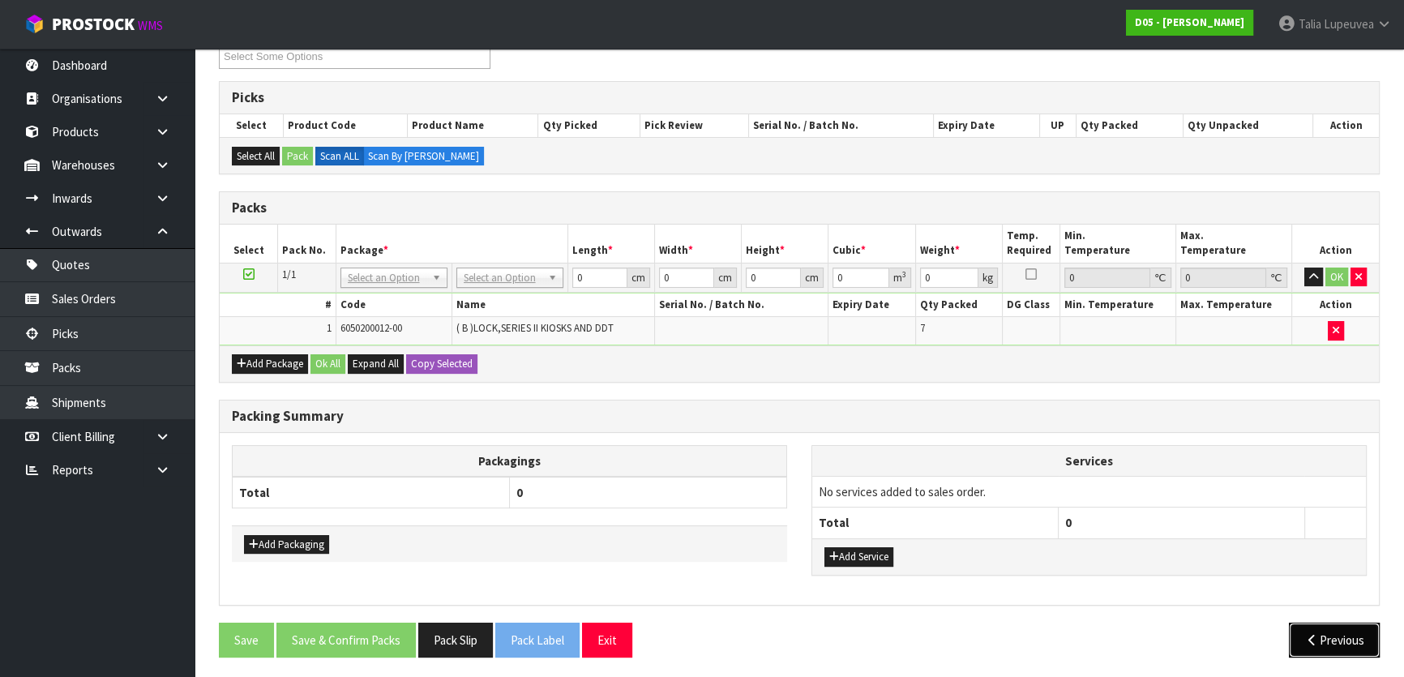
click at [1368, 642] on button "Previous" at bounding box center [1334, 640] width 91 height 35
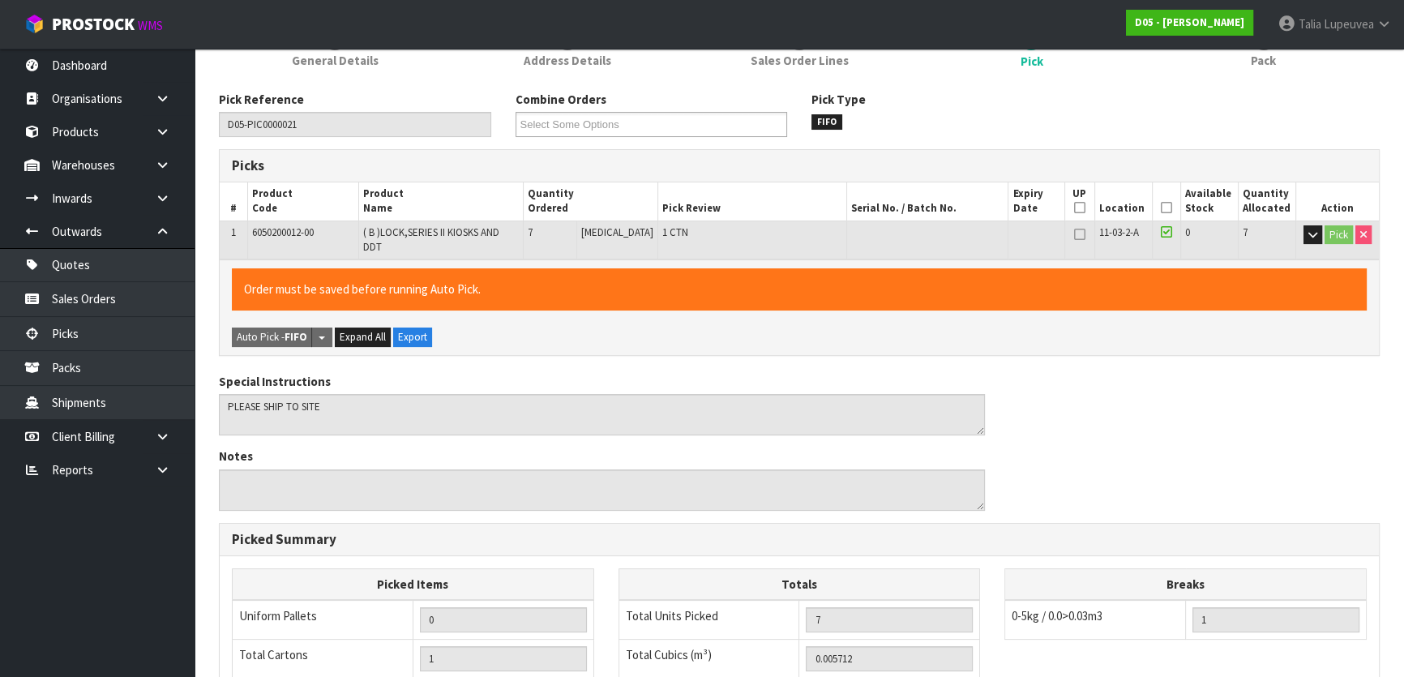
scroll to position [89, 0]
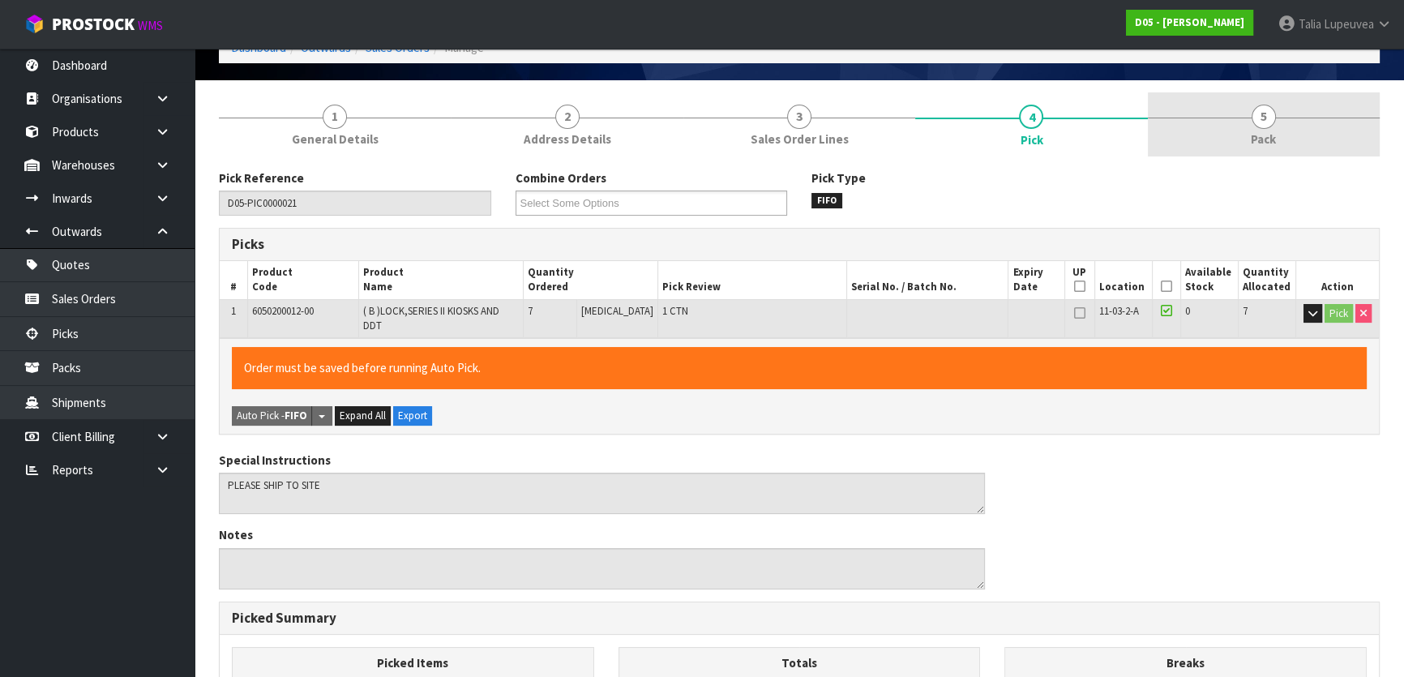
click at [1192, 122] on link "5 Pack" at bounding box center [1264, 124] width 232 height 64
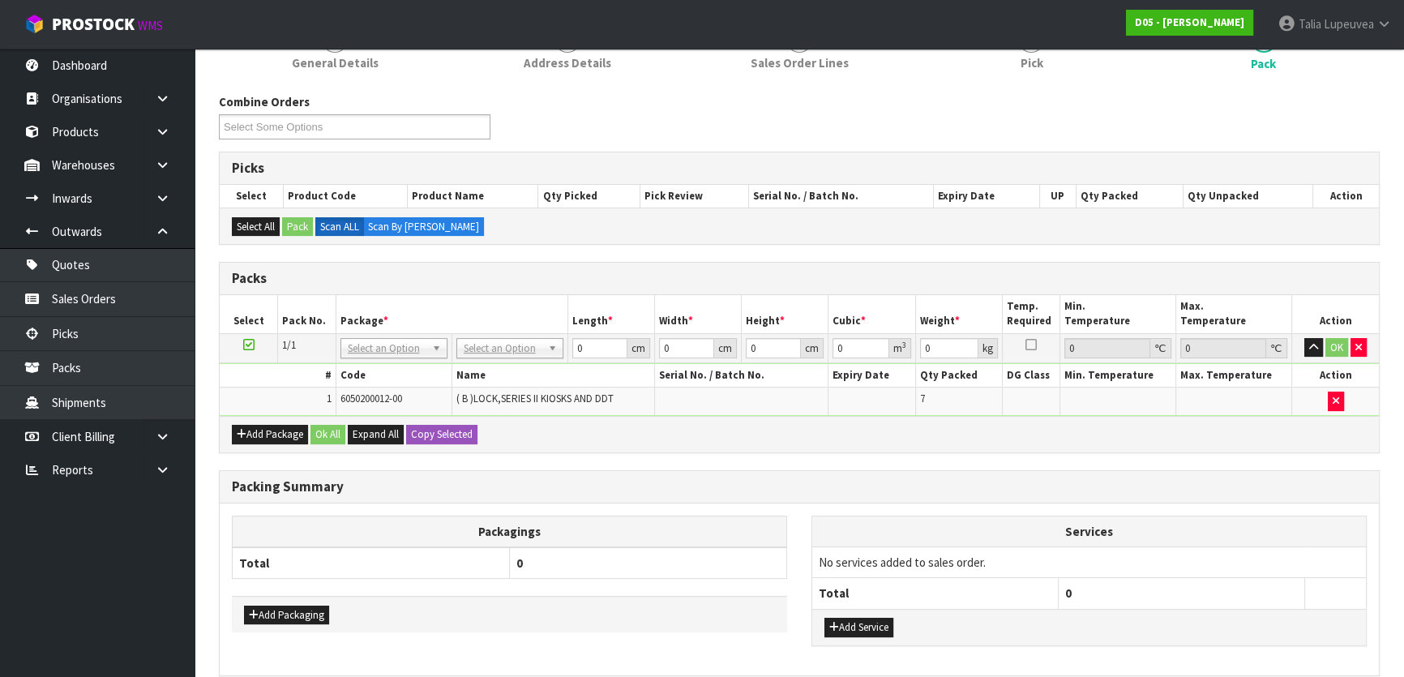
scroll to position [236, 0]
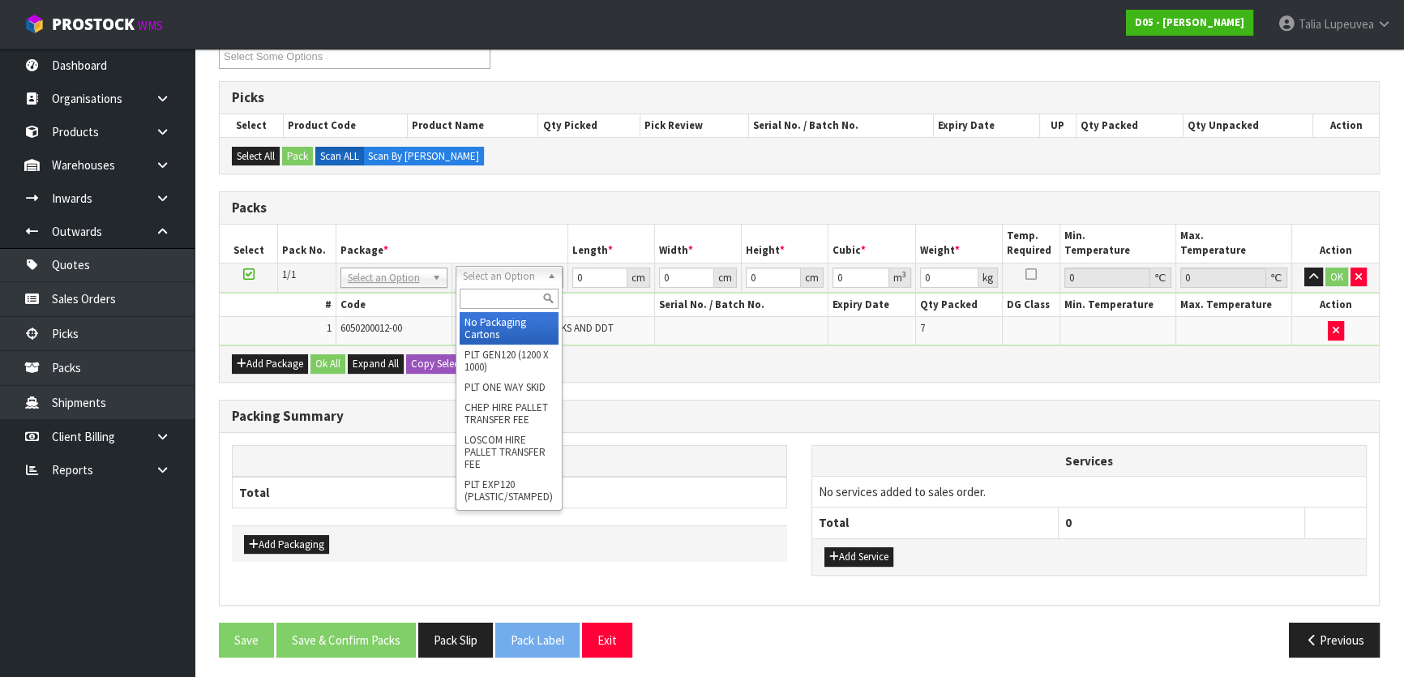
click at [505, 297] on input "text" at bounding box center [509, 299] width 99 height 20
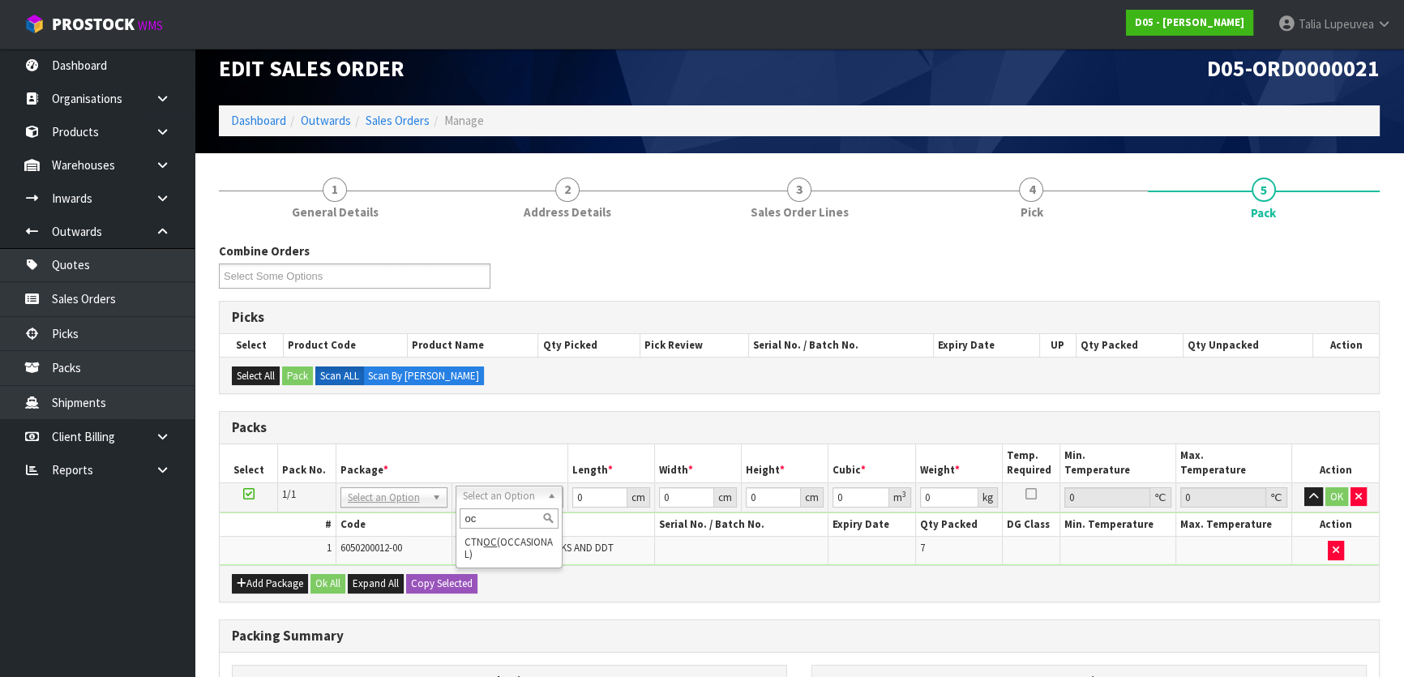
scroll to position [0, 0]
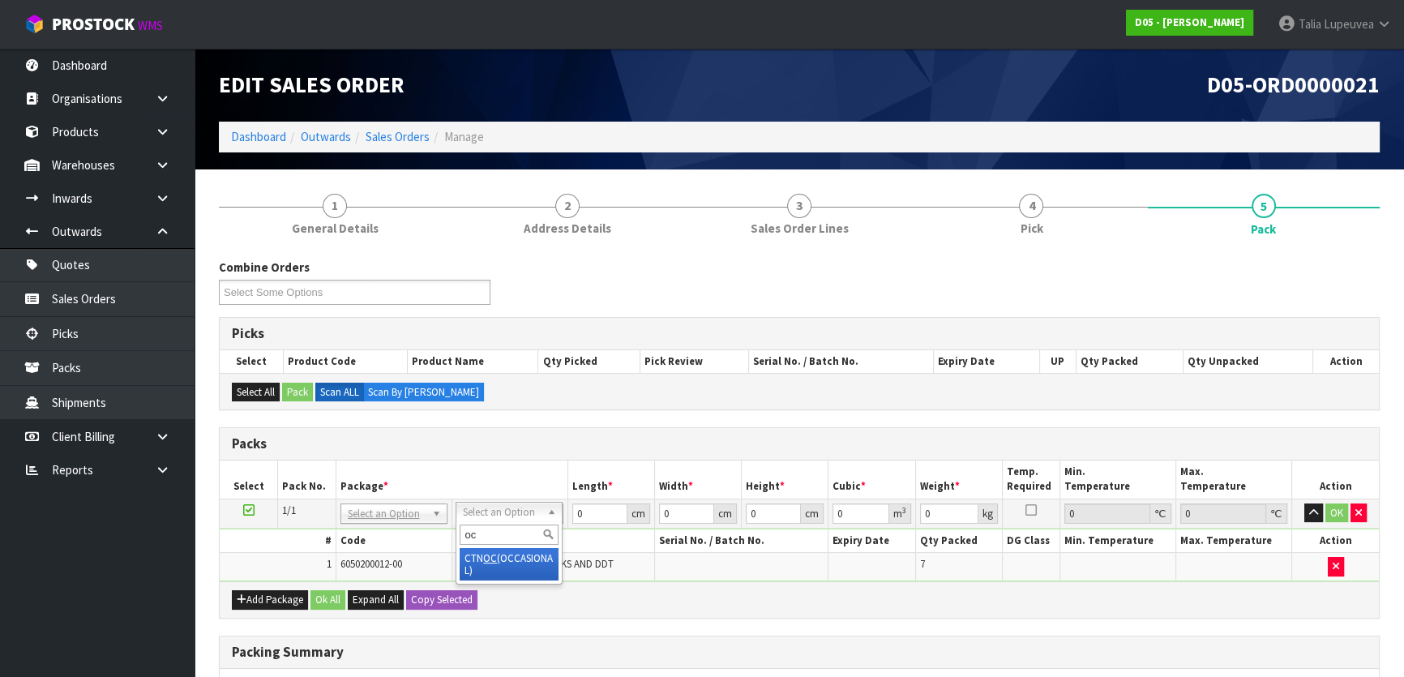
type input "oc"
drag, startPoint x: 508, startPoint y: 557, endPoint x: 534, endPoint y: 552, distance: 26.4
type input "0.5"
drag, startPoint x: 599, startPoint y: 511, endPoint x: 504, endPoint y: 525, distance: 96.0
click at [504, 525] on tr "1/1 NONE 007-001 007-002 007-004 007-009 007-013 007-014 007-015 007-017 007-01…" at bounding box center [799, 513] width 1159 height 29
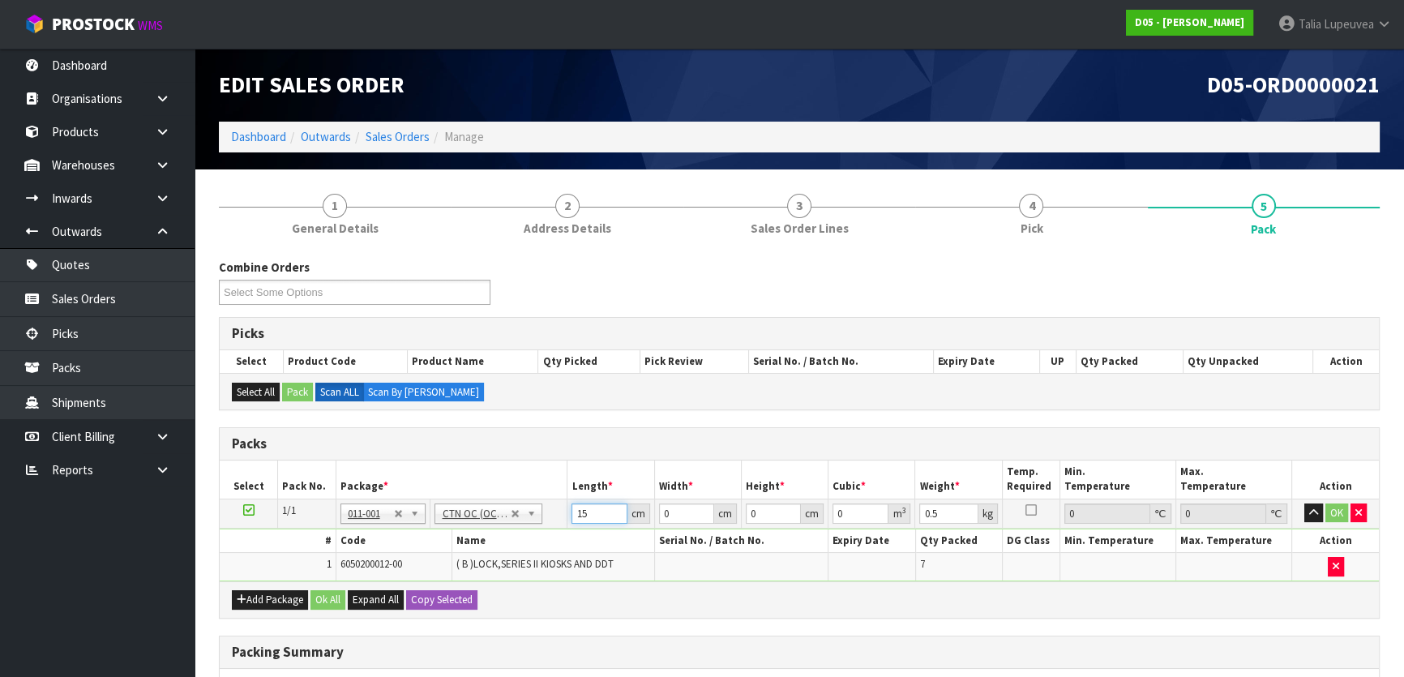
type input "15"
type input "1"
type input "0.000225"
type input "11"
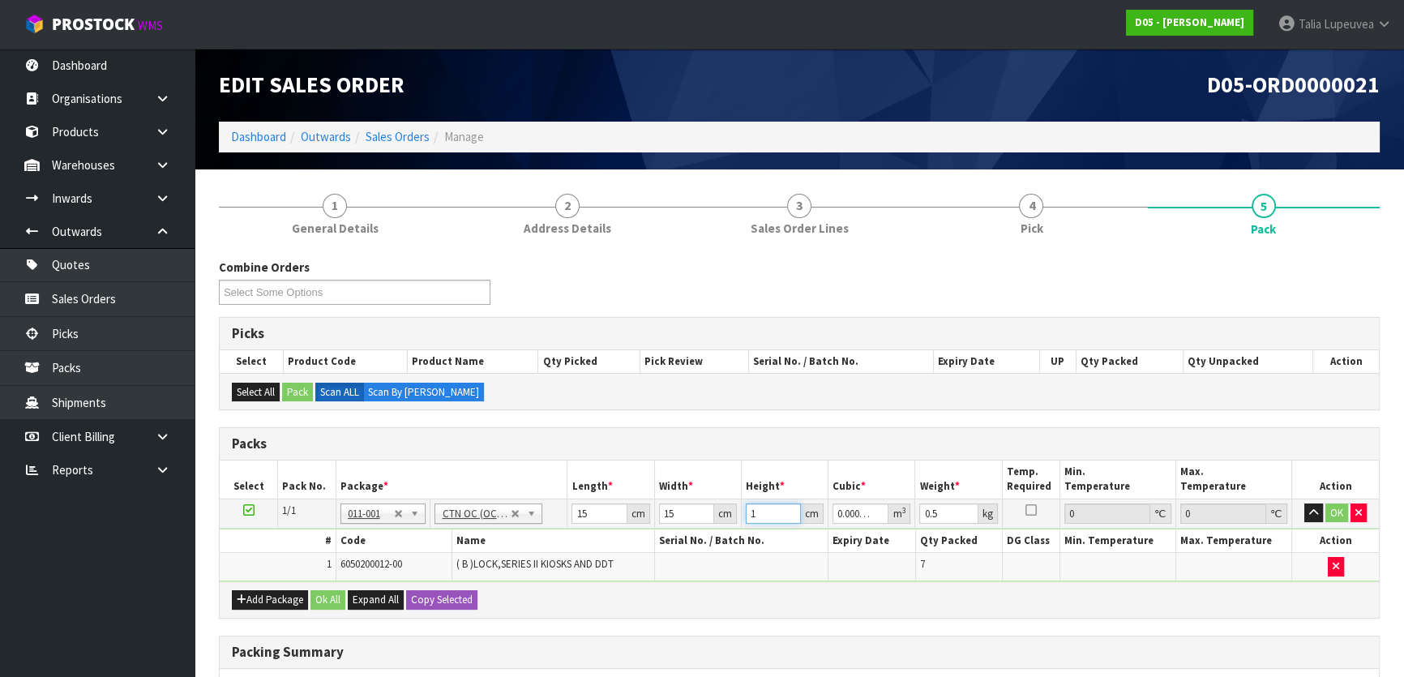
type input "0.002475"
type input "11"
type input "1"
click at [1332, 507] on button "OK" at bounding box center [1336, 512] width 23 height 19
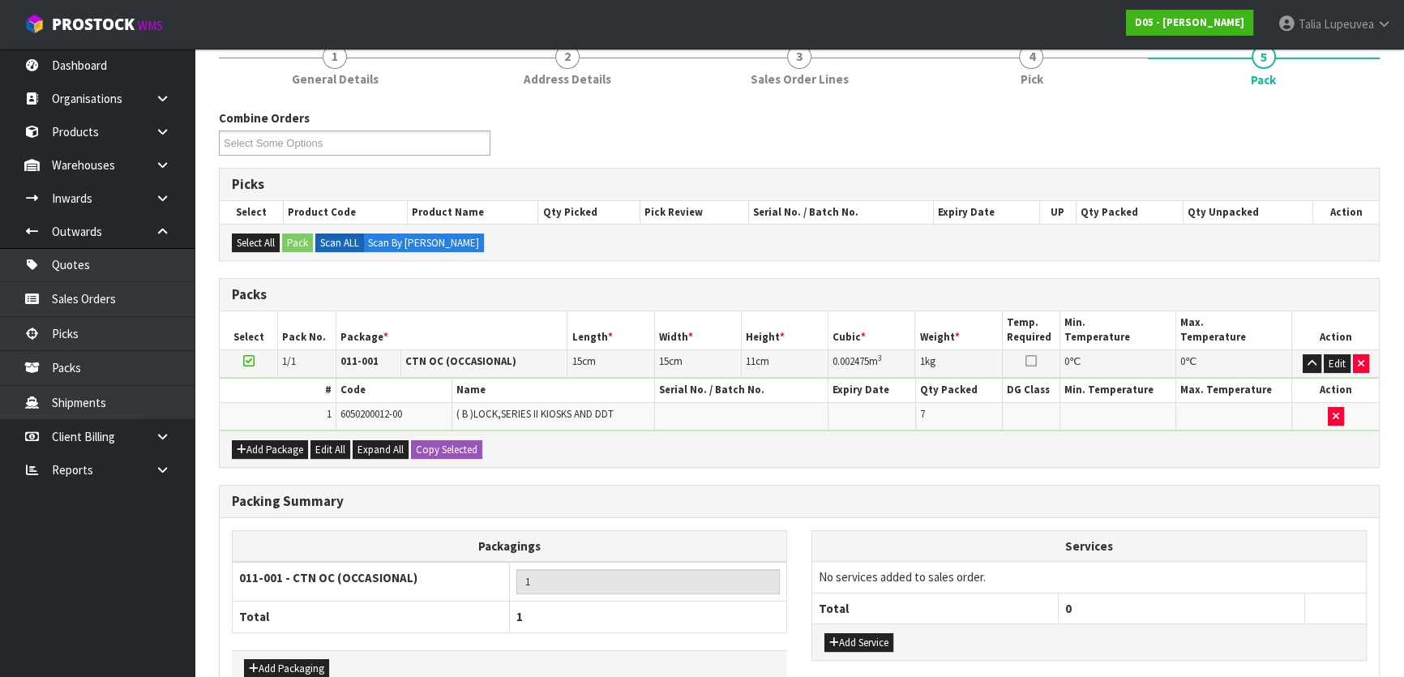
scroll to position [243, 0]
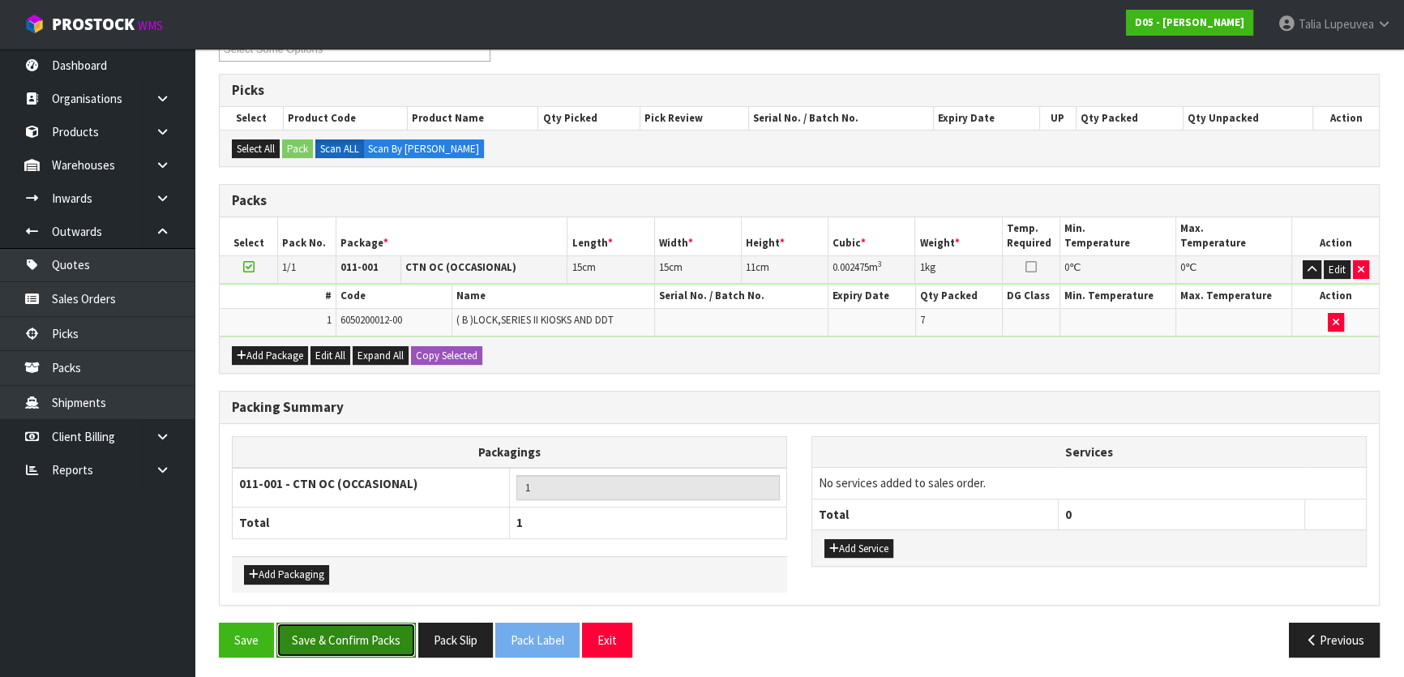
click at [354, 623] on button "Save & Confirm Packs" at bounding box center [345, 640] width 139 height 35
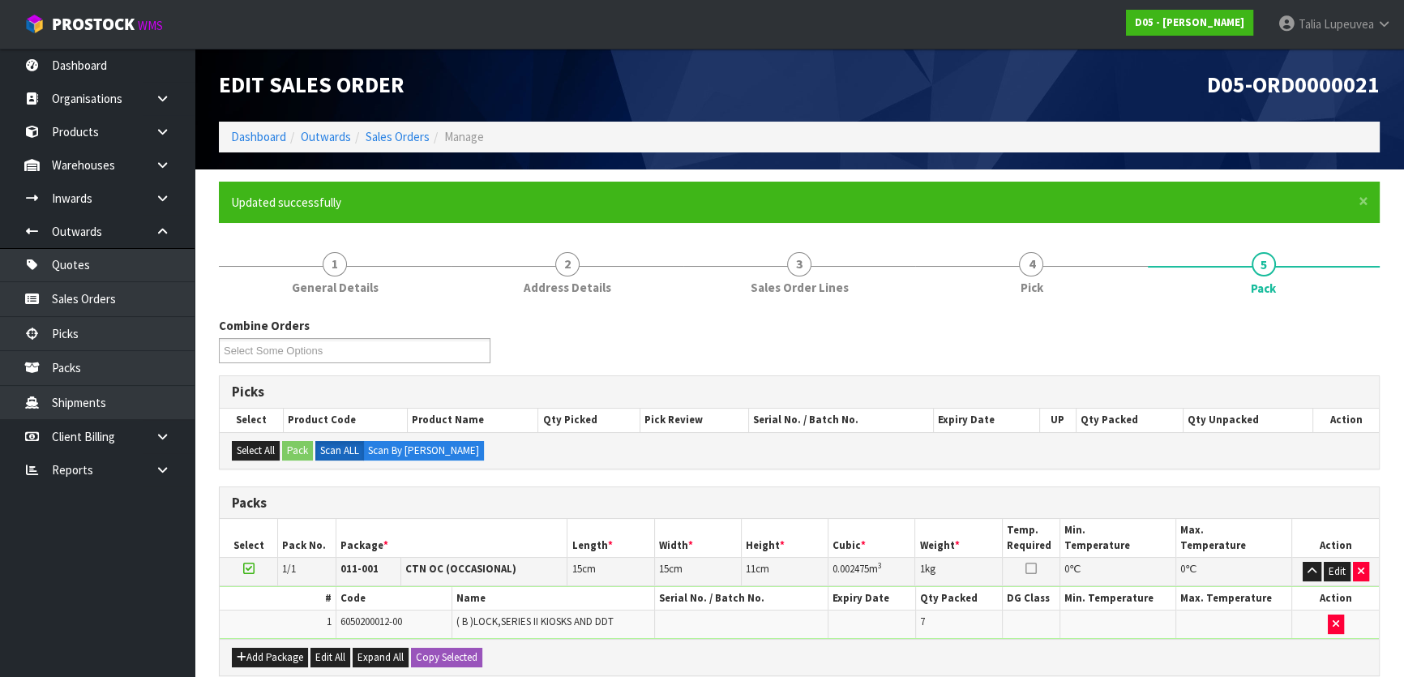
scroll to position [214, 0]
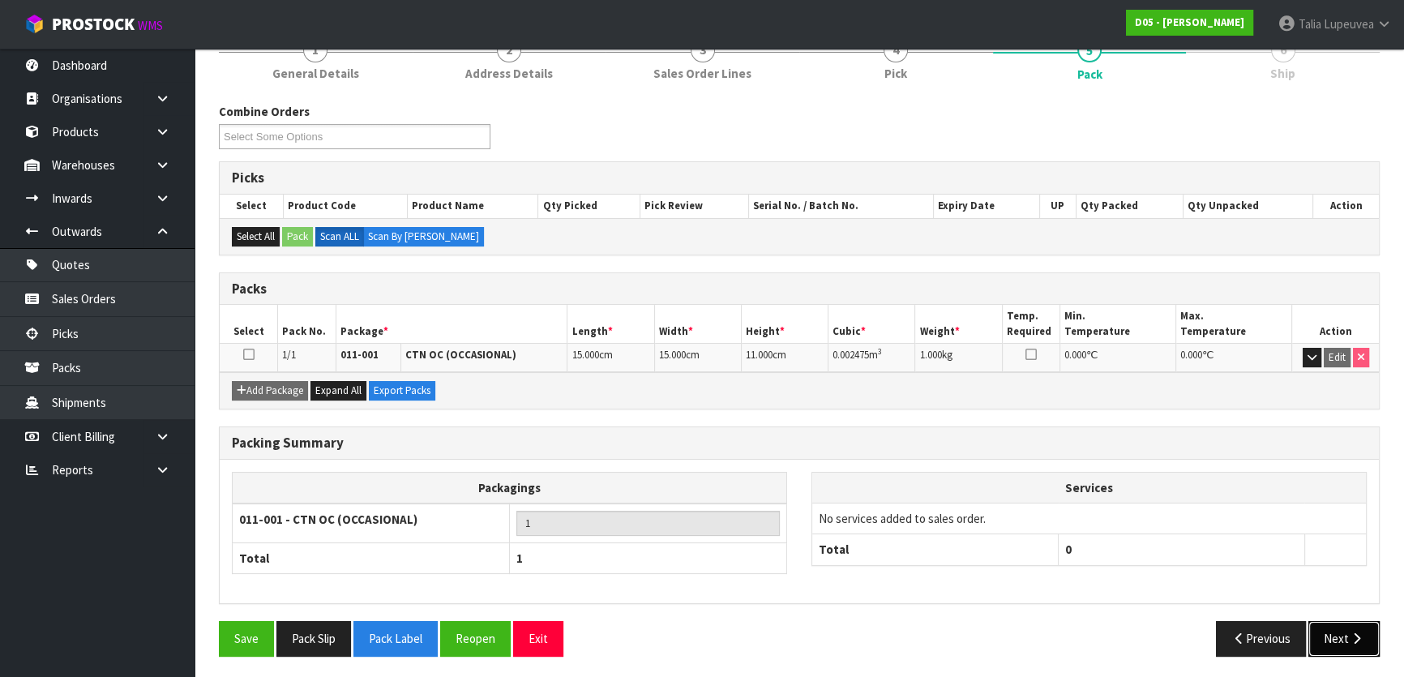
click at [1354, 624] on button "Next" at bounding box center [1343, 638] width 71 height 35
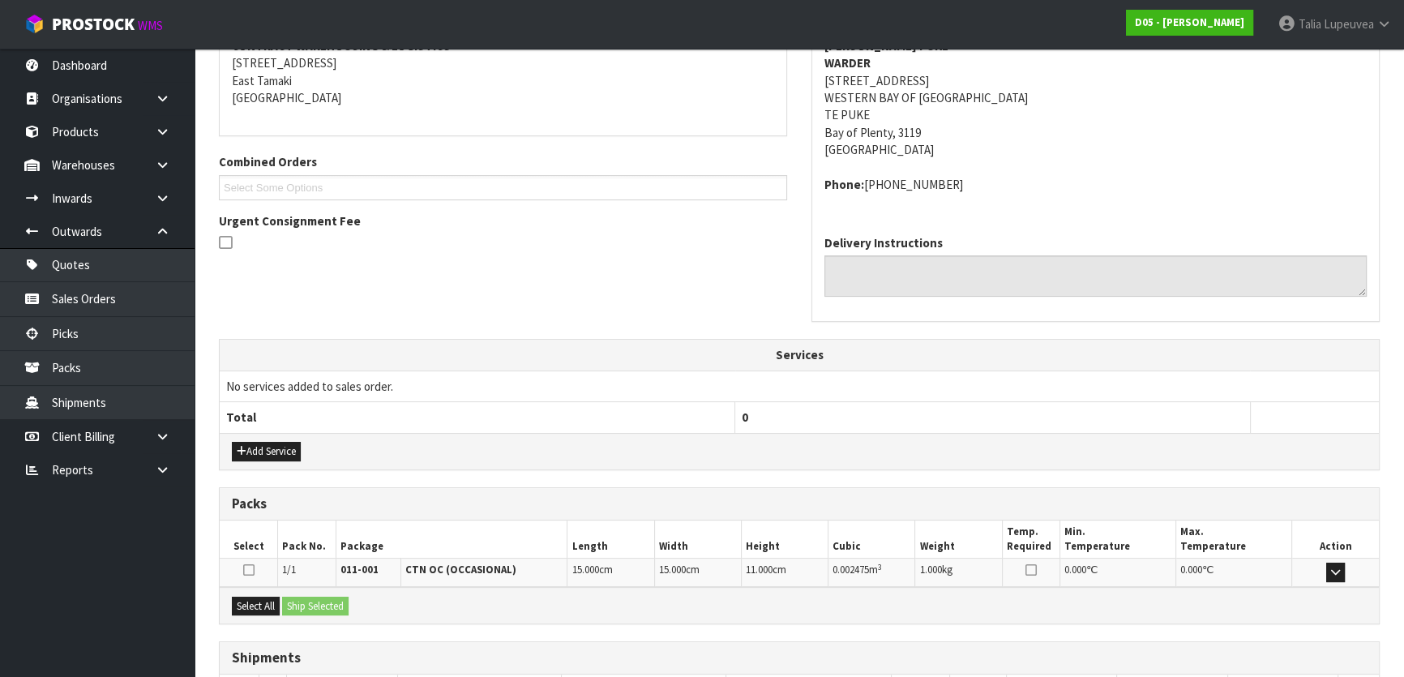
scroll to position [443, 0]
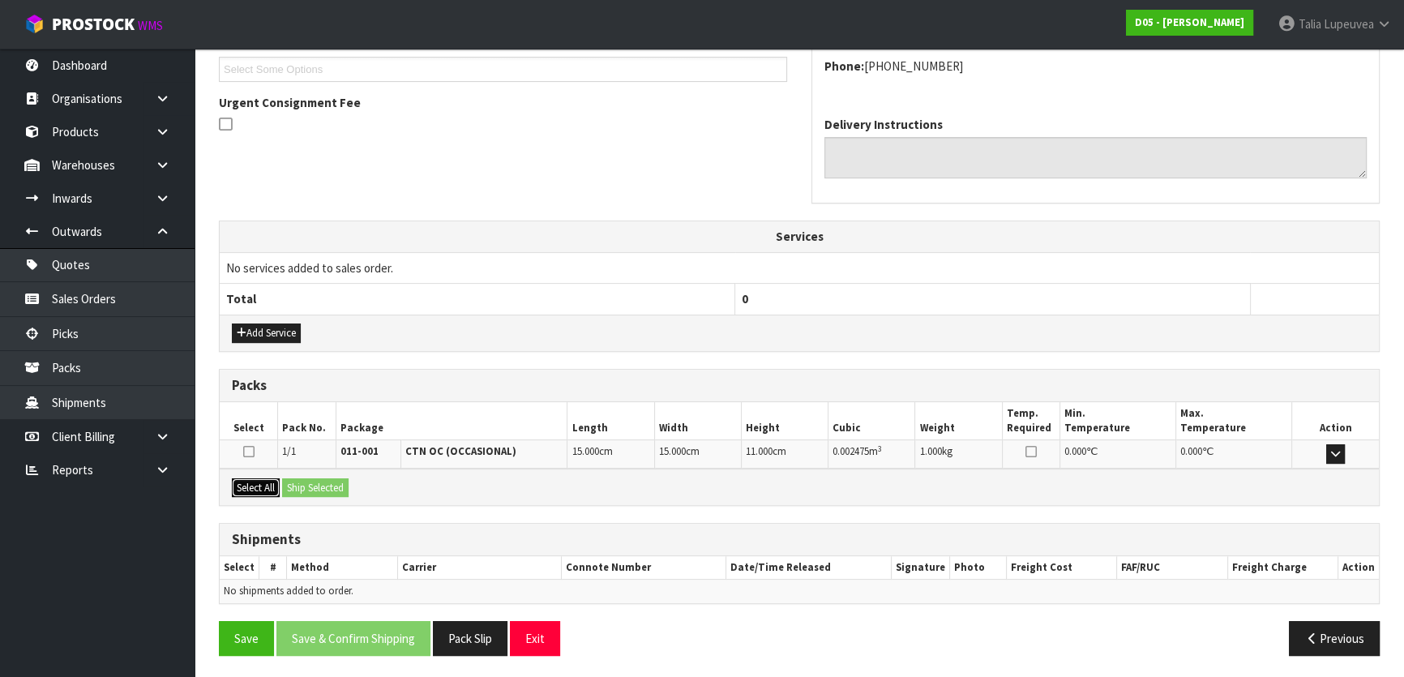
click at [266, 490] on button "Select All" at bounding box center [256, 487] width 48 height 19
click at [293, 483] on button "Ship Selected" at bounding box center [315, 487] width 66 height 19
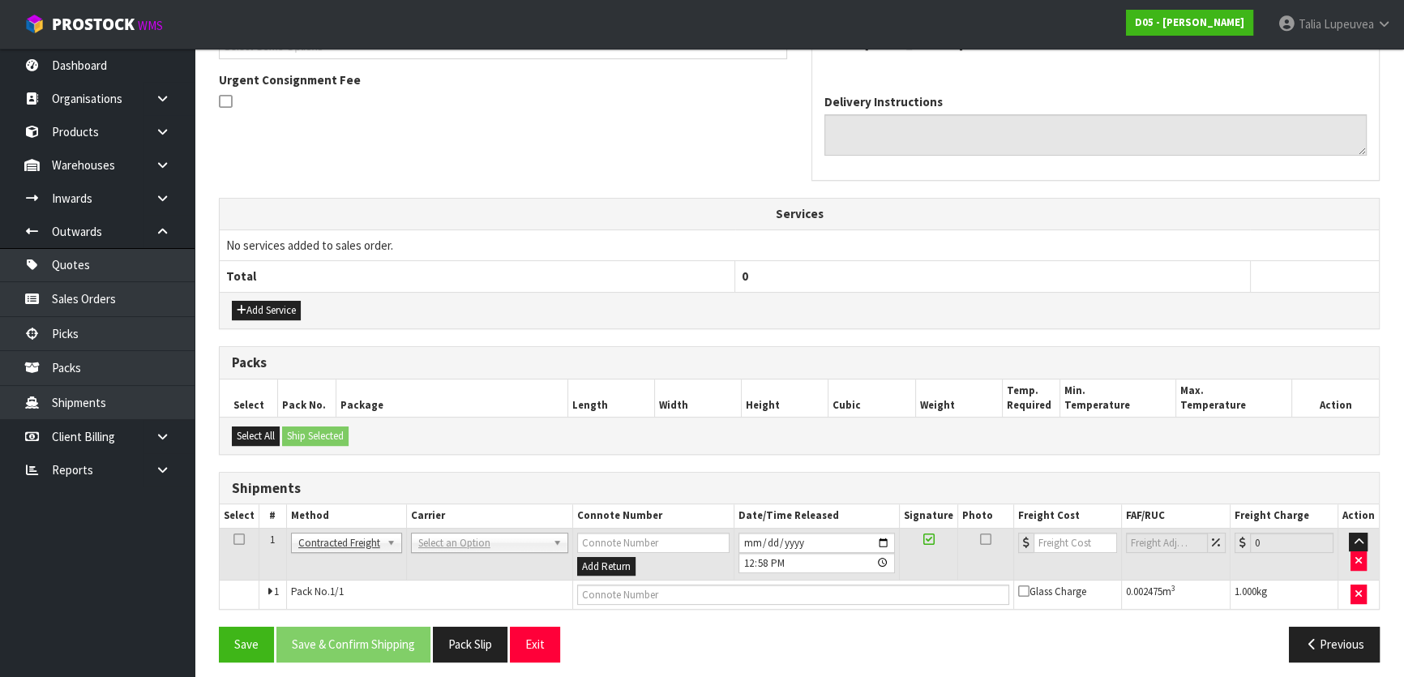
scroll to position [472, 0]
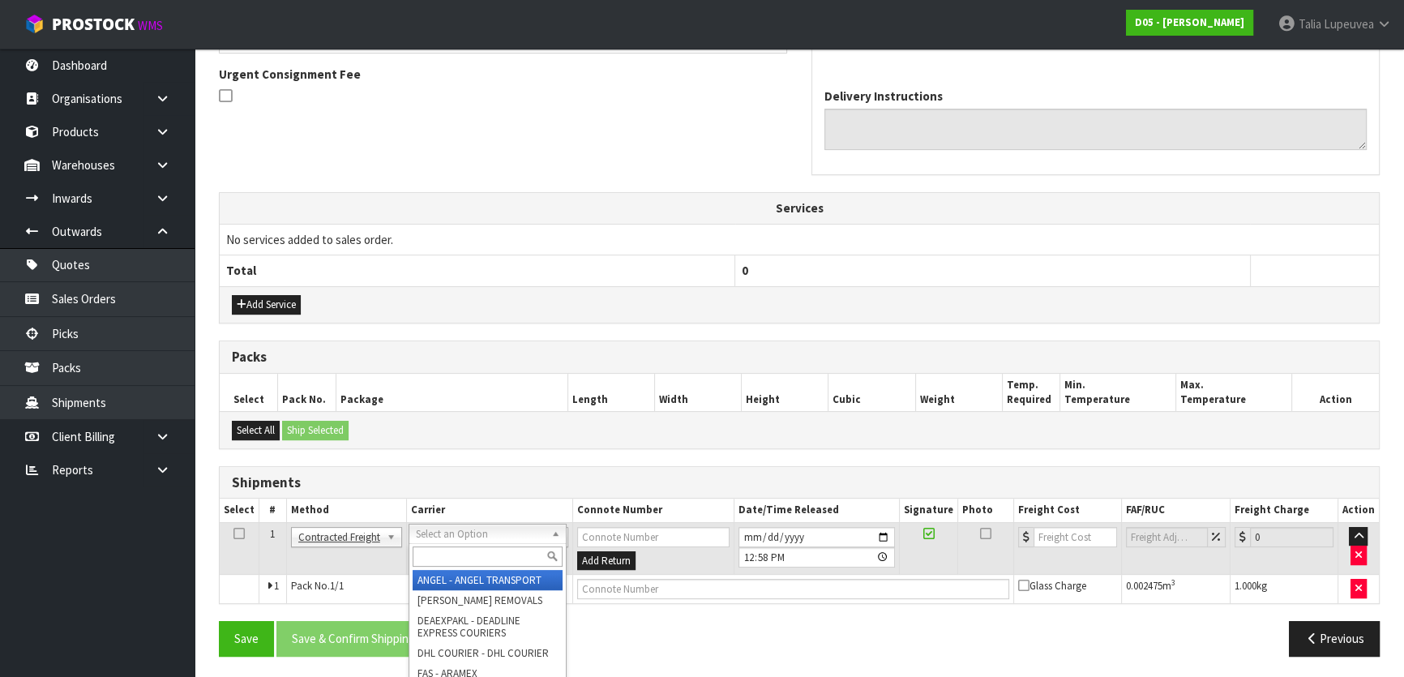
click at [447, 546] on input "text" at bounding box center [488, 556] width 150 height 20
drag, startPoint x: 447, startPoint y: 546, endPoint x: 436, endPoint y: 551, distance: 12.3
click at [436, 551] on input "text" at bounding box center [488, 556] width 150 height 20
type input "nzp"
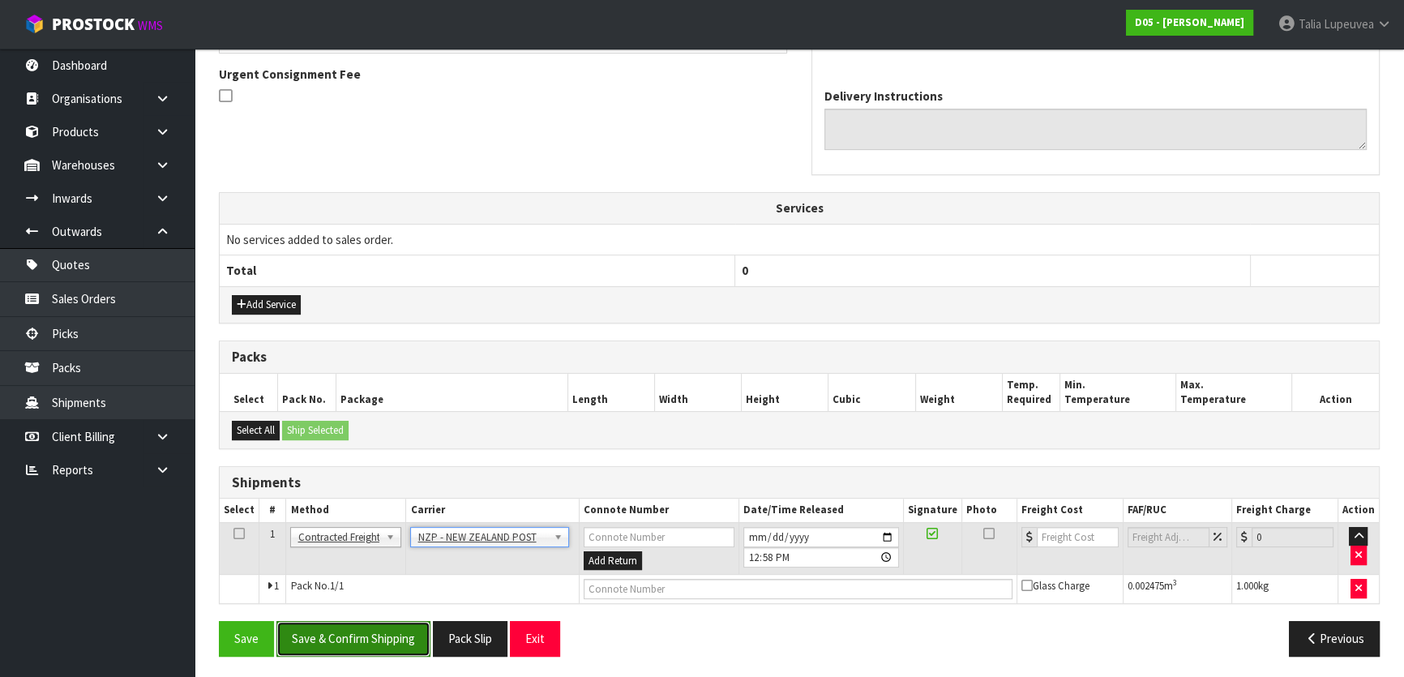
click at [383, 641] on button "Save & Confirm Shipping" at bounding box center [353, 638] width 154 height 35
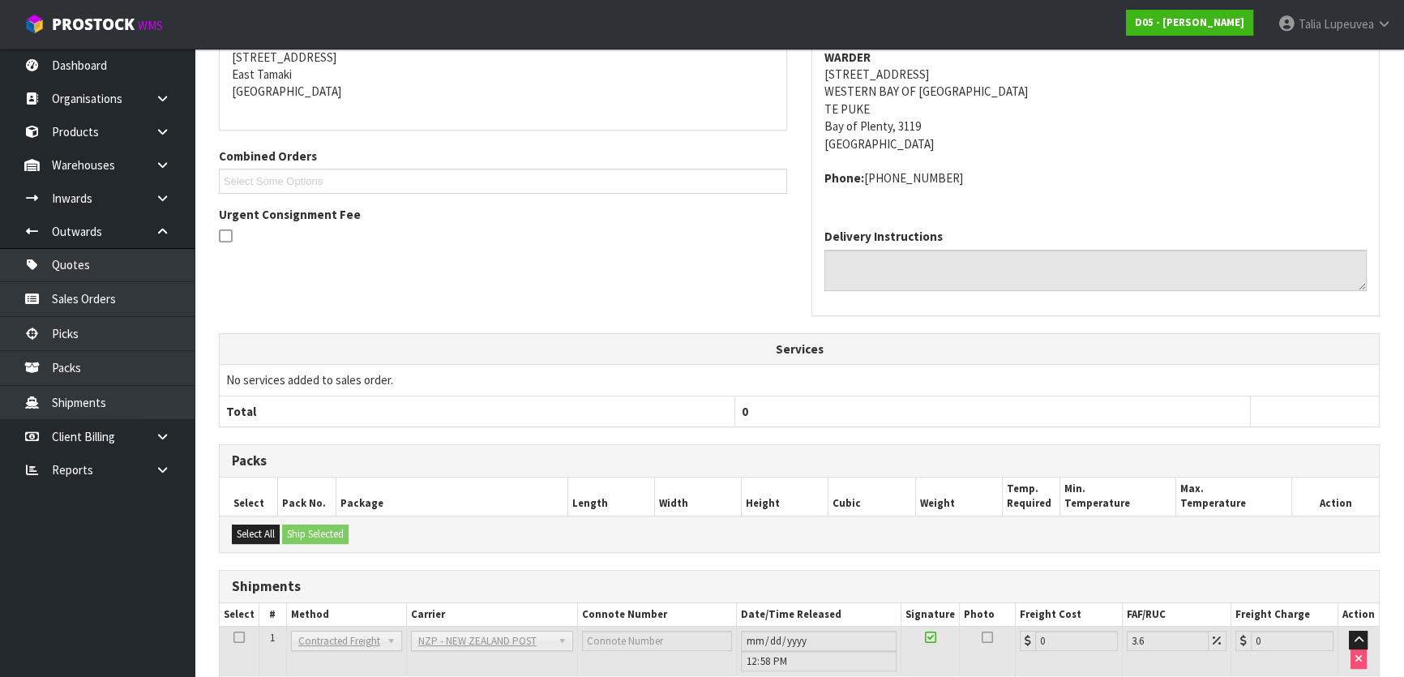
scroll to position [449, 0]
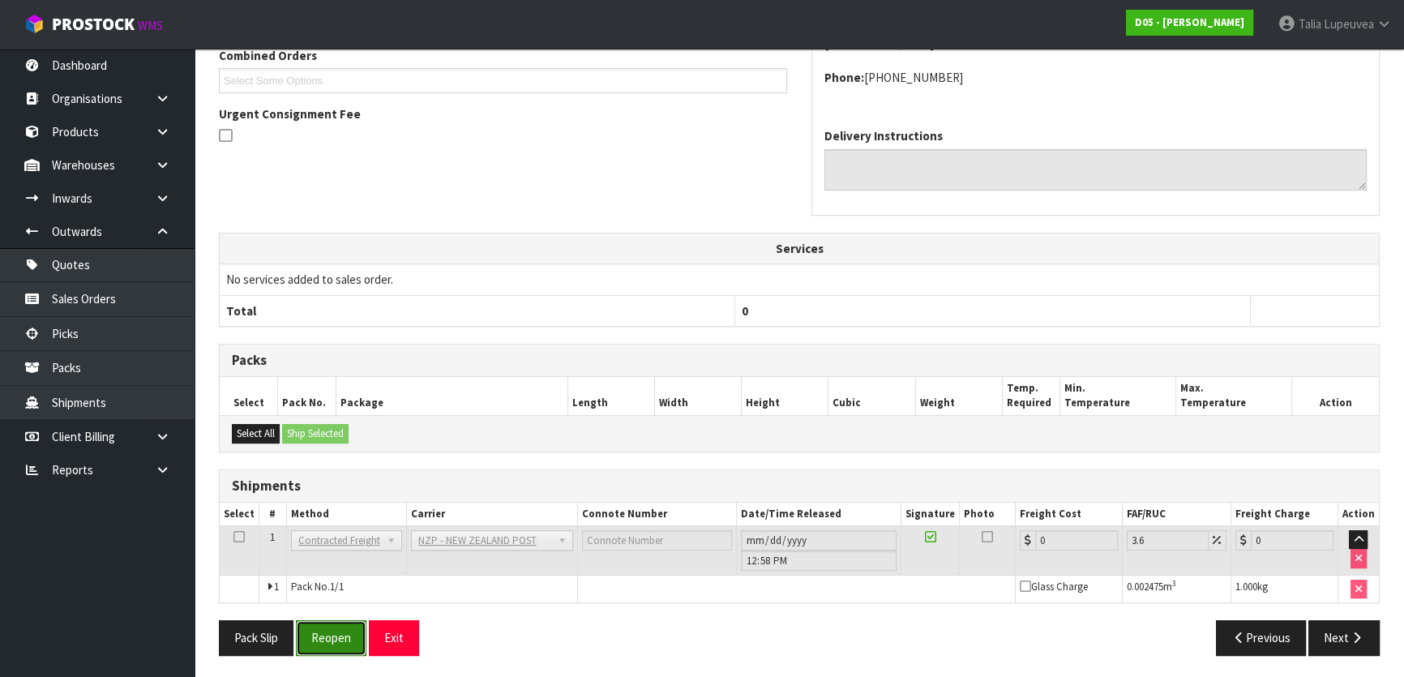
click at [351, 631] on button "Reopen" at bounding box center [331, 637] width 71 height 35
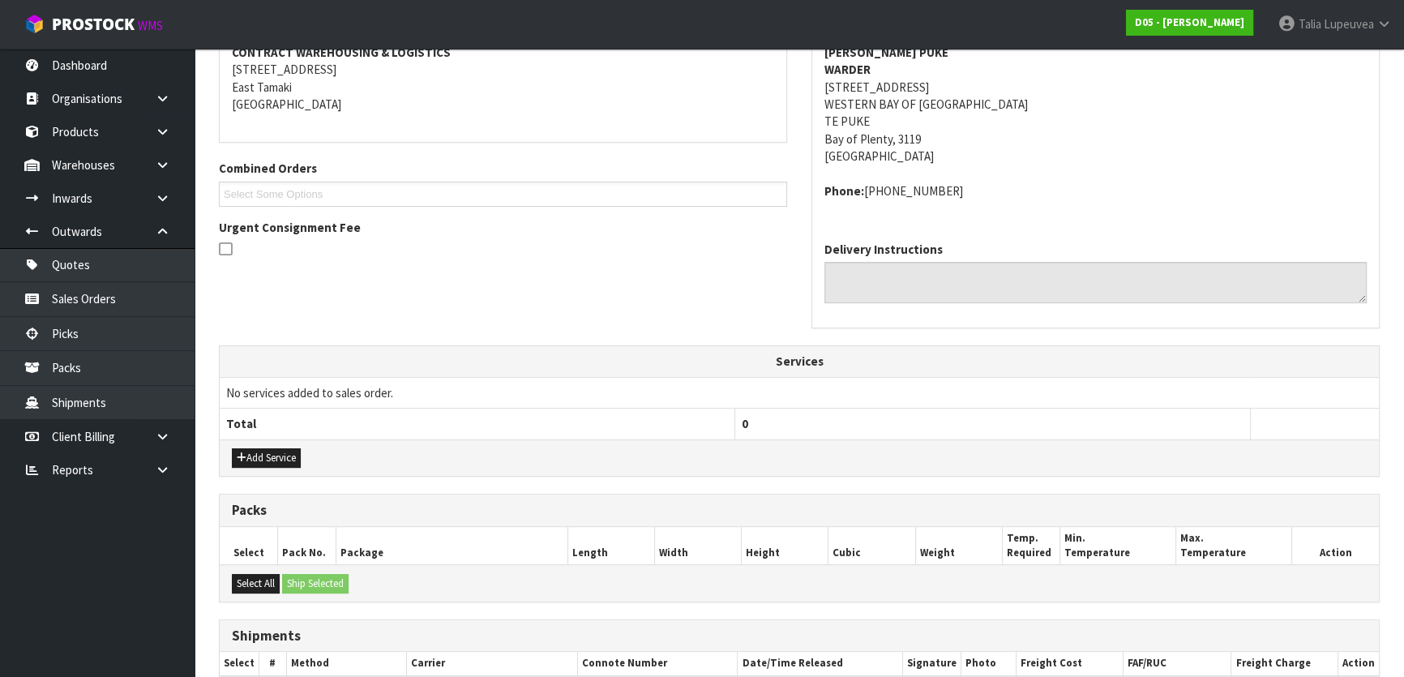
scroll to position [486, 0]
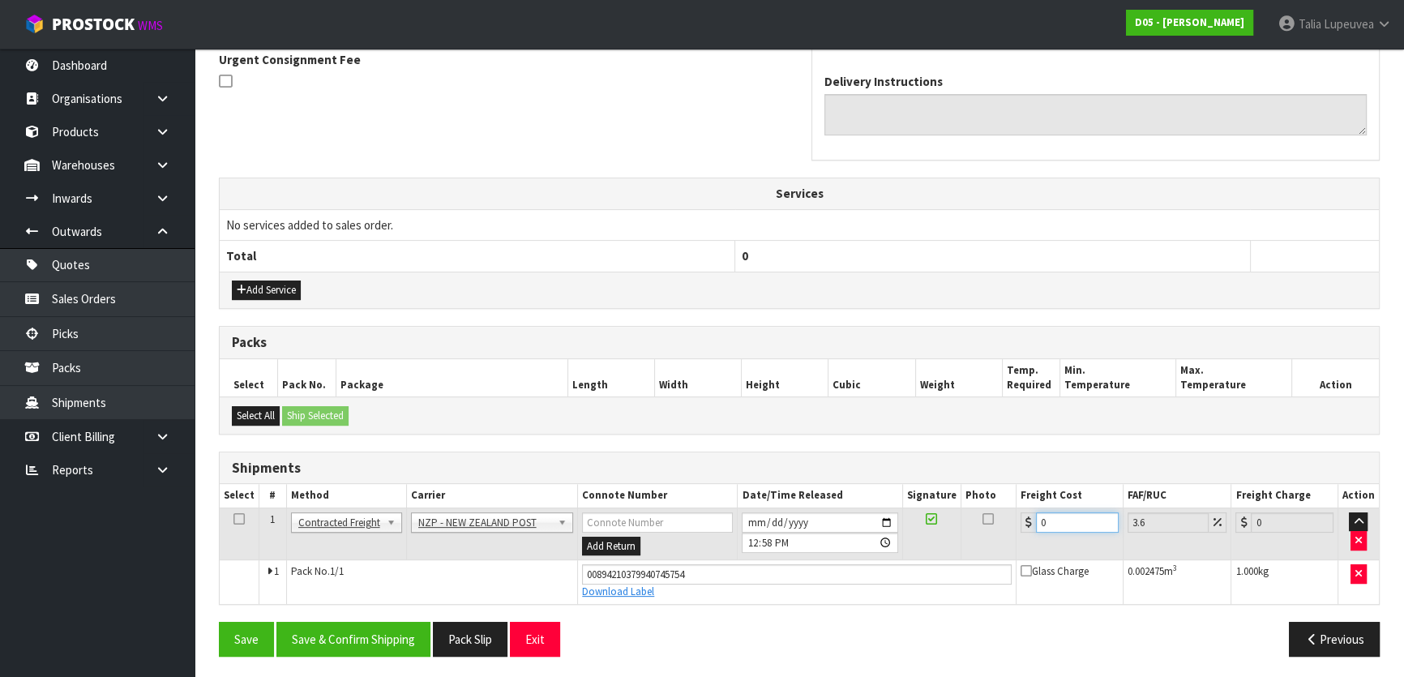
drag, startPoint x: 1058, startPoint y: 520, endPoint x: 1012, endPoint y: 513, distance: 46.8
click at [1012, 513] on tr "1 Client Local Pickup Customer Local Pickup Company Freight Contracted Freight …" at bounding box center [799, 533] width 1159 height 53
type input "8"
type input "8.29"
type input "8.4"
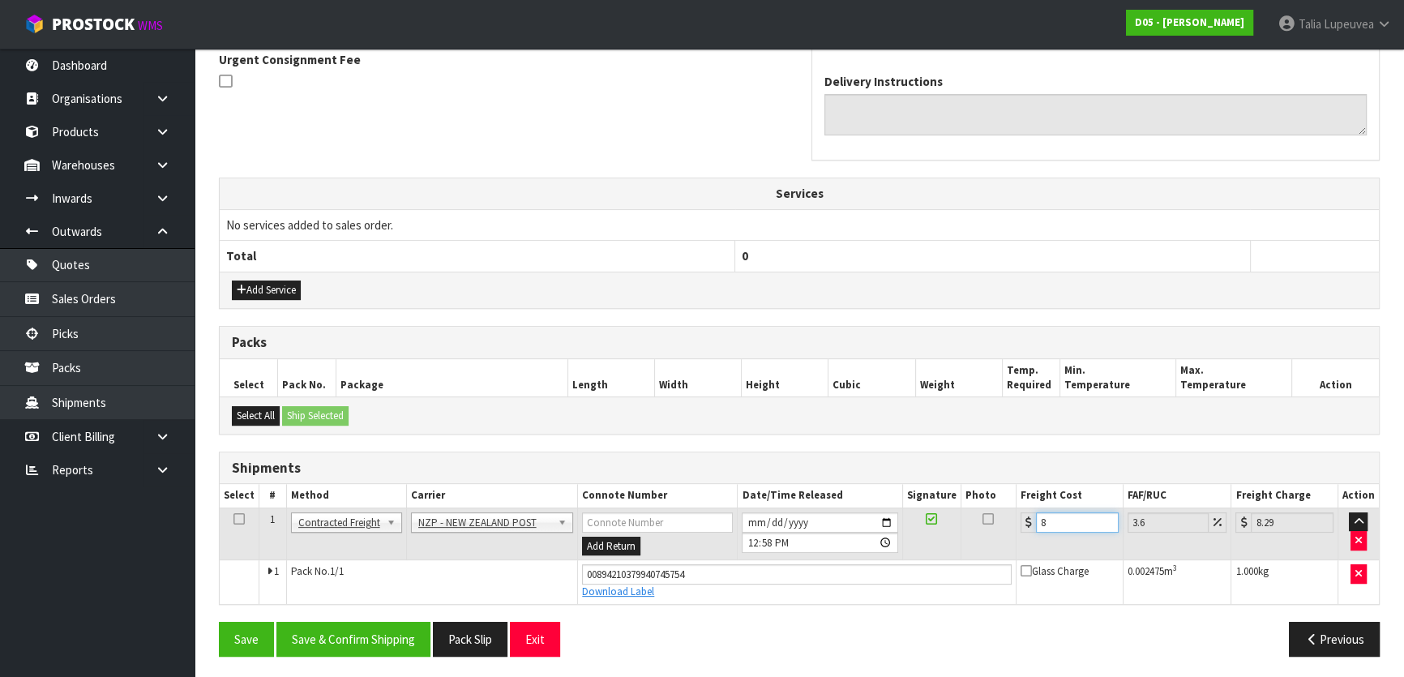
type input "8.7"
type input "8.45"
type input "8.75"
type input "8.45"
click at [356, 623] on button "Save & Confirm Shipping" at bounding box center [353, 639] width 154 height 35
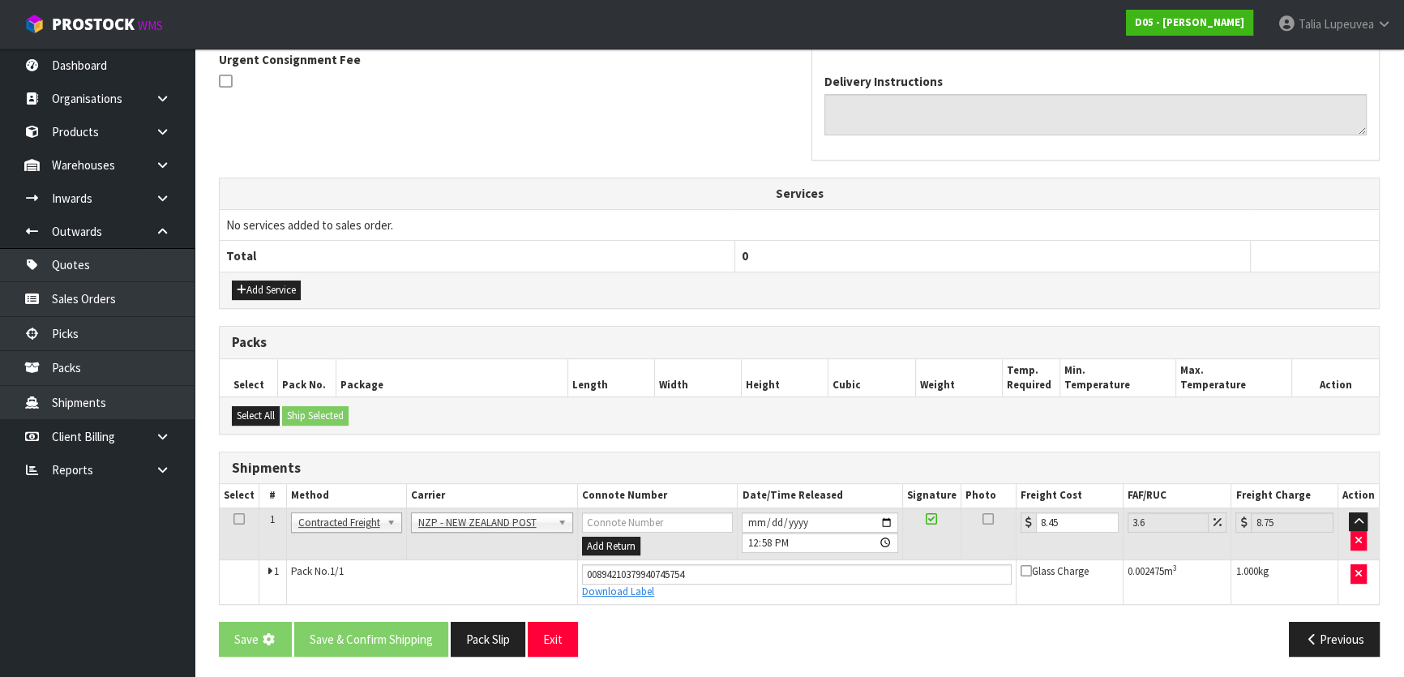
scroll to position [0, 0]
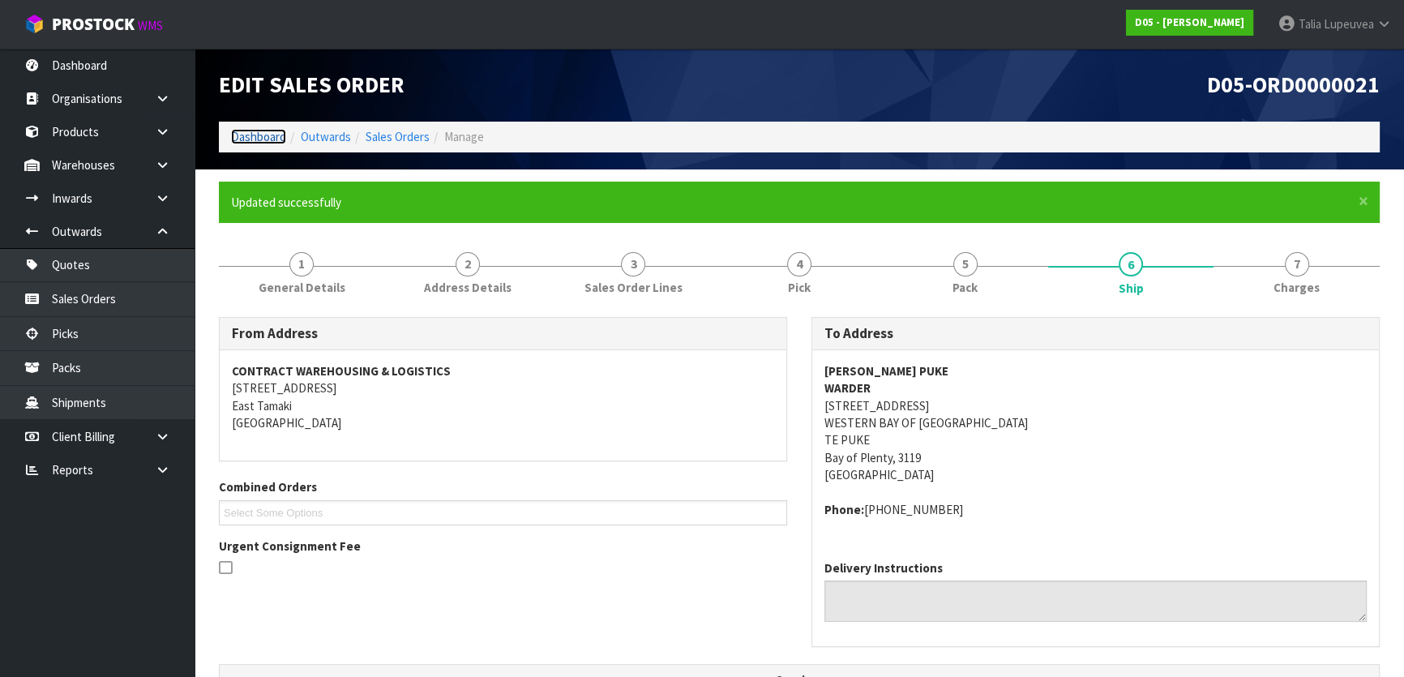
click at [259, 132] on link "Dashboard" at bounding box center [258, 136] width 55 height 15
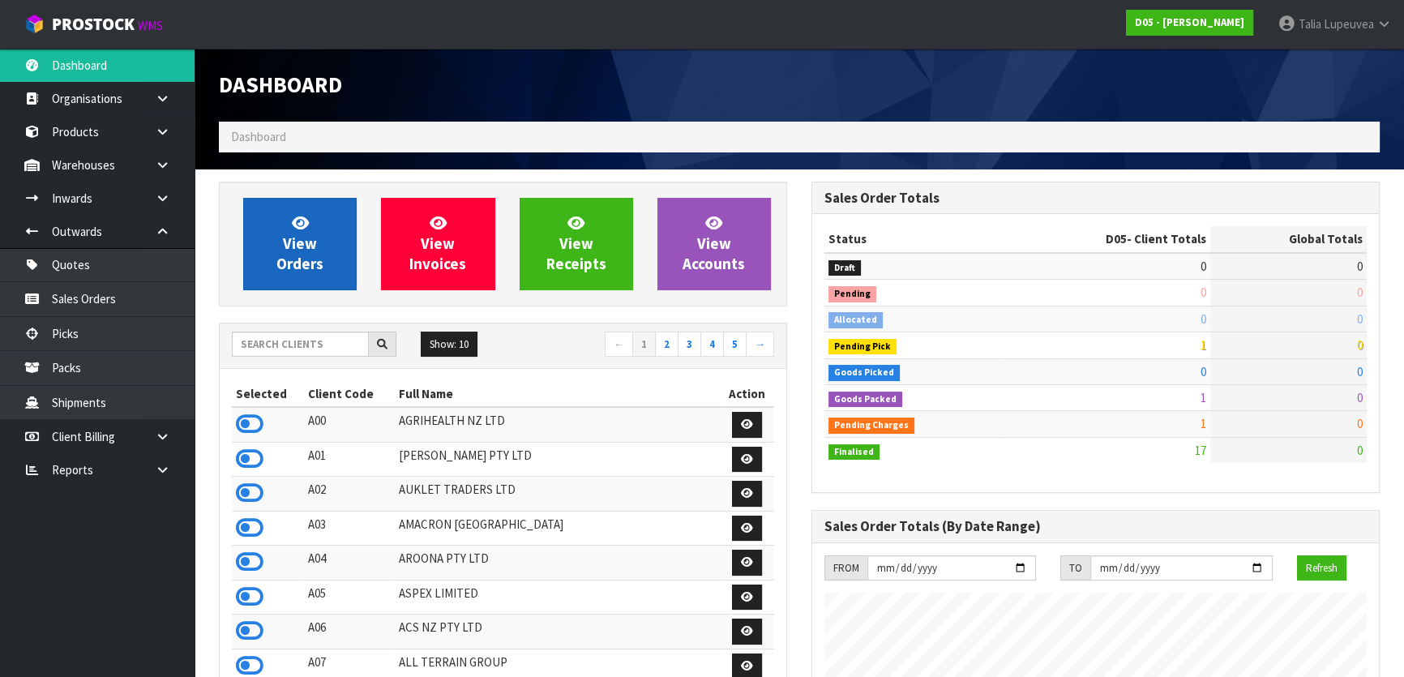
scroll to position [1434, 592]
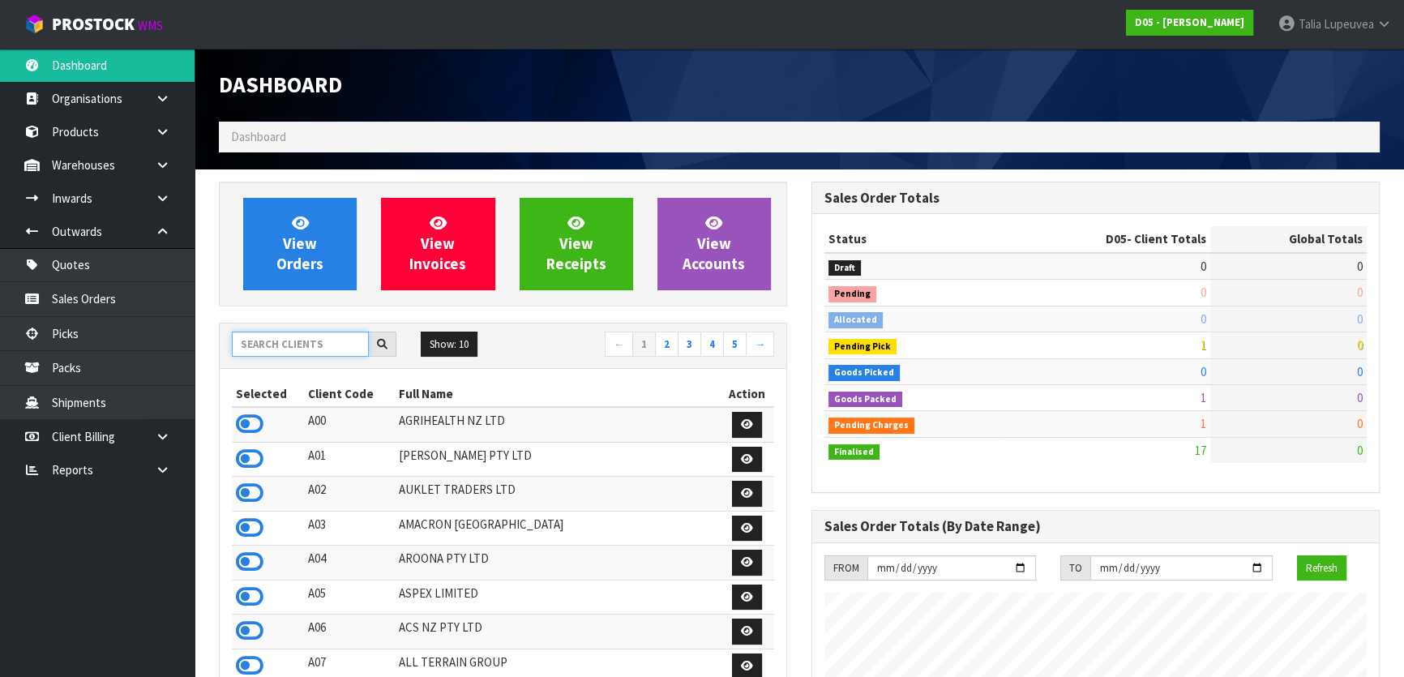
click at [290, 338] on input "text" at bounding box center [300, 344] width 137 height 25
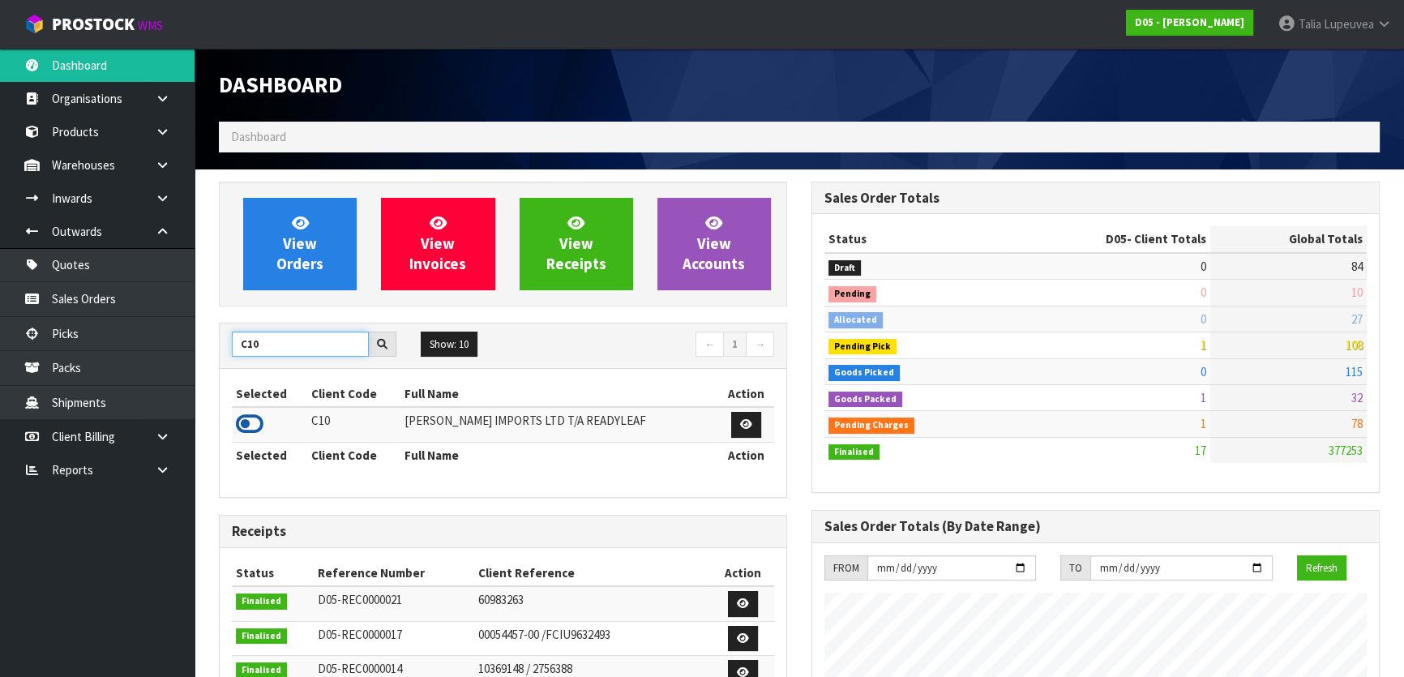
type input "C10"
click at [250, 417] on icon at bounding box center [250, 424] width 28 height 24
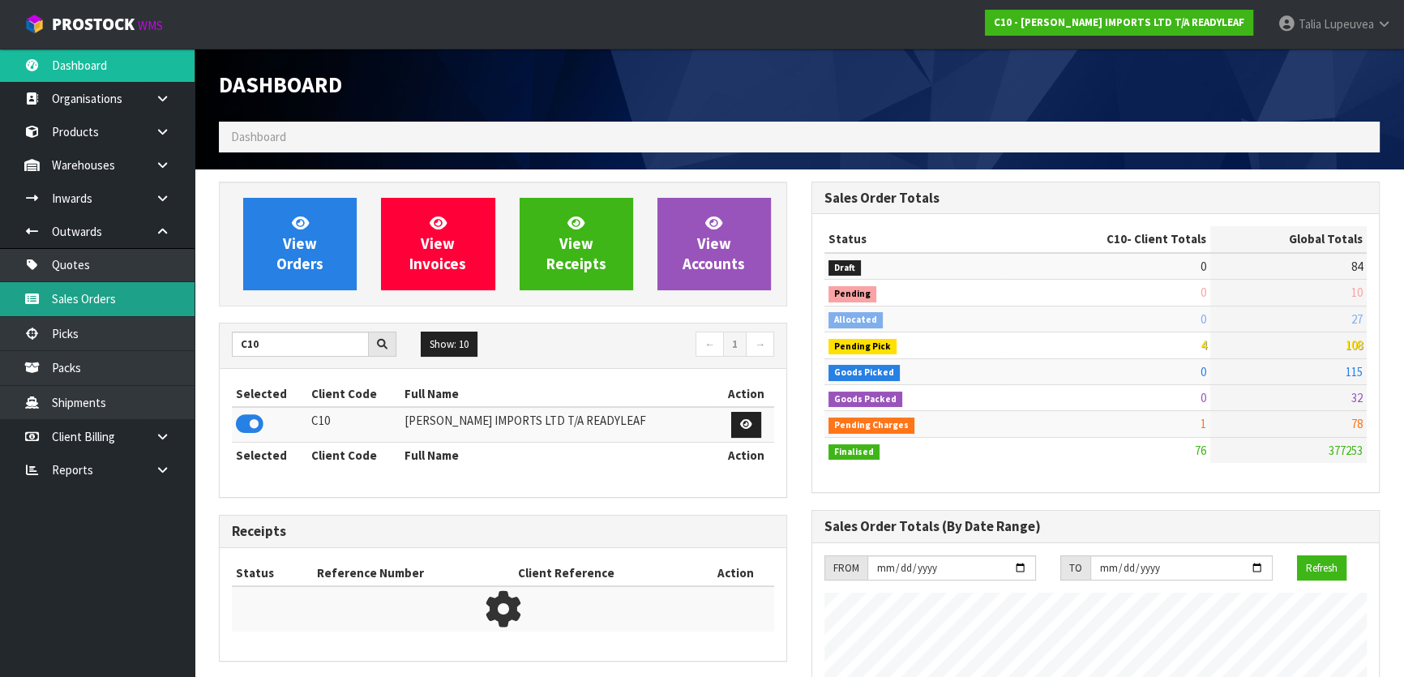
scroll to position [1173, 592]
click at [152, 310] on link "Sales Orders" at bounding box center [97, 298] width 195 height 33
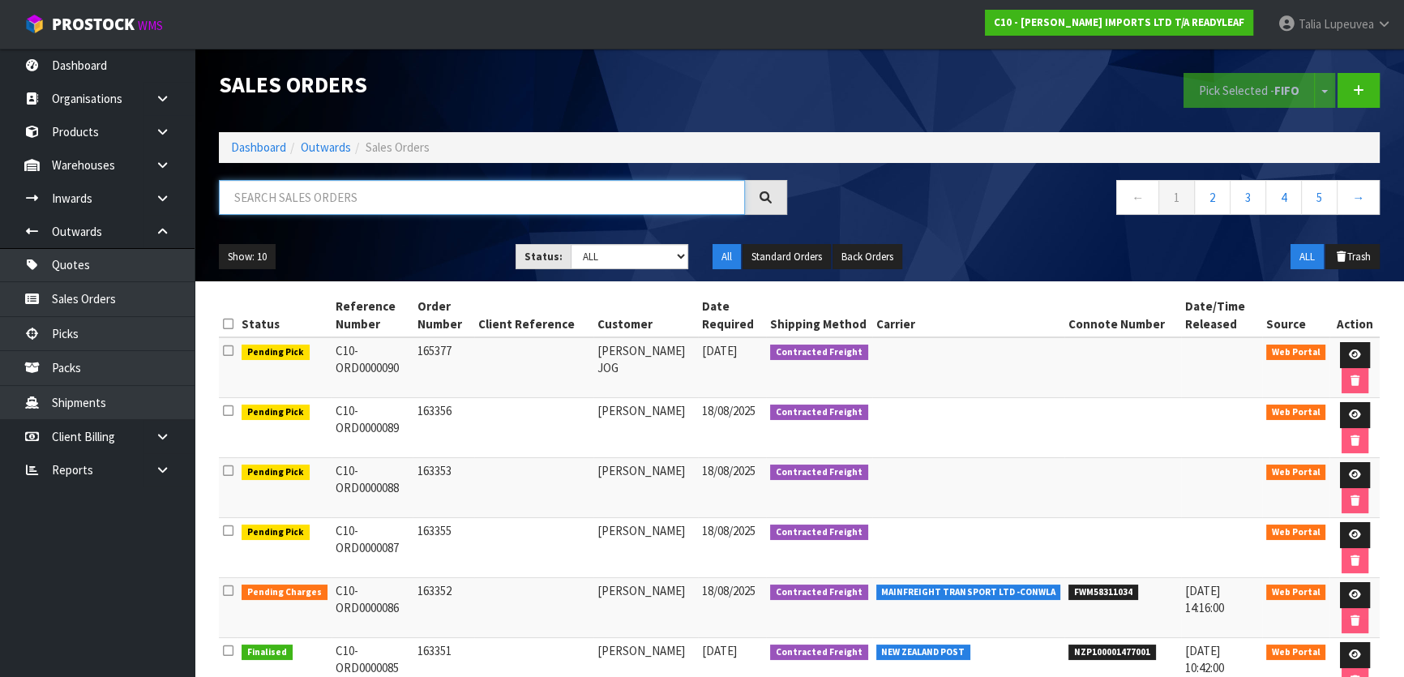
click at [278, 198] on input "text" at bounding box center [482, 197] width 526 height 35
type input "JOB-0408169"
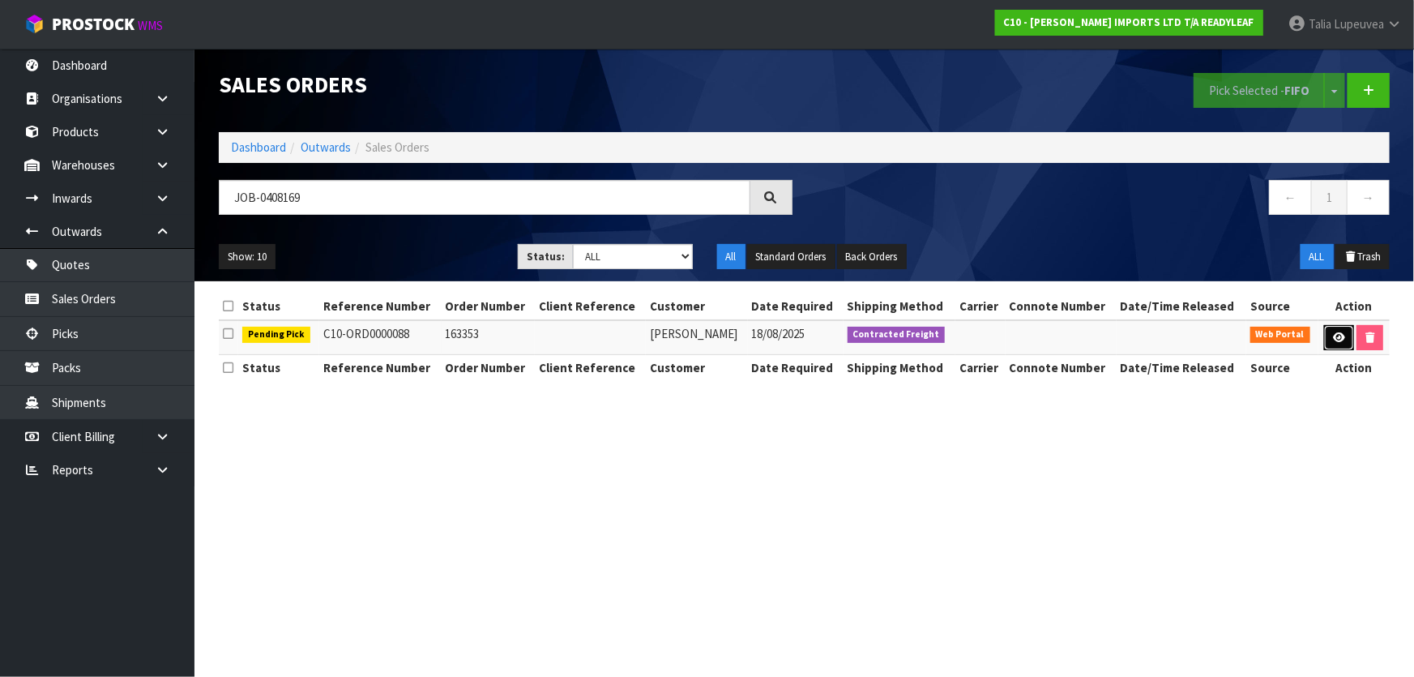
click at [1342, 327] on link at bounding box center [1339, 338] width 30 height 26
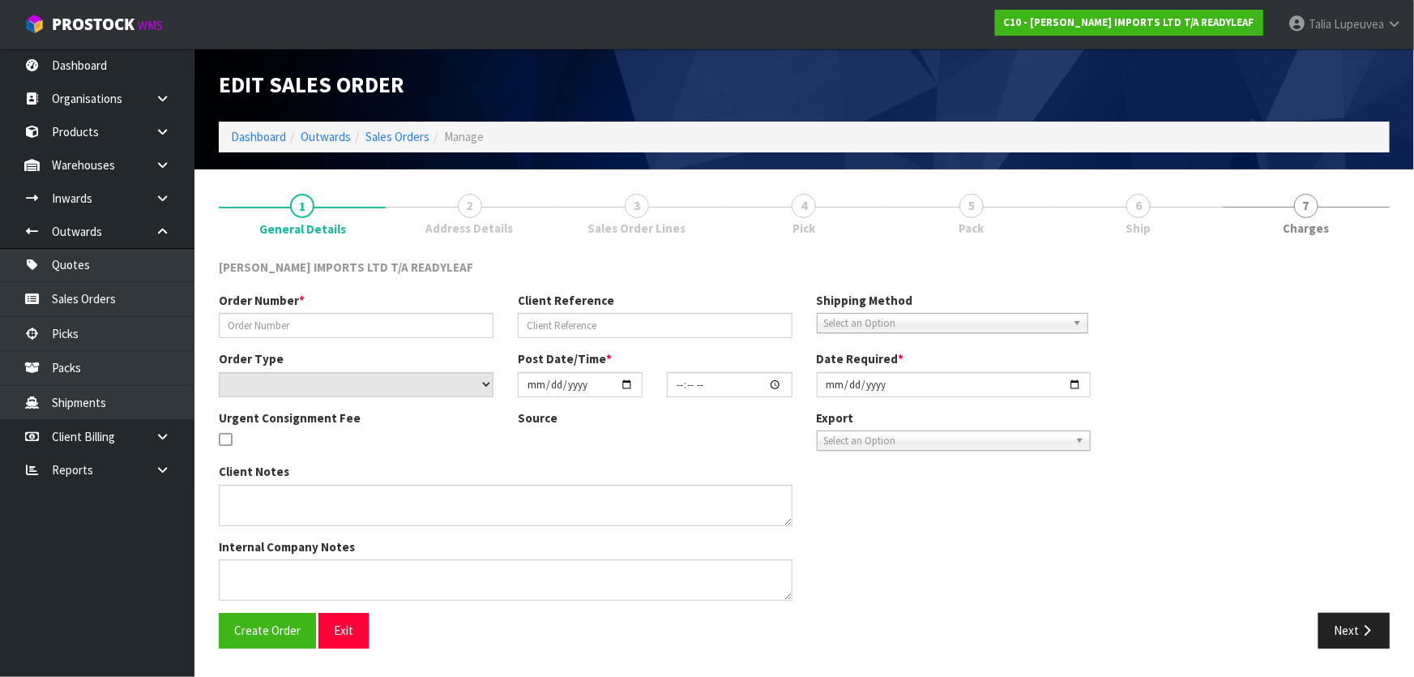
type input "163353"
select select "number:0"
type input "[DATE]"
type input "11:10:00.000"
type input "[DATE]"
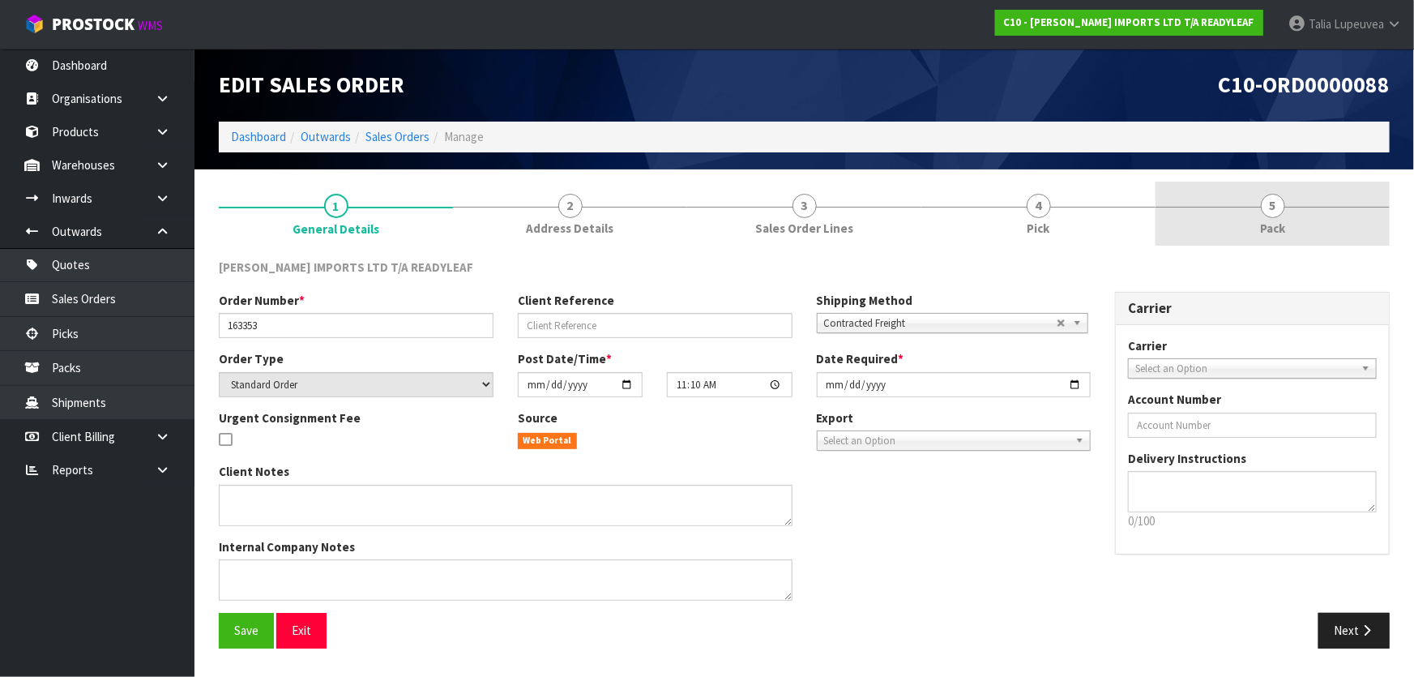
click at [1215, 221] on link "5 Pack" at bounding box center [1273, 214] width 234 height 64
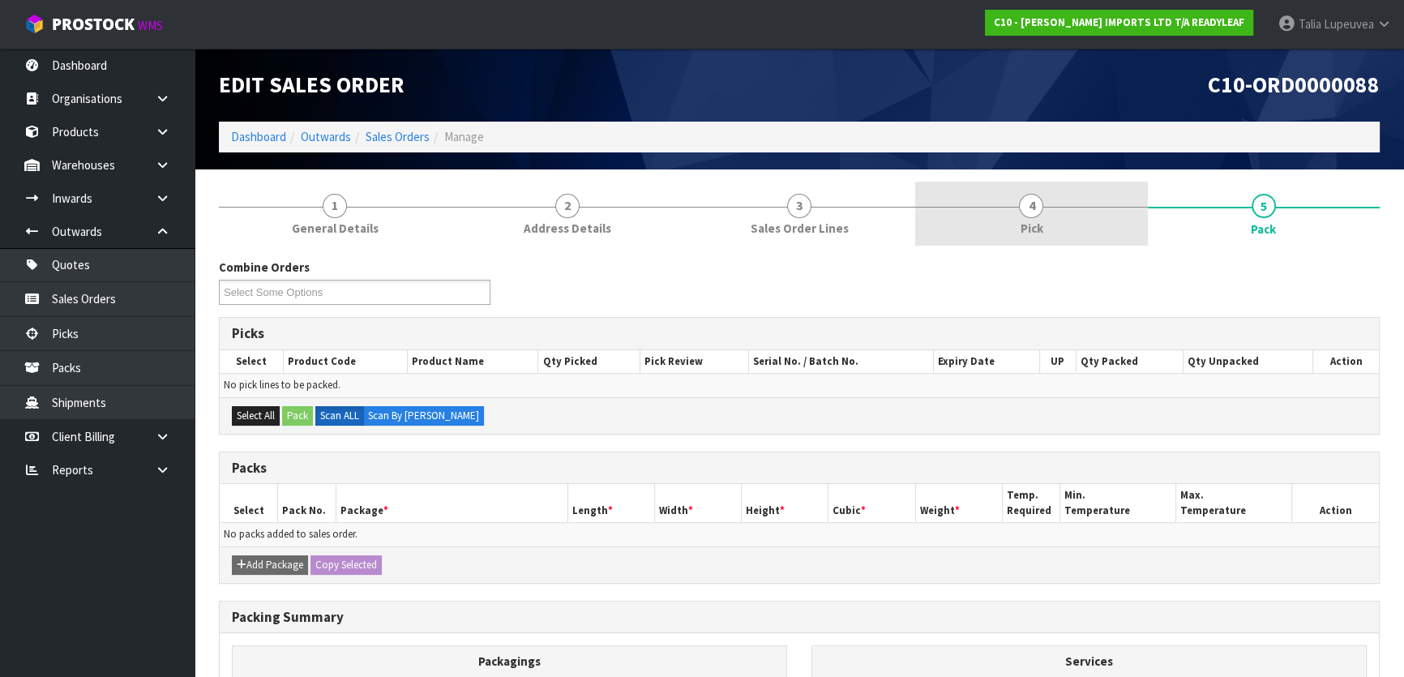
click at [1080, 232] on link "4 Pick" at bounding box center [1031, 214] width 232 height 64
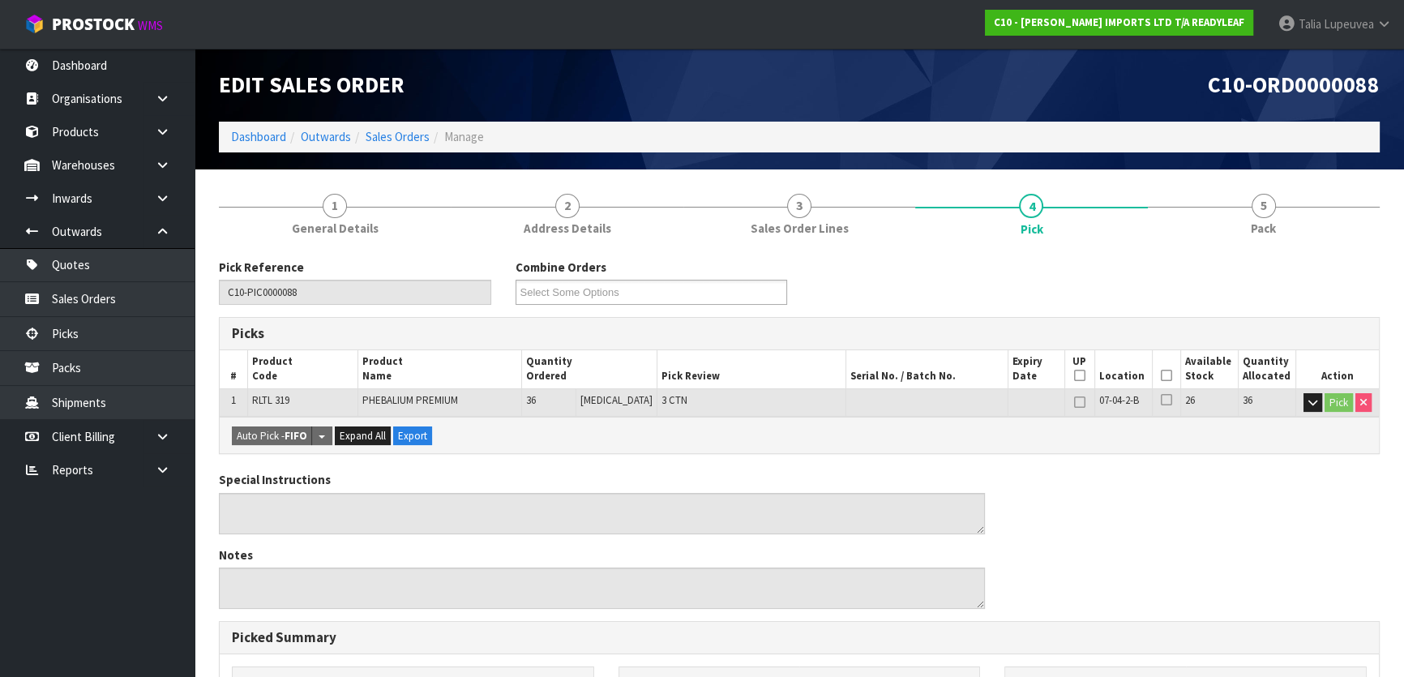
click at [1161, 376] on icon at bounding box center [1166, 375] width 11 height 1
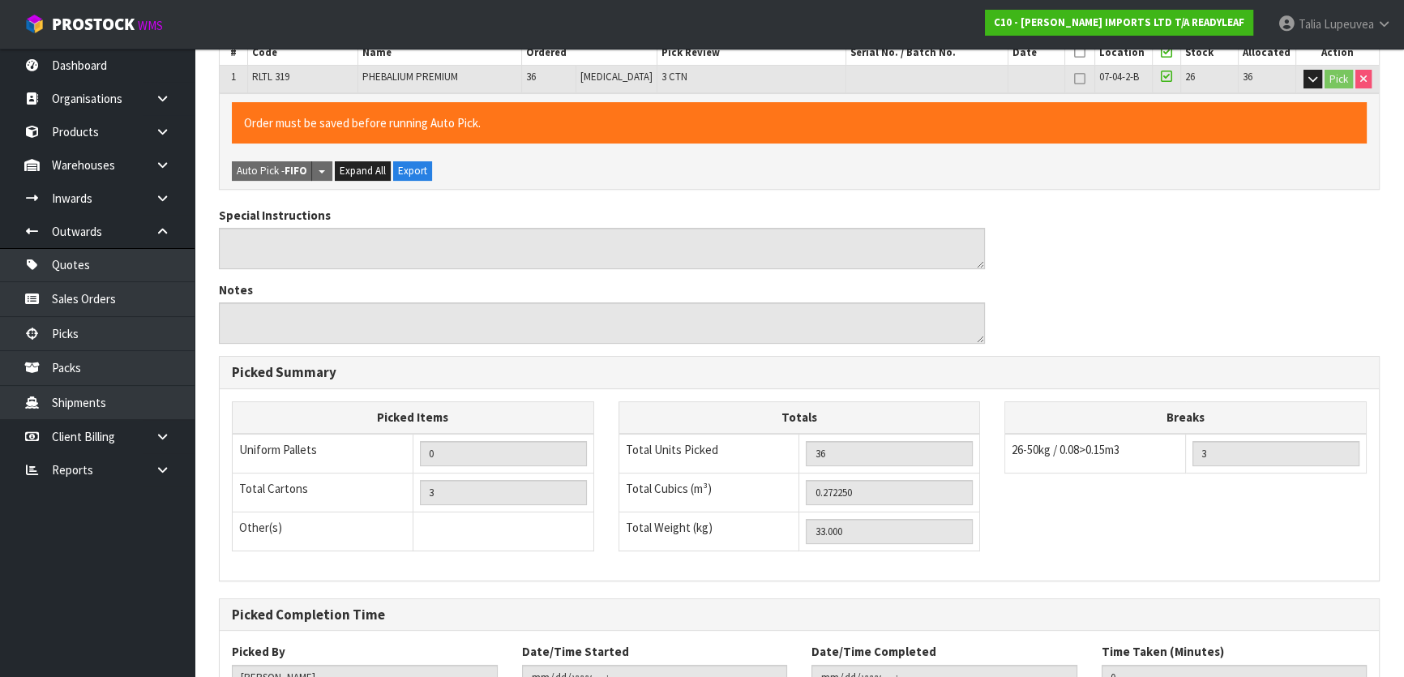
scroll to position [446, 0]
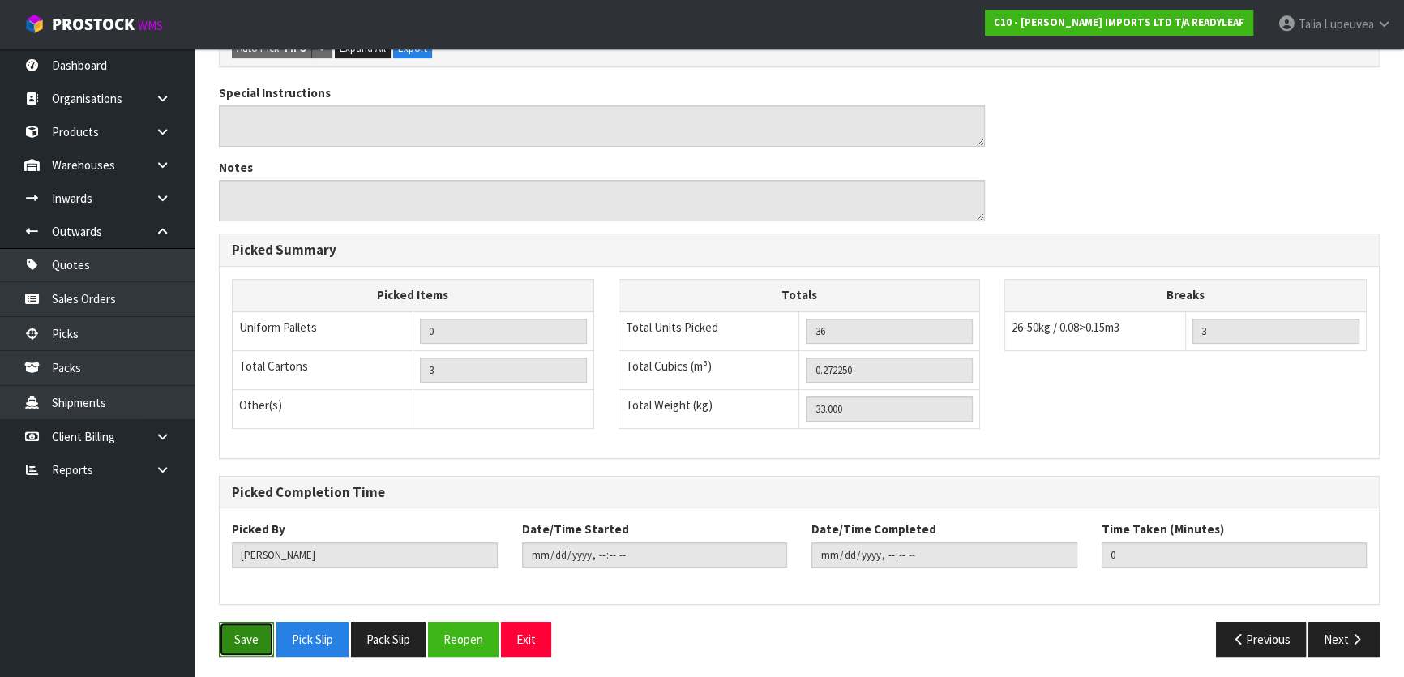
click at [262, 630] on button "Save" at bounding box center [246, 639] width 55 height 35
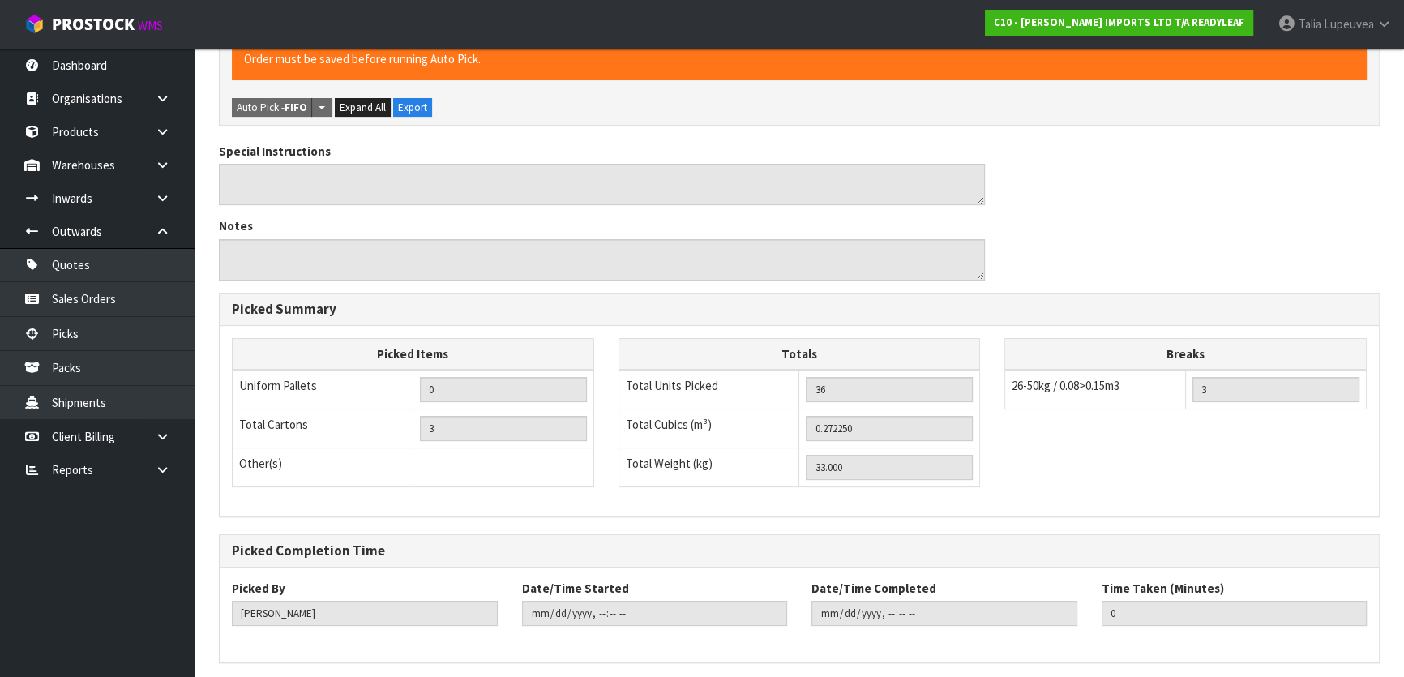
scroll to position [0, 0]
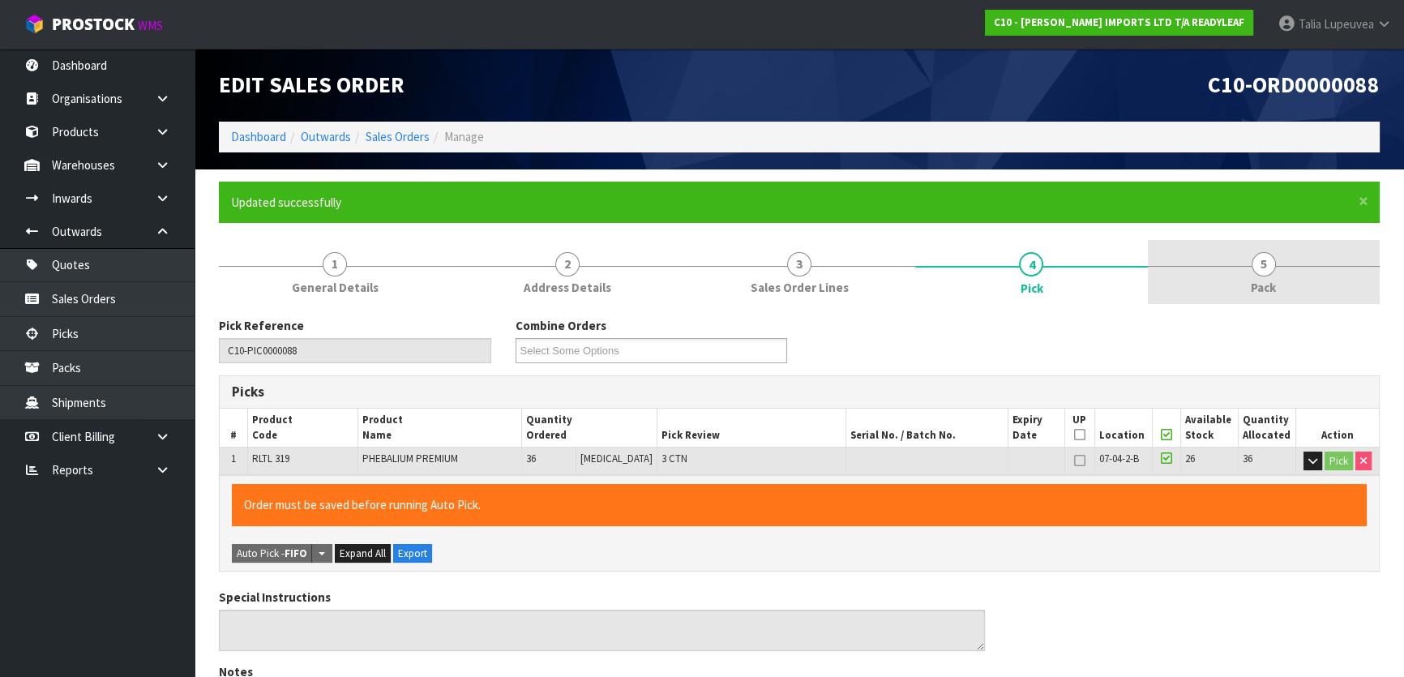
type input "Talia Lupeuvea"
type input "2025-08-19T13:08:12"
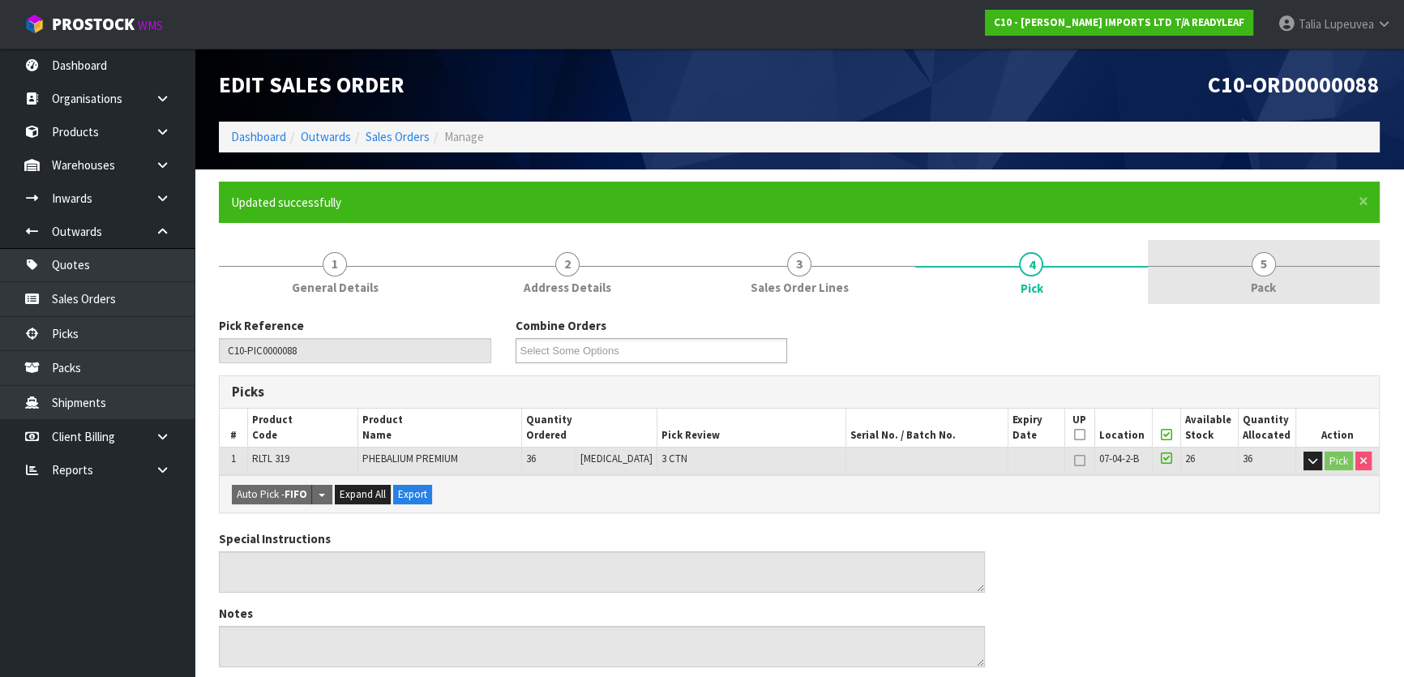
click at [1261, 259] on span "5" at bounding box center [1264, 264] width 24 height 24
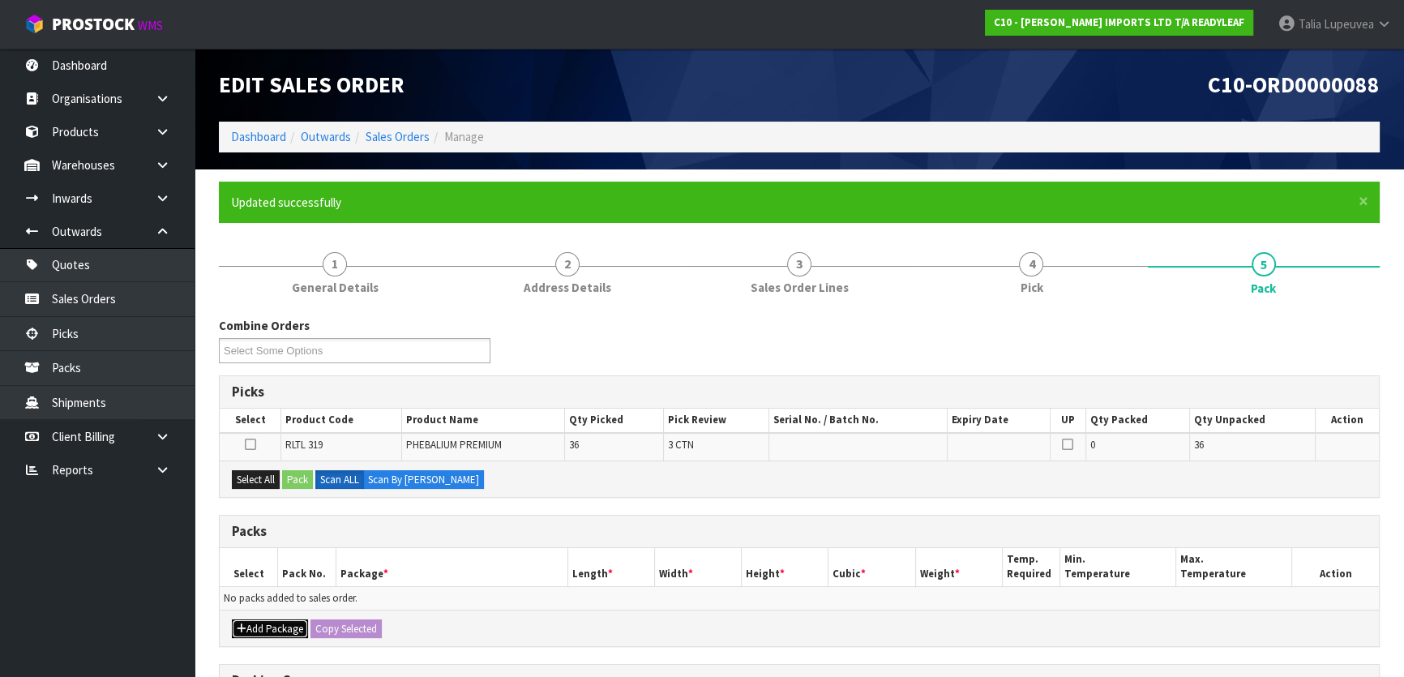
click at [241, 619] on button "Add Package" at bounding box center [270, 628] width 76 height 19
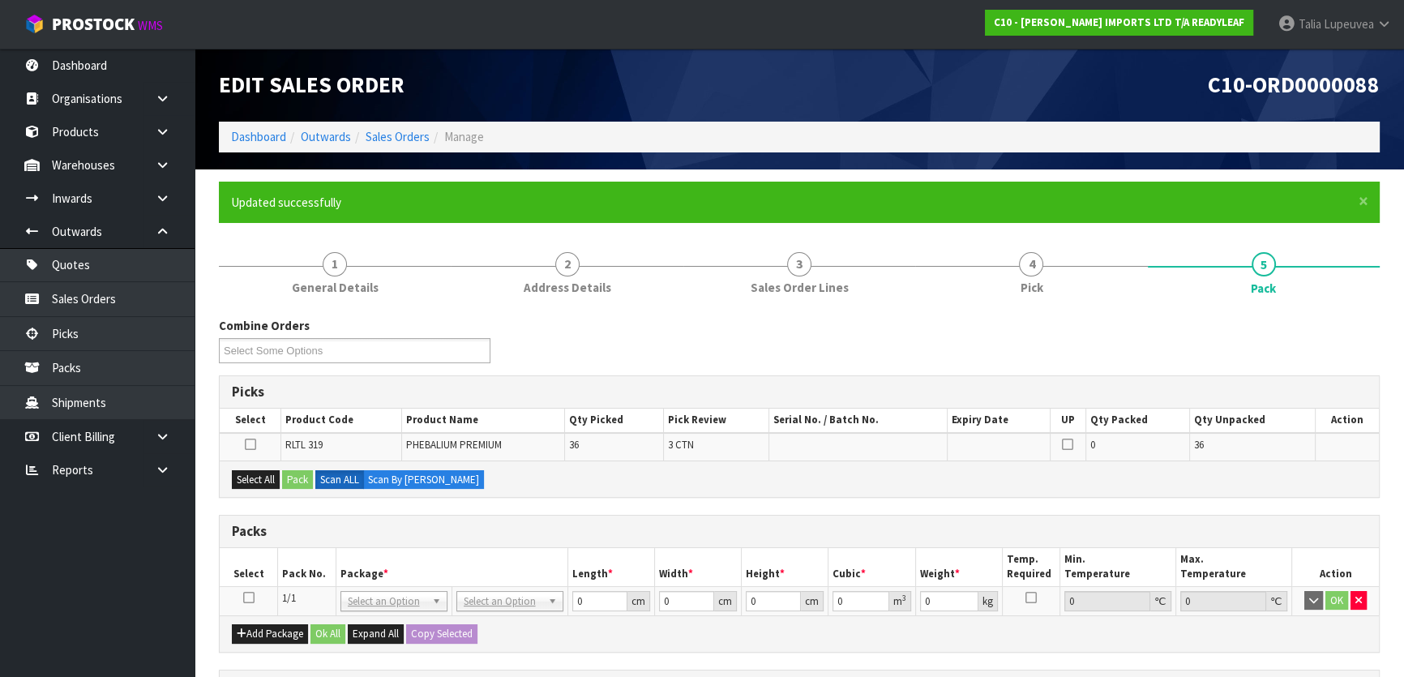
click at [245, 597] on icon at bounding box center [248, 597] width 11 height 1
click at [258, 482] on button "Select All" at bounding box center [256, 479] width 48 height 19
click at [301, 474] on button "Pack" at bounding box center [297, 479] width 31 height 19
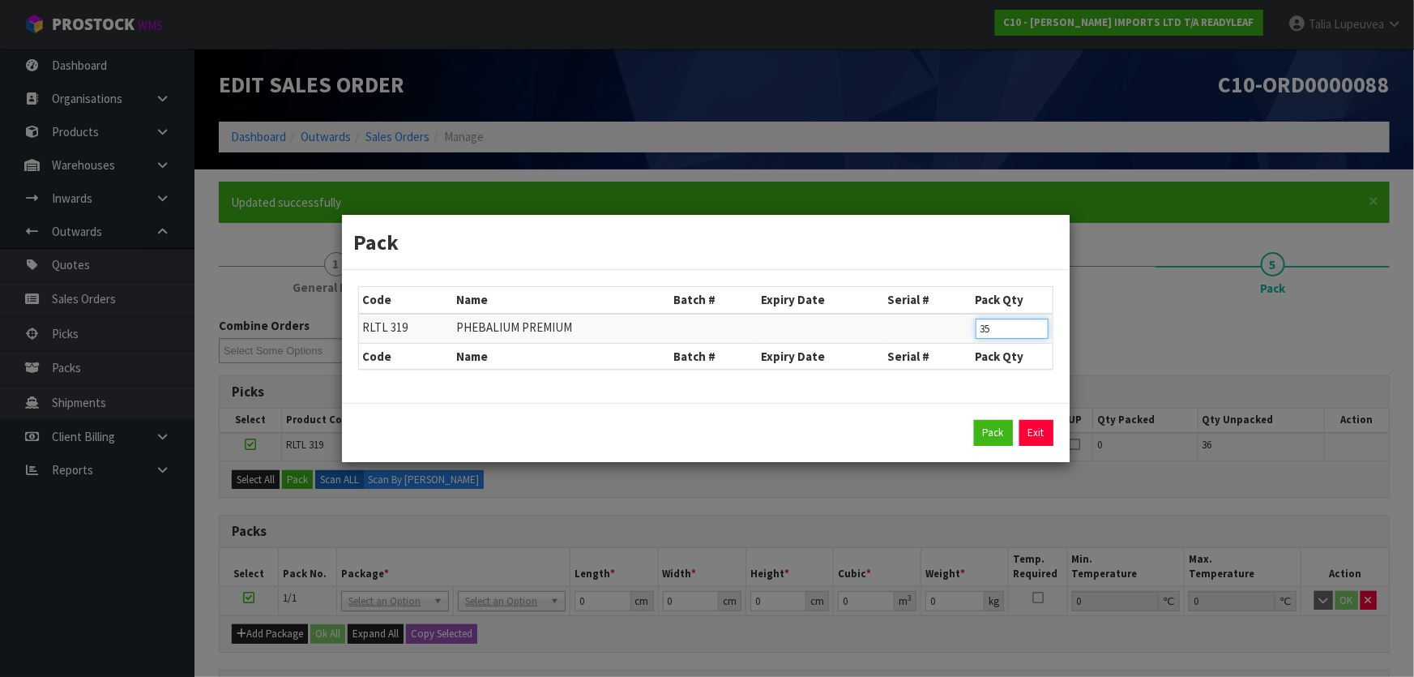
click at [1038, 329] on input "35" at bounding box center [1012, 329] width 73 height 20
click at [1038, 329] on input "34" at bounding box center [1012, 329] width 73 height 20
click at [1038, 329] on input "33" at bounding box center [1012, 329] width 73 height 20
click at [1038, 329] on input "30" at bounding box center [1012, 329] width 73 height 20
click at [1038, 329] on input "29" at bounding box center [1012, 329] width 73 height 20
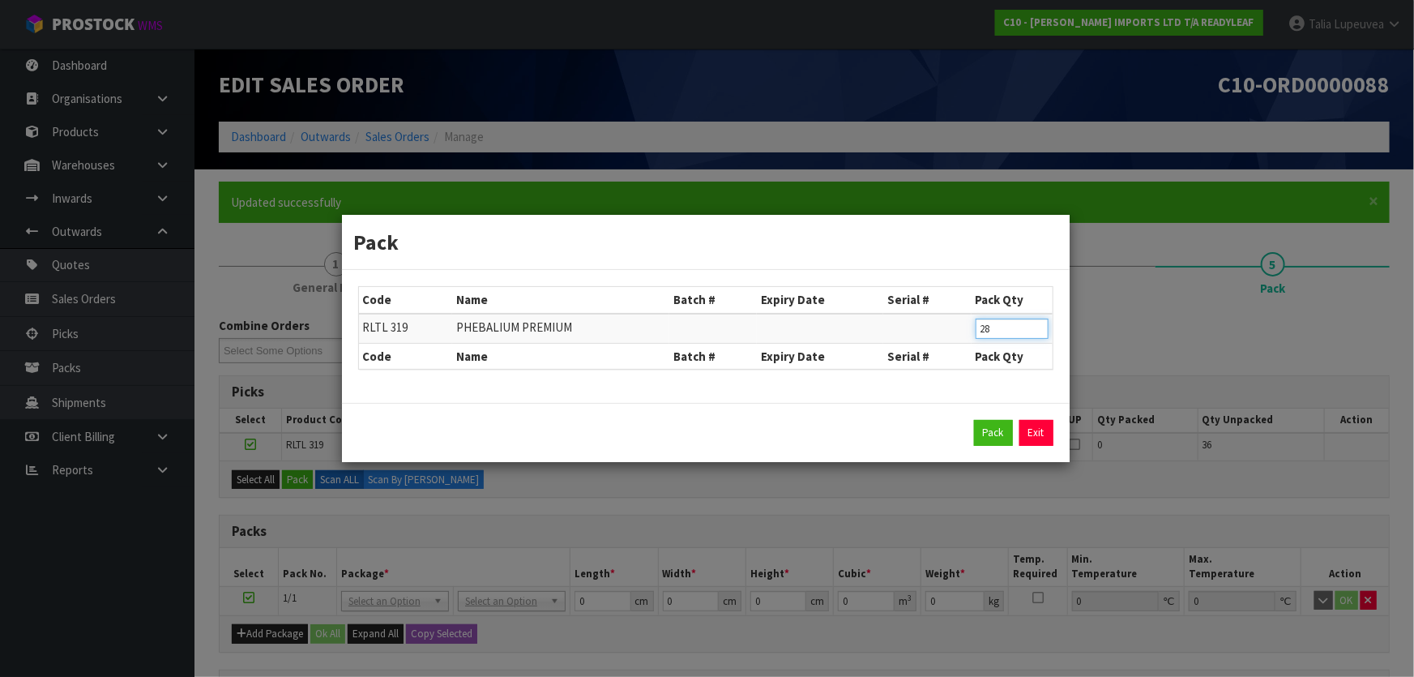
click at [1038, 329] on input "28" at bounding box center [1012, 329] width 73 height 20
click at [1038, 329] on input "27" at bounding box center [1012, 329] width 73 height 20
click at [1038, 329] on input "26" at bounding box center [1012, 329] width 73 height 20
click at [1038, 329] on input "25" at bounding box center [1012, 329] width 73 height 20
click at [1038, 329] on input "24" at bounding box center [1012, 329] width 73 height 20
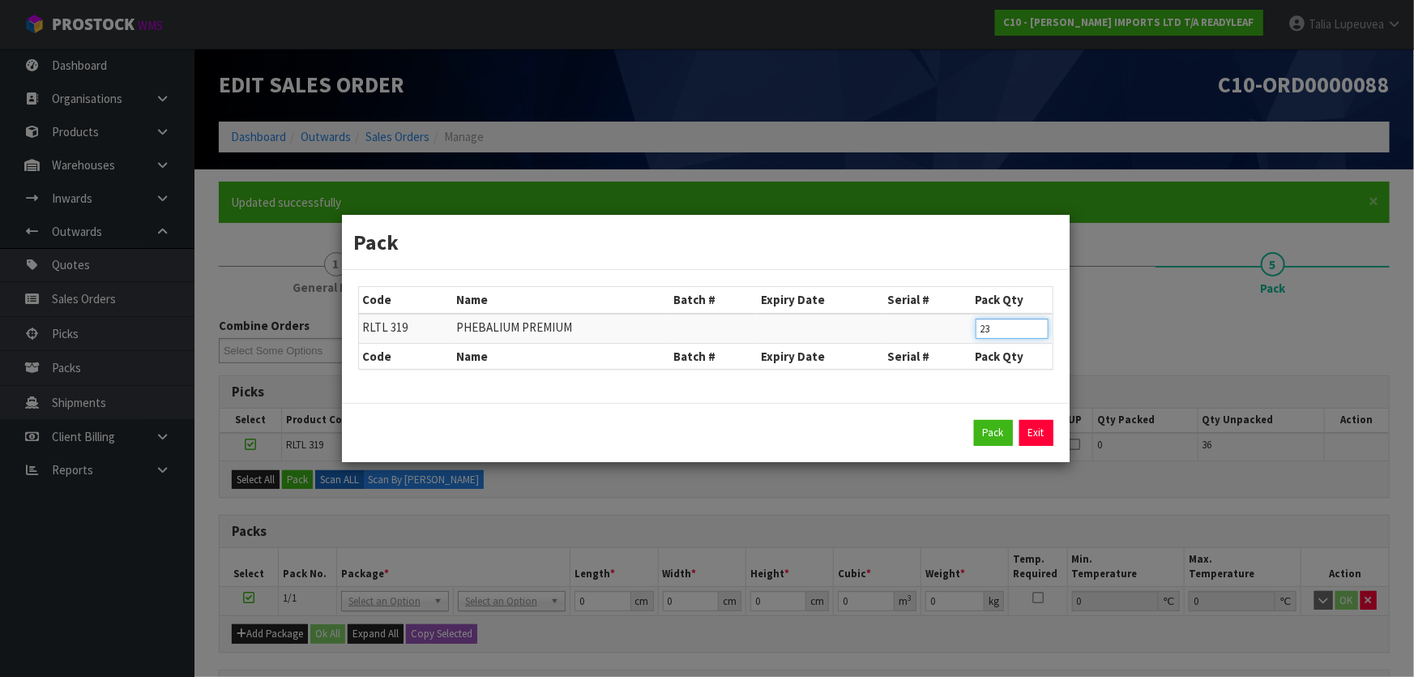
click at [1038, 329] on input "23" at bounding box center [1012, 329] width 73 height 20
click at [1038, 329] on input "22" at bounding box center [1012, 329] width 73 height 20
click at [1038, 329] on input "21" at bounding box center [1012, 329] width 73 height 20
click at [1038, 329] on input "20" at bounding box center [1012, 329] width 73 height 20
click at [1038, 329] on input "19" at bounding box center [1012, 329] width 73 height 20
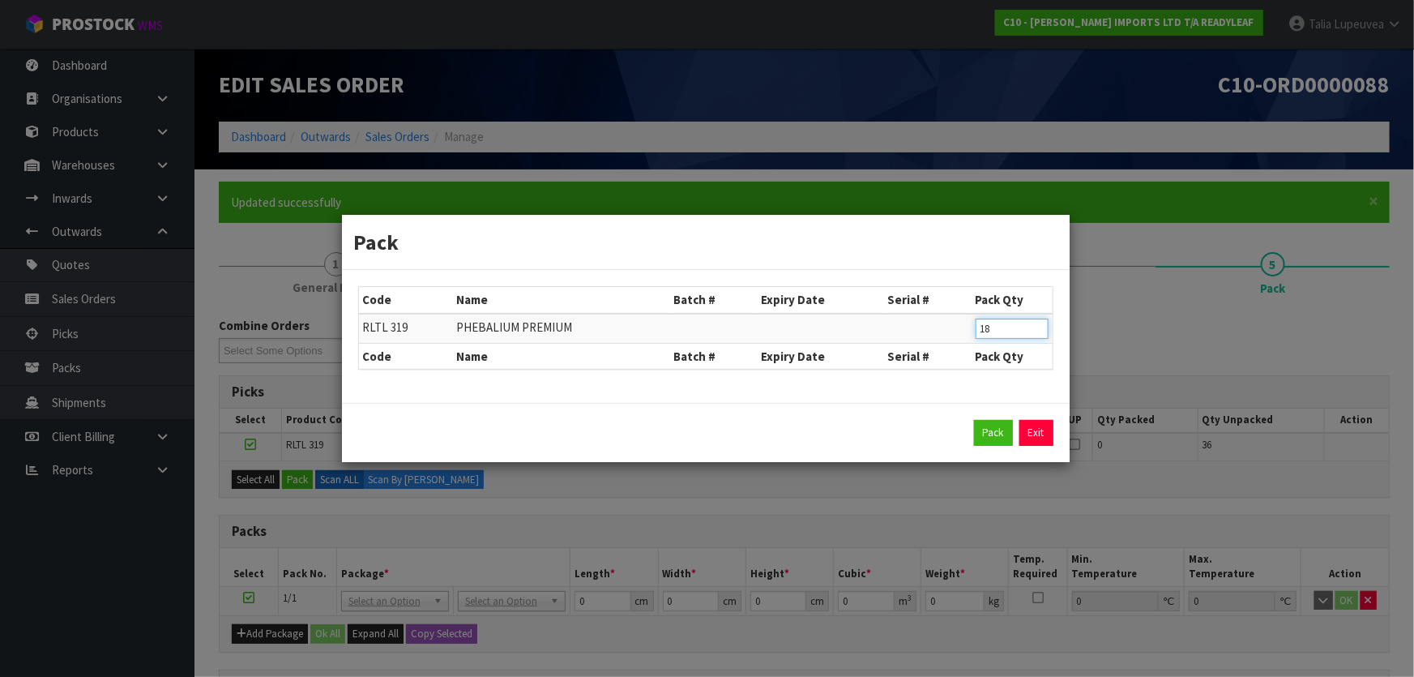
click at [1038, 329] on input "18" at bounding box center [1012, 329] width 73 height 20
click at [1038, 329] on input "17" at bounding box center [1012, 329] width 73 height 20
click at [1038, 329] on input "16" at bounding box center [1012, 329] width 73 height 20
click at [1038, 329] on input "15" at bounding box center [1012, 329] width 73 height 20
click at [1038, 329] on input "14" at bounding box center [1012, 329] width 73 height 20
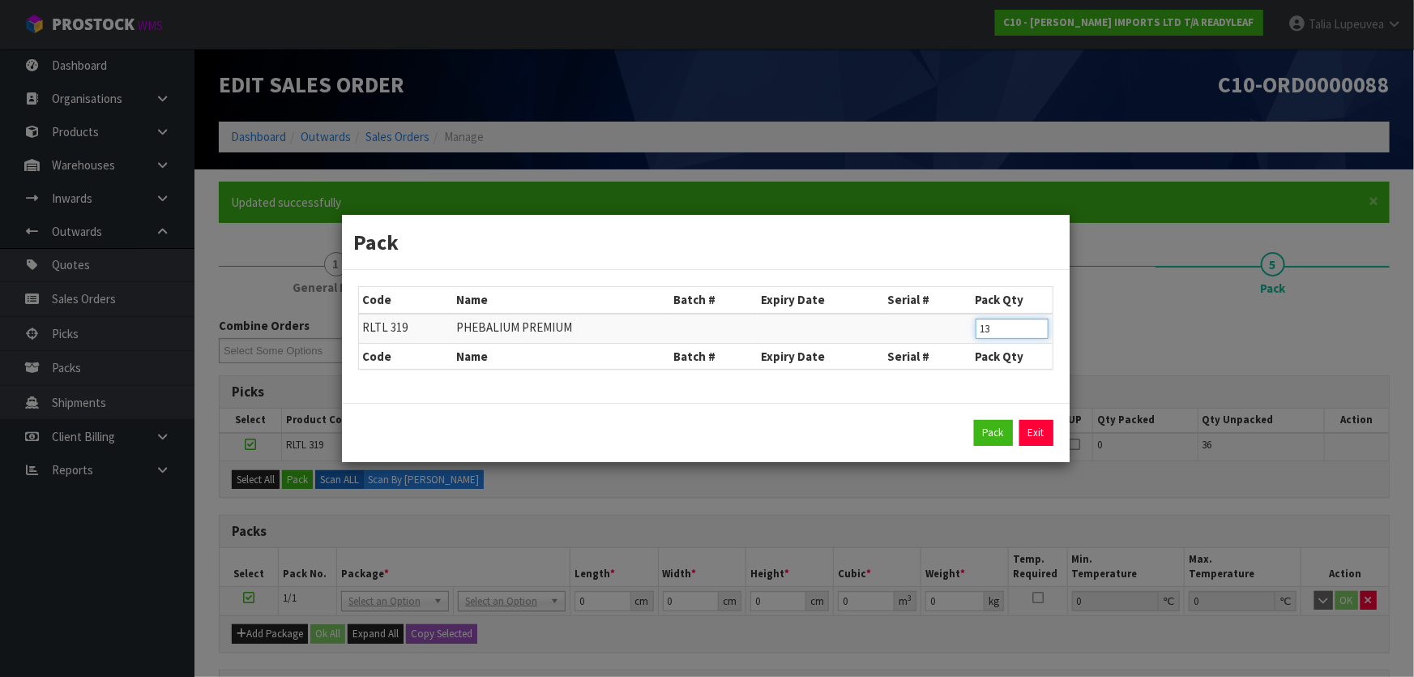
click at [1038, 329] on input "13" at bounding box center [1012, 329] width 73 height 20
type input "12"
click at [1038, 329] on input "12" at bounding box center [1012, 329] width 73 height 20
click at [1010, 422] on button "Pack" at bounding box center [993, 433] width 39 height 26
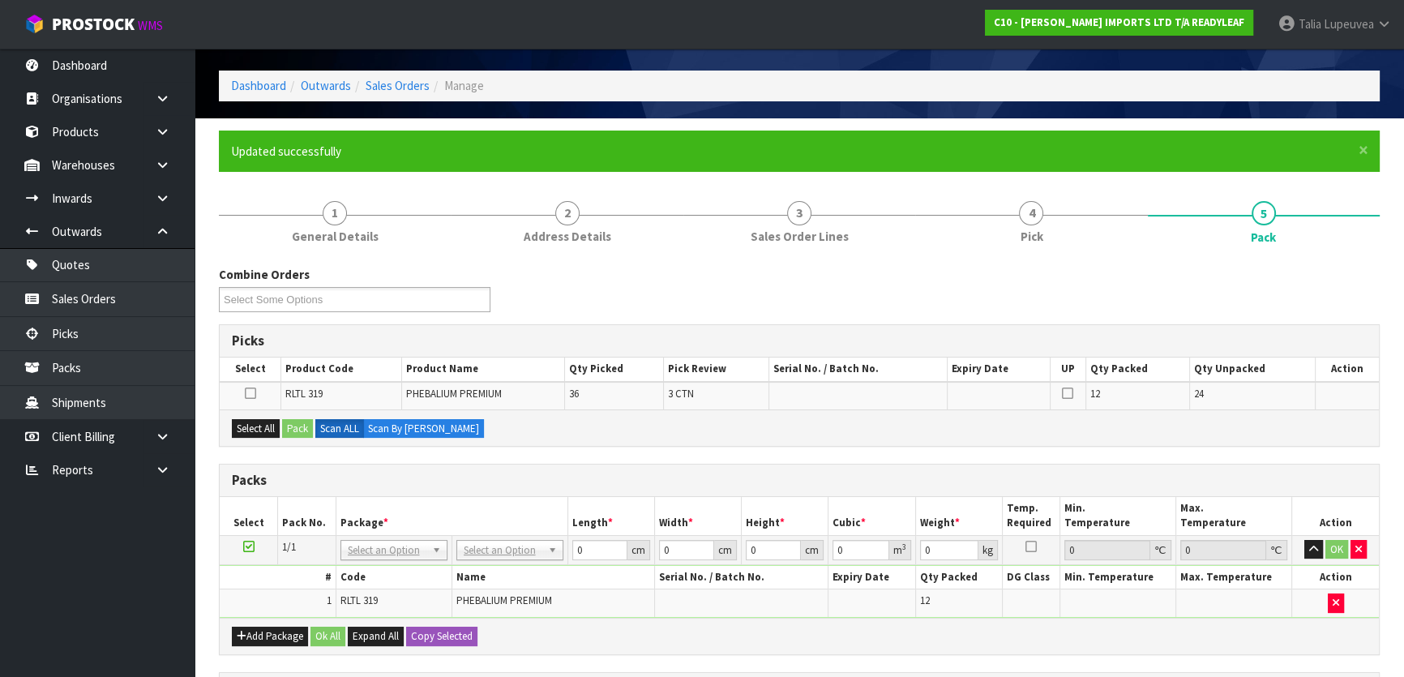
scroll to position [73, 0]
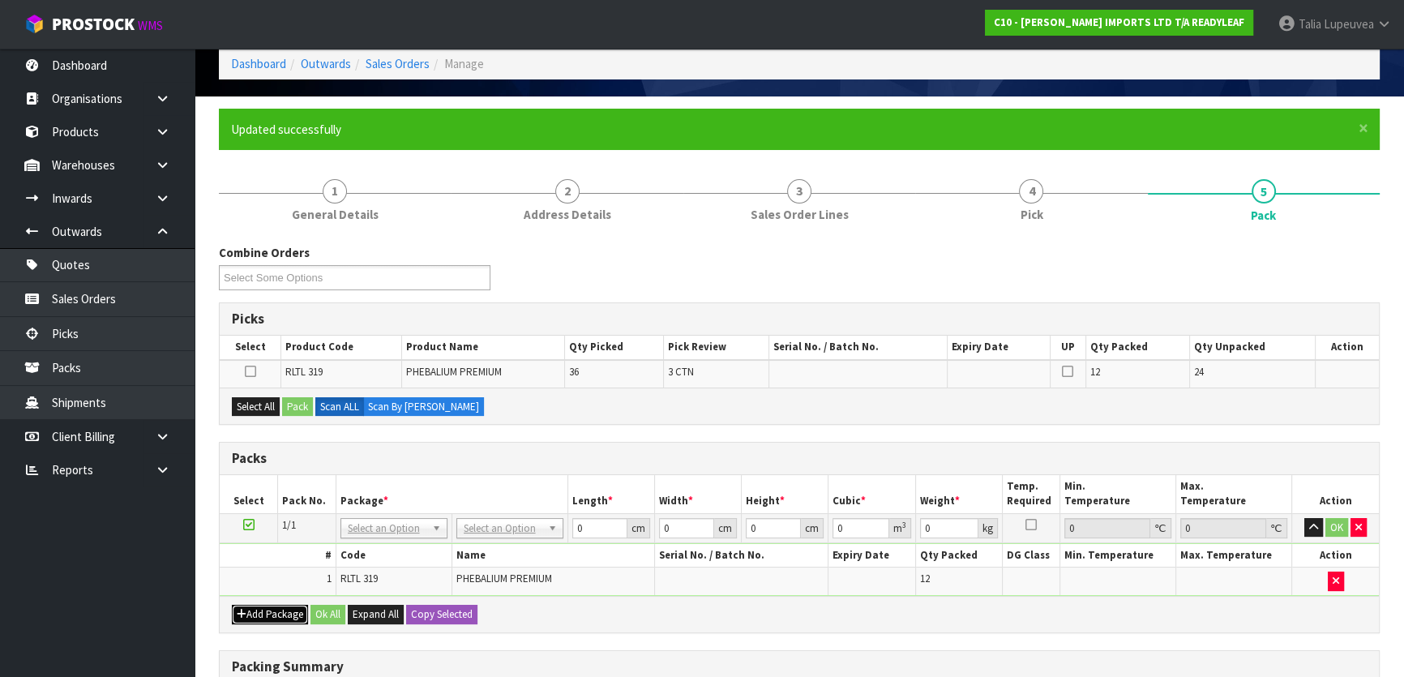
click at [278, 608] on button "Add Package" at bounding box center [270, 614] width 76 height 19
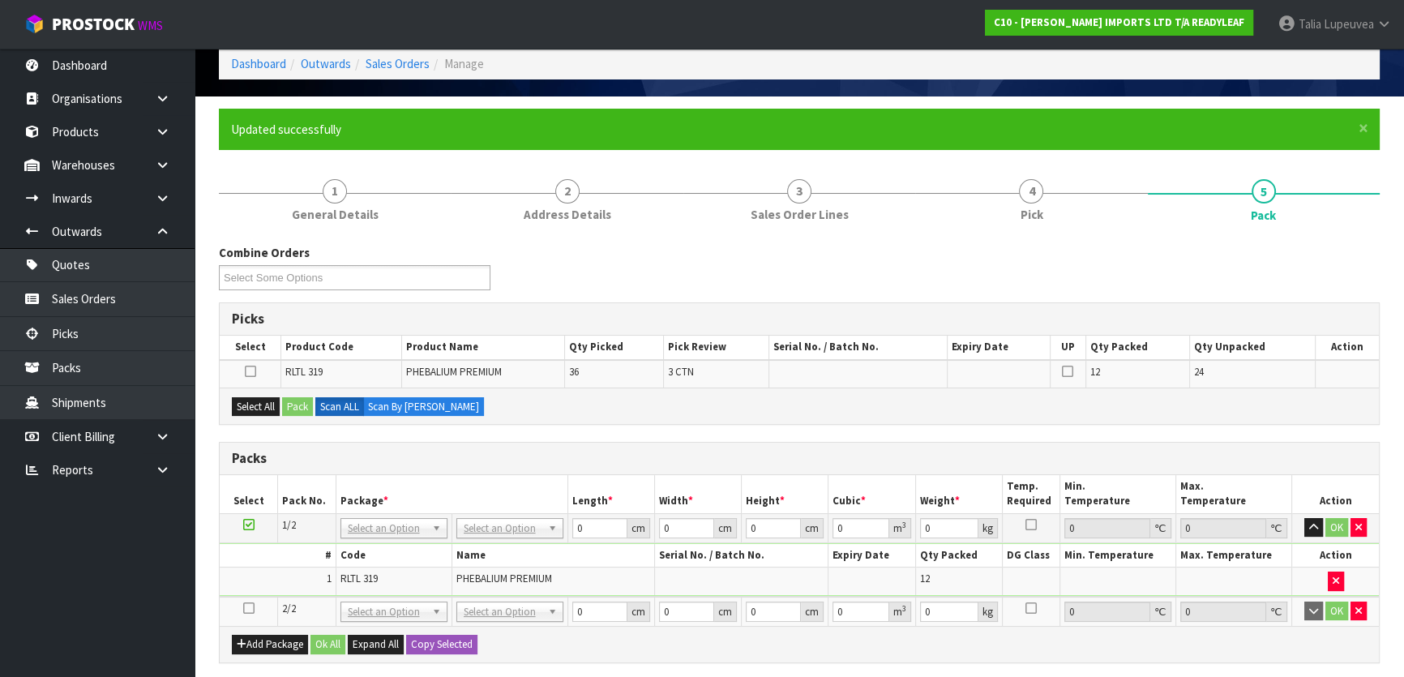
click at [245, 608] on icon at bounding box center [248, 608] width 11 height 1
click at [270, 410] on button "Select All" at bounding box center [256, 406] width 48 height 19
click at [293, 404] on button "Pack" at bounding box center [297, 406] width 31 height 19
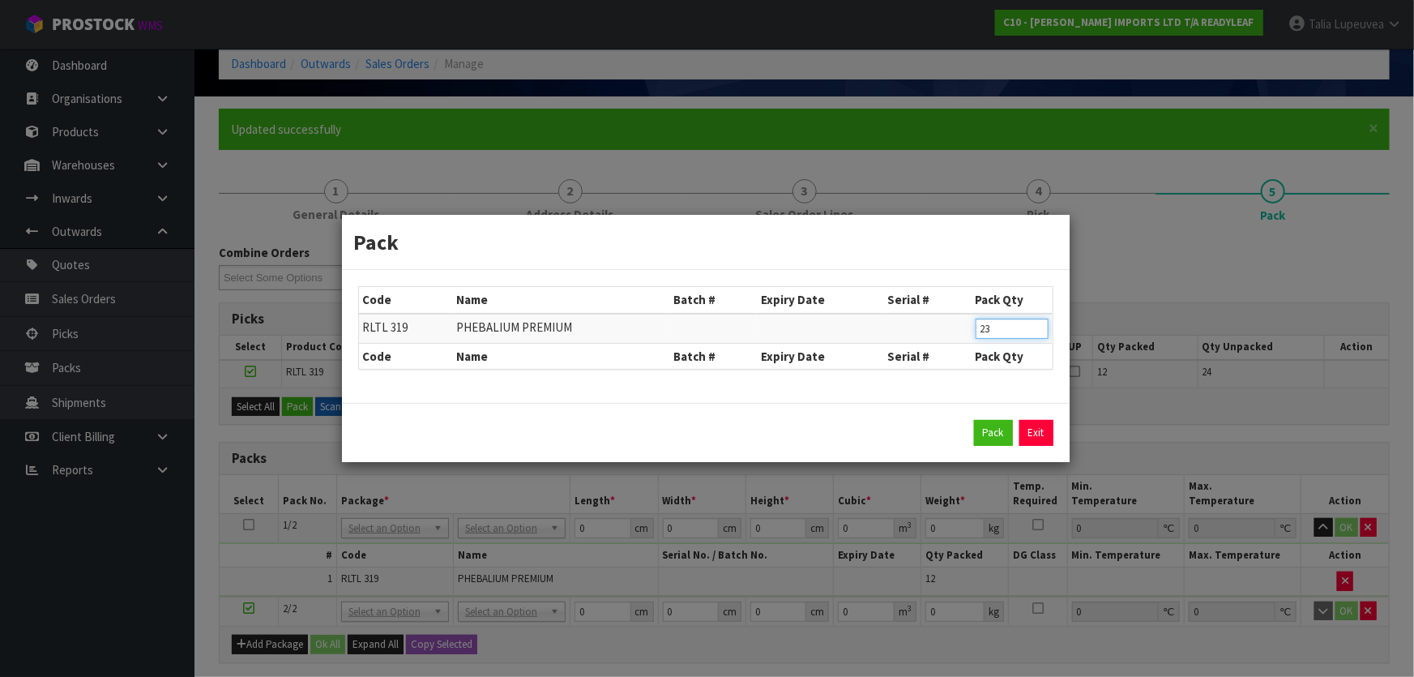
click at [1039, 328] on input "23" at bounding box center [1012, 329] width 73 height 20
click at [1039, 328] on input "22" at bounding box center [1012, 329] width 73 height 20
click at [1039, 328] on input "21" at bounding box center [1012, 329] width 73 height 20
click at [1039, 328] on input "20" at bounding box center [1012, 329] width 73 height 20
click at [1039, 328] on input "19" at bounding box center [1012, 329] width 73 height 20
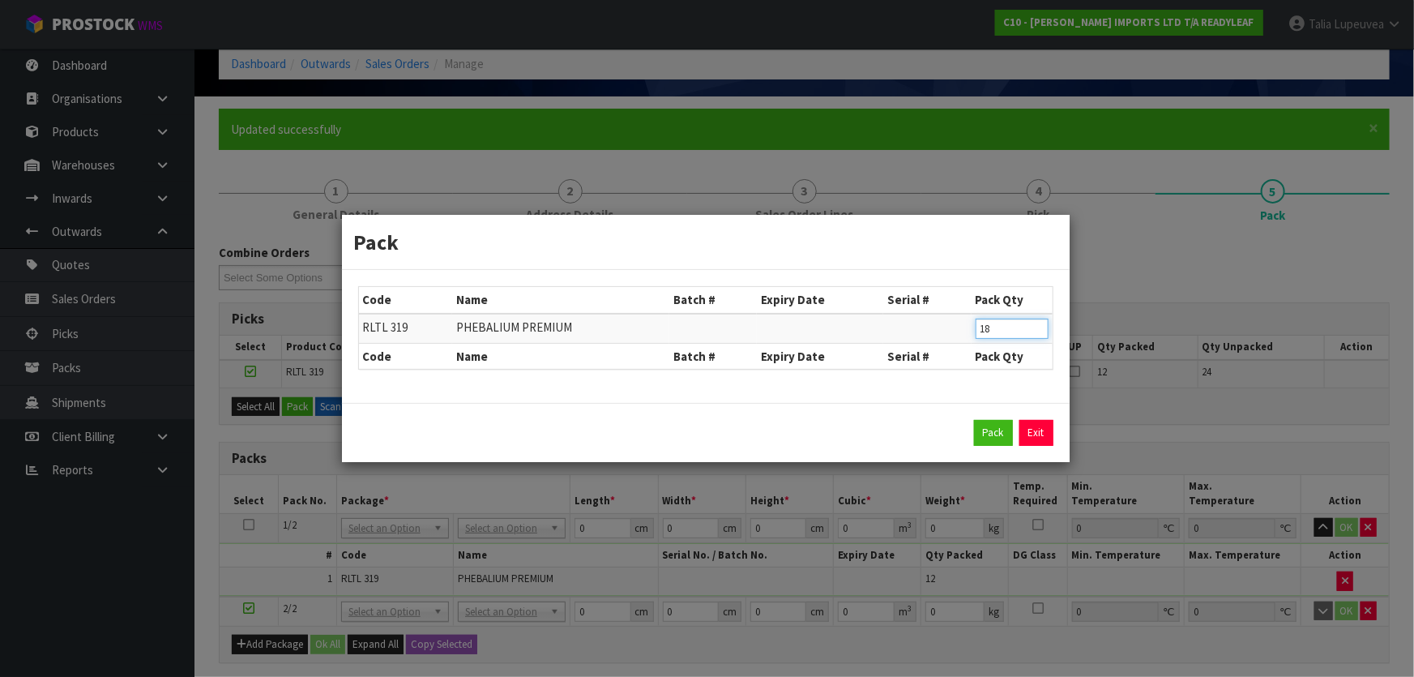
click at [1039, 328] on input "18" at bounding box center [1012, 329] width 73 height 20
click at [1039, 328] on input "17" at bounding box center [1012, 329] width 73 height 20
click at [1039, 329] on input "16" at bounding box center [1012, 329] width 73 height 20
click at [1039, 329] on input "15" at bounding box center [1012, 329] width 73 height 20
click at [1039, 329] on input "14" at bounding box center [1012, 329] width 73 height 20
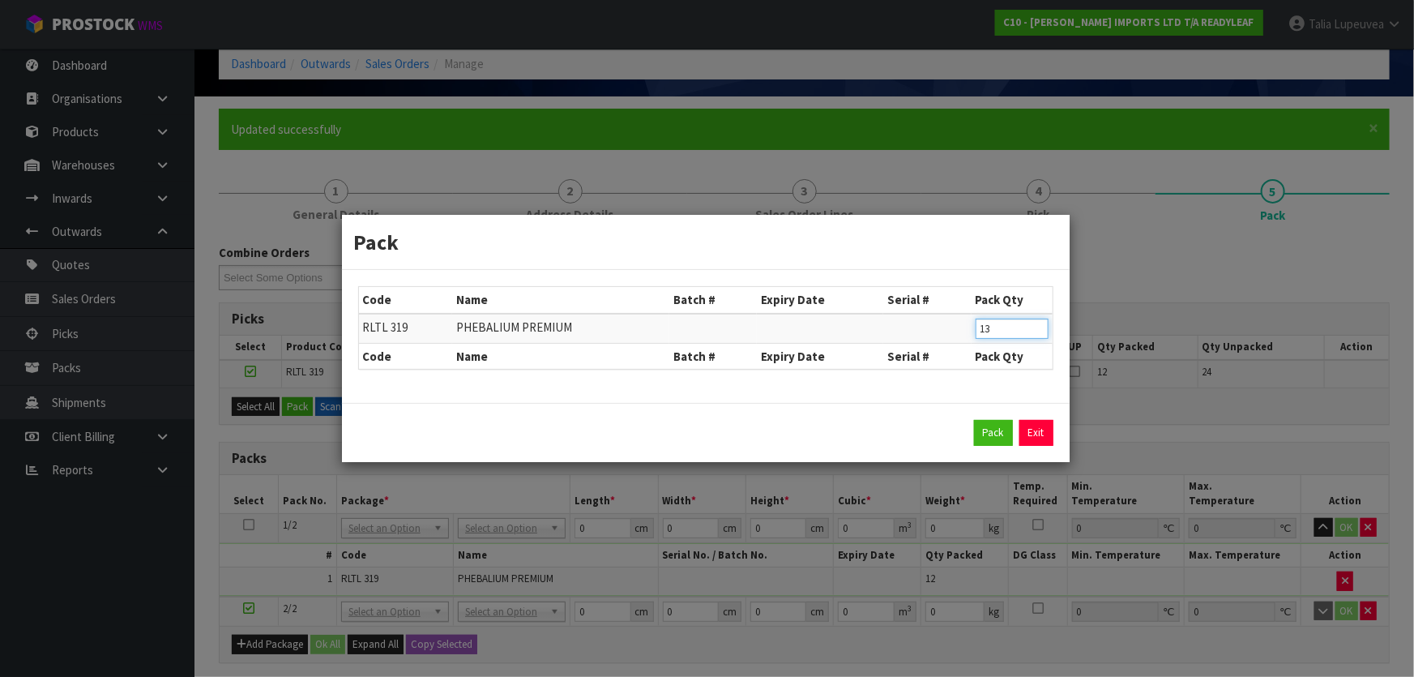
click at [1039, 329] on input "13" at bounding box center [1012, 329] width 73 height 20
type input "12"
click at [1039, 329] on input "12" at bounding box center [1012, 329] width 73 height 20
click at [1005, 422] on button "Pack" at bounding box center [993, 433] width 39 height 26
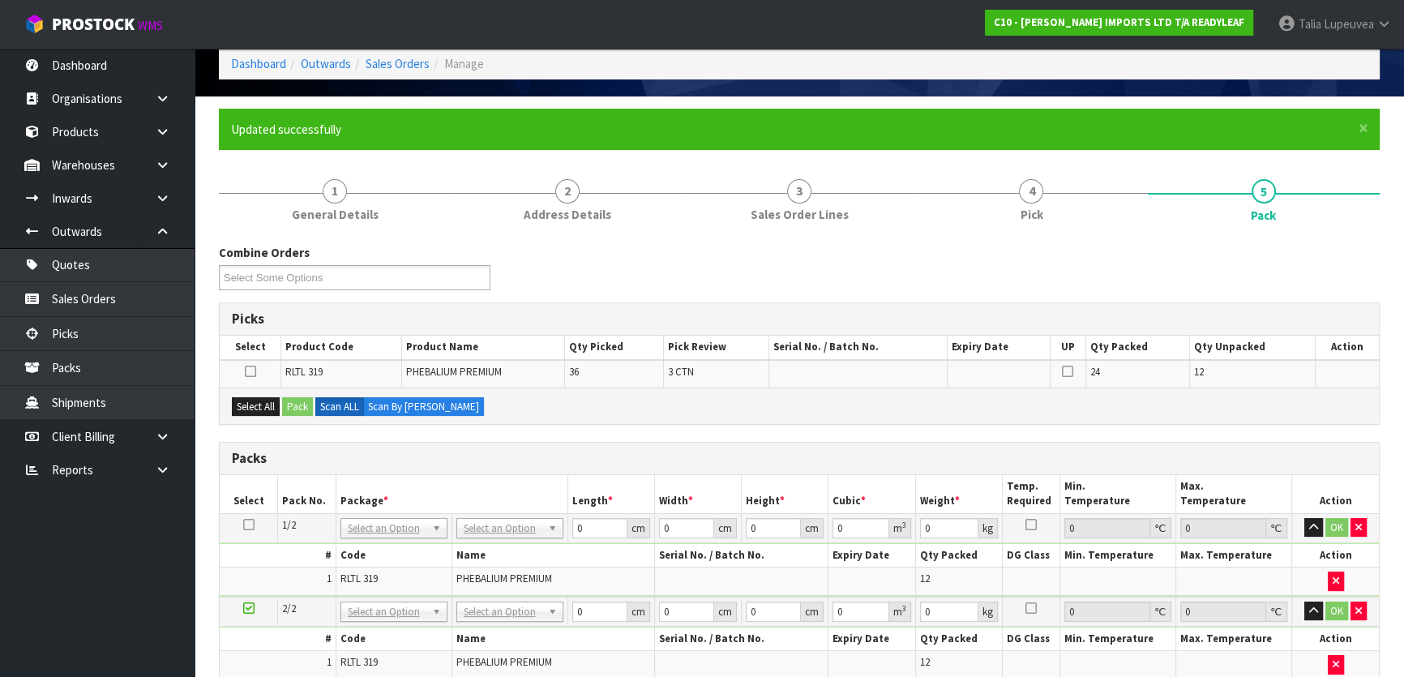
scroll to position [294, 0]
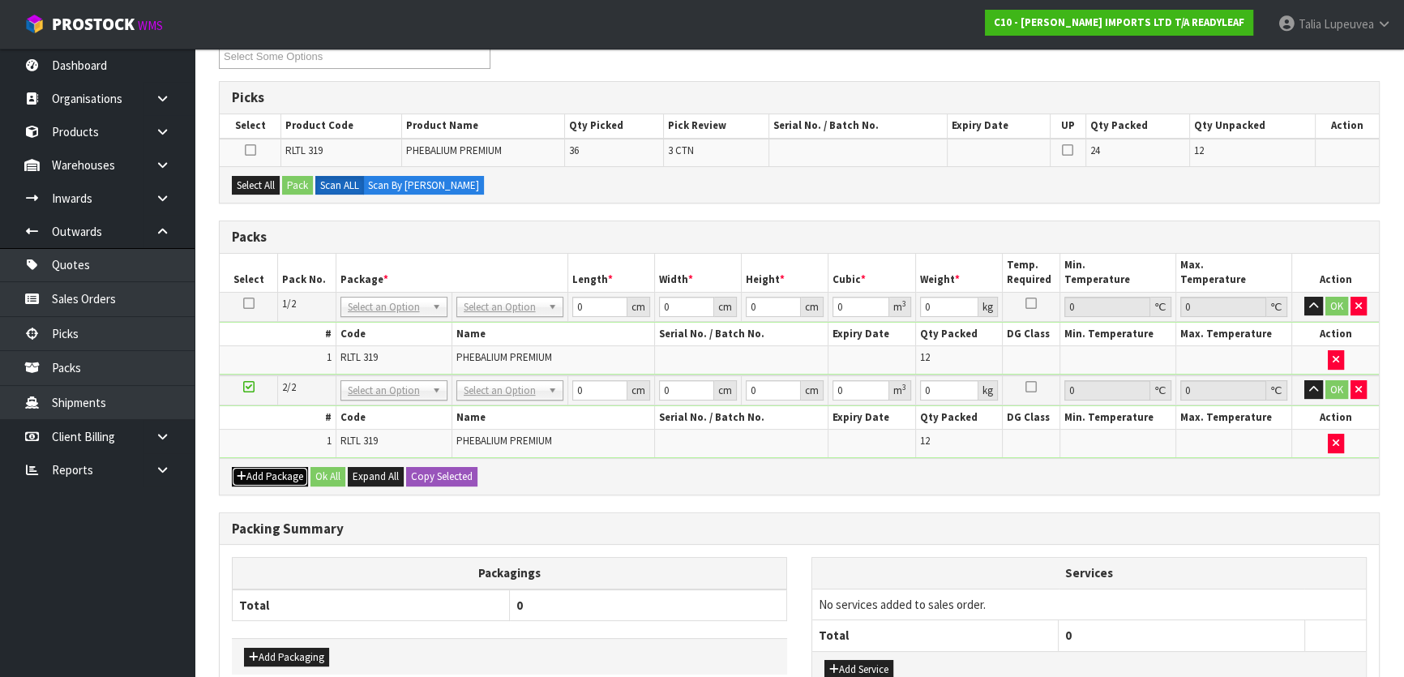
click at [259, 467] on button "Add Package" at bounding box center [270, 476] width 76 height 19
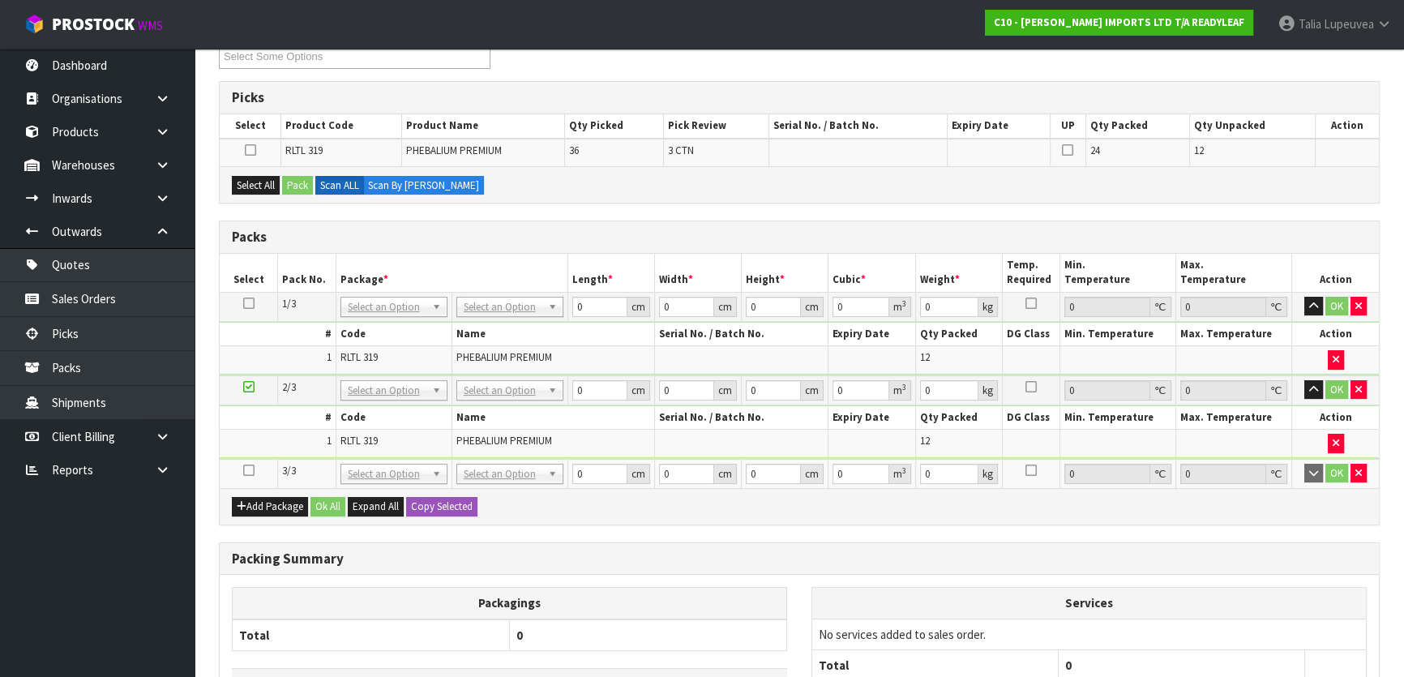
click at [251, 470] on icon at bounding box center [248, 470] width 11 height 1
click at [269, 186] on button "Select All" at bounding box center [256, 185] width 48 height 19
click at [292, 184] on button "Pack" at bounding box center [297, 185] width 31 height 19
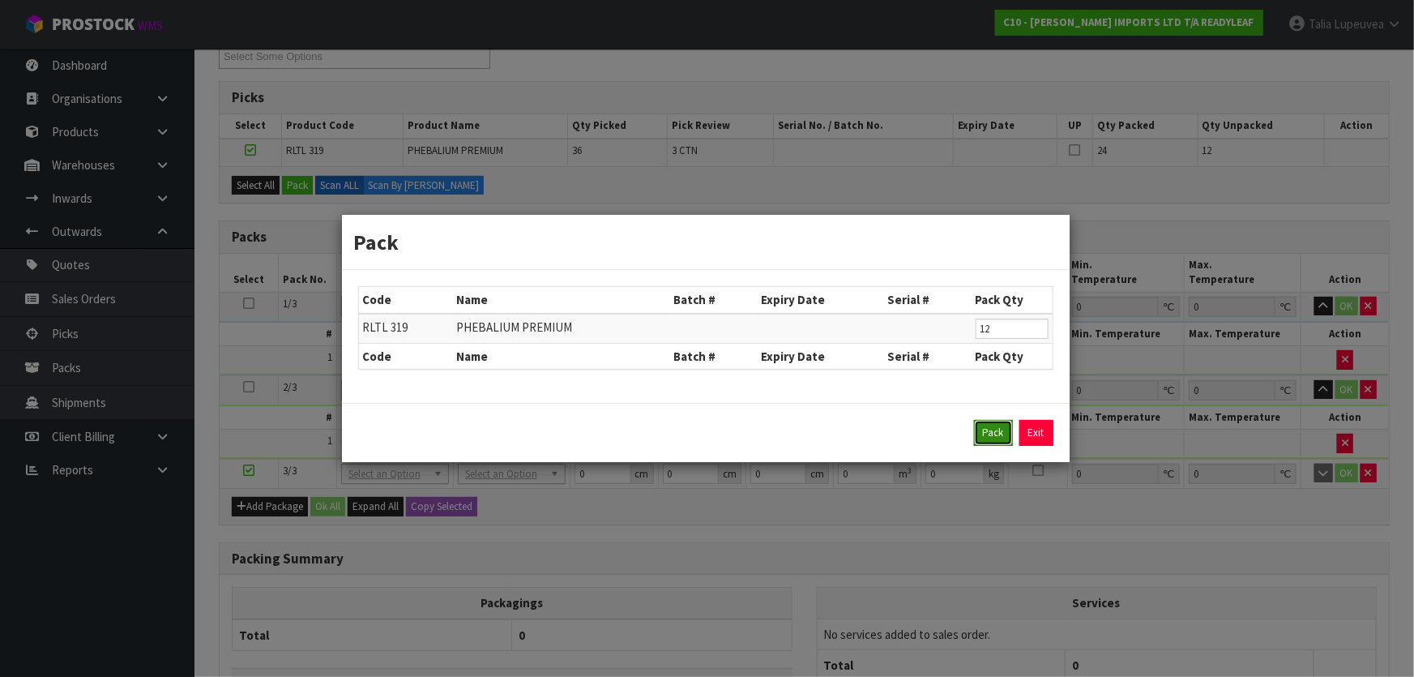
click at [984, 426] on button "Pack" at bounding box center [993, 433] width 39 height 26
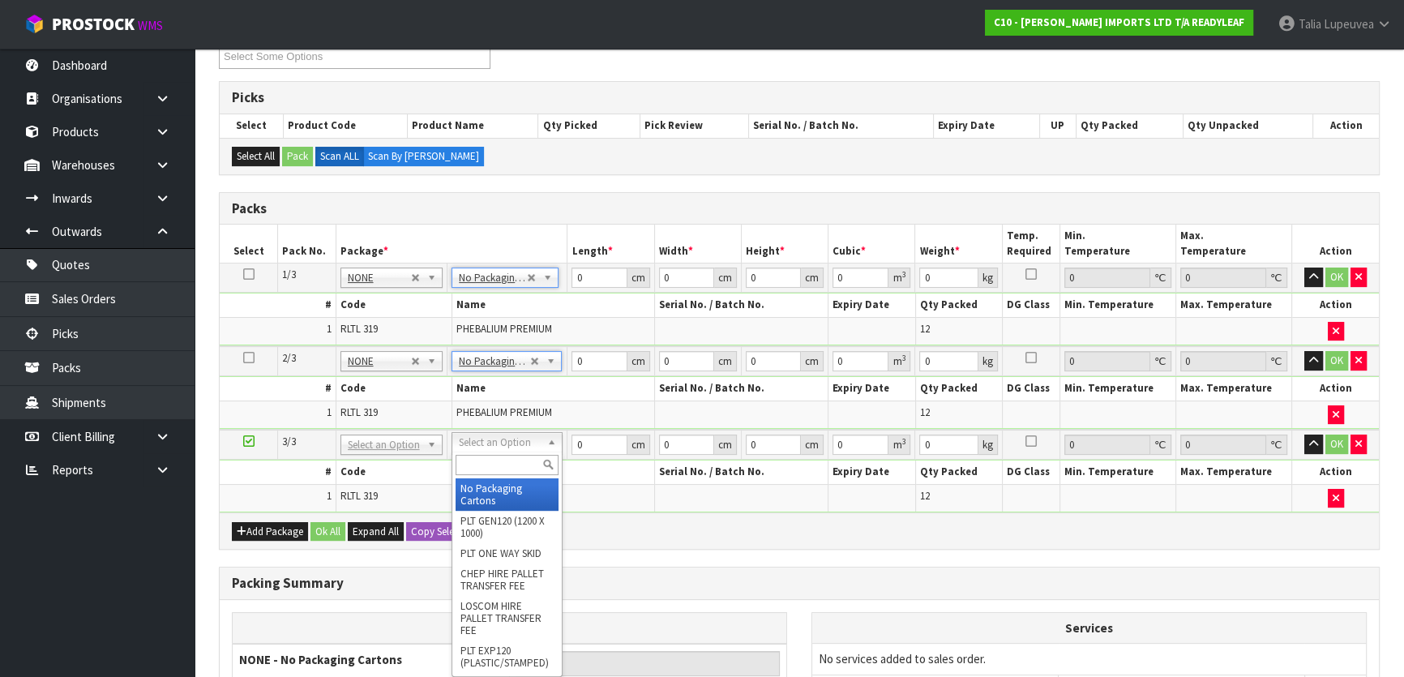
type input "3"
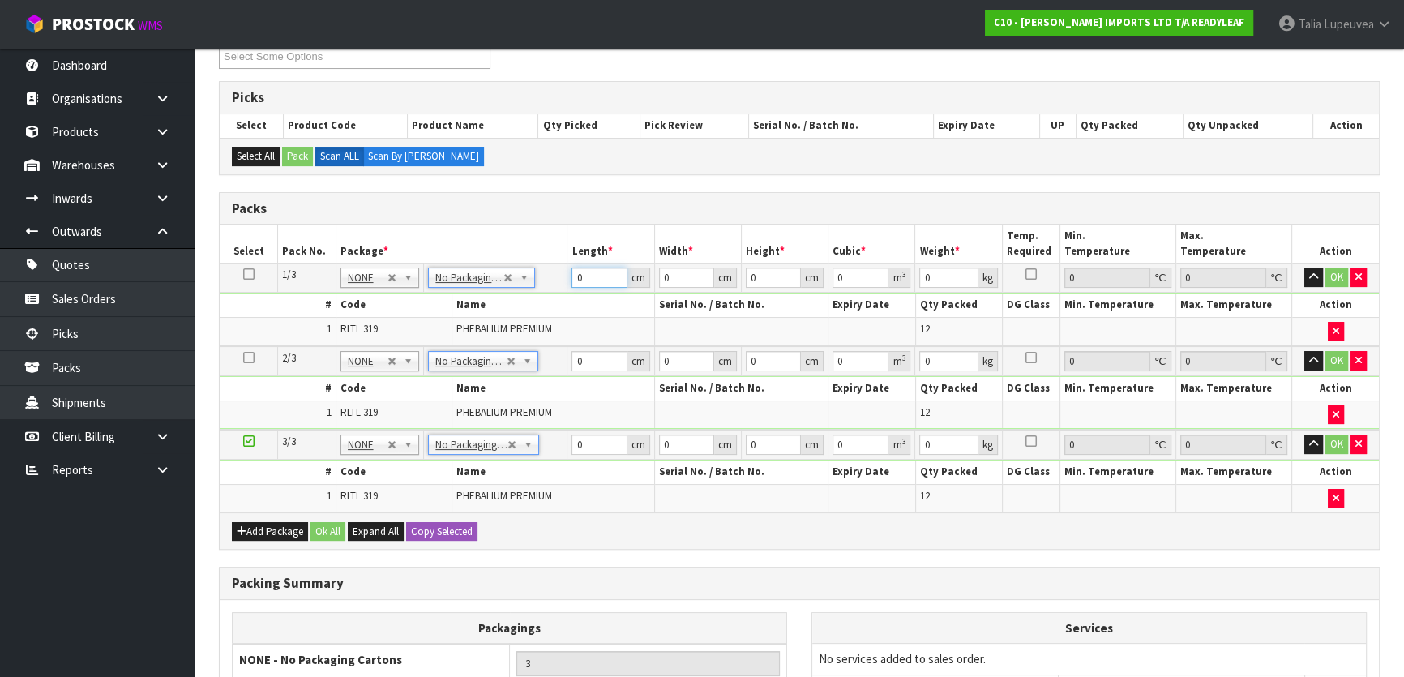
drag, startPoint x: 592, startPoint y: 275, endPoint x: 503, endPoint y: 302, distance: 92.3
click at [501, 303] on tbody "1/3 NONE 007-001 007-002 007-004 007-009 007-013 007-014 007-015 007-017 007-01…" at bounding box center [799, 304] width 1159 height 83
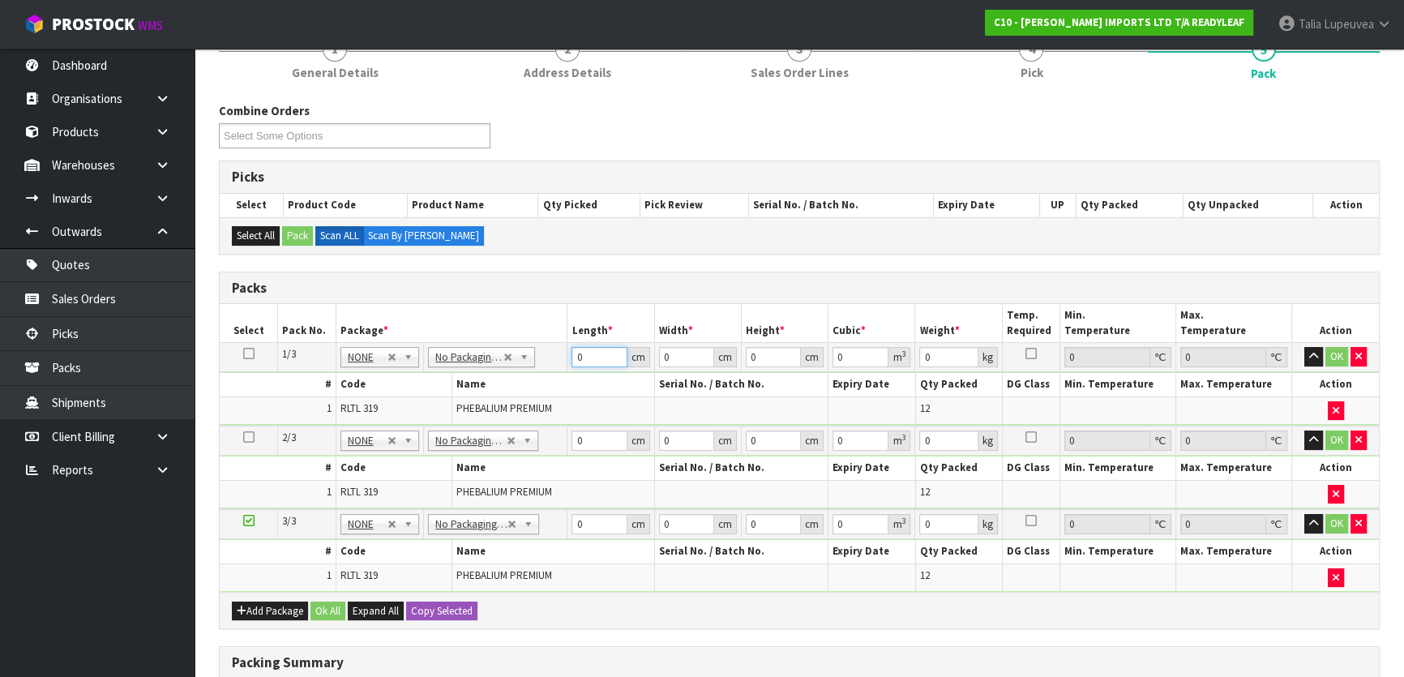
scroll to position [220, 0]
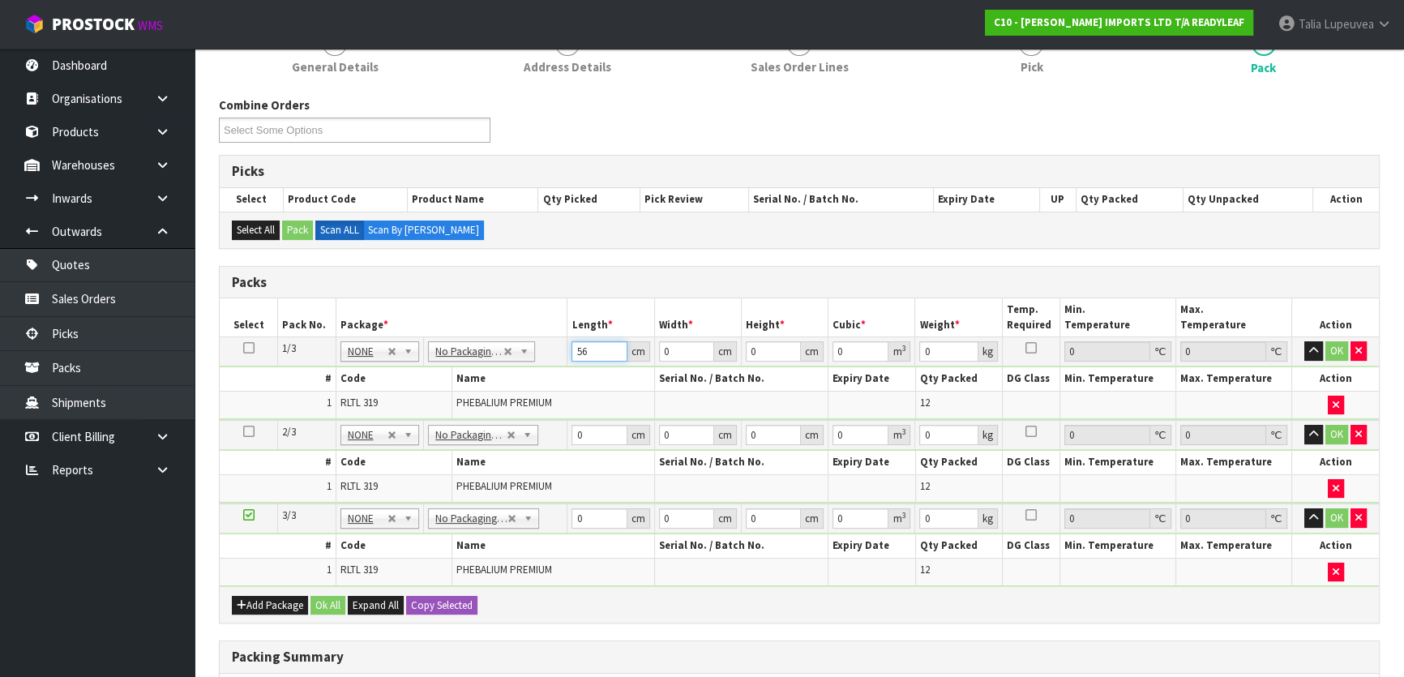
type input "56"
type input "55"
type input "2"
type input "0.00616"
type input "29"
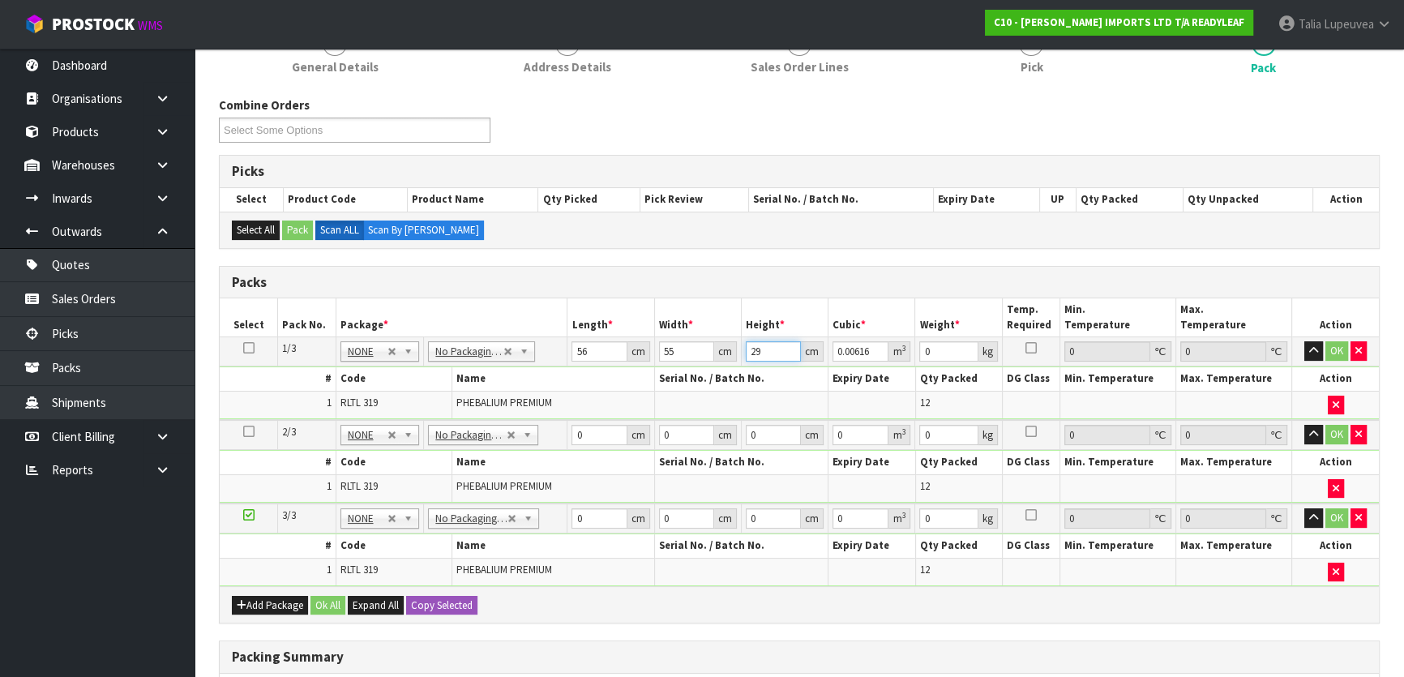
type input "0.08932"
type input "29"
type input "10"
click at [245, 348] on icon at bounding box center [248, 348] width 11 height 1
click at [437, 606] on button "Copy Selected" at bounding box center [441, 605] width 71 height 19
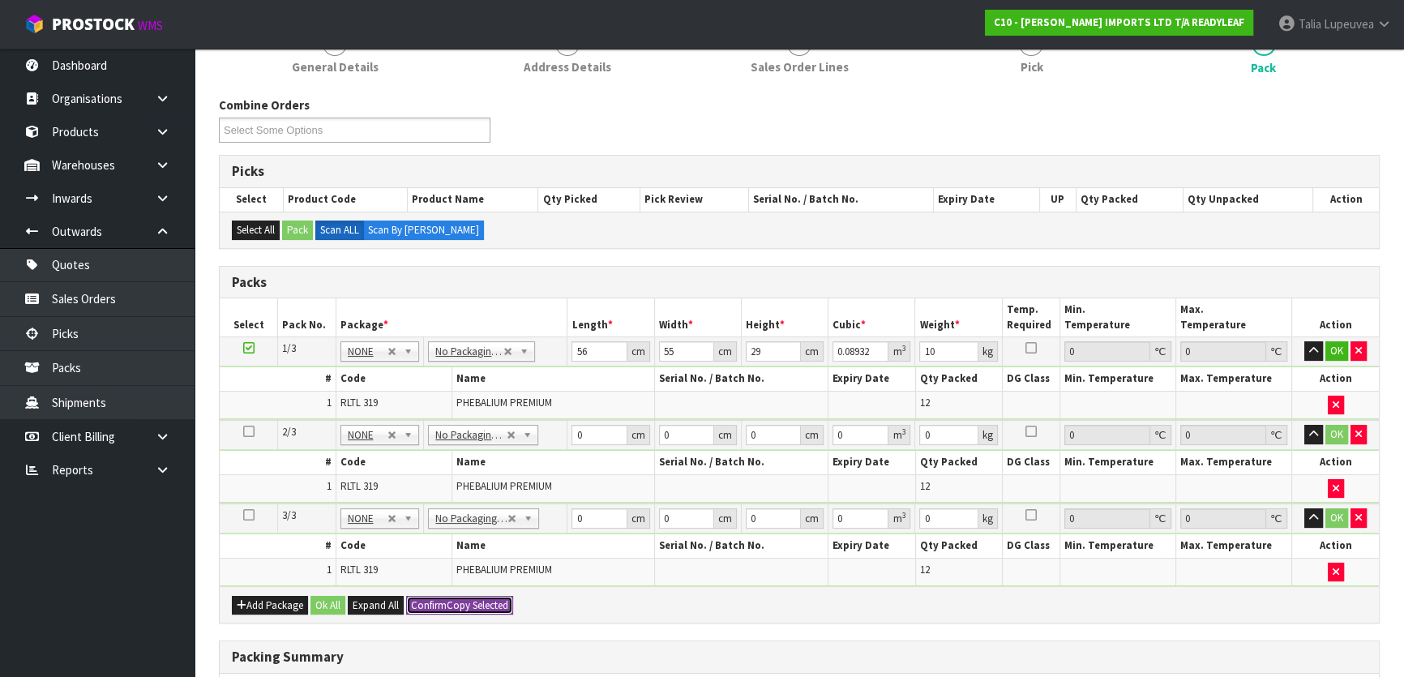
click at [448, 603] on button "Confirm Copy Selected" at bounding box center [459, 605] width 107 height 19
type input "56"
type input "55"
type input "29"
type input "0.08932"
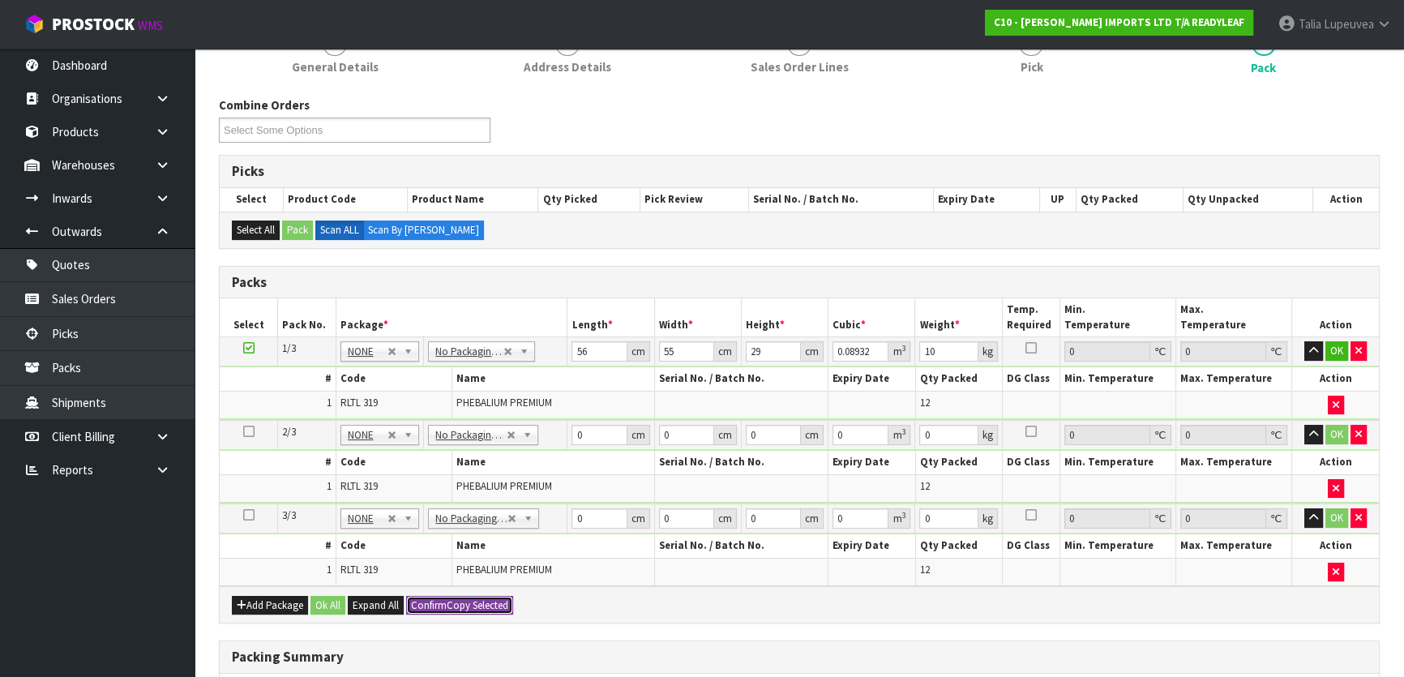
type input "10"
type input "56"
type input "55"
type input "29"
type input "0.08932"
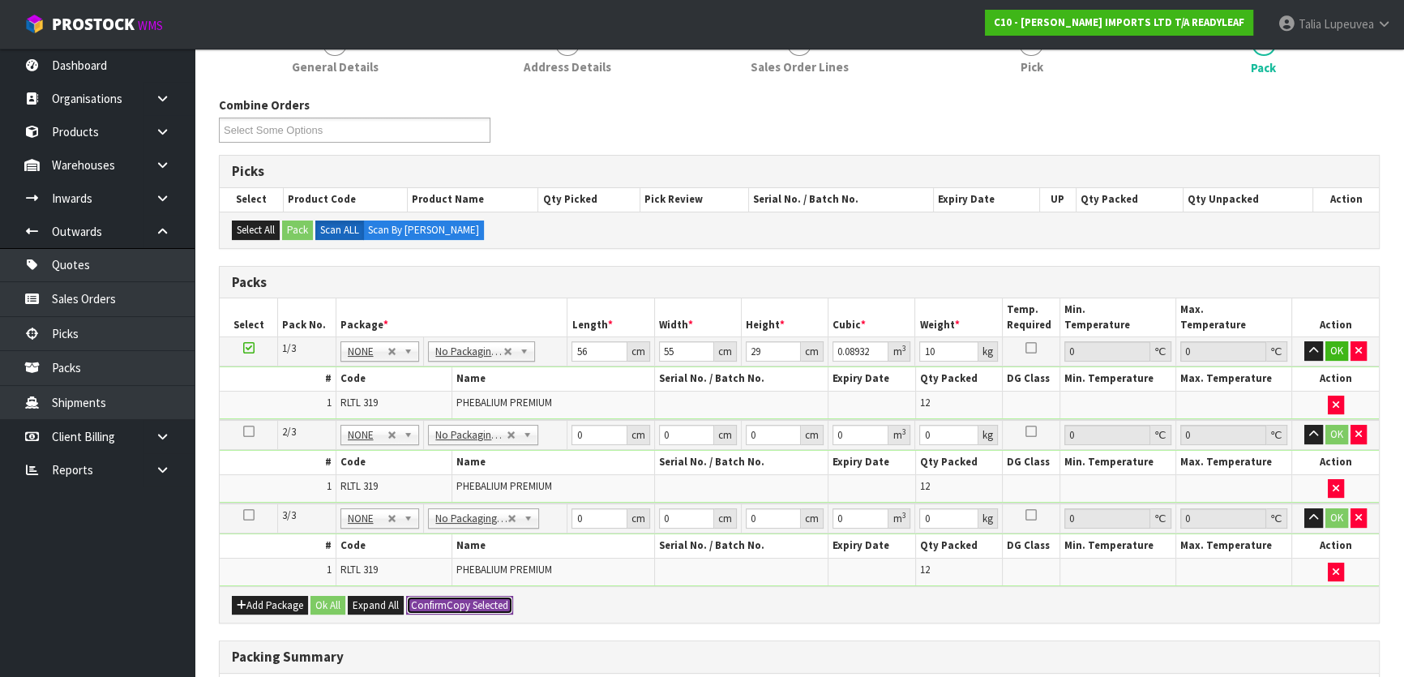
type input "10"
click at [326, 602] on button "Ok All" at bounding box center [327, 605] width 35 height 19
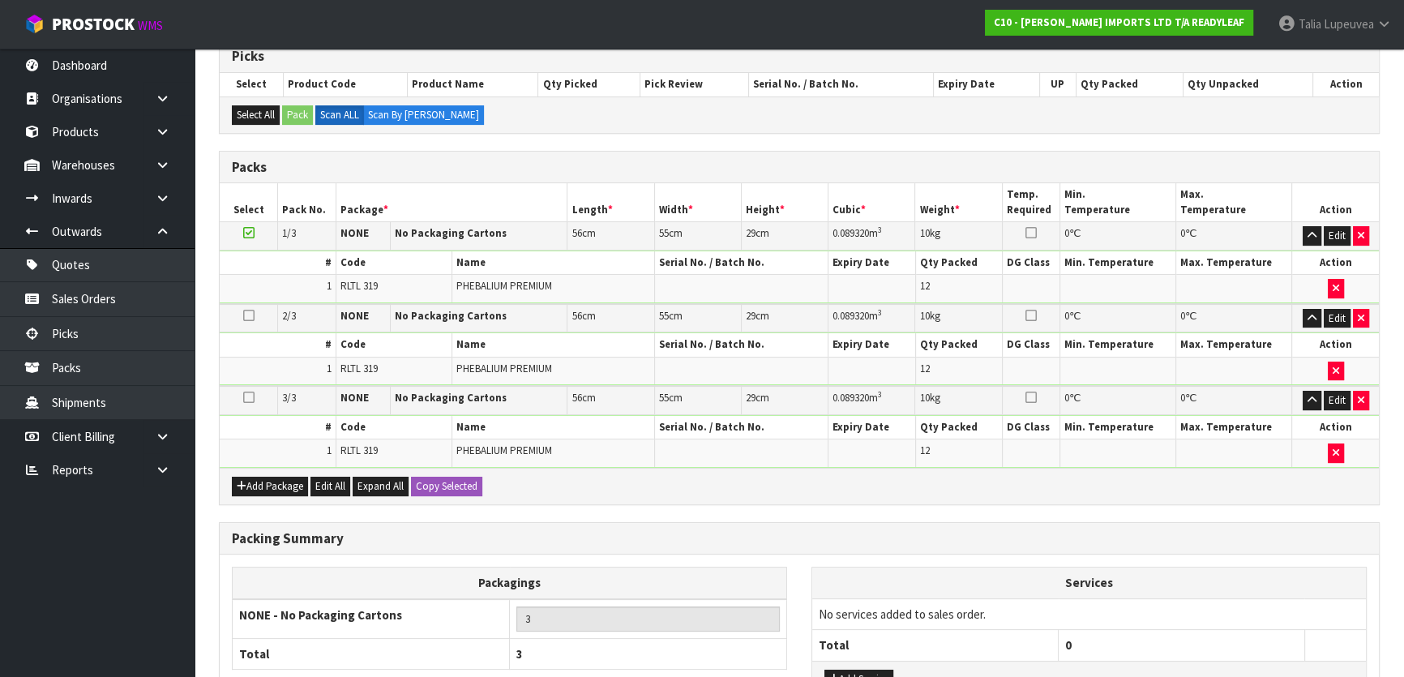
scroll to position [465, 0]
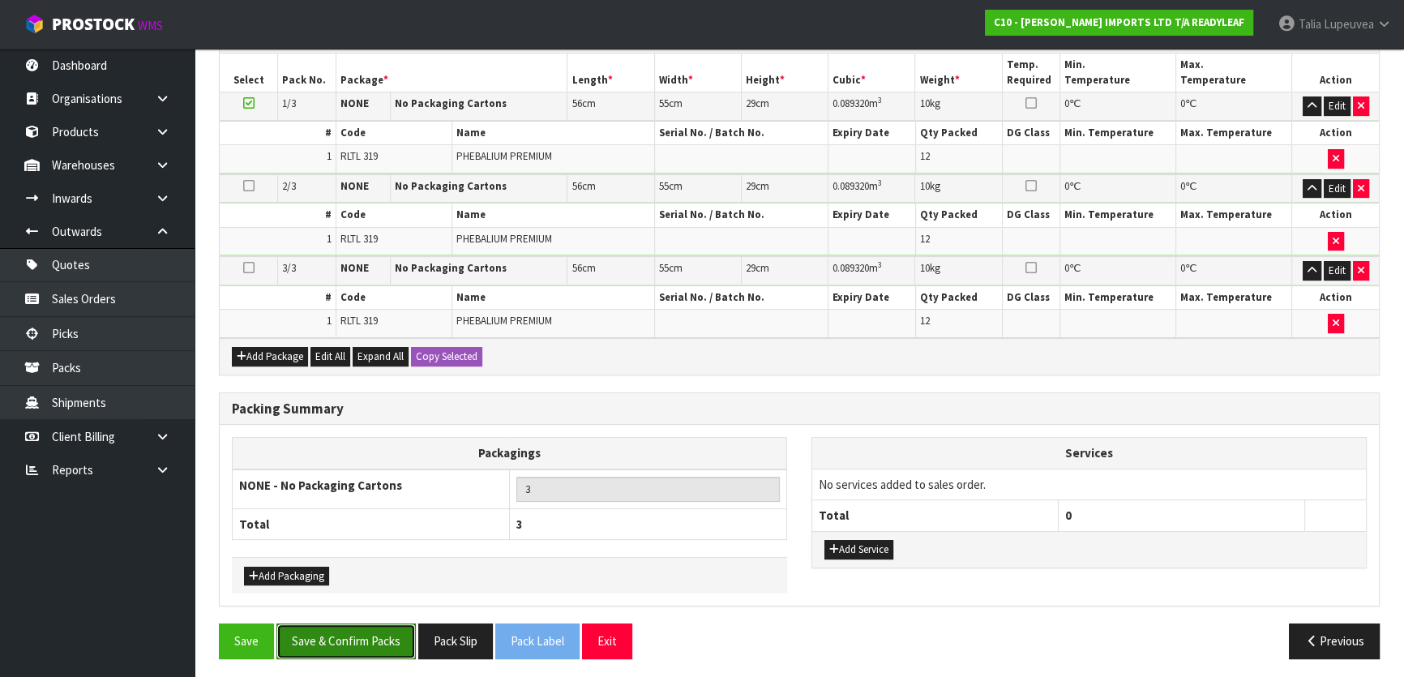
click at [332, 626] on button "Save & Confirm Packs" at bounding box center [345, 640] width 139 height 35
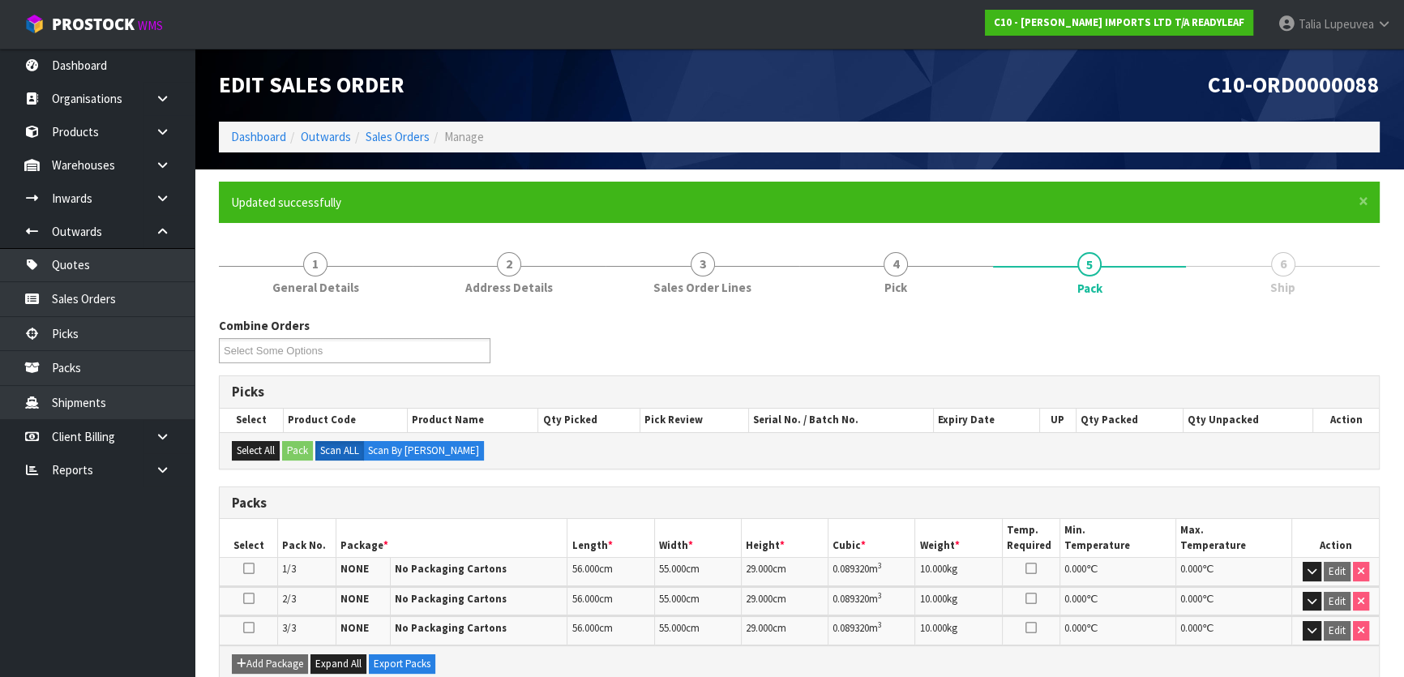
scroll to position [273, 0]
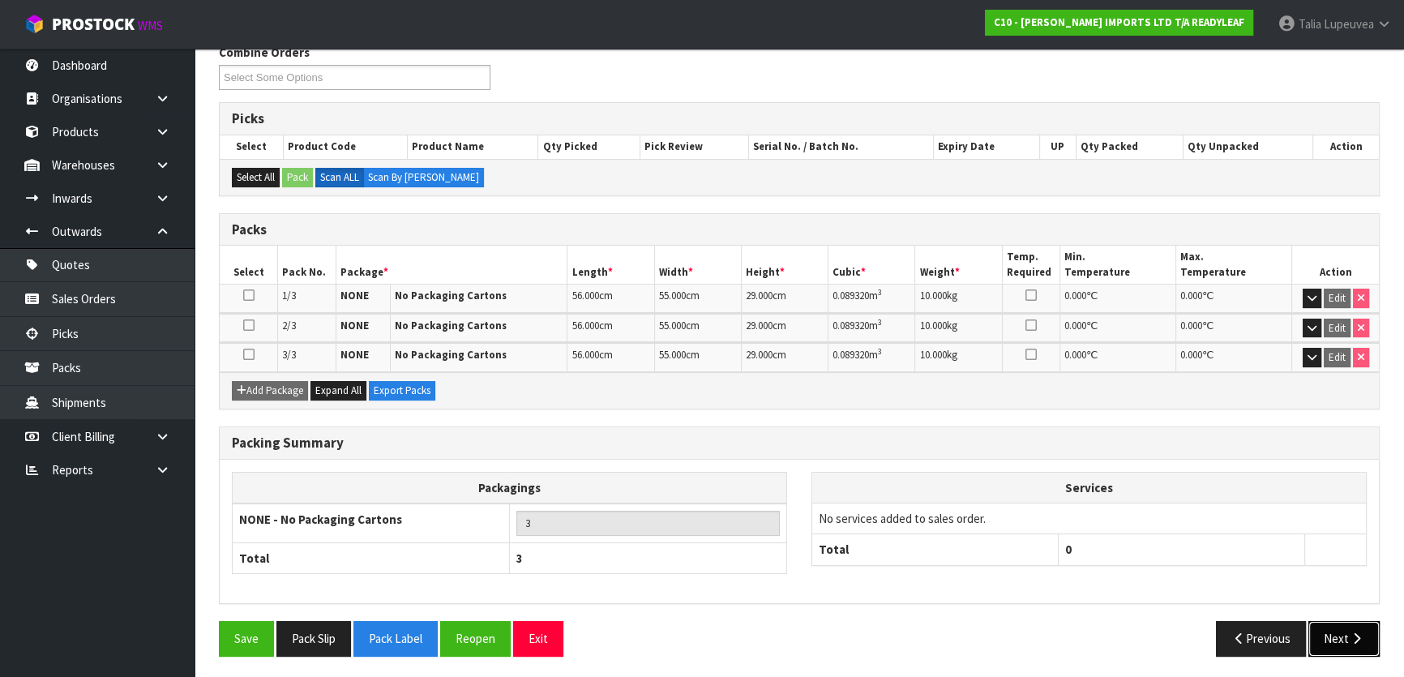
click at [1346, 627] on button "Next" at bounding box center [1343, 638] width 71 height 35
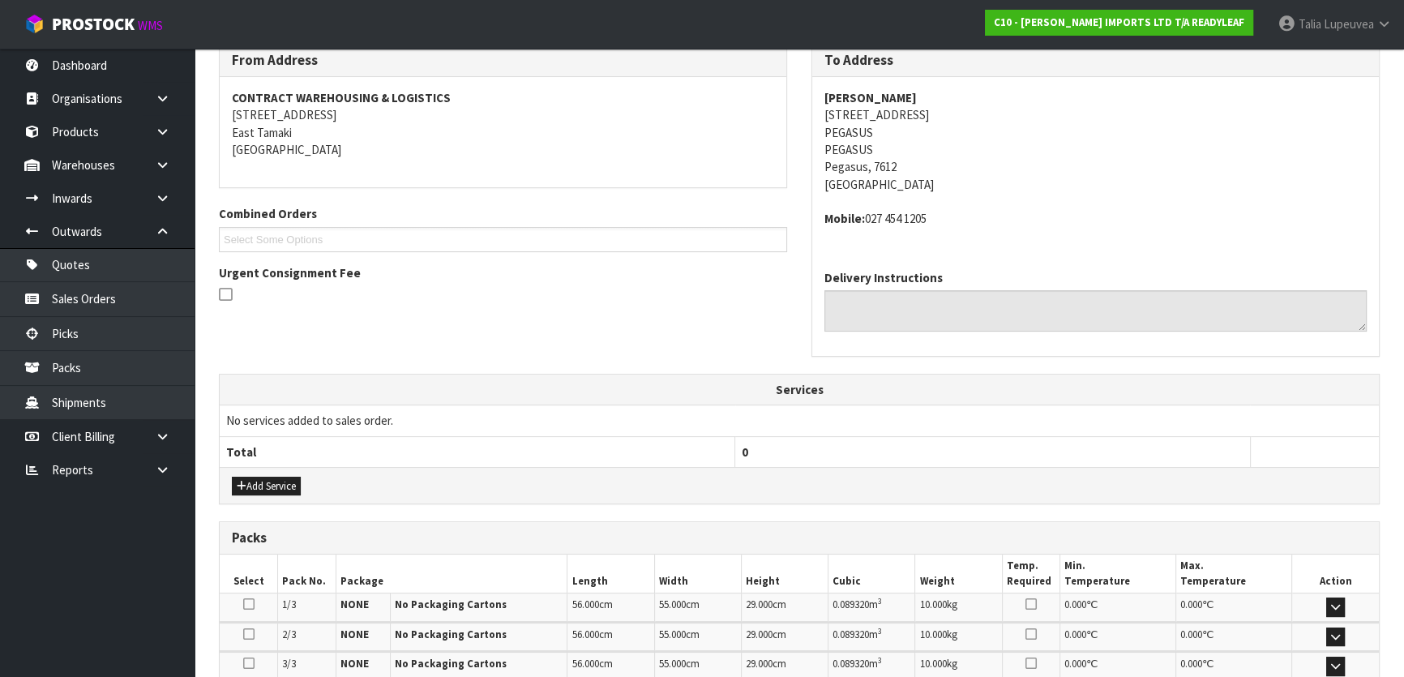
scroll to position [485, 0]
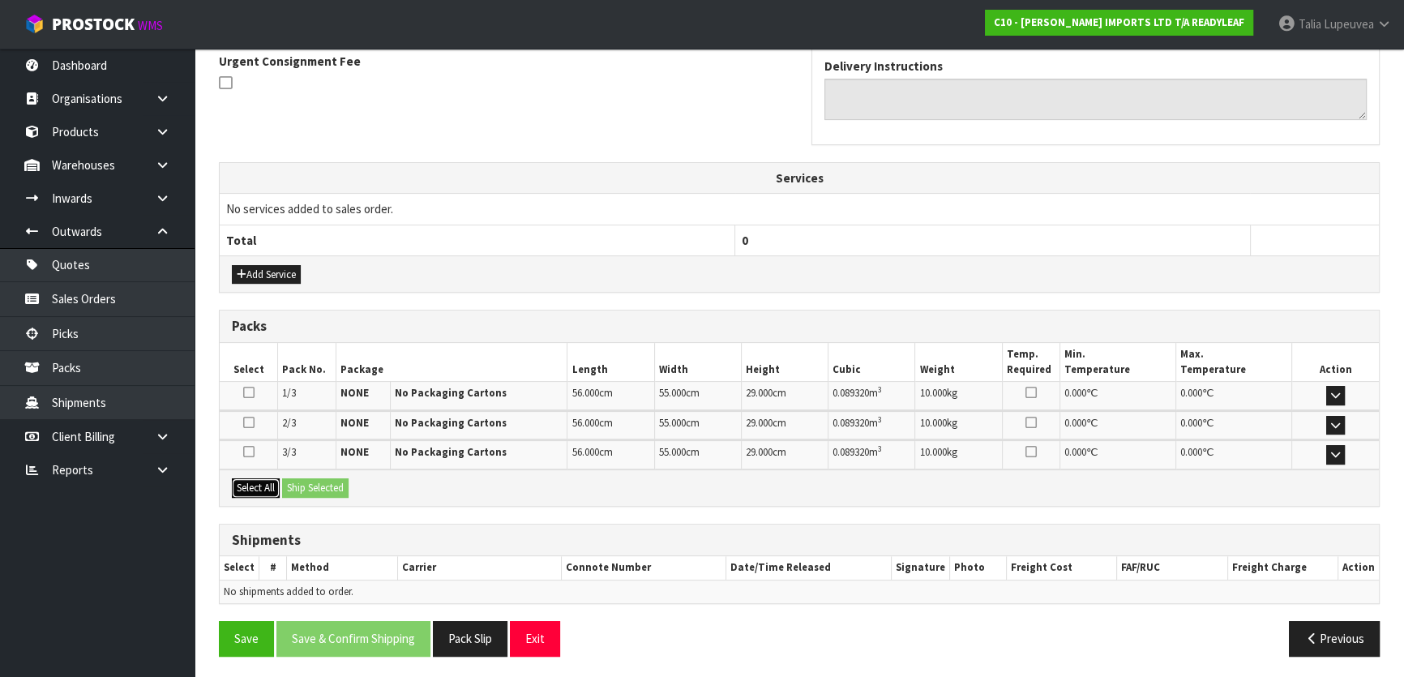
click at [259, 489] on button "Select All" at bounding box center [256, 487] width 48 height 19
click at [284, 488] on button "Ship Selected" at bounding box center [315, 487] width 66 height 19
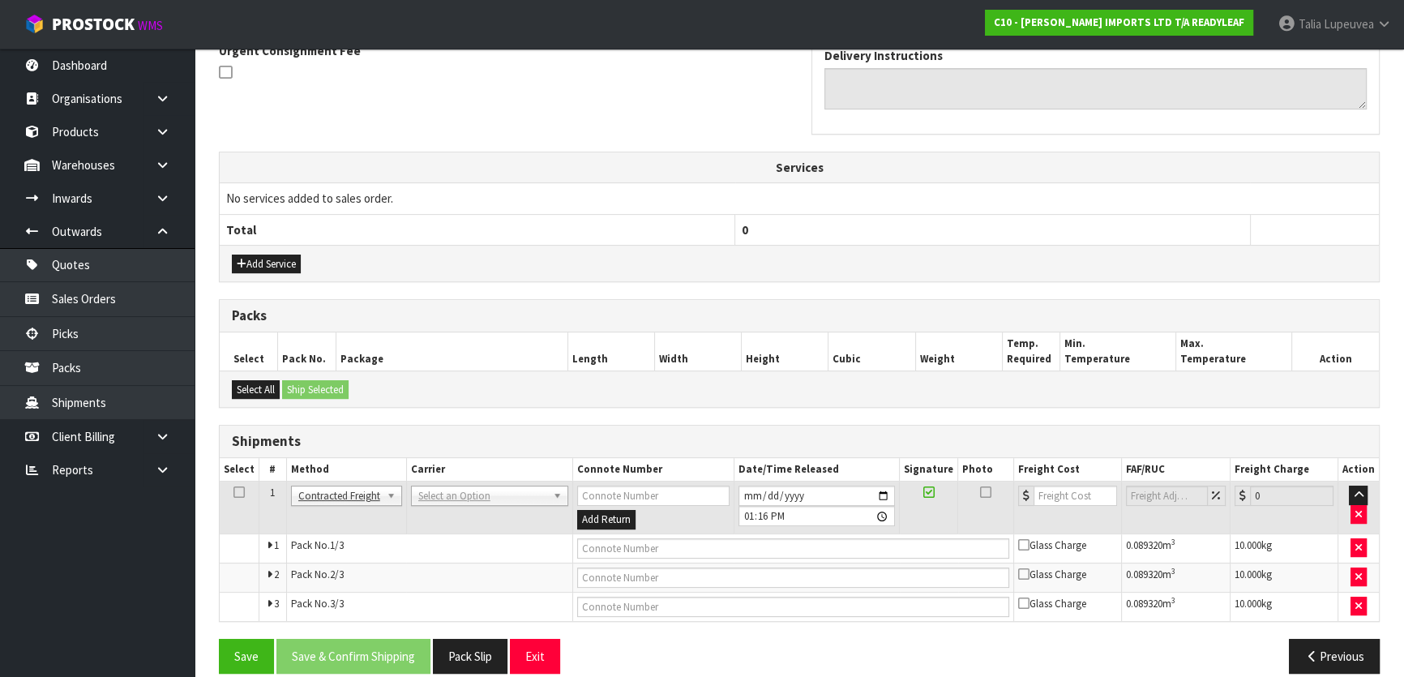
scroll to position [512, 0]
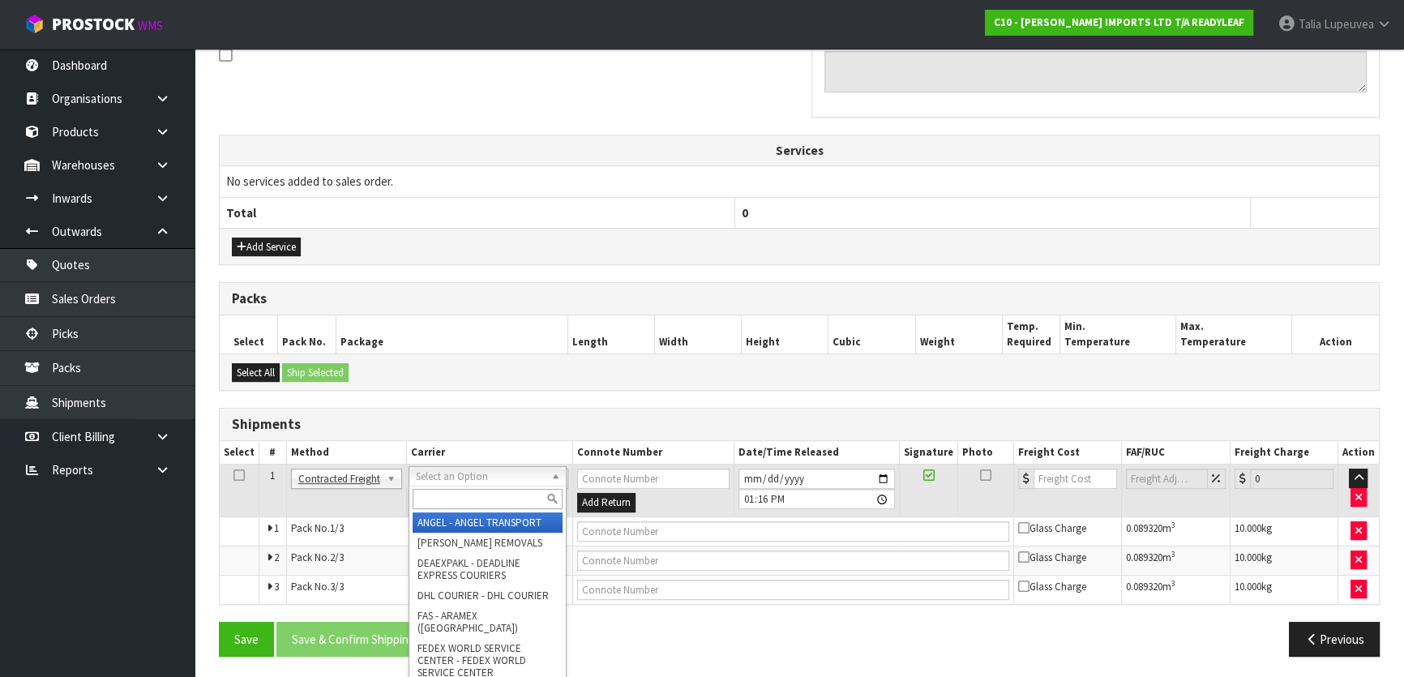
click at [458, 489] on input "text" at bounding box center [488, 499] width 150 height 20
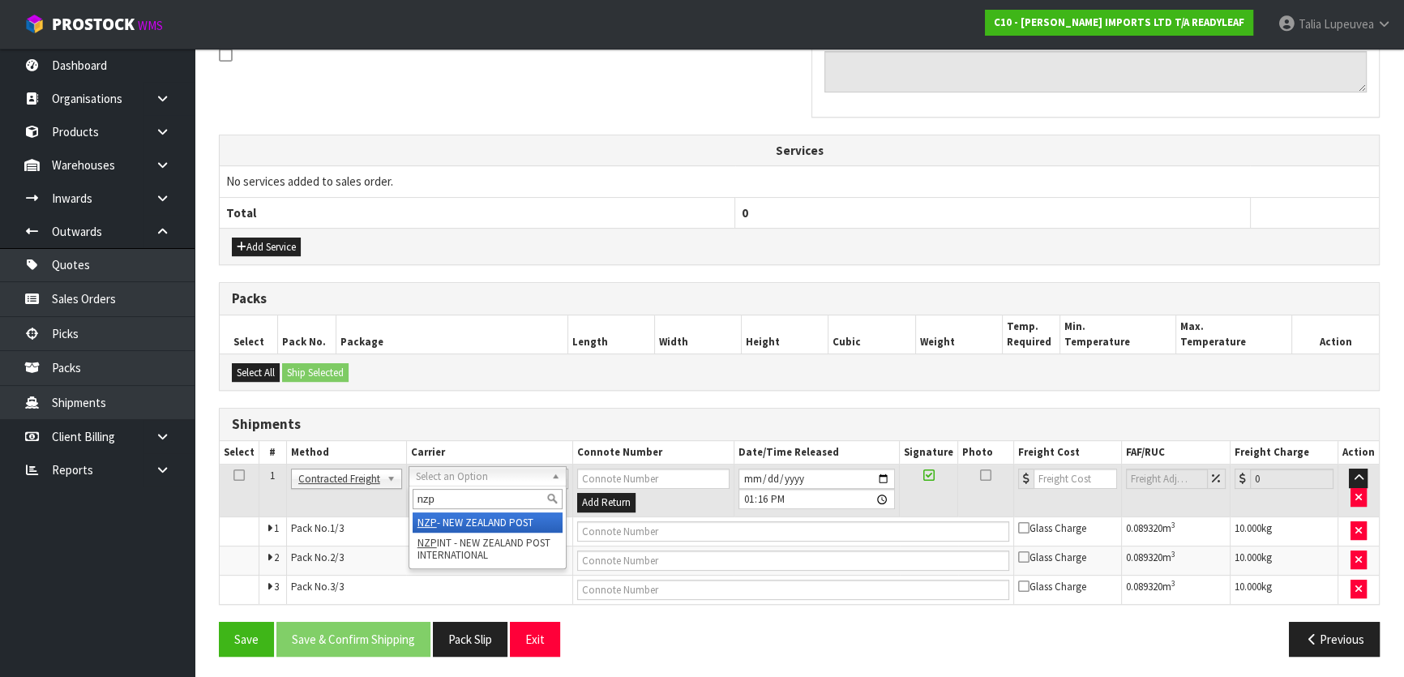
type input "nzp"
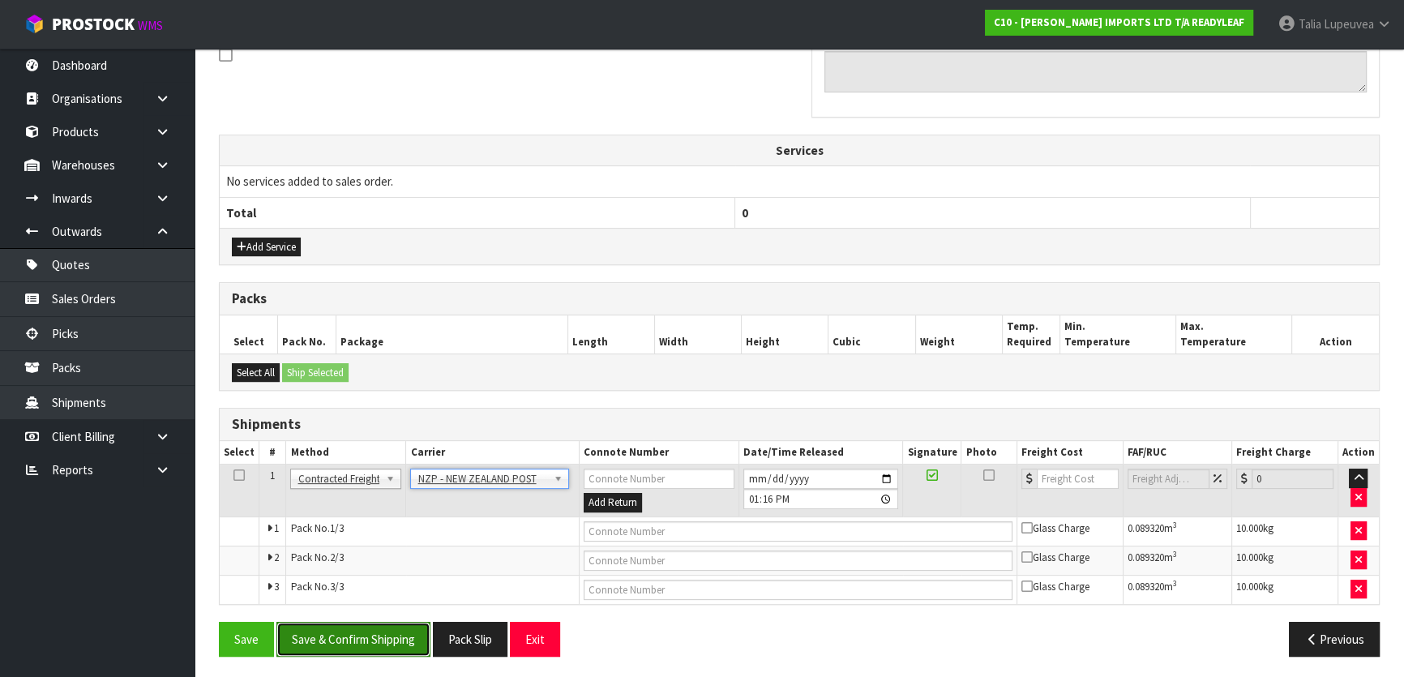
click at [383, 648] on button "Save & Confirm Shipping" at bounding box center [353, 639] width 154 height 35
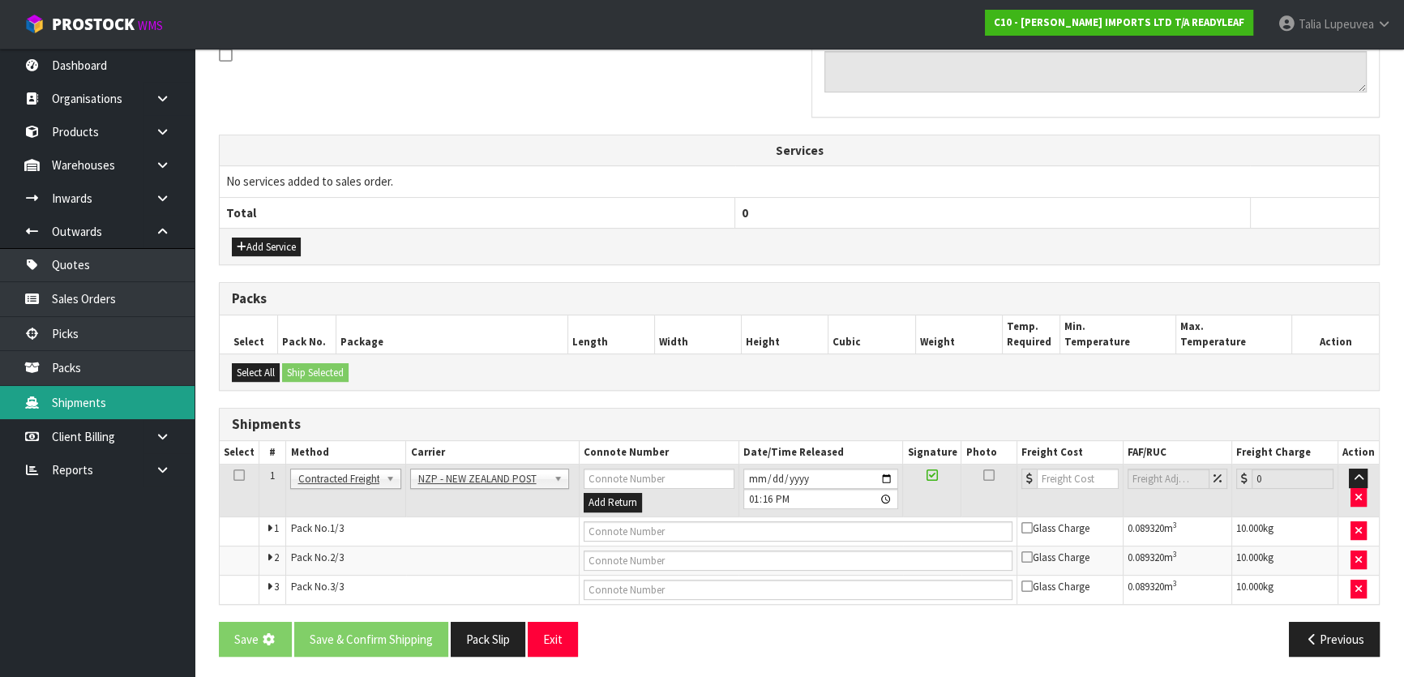
scroll to position [0, 0]
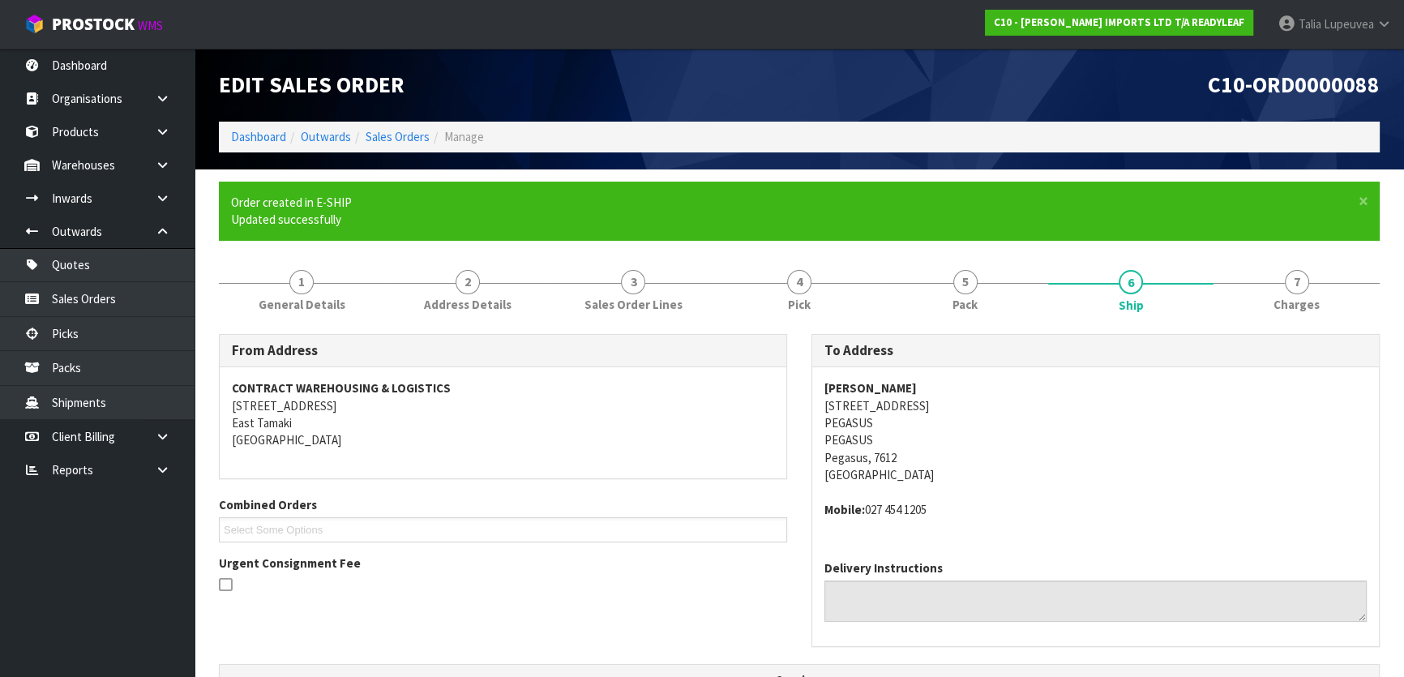
drag, startPoint x: 820, startPoint y: 386, endPoint x: 948, endPoint y: 379, distance: 128.3
click at [948, 379] on div "RICHARD STRINGER 10 CHIMERA STREET PEGASUS PEGASUS Pegasus, 7612 New Zealand Mo…" at bounding box center [1095, 457] width 567 height 180
copy strong "RICHARD STRINGER"
click at [985, 453] on address "RICHARD STRINGER 10 CHIMERA STREET PEGASUS PEGASUS Pegasus, 7612 New Zealand" at bounding box center [1095, 431] width 542 height 105
drag, startPoint x: 822, startPoint y: 404, endPoint x: 944, endPoint y: 401, distance: 122.4
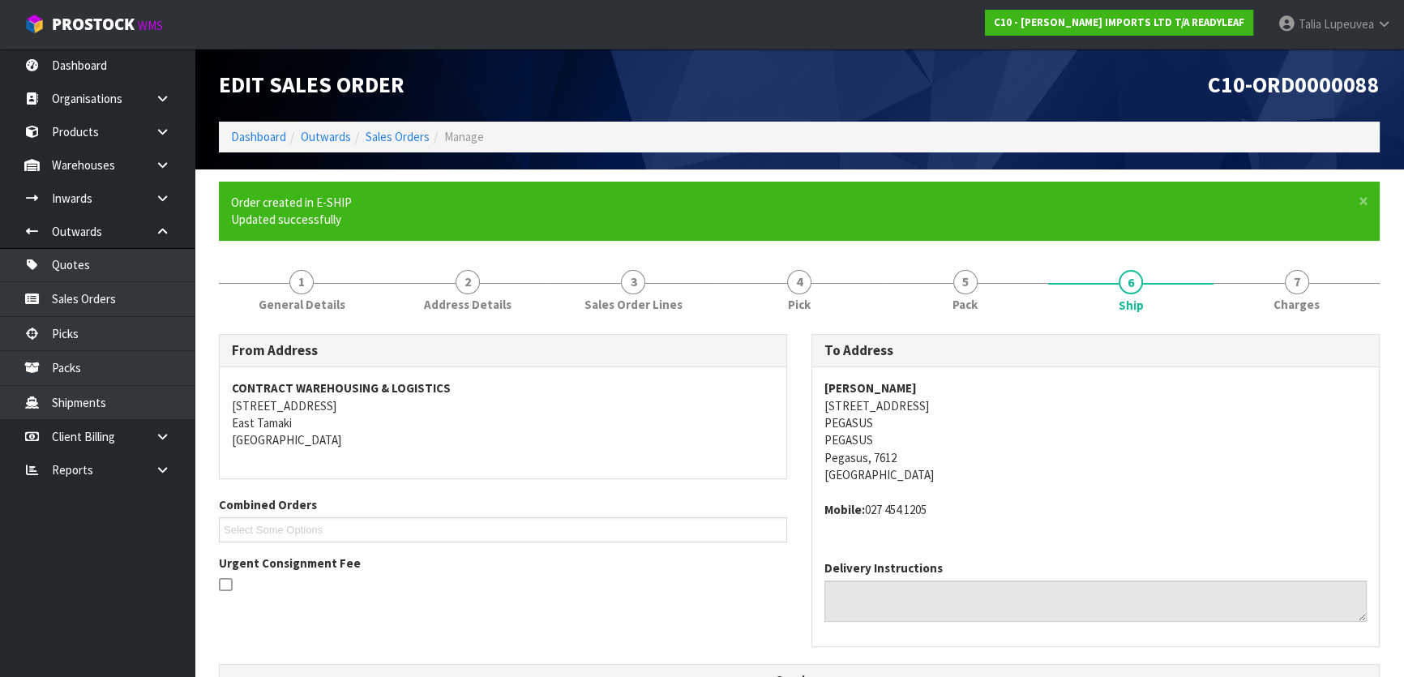
click at [944, 401] on div "RICHARD STRINGER 10 CHIMERA STREET PEGASUS PEGASUS Pegasus, 7612 New Zealand Mo…" at bounding box center [1095, 457] width 567 height 180
copy address "10 CHIMERA STREET"
drag, startPoint x: 867, startPoint y: 512, endPoint x: 940, endPoint y: 516, distance: 73.0
click at [940, 516] on address "Mobile: 027 454 1205" at bounding box center [1095, 509] width 542 height 17
copy address "027 454 1205"
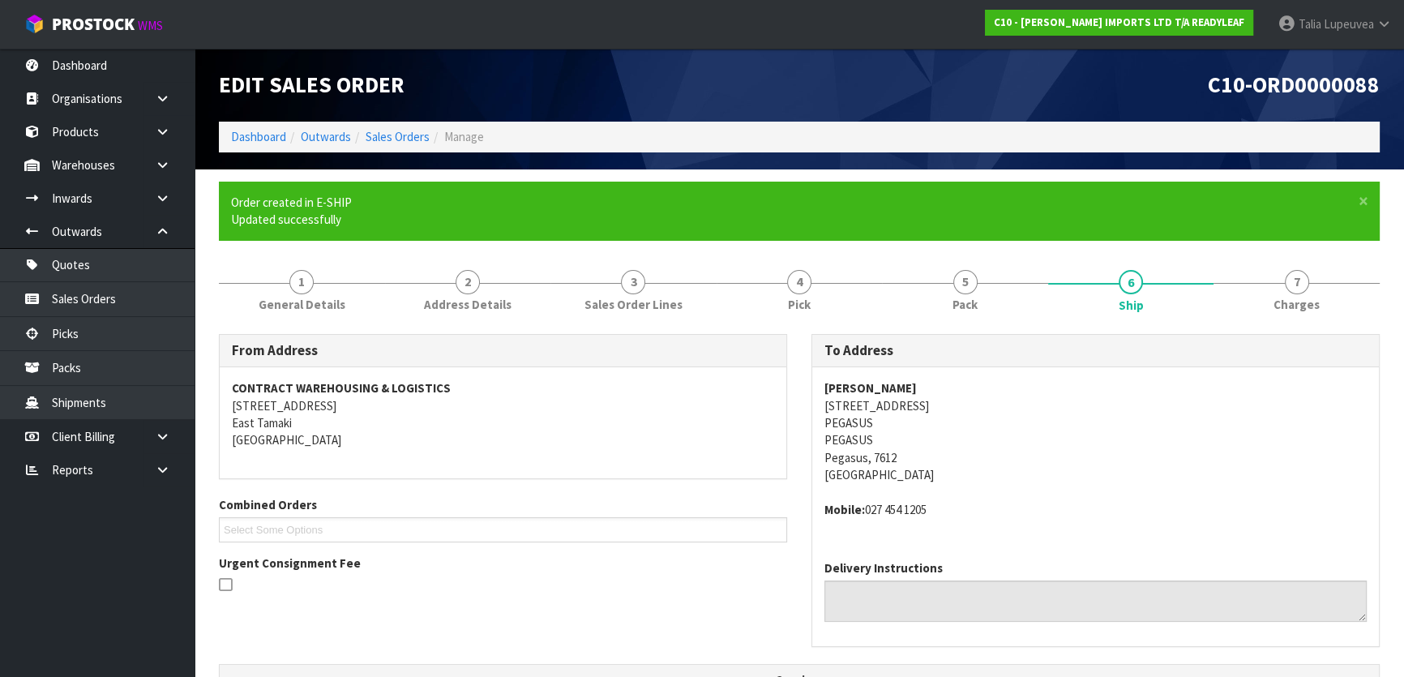
drag, startPoint x: 823, startPoint y: 383, endPoint x: 931, endPoint y: 383, distance: 108.6
click at [931, 383] on div "RICHARD STRINGER 10 CHIMERA STREET PEGASUS PEGASUS Pegasus, 7612 New Zealand Mo…" at bounding box center [1095, 457] width 567 height 180
copy strong "RICHARD STRINGER"
drag, startPoint x: 997, startPoint y: 291, endPoint x: 981, endPoint y: 302, distance: 19.3
click at [997, 291] on link "5 Pack" at bounding box center [965, 290] width 166 height 64
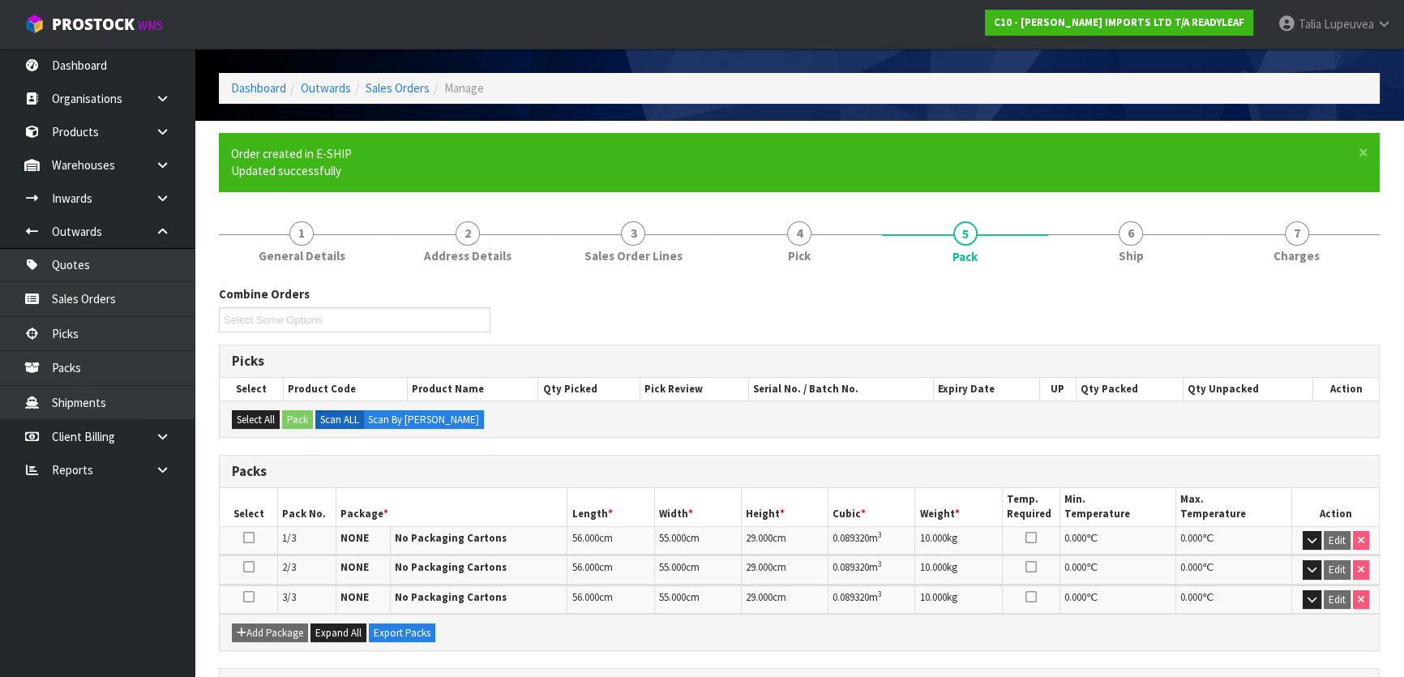
scroll to position [73, 0]
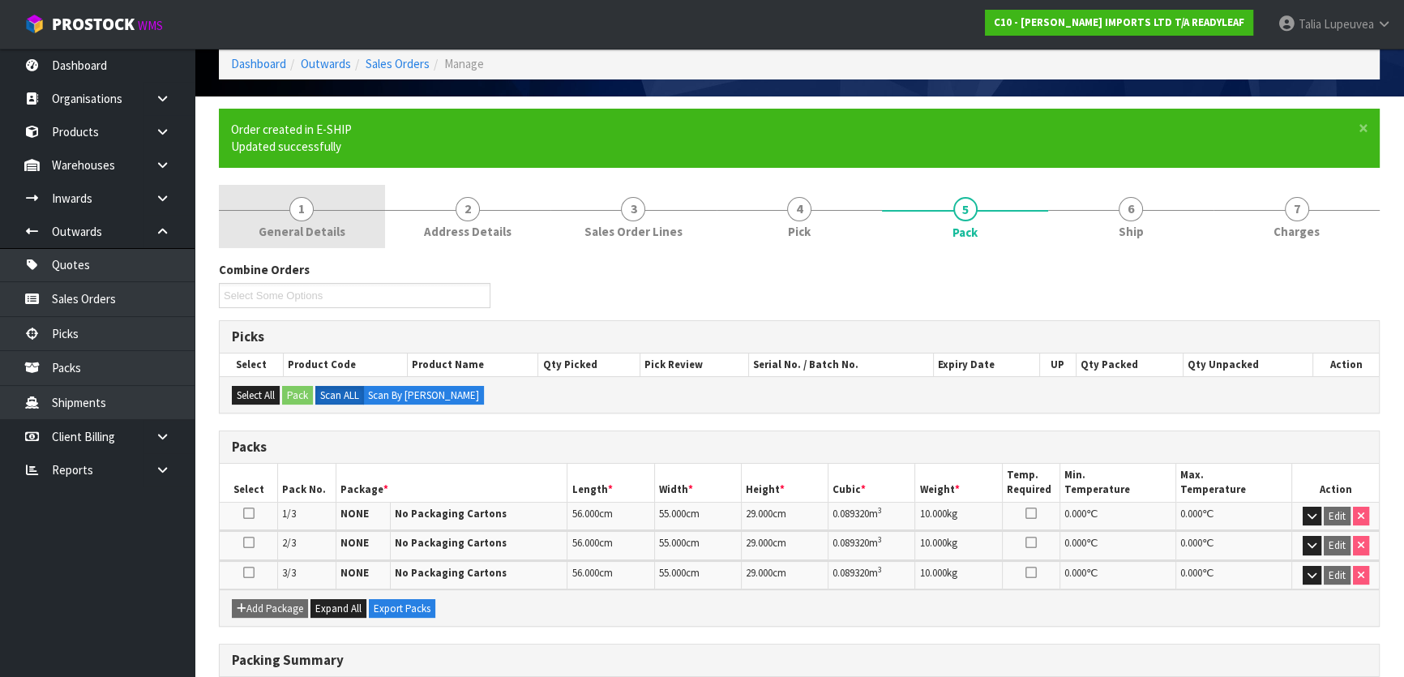
click at [301, 209] on span "1" at bounding box center [301, 209] width 24 height 24
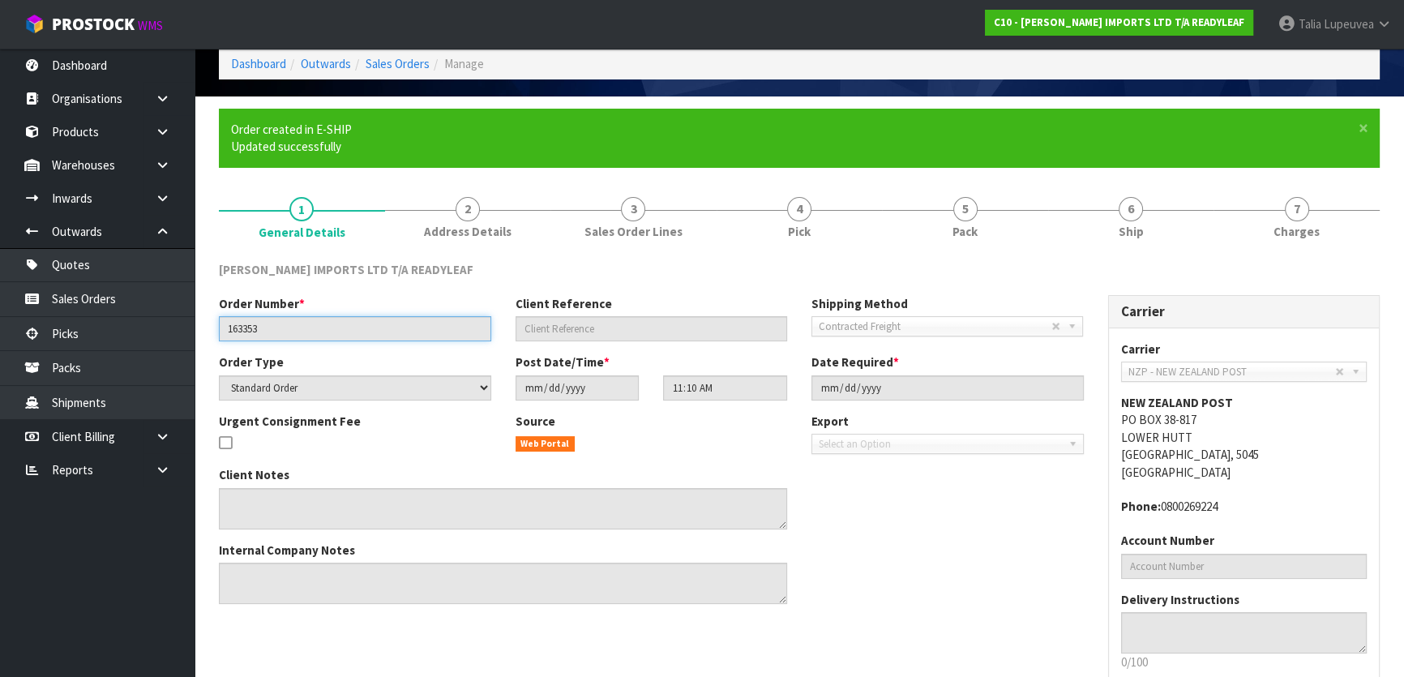
drag, startPoint x: 296, startPoint y: 321, endPoint x: 196, endPoint y: 305, distance: 101.0
click at [196, 306] on section "× Close Order created in E-SHIP Updated successfully 1 General Details 2 Addres…" at bounding box center [799, 434] width 1209 height 676
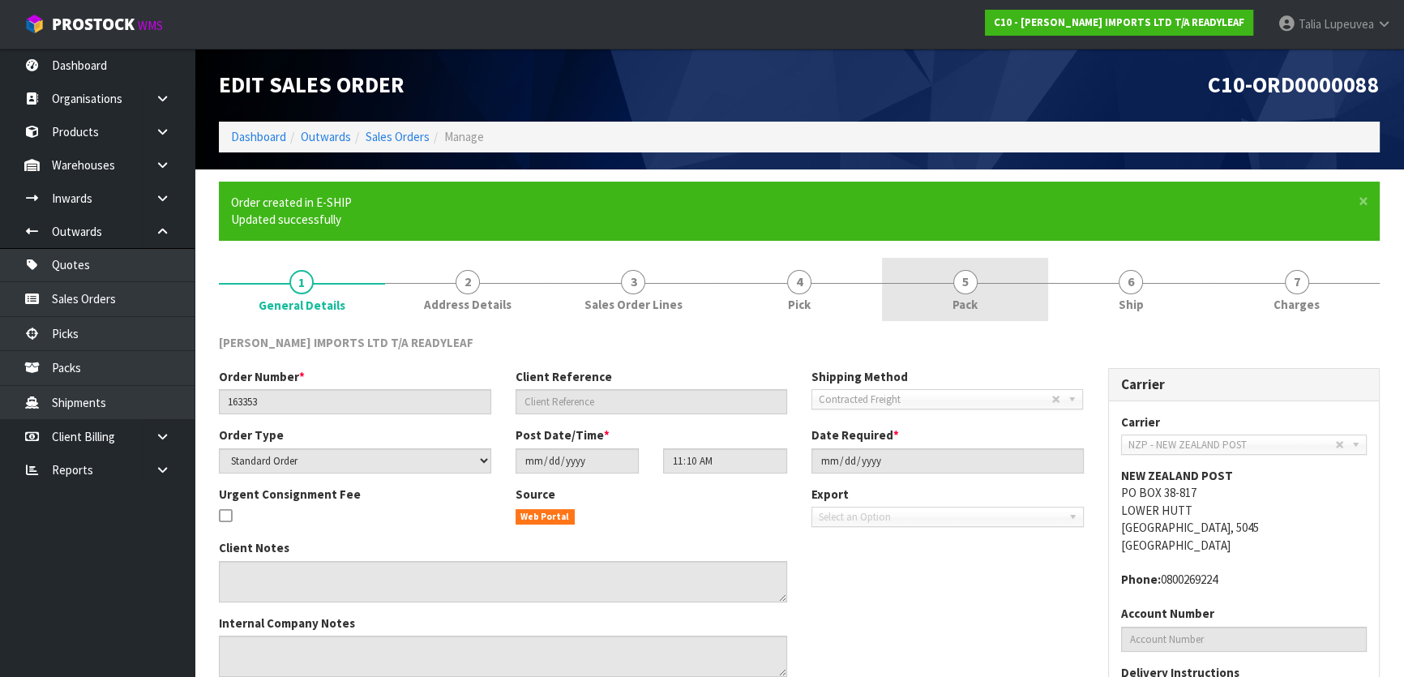
click at [989, 293] on link "5 Pack" at bounding box center [965, 290] width 166 height 64
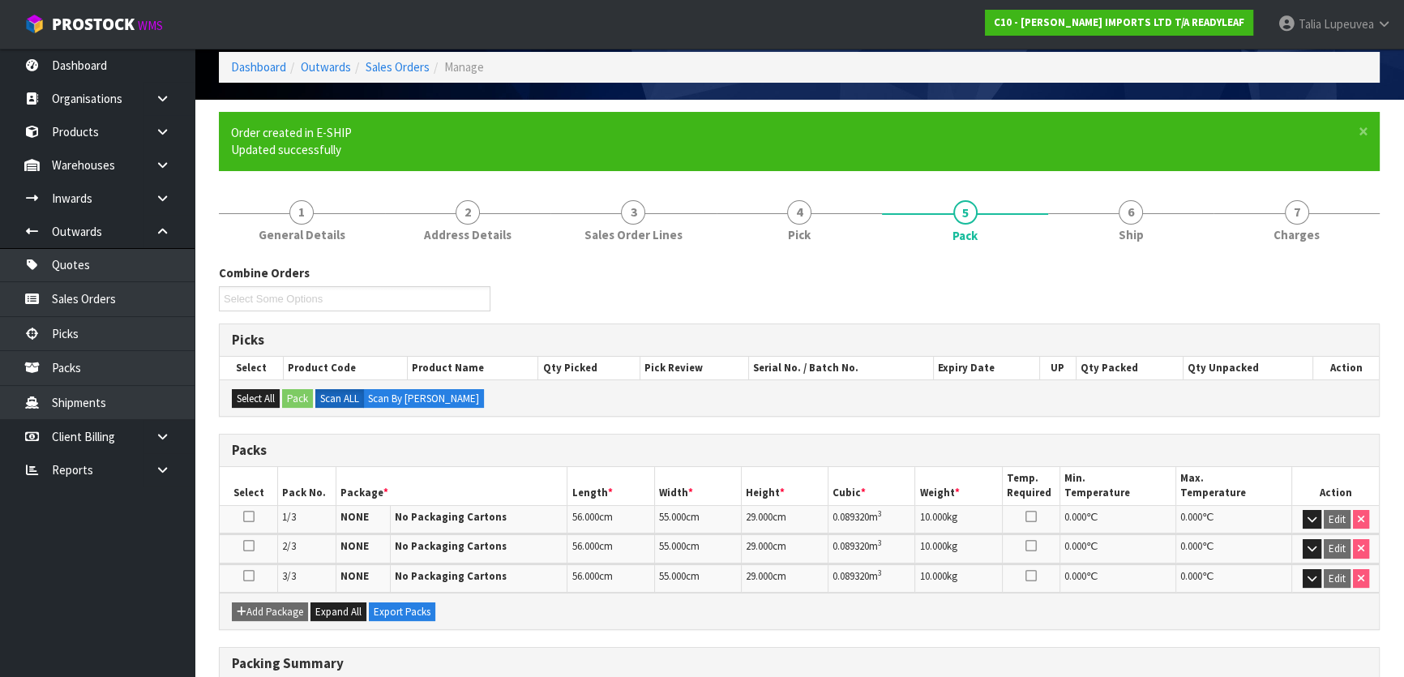
scroll to position [69, 0]
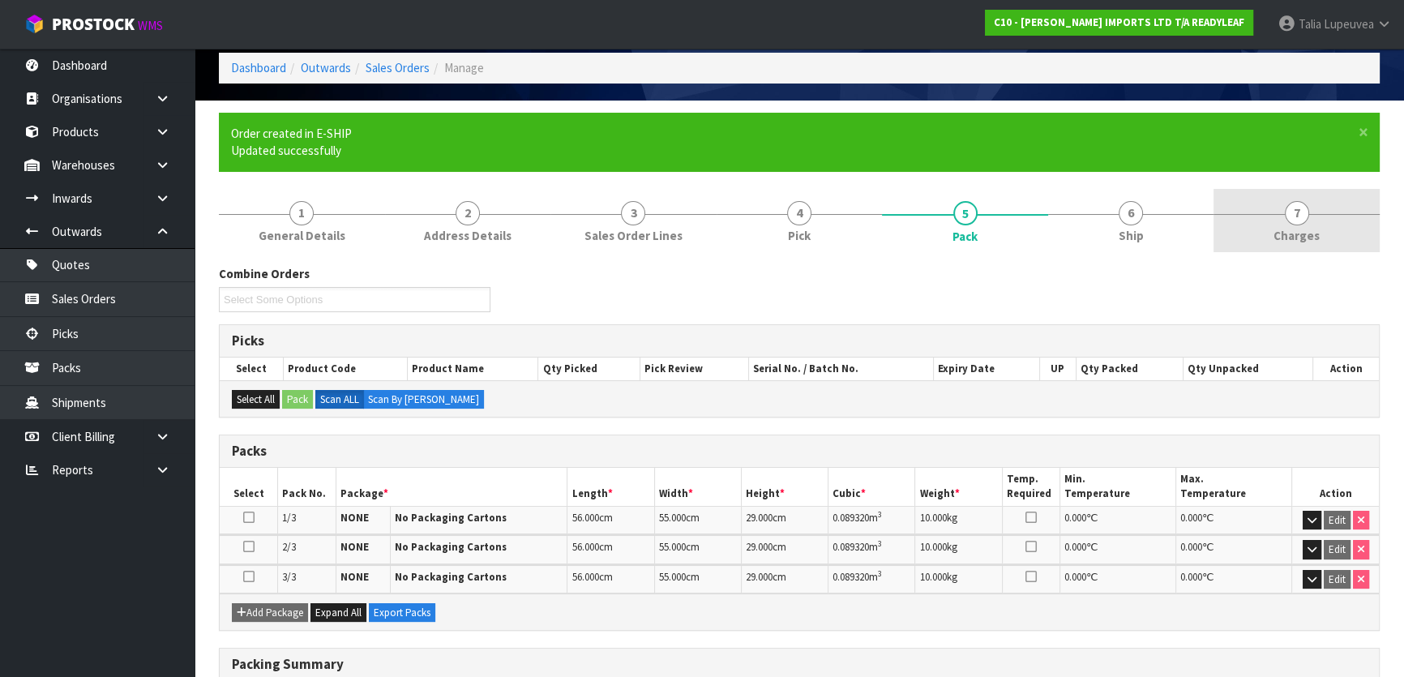
click at [1270, 222] on link "7 Charges" at bounding box center [1296, 221] width 166 height 64
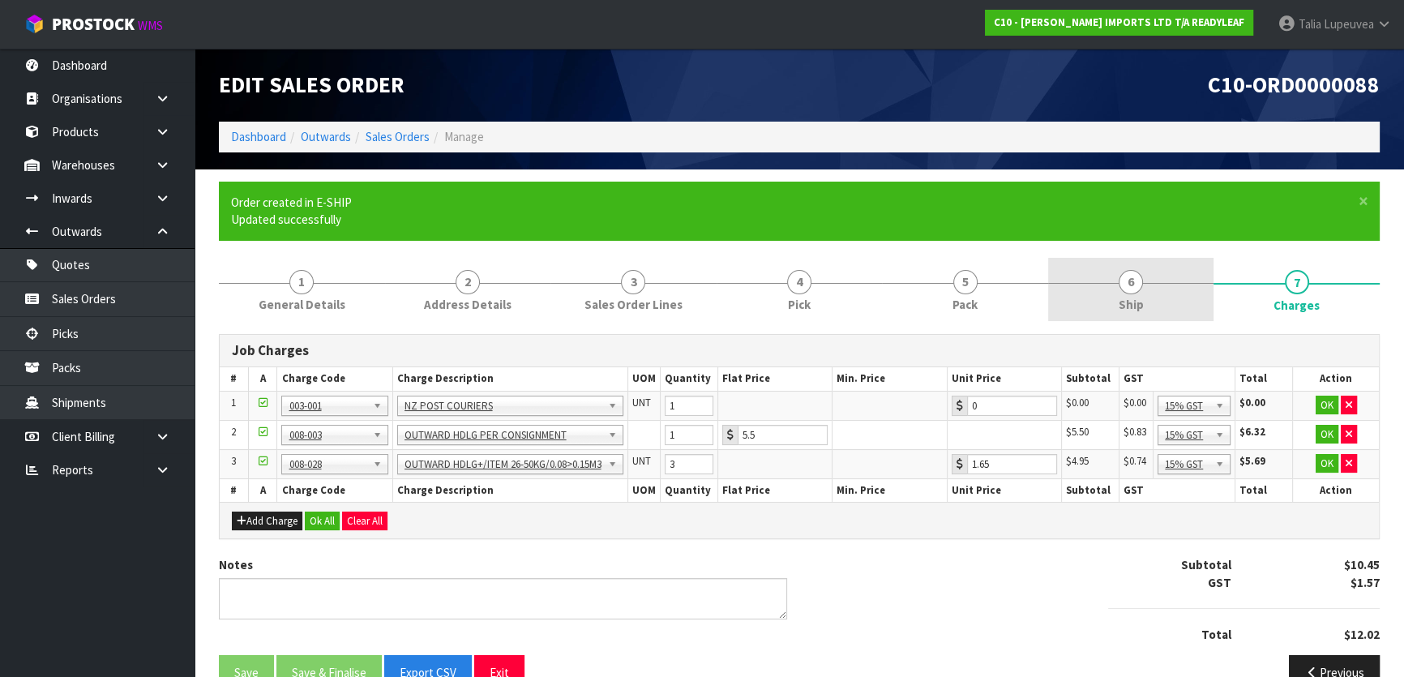
drag, startPoint x: 1167, startPoint y: 274, endPoint x: 1147, endPoint y: 278, distance: 20.7
click at [1167, 275] on link "6 Ship" at bounding box center [1131, 290] width 166 height 64
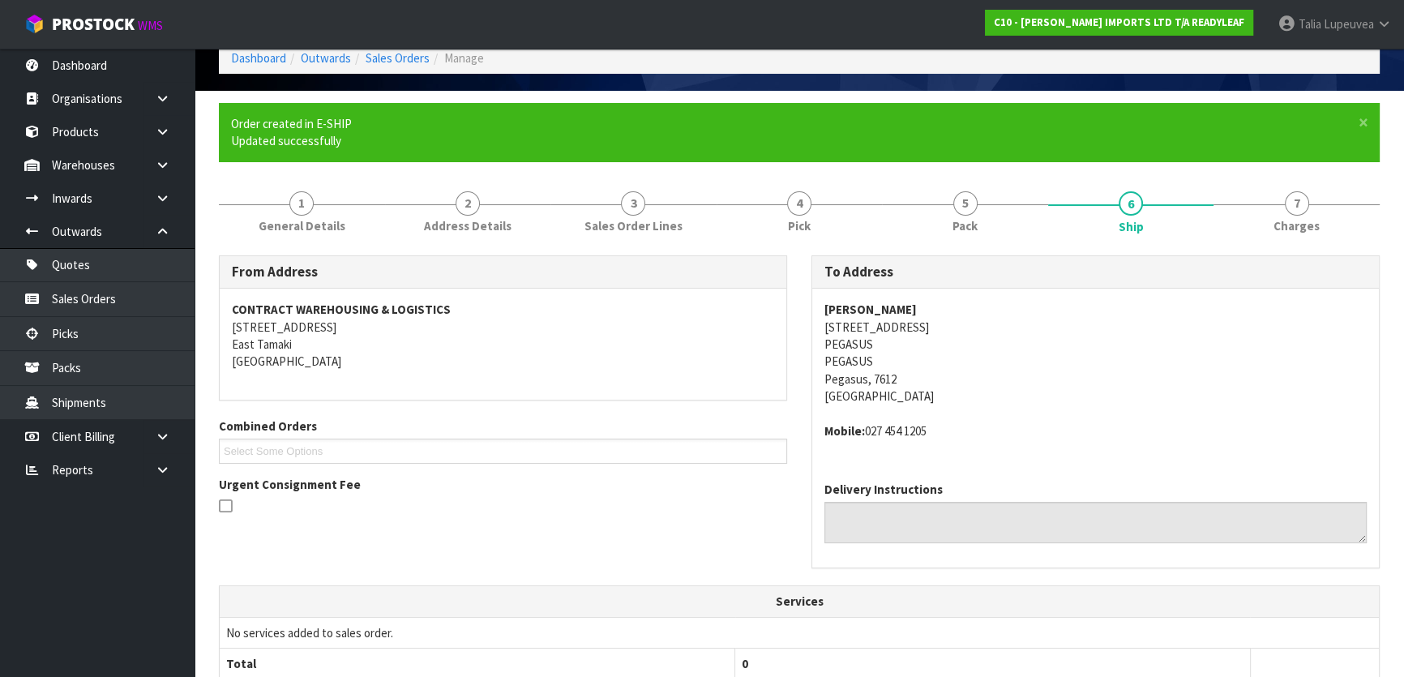
scroll to position [73, 0]
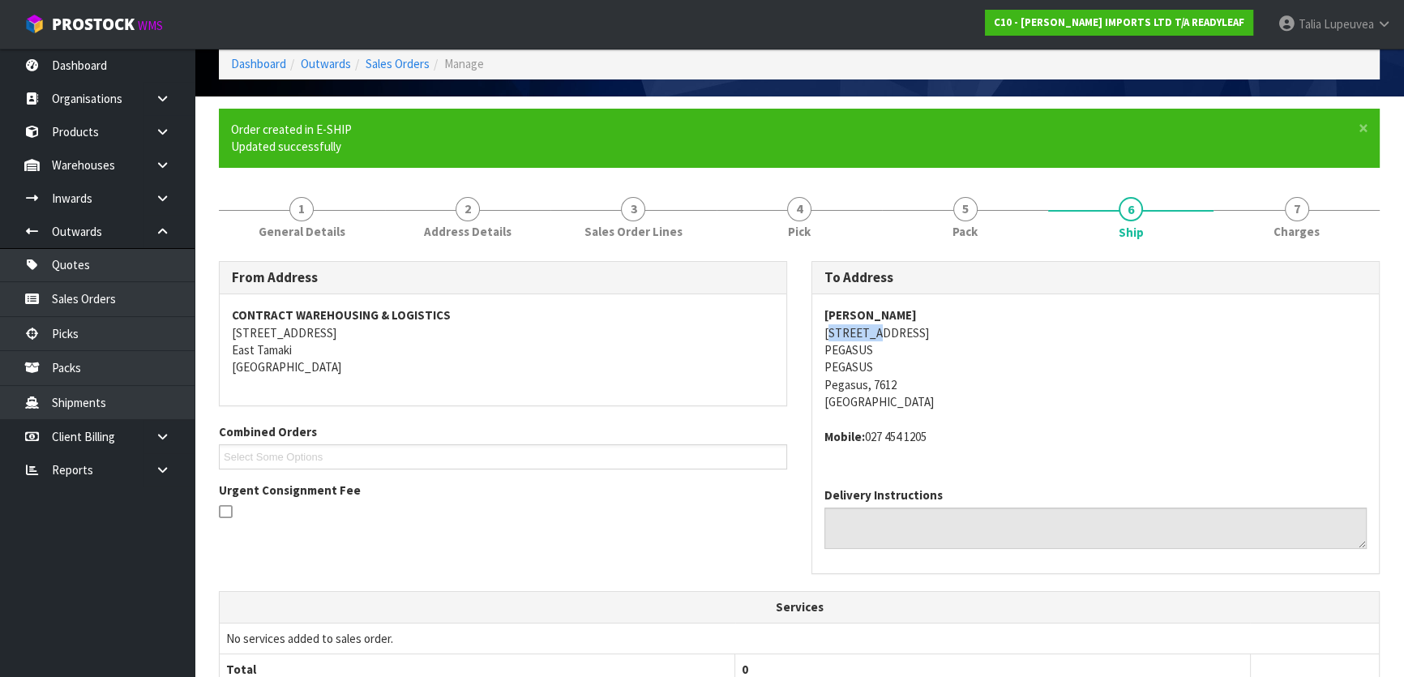
drag, startPoint x: 830, startPoint y: 330, endPoint x: 866, endPoint y: 332, distance: 35.7
click at [877, 337] on address "RICHARD STRINGER 10 CHIMERA STREET PEGASUS PEGASUS Pegasus, 7612 New Zealand" at bounding box center [1095, 358] width 542 height 105
click at [819, 330] on div "RICHARD STRINGER 10 CHIMERA STREET PEGASUS PEGASUS Pegasus, 7612 New Zealand Mo…" at bounding box center [1095, 384] width 567 height 180
drag, startPoint x: 819, startPoint y: 330, endPoint x: 944, endPoint y: 330, distance: 125.6
click at [944, 330] on div "RICHARD STRINGER 10 CHIMERA STREET PEGASUS PEGASUS Pegasus, 7612 New Zealand Mo…" at bounding box center [1095, 384] width 567 height 180
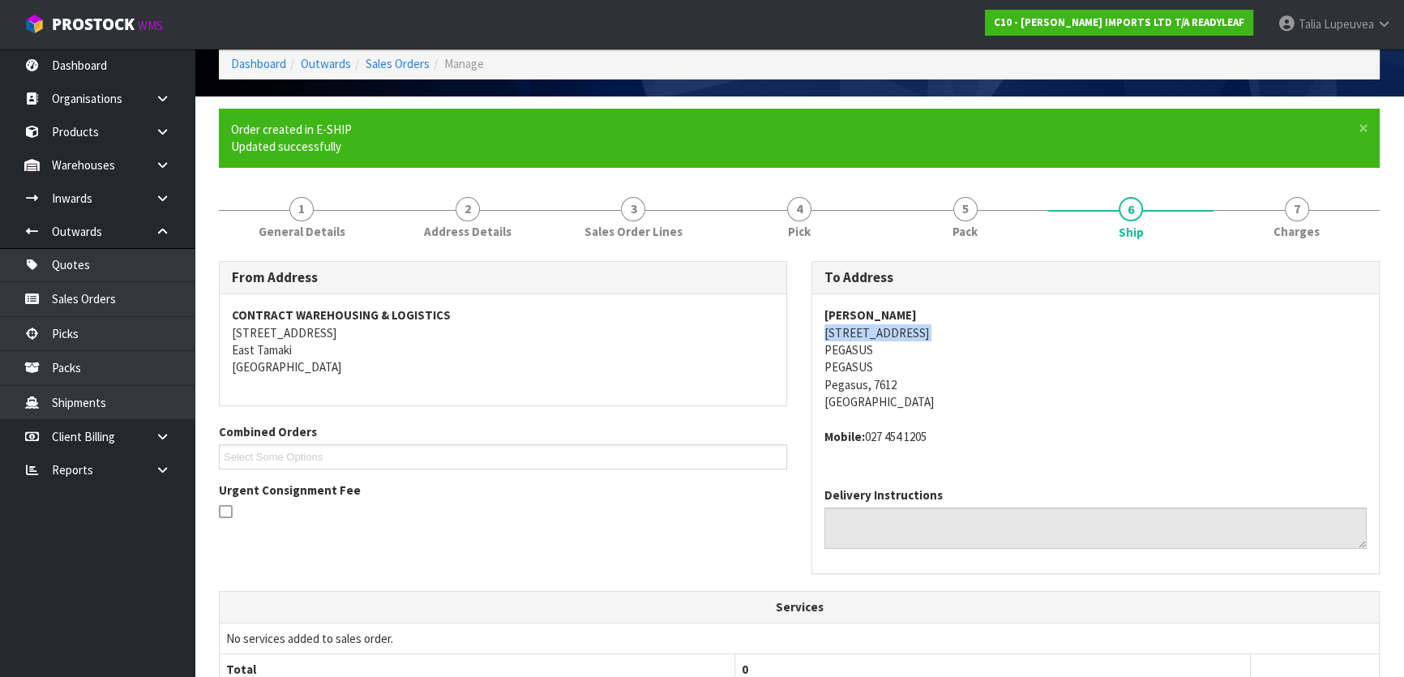
copy address "10 CHIMERA STREET"
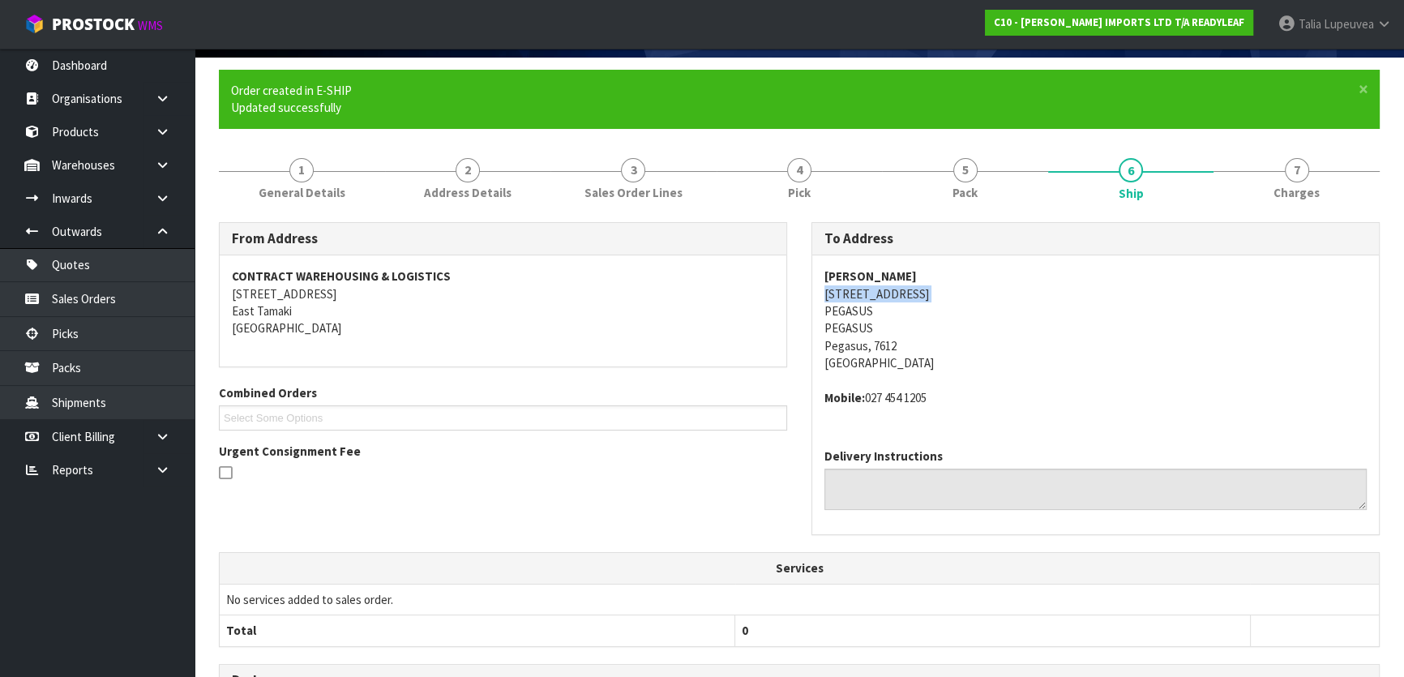
scroll to position [487, 0]
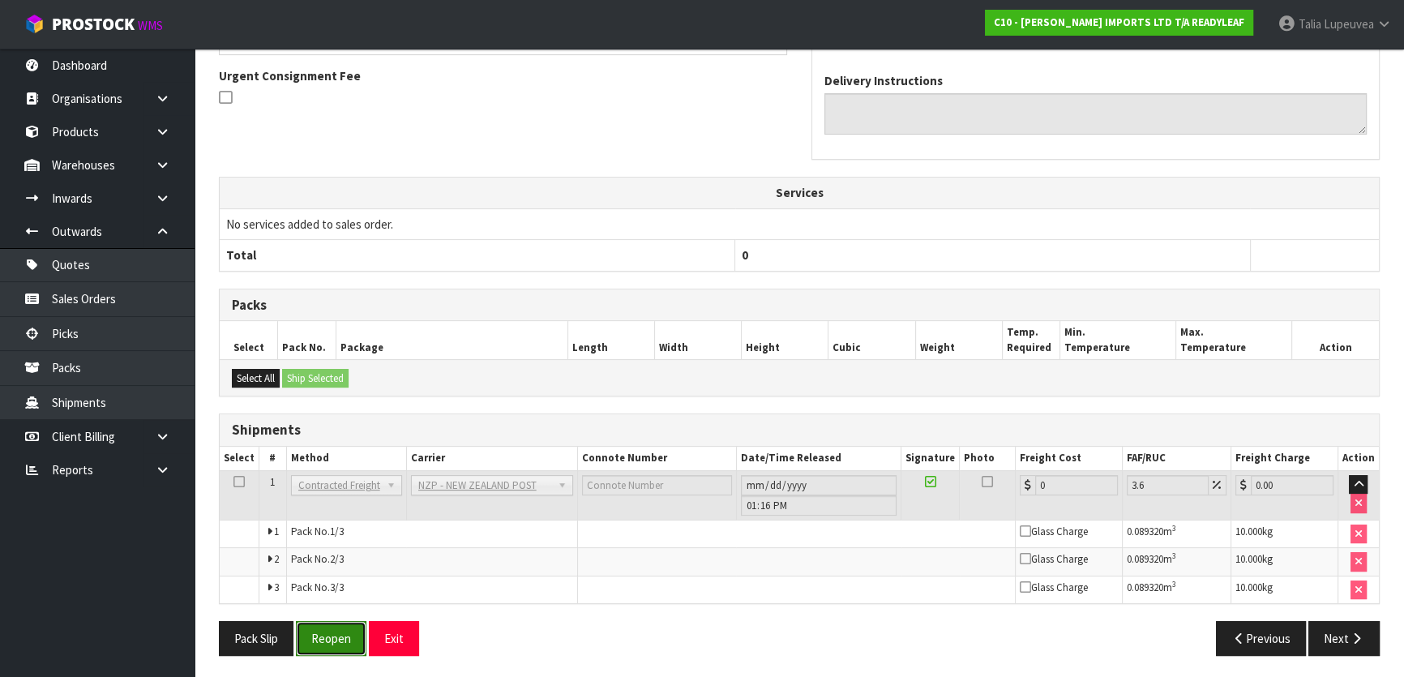
click at [342, 633] on button "Reopen" at bounding box center [331, 638] width 71 height 35
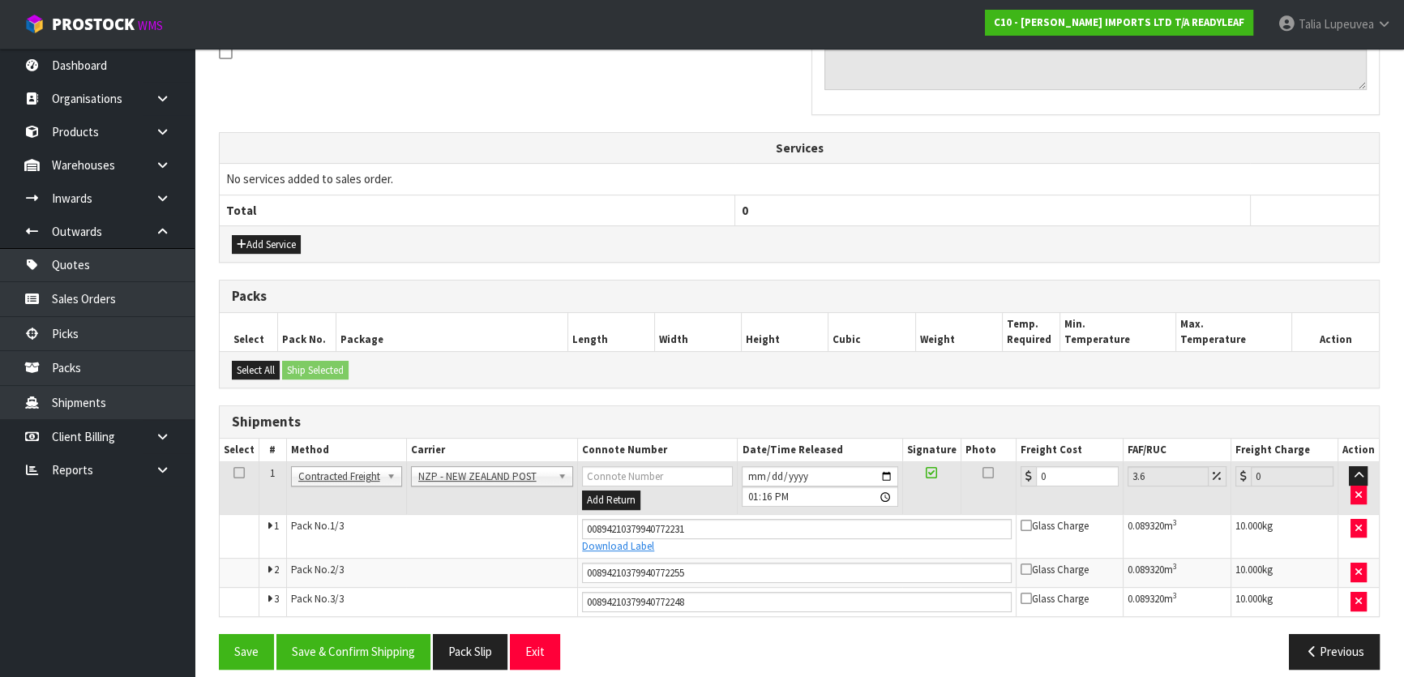
scroll to position [527, 0]
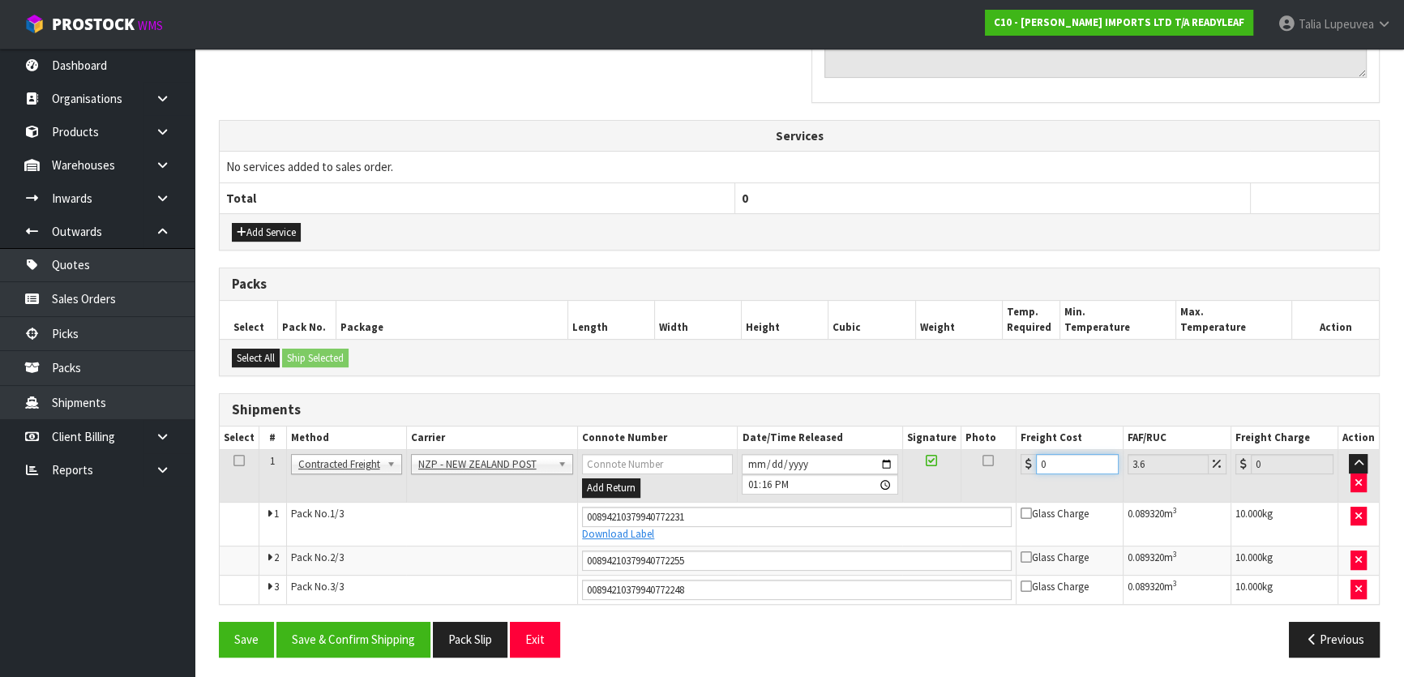
drag, startPoint x: 1058, startPoint y: 456, endPoint x: 1034, endPoint y: 462, distance: 24.4
click at [1034, 462] on div "0" at bounding box center [1070, 464] width 98 height 20
type input "7"
type input "7.25"
type input "74"
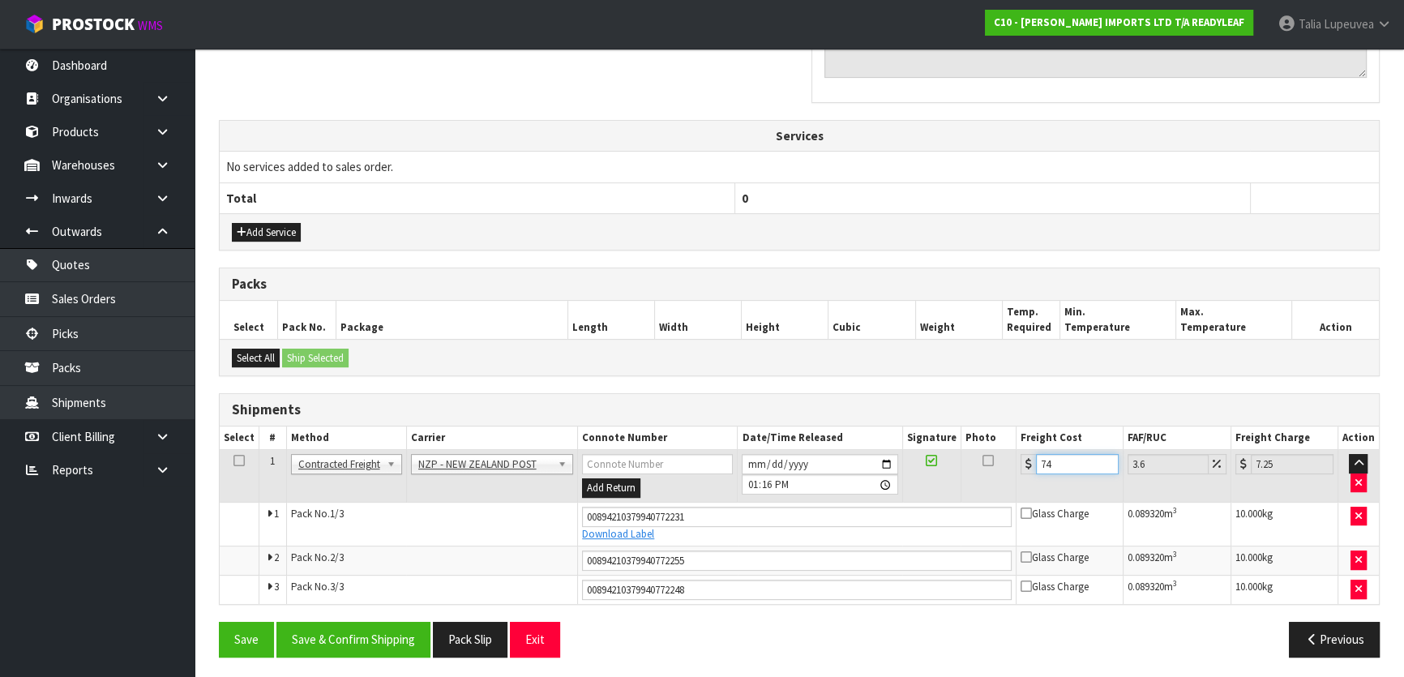
type input "76.66"
type input "74.8"
type input "77.49"
type input "74.83"
type input "77.52"
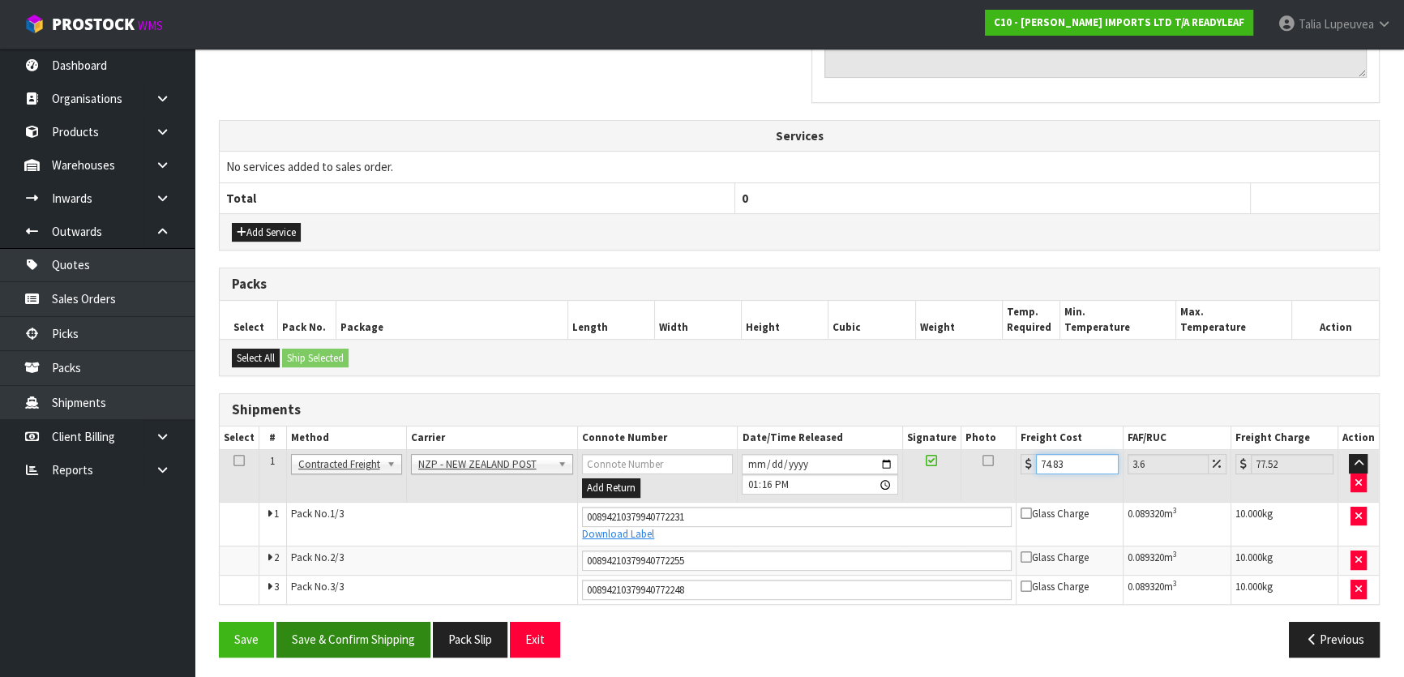
type input "74.83"
click at [356, 636] on button "Save & Confirm Shipping" at bounding box center [353, 639] width 154 height 35
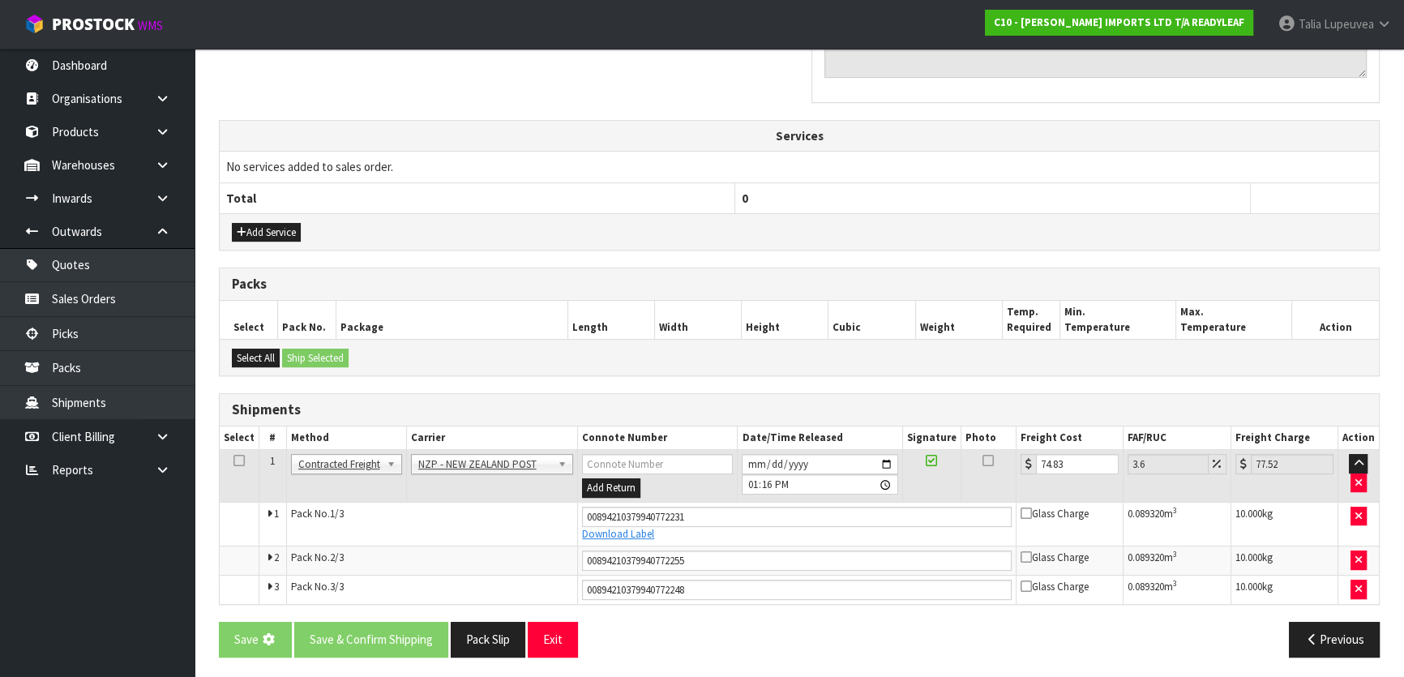
scroll to position [0, 0]
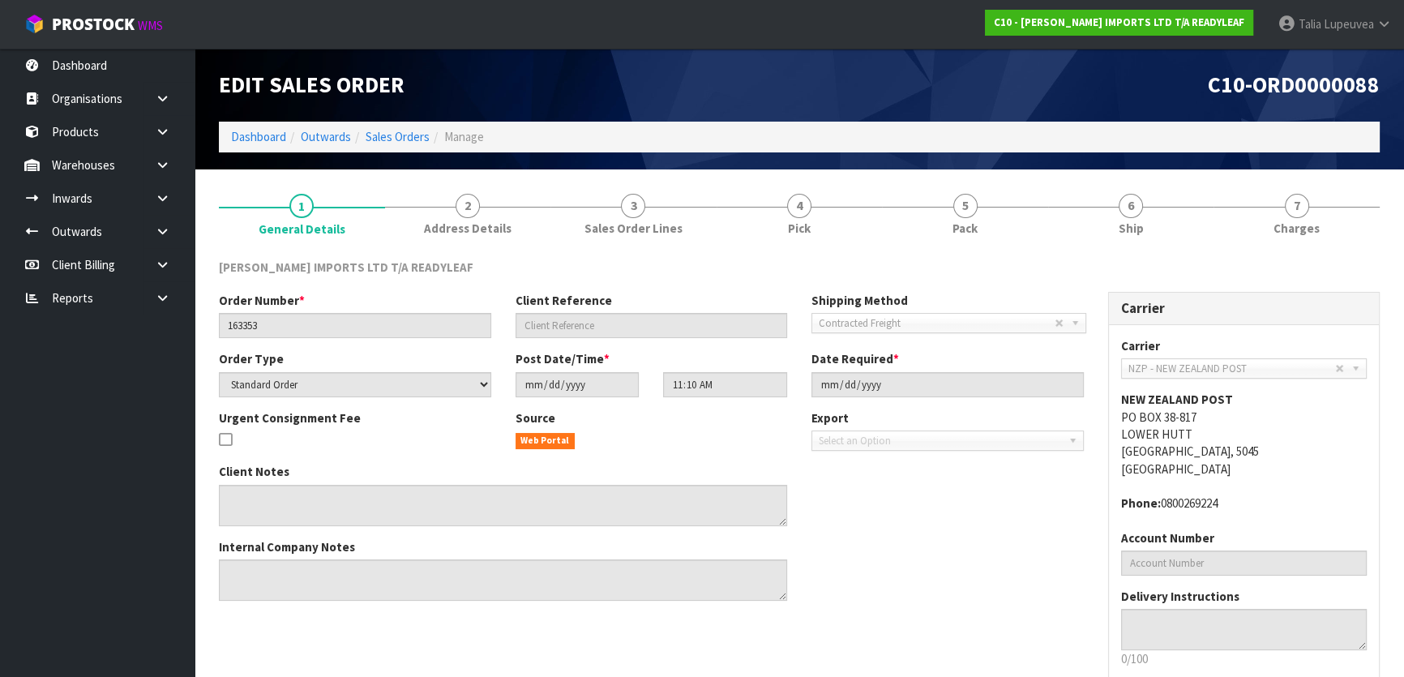
click at [246, 126] on ol "Dashboard Outwards Sales Orders Manage" at bounding box center [799, 137] width 1161 height 30
click at [246, 136] on link "Dashboard" at bounding box center [258, 136] width 55 height 15
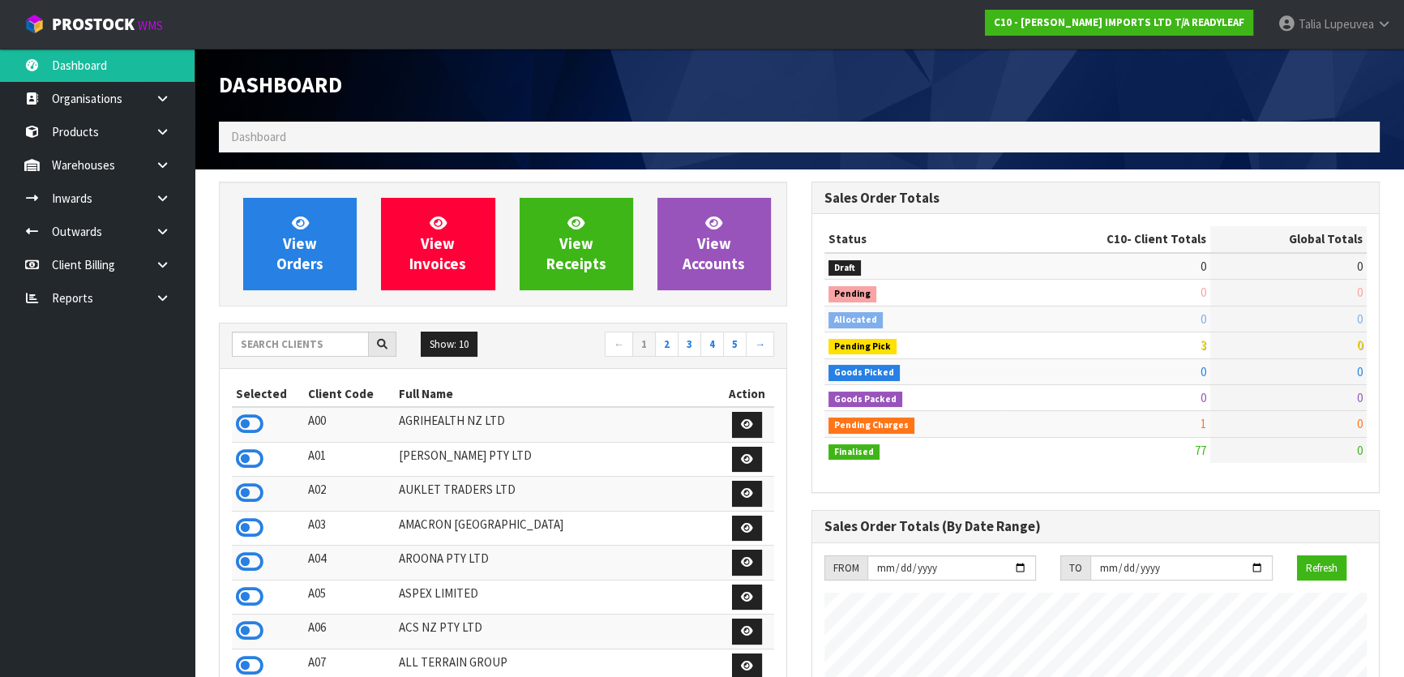
scroll to position [1173, 592]
click at [285, 334] on input "text" at bounding box center [300, 344] width 137 height 25
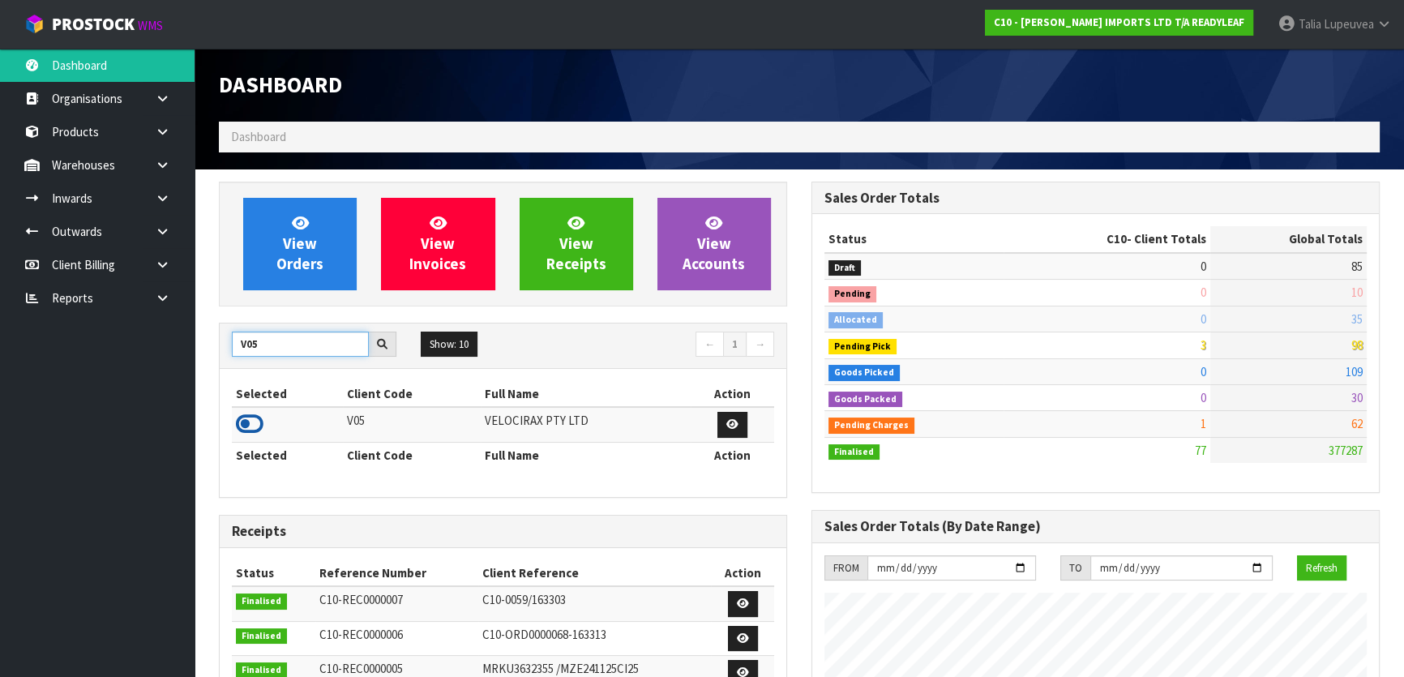
type input "V05"
click at [247, 424] on icon at bounding box center [250, 424] width 28 height 24
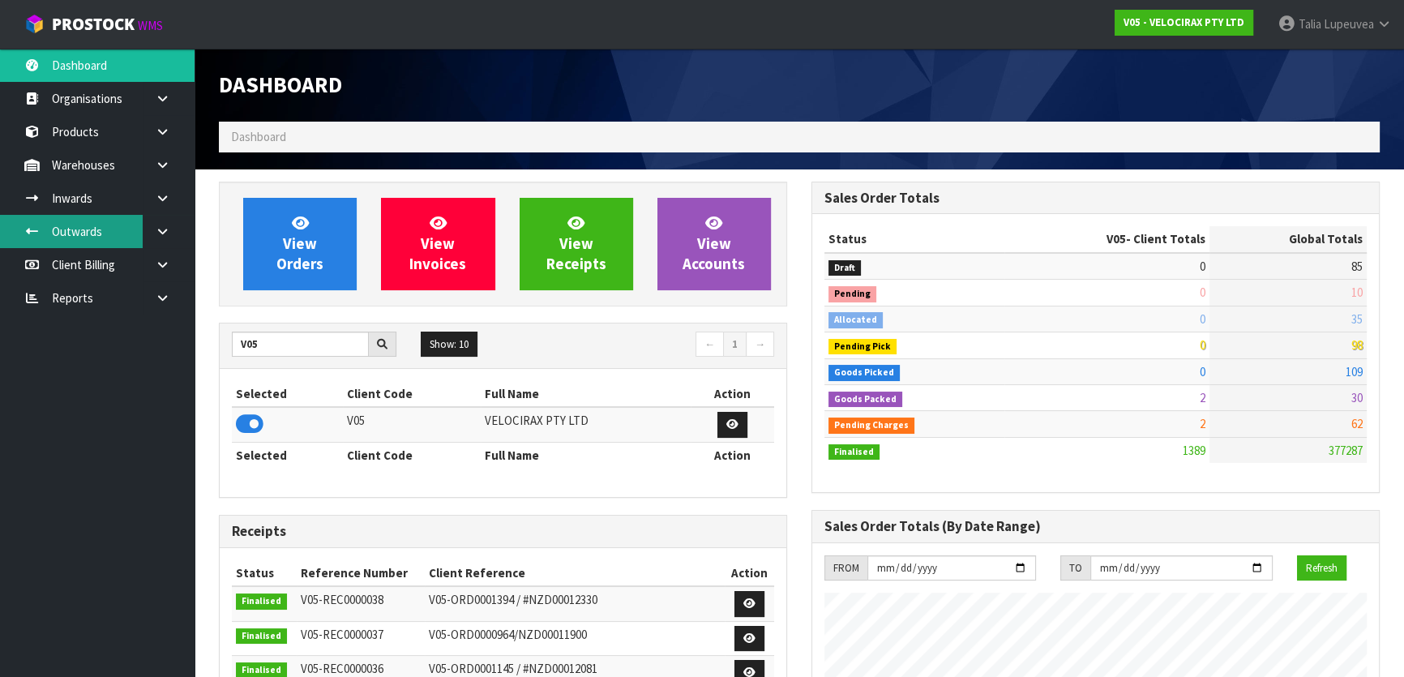
scroll to position [1260, 592]
click at [162, 224] on link at bounding box center [169, 231] width 52 height 33
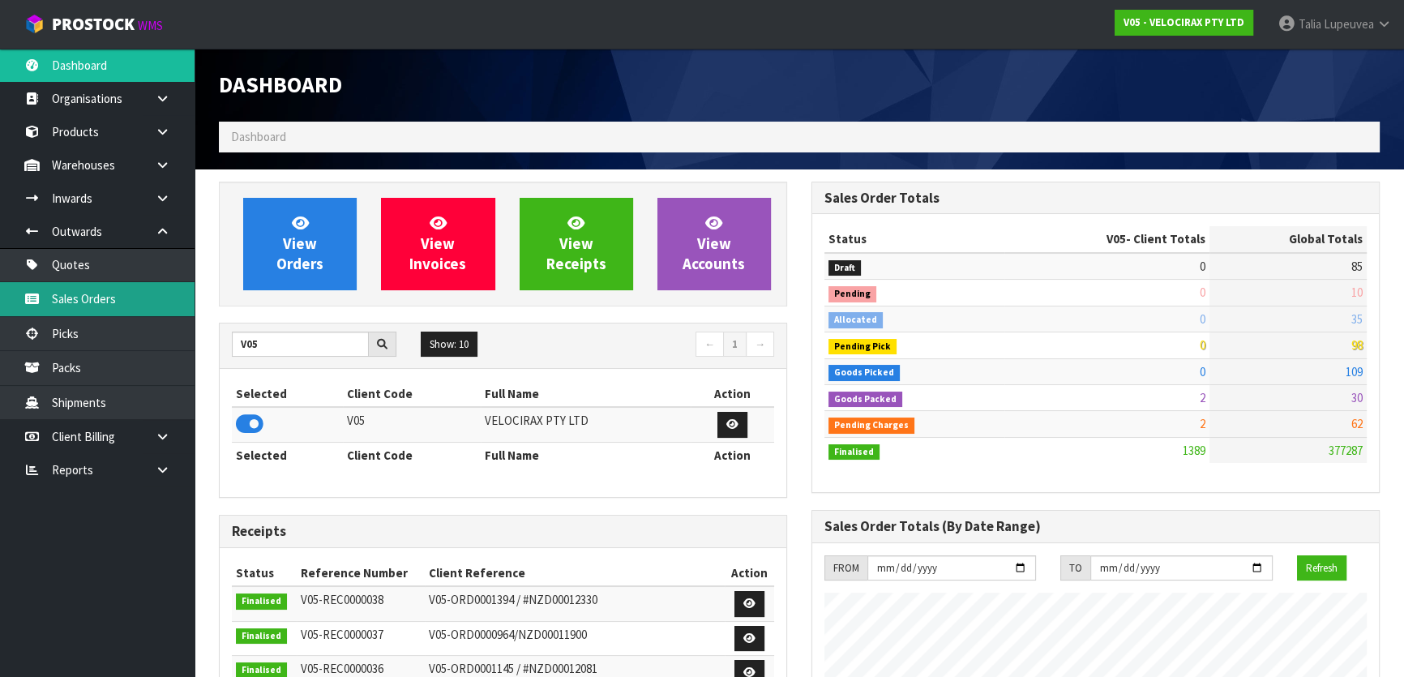
click at [155, 287] on link "Sales Orders" at bounding box center [97, 298] width 195 height 33
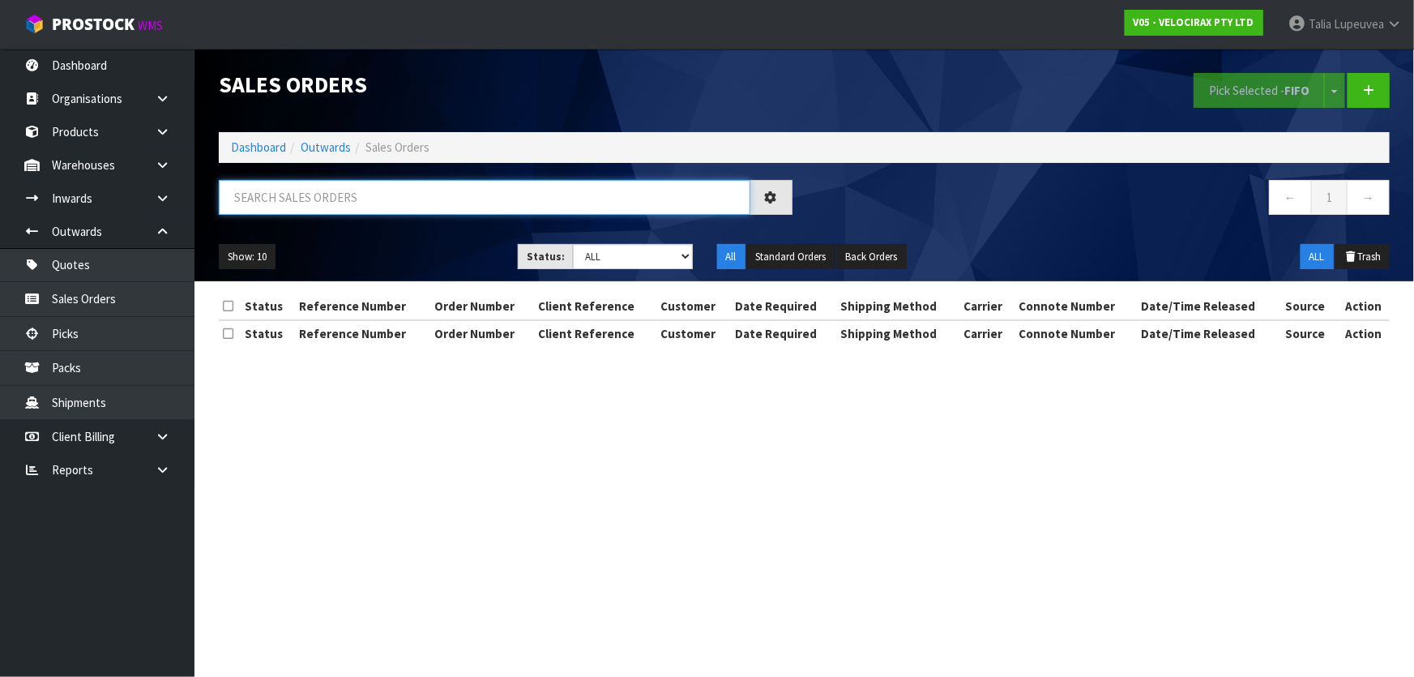
click at [374, 192] on input "text" at bounding box center [485, 197] width 532 height 35
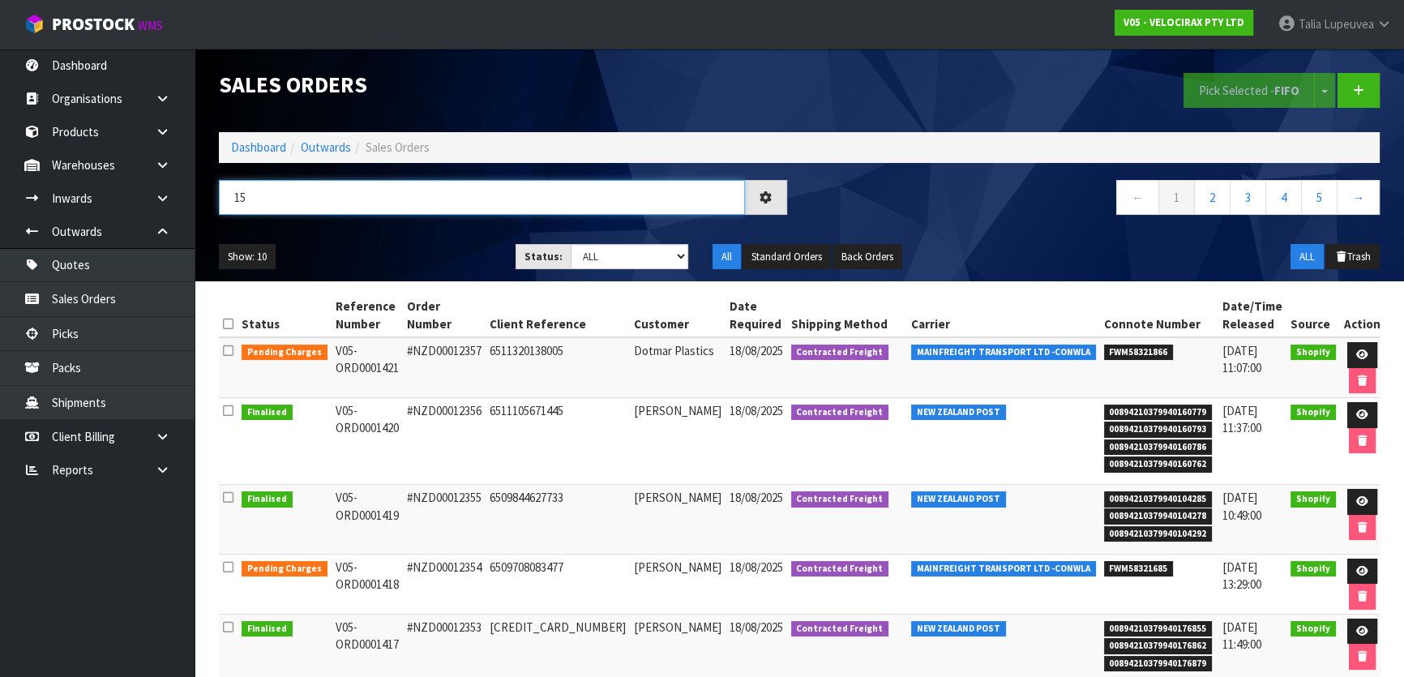
type input "1"
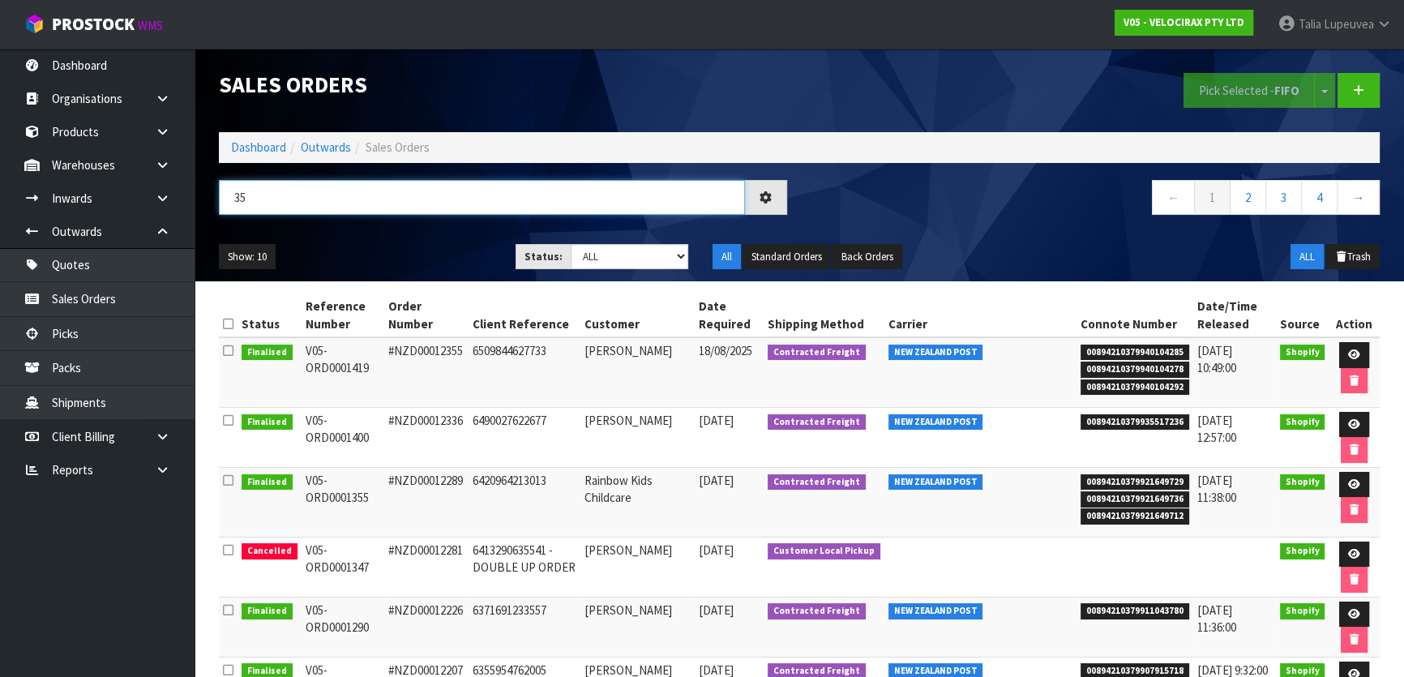
type input "3"
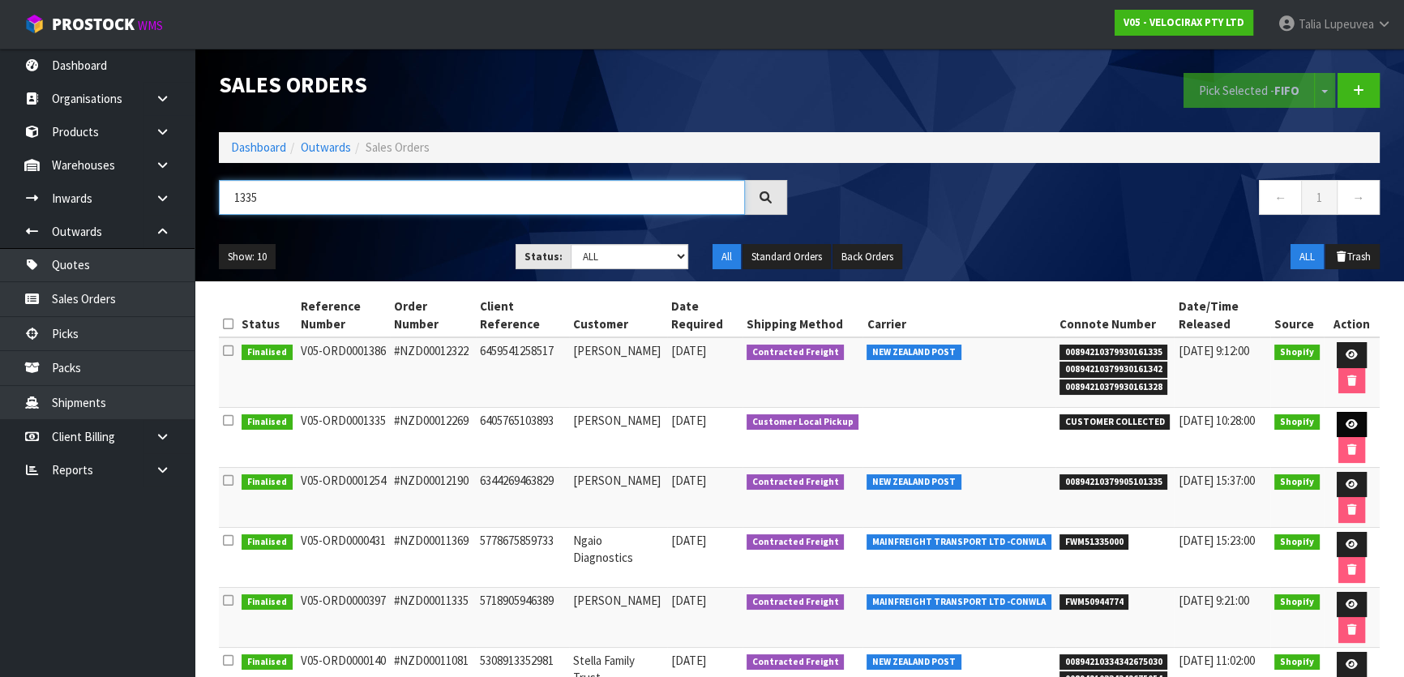
type input "1335"
click at [1342, 417] on link at bounding box center [1352, 425] width 30 height 26
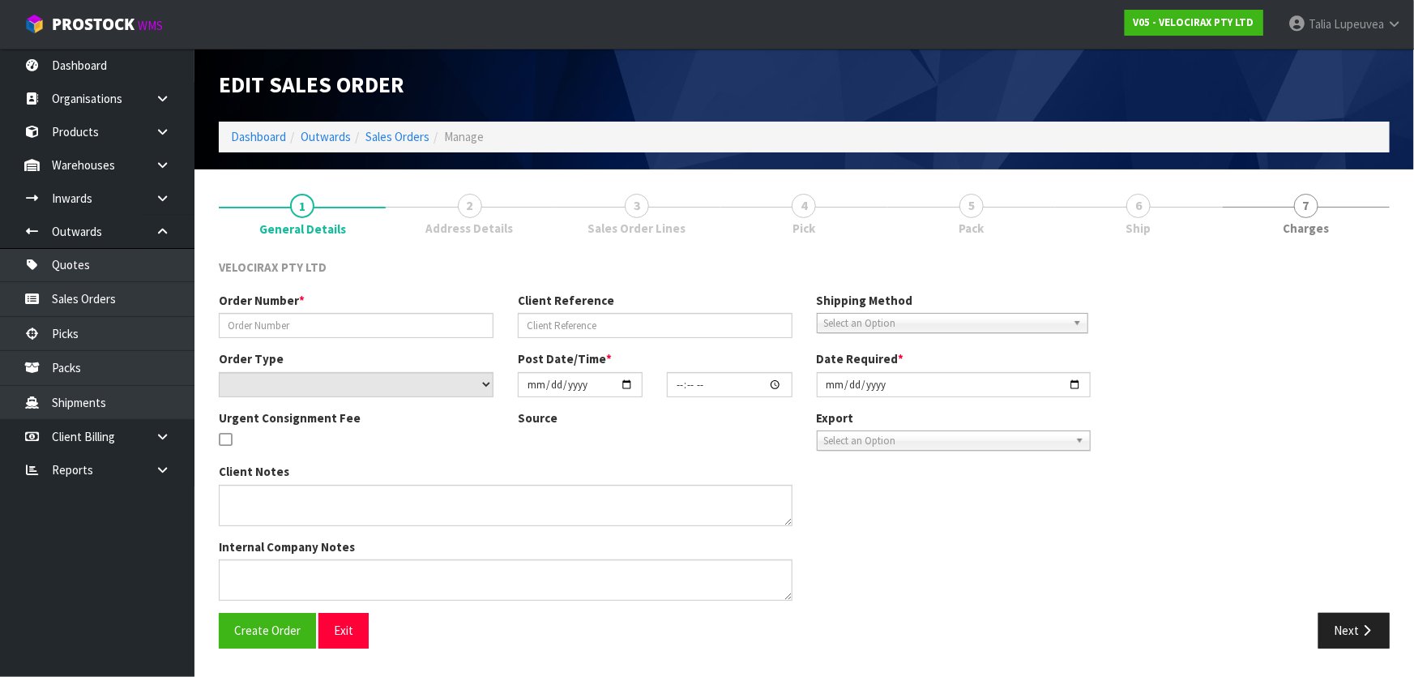
type input "#NZD00012269"
type input "6405765103893"
select select "number:0"
type input "2025-06-12"
type input "09:52:47.000"
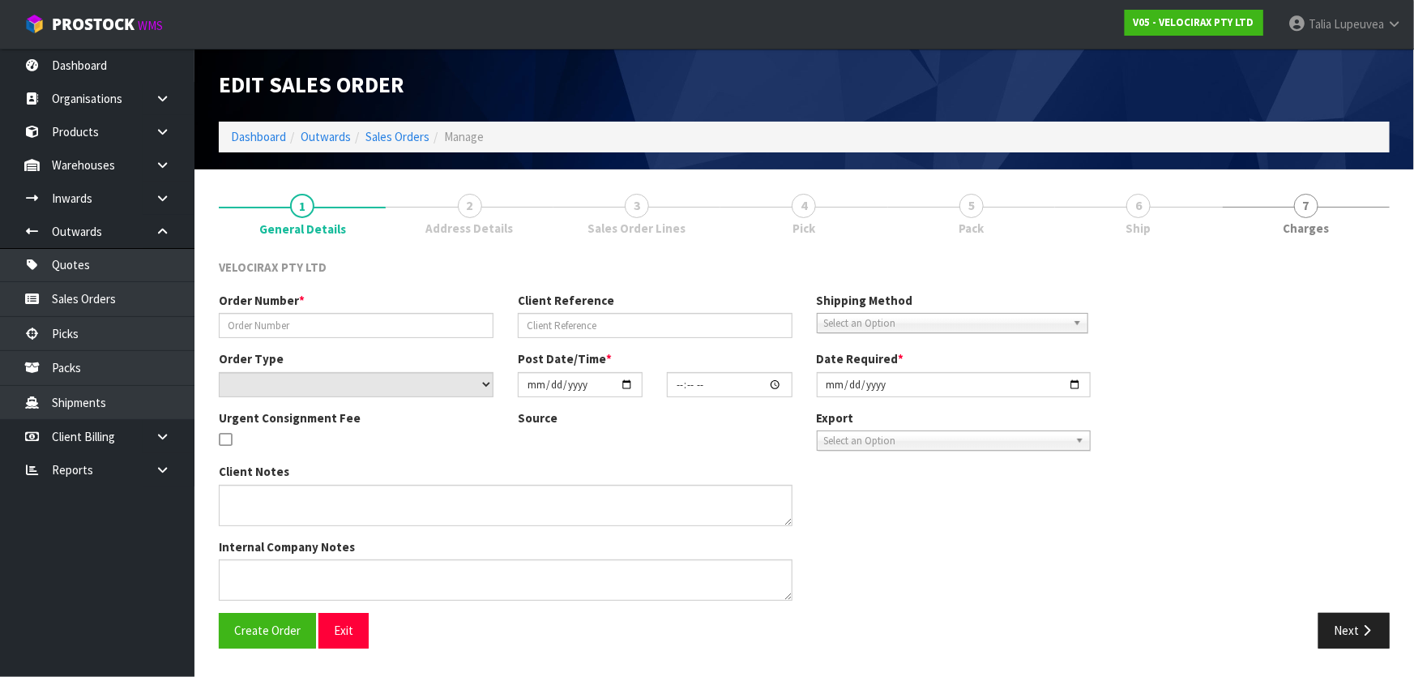
type input "2025-06-12"
type textarea "Collection requested"
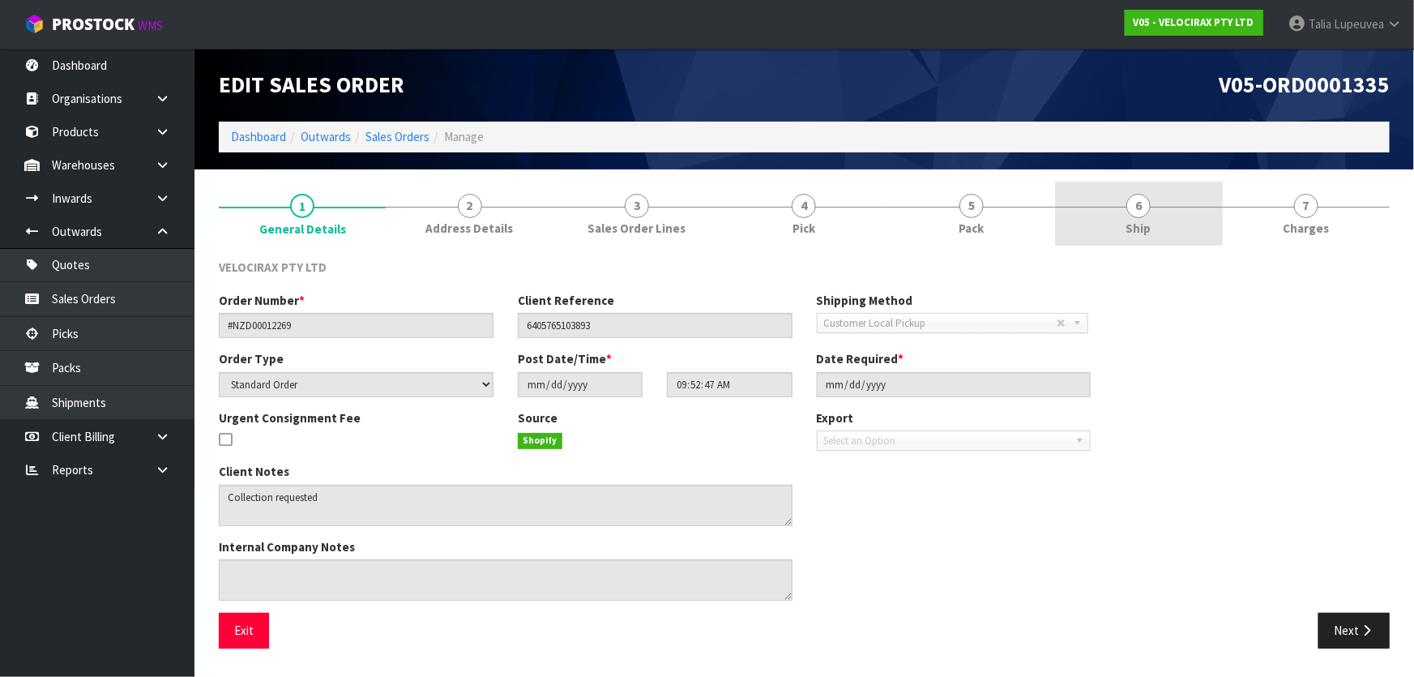
click at [1158, 221] on link "6 Ship" at bounding box center [1138, 214] width 167 height 64
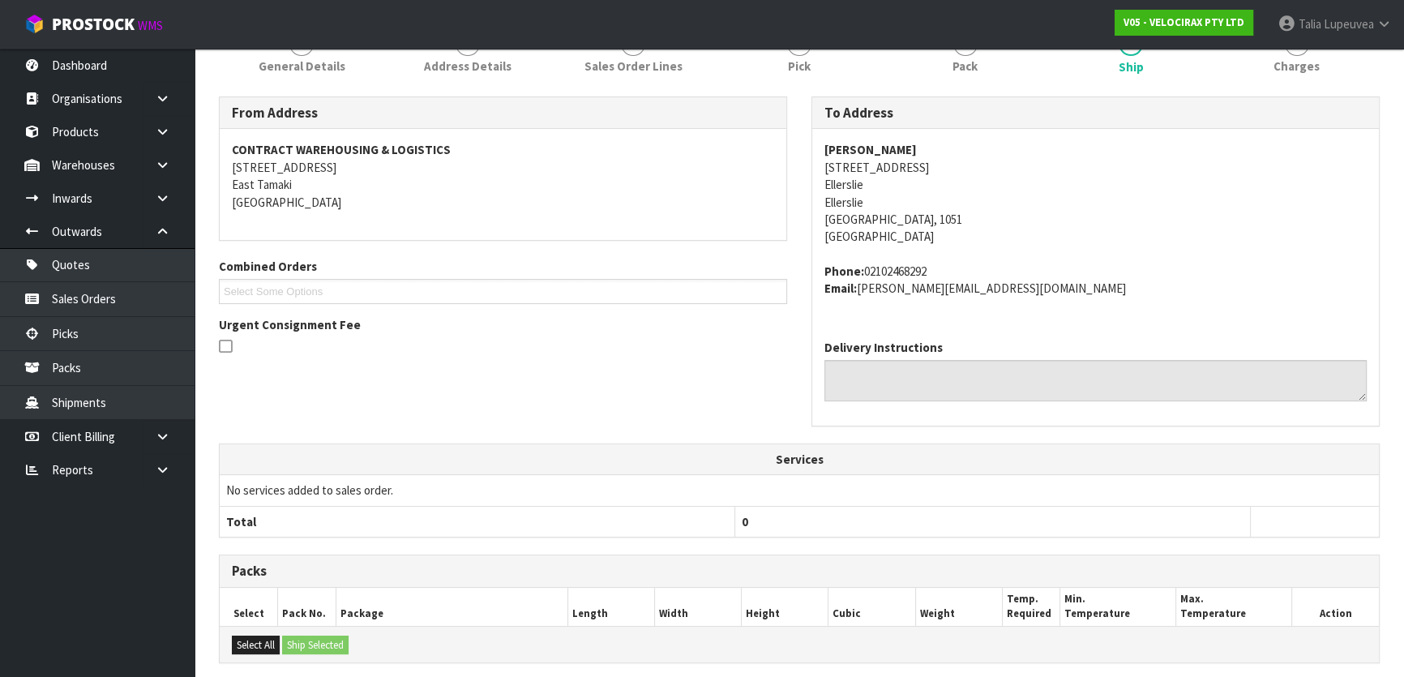
scroll to position [79, 0]
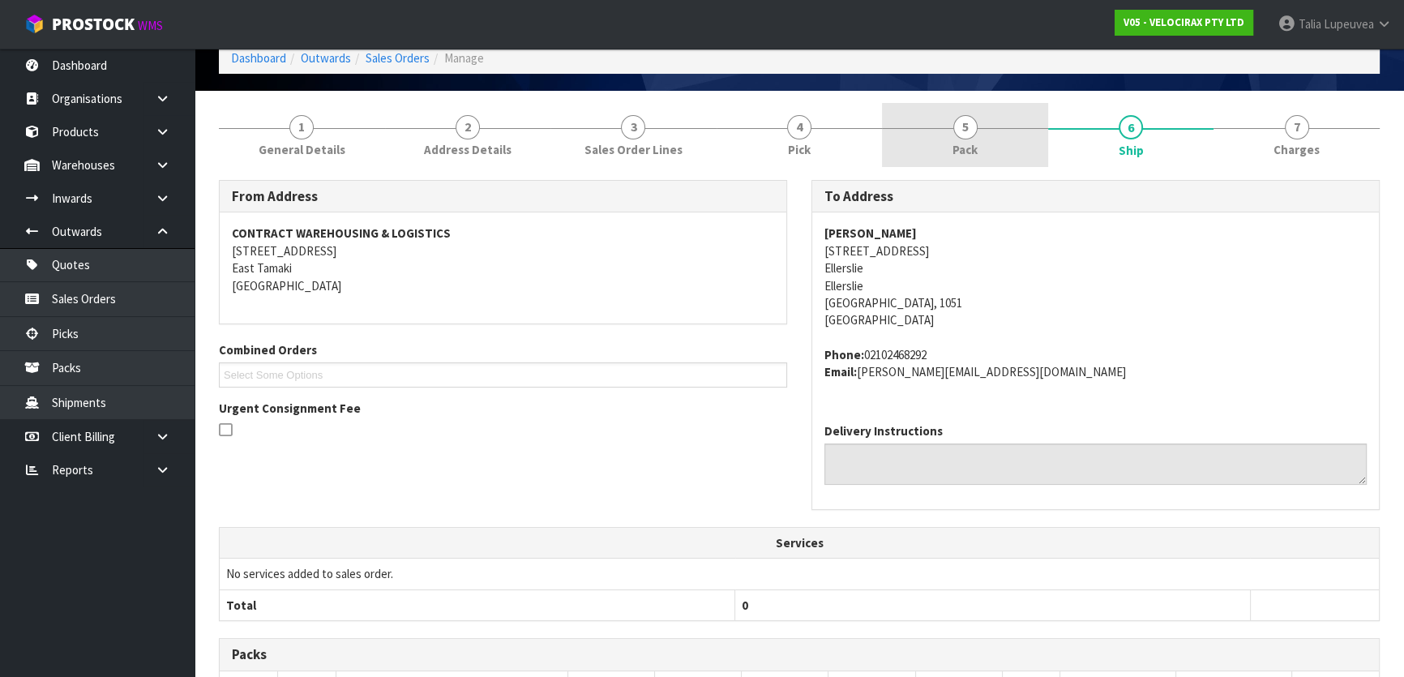
click at [986, 139] on link "5 Pack" at bounding box center [965, 135] width 166 height 64
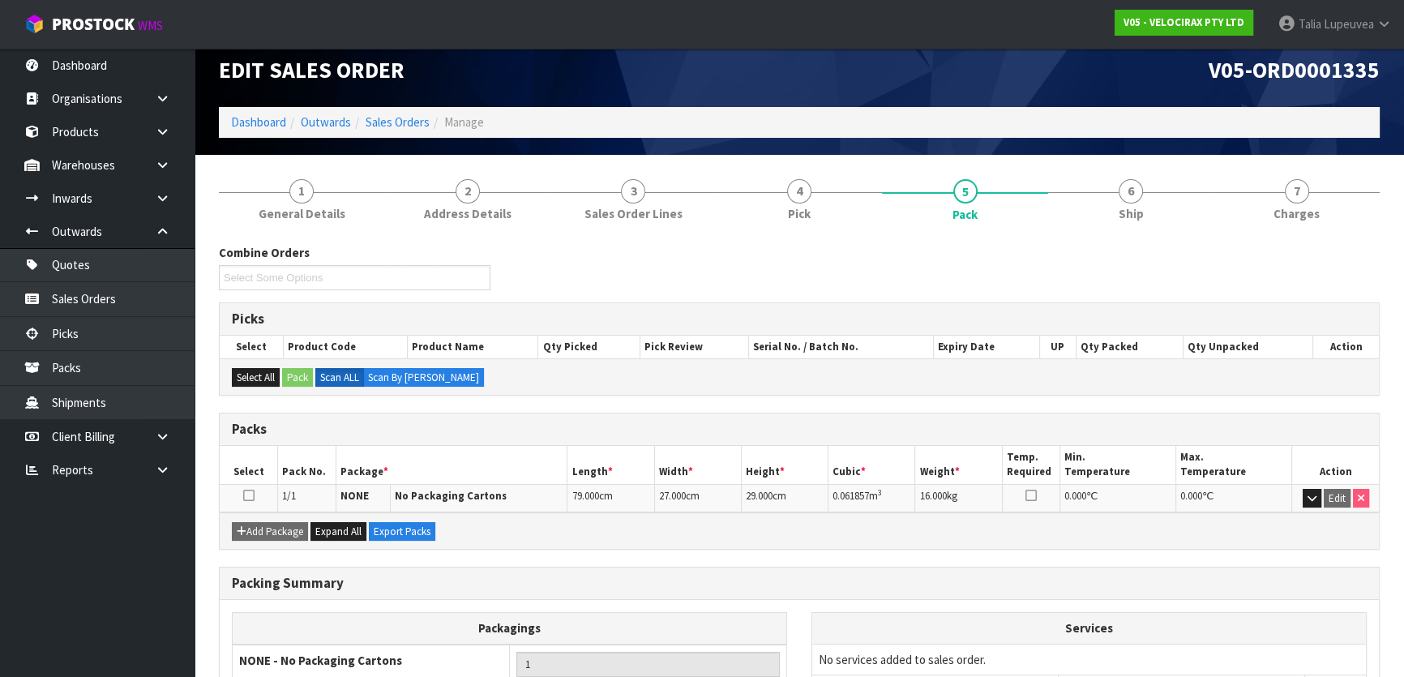
scroll to position [0, 0]
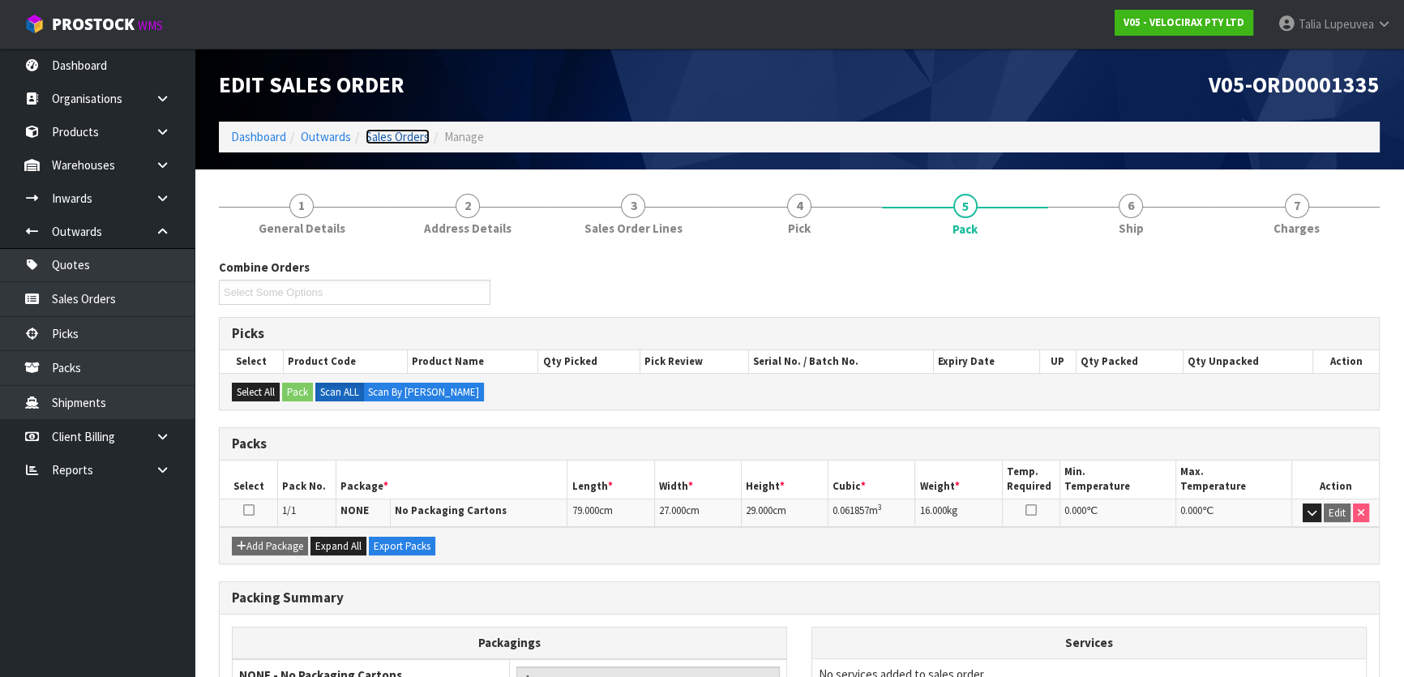
click at [384, 137] on link "Sales Orders" at bounding box center [398, 136] width 64 height 15
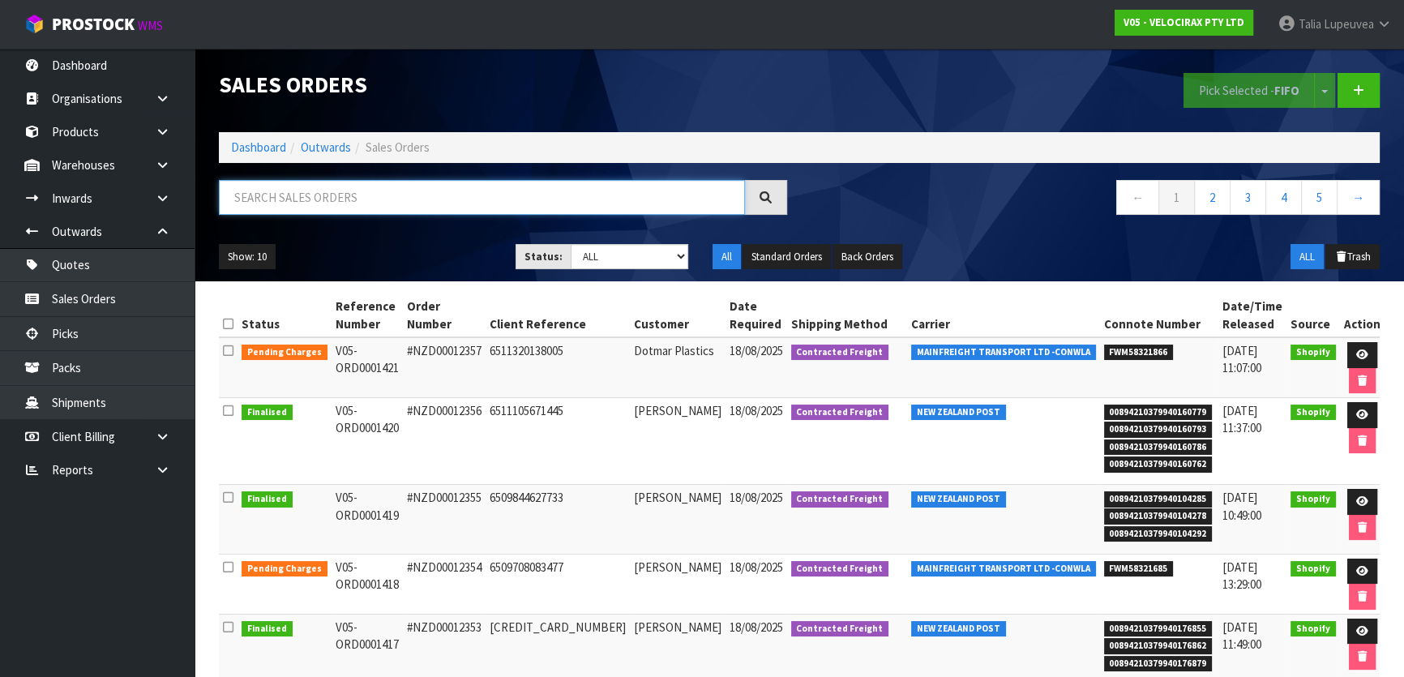
click at [366, 202] on input "text" at bounding box center [482, 197] width 526 height 35
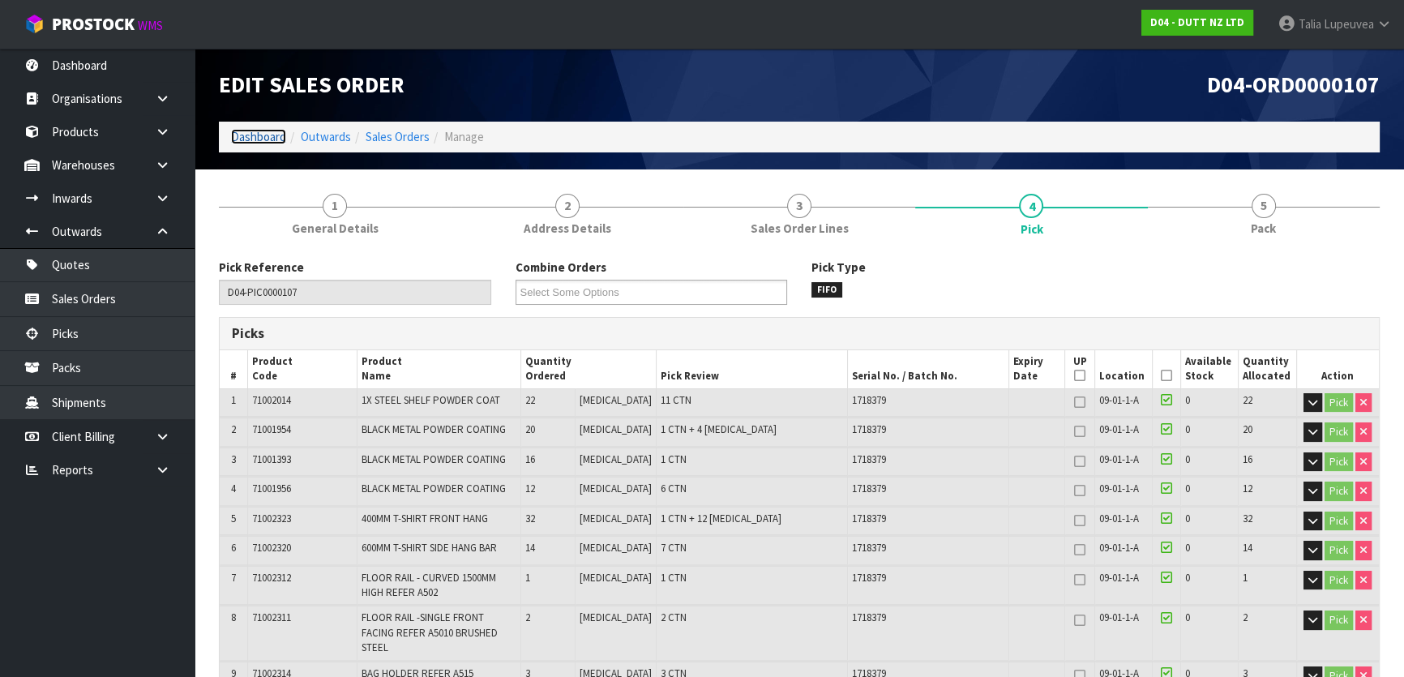
drag, startPoint x: 0, startPoint y: 0, endPoint x: 250, endPoint y: 140, distance: 286.3
click at [250, 140] on link "Dashboard" at bounding box center [258, 136] width 55 height 15
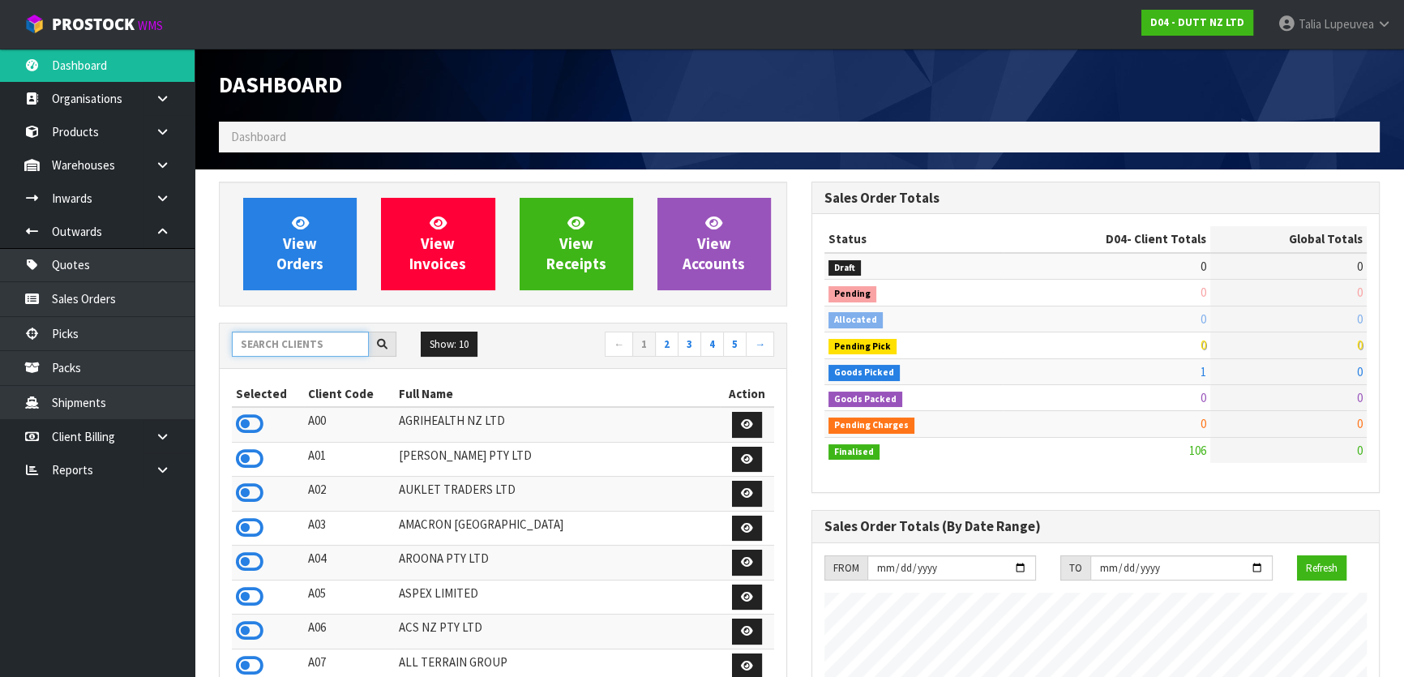
scroll to position [1277, 592]
click at [315, 344] on input "text" at bounding box center [300, 344] width 137 height 25
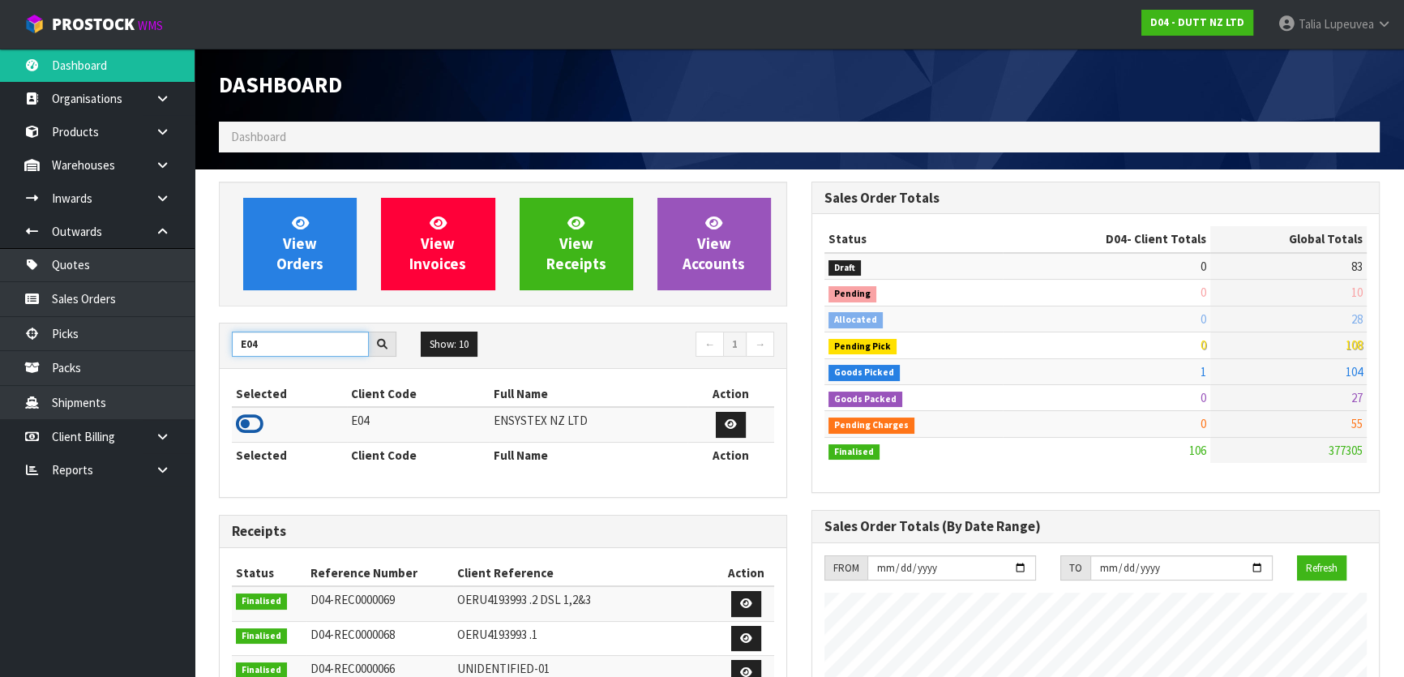
type input "E04"
click at [253, 418] on icon at bounding box center [250, 424] width 28 height 24
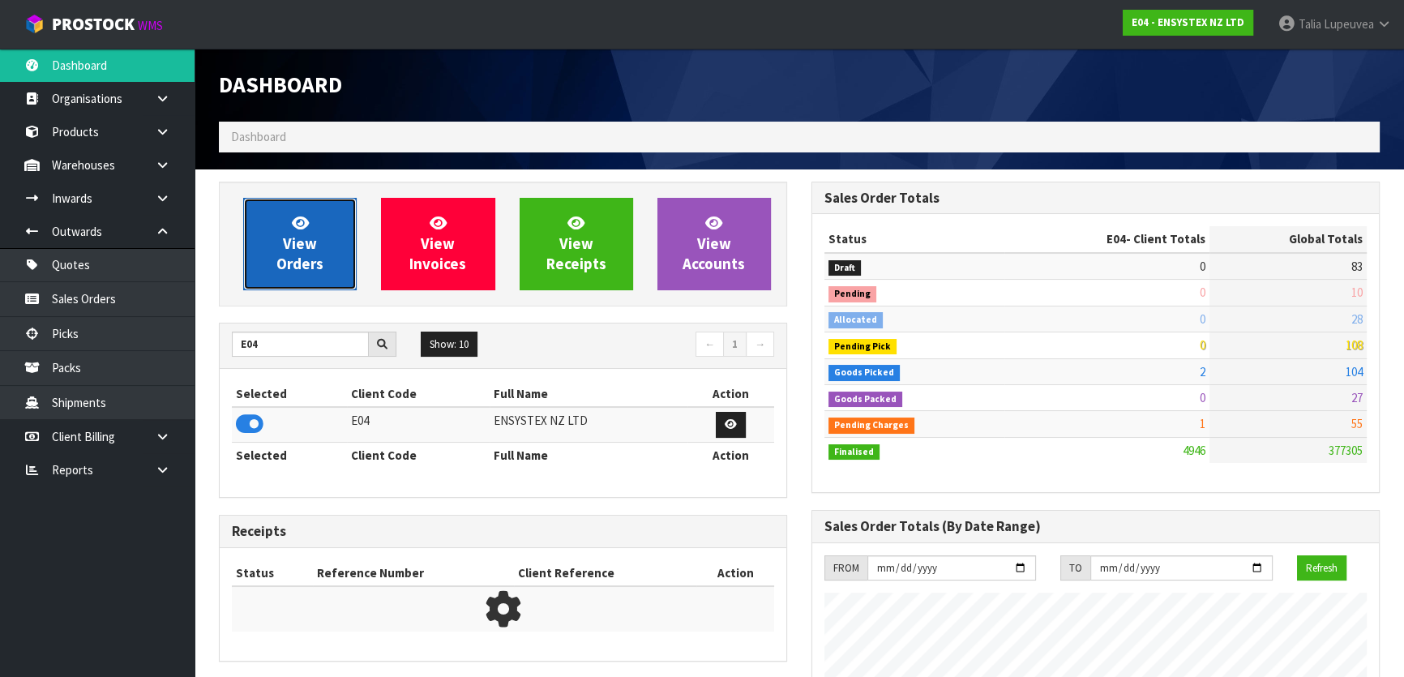
scroll to position [1226, 592]
click at [302, 276] on link "View Orders" at bounding box center [299, 244] width 113 height 92
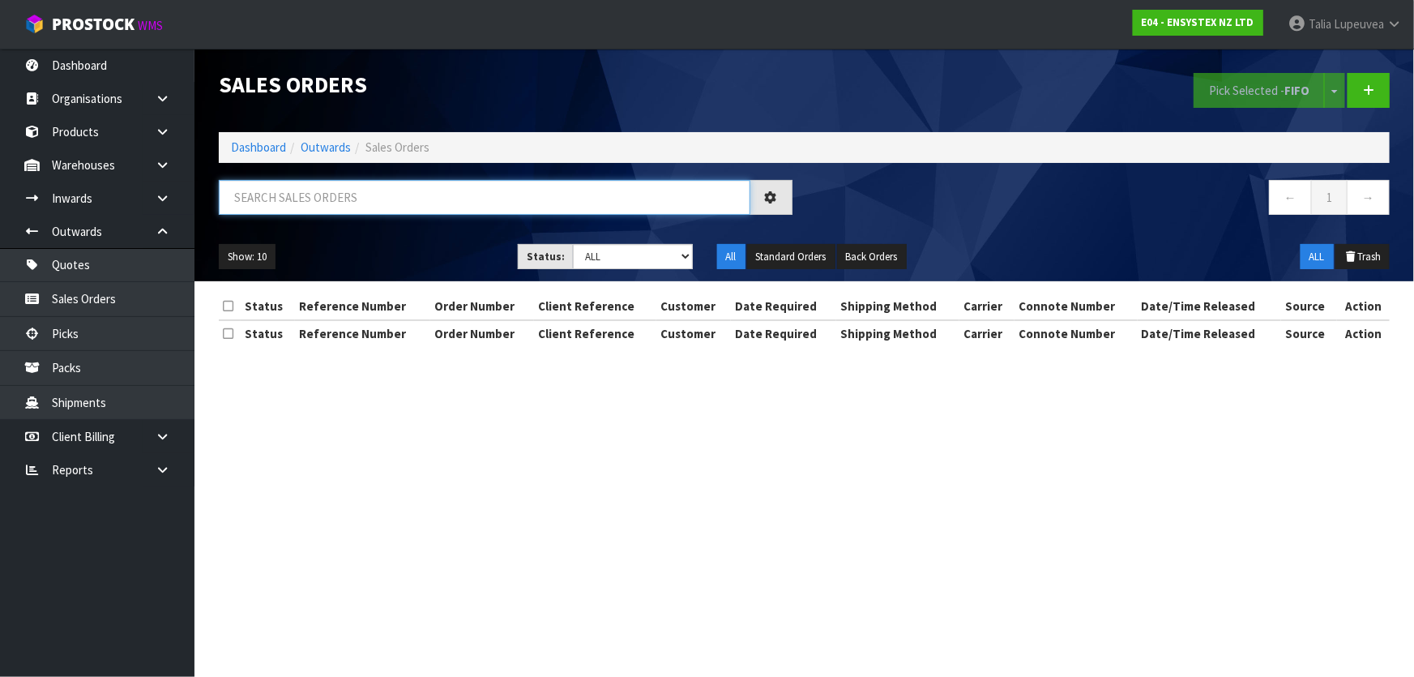
click at [313, 200] on input "text" at bounding box center [485, 197] width 532 height 35
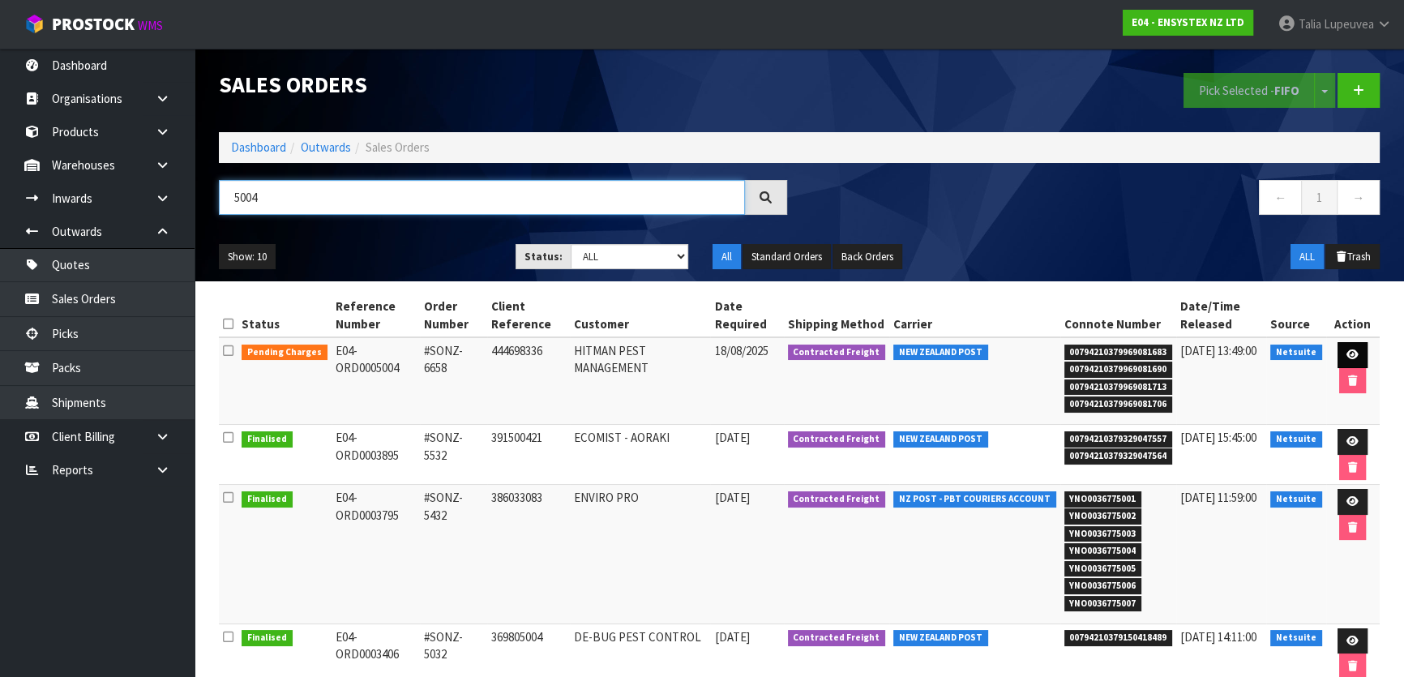
type input "5004"
click at [1348, 349] on icon at bounding box center [1352, 354] width 12 height 11
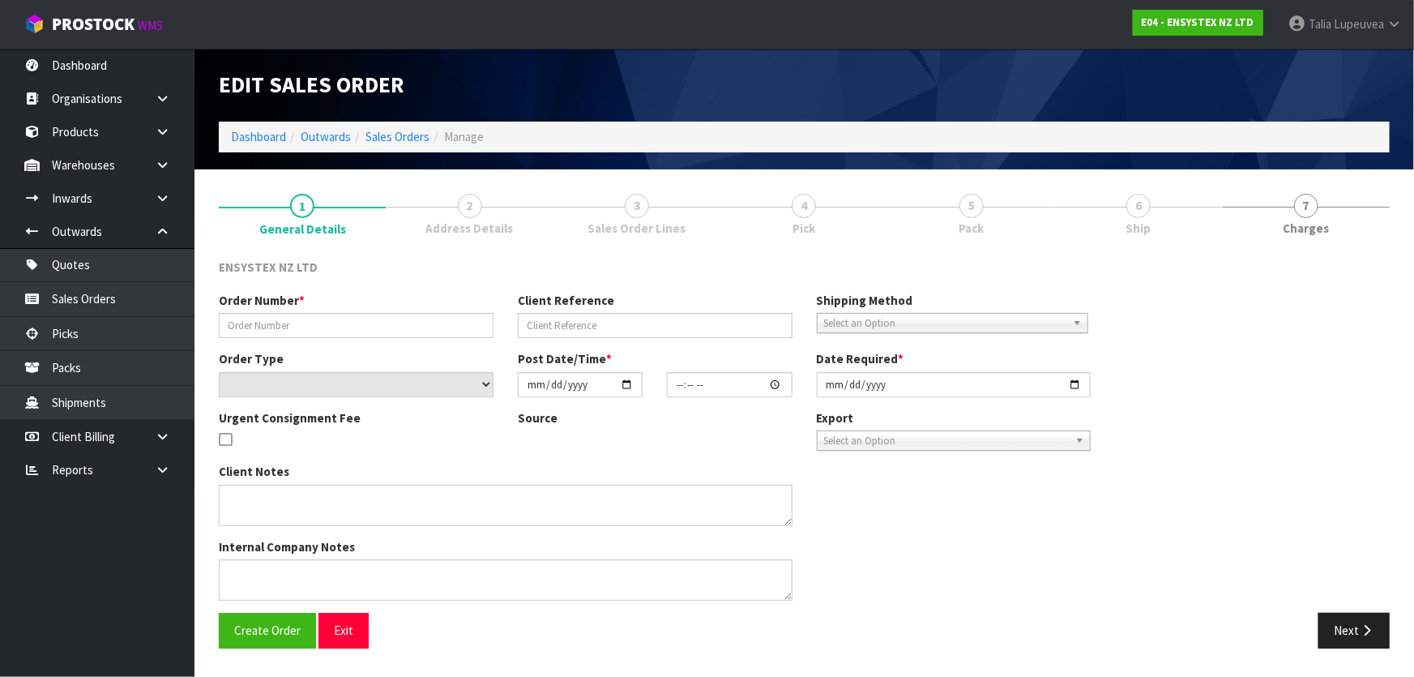
type input "#SONZ-6658"
type input "444698336"
select select "number:0"
type input "[DATE]"
type input "11:30:07.000"
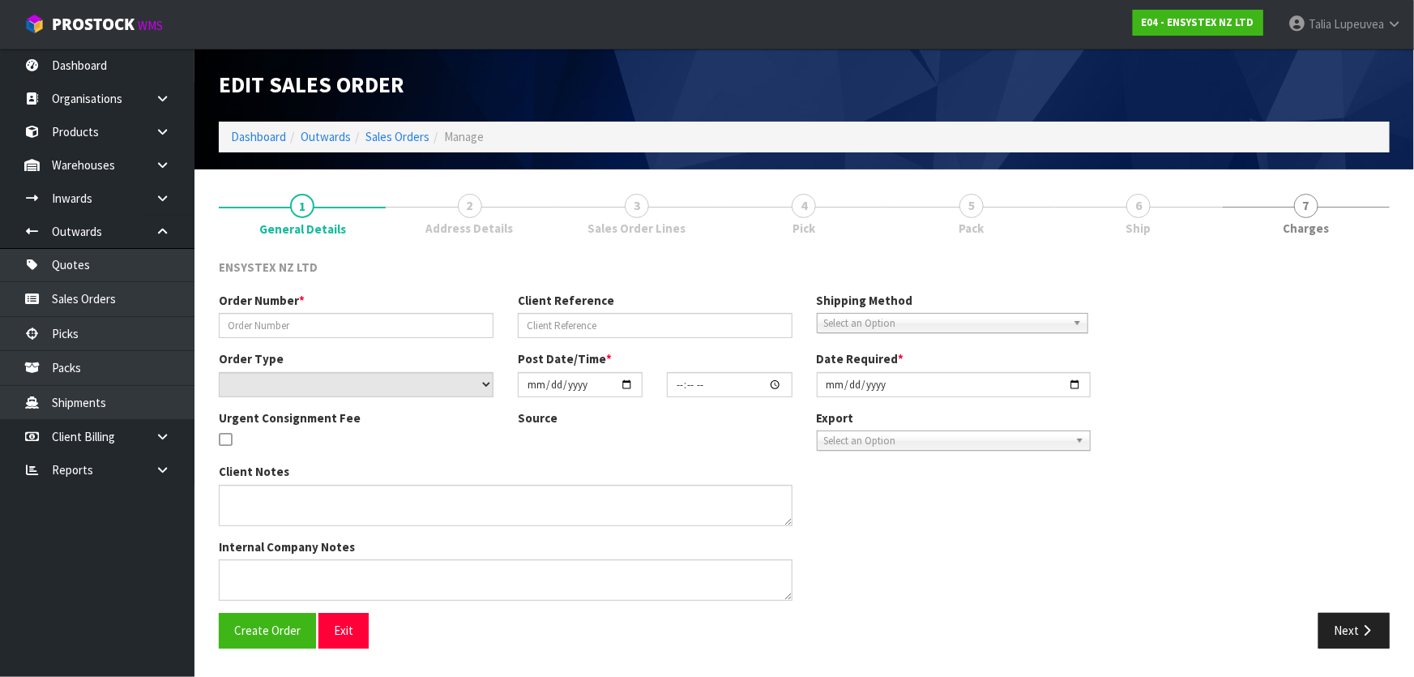
type input "[DATE]"
type textarea "This is urgent. Overnight required"
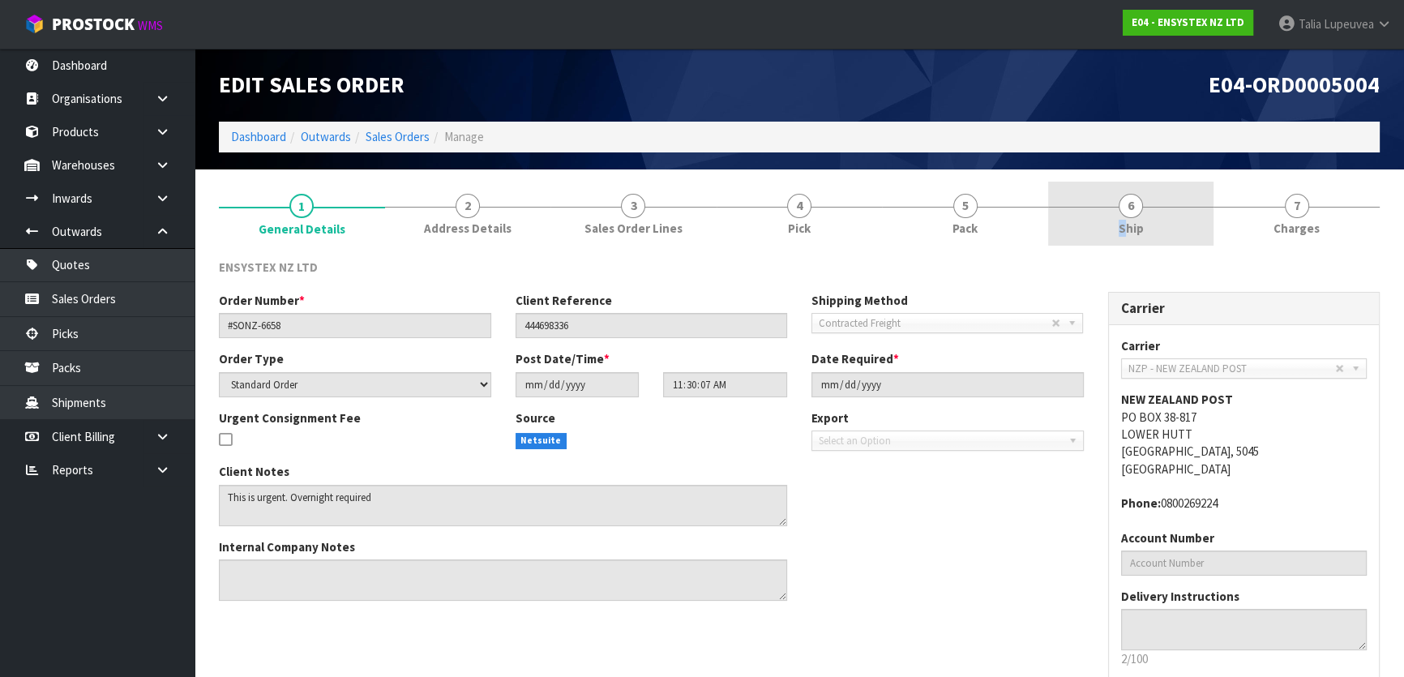
click at [1122, 221] on span "Ship" at bounding box center [1131, 228] width 25 height 17
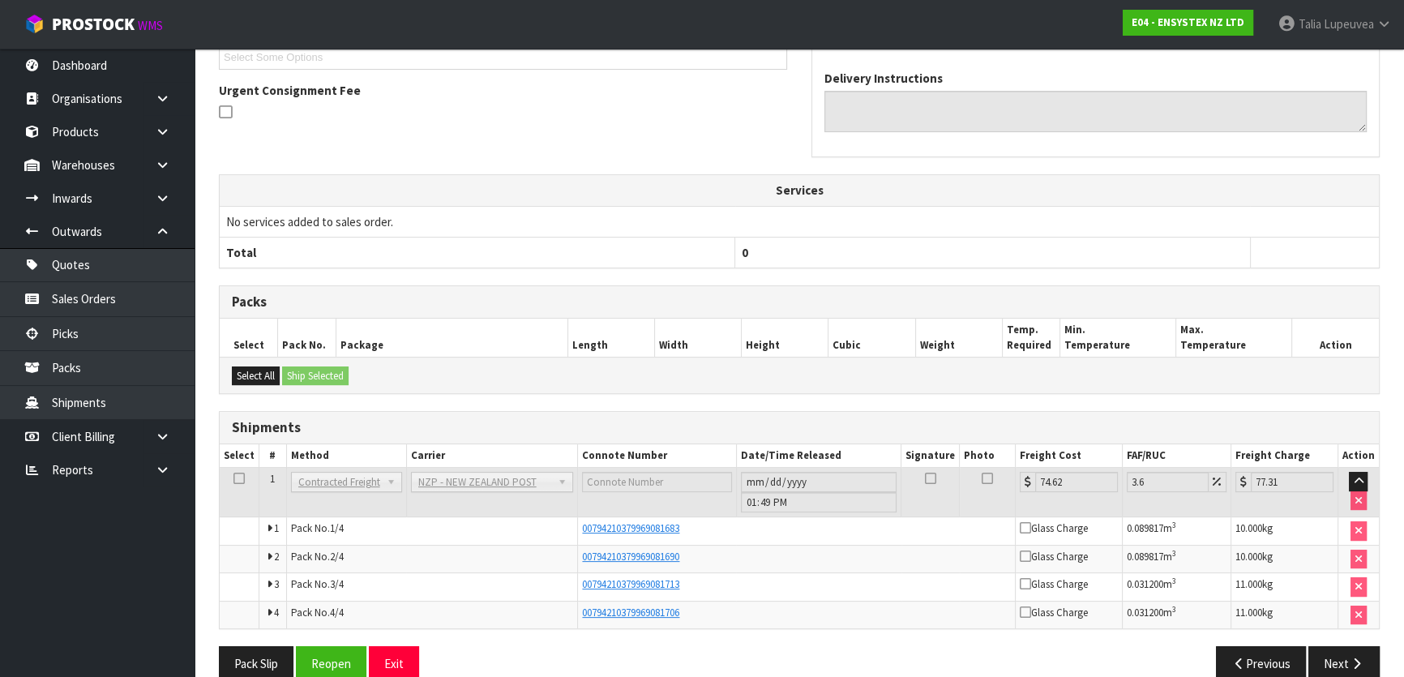
scroll to position [422, 0]
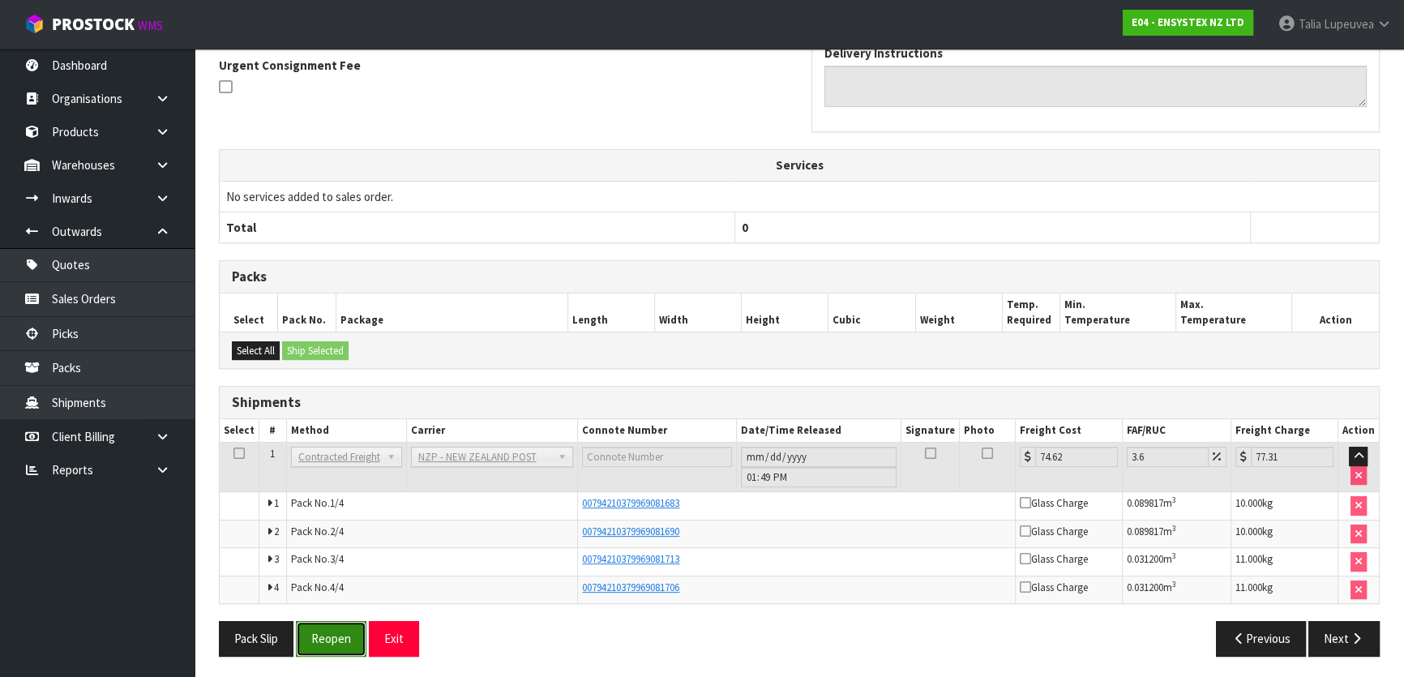
click at [335, 638] on button "Reopen" at bounding box center [331, 638] width 71 height 35
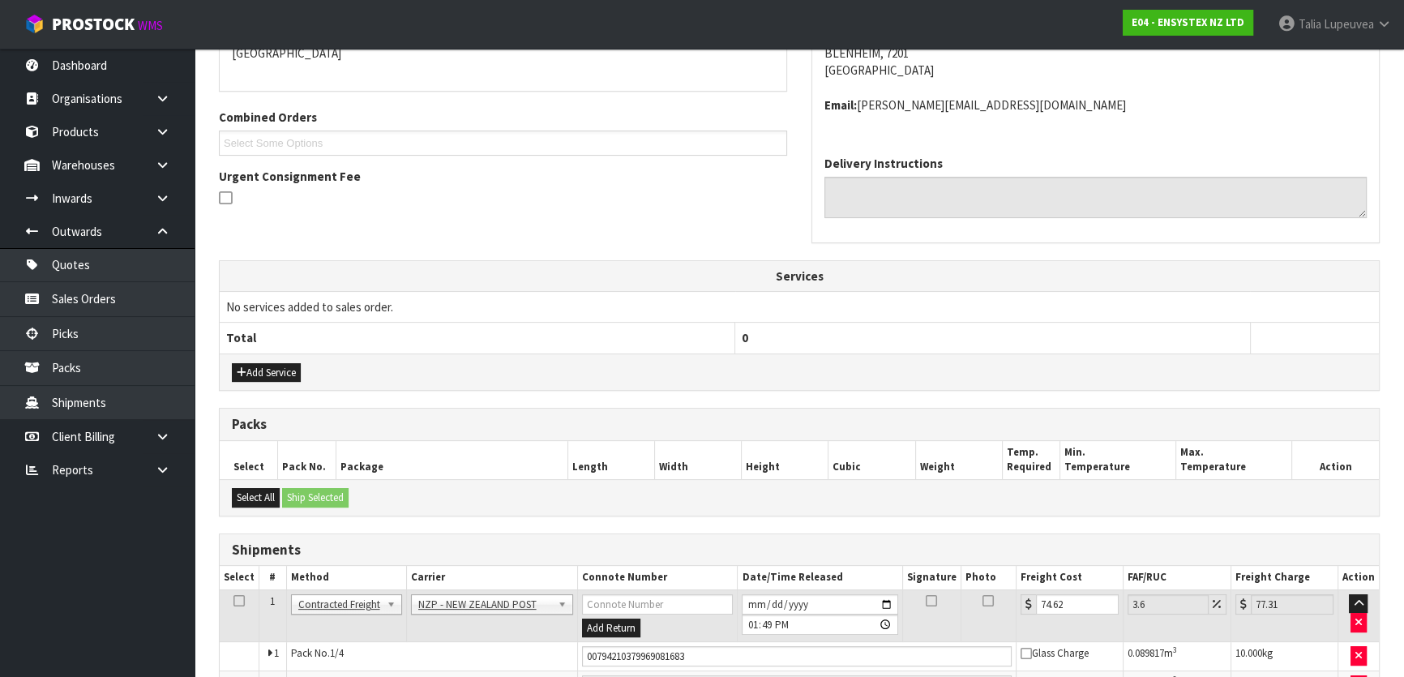
scroll to position [0, 0]
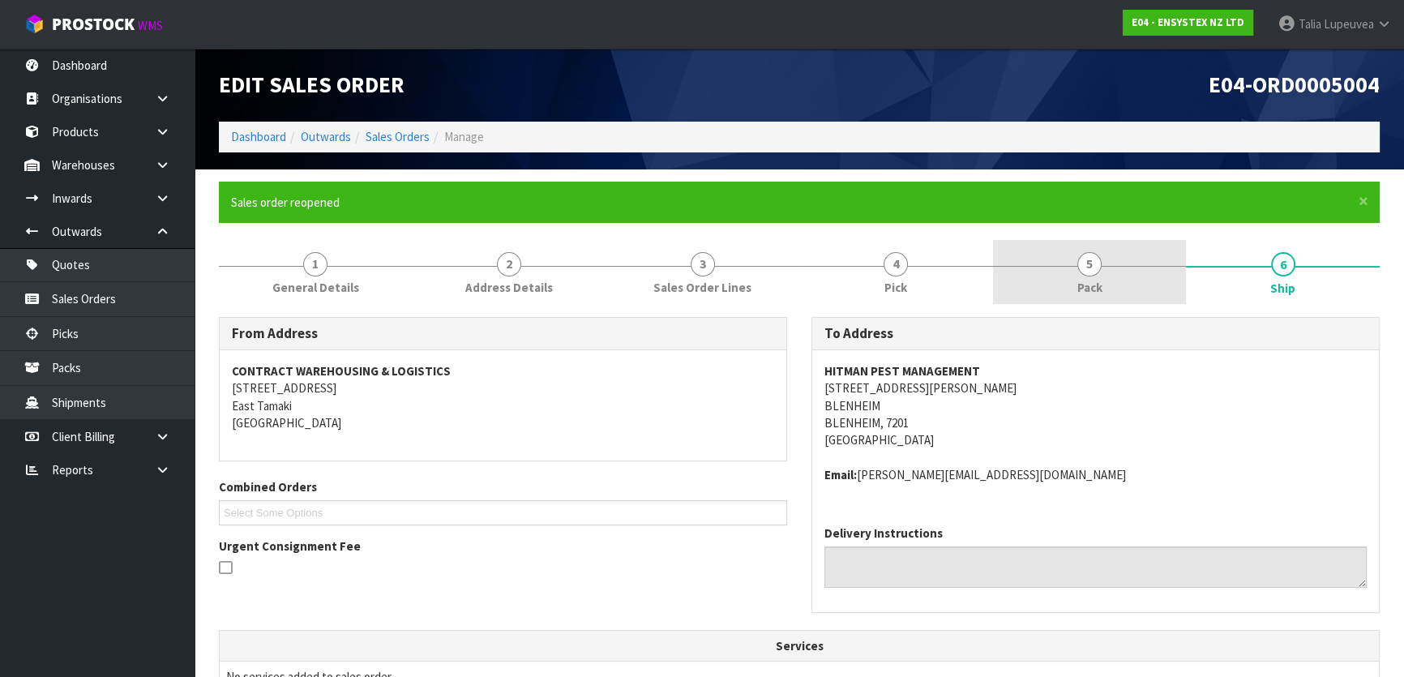
click at [1084, 272] on span "5" at bounding box center [1089, 264] width 24 height 24
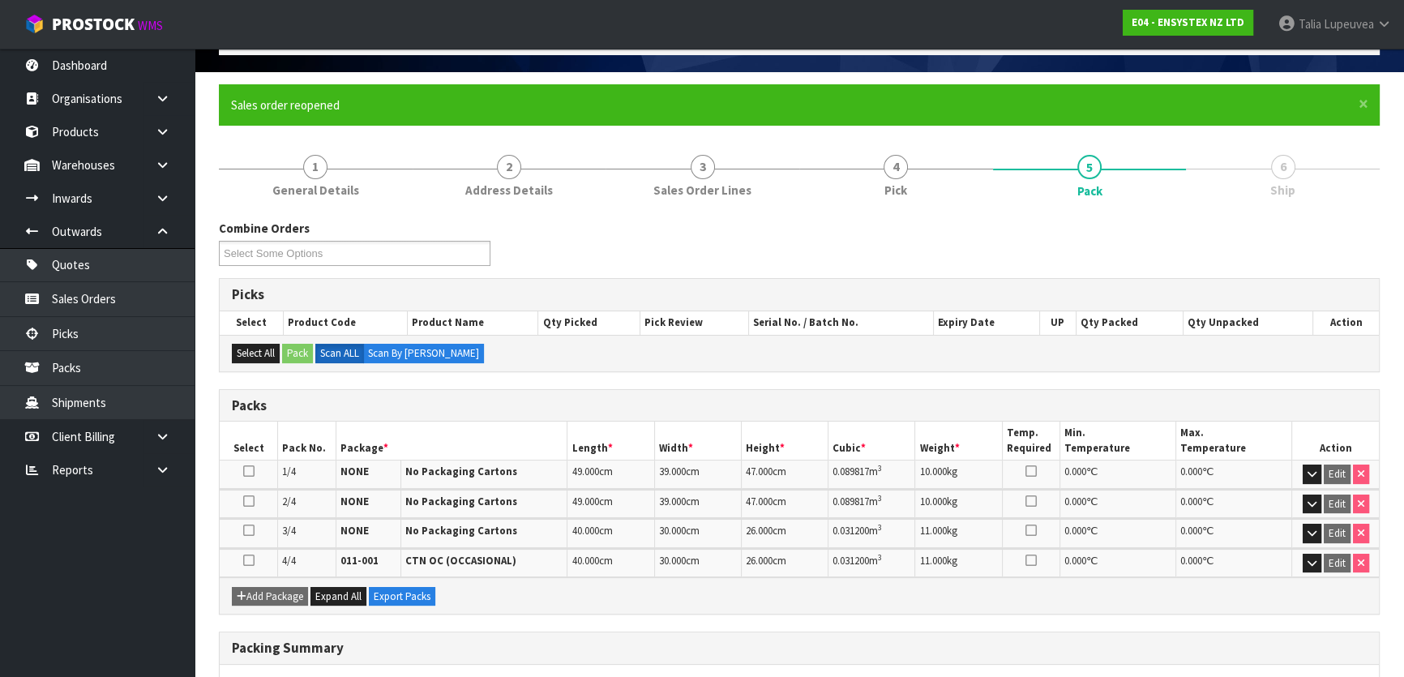
scroll to position [340, 0]
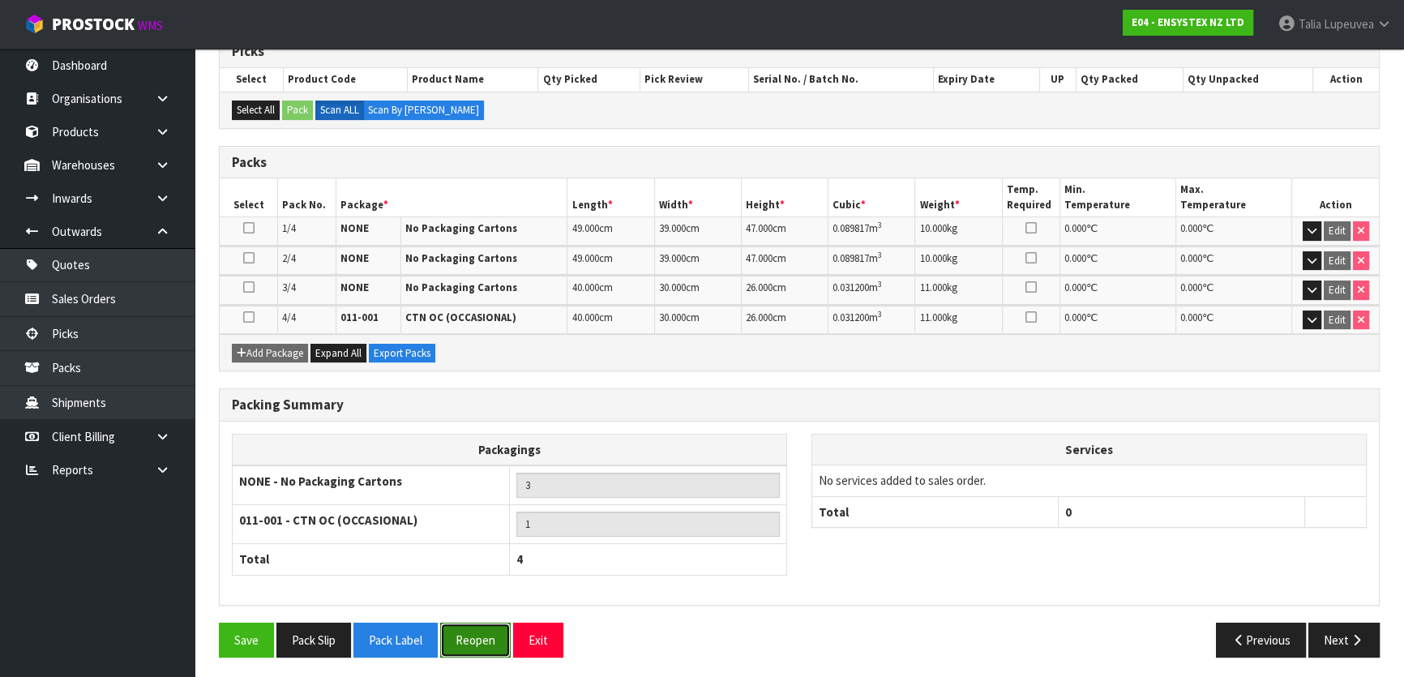
click at [470, 636] on button "Reopen" at bounding box center [475, 640] width 71 height 35
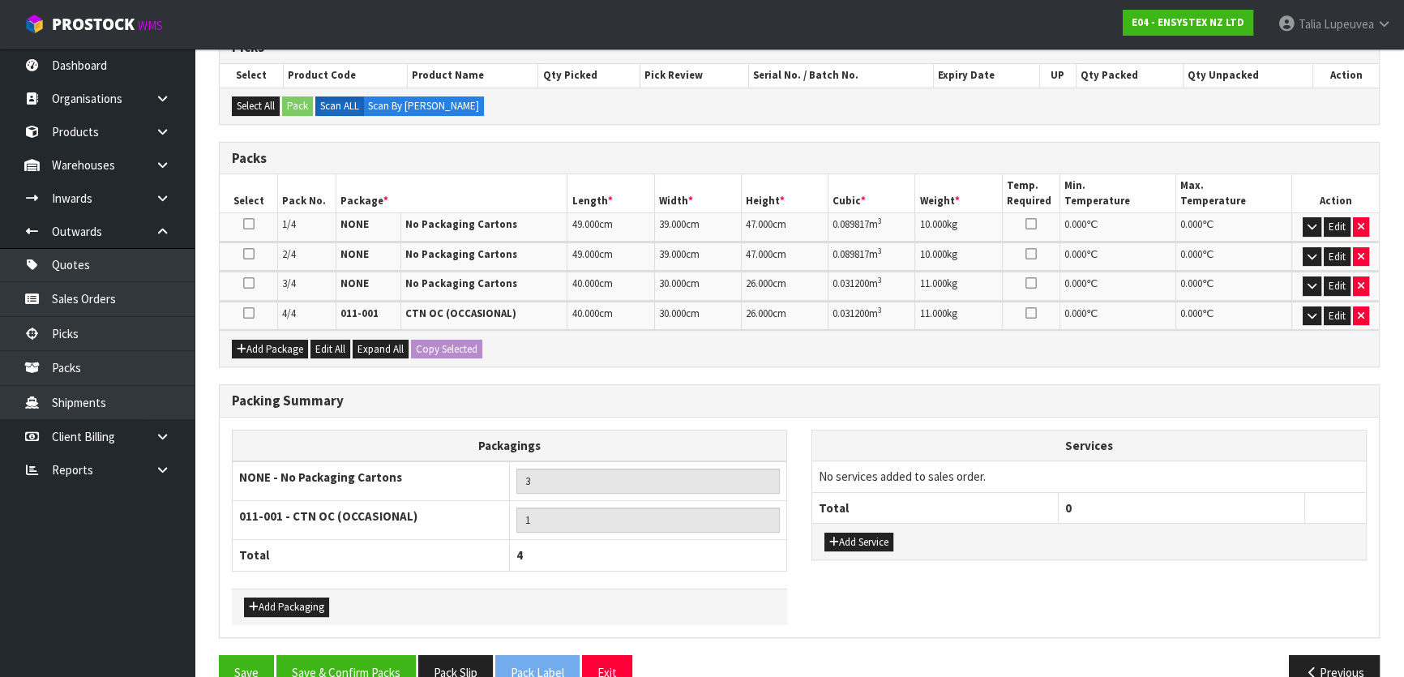
scroll to position [377, 0]
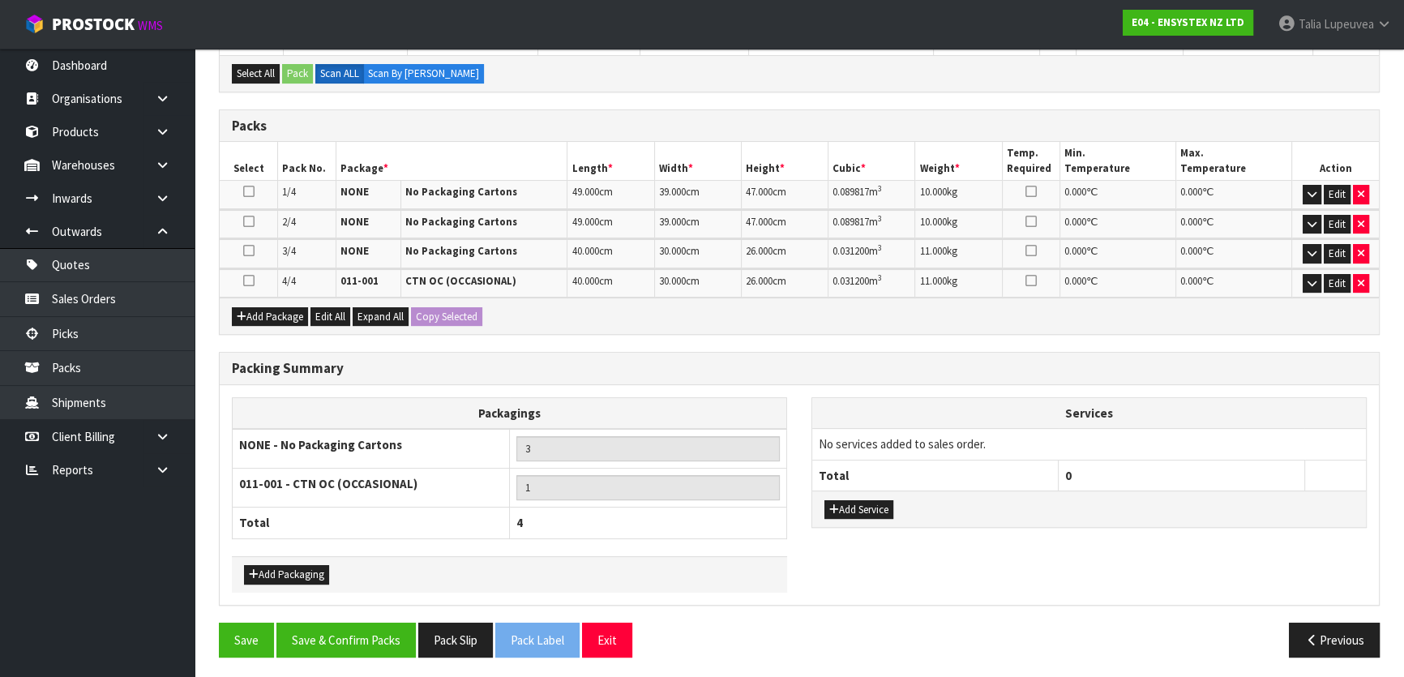
click at [704, 648] on div "Save Save & Confirm Packs Pack Slip Pack Label Exit" at bounding box center [503, 640] width 593 height 35
click at [354, 632] on button "Save & Confirm Packs" at bounding box center [345, 640] width 139 height 35
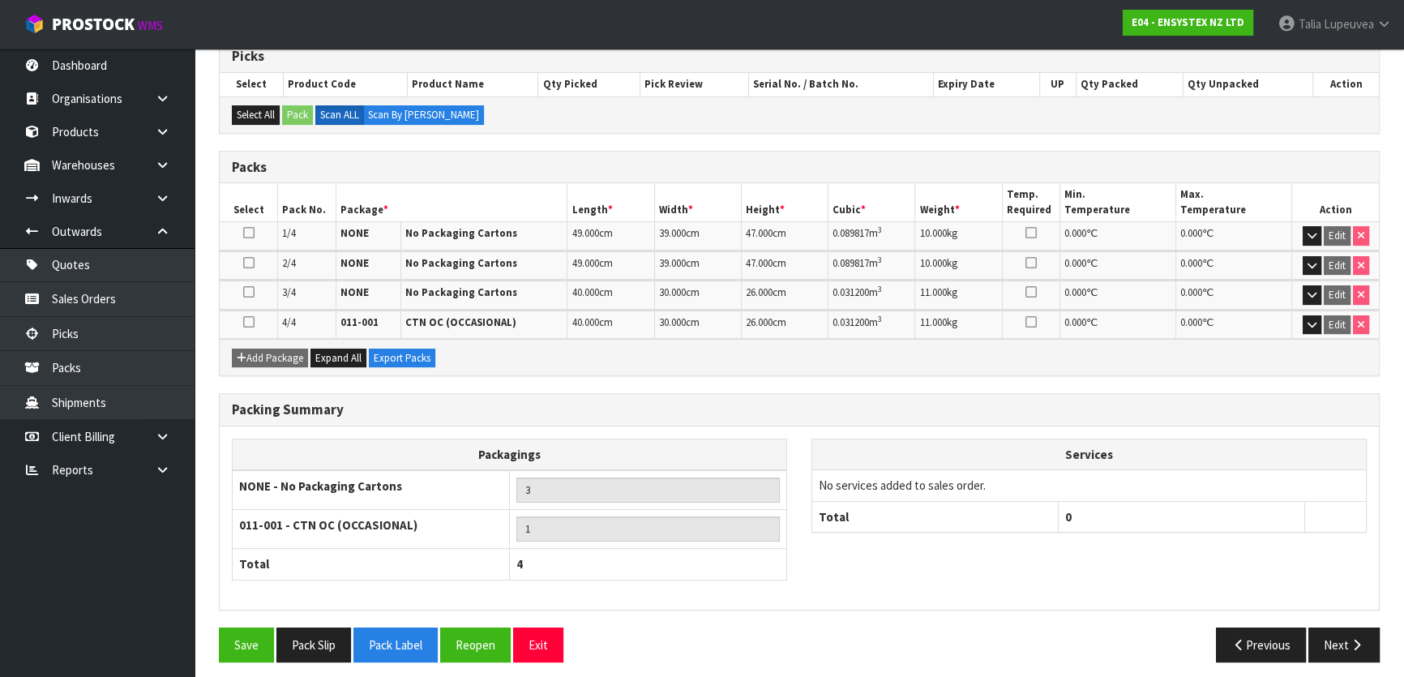
scroll to position [340, 0]
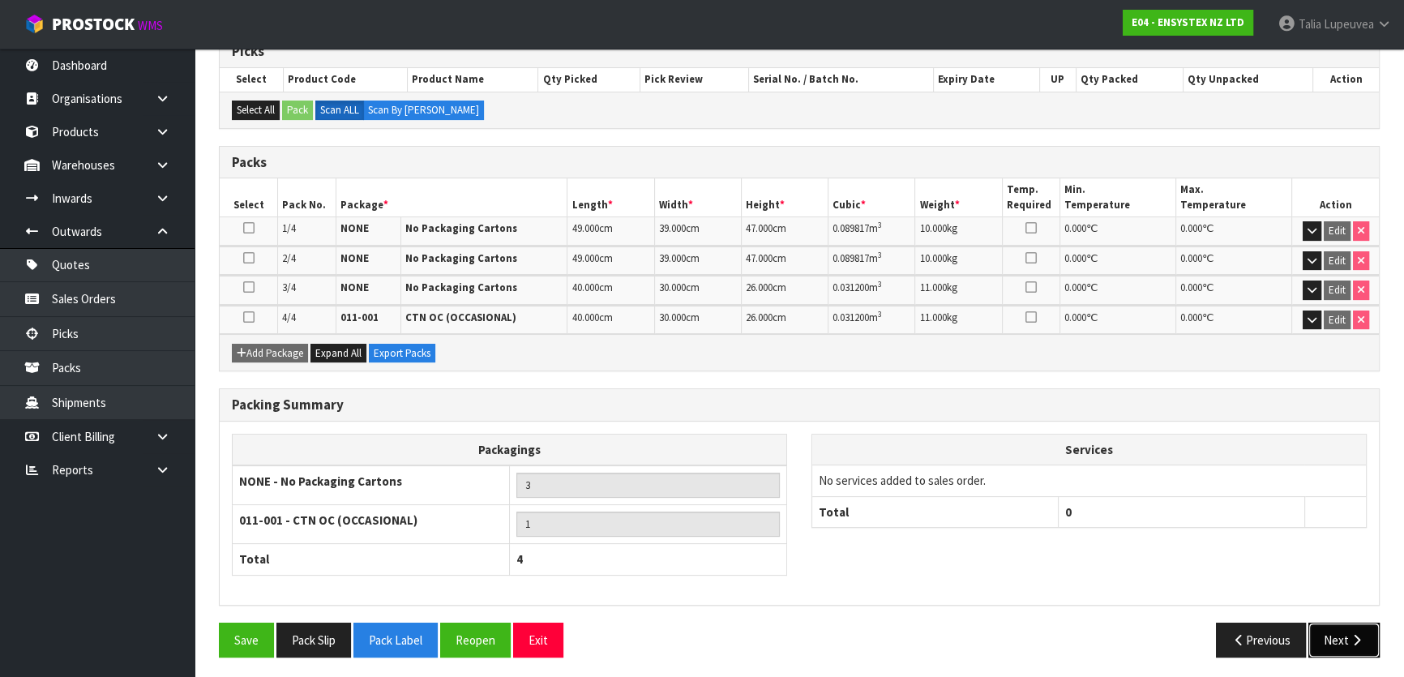
click at [1342, 638] on button "Next" at bounding box center [1343, 640] width 71 height 35
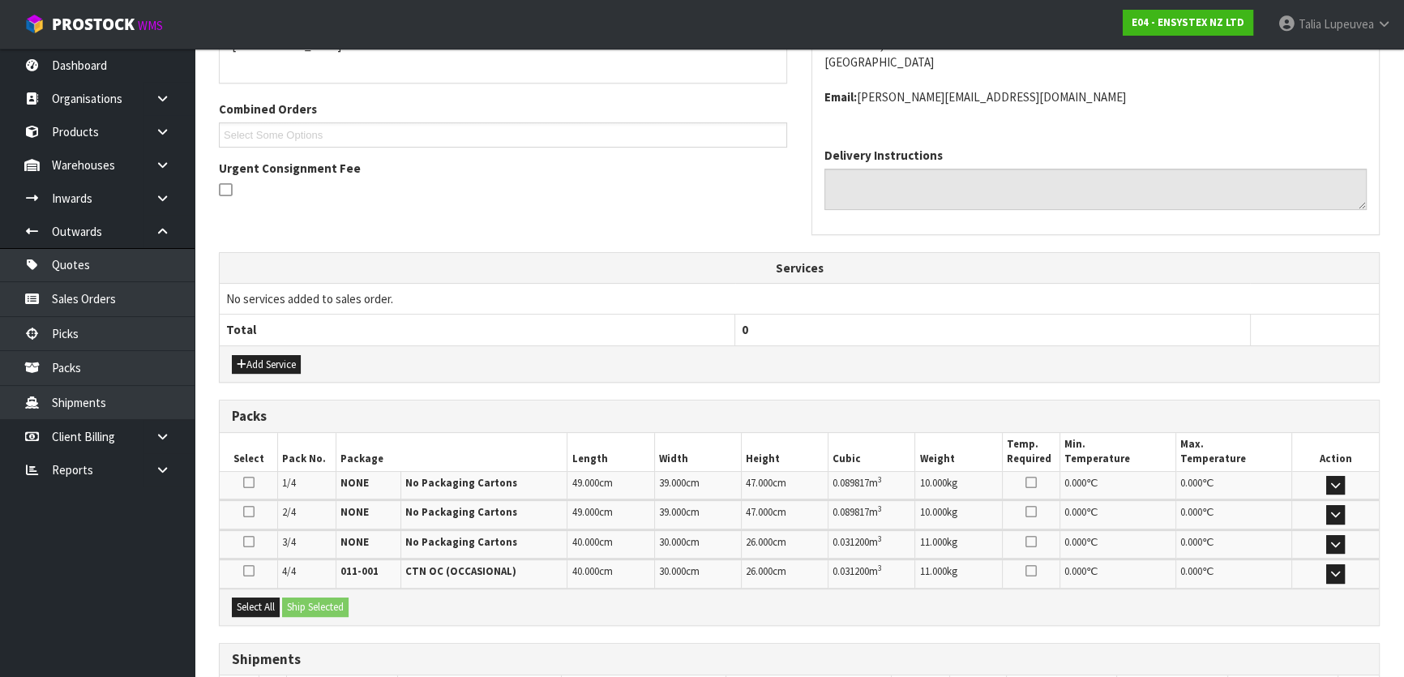
scroll to position [496, 0]
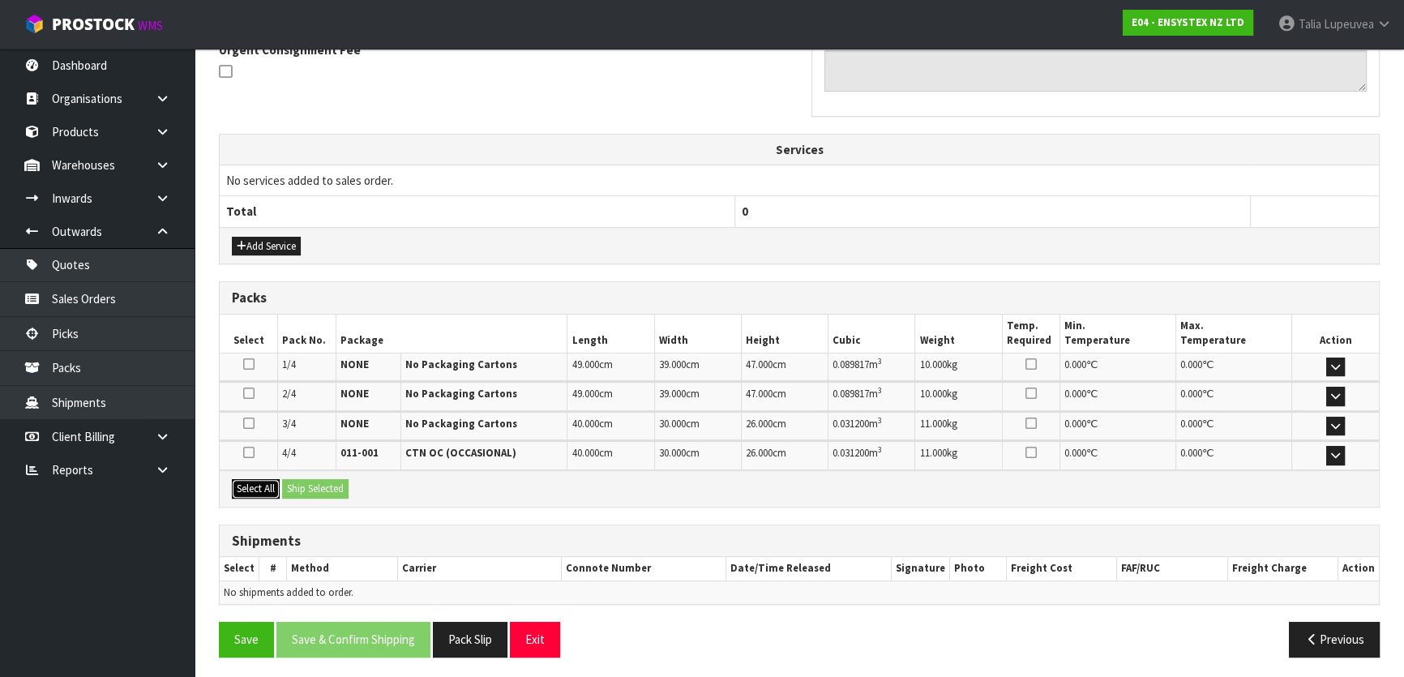
click at [262, 487] on button "Select All" at bounding box center [256, 488] width 48 height 19
click at [309, 481] on button "Ship Selected" at bounding box center [315, 488] width 66 height 19
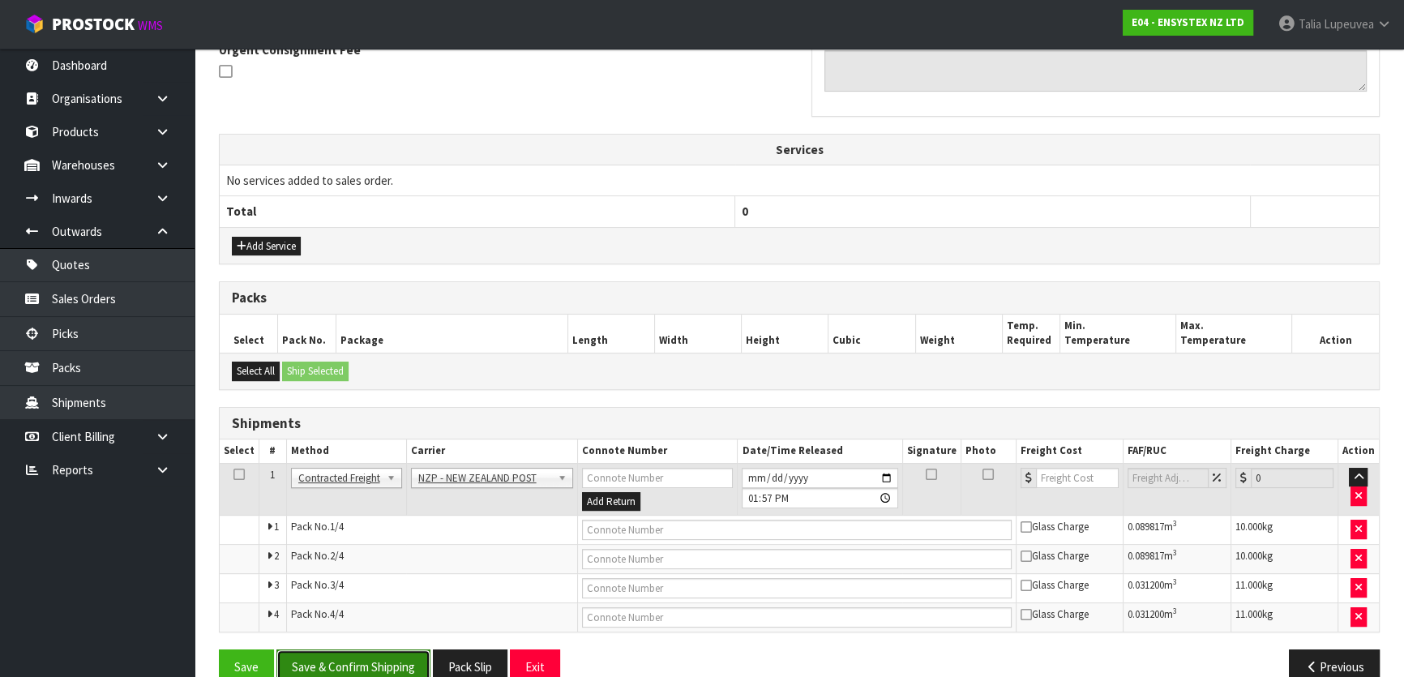
drag, startPoint x: 362, startPoint y: 656, endPoint x: 308, endPoint y: 620, distance: 64.3
click at [360, 657] on button "Save & Confirm Shipping" at bounding box center [353, 666] width 154 height 35
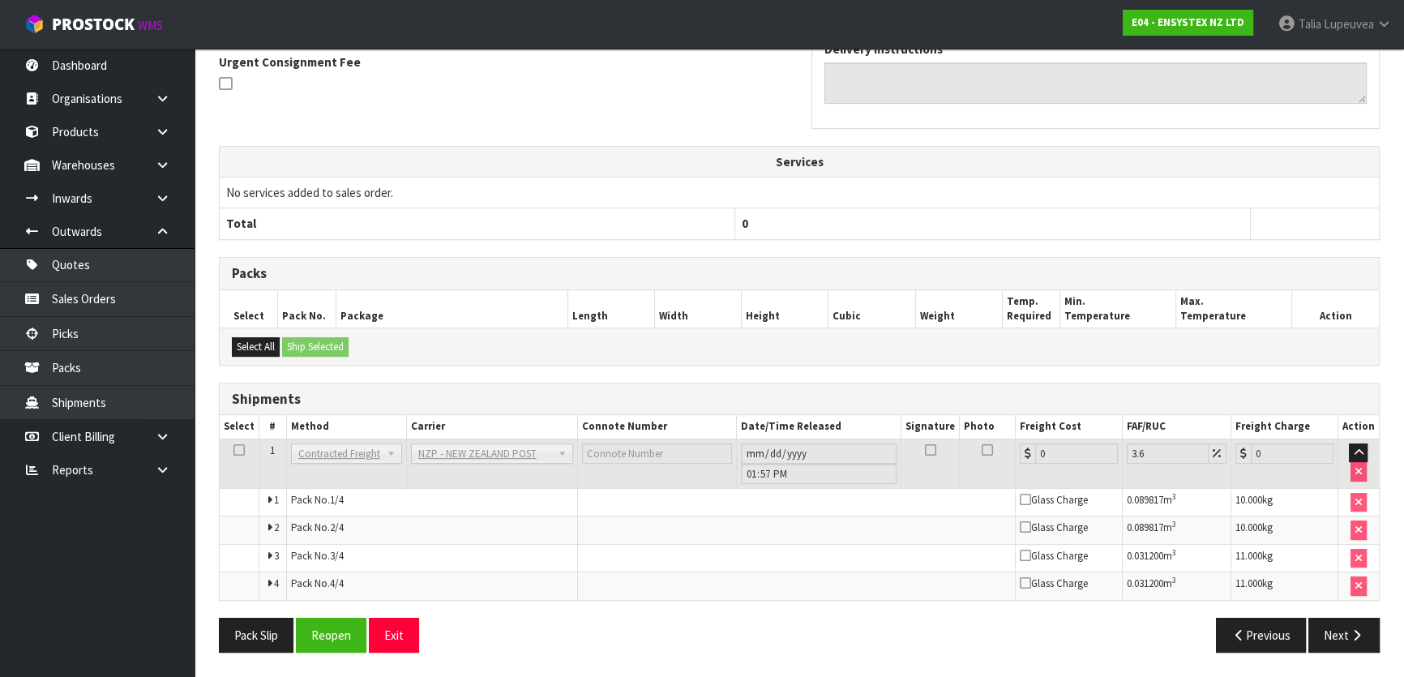
scroll to position [0, 0]
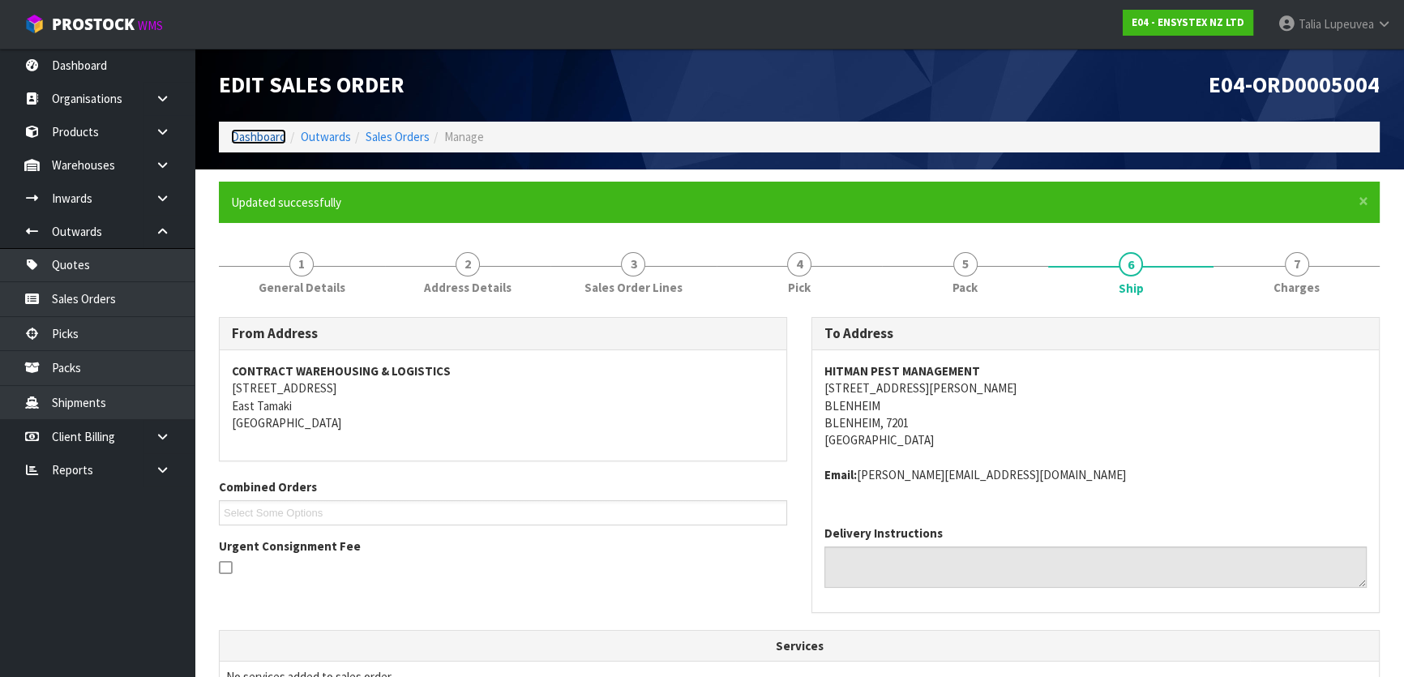
click at [250, 138] on link "Dashboard" at bounding box center [258, 136] width 55 height 15
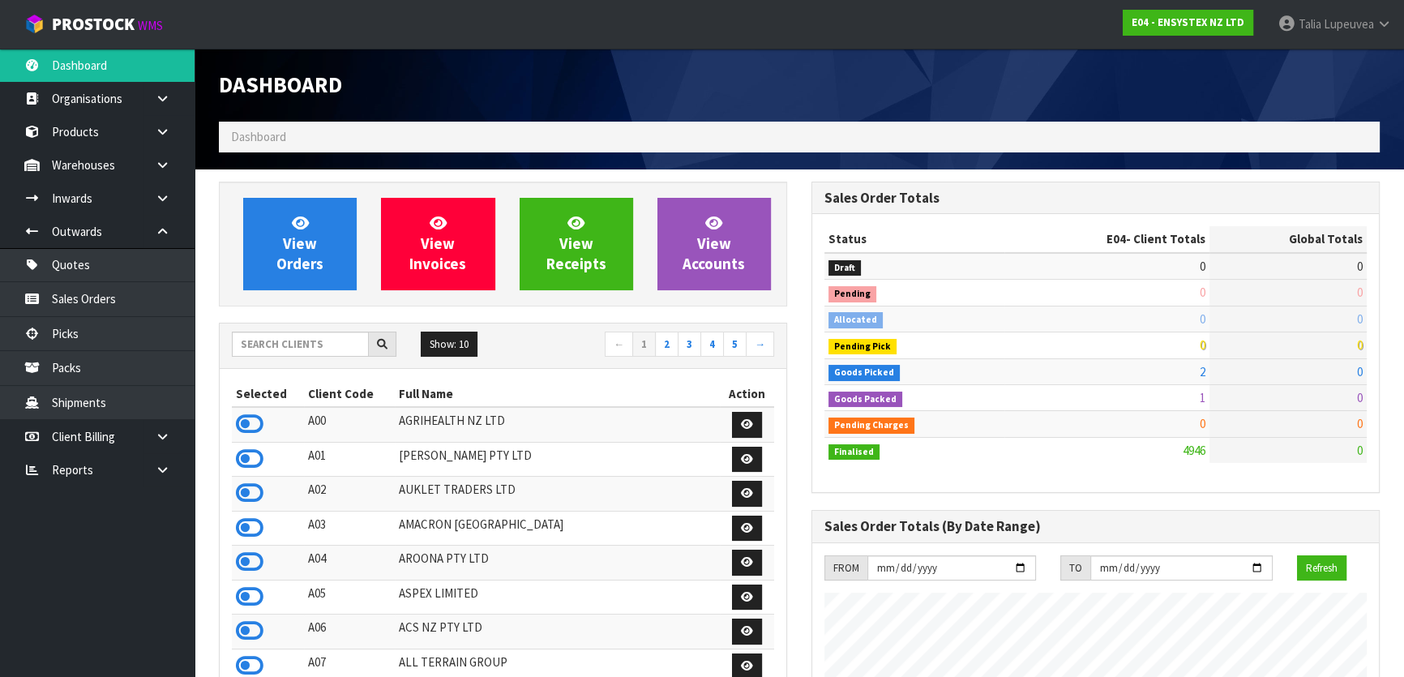
scroll to position [1226, 592]
click at [337, 340] on input "text" at bounding box center [300, 344] width 137 height 25
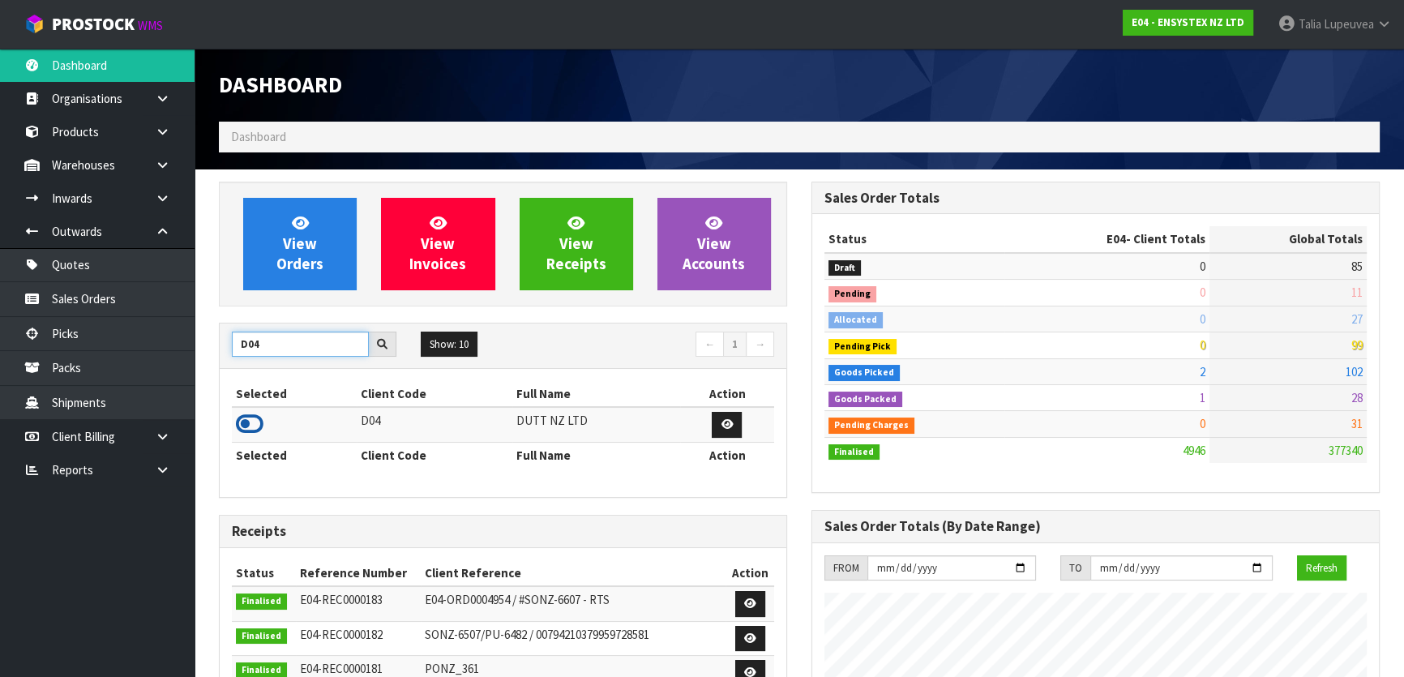
type input "D04"
click at [256, 426] on icon at bounding box center [250, 424] width 28 height 24
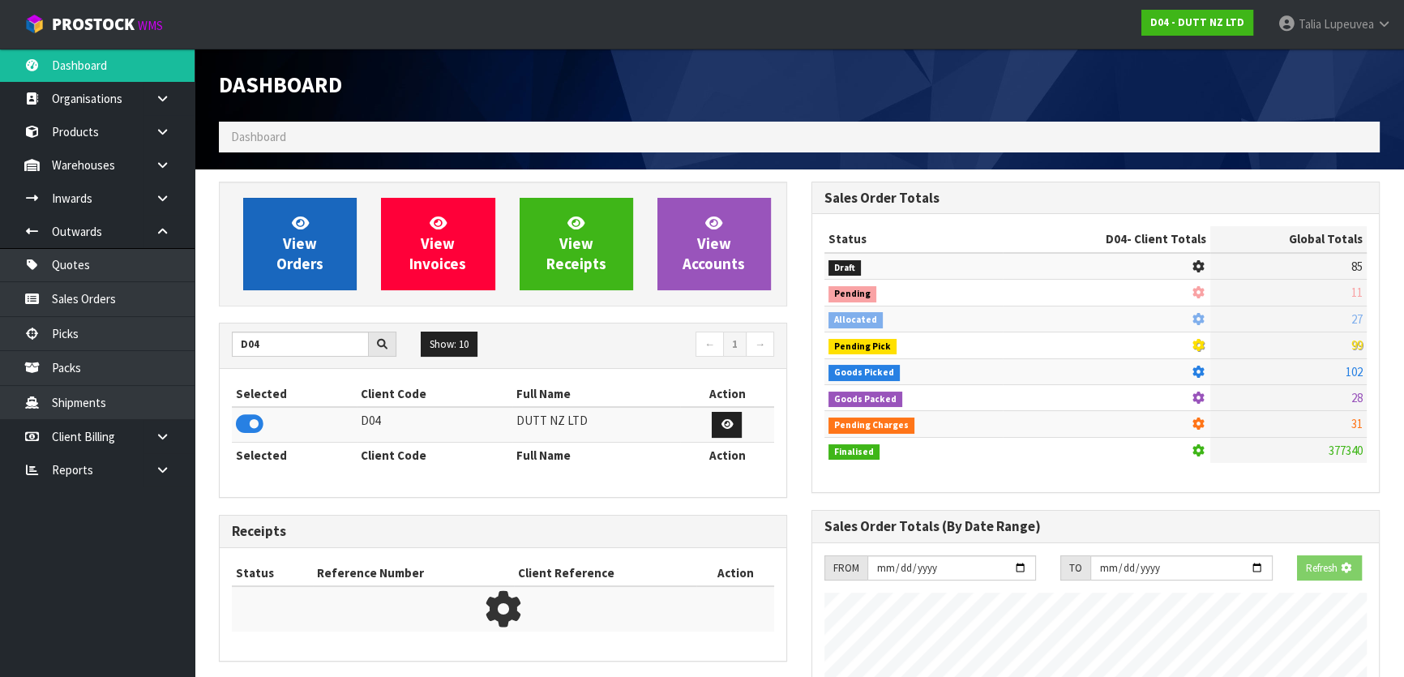
scroll to position [1009, 592]
click at [288, 289] on link "View Orders" at bounding box center [299, 244] width 113 height 92
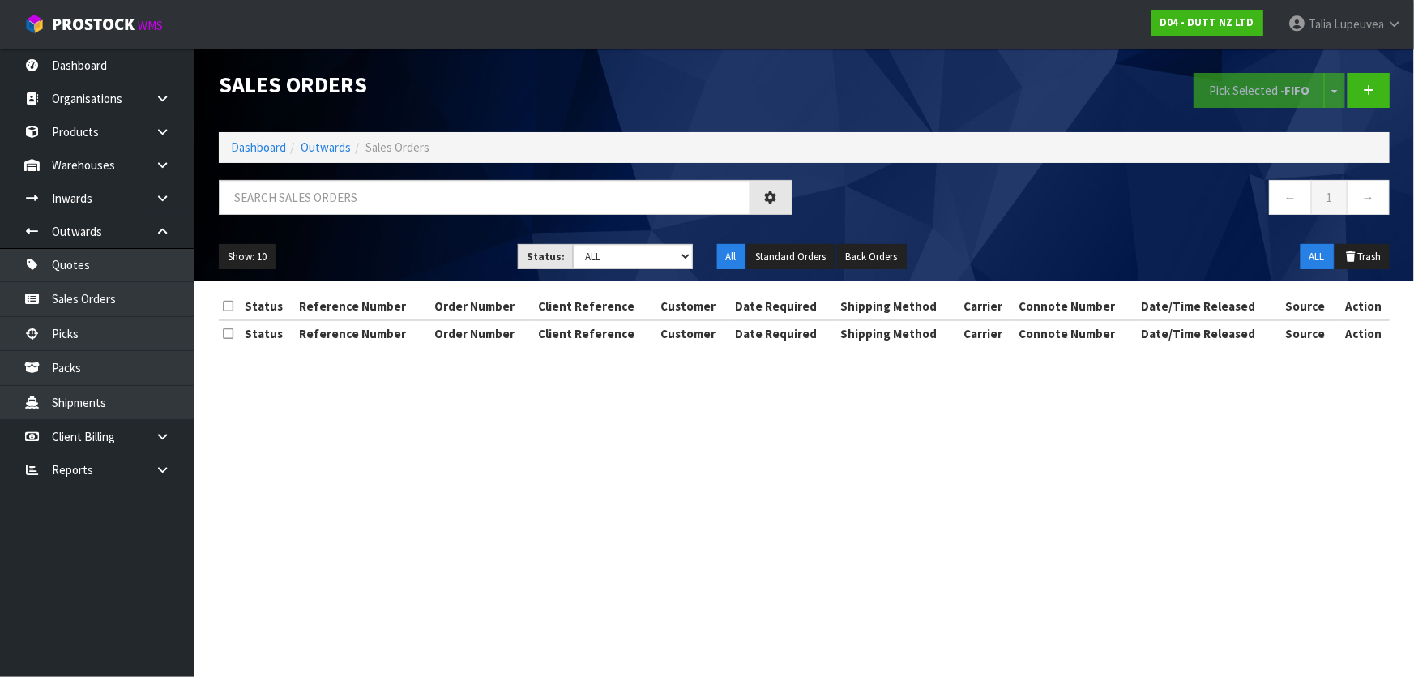
click at [286, 263] on ul "Show: 10 5 10 25 50" at bounding box center [356, 257] width 275 height 26
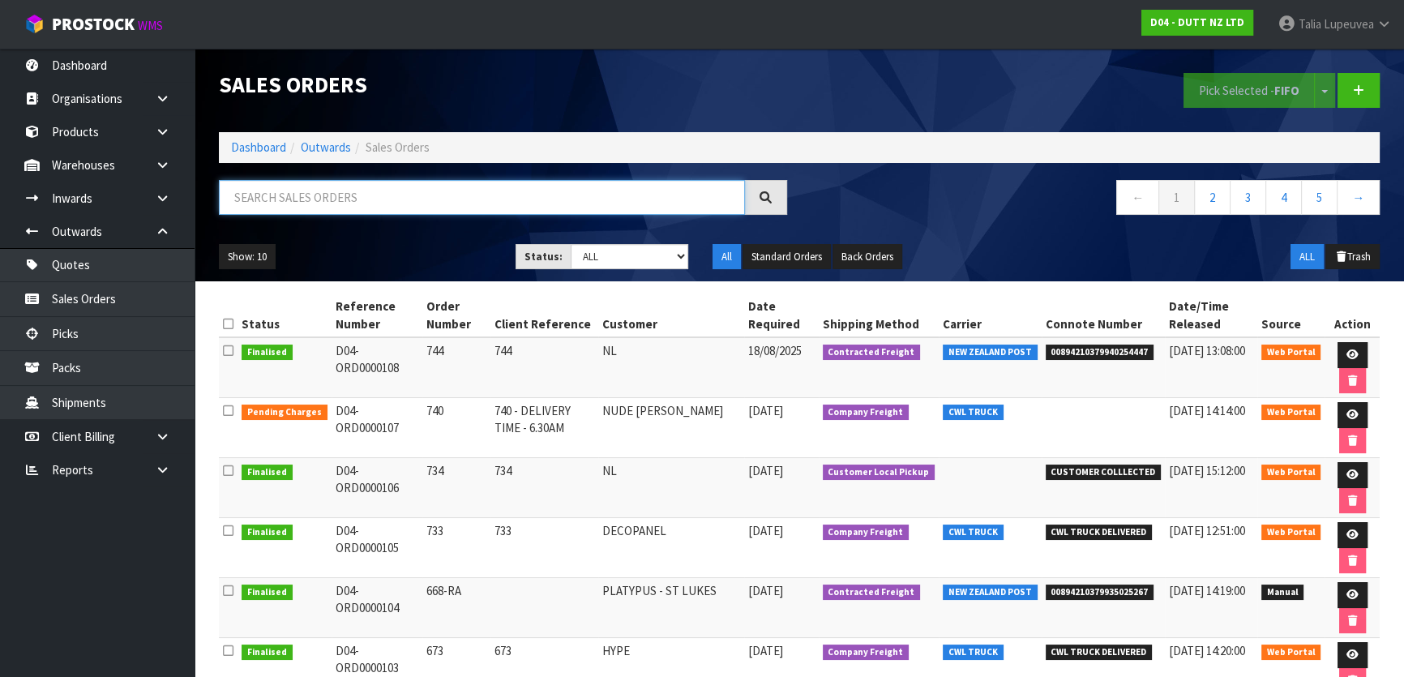
click at [323, 205] on input "text" at bounding box center [482, 197] width 526 height 35
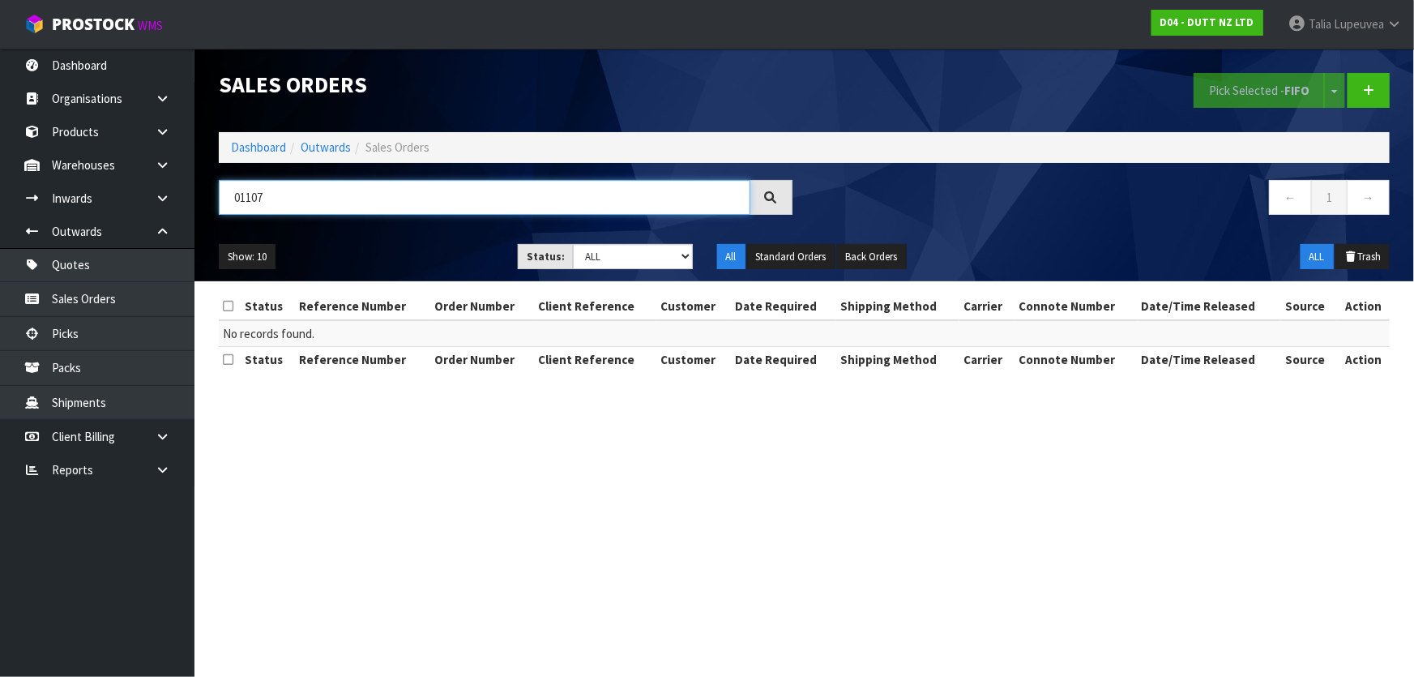
drag, startPoint x: 280, startPoint y: 186, endPoint x: 201, endPoint y: 212, distance: 82.5
click at [201, 212] on header "Sales Orders Pick Selected - FIFO Split button! FIFO - First In First Out FEFO …" at bounding box center [805, 165] width 1220 height 233
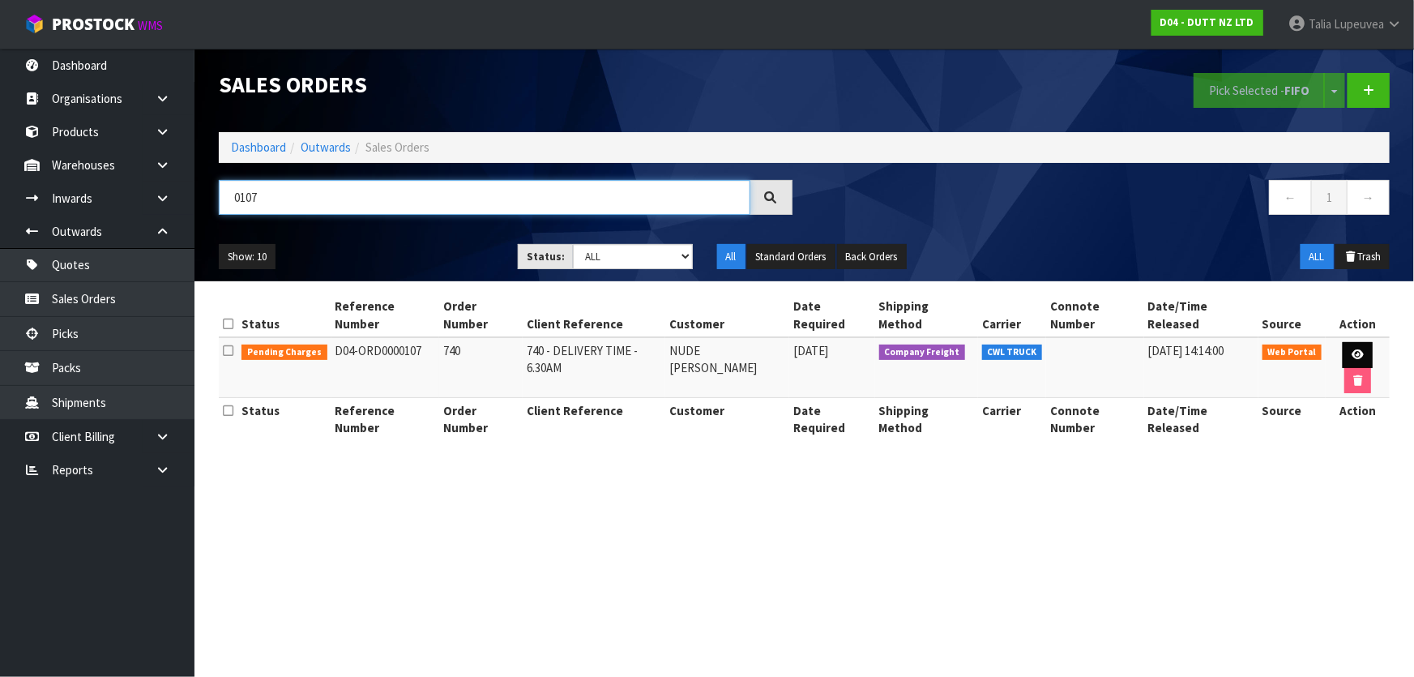
type input "0107"
click at [1352, 349] on icon at bounding box center [1358, 354] width 12 height 11
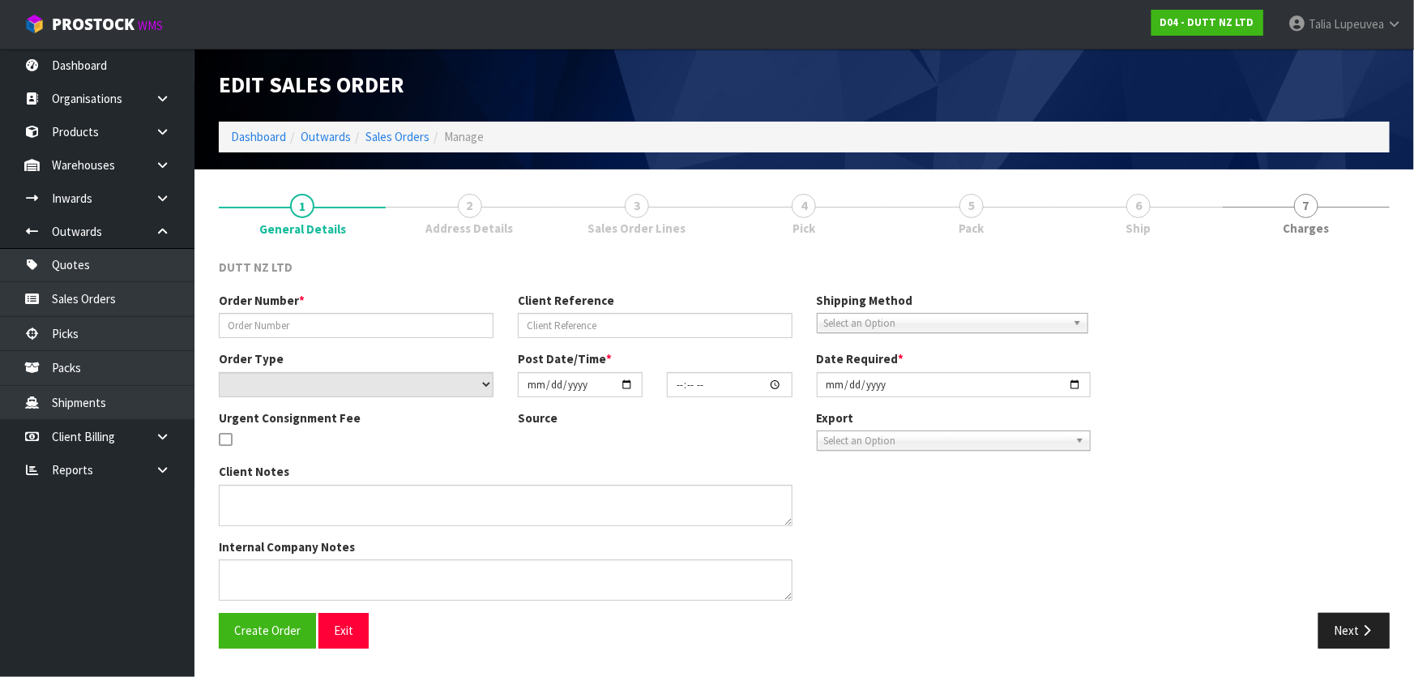
type input "740"
type input "740 - DELIVERY TIME - 6.30AM"
select select "number:0"
type input "[DATE]"
type input "10:23:00.000"
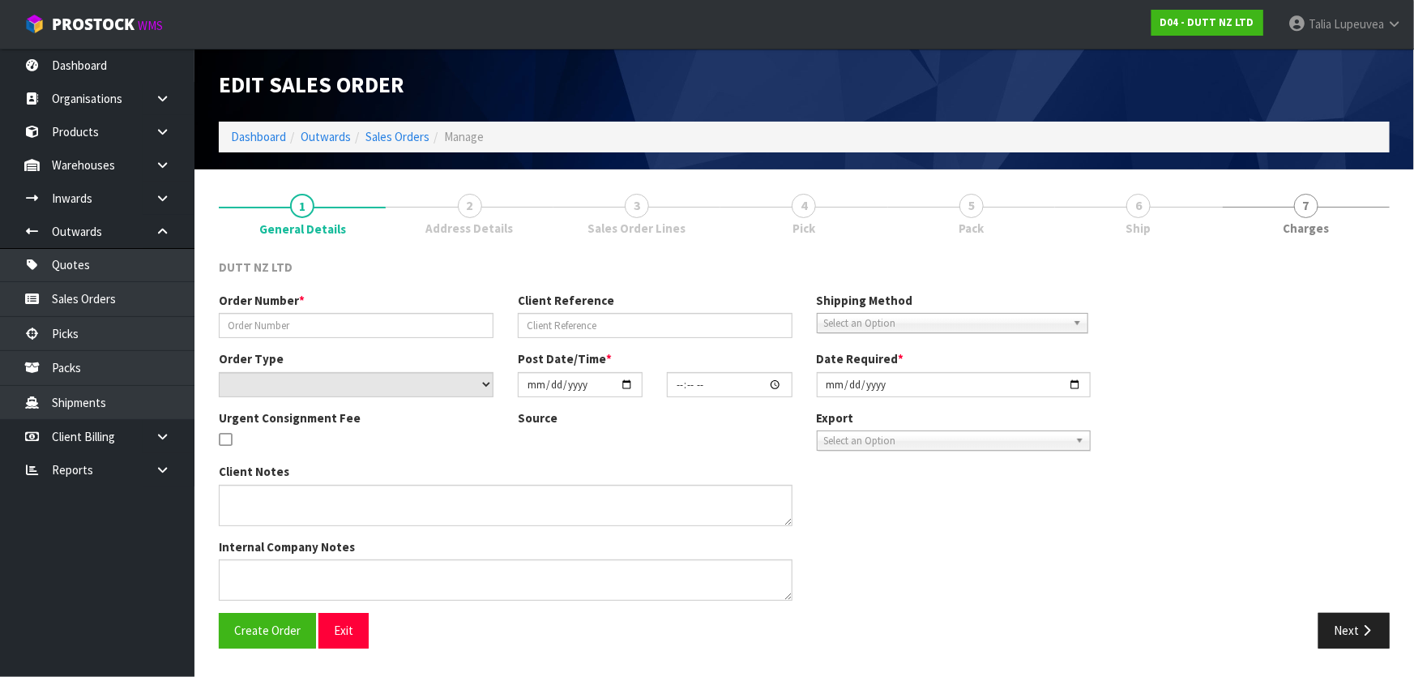
type input "[DATE]"
type textarea "TAILGATE/ PALLET JACK DELIVERY TO STORE PLEASE CONTACT THE SITE CONTACT ON ARRI…"
type textarea "REPRINTED - AFTER UOM IS CHANGED"
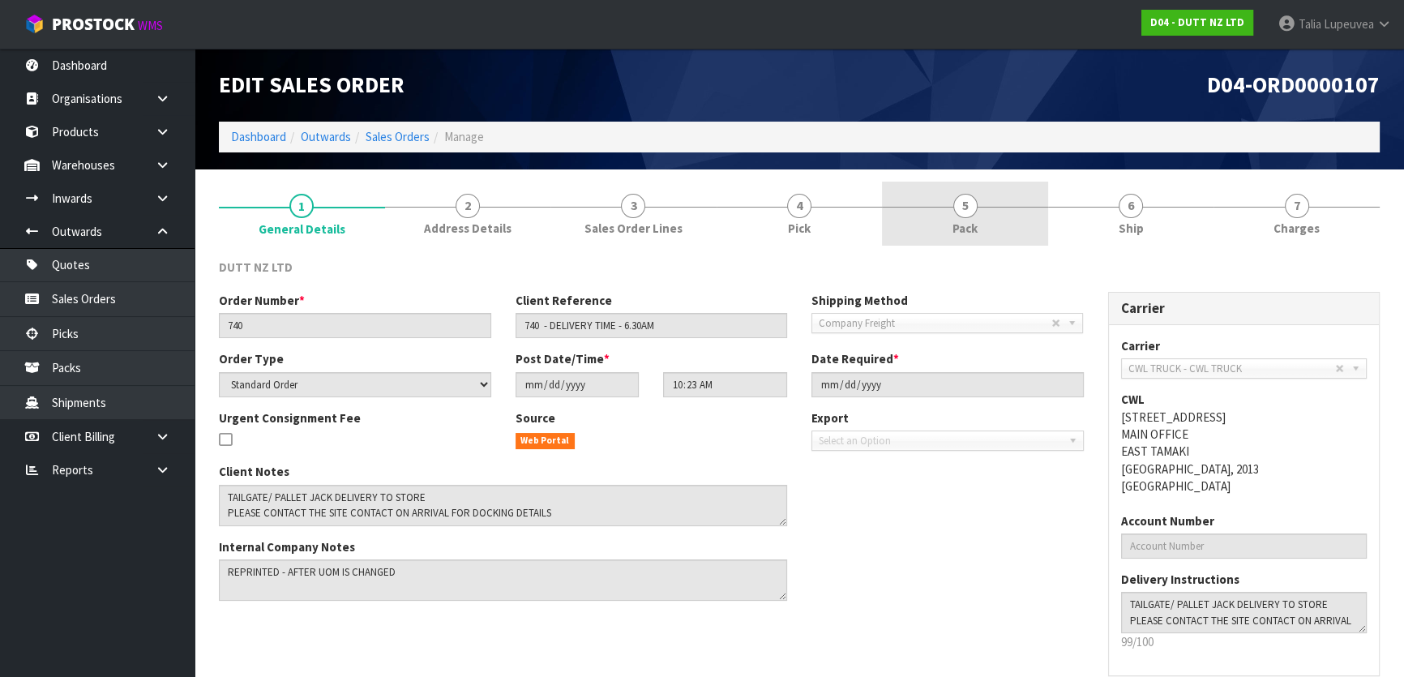
click at [973, 225] on span "Pack" at bounding box center [964, 228] width 25 height 17
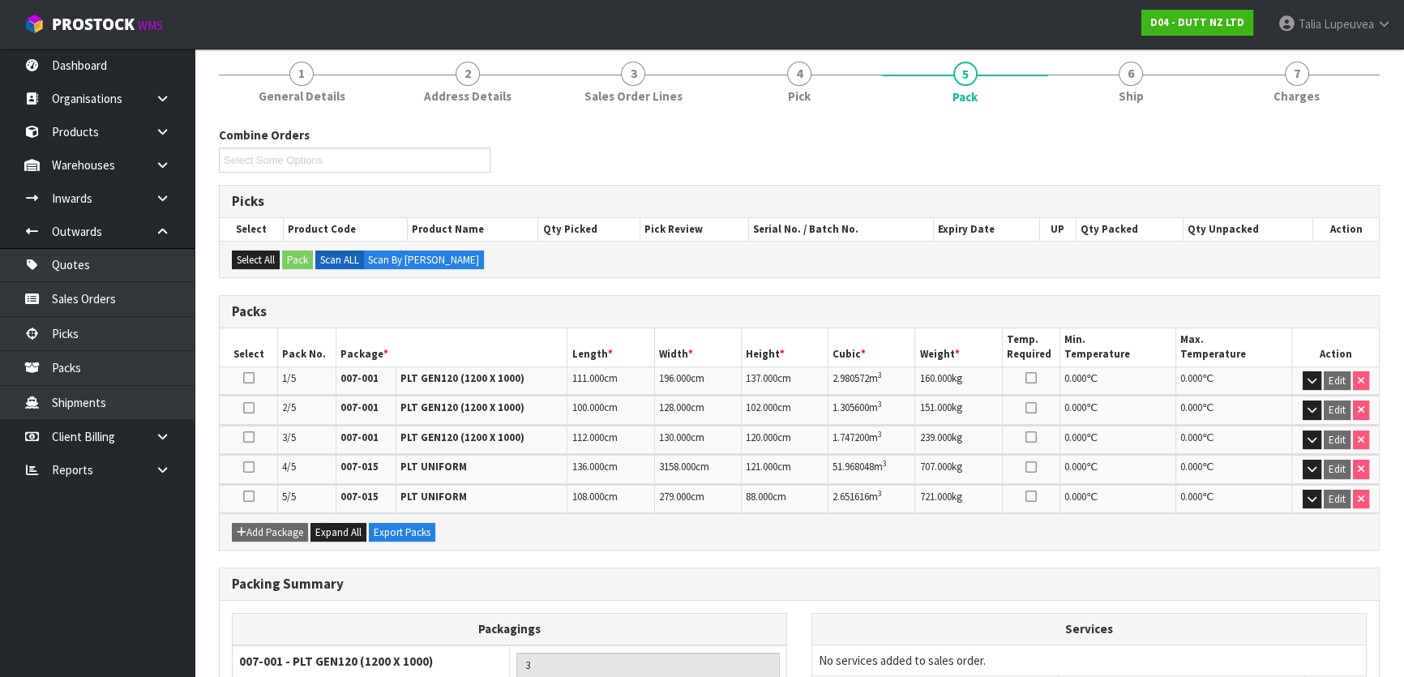
scroll to position [311, 0]
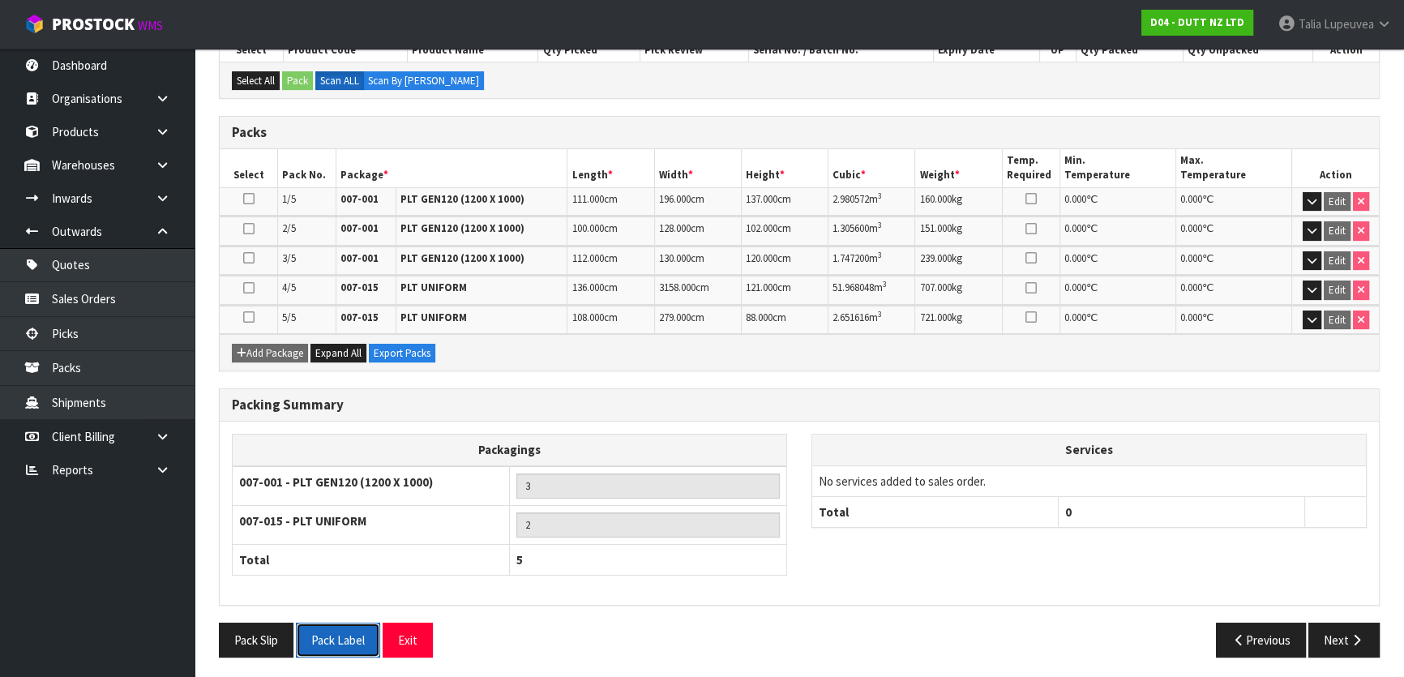
click at [326, 637] on button "Pack Label" at bounding box center [338, 640] width 84 height 35
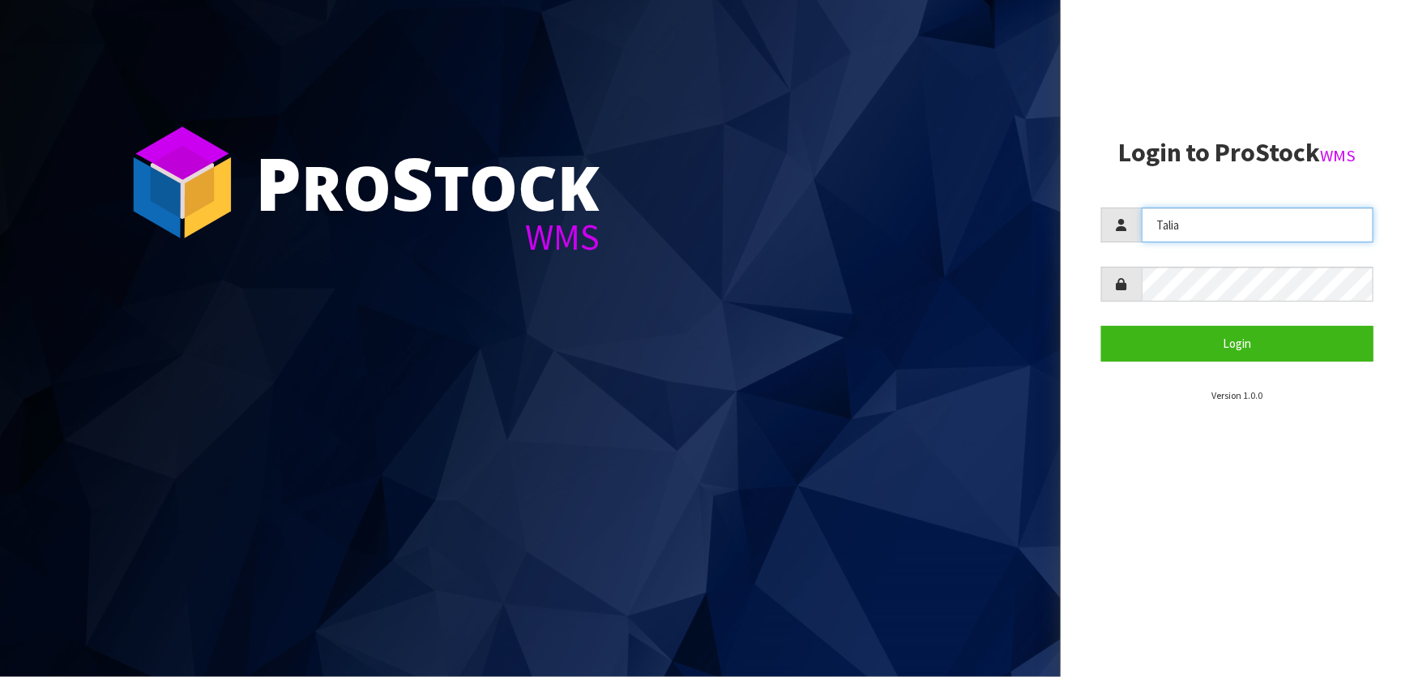
click at [1211, 230] on input "Talia" at bounding box center [1258, 225] width 232 height 35
drag, startPoint x: 1221, startPoint y: 232, endPoint x: 1135, endPoint y: 217, distance: 87.2
click at [1141, 229] on div "Talia" at bounding box center [1238, 225] width 272 height 35
type input "saleeha"
click at [1216, 226] on input "saleeha" at bounding box center [1258, 225] width 232 height 35
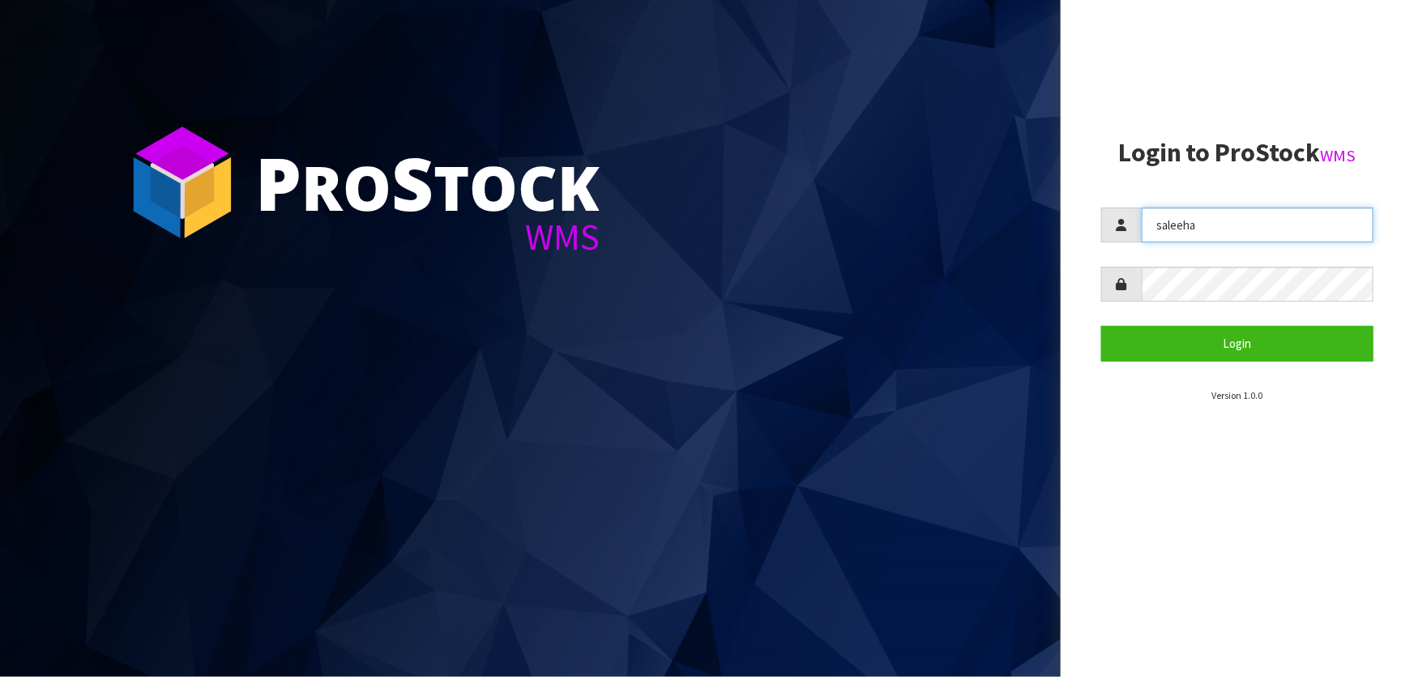
click at [1216, 226] on input "saleeha" at bounding box center [1258, 225] width 232 height 35
drag, startPoint x: 1222, startPoint y: 213, endPoint x: 807, endPoint y: 171, distance: 417.2
click at [810, 171] on div "P ro S tock WMS Login to ProStock WMS [GEOGRAPHIC_DATA] Login Version 1.0.0" at bounding box center [707, 338] width 1414 height 677
type input "[PERSON_NAME]"
click at [1102, 326] on button "Login" at bounding box center [1238, 343] width 272 height 35
